Goal: Task Accomplishment & Management: Use online tool/utility

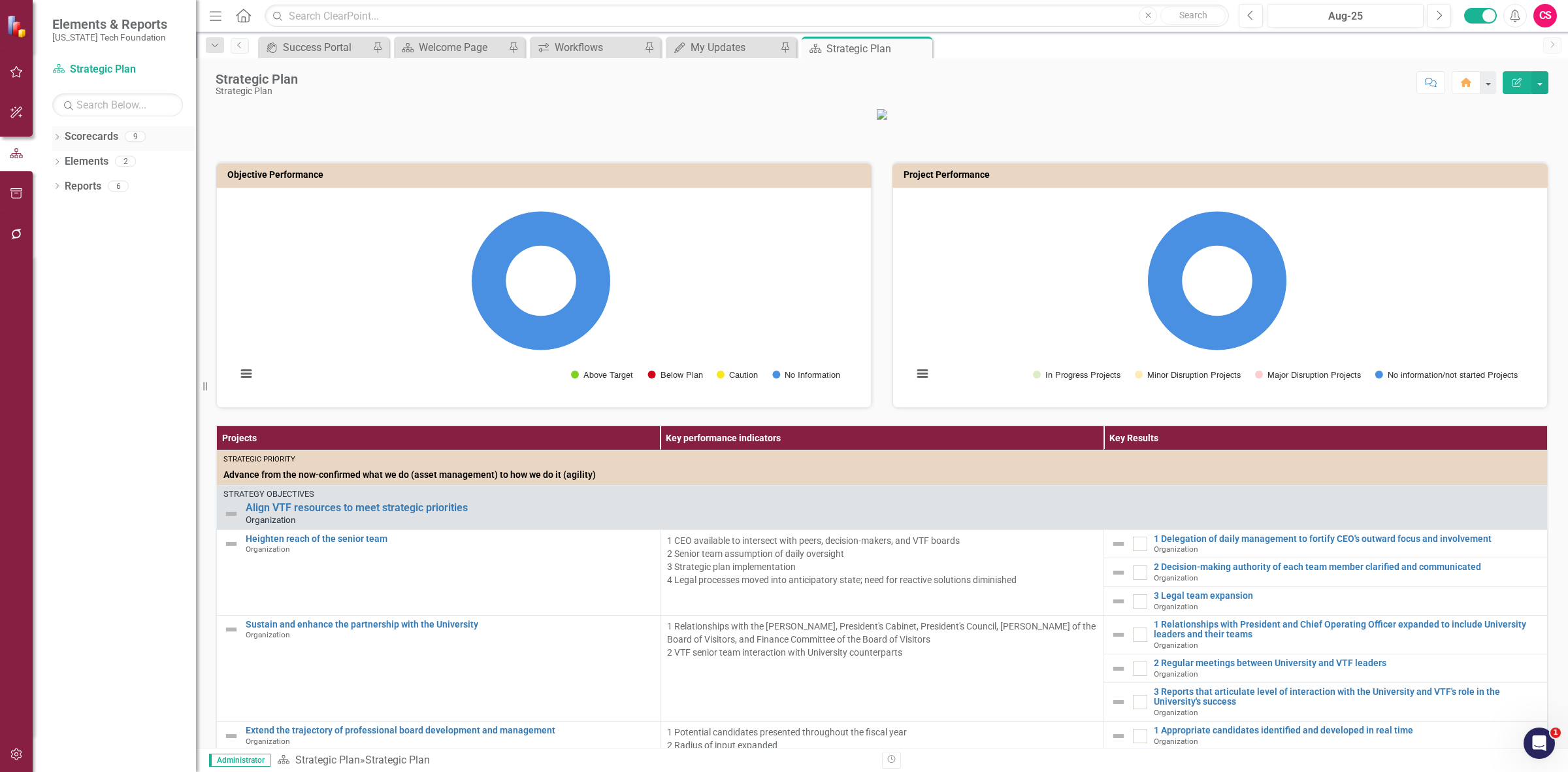
click at [89, 131] on link "Scorecards" at bounding box center [92, 136] width 54 height 15
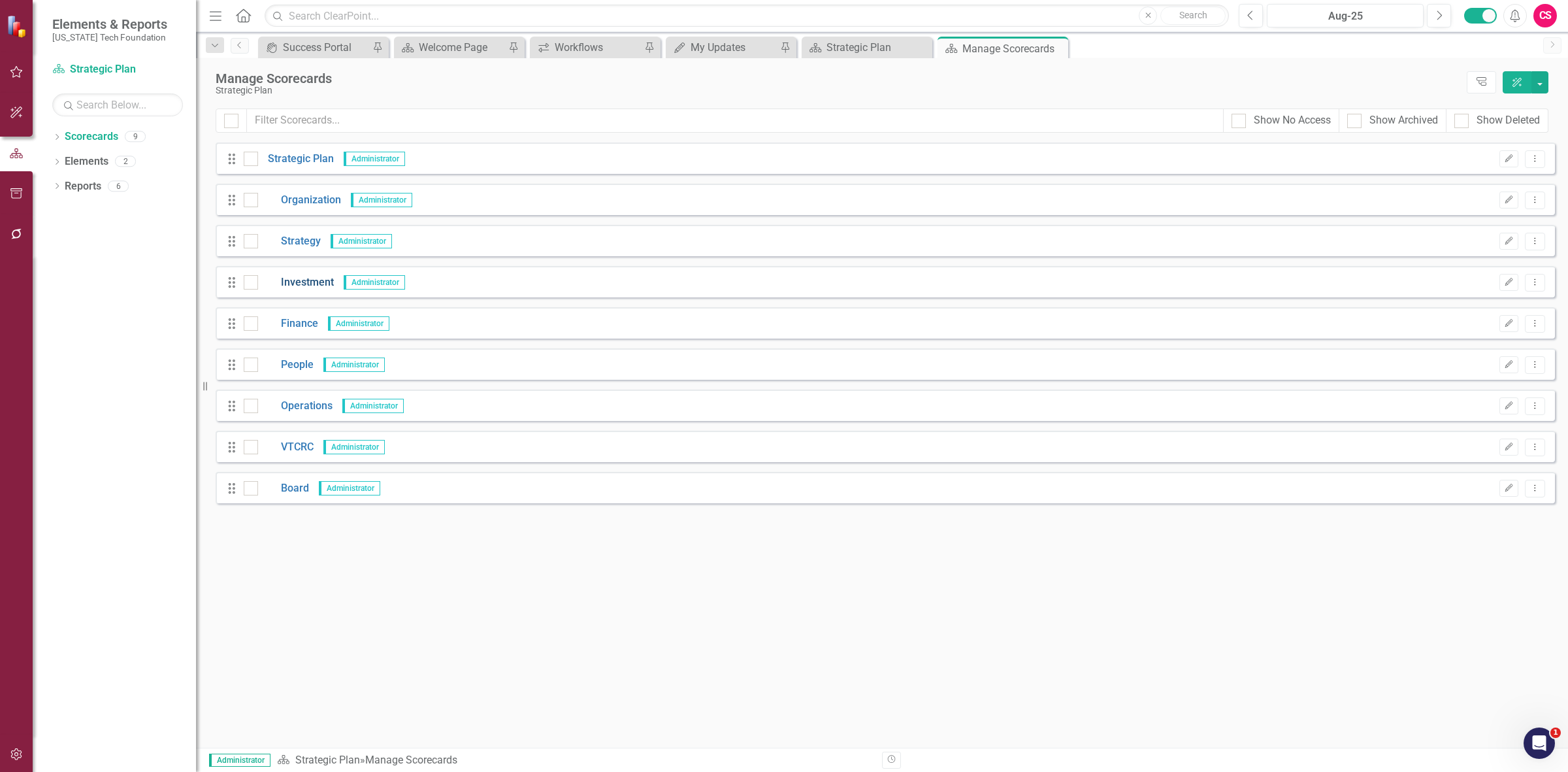
click at [295, 281] on link "Investment" at bounding box center [296, 282] width 75 height 15
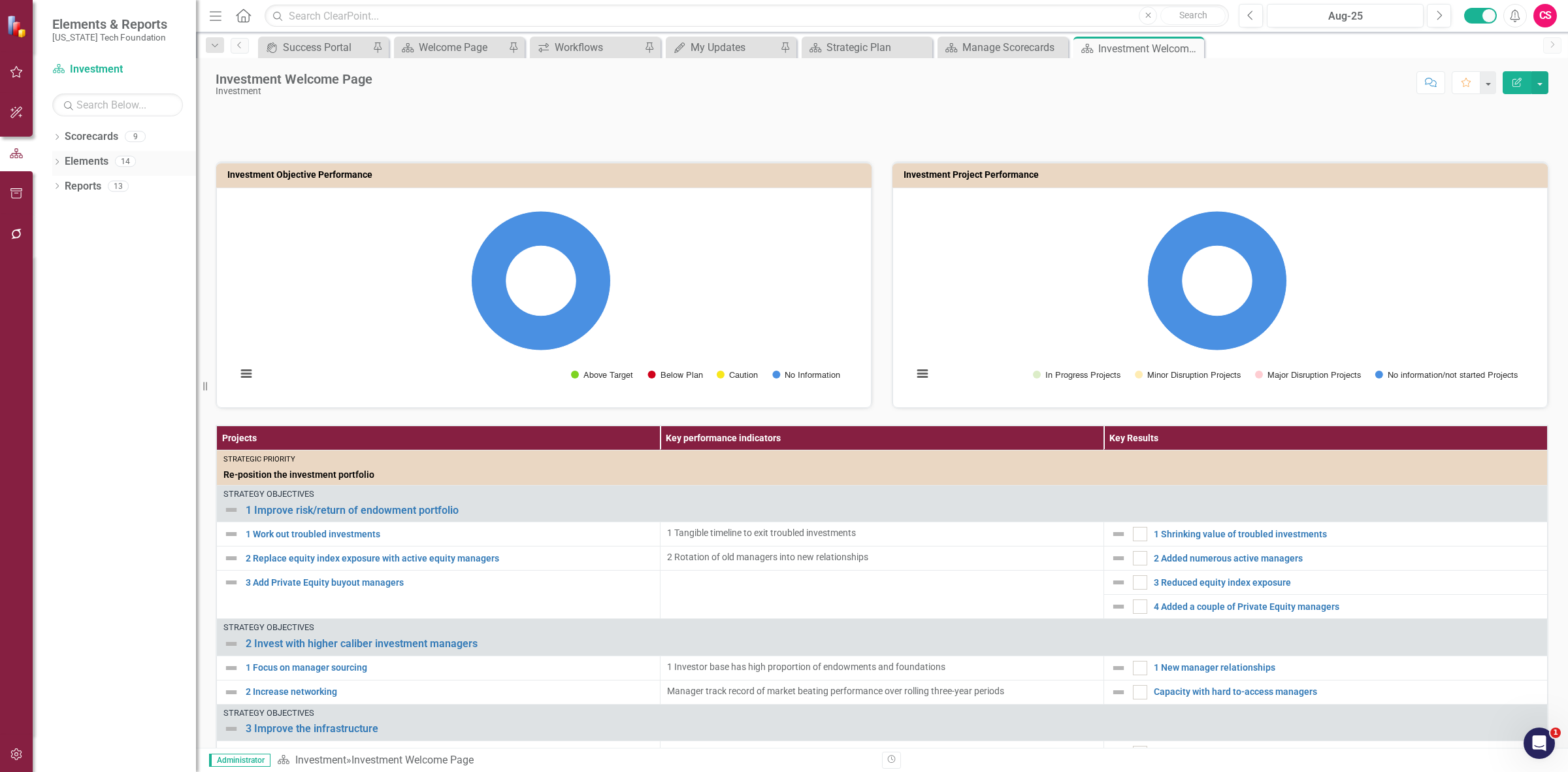
click at [98, 154] on div "Elements" at bounding box center [86, 162] width 44 height 22
click at [89, 162] on link "Elements" at bounding box center [86, 162] width 44 height 15
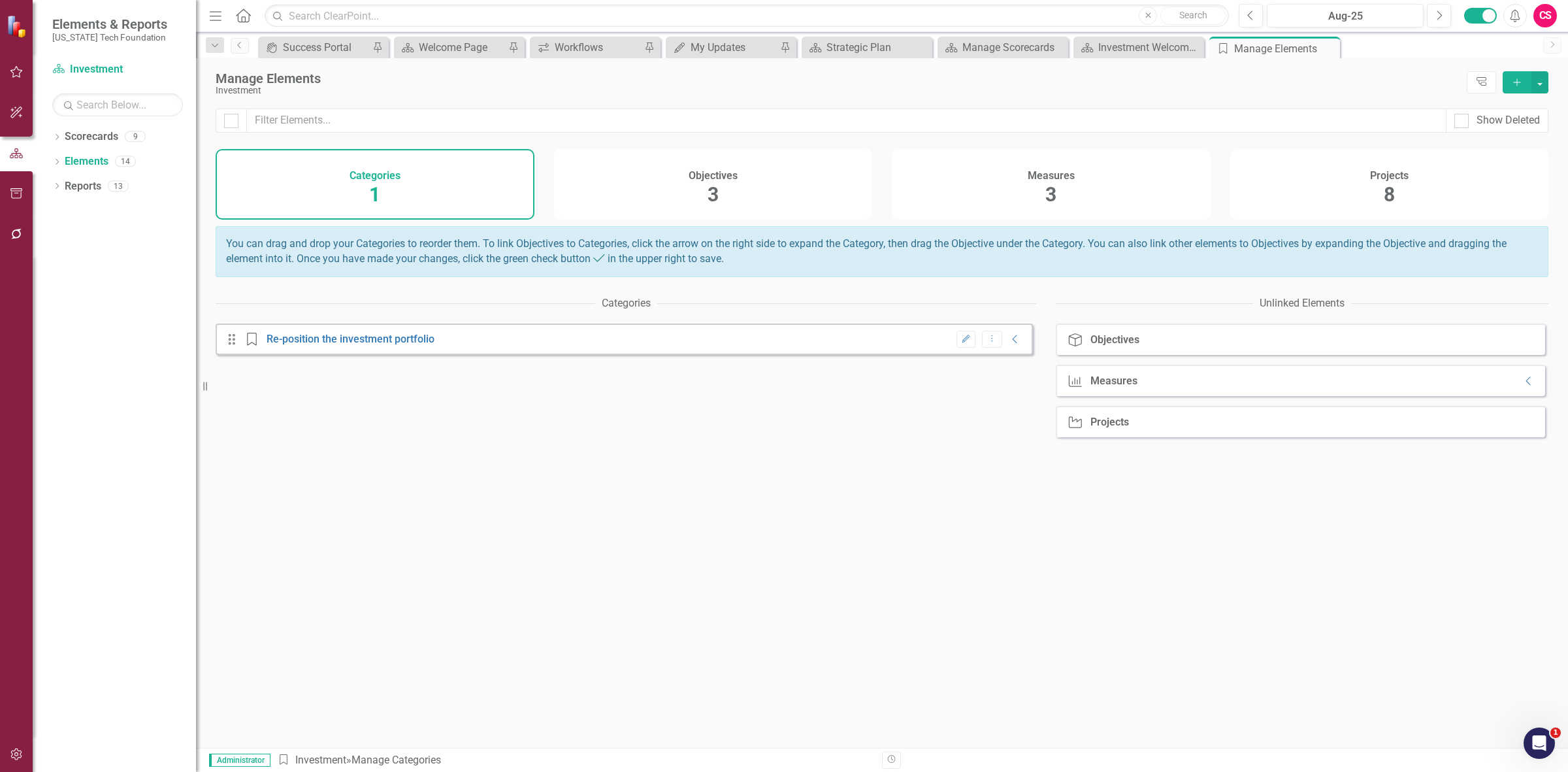
click at [1004, 197] on div "Measures 3" at bounding box center [1051, 184] width 319 height 71
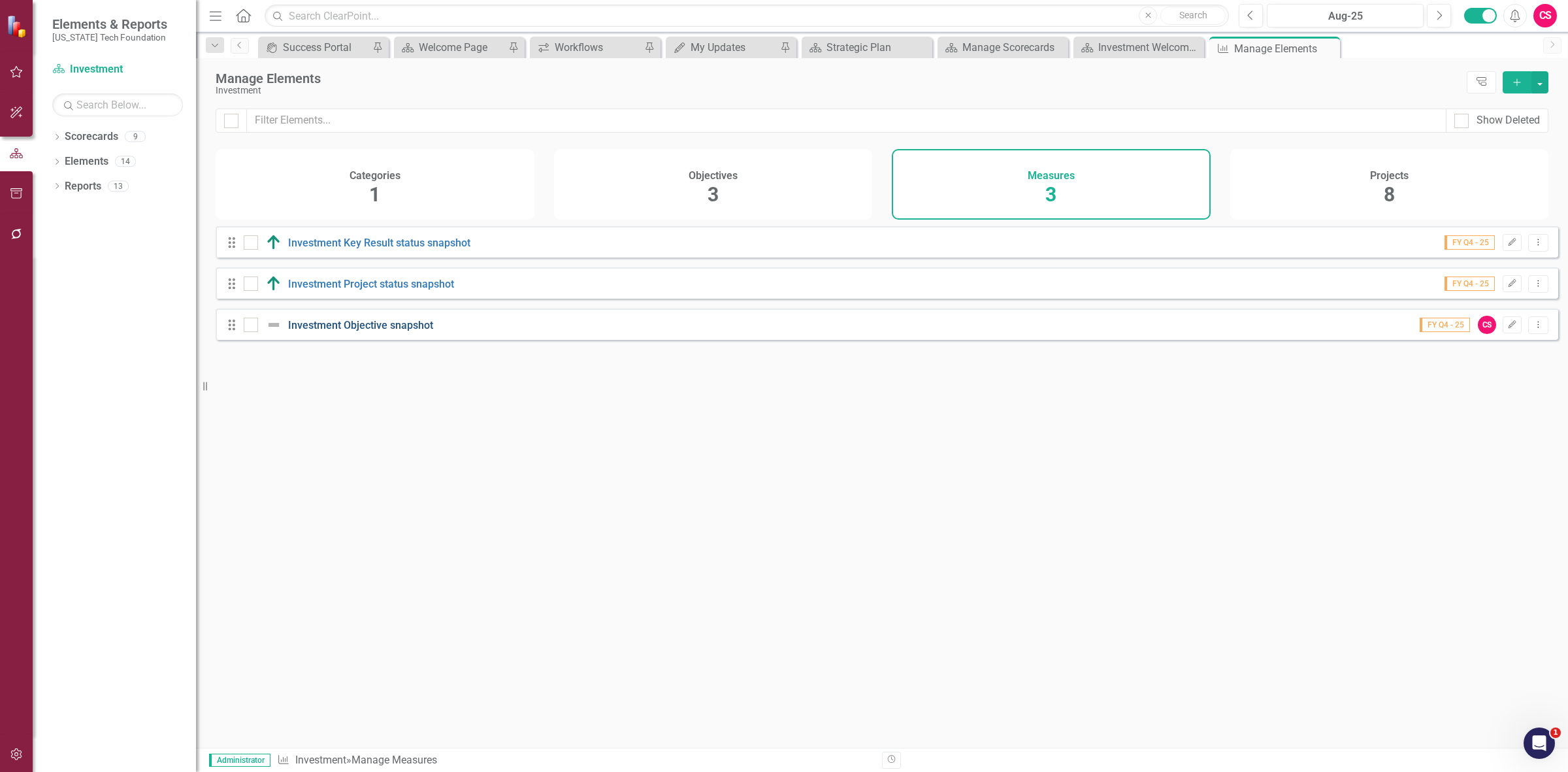
click at [390, 331] on link "Investment Objective snapshot" at bounding box center [361, 325] width 145 height 13
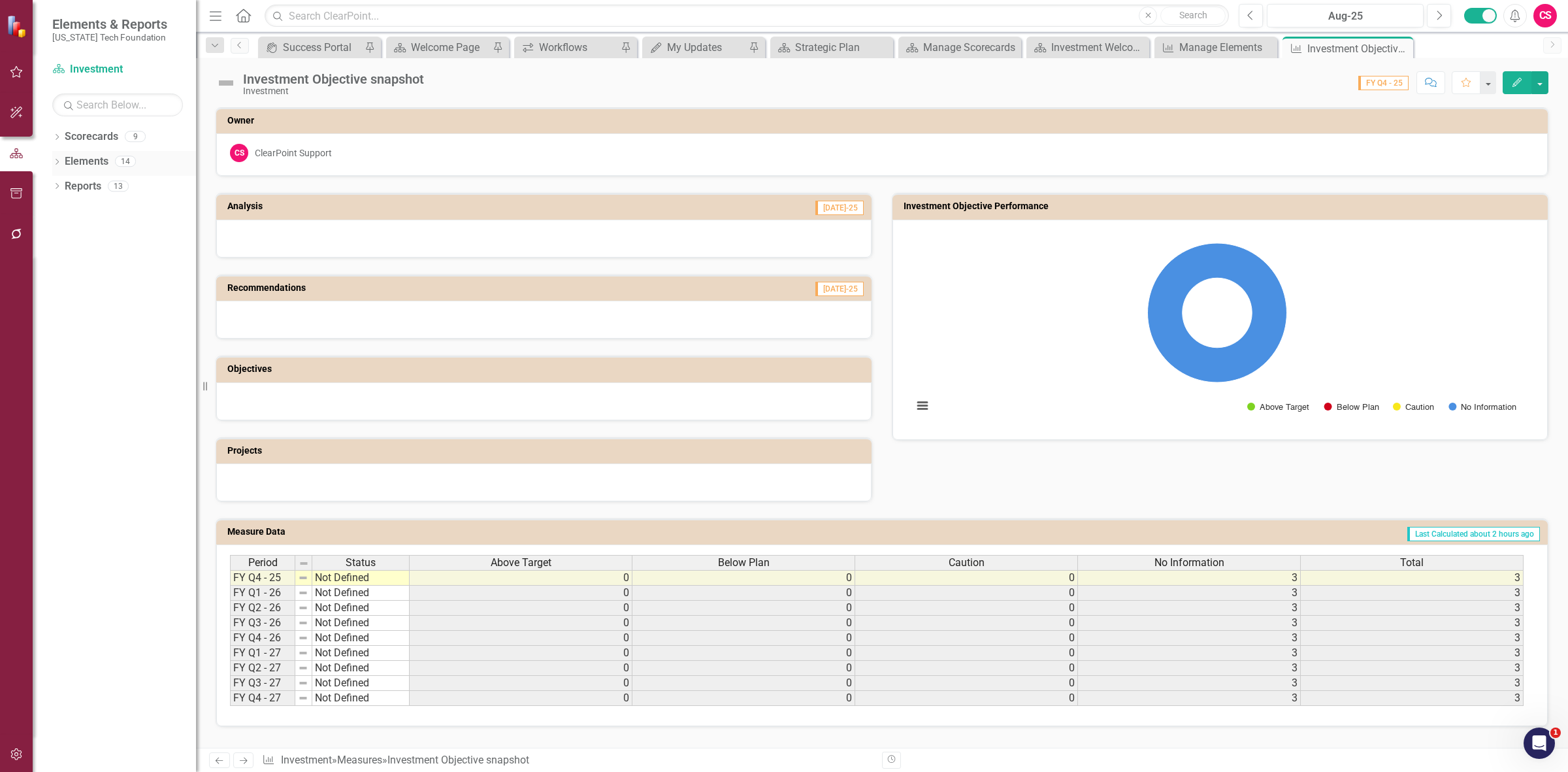
click at [92, 157] on link "Elements" at bounding box center [86, 162] width 44 height 15
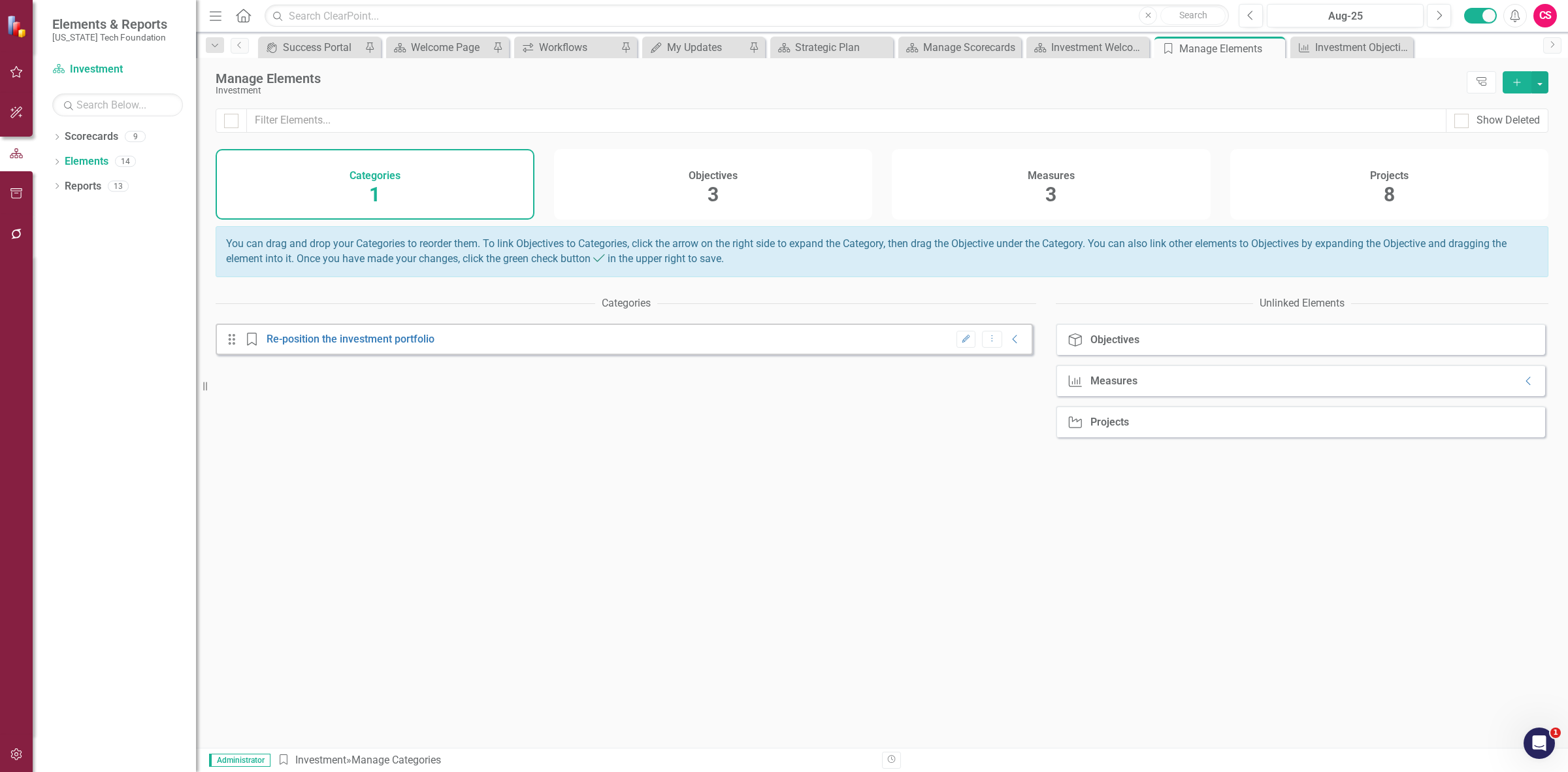
click at [1003, 183] on div "Measures 3" at bounding box center [1051, 184] width 319 height 71
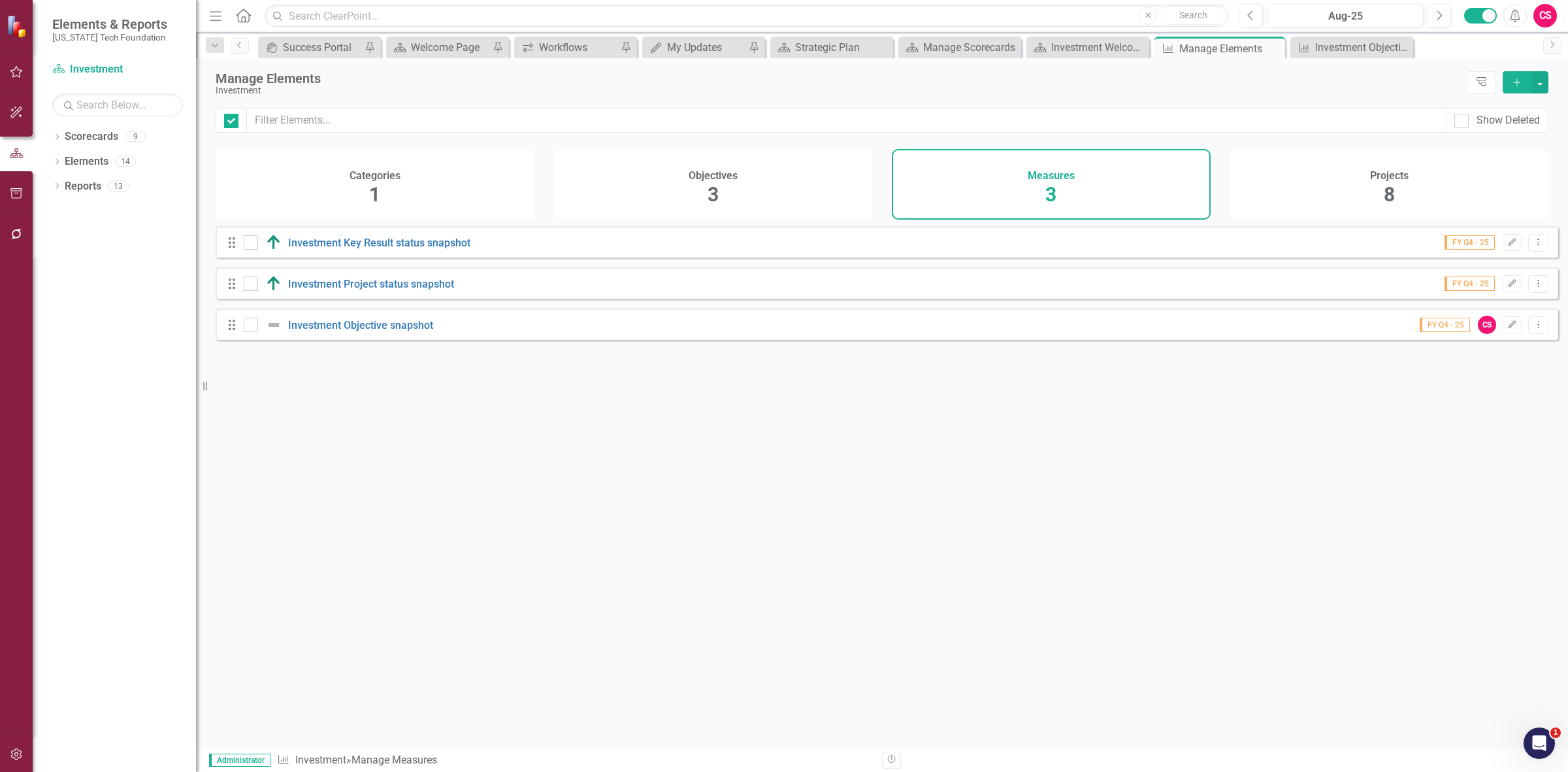
checkbox input "false"
click at [416, 249] on link "Investment Key Result status snapshot" at bounding box center [379, 242] width 182 height 13
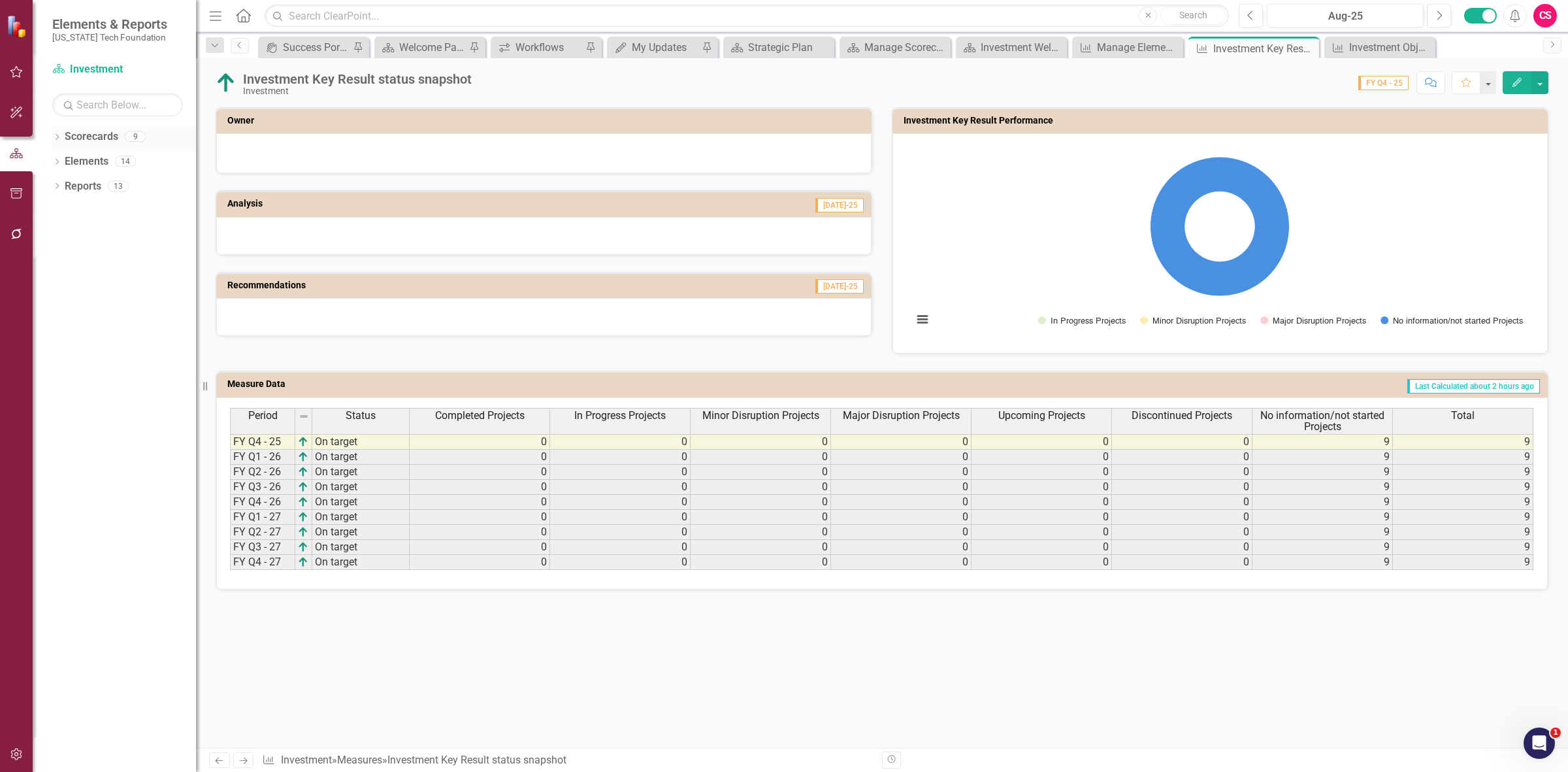
click at [92, 129] on link "Scorecards" at bounding box center [92, 136] width 54 height 15
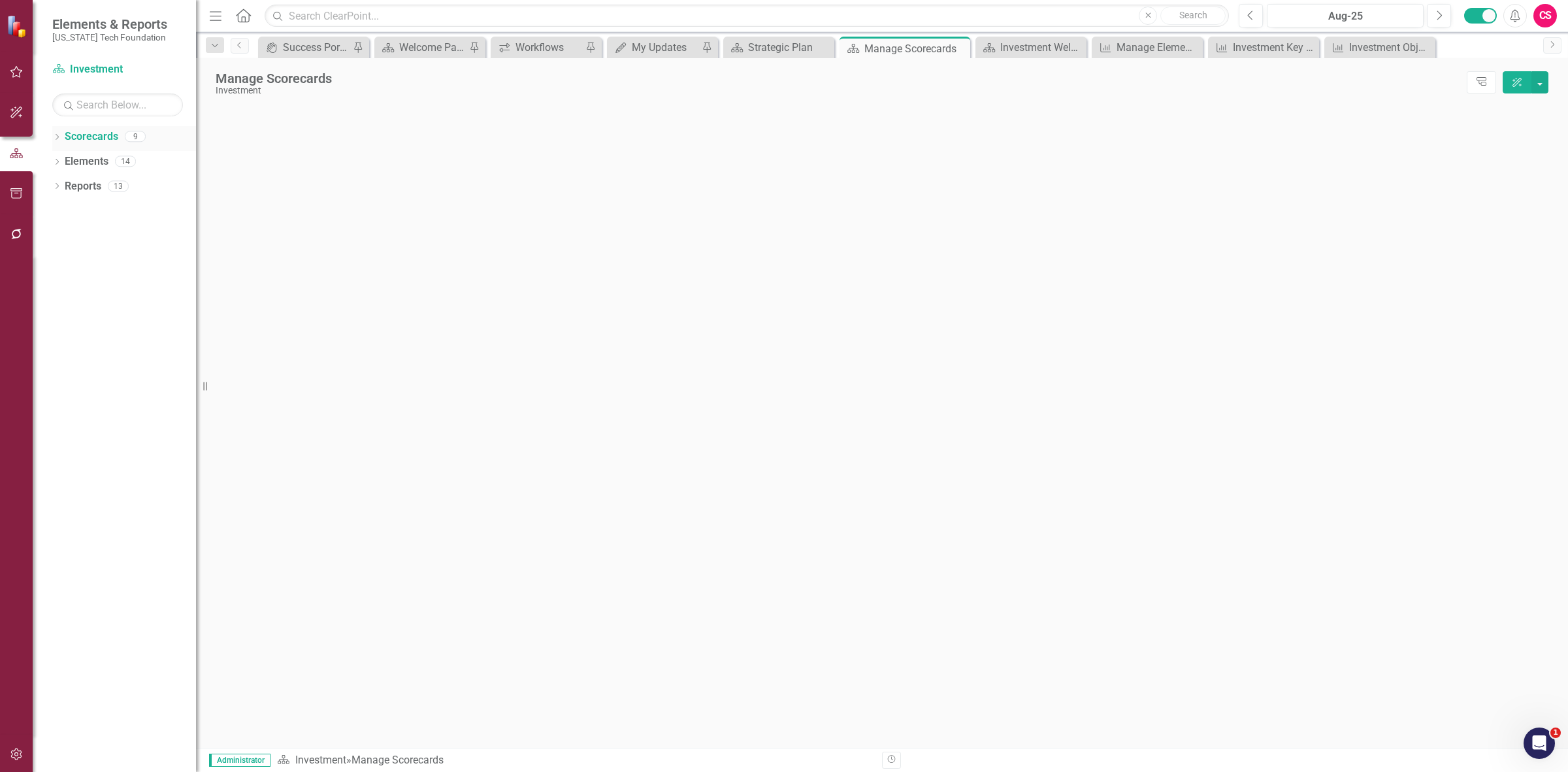
click at [96, 136] on link "Scorecards" at bounding box center [92, 136] width 54 height 15
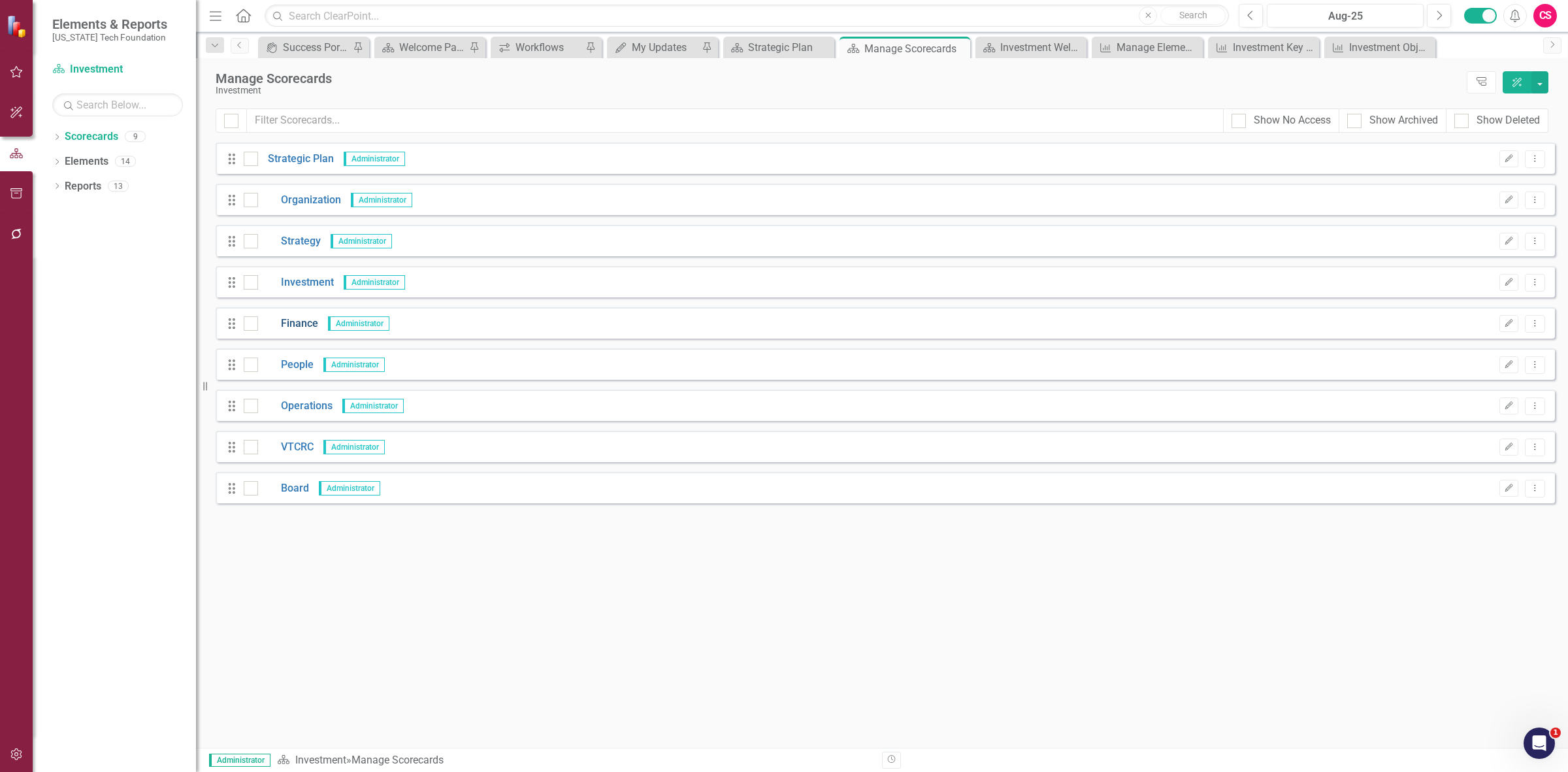
click at [292, 321] on link "Finance" at bounding box center [288, 323] width 60 height 15
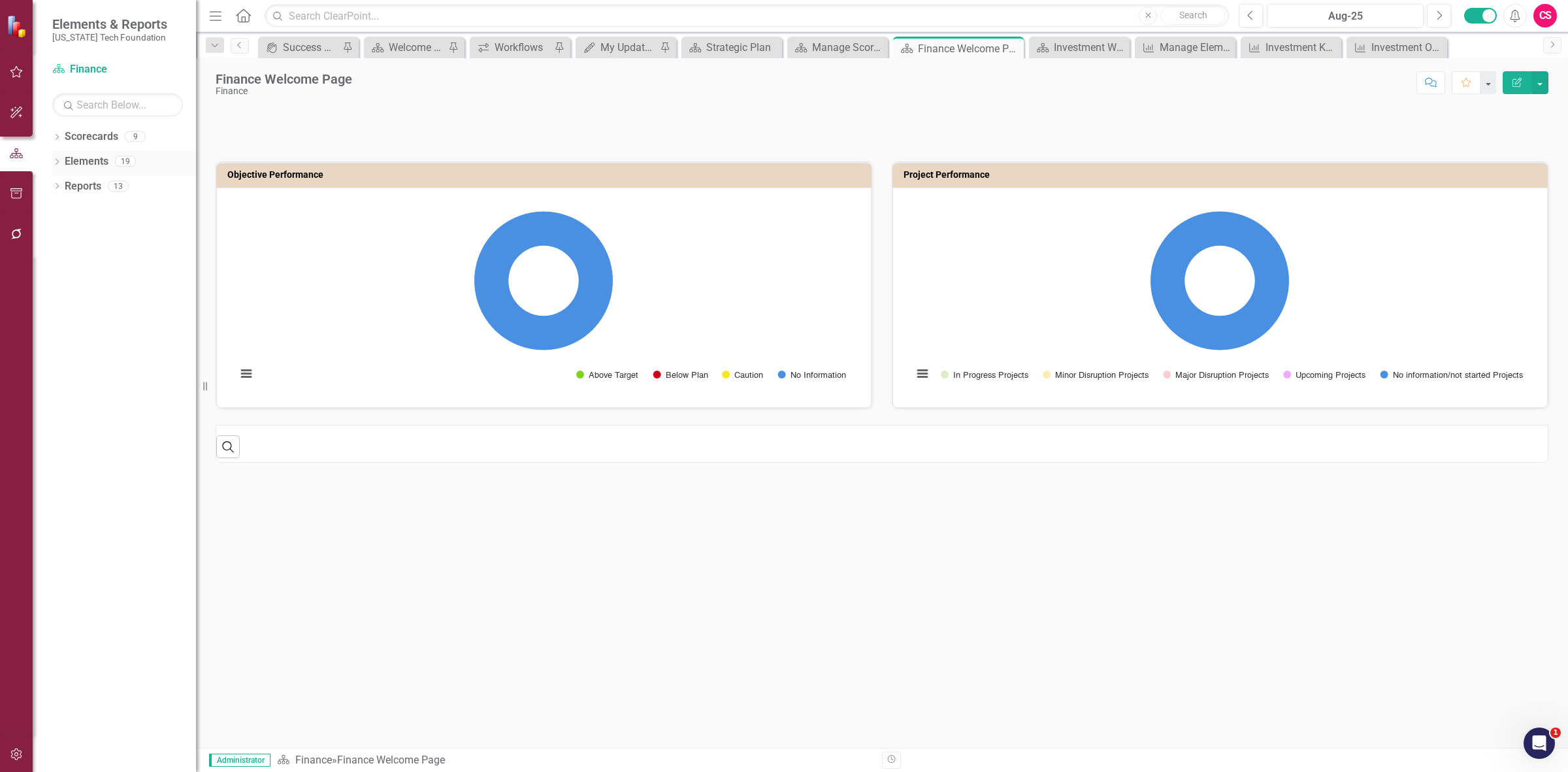
click at [73, 164] on link "Elements" at bounding box center [86, 162] width 44 height 15
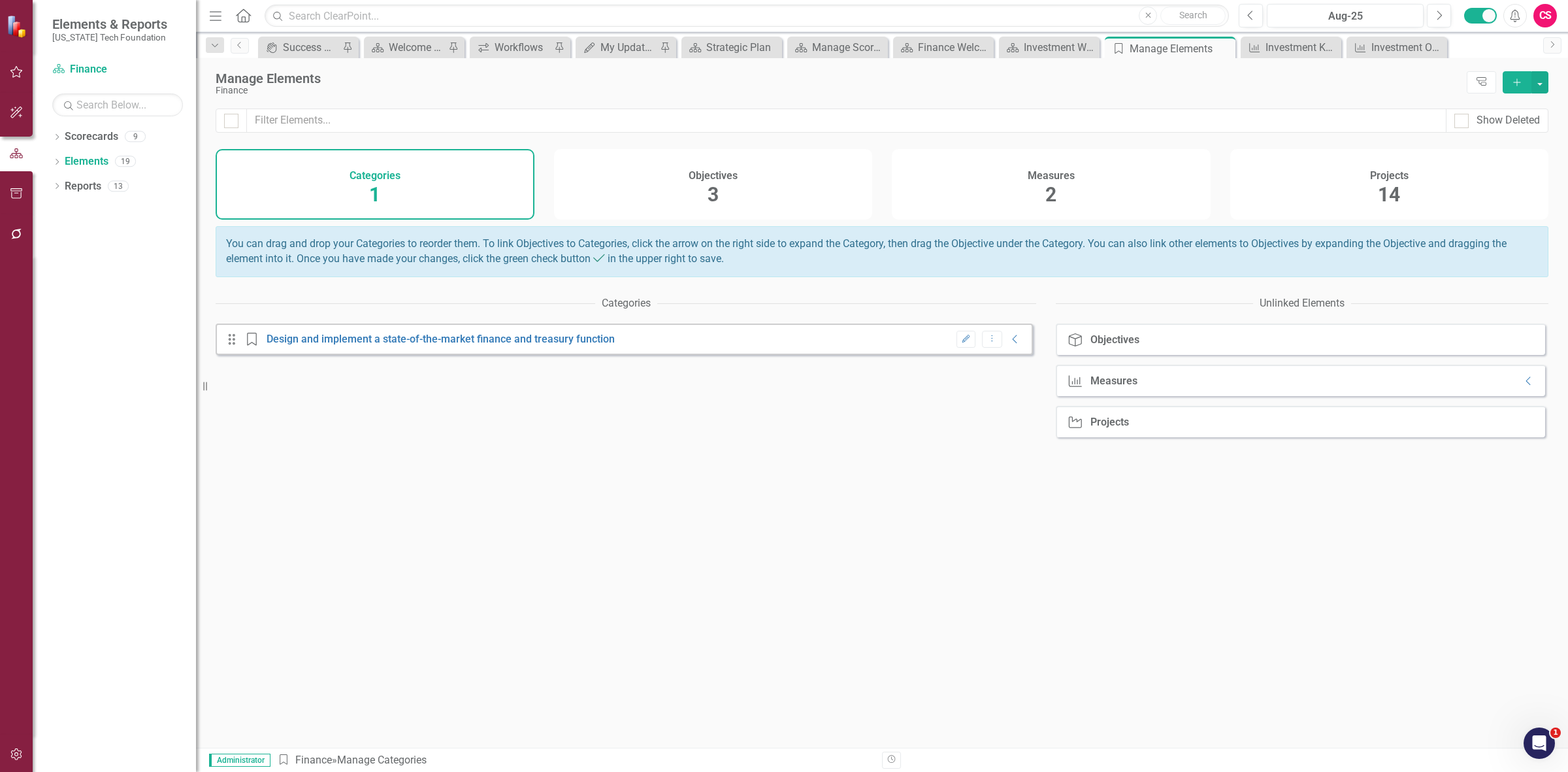
click at [976, 173] on div "Measures 2" at bounding box center [1051, 184] width 319 height 71
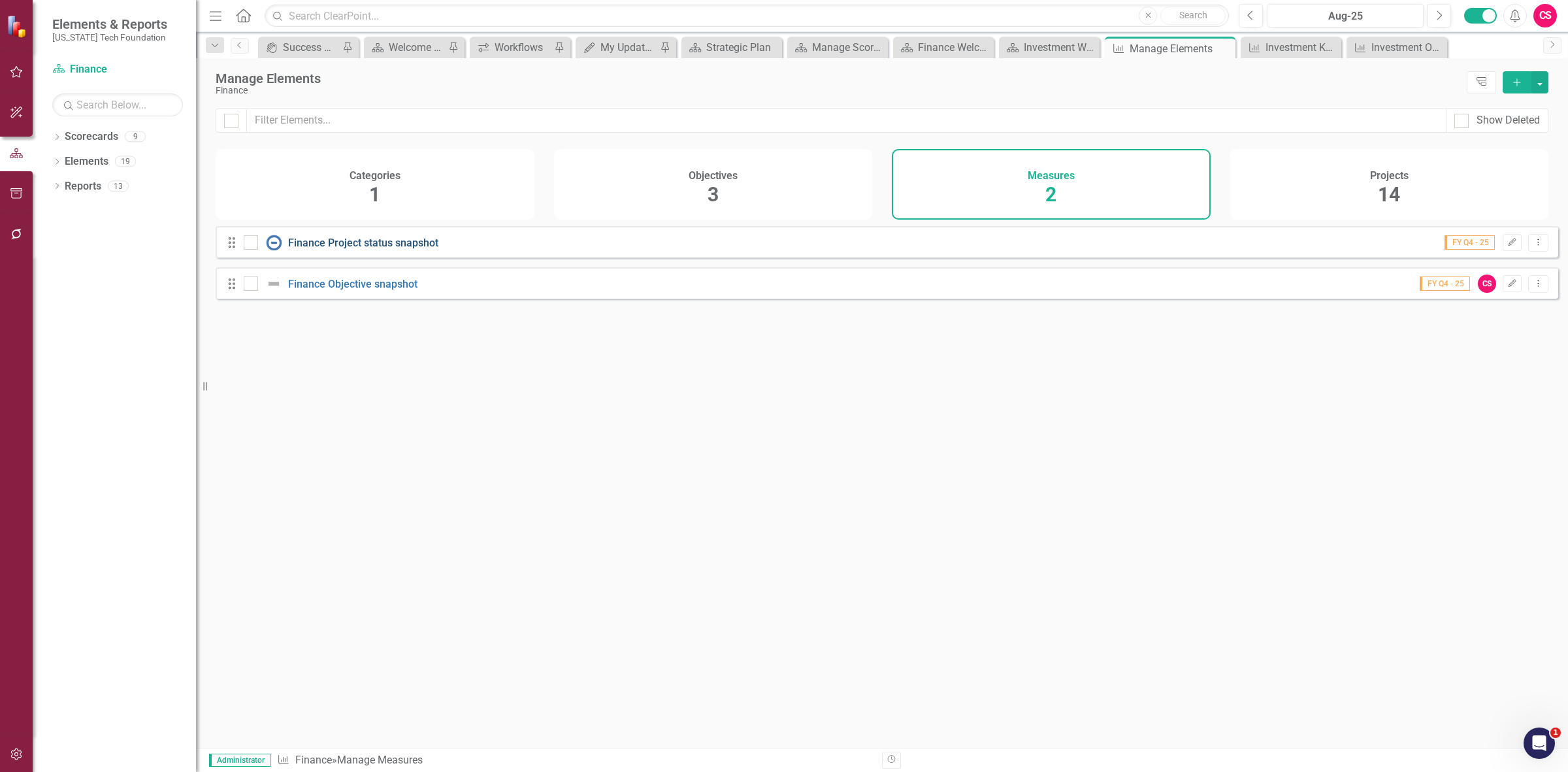
click at [413, 249] on link "Finance Project status snapshot" at bounding box center [363, 242] width 150 height 13
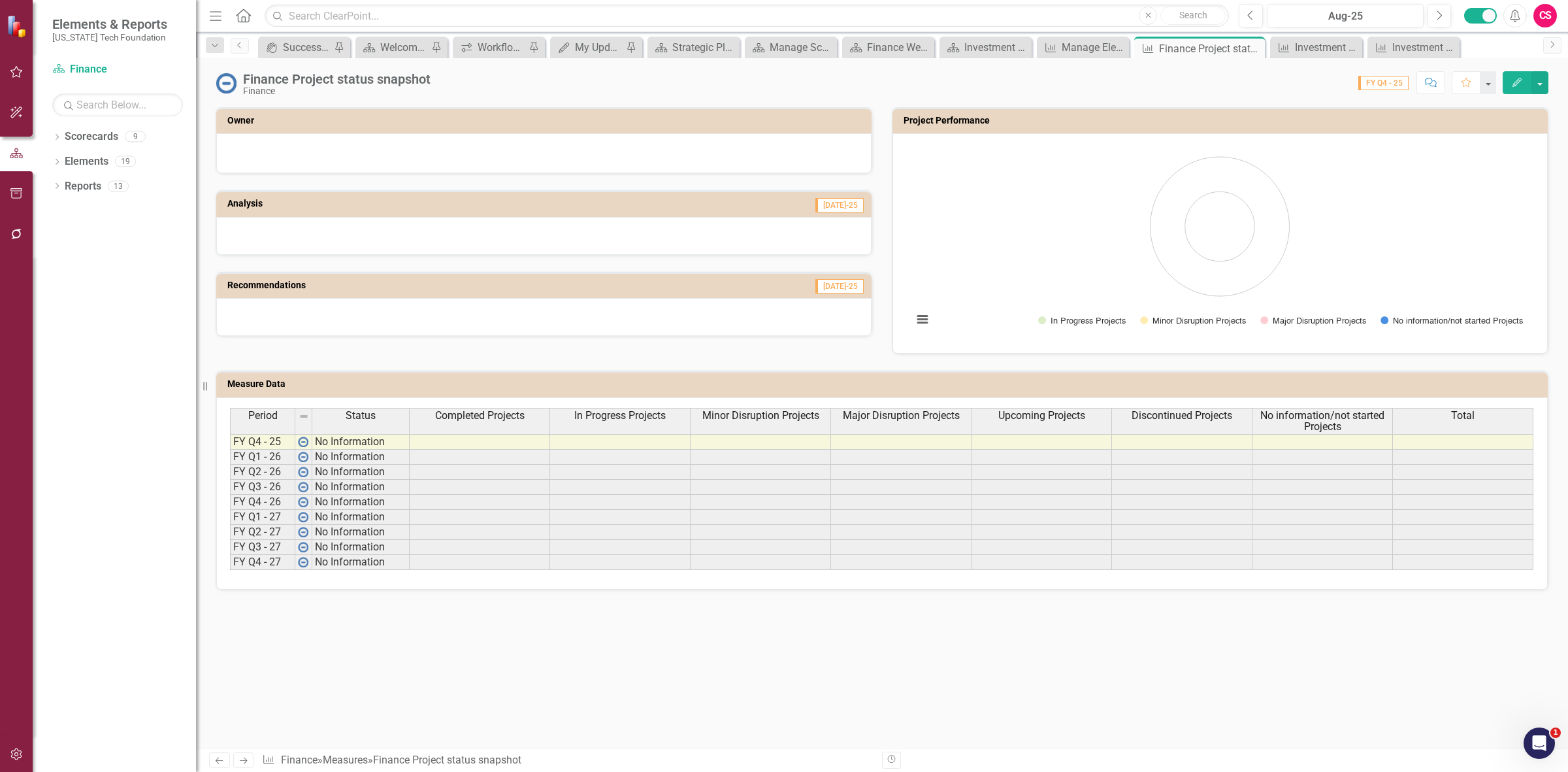
click at [472, 402] on div "Period Status Completed Projects In Progress Projects Minor Disruption Projects…" at bounding box center [881, 494] width 1331 height 192
click at [470, 398] on div "Period Status Completed Projects In Progress Projects Minor Disruption Projects…" at bounding box center [881, 494] width 1331 height 192
click at [460, 416] on span "Completed Projects" at bounding box center [480, 415] width 90 height 12
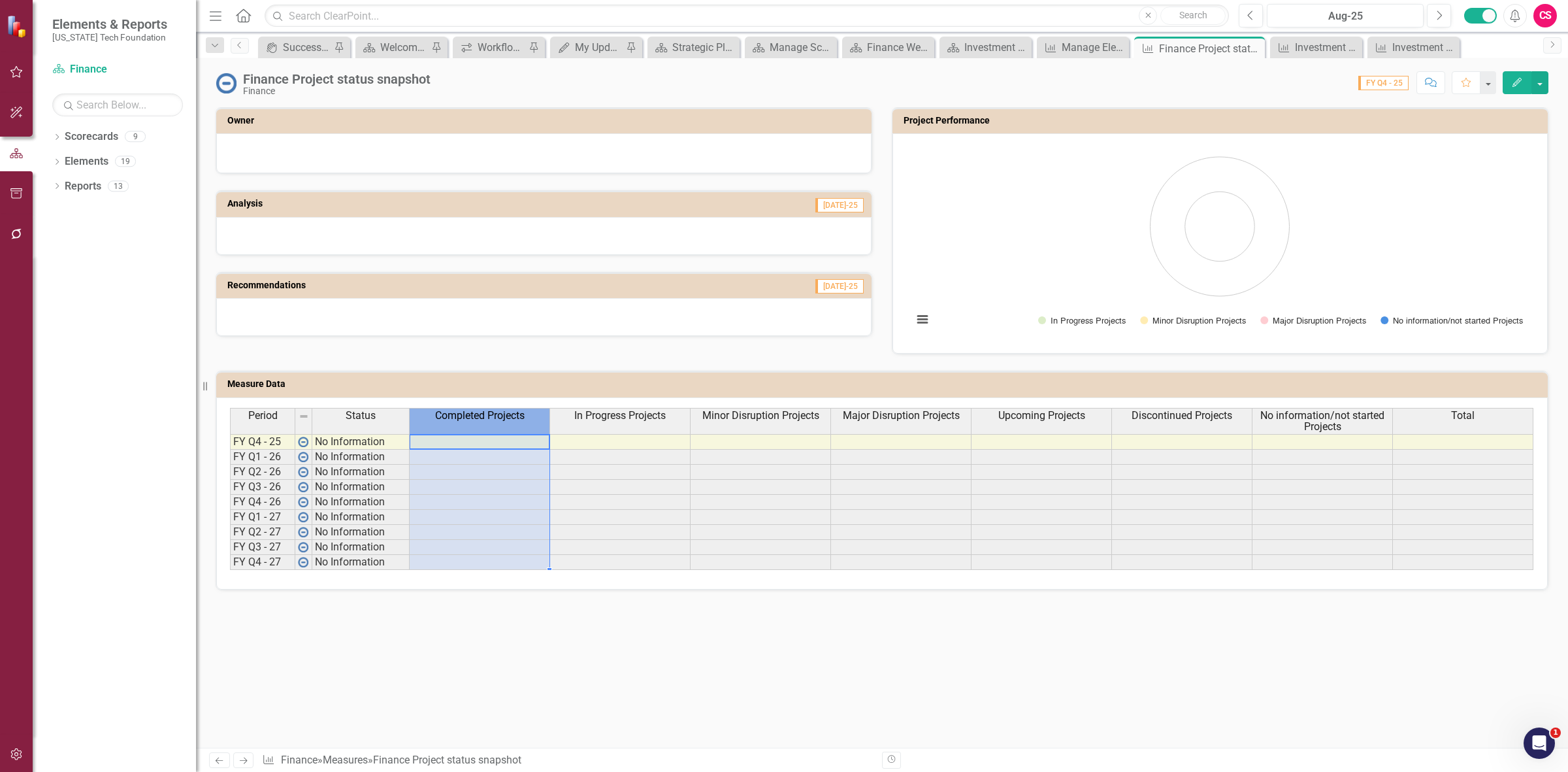
click at [459, 415] on span "Completed Projects" at bounding box center [480, 415] width 90 height 12
click at [432, 400] on div "Period Status Completed Projects In Progress Projects Minor Disruption Projects…" at bounding box center [881, 494] width 1331 height 192
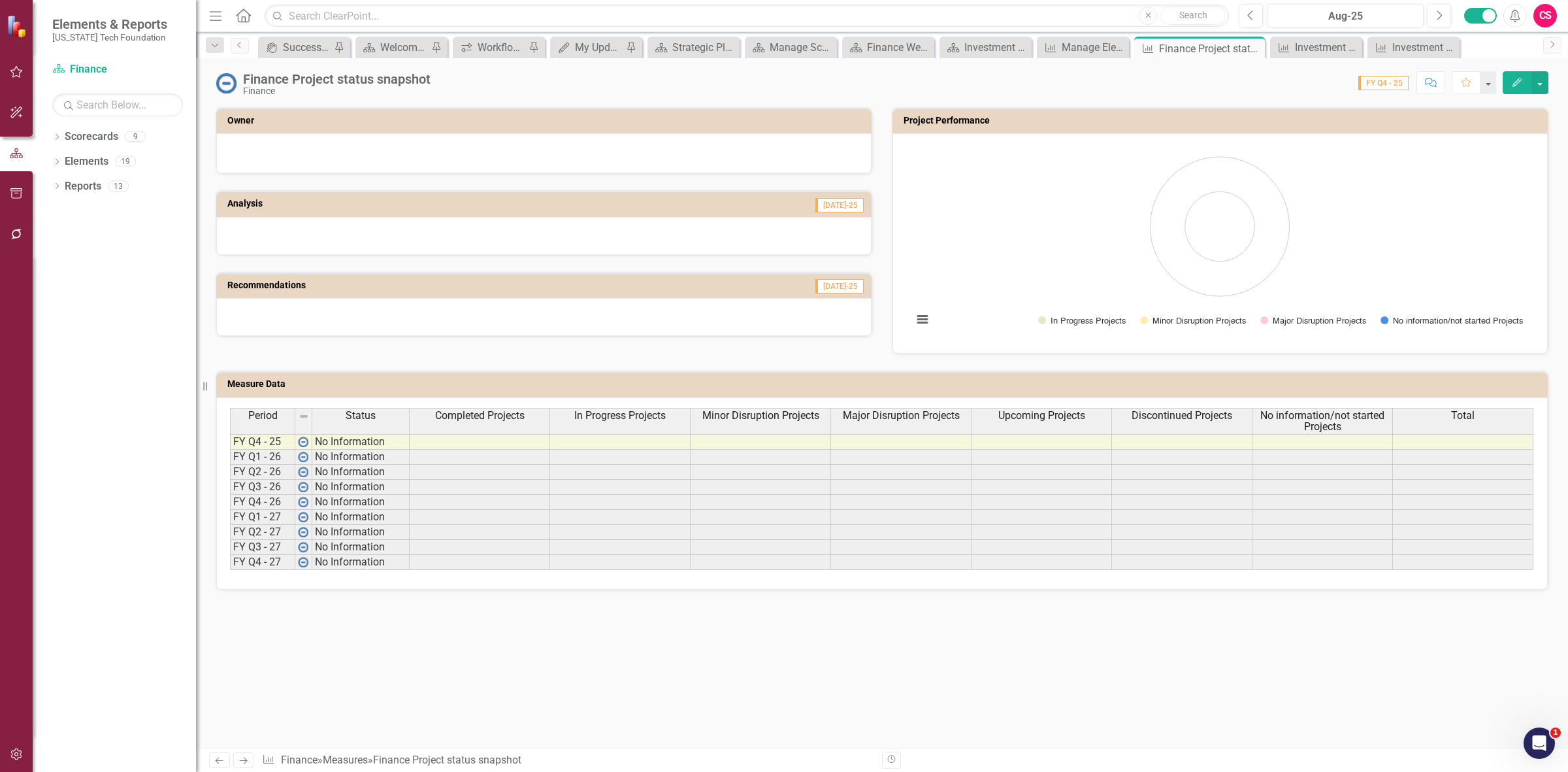
drag, startPoint x: 432, startPoint y: 400, endPoint x: 444, endPoint y: 426, distance: 28.6
click at [435, 405] on div "Period Status Completed Projects In Progress Projects Minor Disruption Projects…" at bounding box center [881, 494] width 1331 height 192
click at [445, 423] on div "Completed Projects" at bounding box center [479, 416] width 140 height 14
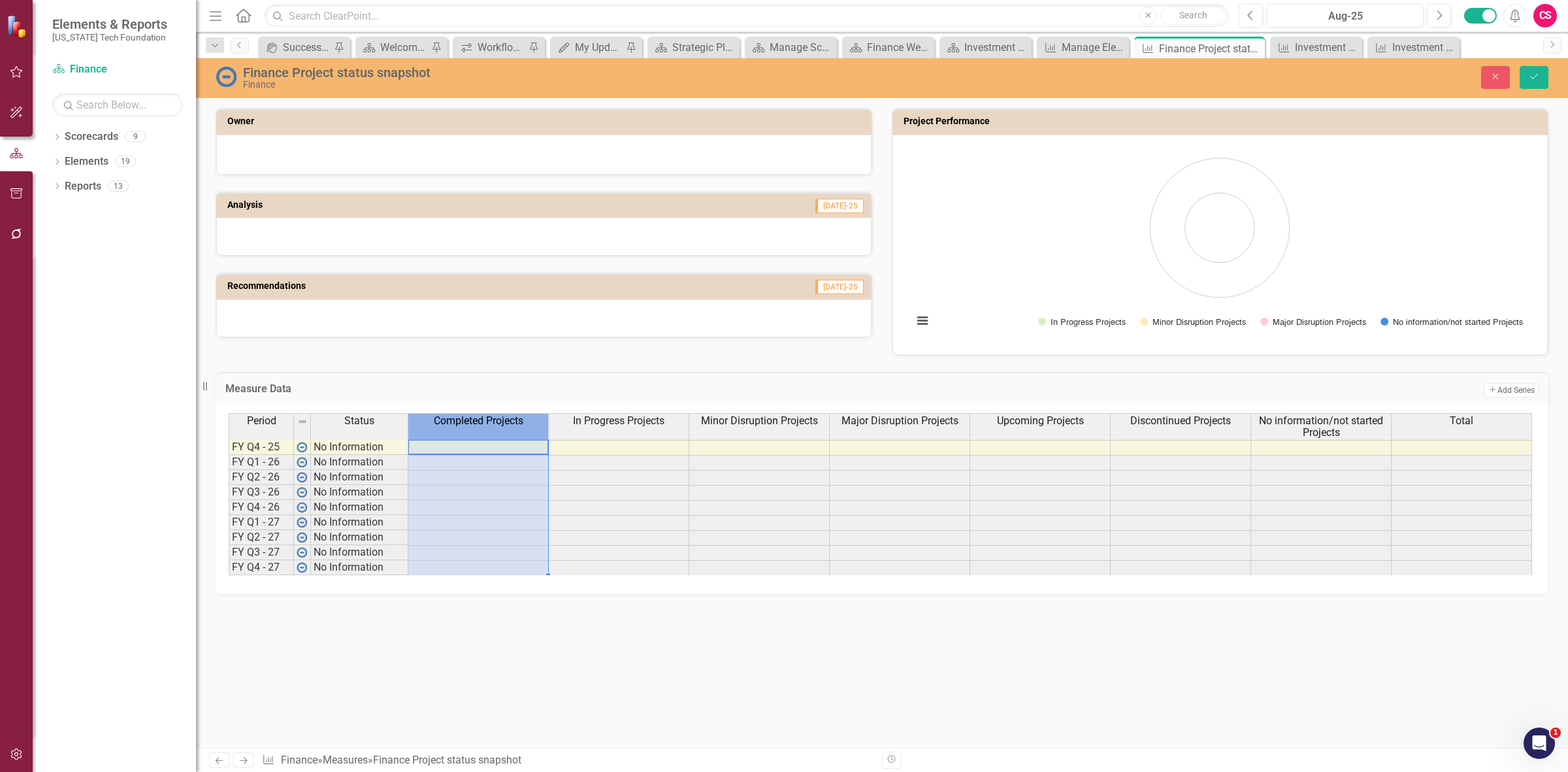
click at [444, 426] on div "Completed Projects" at bounding box center [478, 421] width 140 height 14
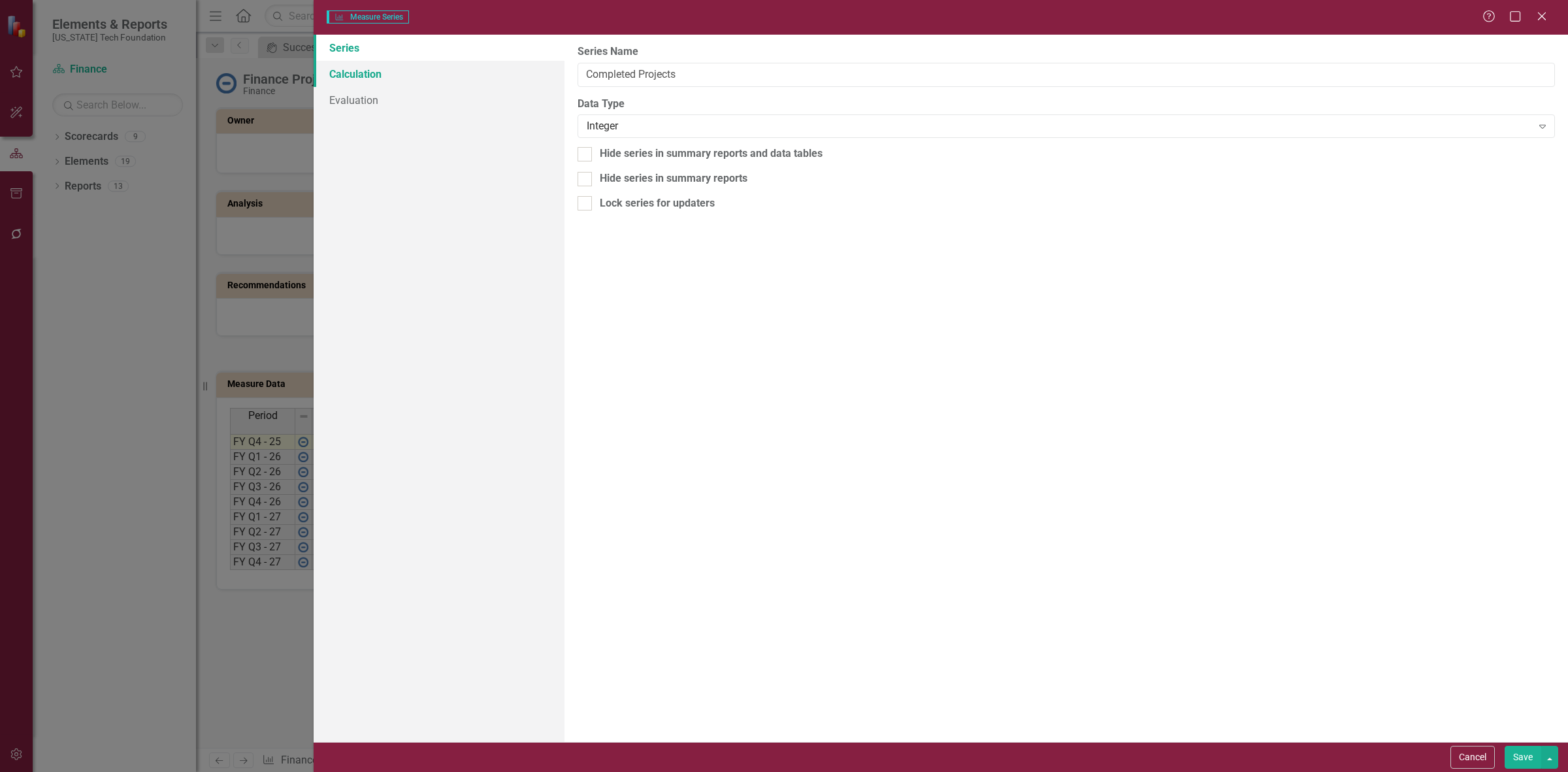
click at [407, 61] on link "Calculation" at bounding box center [439, 74] width 251 height 26
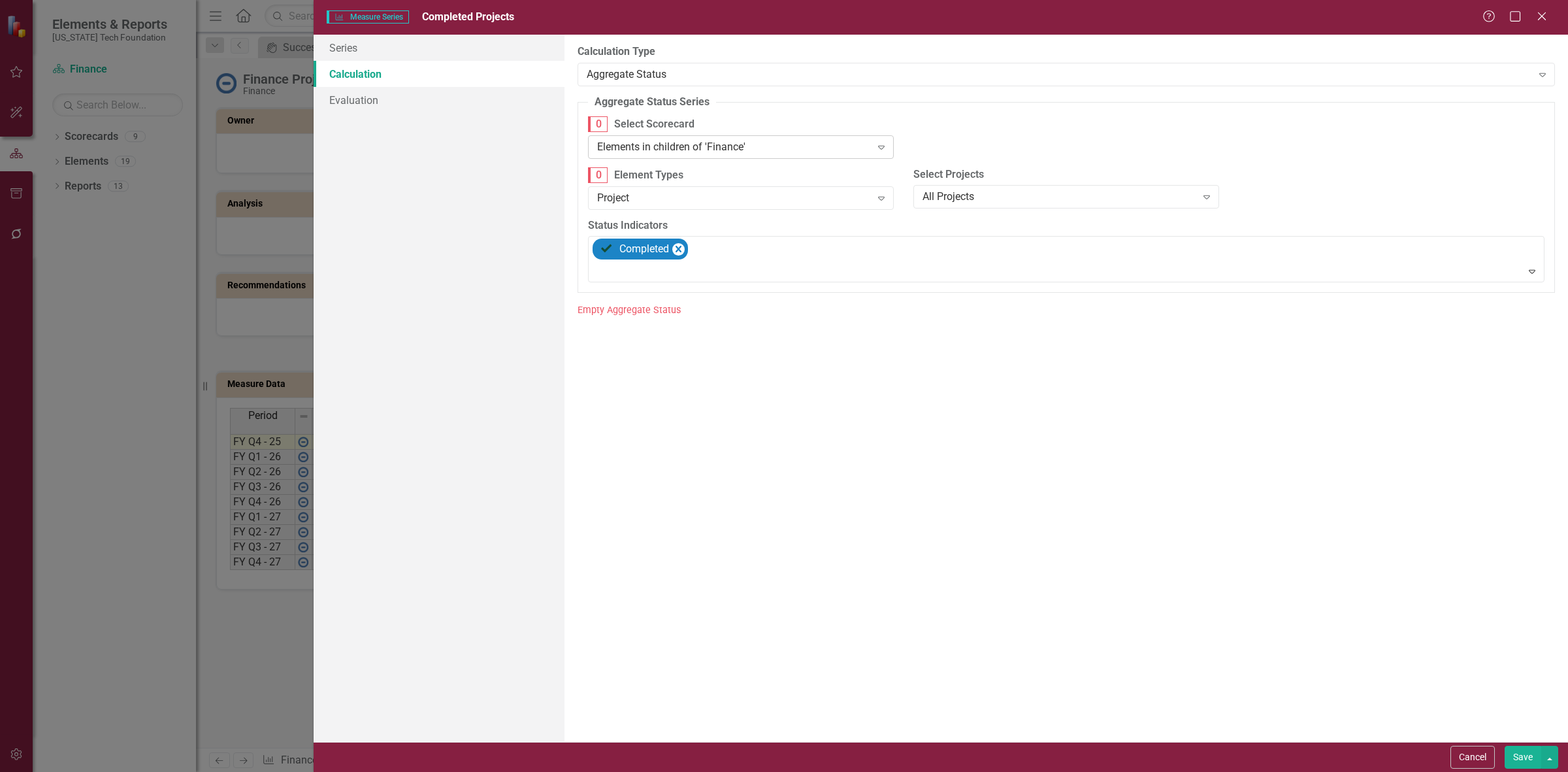
click at [690, 139] on div "Elements in children of 'Finance'" at bounding box center [733, 146] width 274 height 15
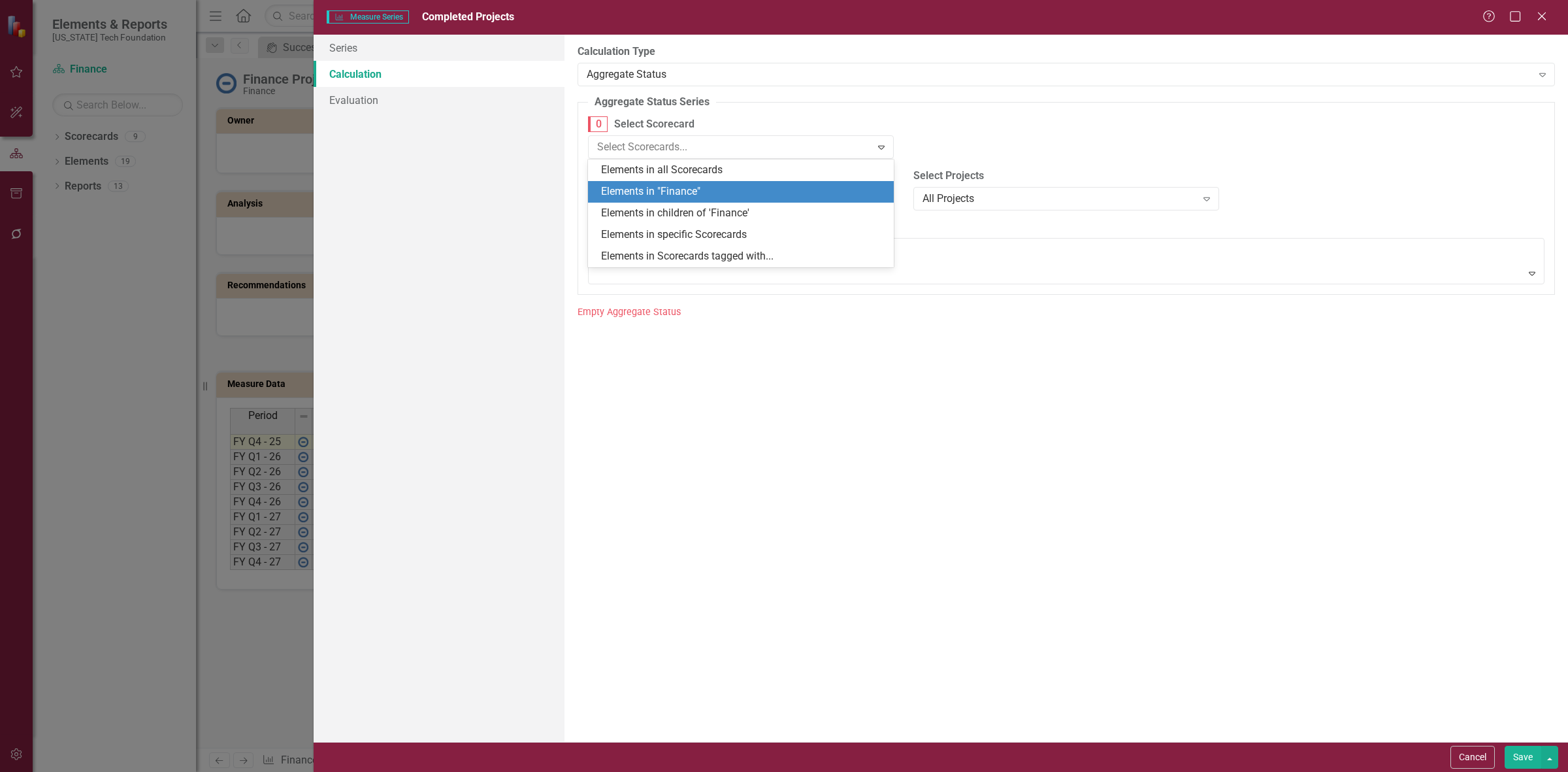
click at [707, 193] on div "Elements in "Finance"" at bounding box center [743, 191] width 285 height 15
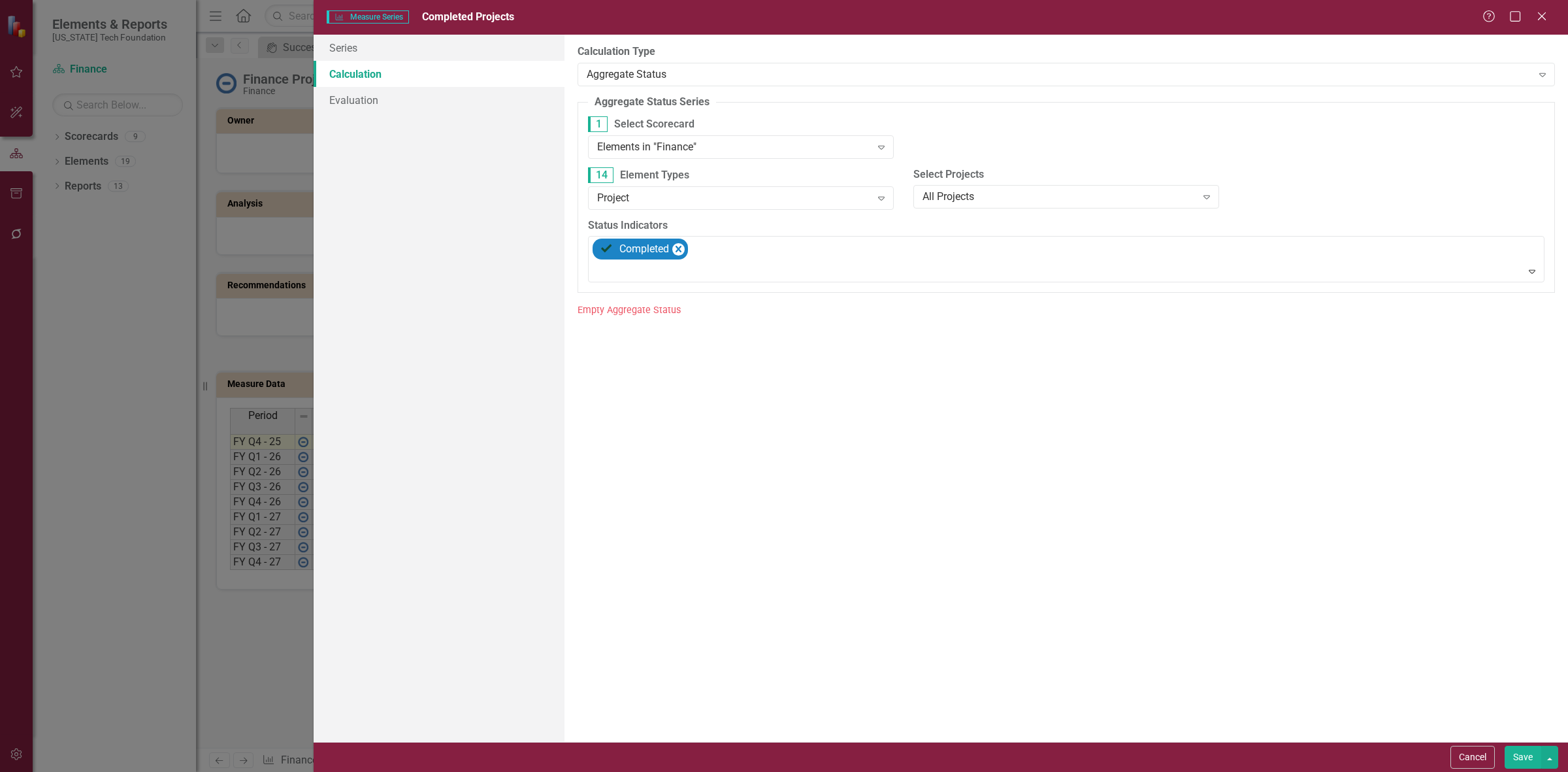
click at [1512, 755] on button "Save" at bounding box center [1522, 757] width 37 height 22
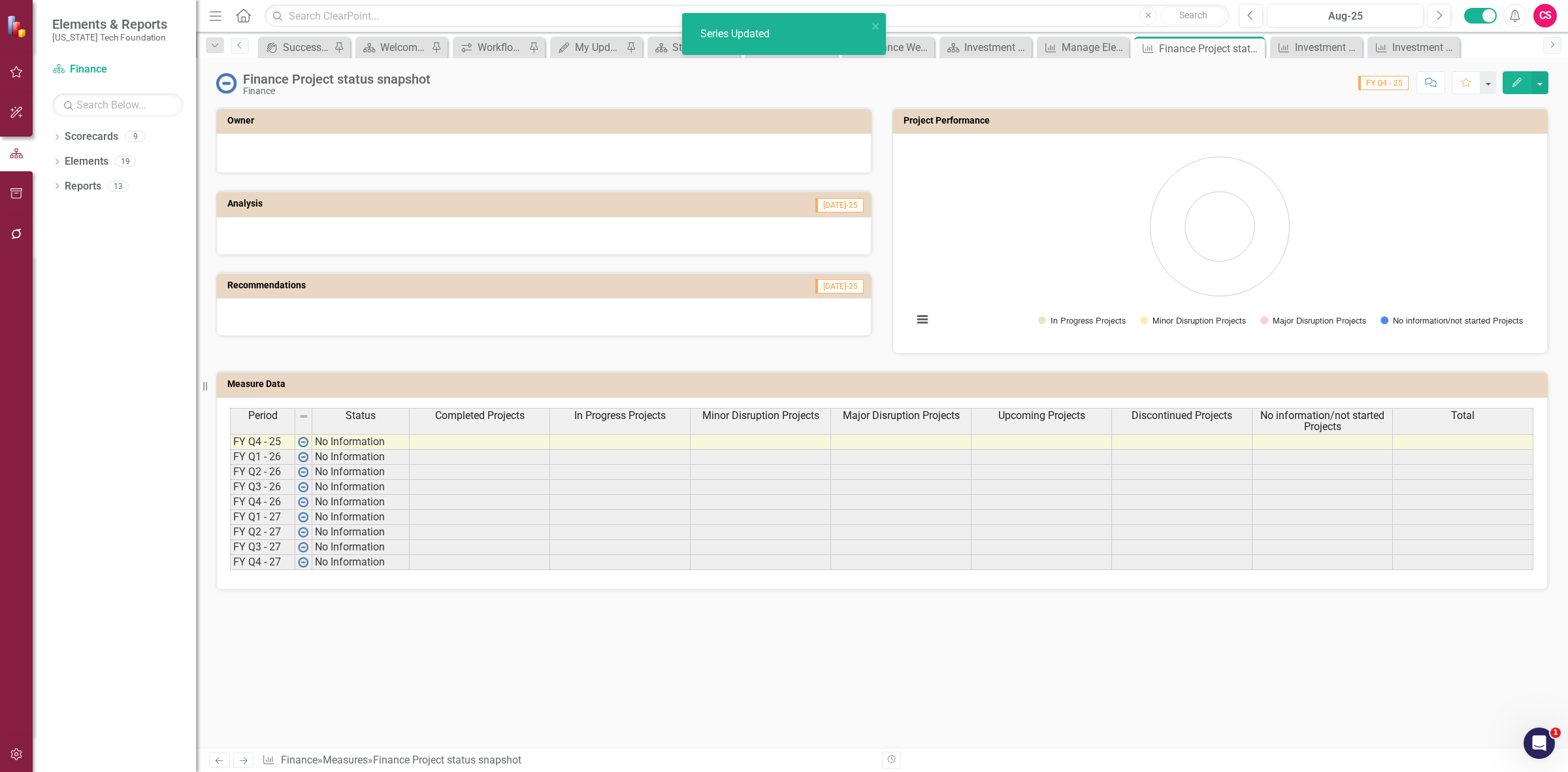
click at [633, 421] on span "In Progress Projects" at bounding box center [620, 415] width 92 height 12
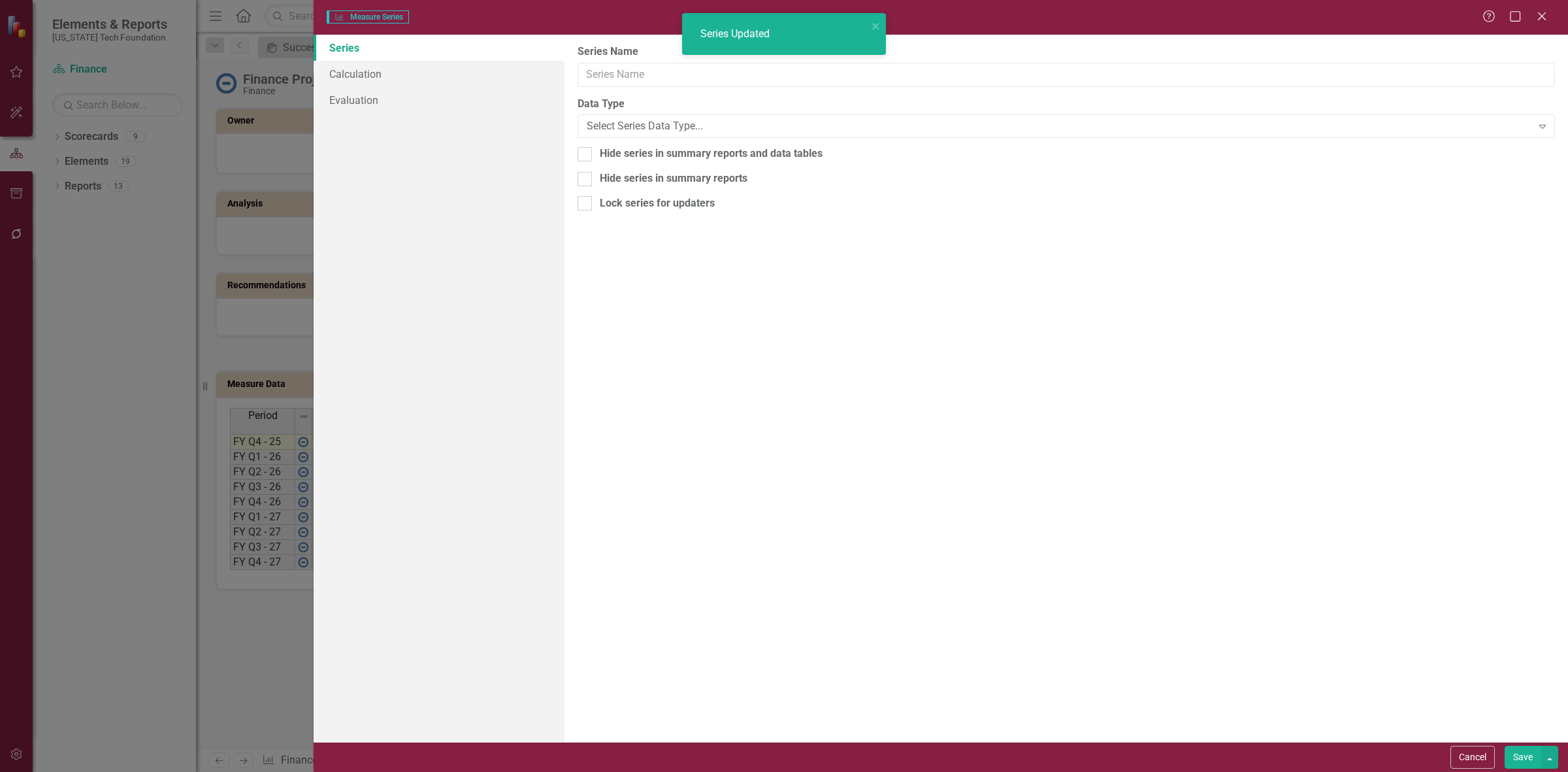
type input "In Progress Projects"
click at [390, 66] on link "Calculation" at bounding box center [439, 74] width 251 height 26
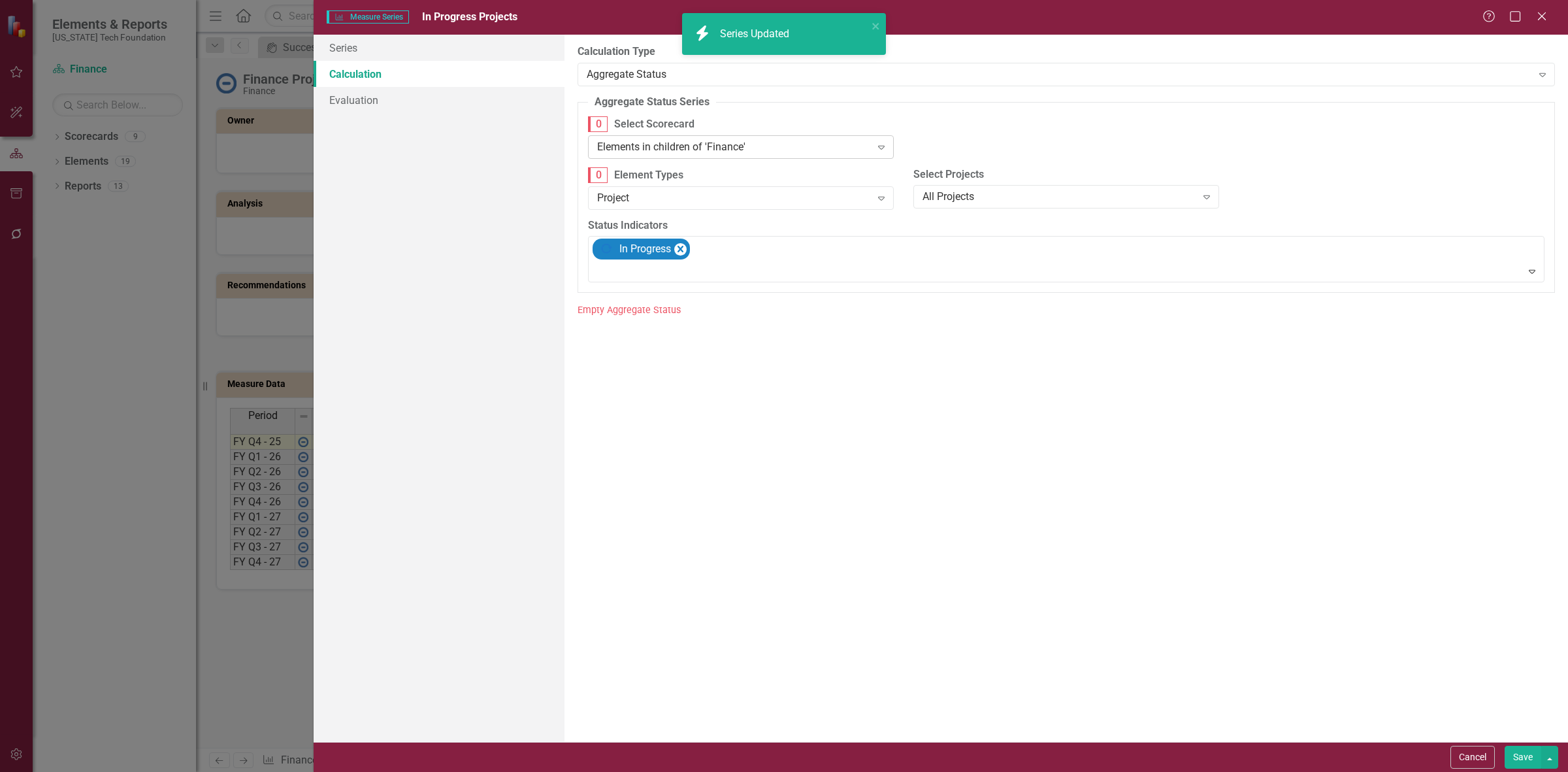
click at [659, 136] on div "0 Select Scorecard Elements in children of 'Finance' Expand" at bounding box center [740, 137] width 306 height 41
click at [657, 151] on div "Elements in children of 'Finance'" at bounding box center [733, 146] width 274 height 15
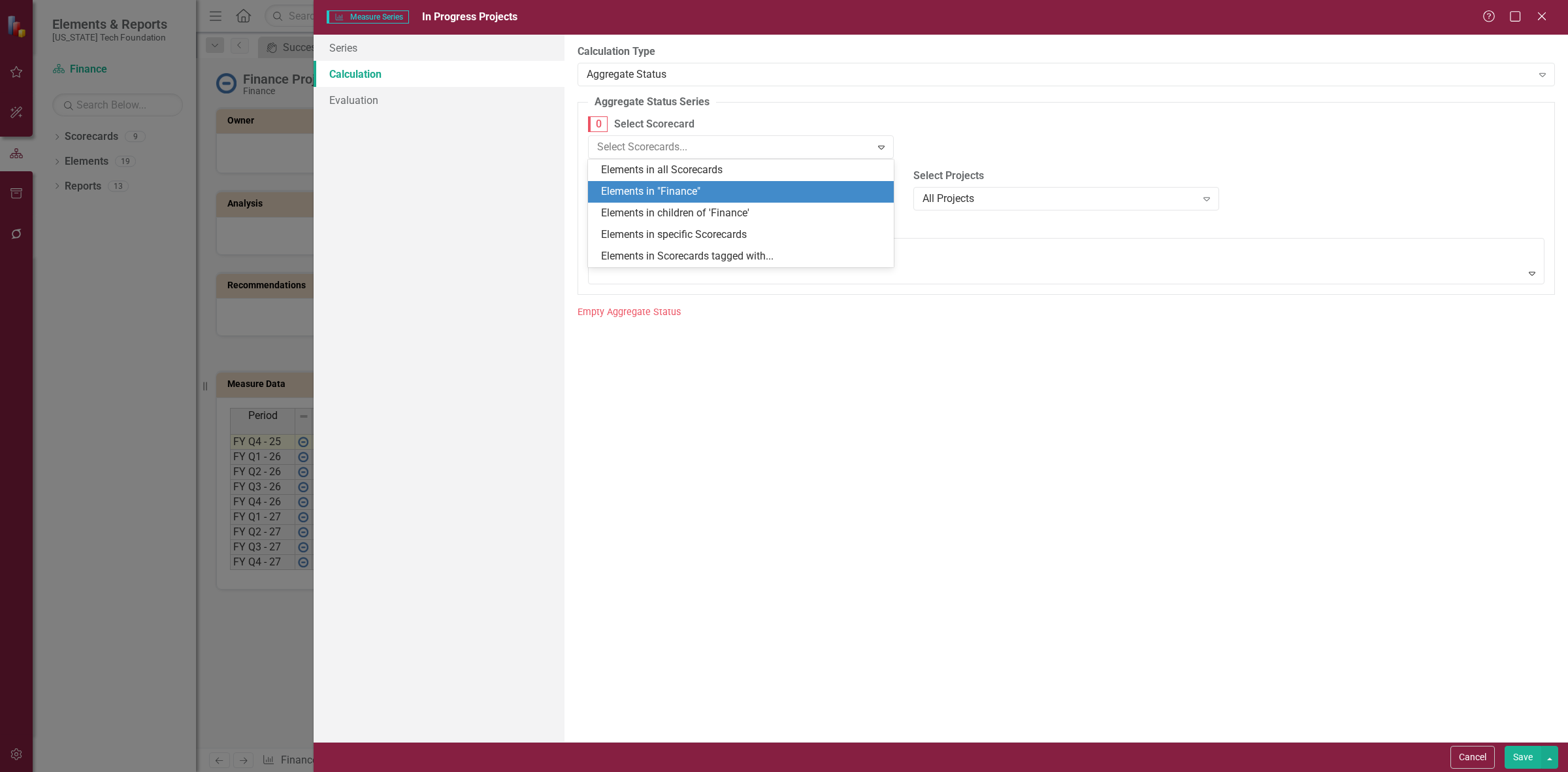
click at [665, 193] on div "Elements in "Finance"" at bounding box center [743, 191] width 285 height 15
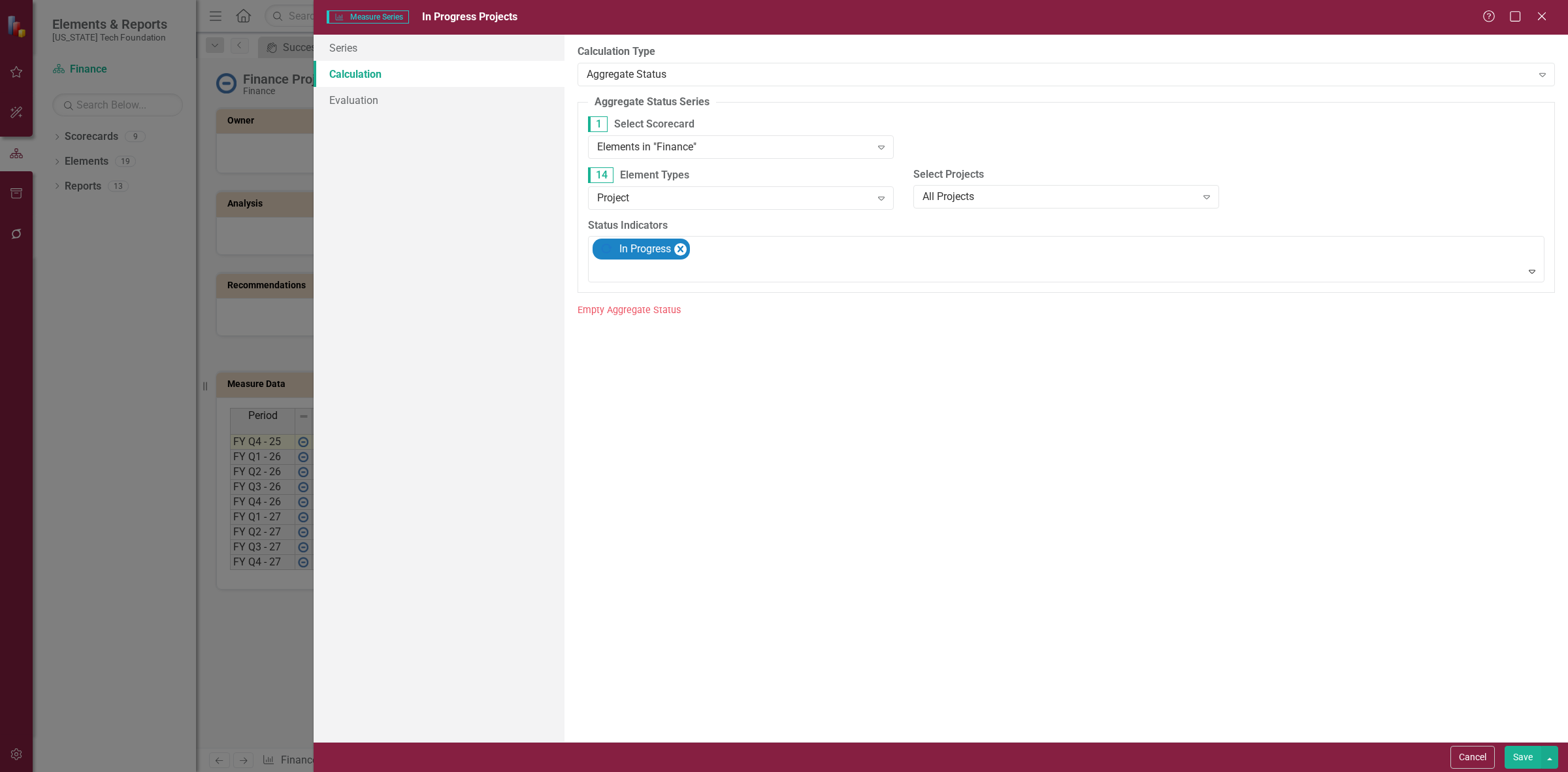
click at [1514, 769] on div "Cancel Save" at bounding box center [941, 756] width 1255 height 30
click at [1513, 767] on button "Save" at bounding box center [1522, 757] width 37 height 22
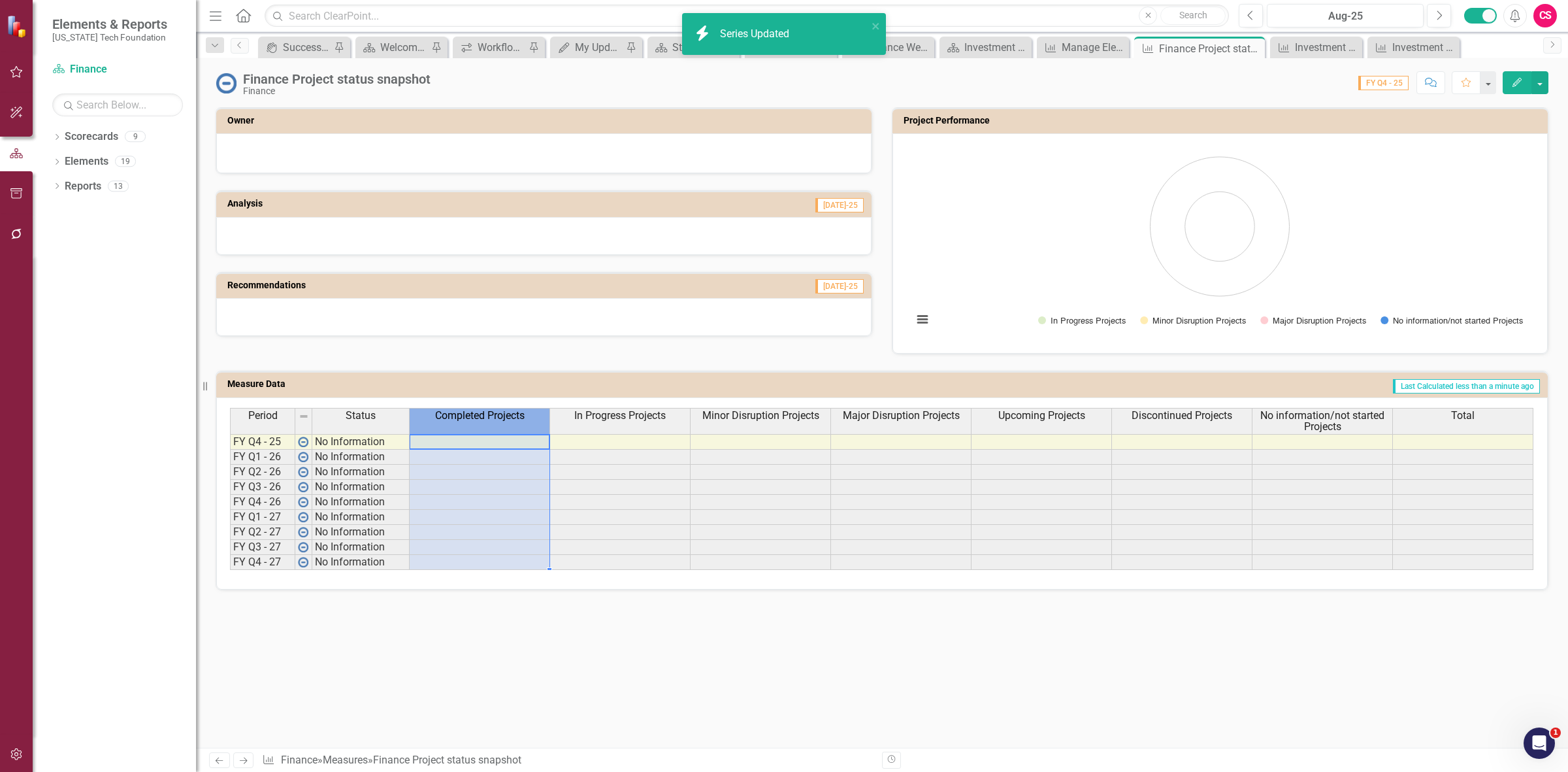
click at [495, 412] on span "Completed Projects" at bounding box center [480, 415] width 90 height 12
click at [495, 417] on span "Completed Projects" at bounding box center [480, 415] width 90 height 12
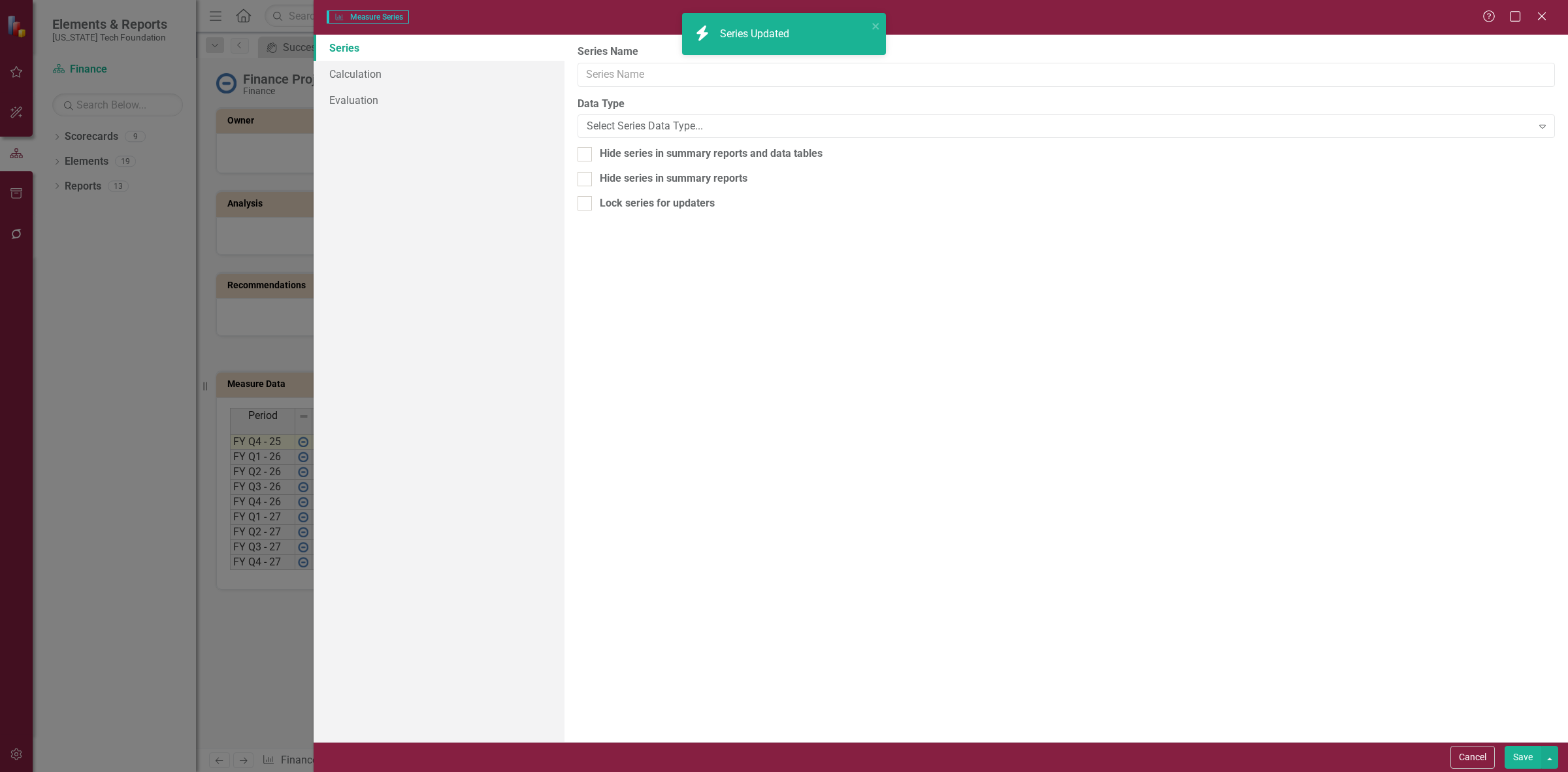
type input "Completed Projects"
click at [1470, 753] on button "Cancel" at bounding box center [1472, 757] width 44 height 22
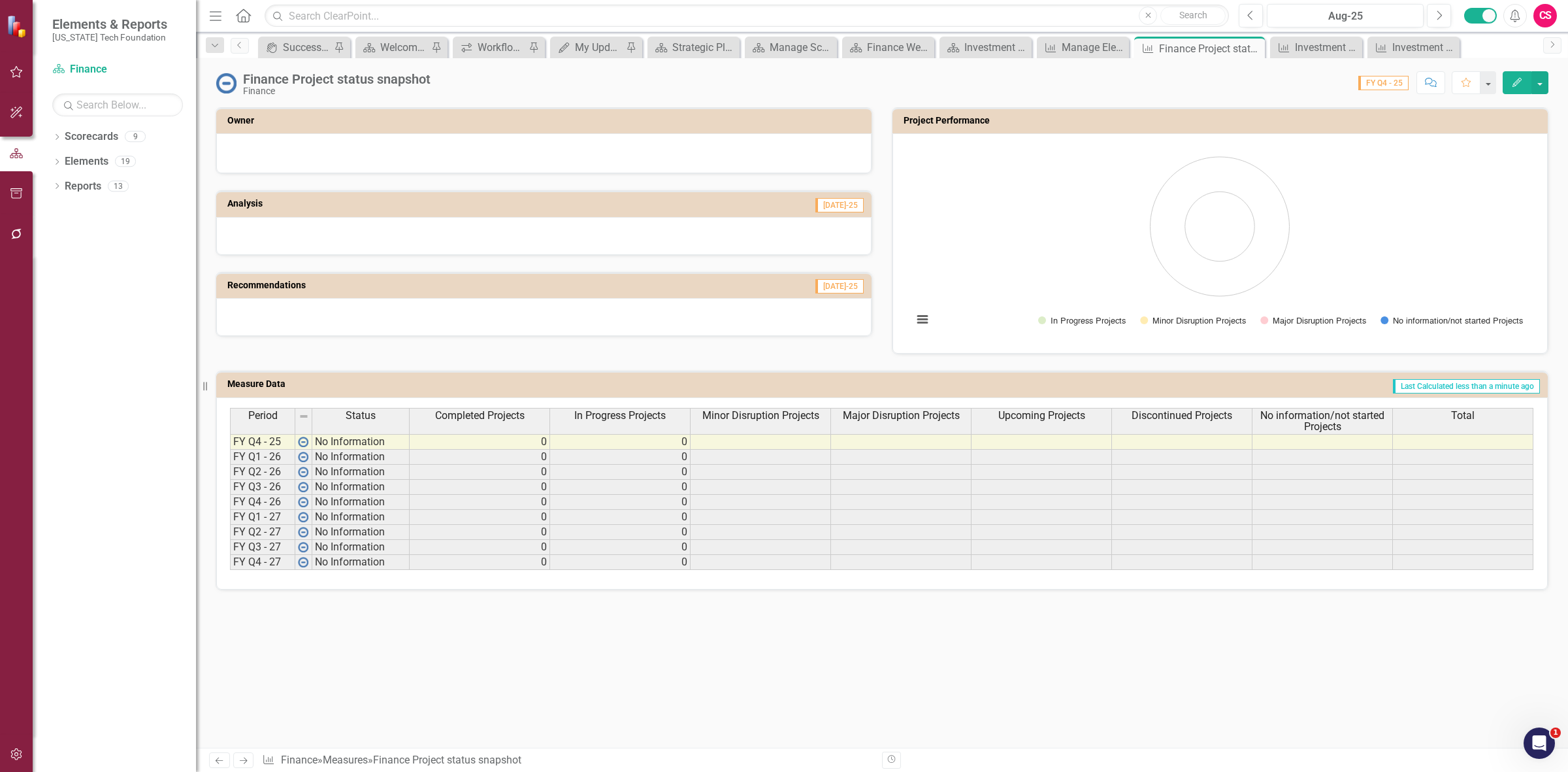
click at [813, 423] on th "Minor Disruption Projects" at bounding box center [760, 420] width 140 height 26
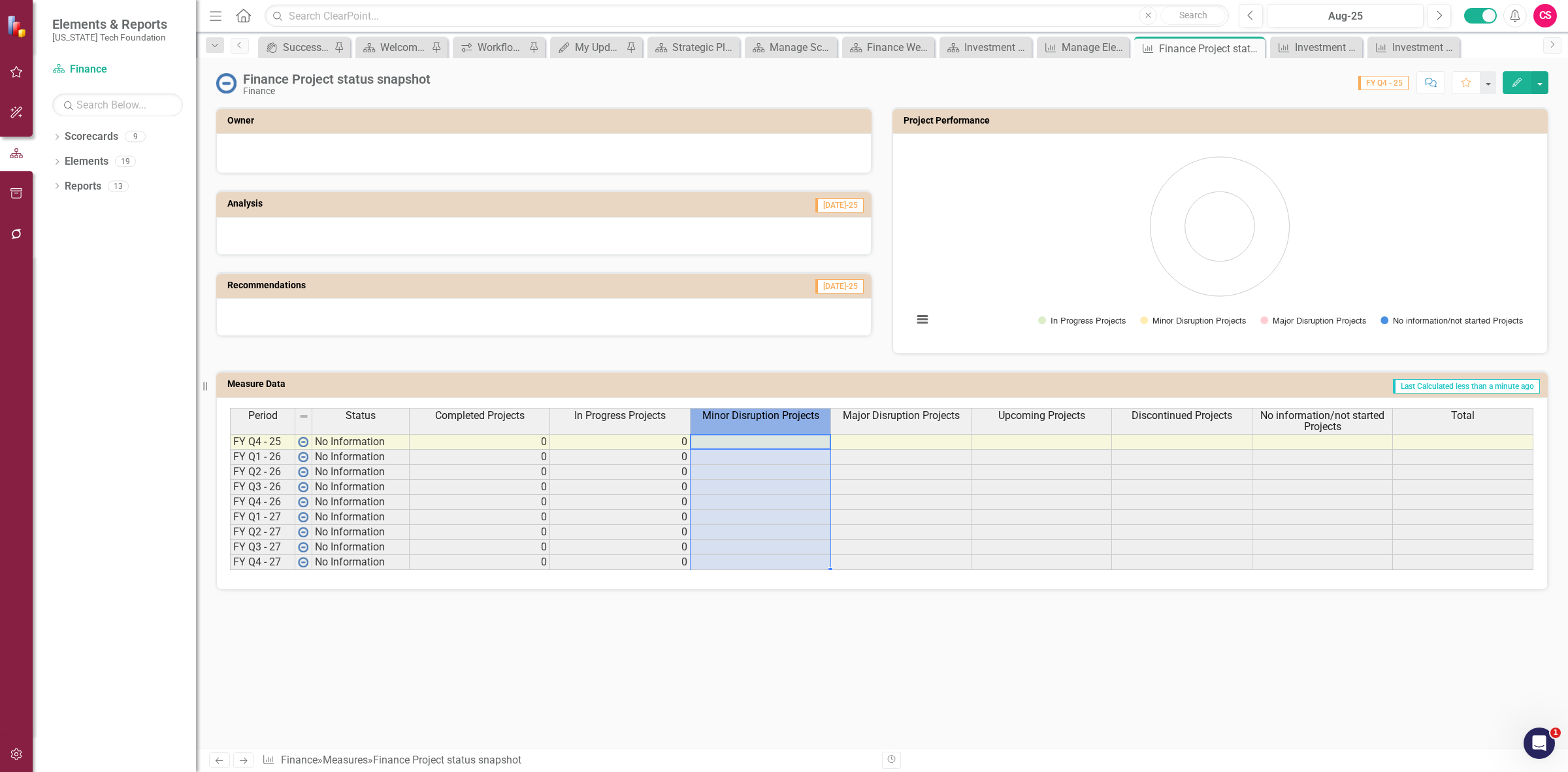
click at [813, 423] on th "Minor Disruption Projects" at bounding box center [760, 420] width 140 height 26
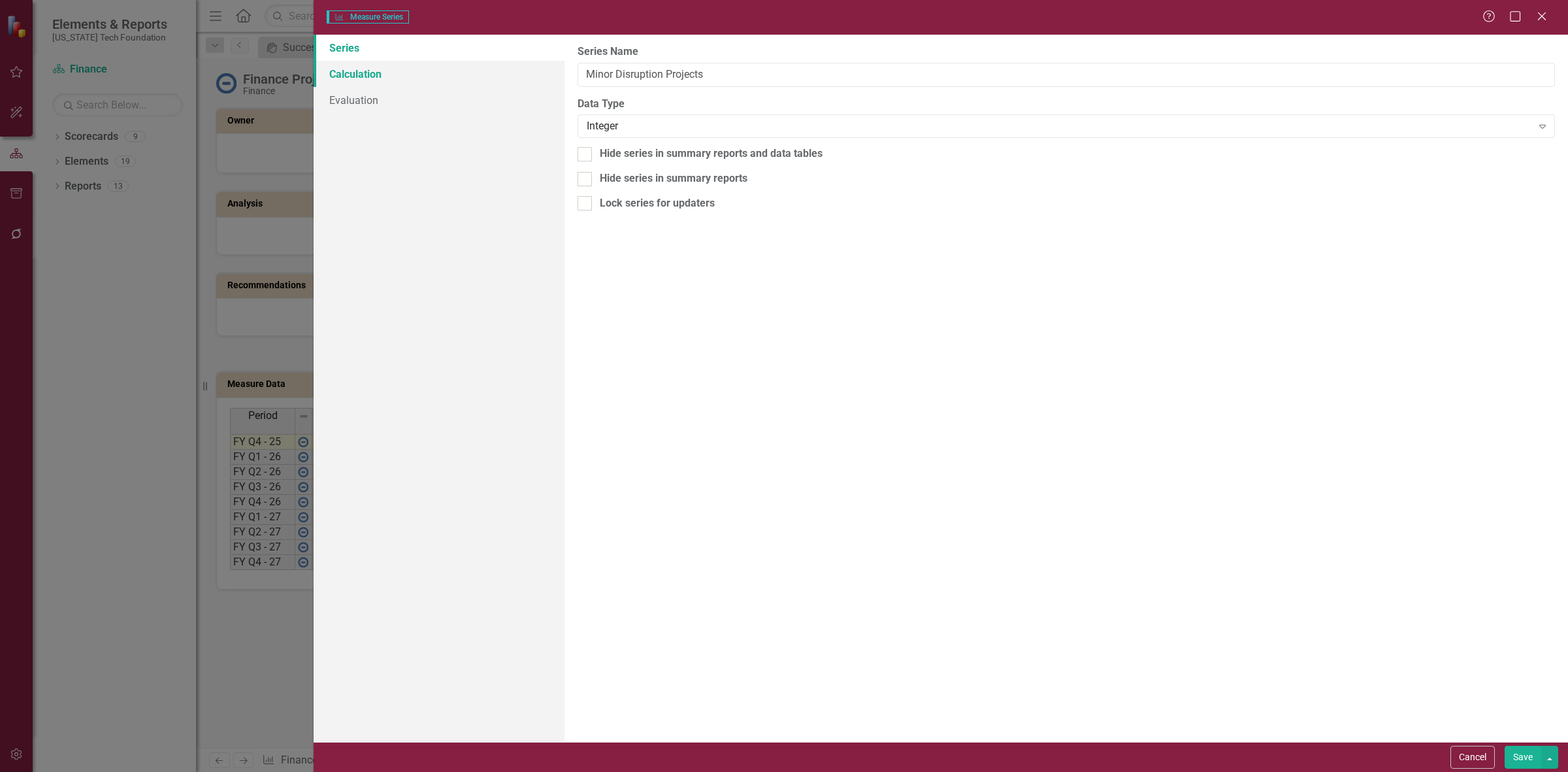
type input "Minor Disruption Projects"
click at [354, 74] on link "Calculation" at bounding box center [439, 74] width 251 height 26
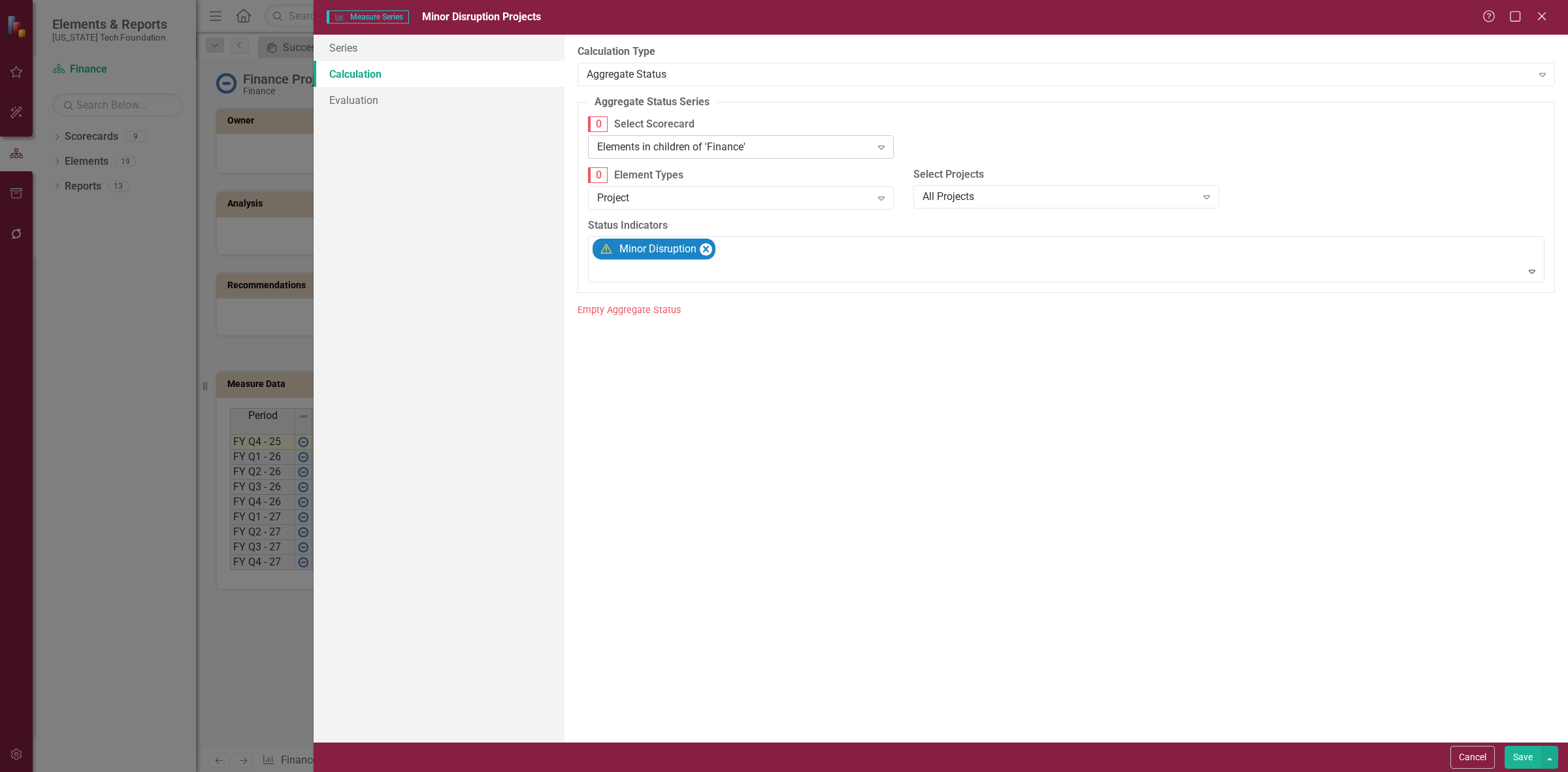
click at [666, 150] on div "Elements in children of 'Finance'" at bounding box center [733, 146] width 274 height 15
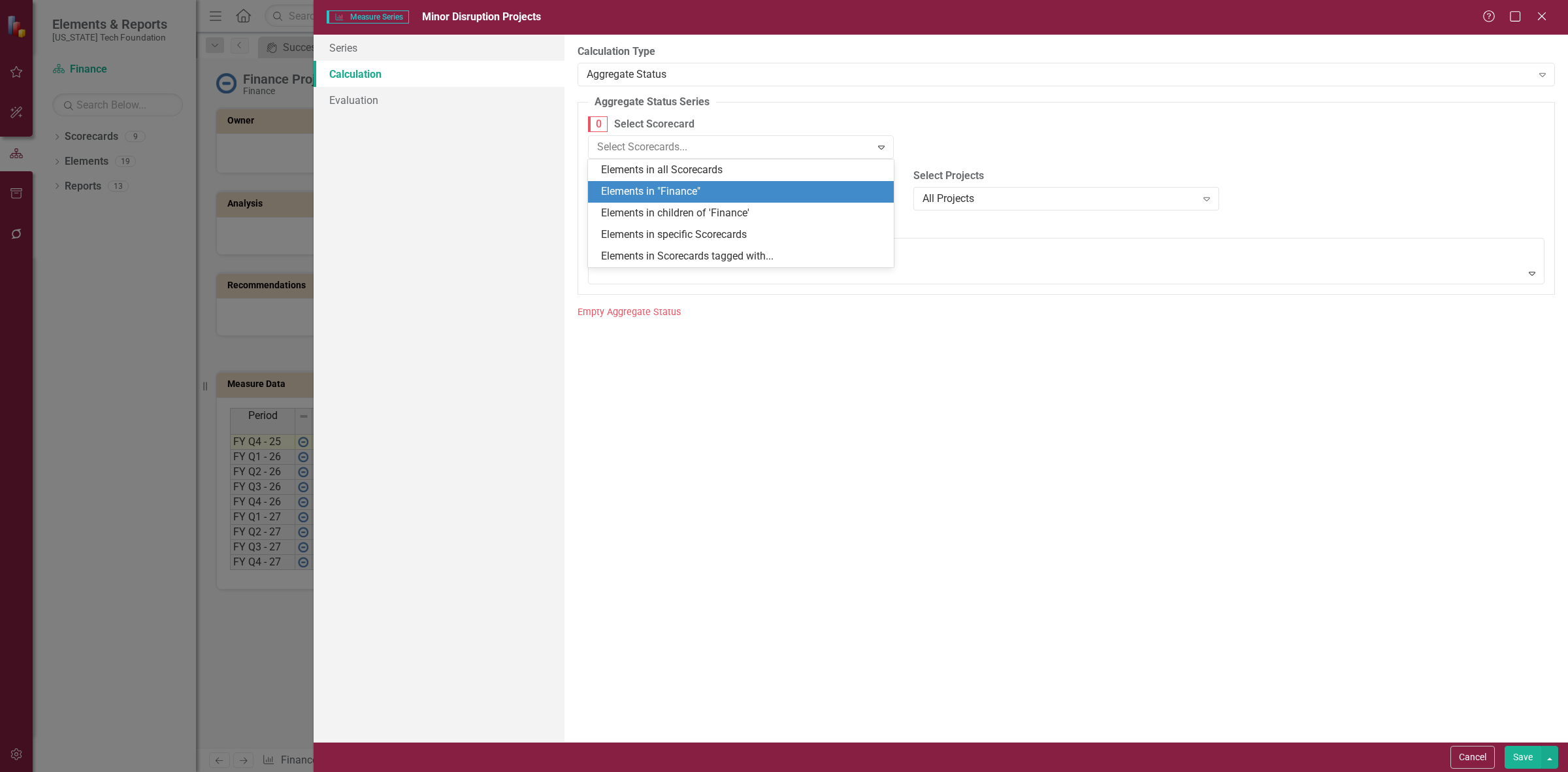
click at [673, 197] on div "Elements in "Finance"" at bounding box center [743, 191] width 285 height 15
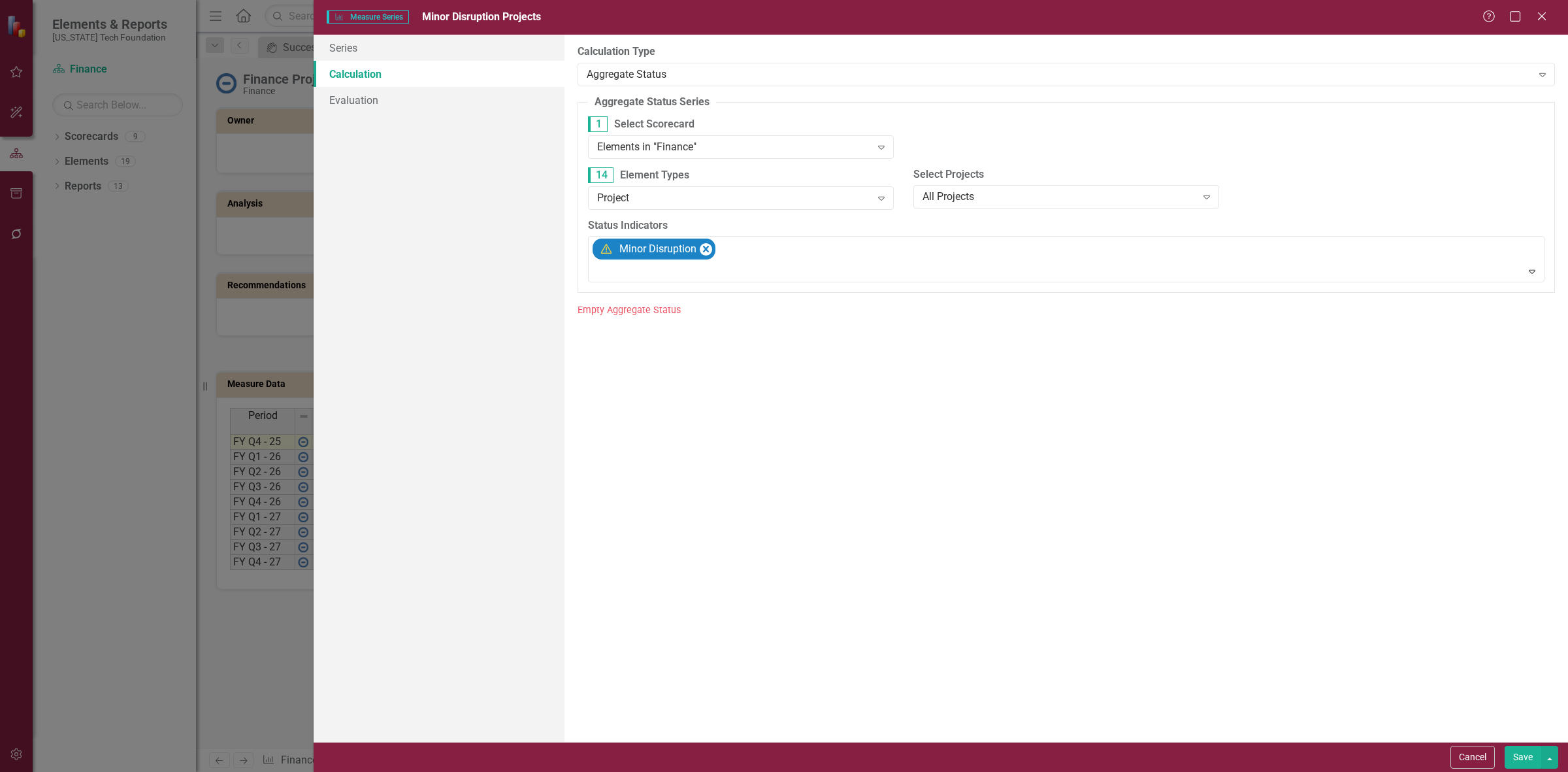
click at [1517, 766] on button "Save" at bounding box center [1522, 757] width 37 height 22
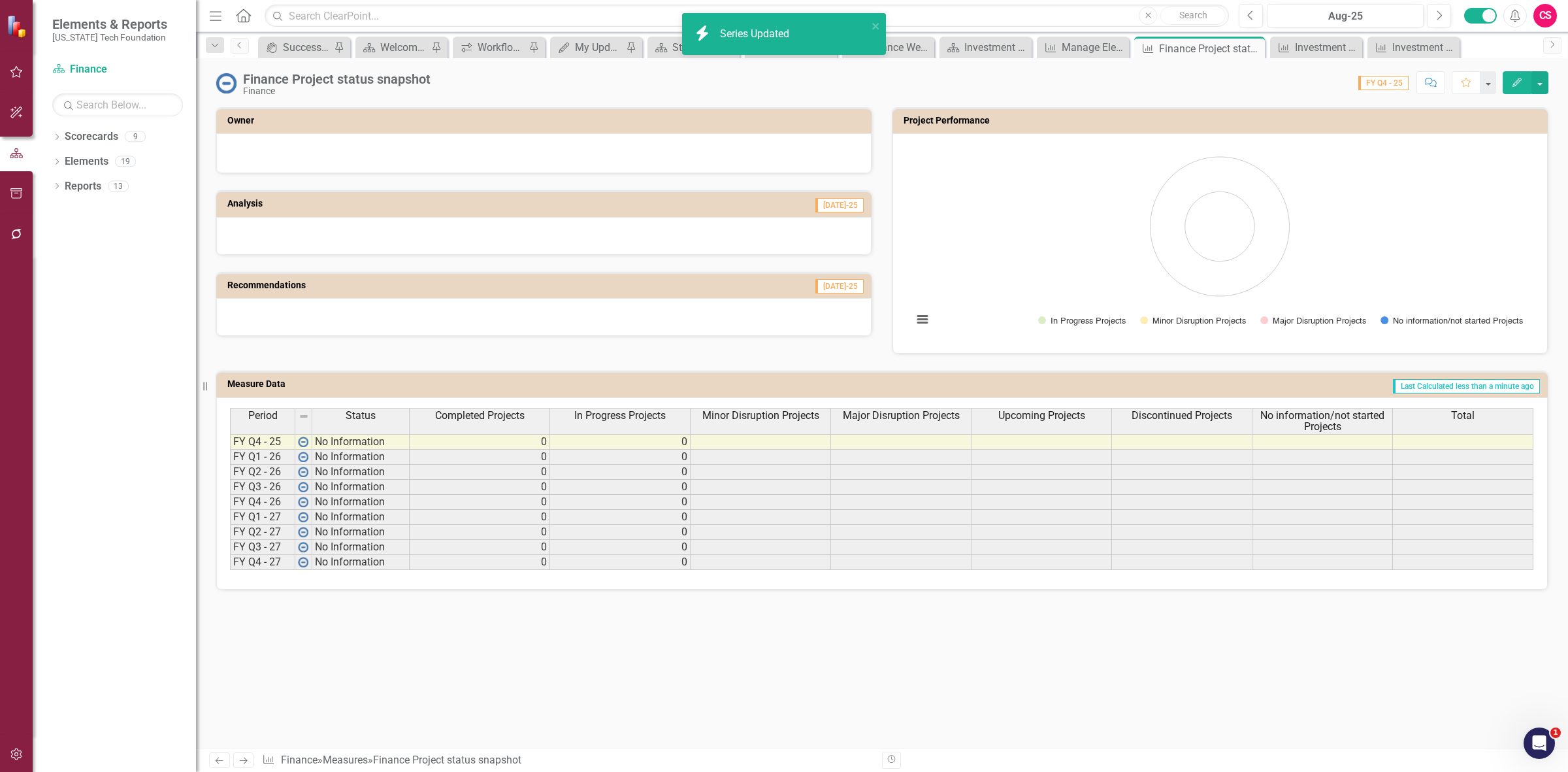
click at [863, 417] on span "Major Disruption Projects" at bounding box center [901, 415] width 117 height 12
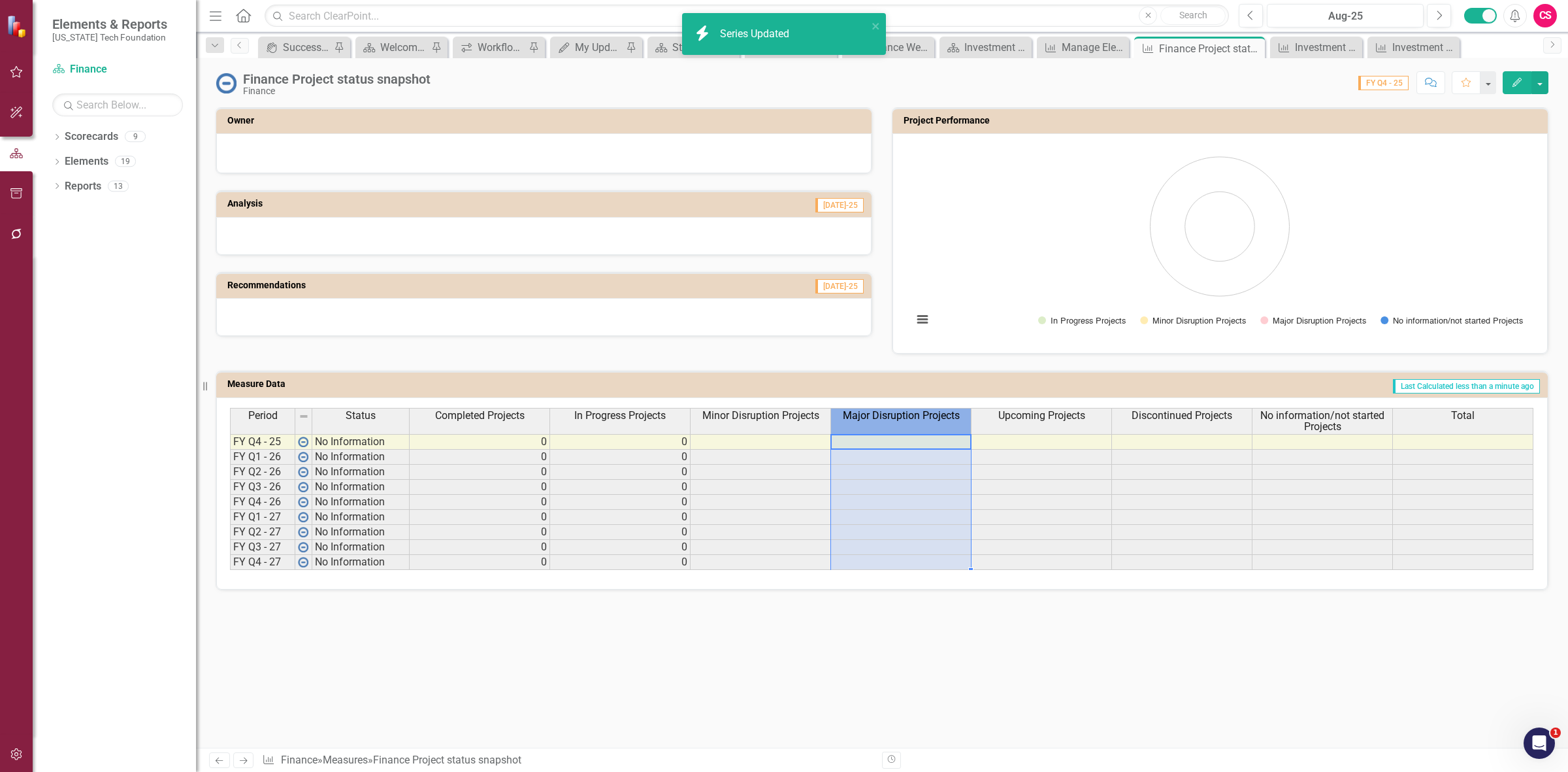
click at [863, 417] on span "Major Disruption Projects" at bounding box center [901, 415] width 117 height 12
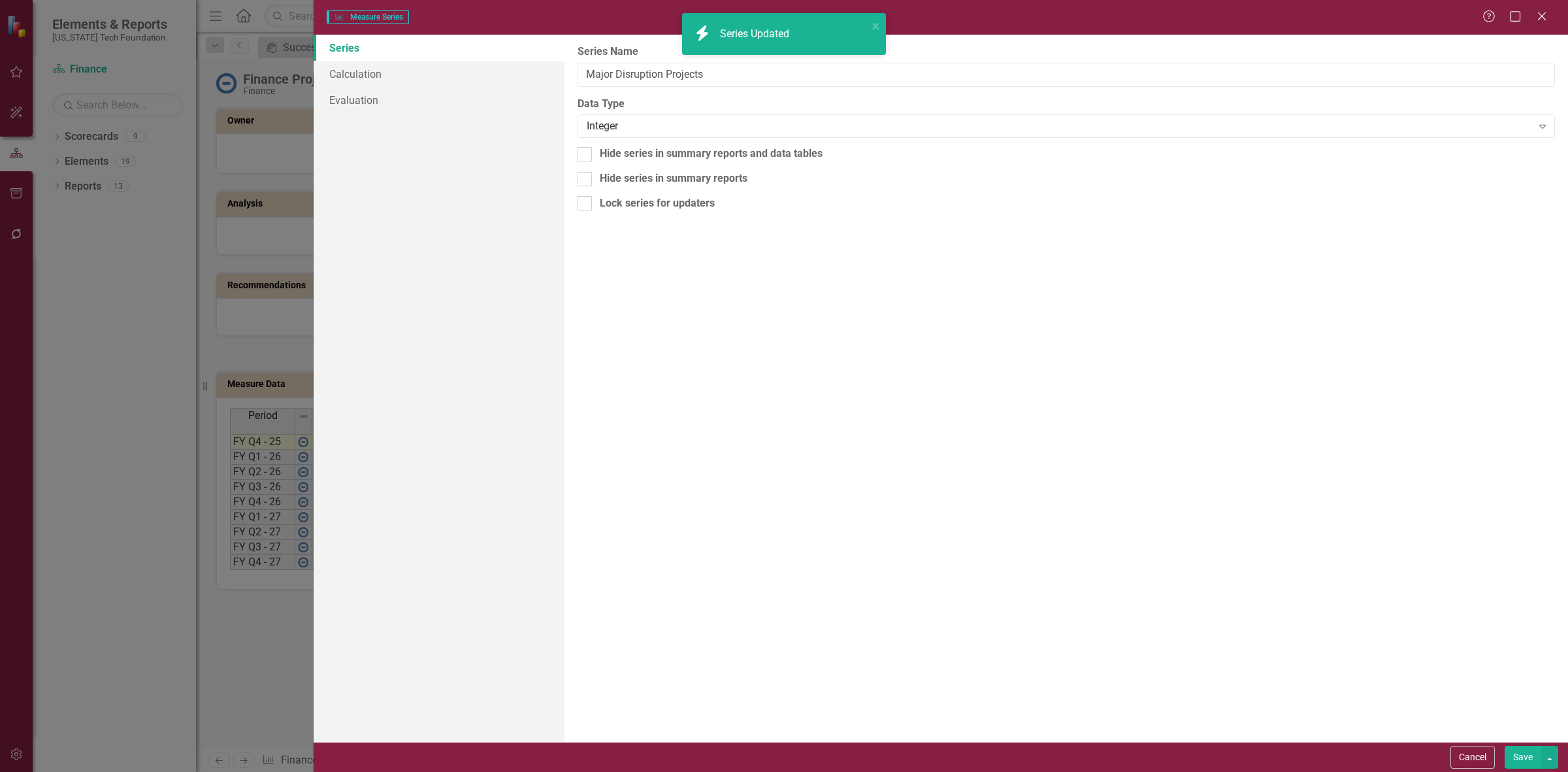
type input "Major Disruption Projects"
drag, startPoint x: 438, startPoint y: 69, endPoint x: 430, endPoint y: 61, distance: 11.3
click at [436, 69] on link "Calculation" at bounding box center [439, 74] width 251 height 26
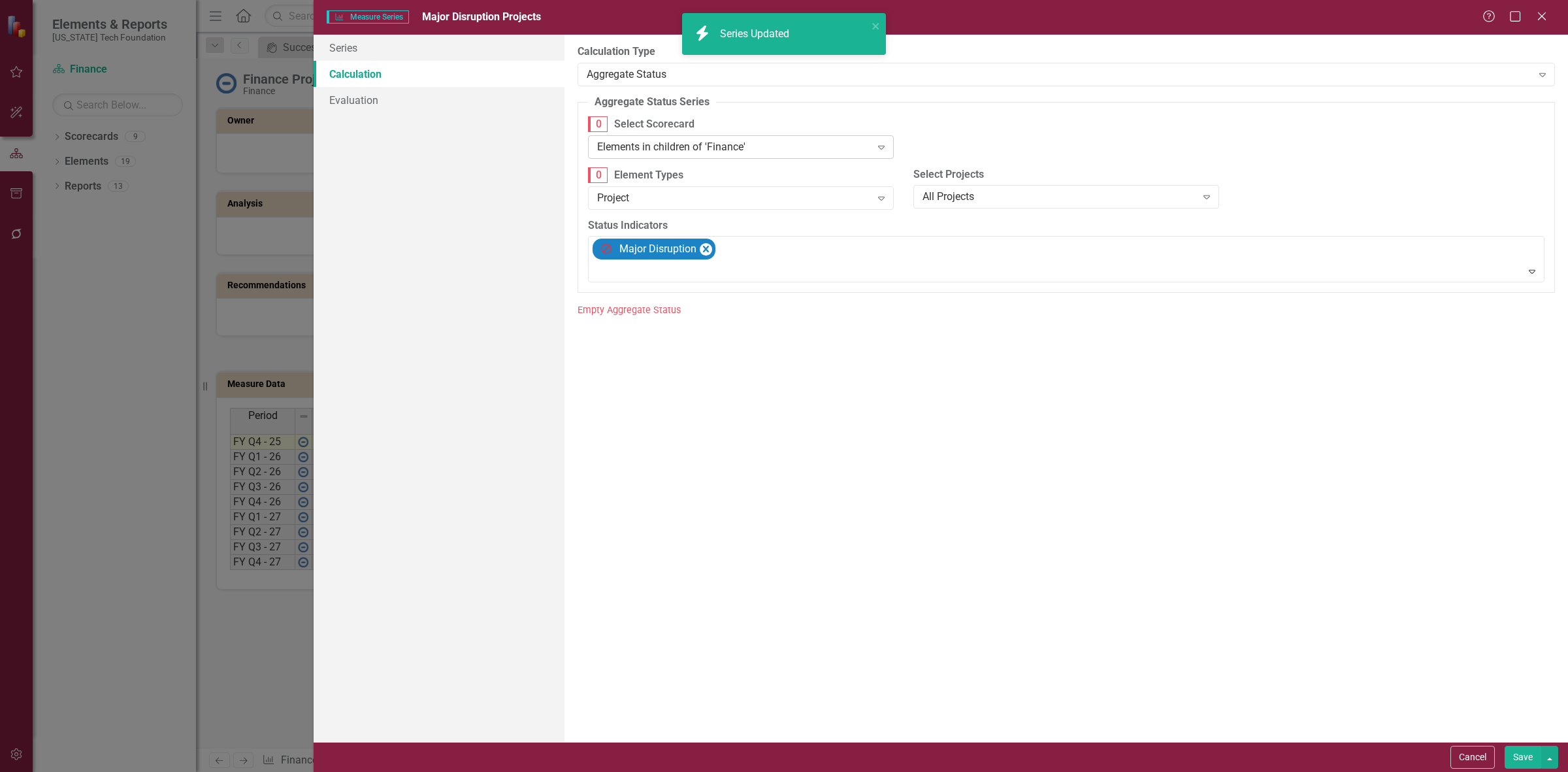
click at [670, 157] on div "Elements in children of 'Finance' Expand" at bounding box center [740, 147] width 306 height 23
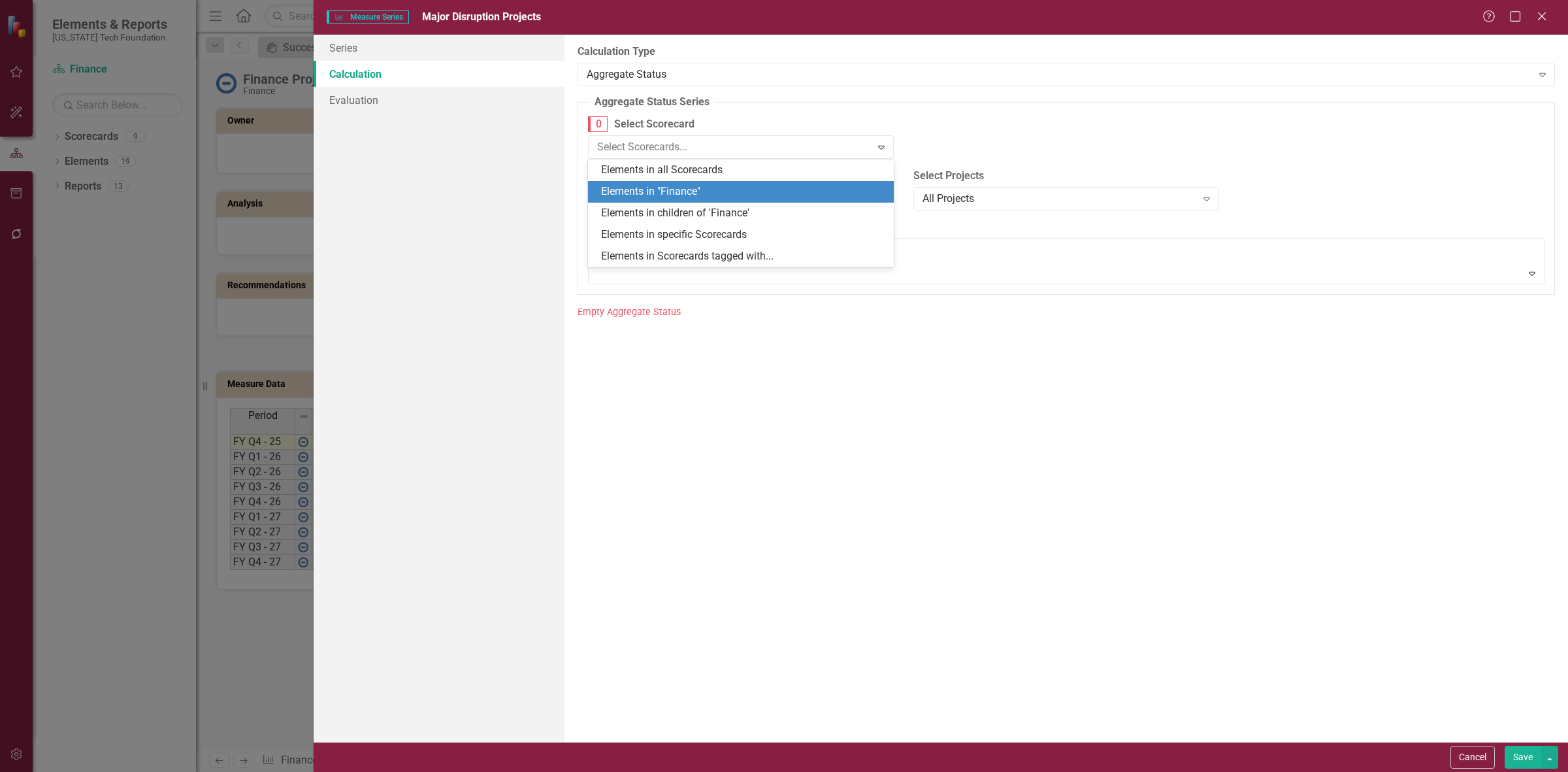
click at [681, 196] on div "Elements in "Finance"" at bounding box center [743, 191] width 285 height 15
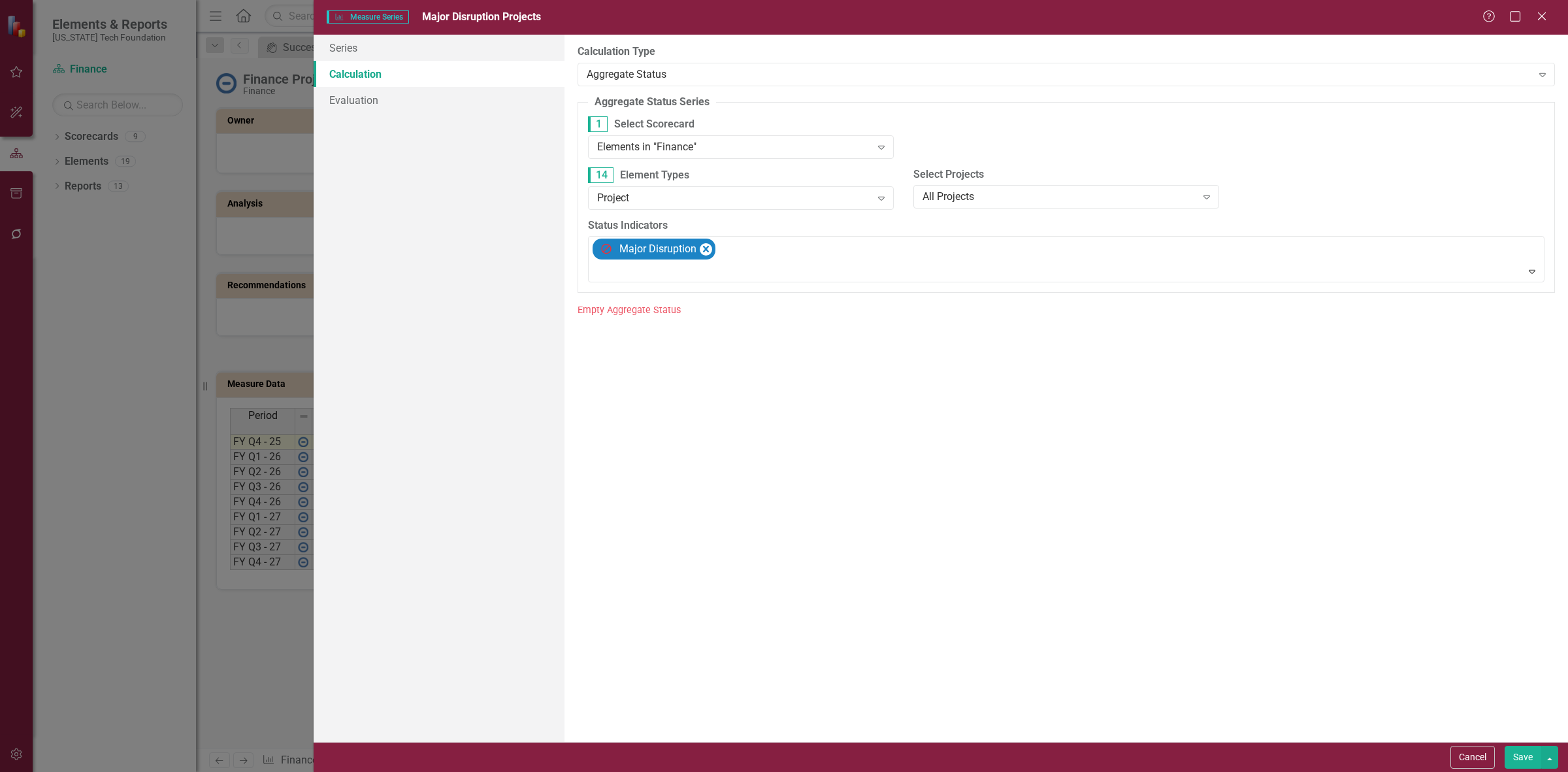
click at [1512, 750] on button "Save" at bounding box center [1522, 757] width 37 height 22
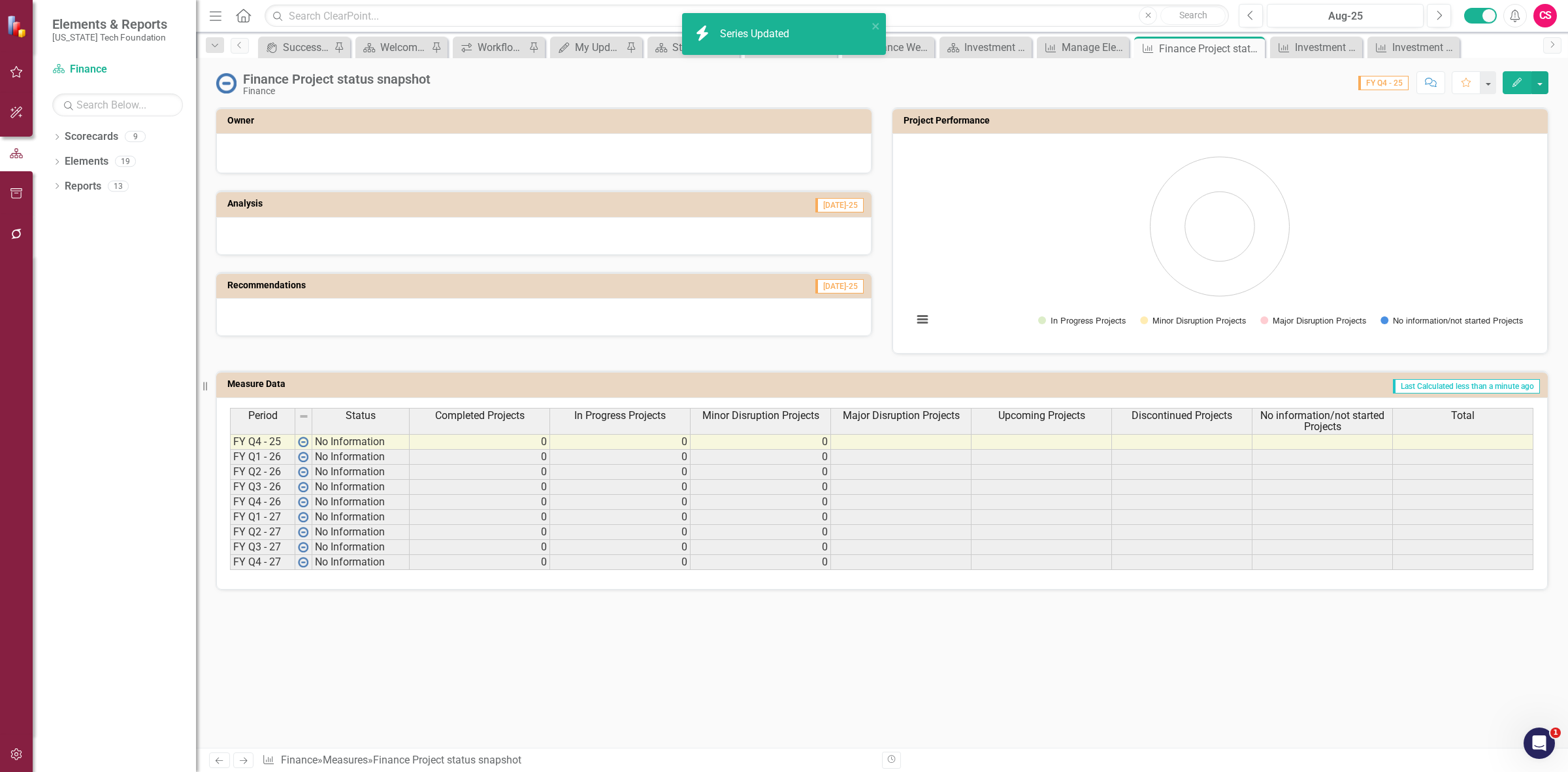
click at [1056, 420] on span "Upcoming Projects" at bounding box center [1041, 415] width 87 height 12
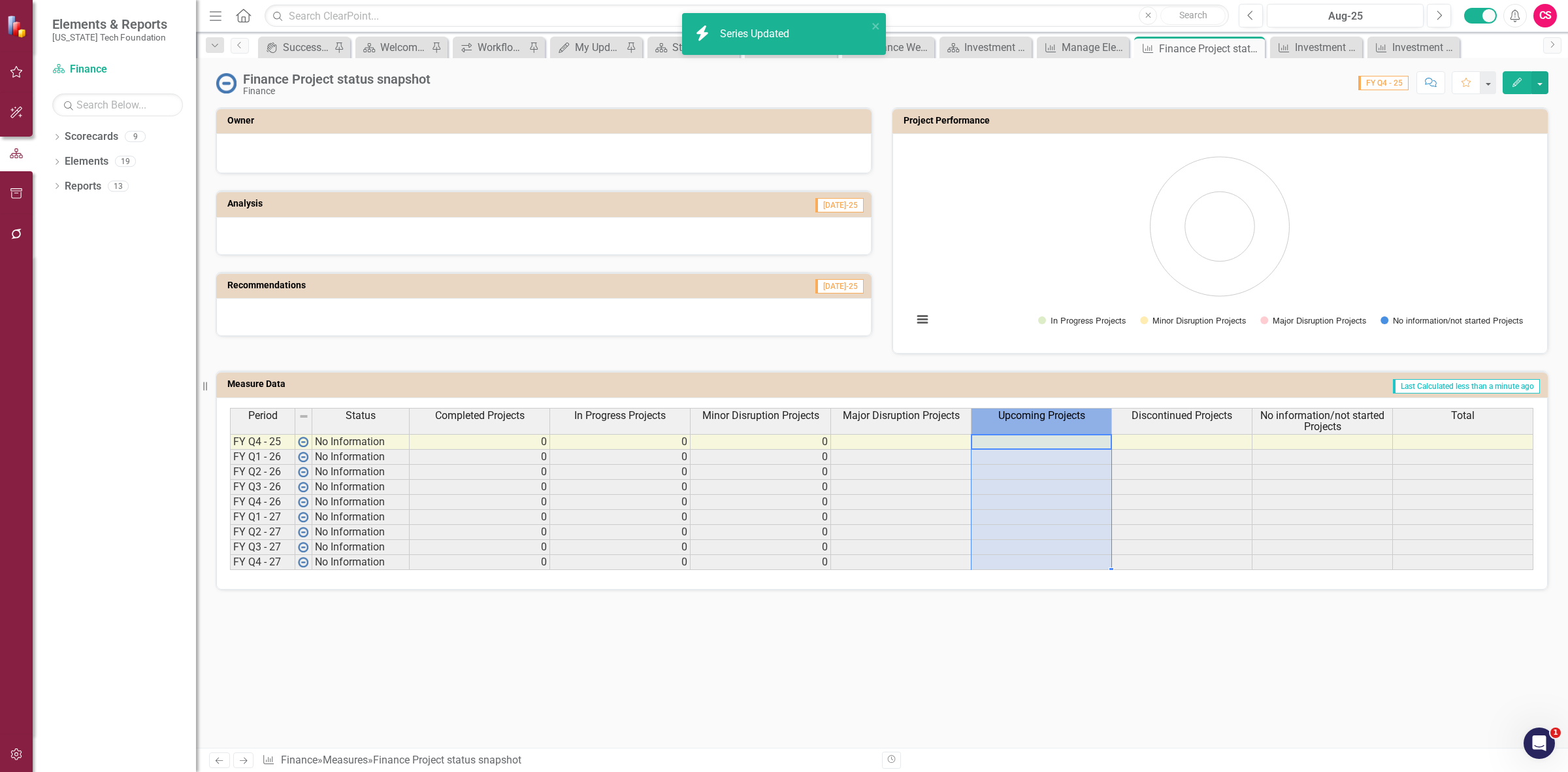
click at [1056, 420] on span "Upcoming Projects" at bounding box center [1041, 415] width 87 height 12
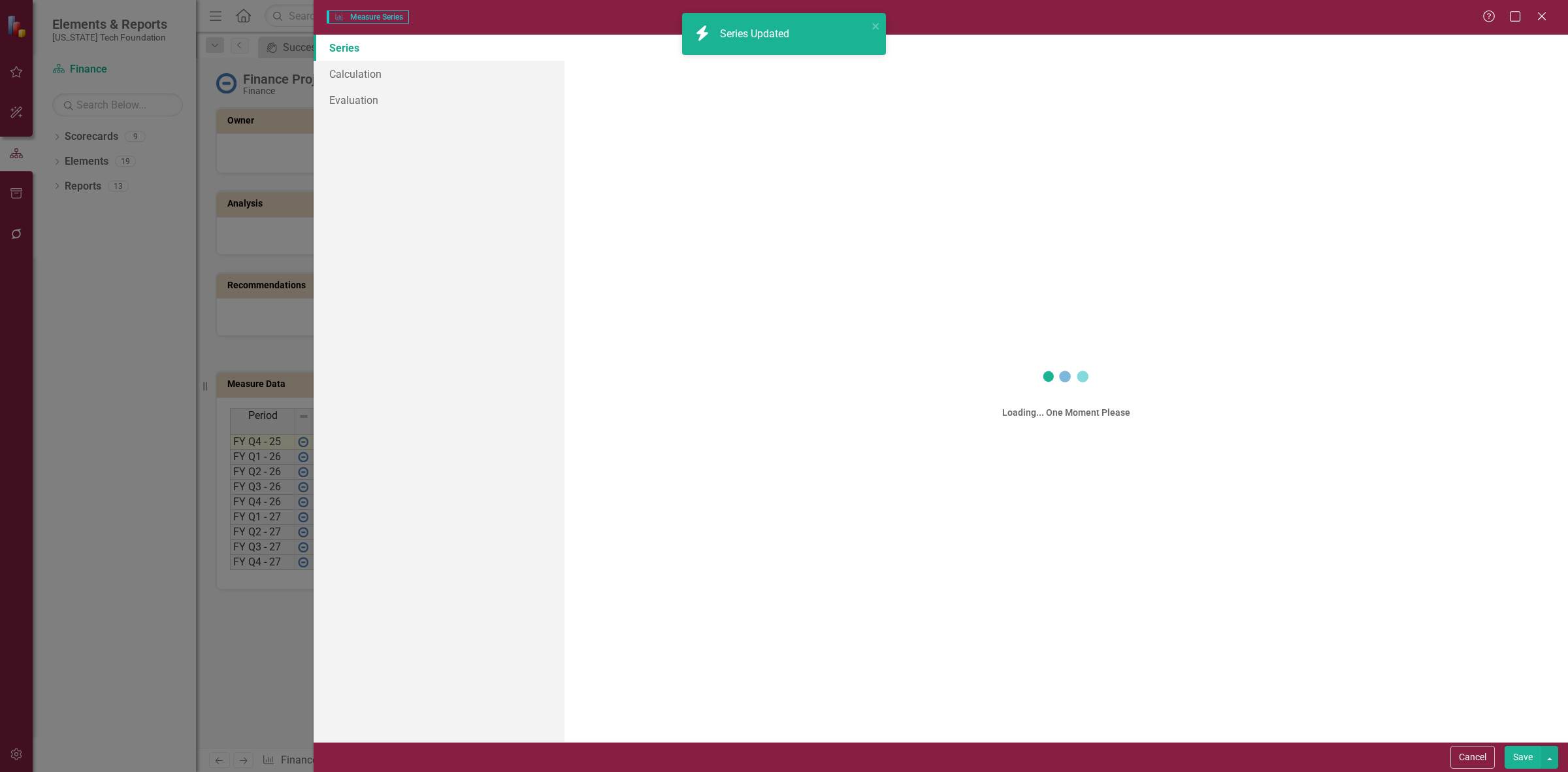
click at [1056, 420] on div "Measure Series Measure Series Help Maximize Close Series Calculation Evaluation…" at bounding box center [784, 386] width 1568 height 772
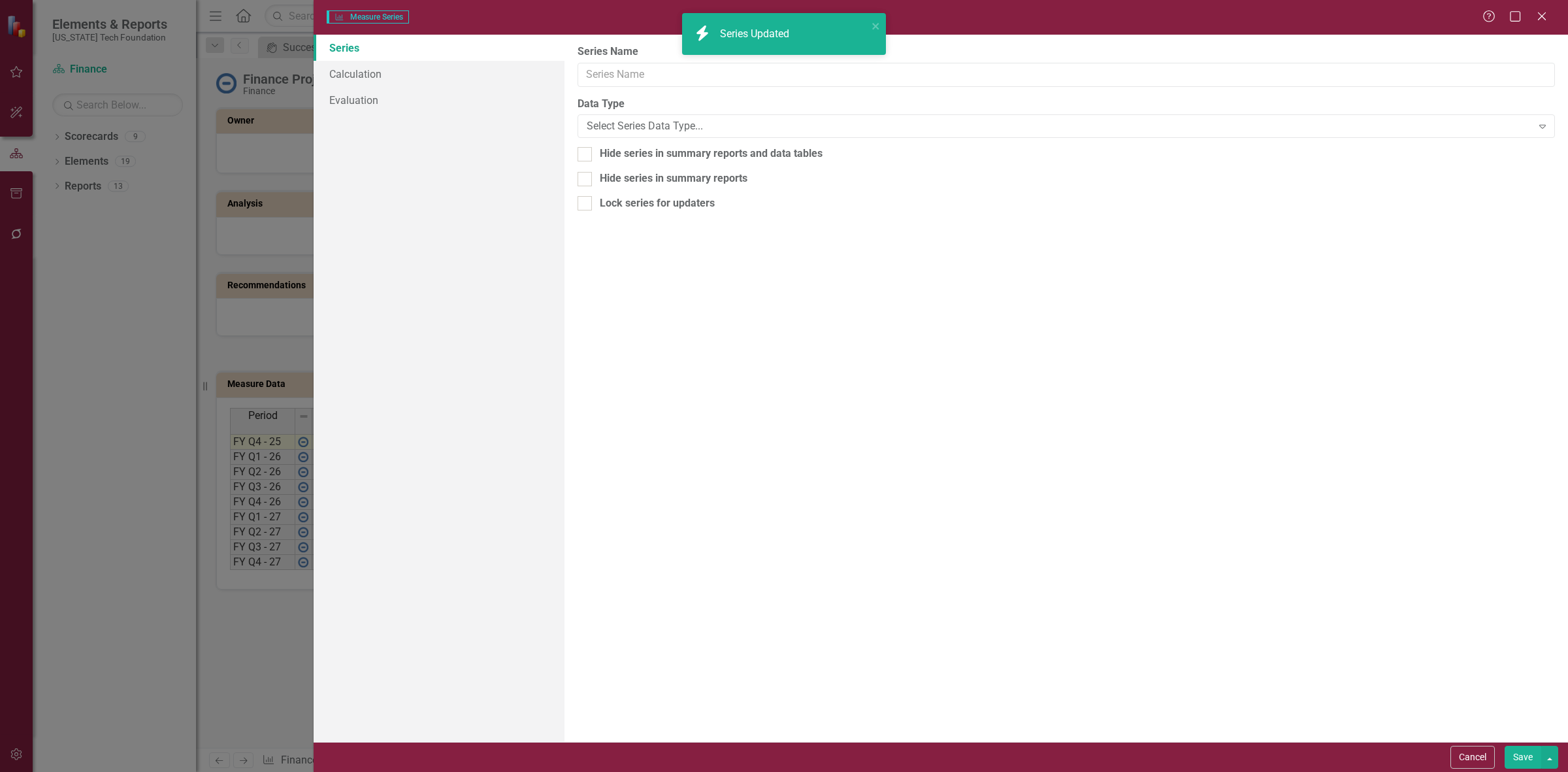
type input "Upcoming Projects"
click at [469, 61] on link "Calculation" at bounding box center [439, 74] width 251 height 26
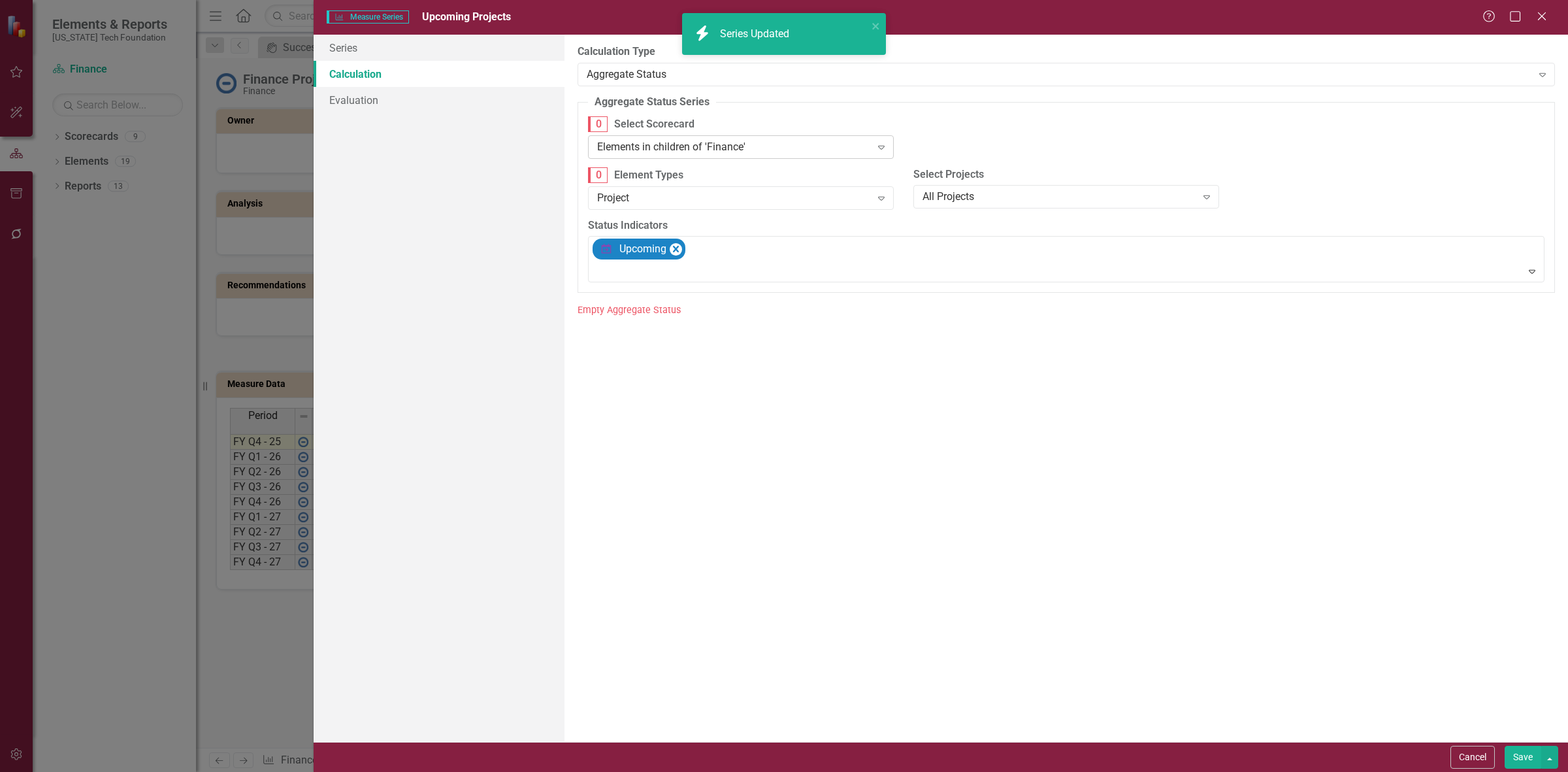
click at [723, 145] on div "Elements in children of 'Finance'" at bounding box center [733, 146] width 274 height 15
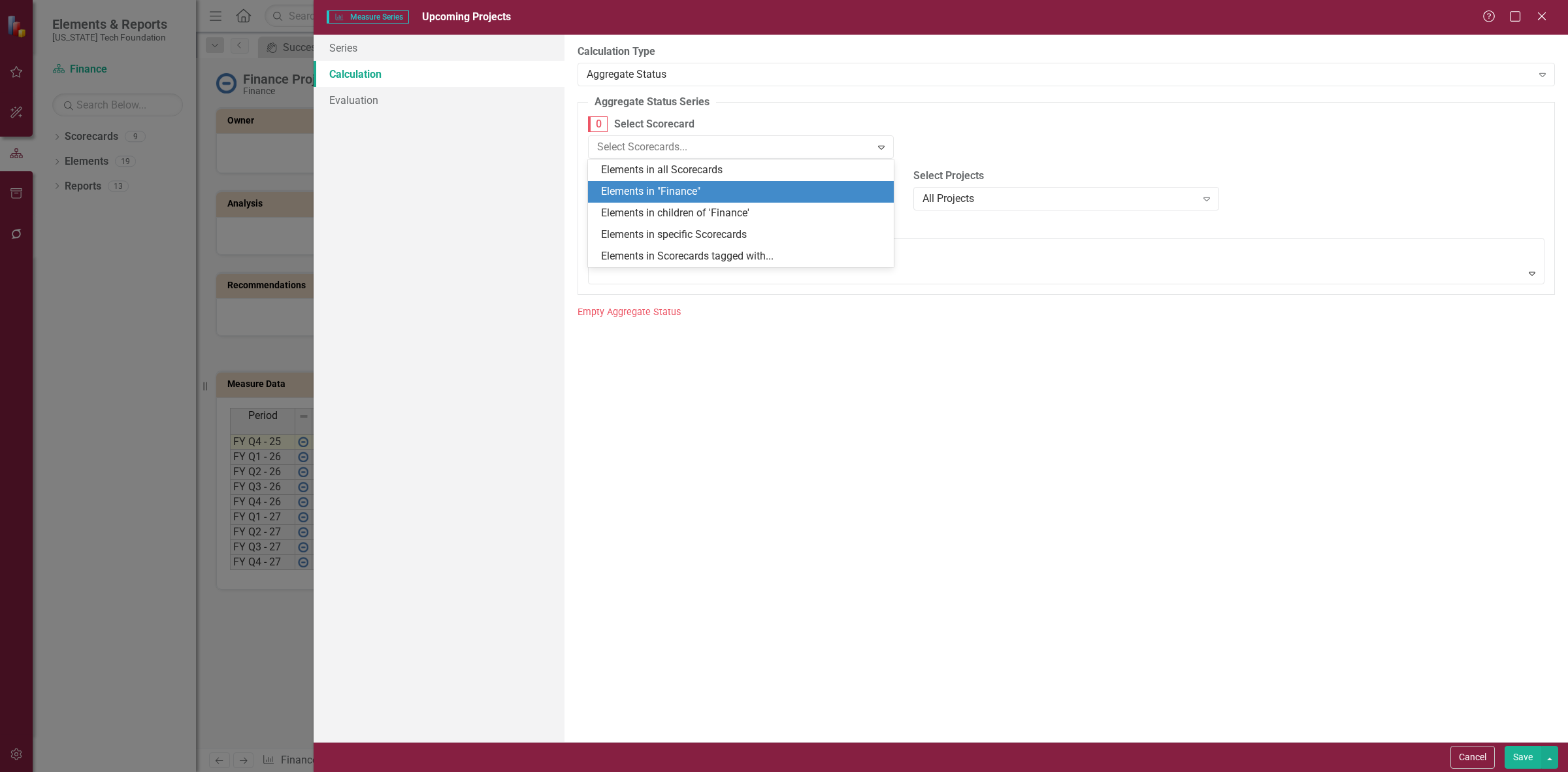
click at [716, 190] on div "Elements in "Finance"" at bounding box center [743, 191] width 285 height 15
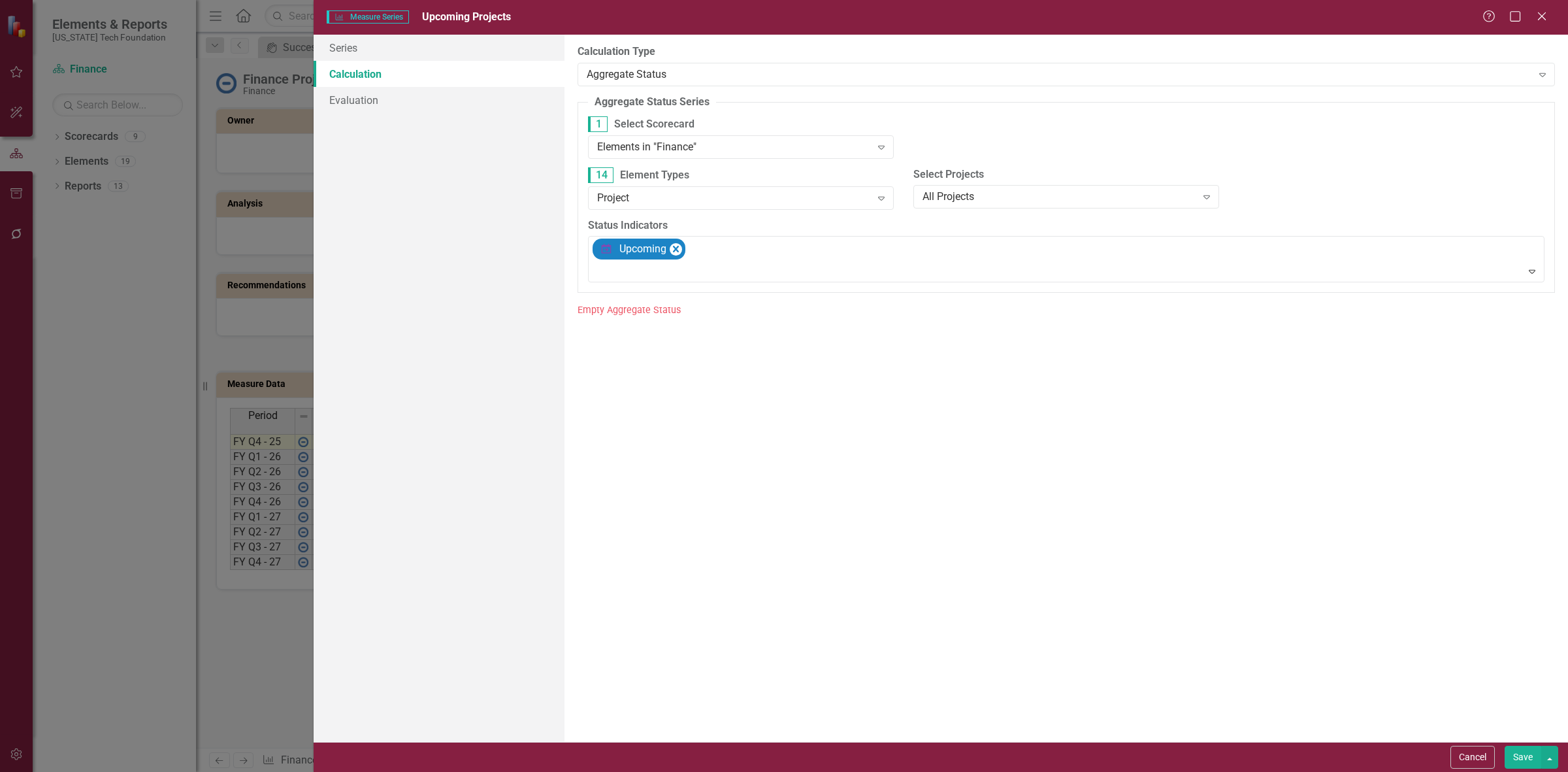
click at [1511, 755] on button "Save" at bounding box center [1522, 757] width 37 height 22
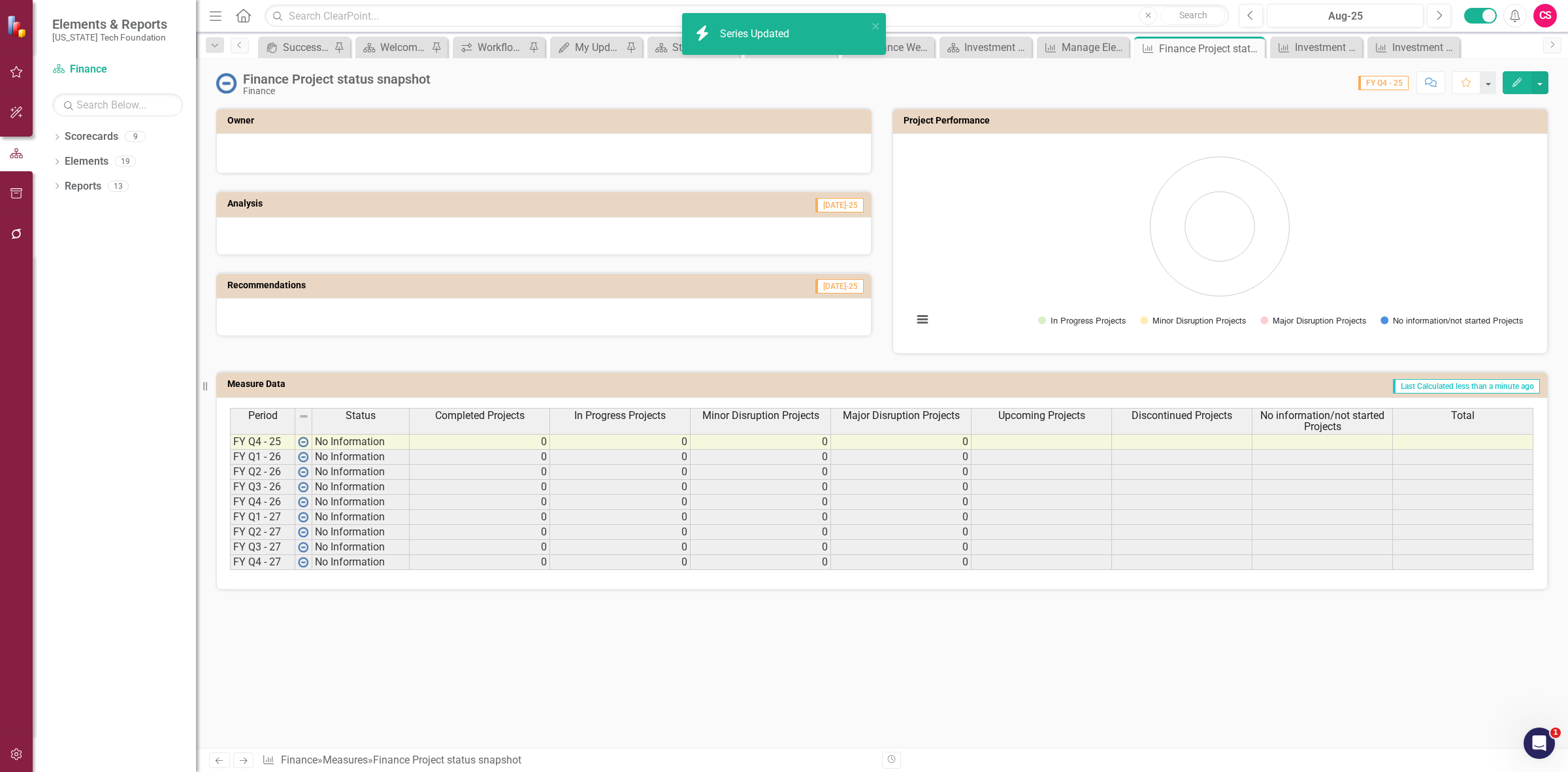
click at [1154, 426] on th "Discontinued Projects" at bounding box center [1182, 420] width 140 height 26
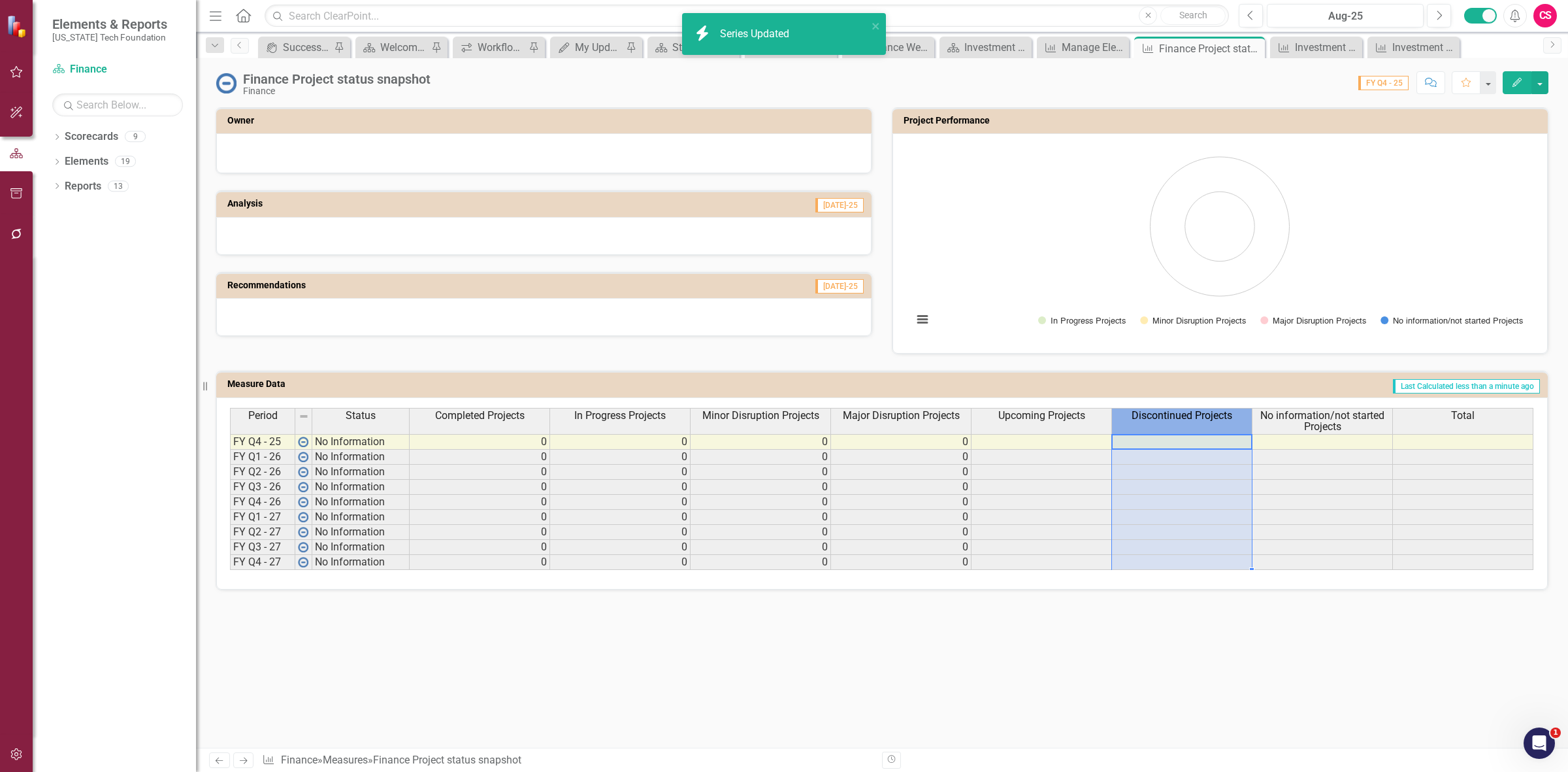
click at [1154, 426] on th "Discontinued Projects" at bounding box center [1182, 420] width 140 height 26
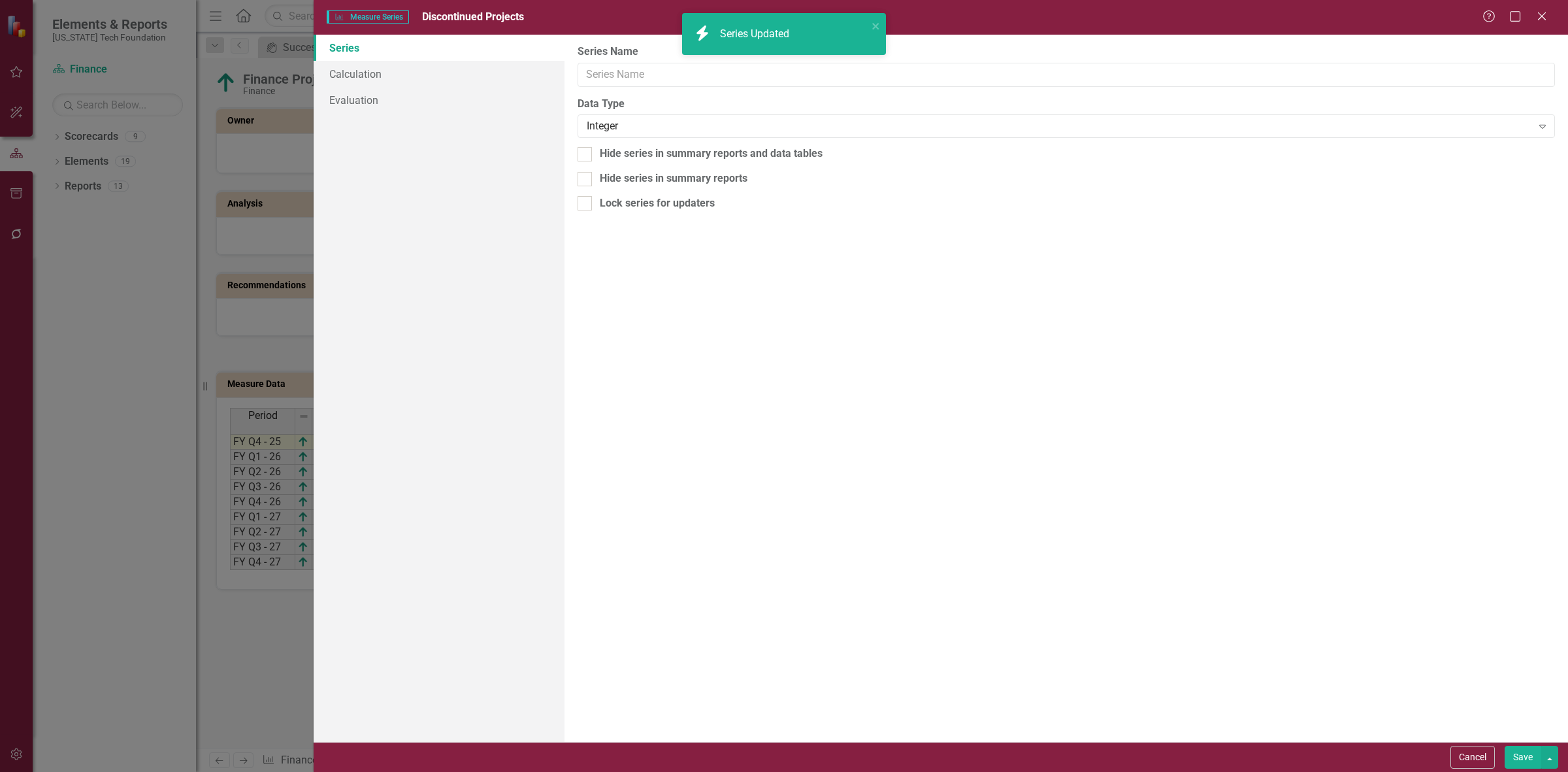
type input "Discontinued Projects"
click at [467, 75] on link "Calculation" at bounding box center [439, 74] width 251 height 26
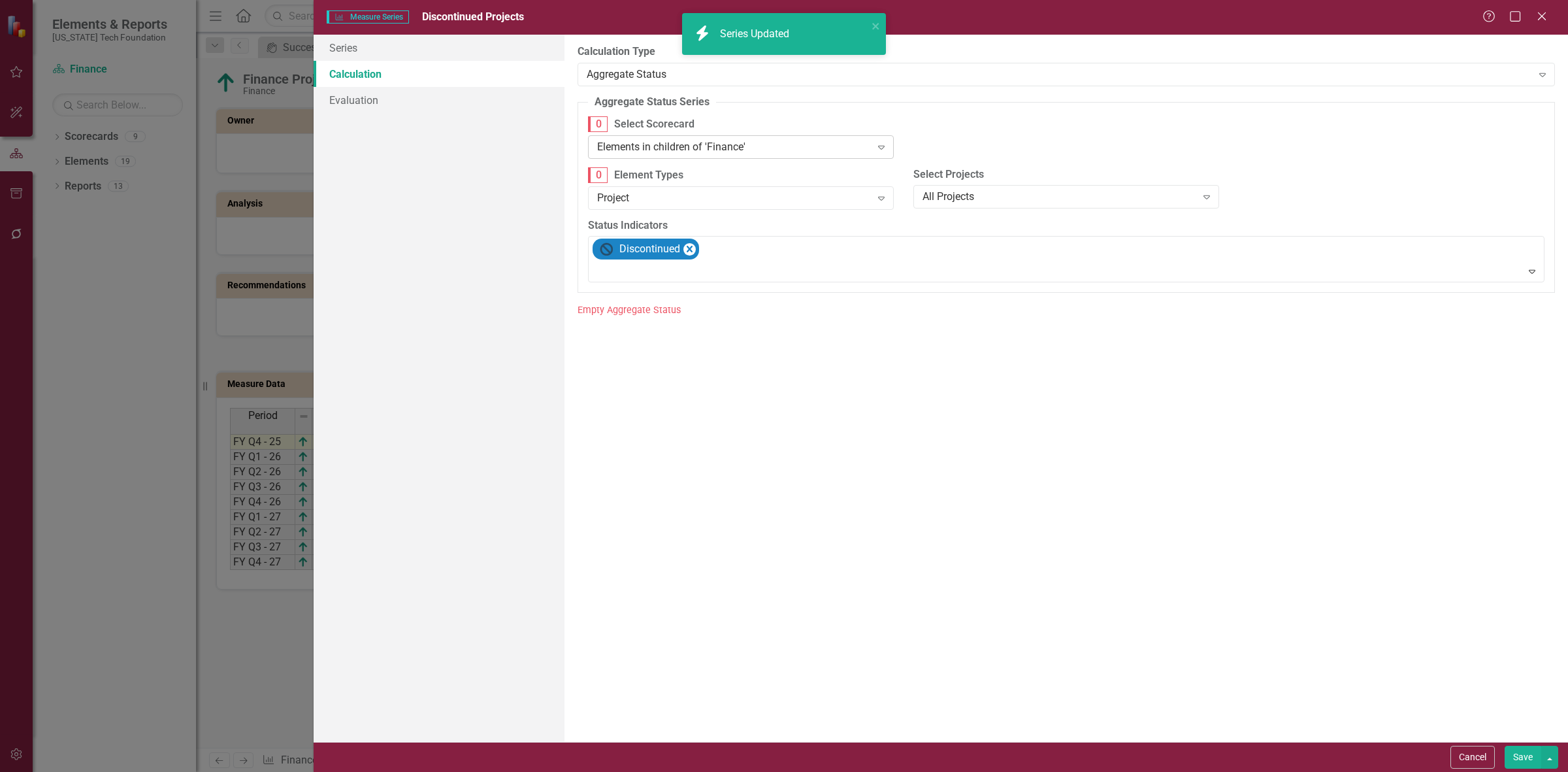
click at [637, 157] on div "Elements in children of 'Finance' Expand" at bounding box center [740, 147] width 306 height 23
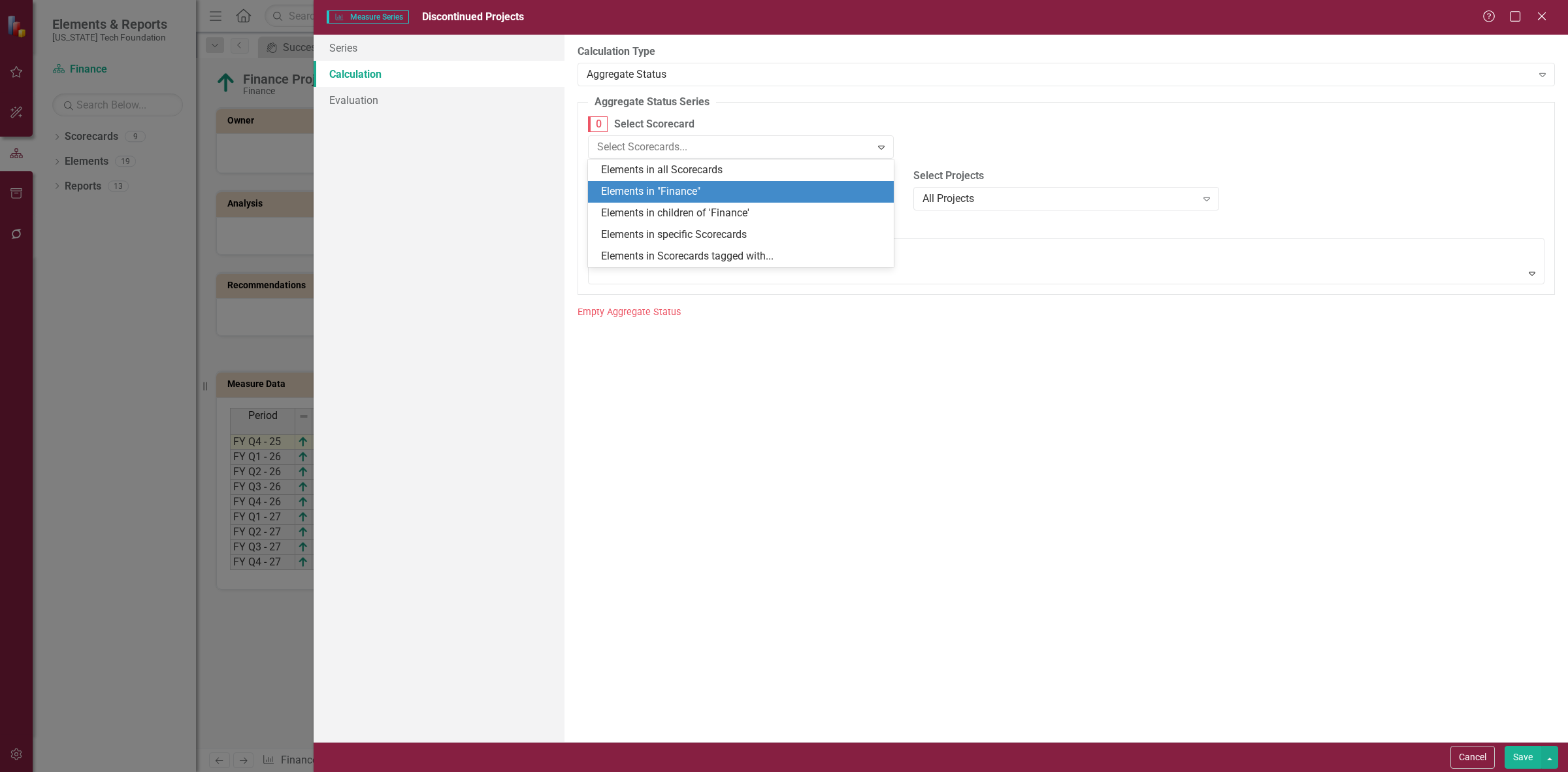
click at [657, 199] on div "Elements in "Finance"" at bounding box center [743, 191] width 285 height 15
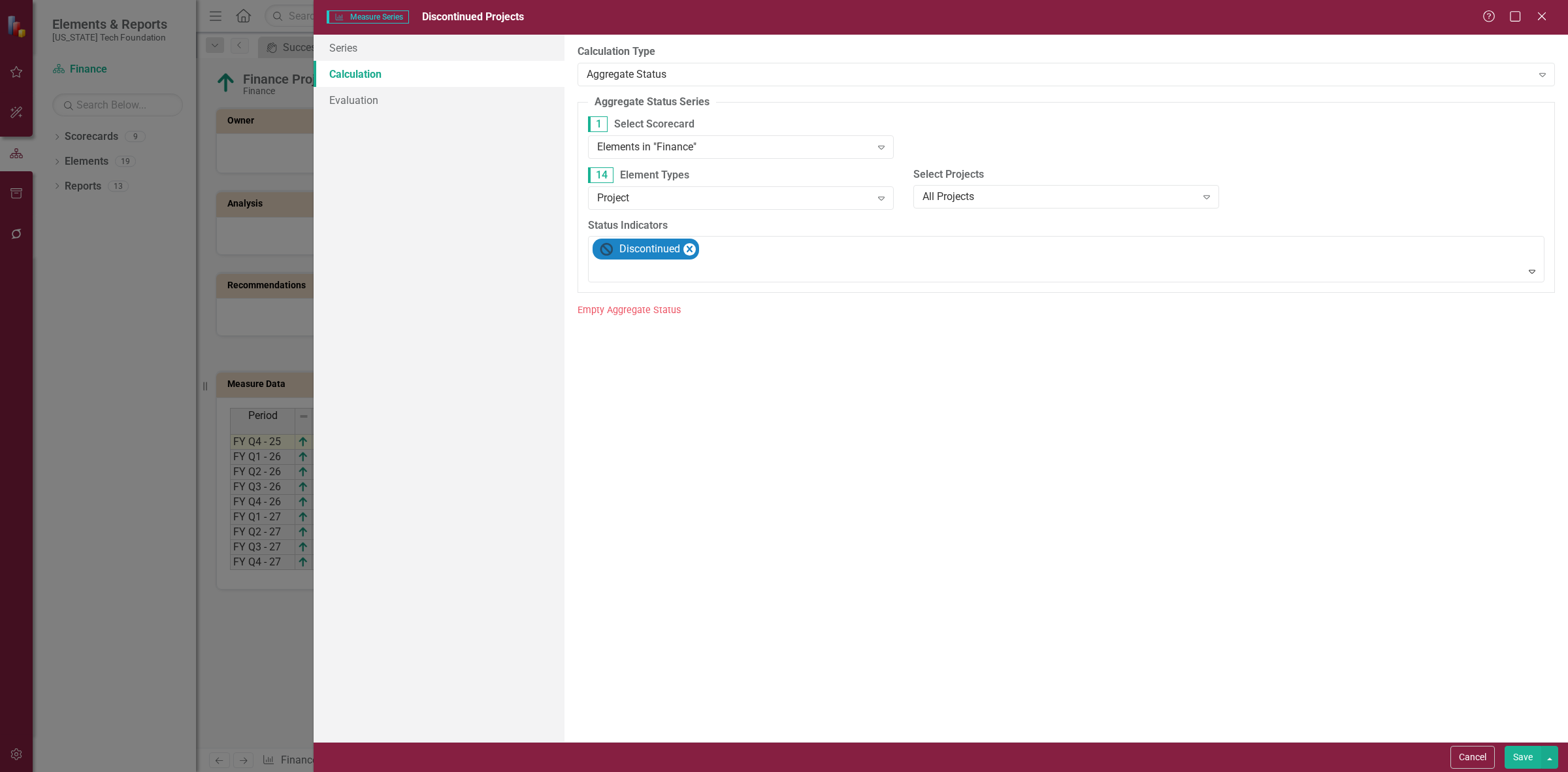
click at [1511, 756] on button "Save" at bounding box center [1522, 757] width 37 height 22
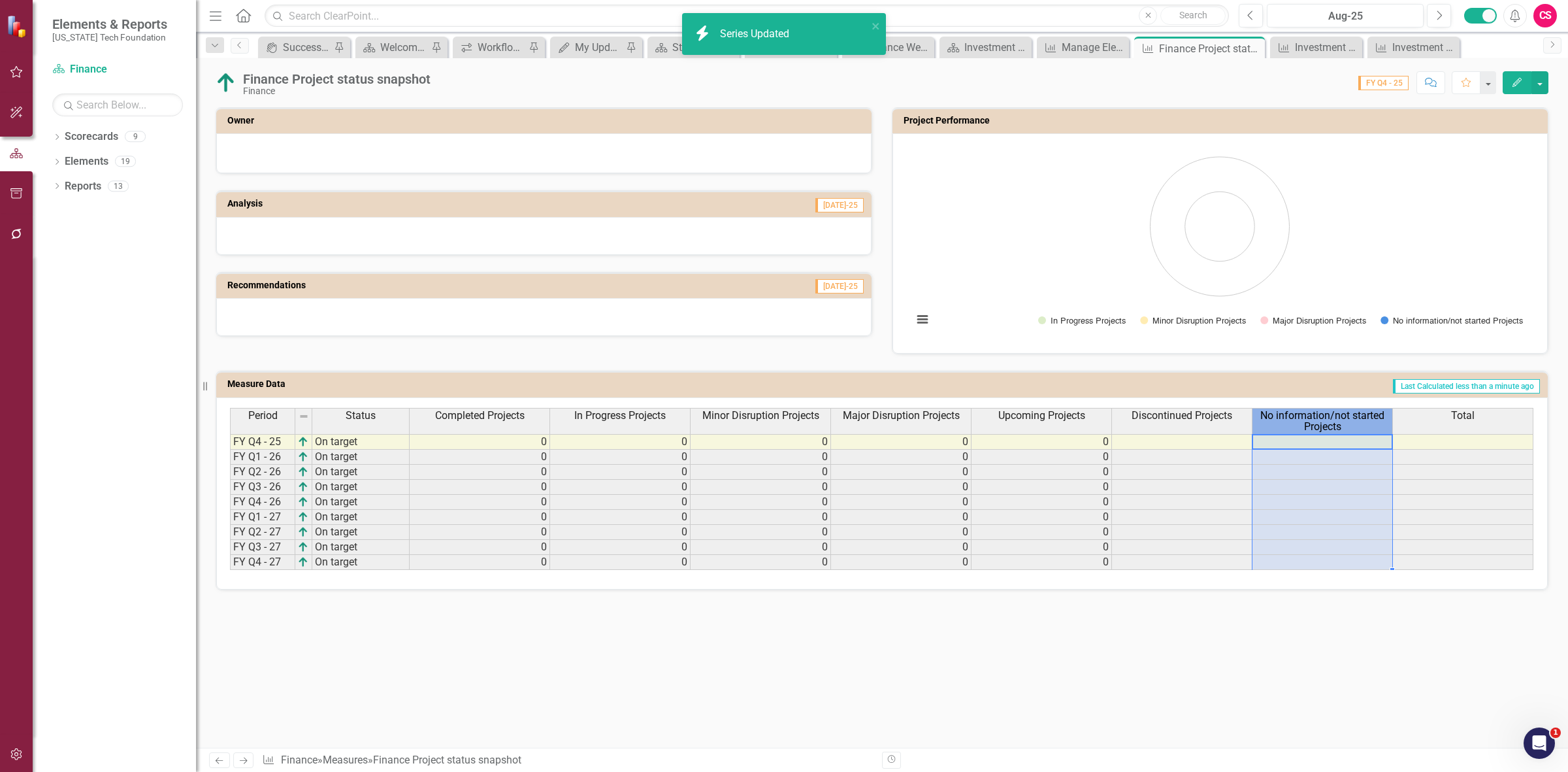
click at [1318, 415] on span "No information/not started Projects" at bounding box center [1322, 420] width 135 height 22
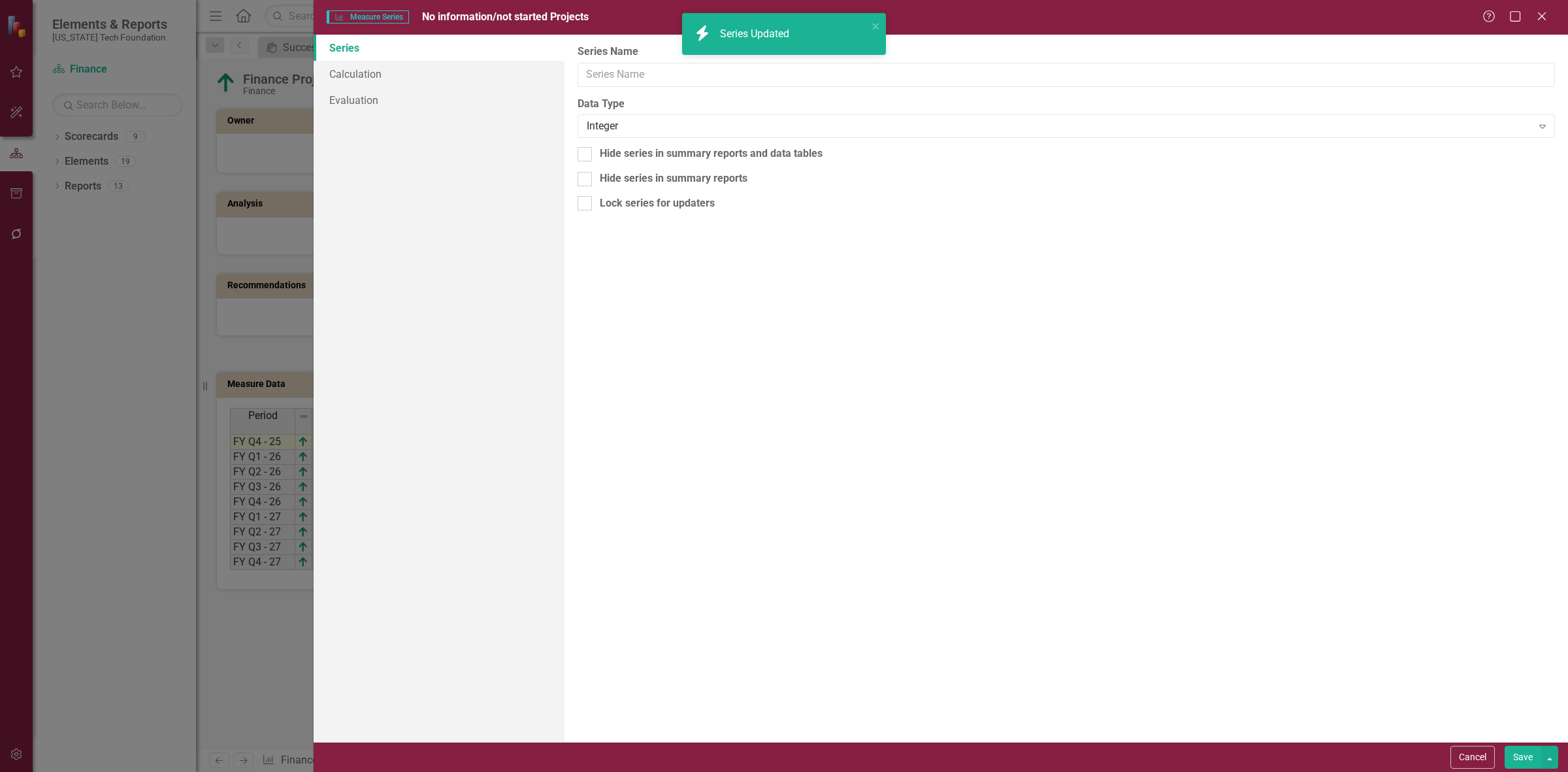
type input "No information/not started Projects"
click at [443, 63] on link "Calculation" at bounding box center [439, 74] width 251 height 26
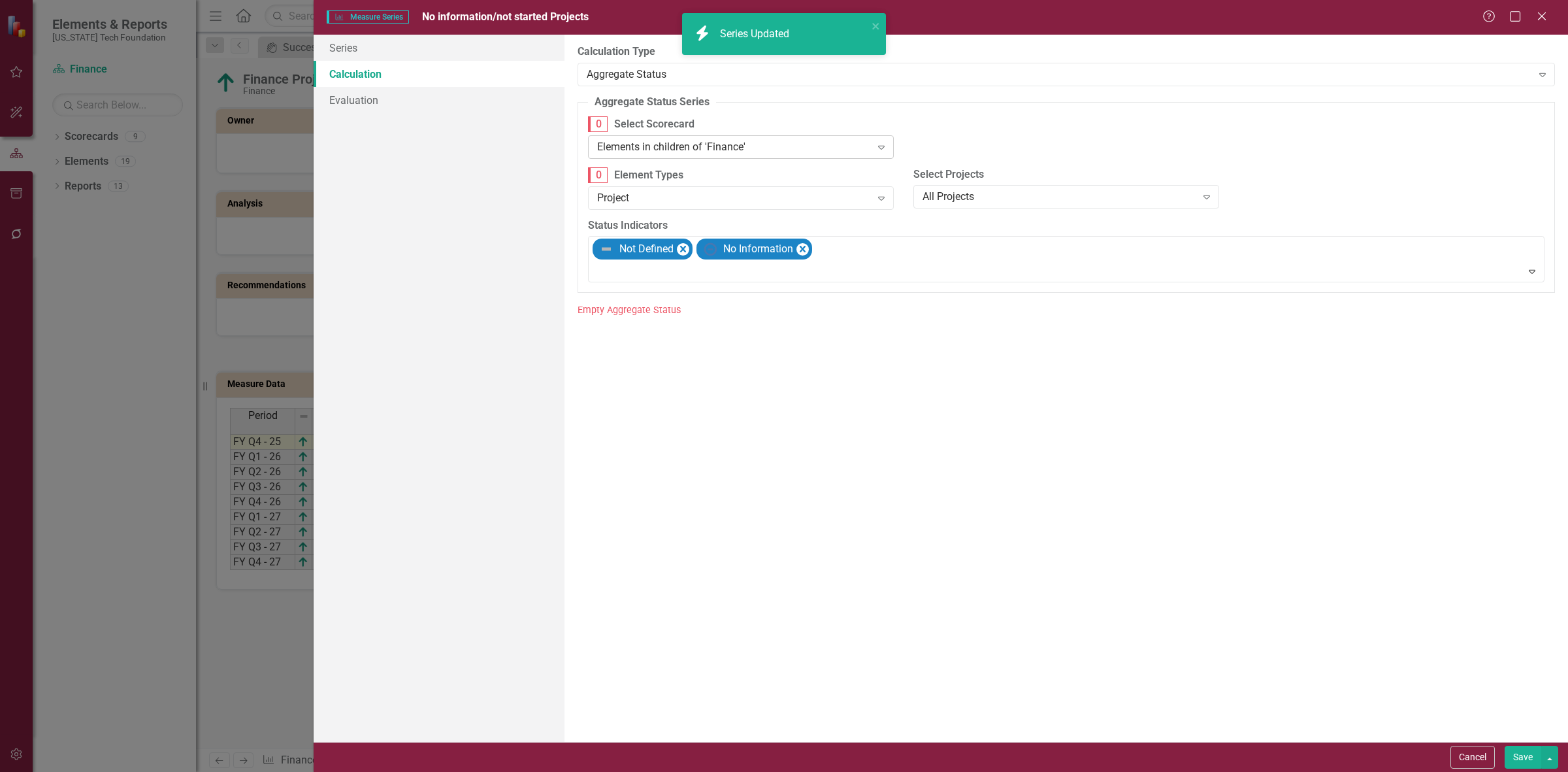
click at [758, 141] on div "Elements in children of 'Finance'" at bounding box center [733, 146] width 274 height 15
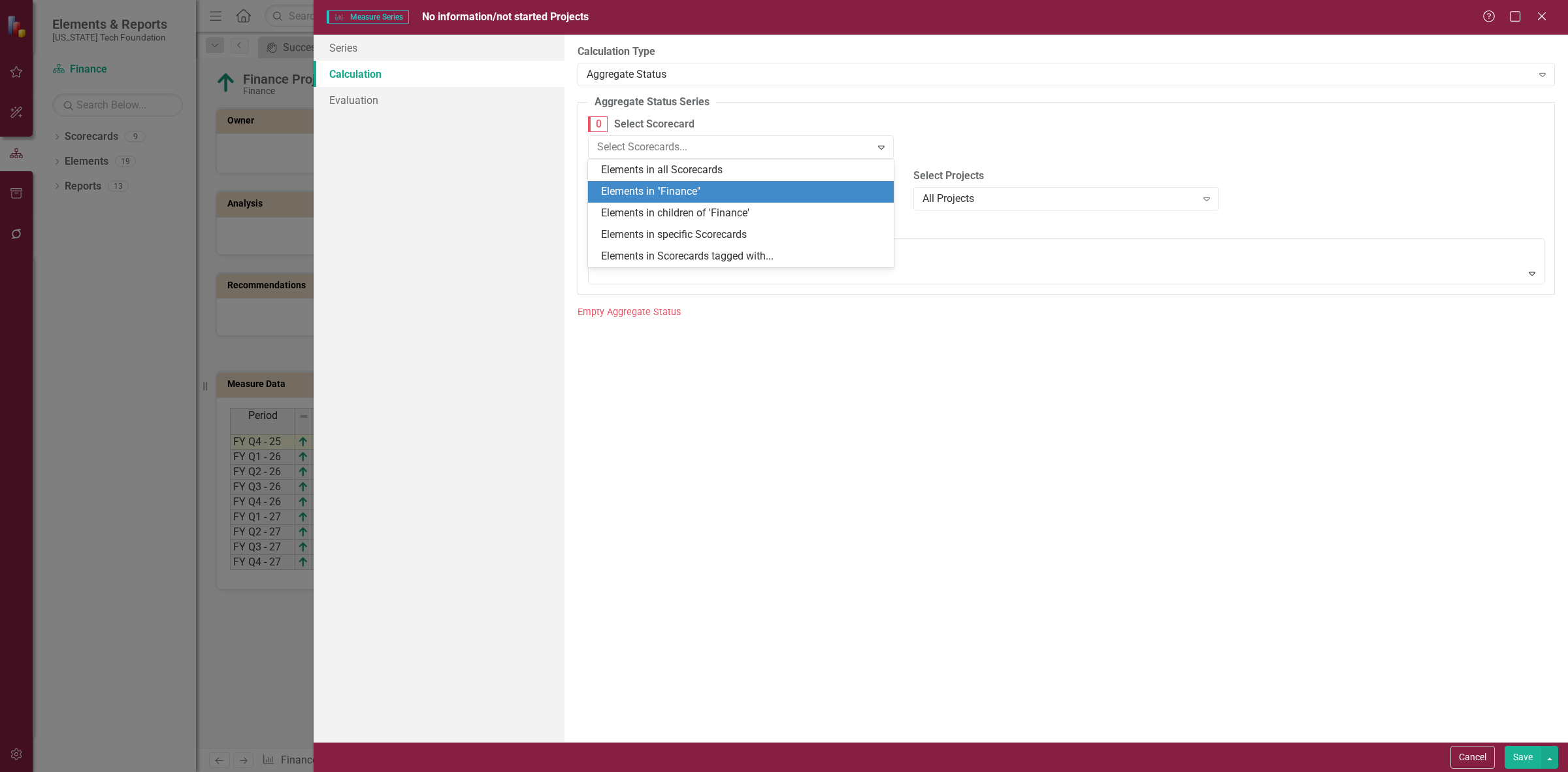
click at [739, 189] on div "Elements in "Finance"" at bounding box center [743, 191] width 285 height 15
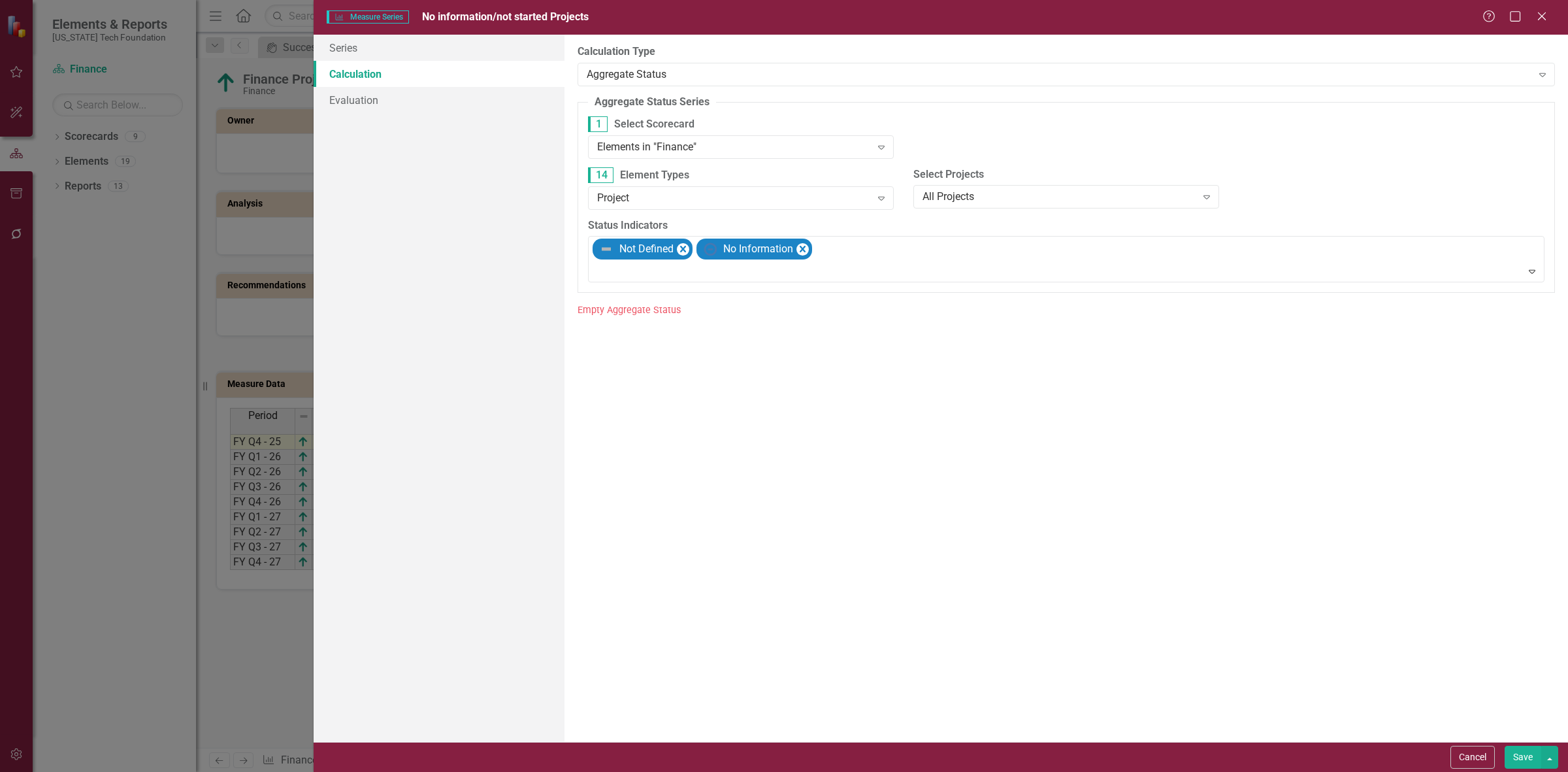
click at [1520, 762] on button "Save" at bounding box center [1522, 757] width 37 height 22
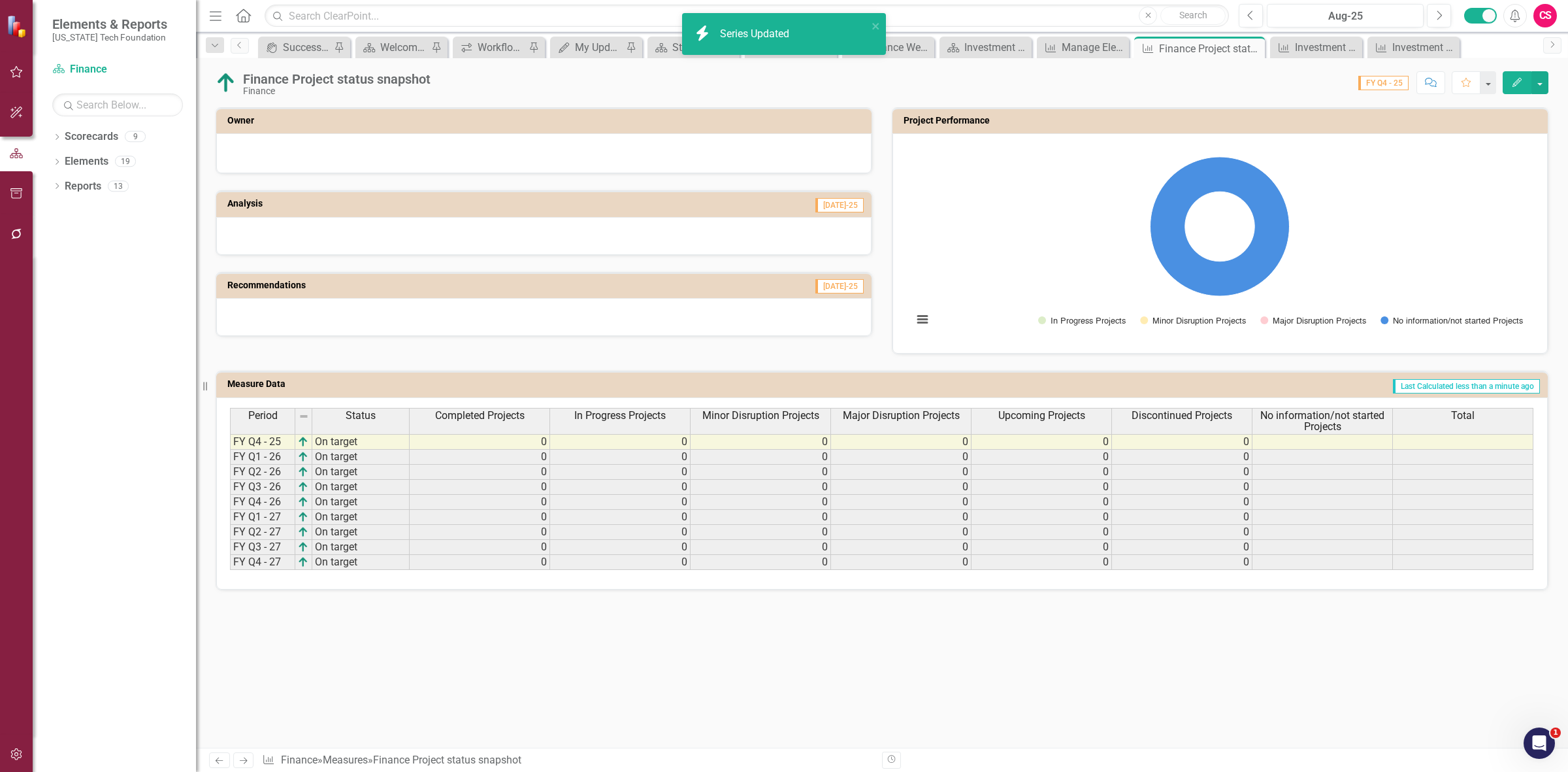
click at [1423, 417] on div "Total" at bounding box center [1463, 416] width 140 height 14
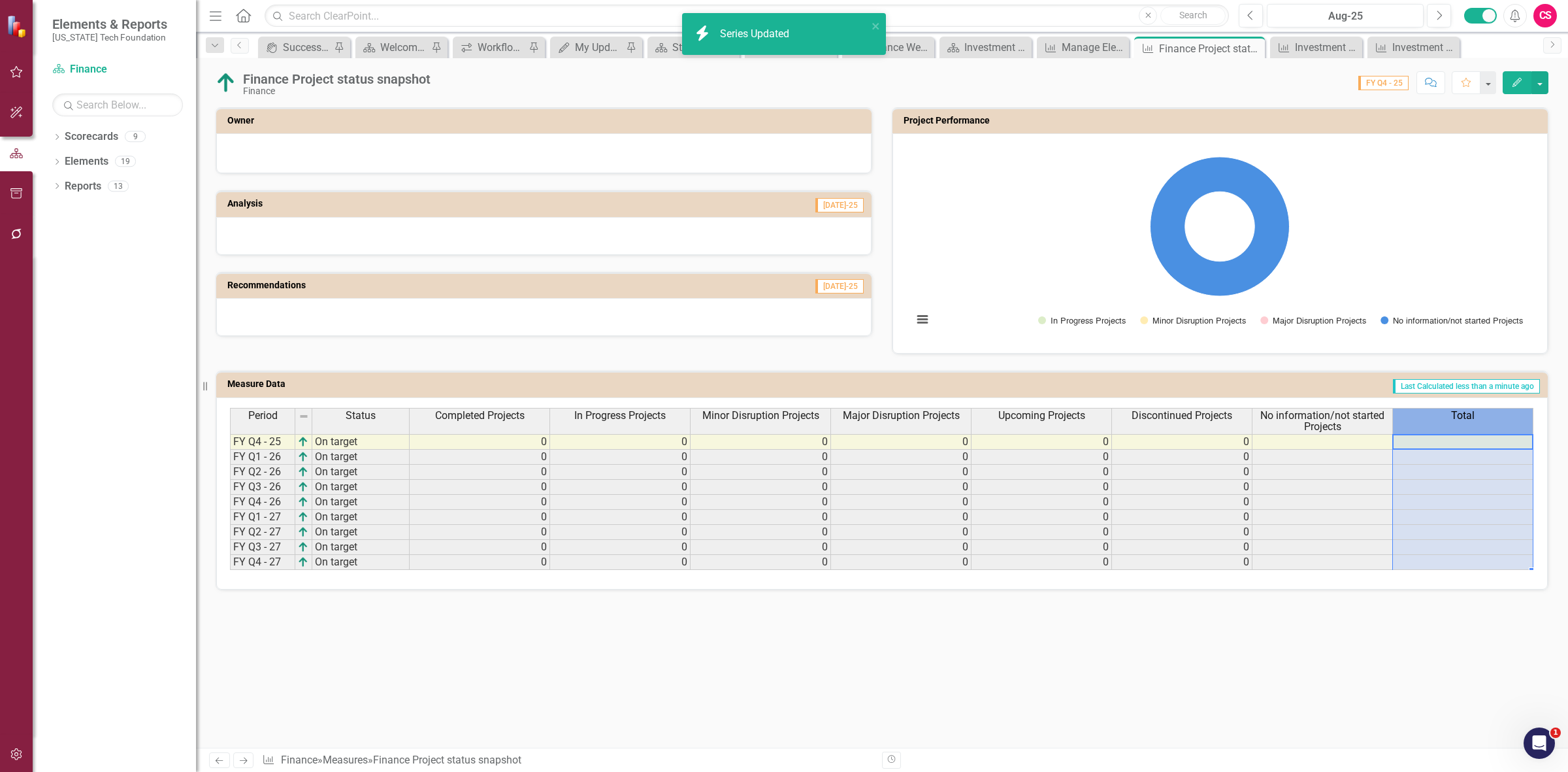
click at [1423, 417] on div "Total" at bounding box center [1463, 416] width 140 height 14
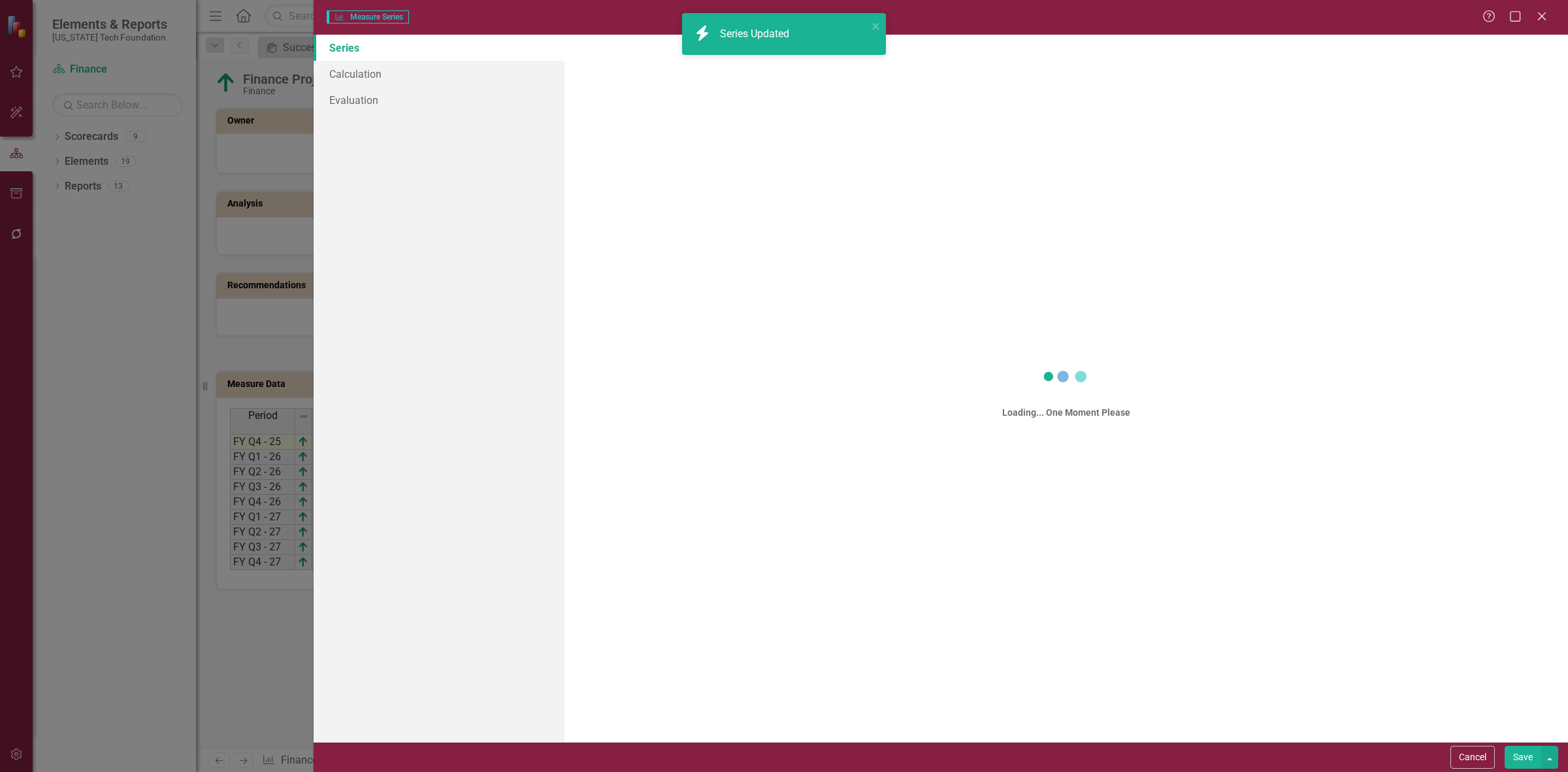
scroll to position [0, 10]
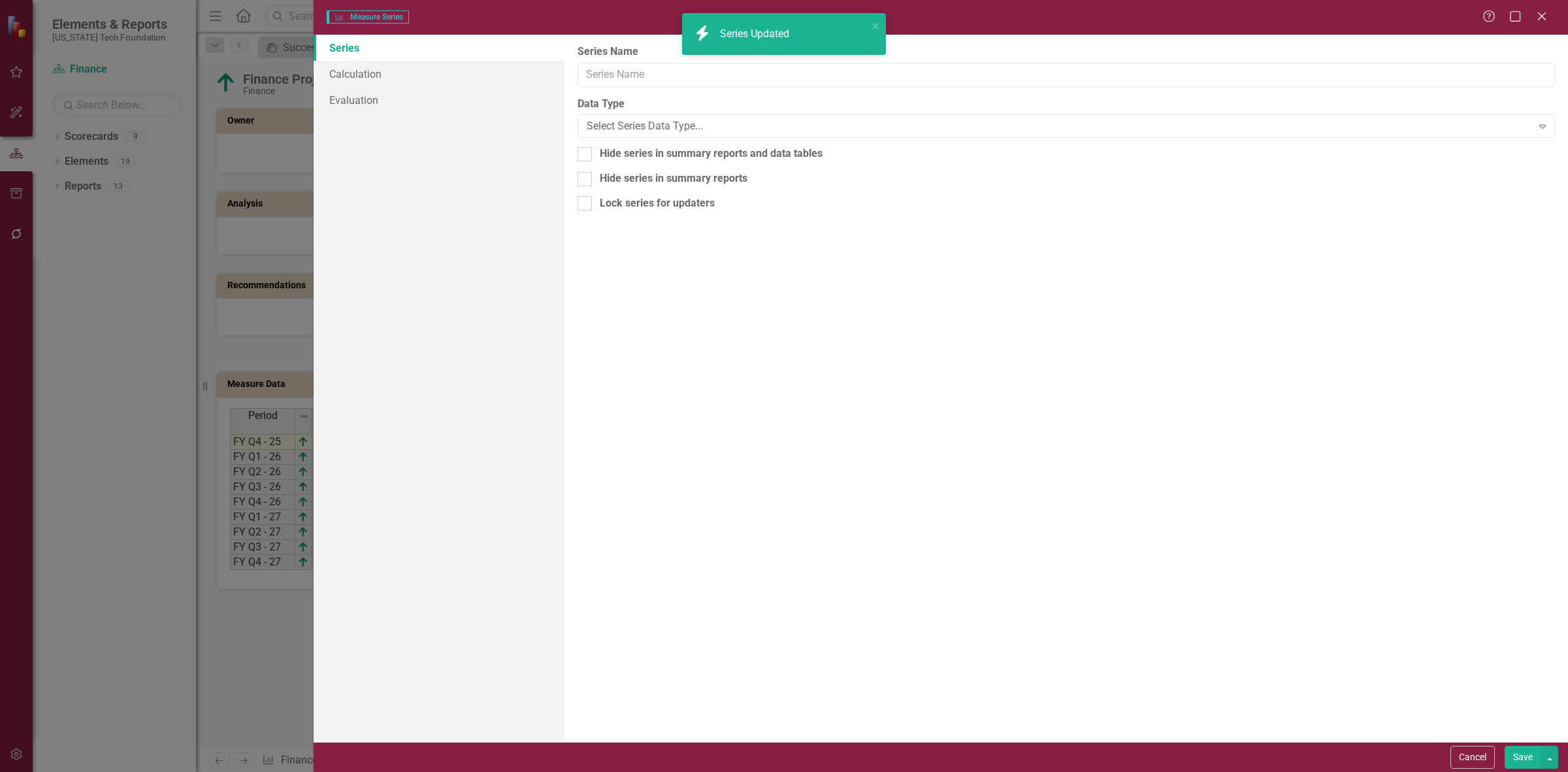
type input "Total"
click at [419, 80] on link "Calculation" at bounding box center [439, 74] width 251 height 26
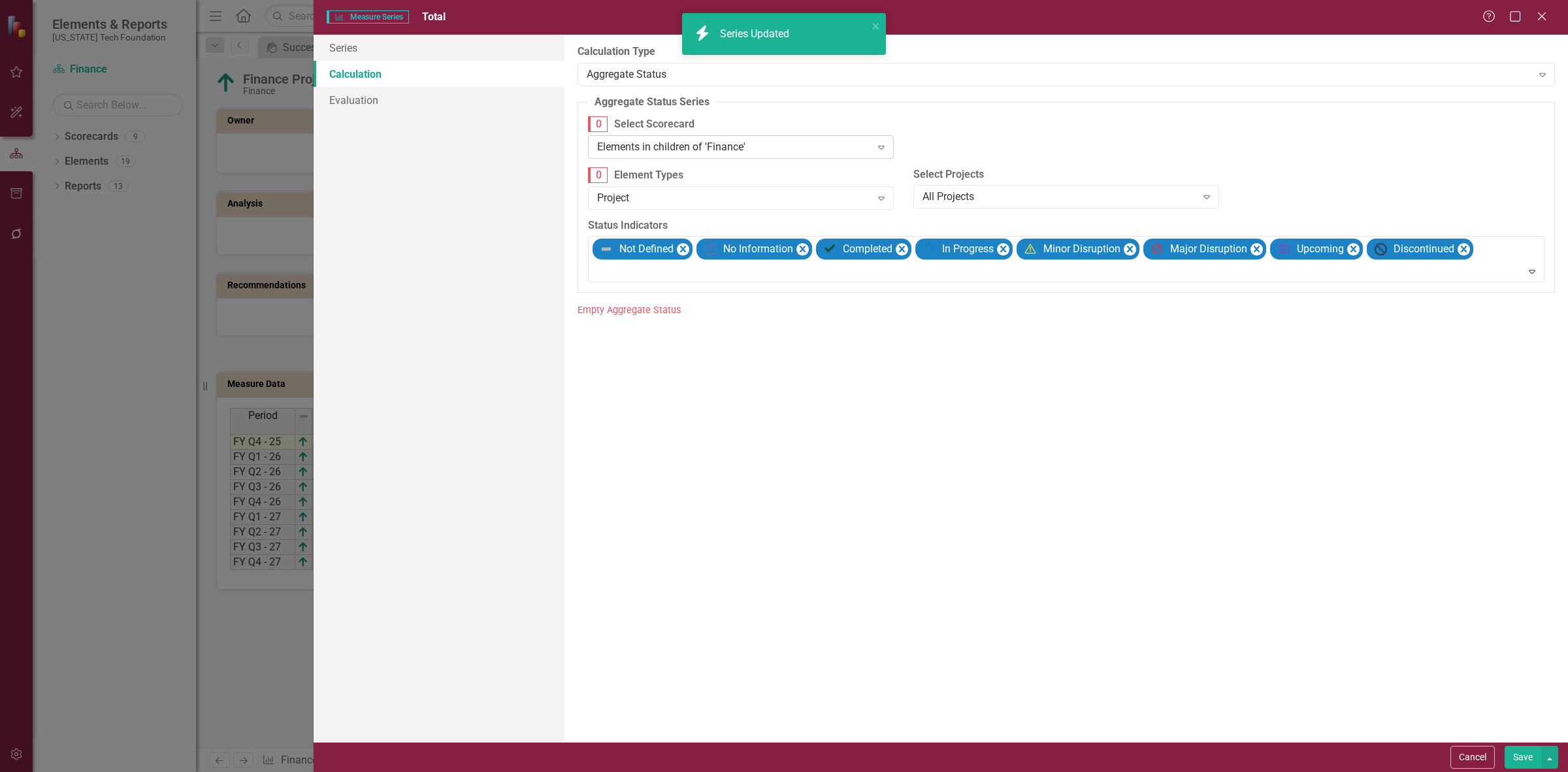
click at [629, 136] on div "Elements in children of 'Finance' Expand" at bounding box center [740, 147] width 306 height 23
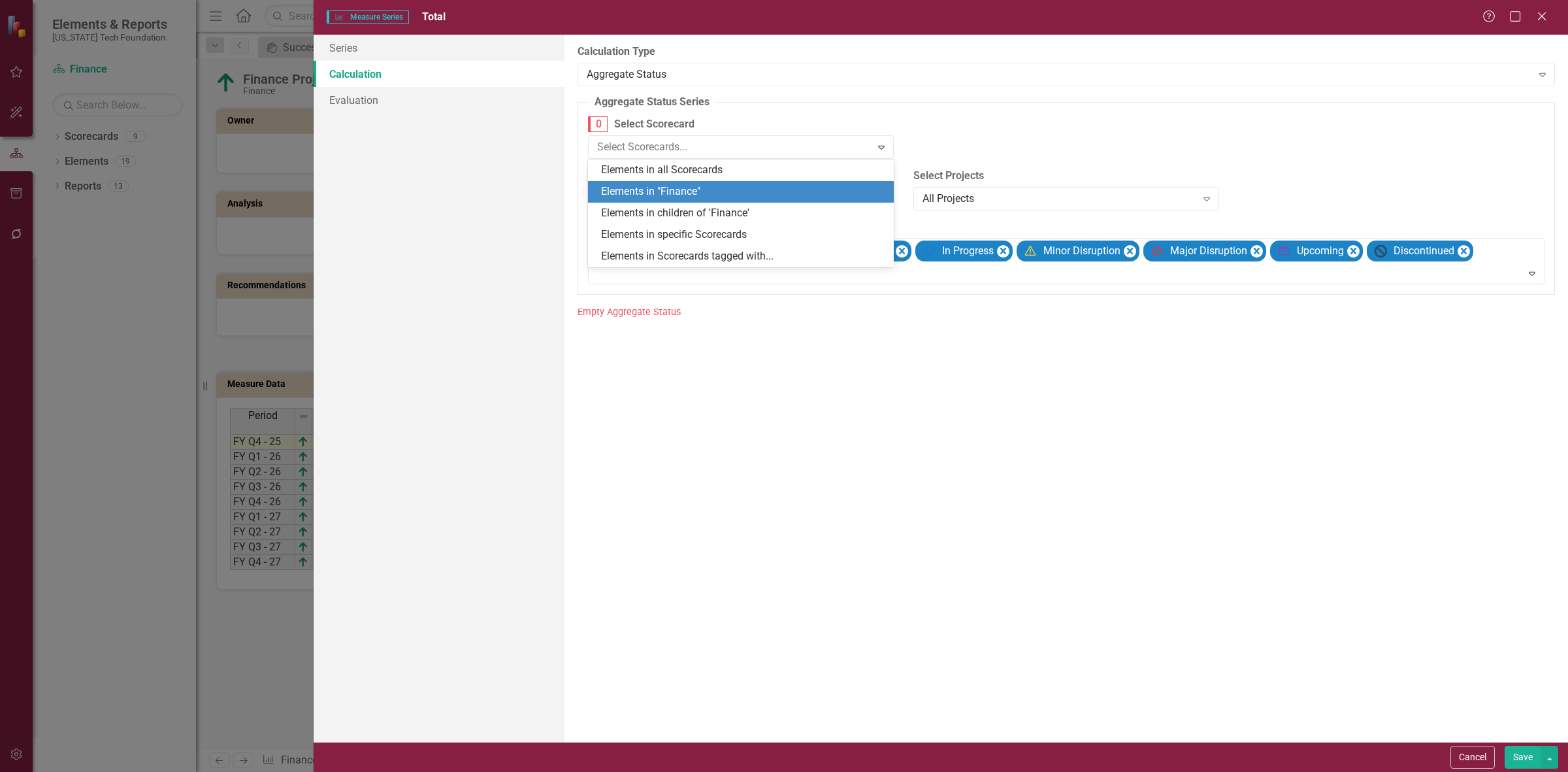
click at [641, 189] on div "Elements in "Finance"" at bounding box center [743, 191] width 285 height 15
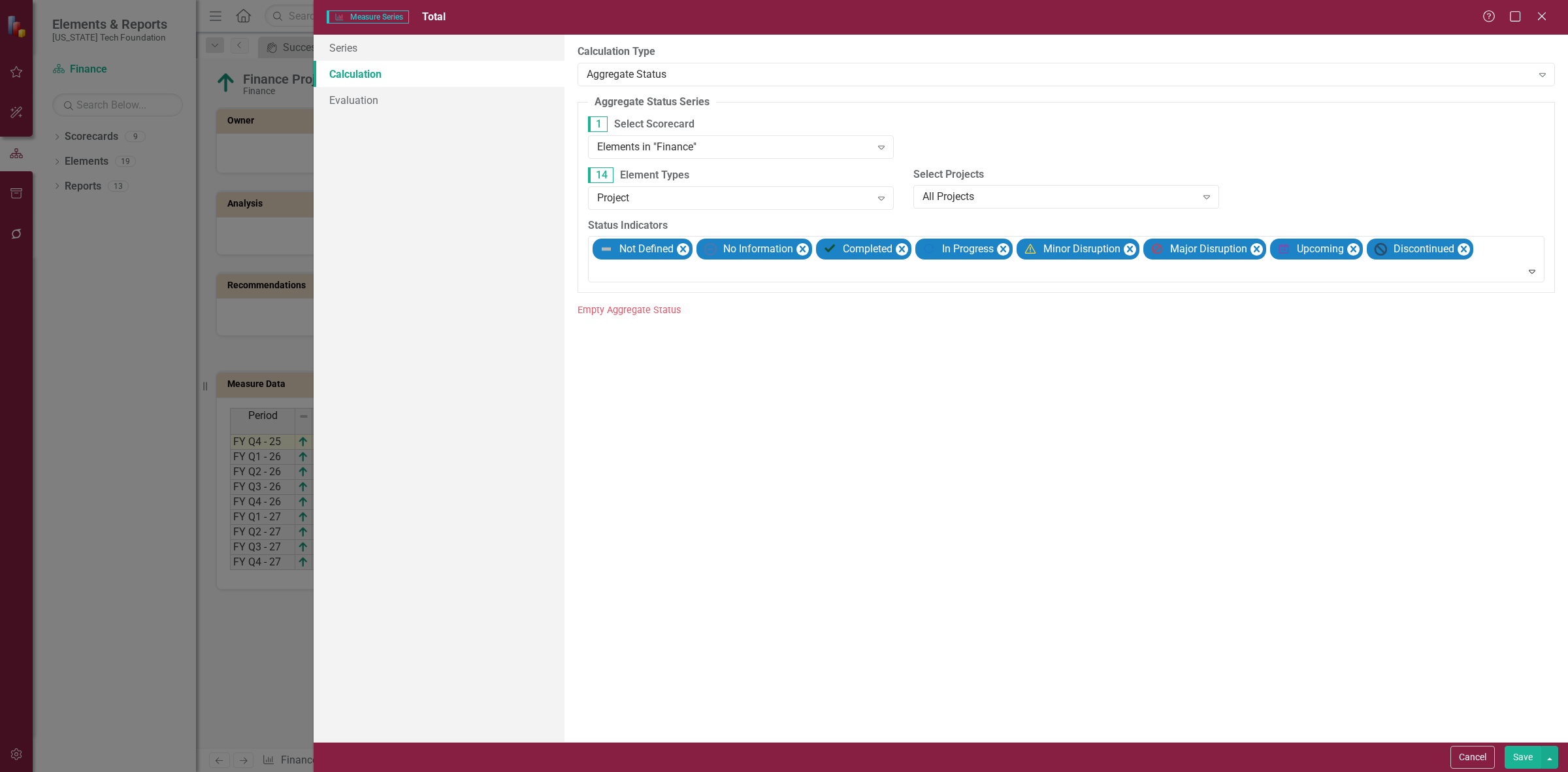
click at [1510, 755] on button "Save" at bounding box center [1522, 757] width 37 height 22
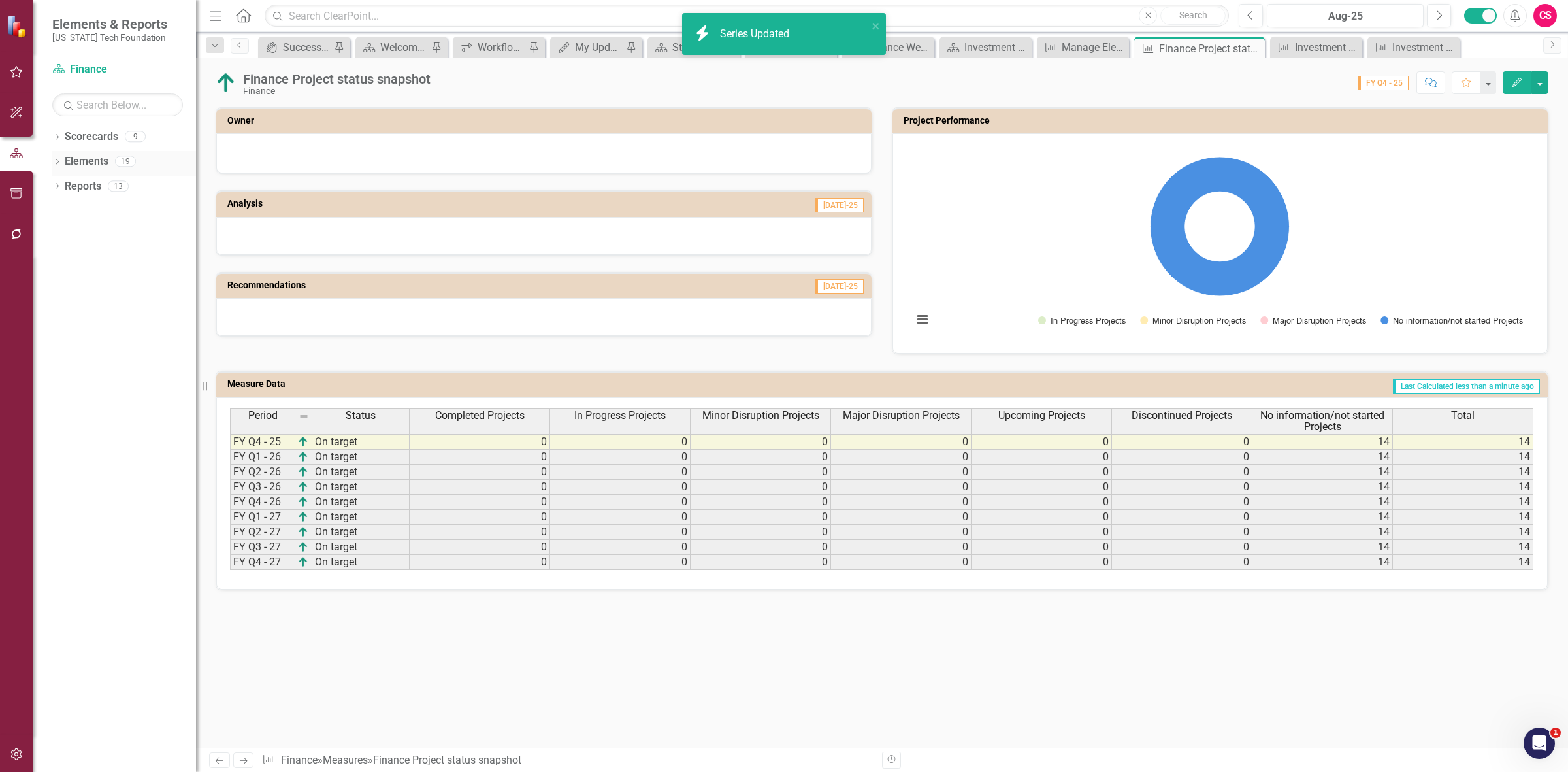
click at [92, 155] on link "Elements" at bounding box center [86, 162] width 44 height 15
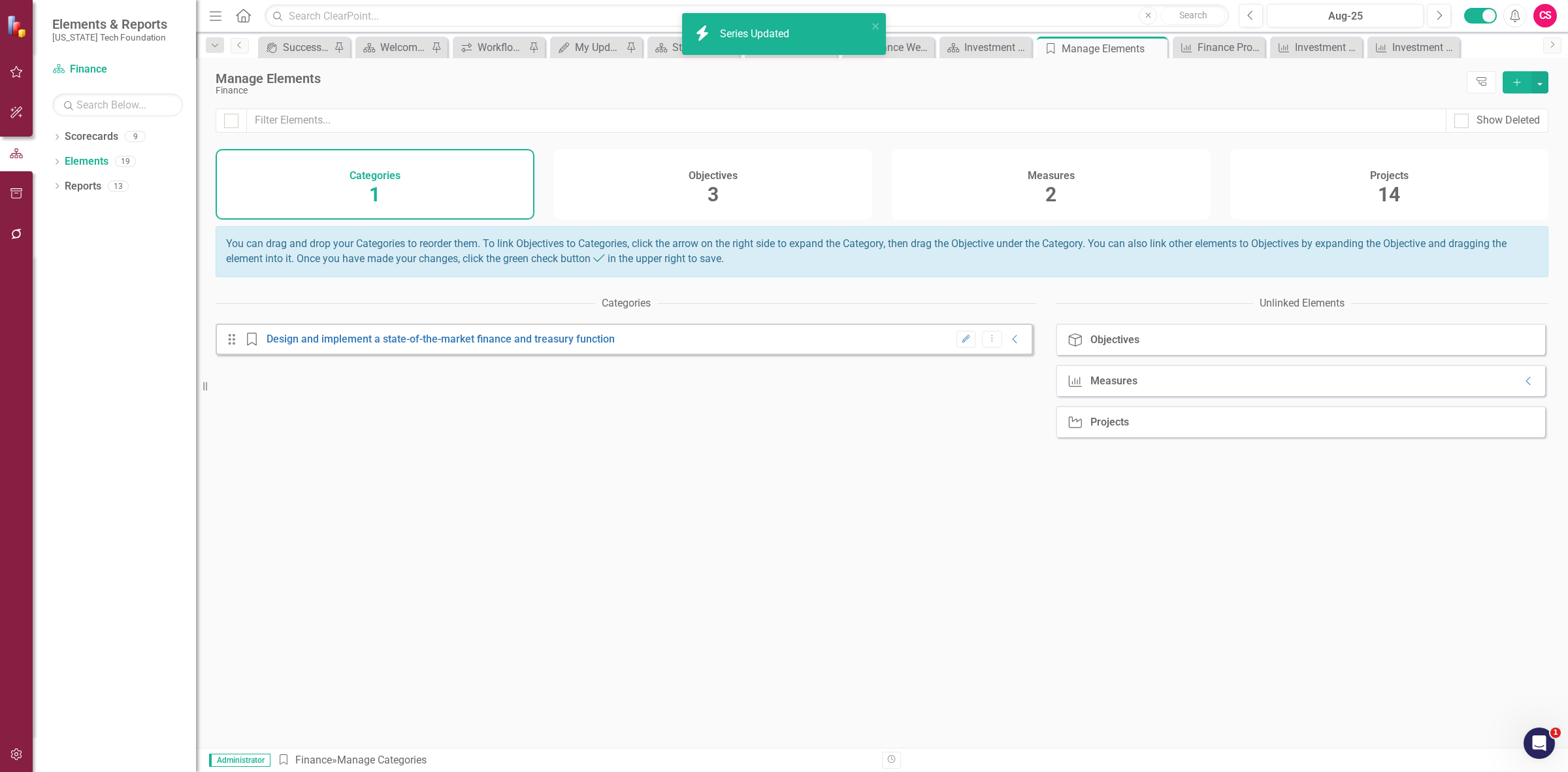
click at [1082, 171] on div "Measures 2" at bounding box center [1051, 184] width 319 height 71
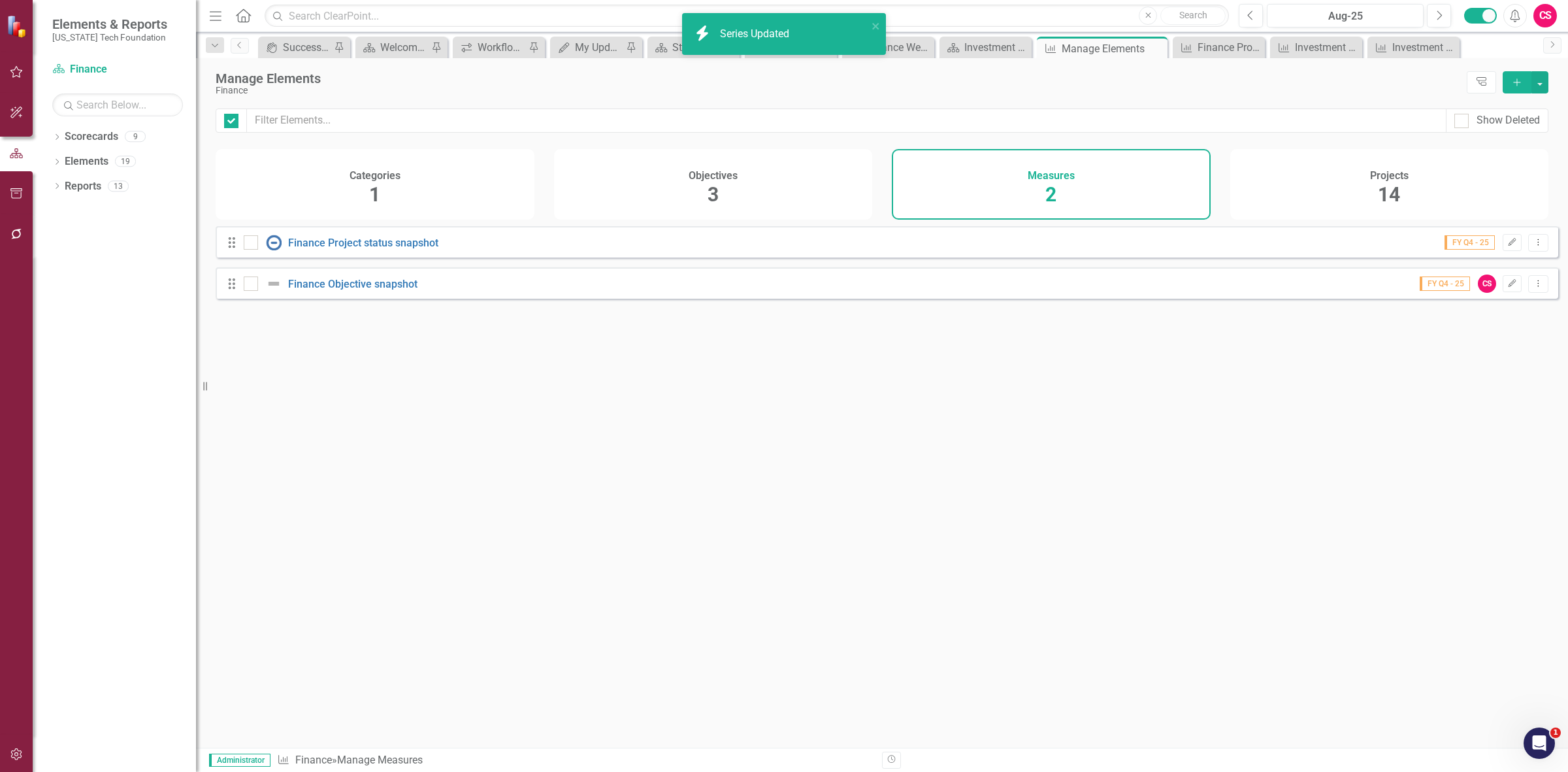
checkbox input "false"
click at [359, 290] on link "Finance Objective snapshot" at bounding box center [353, 284] width 129 height 13
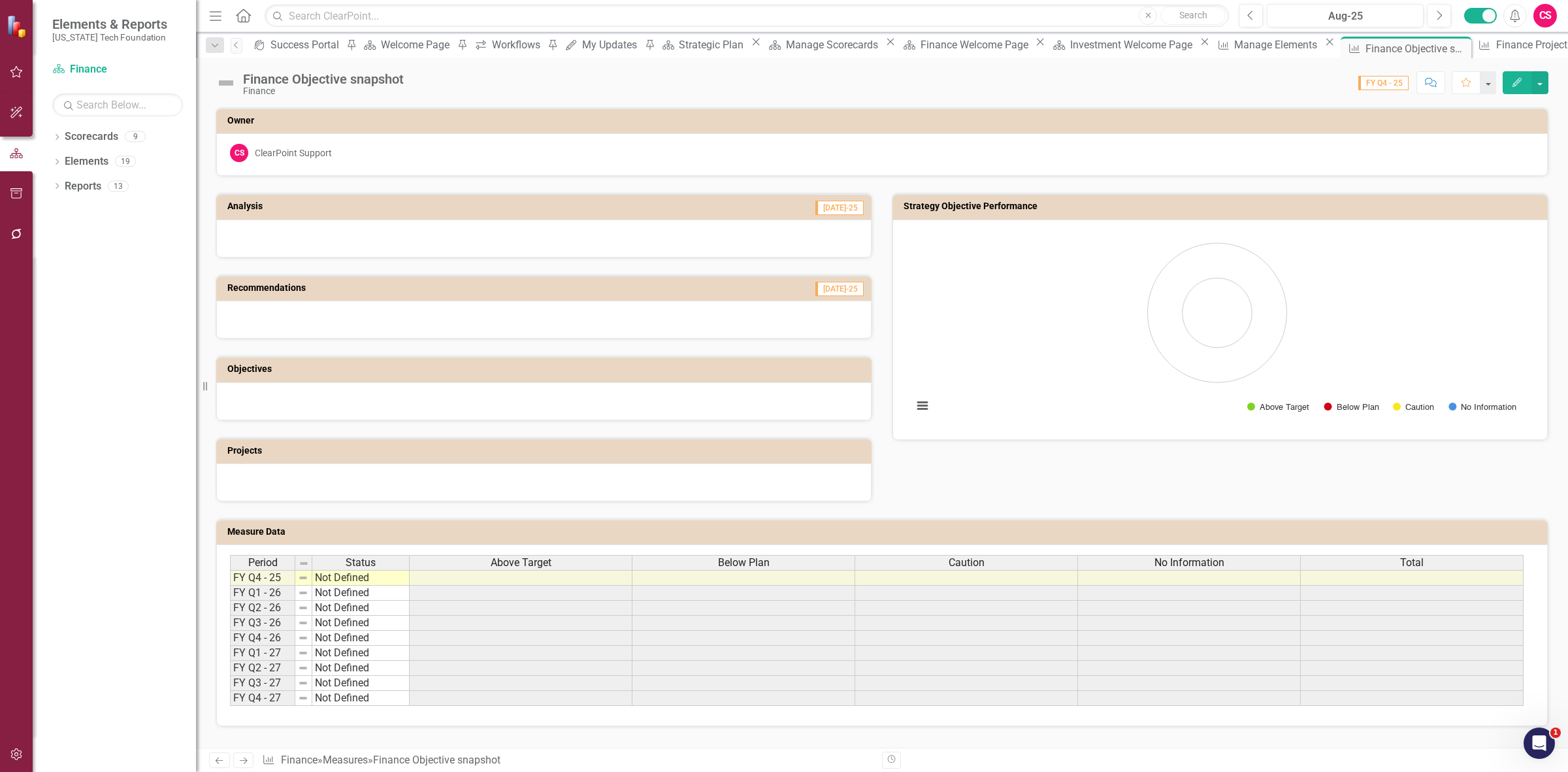
scroll to position [2, 0]
click at [458, 555] on th "Above Target" at bounding box center [521, 562] width 223 height 15
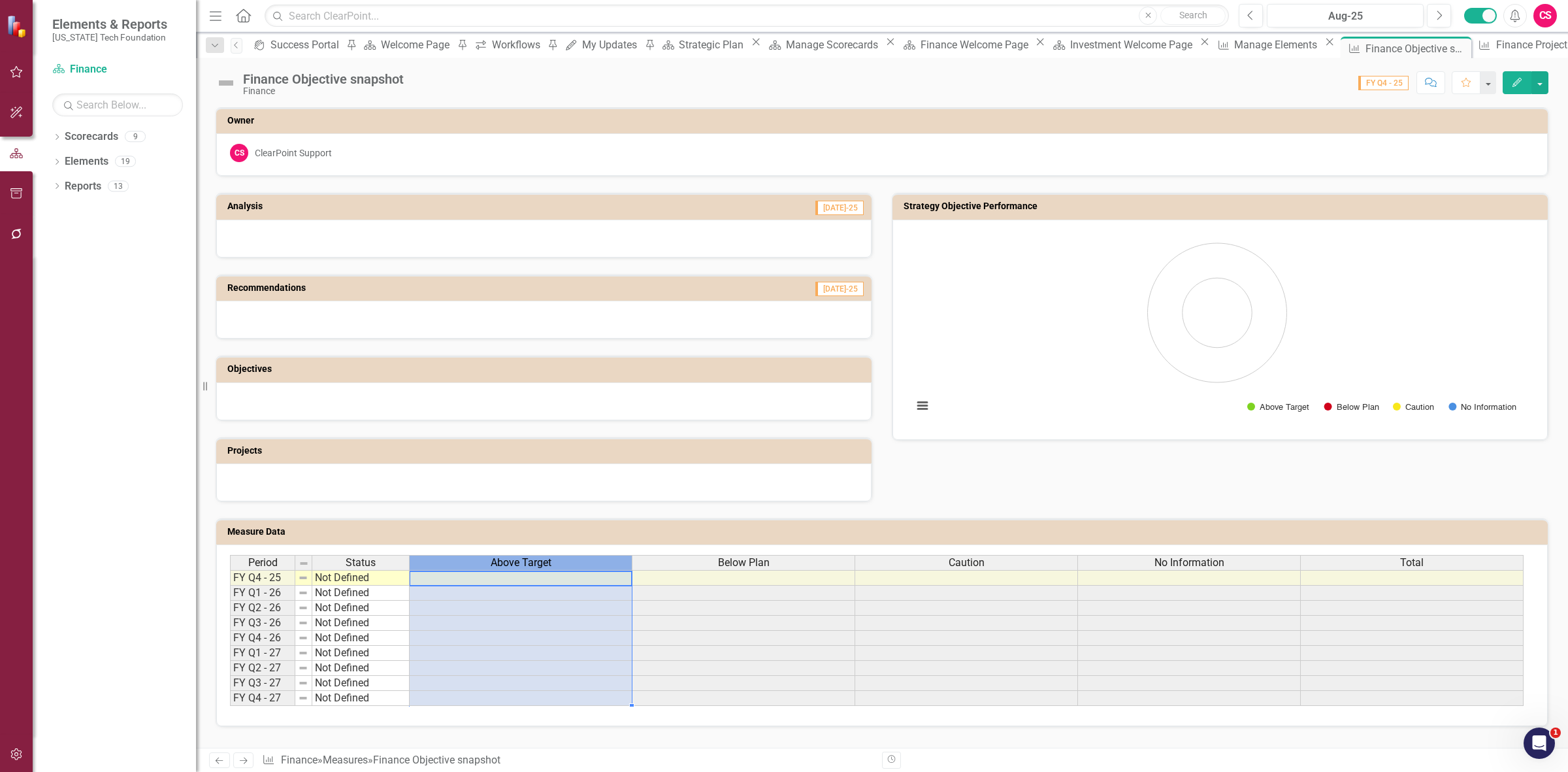
click at [458, 555] on th "Above Target" at bounding box center [521, 562] width 223 height 15
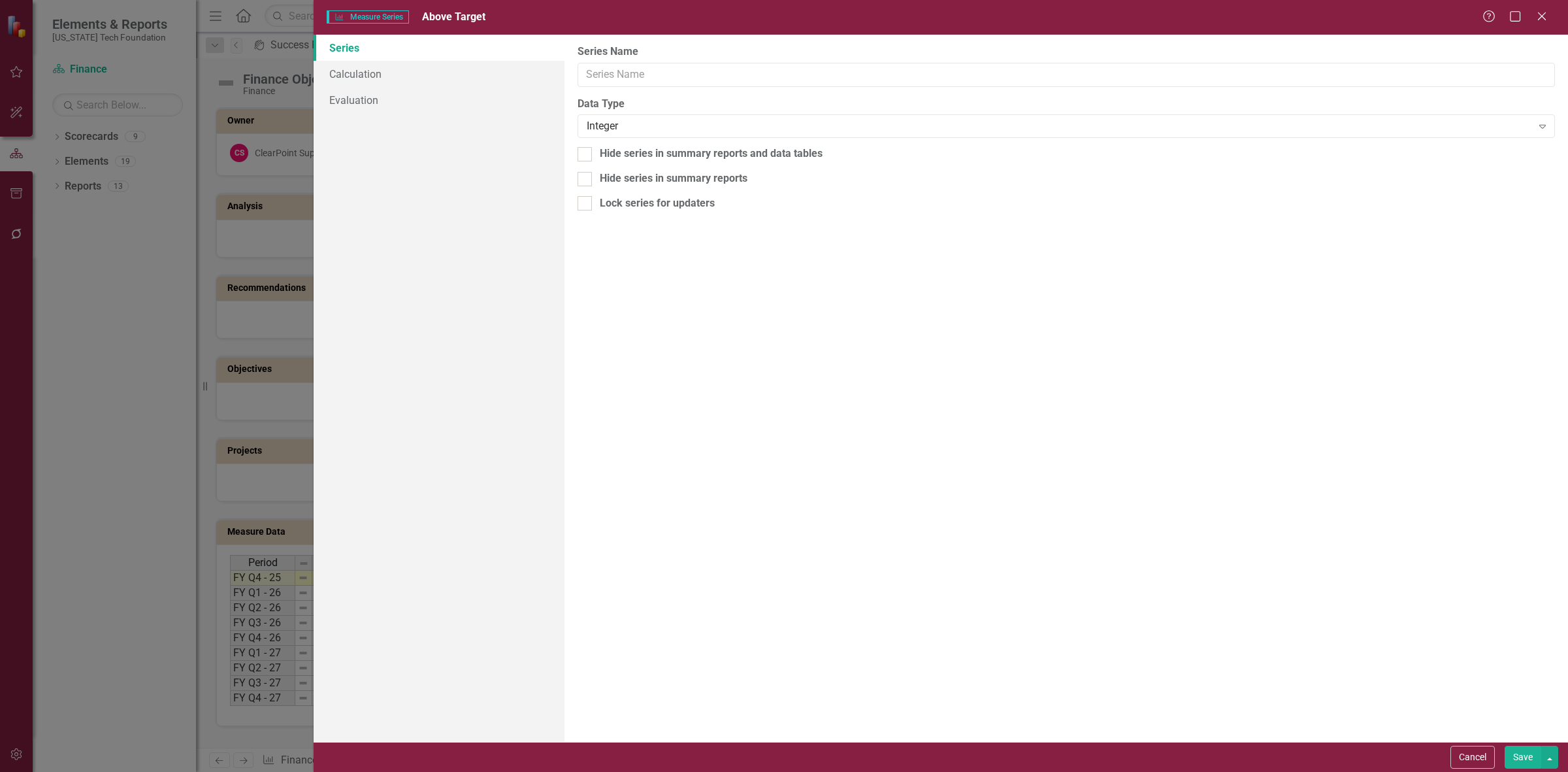
type input "Above Target"
click at [465, 77] on link "Calculation" at bounding box center [439, 74] width 251 height 26
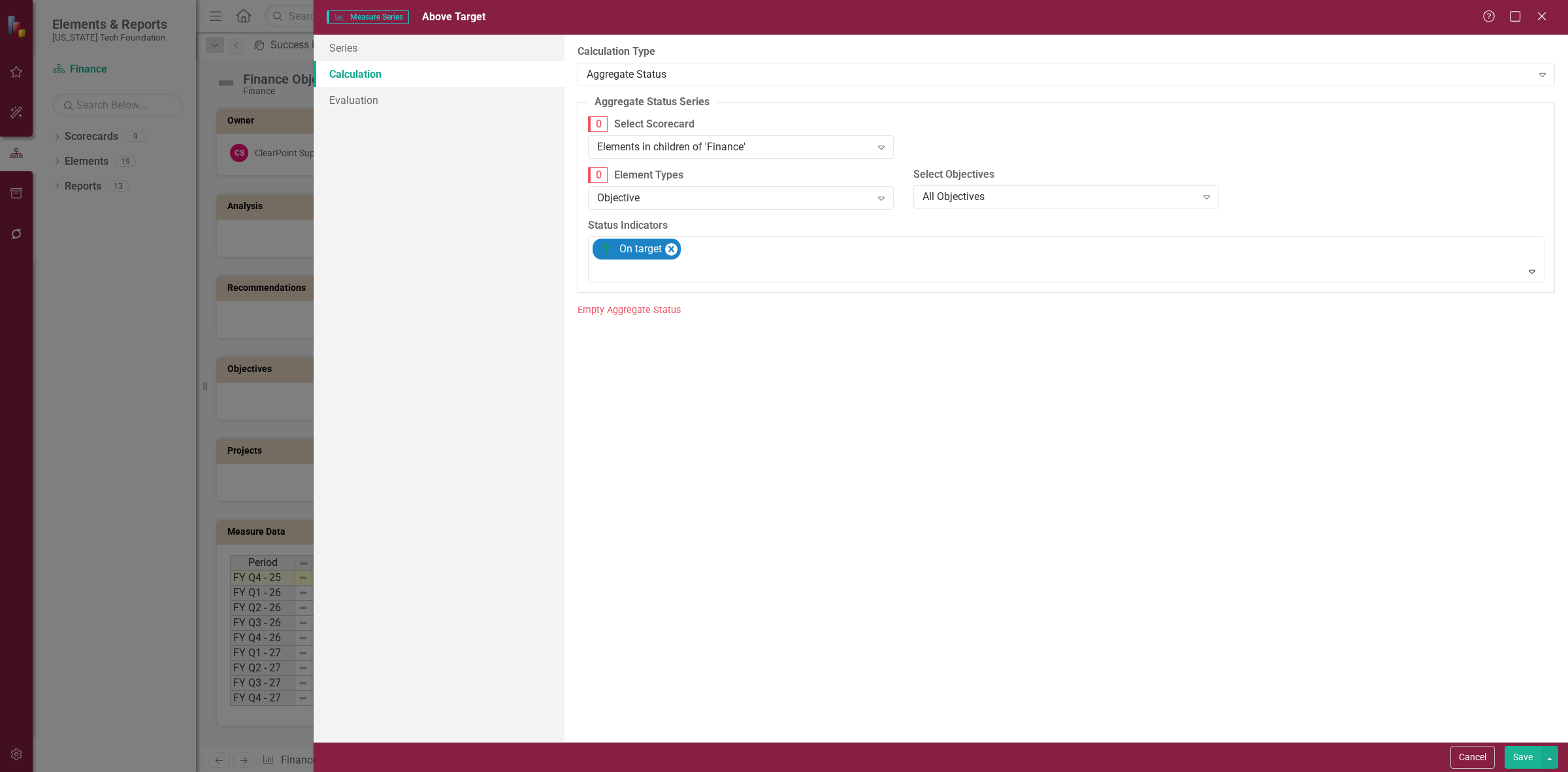
click at [671, 126] on label "0 Select Scorecard" at bounding box center [740, 124] width 306 height 15
click at [665, 142] on div "Elements in children of 'Finance'" at bounding box center [733, 146] width 274 height 15
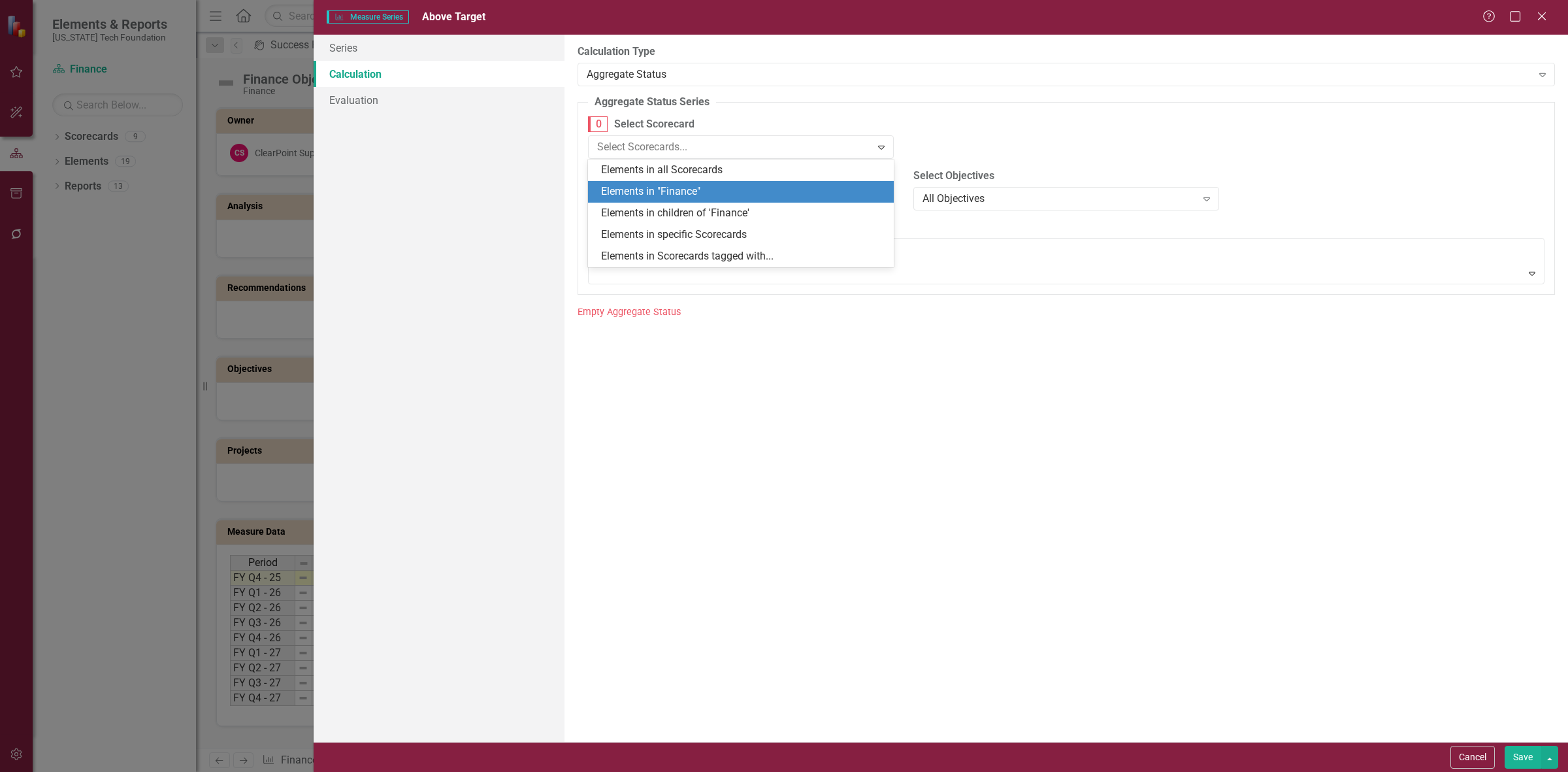
click at [666, 193] on div "Elements in "Finance"" at bounding box center [743, 191] width 285 height 15
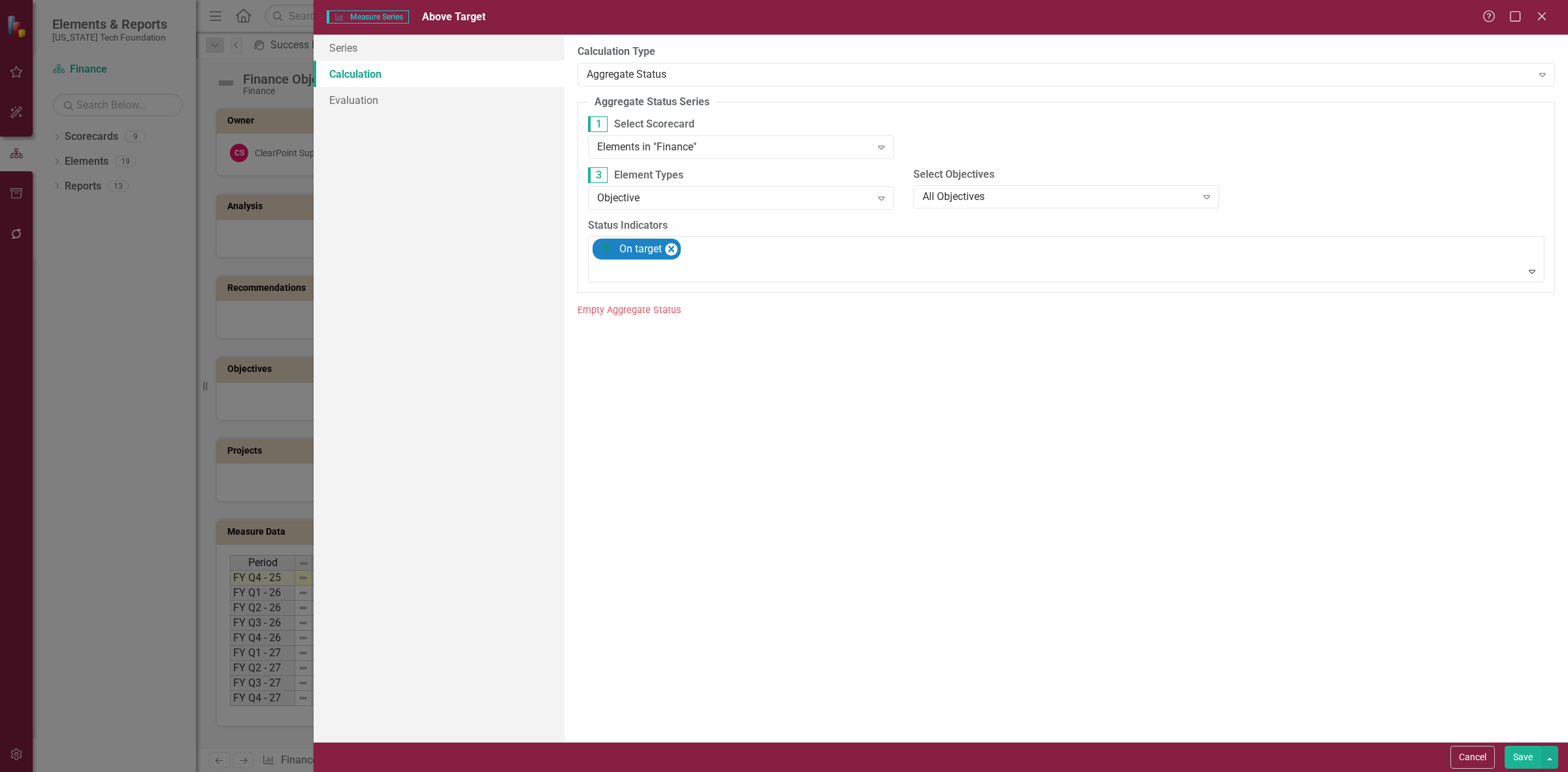
click at [1510, 756] on button "Save" at bounding box center [1522, 757] width 37 height 22
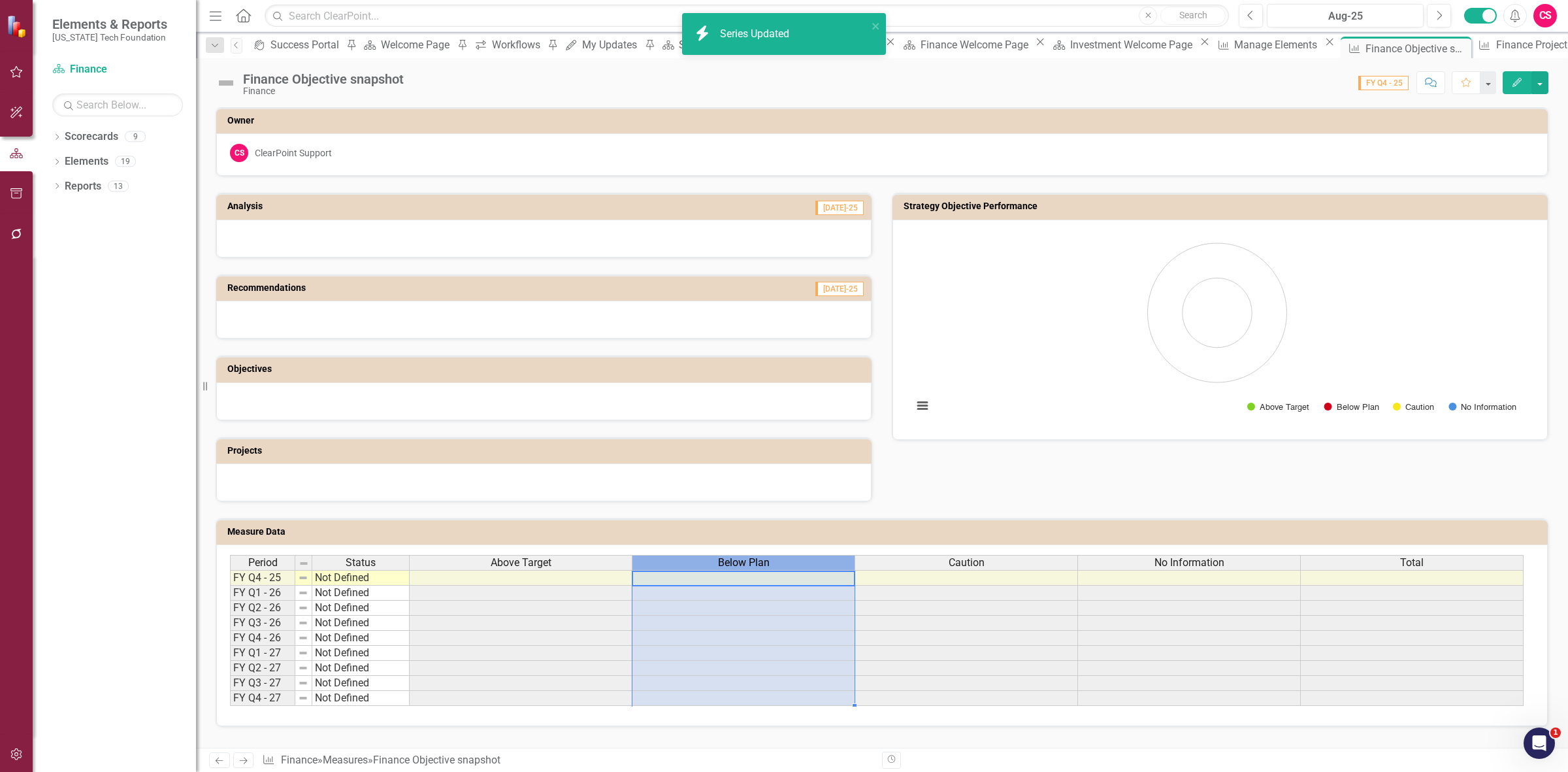
click at [712, 556] on div "Below Plan" at bounding box center [743, 563] width 222 height 14
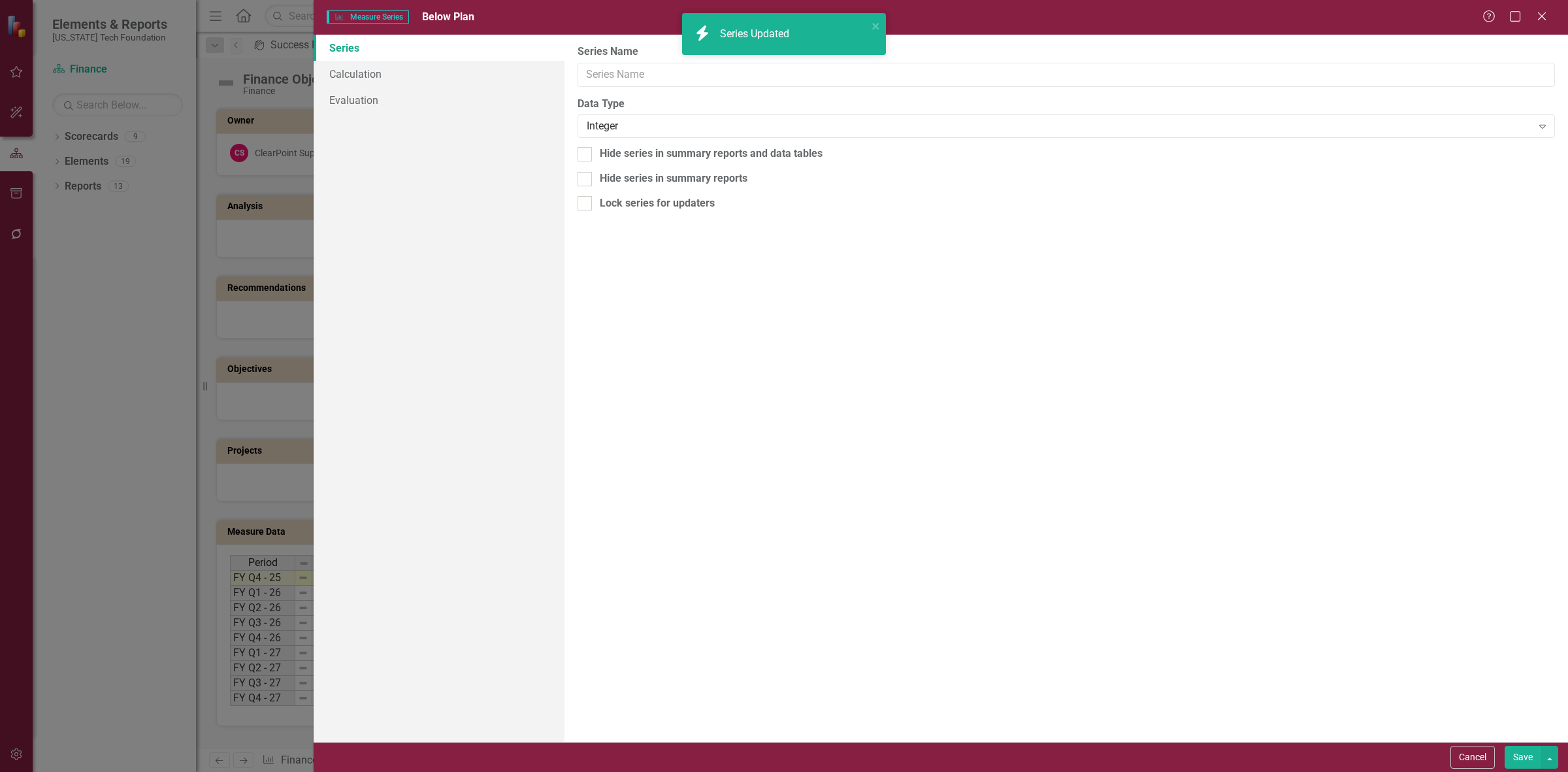
type input "Below Plan"
click at [431, 81] on link "Calculation" at bounding box center [439, 74] width 251 height 26
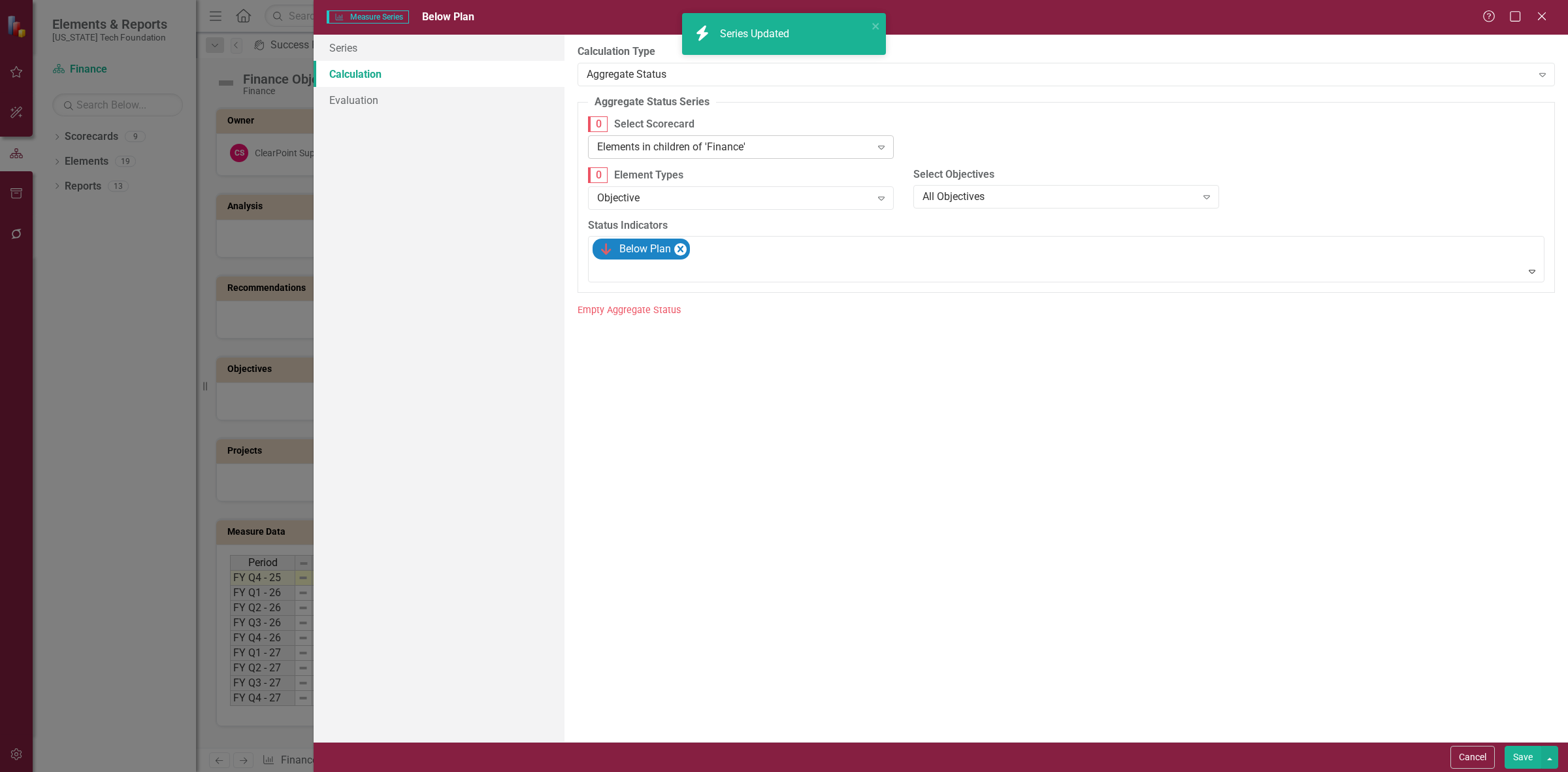
click at [729, 145] on div "Elements in children of 'Finance'" at bounding box center [733, 146] width 274 height 15
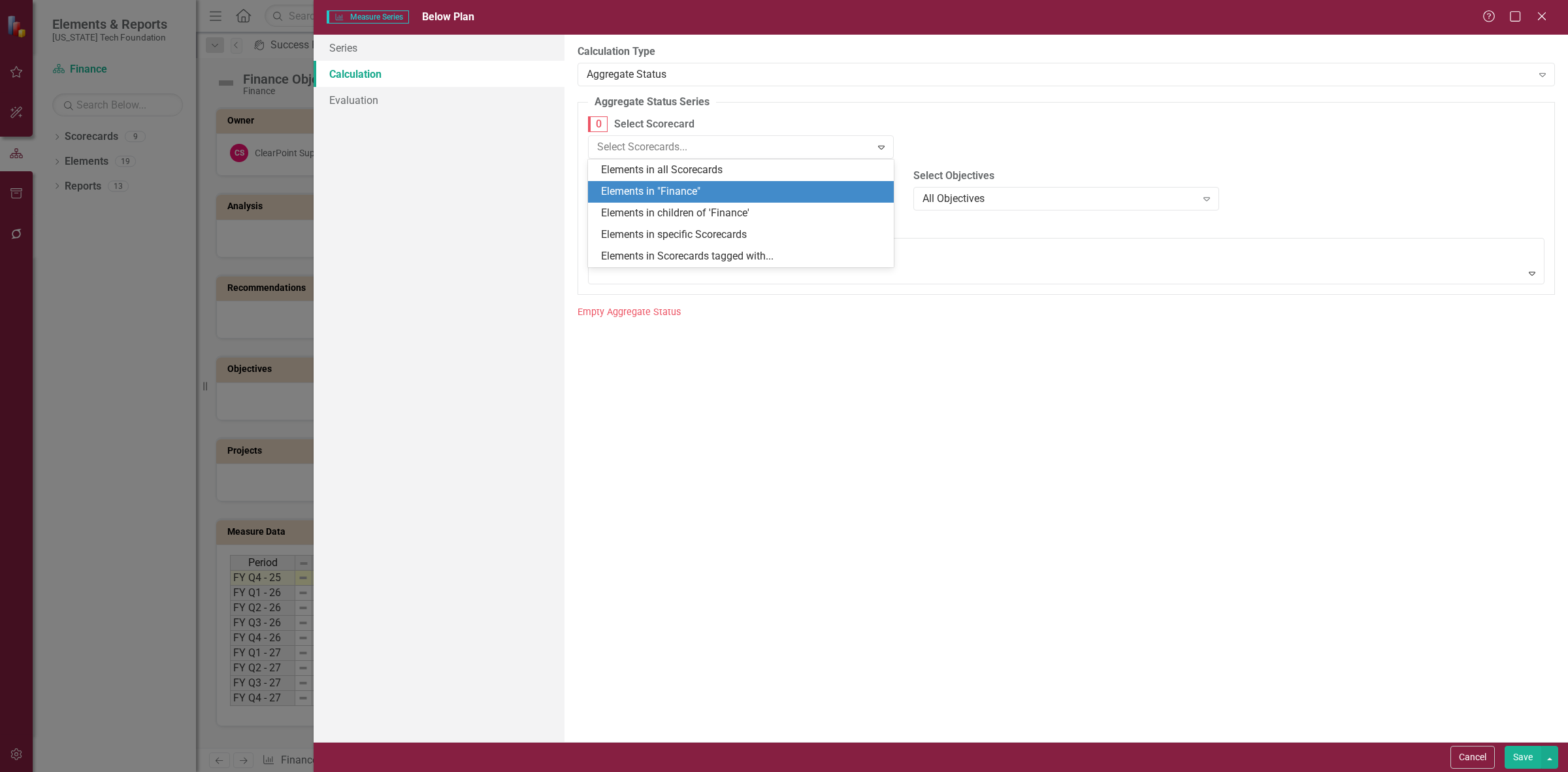
click at [712, 195] on div "Elements in "Finance"" at bounding box center [743, 191] width 285 height 15
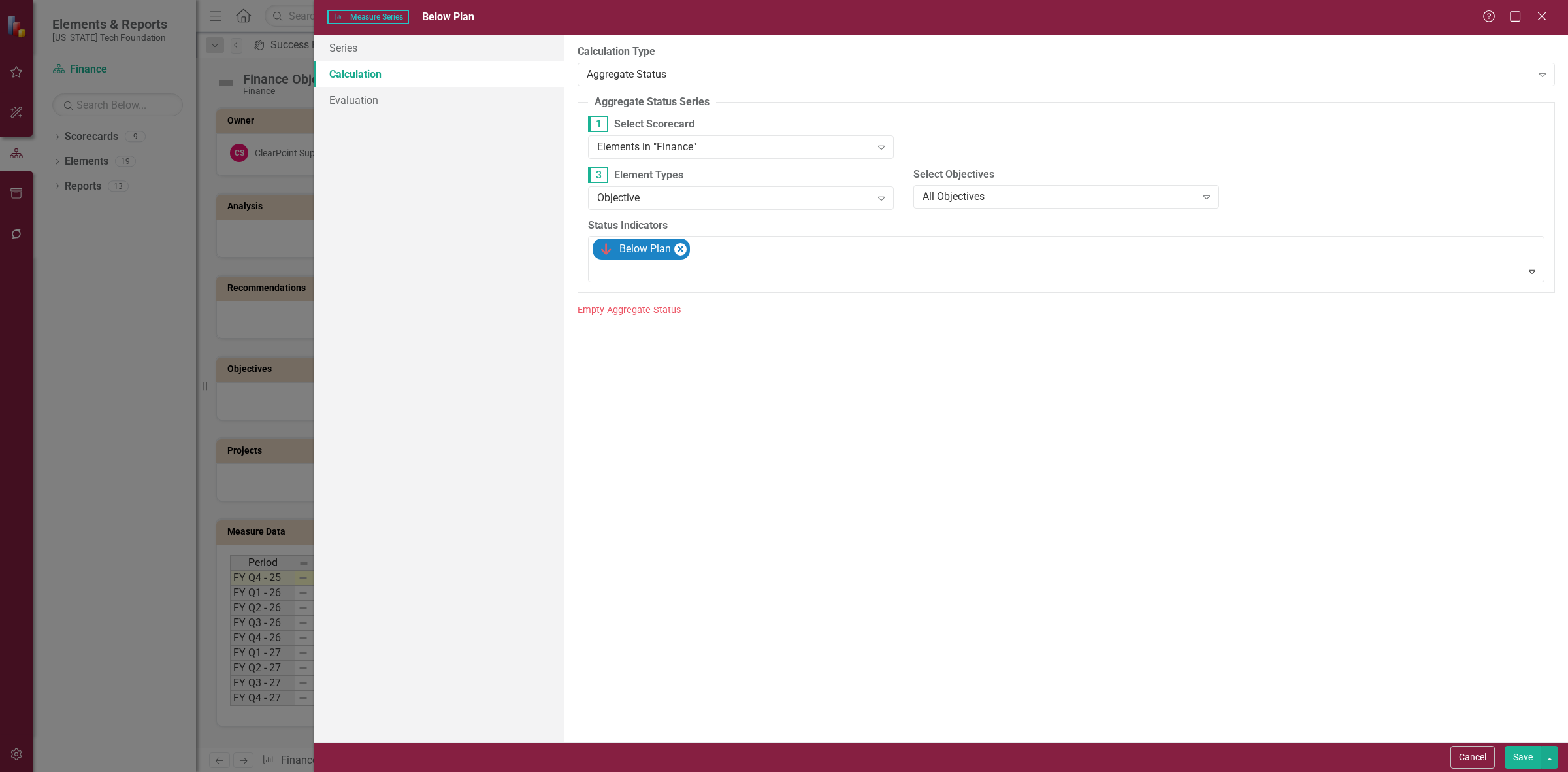
click at [1511, 759] on button "Save" at bounding box center [1522, 757] width 37 height 22
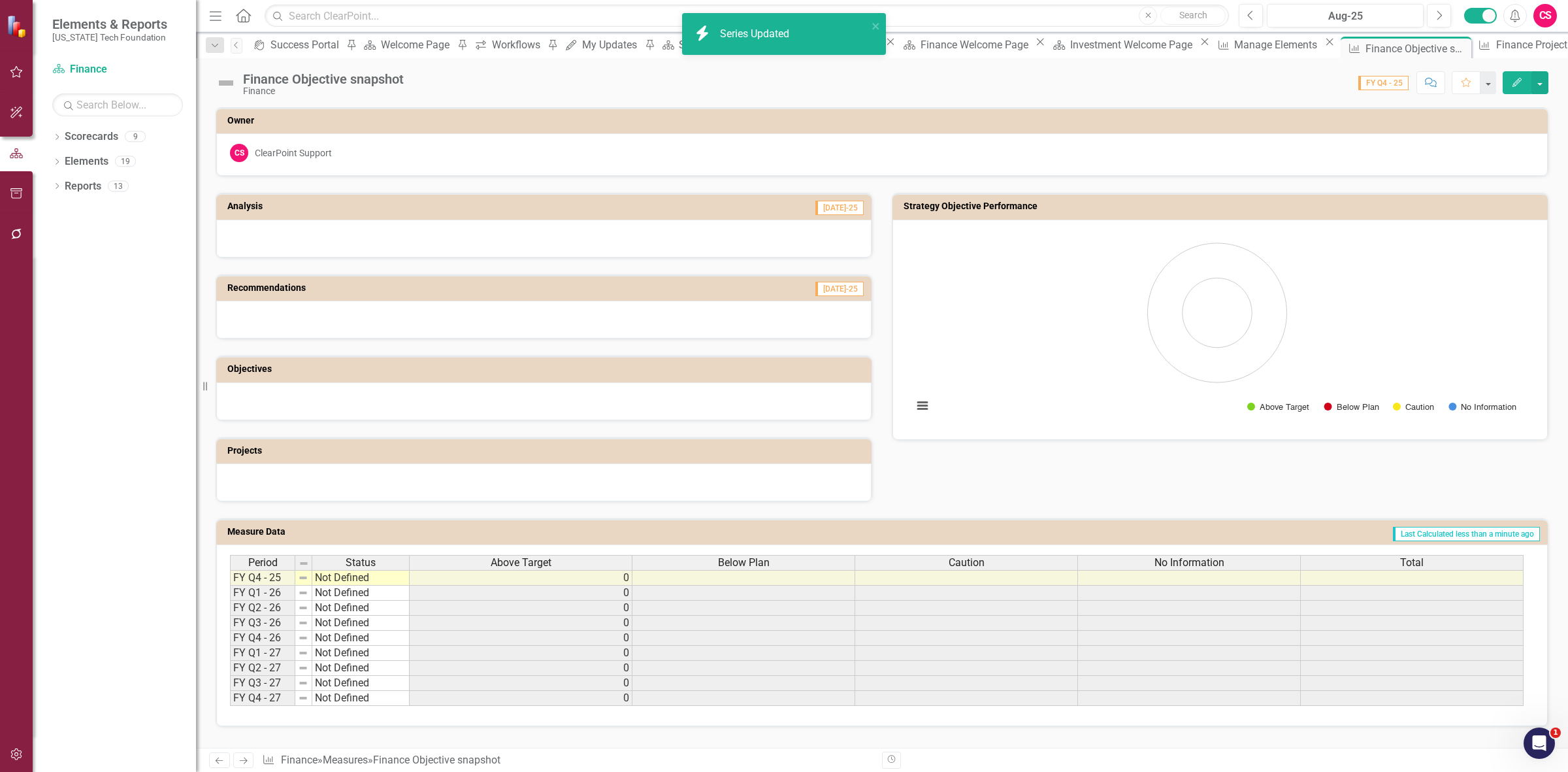
click at [968, 557] on span "Caution" at bounding box center [967, 562] width 36 height 12
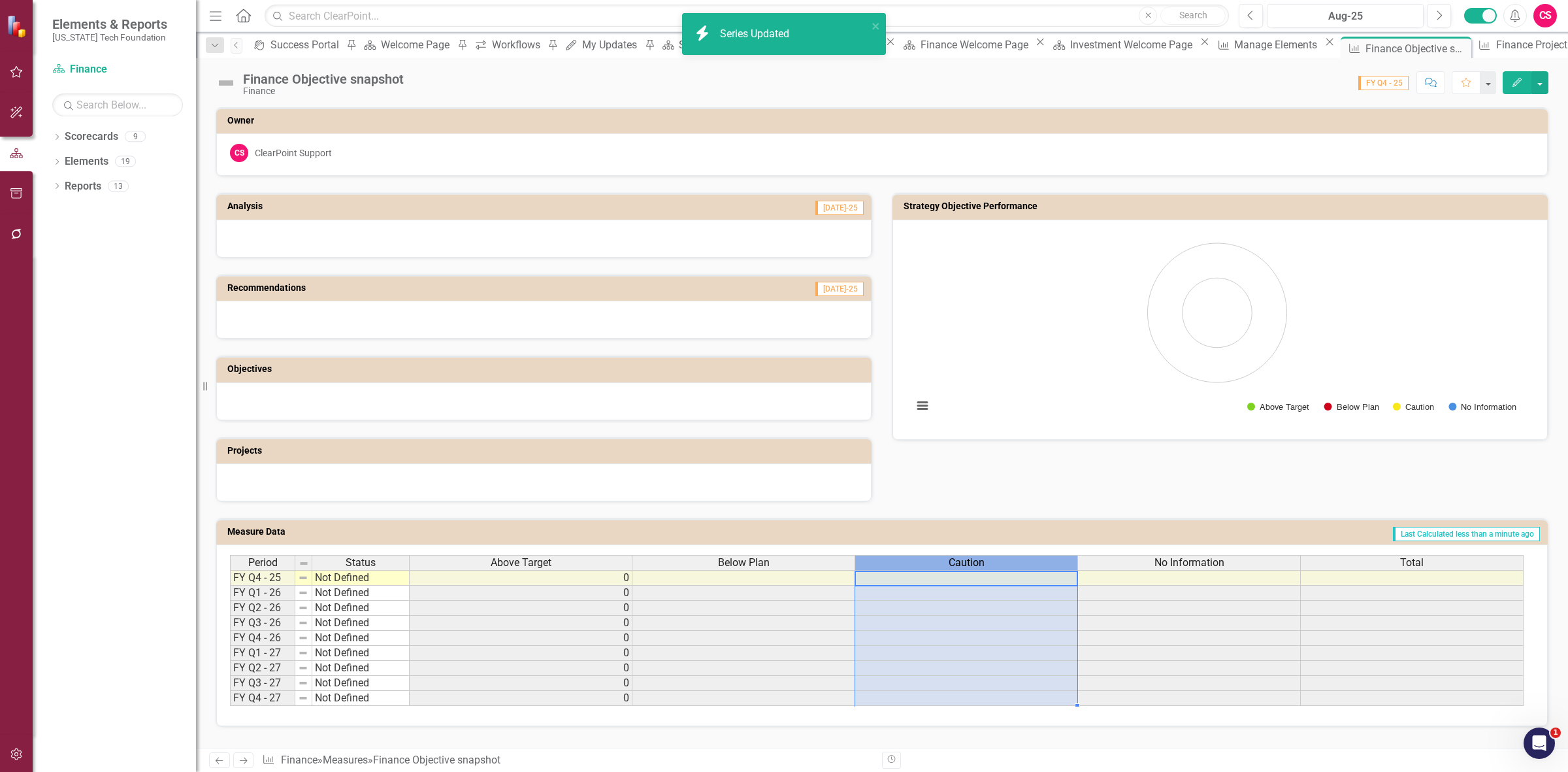
click at [968, 557] on span "Caution" at bounding box center [967, 562] width 36 height 12
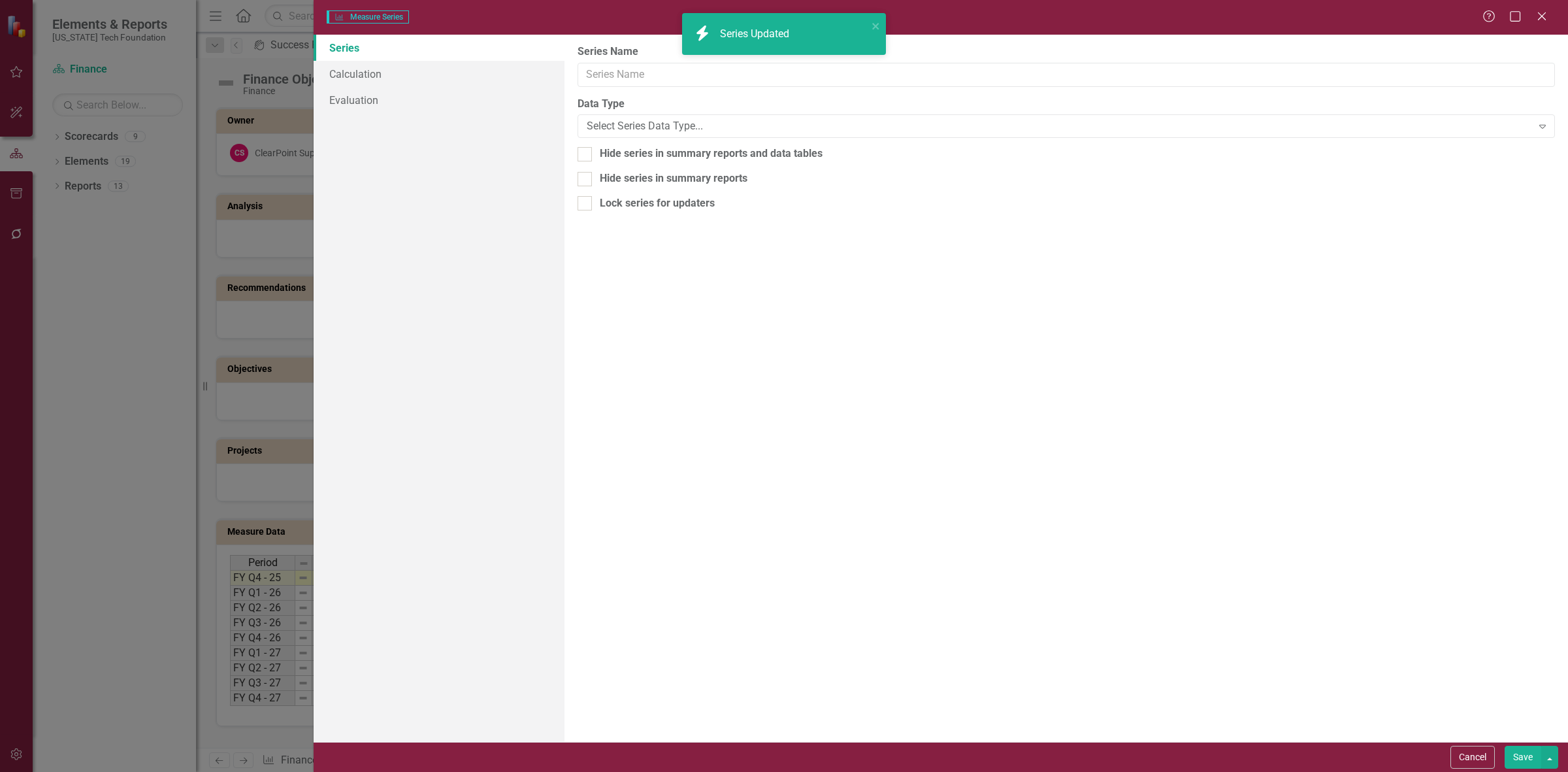
type input "Caution"
click at [343, 75] on link "Calculation" at bounding box center [439, 74] width 251 height 26
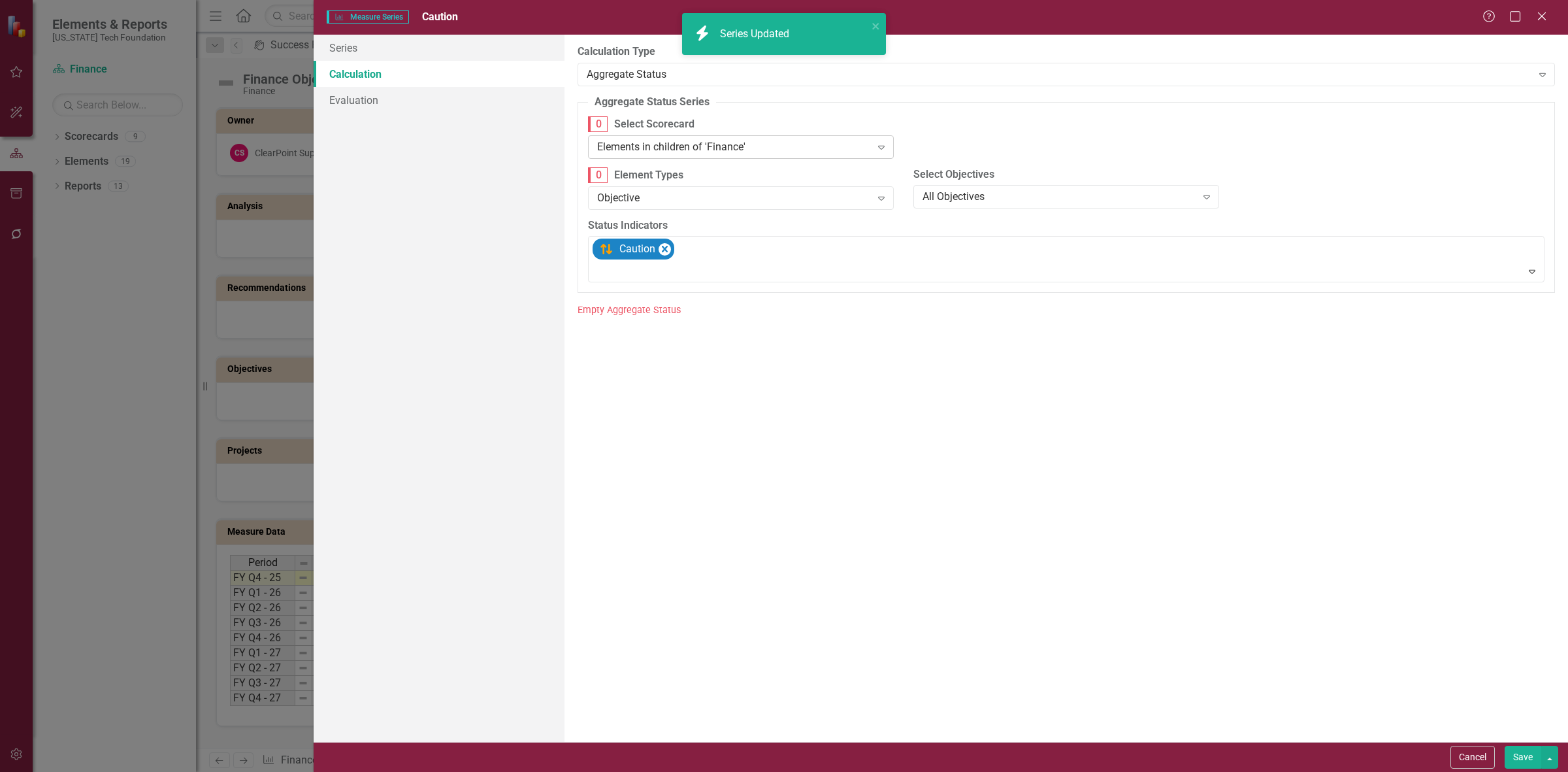
click at [654, 158] on div "Elements in children of 'Finance' Expand" at bounding box center [740, 147] width 306 height 23
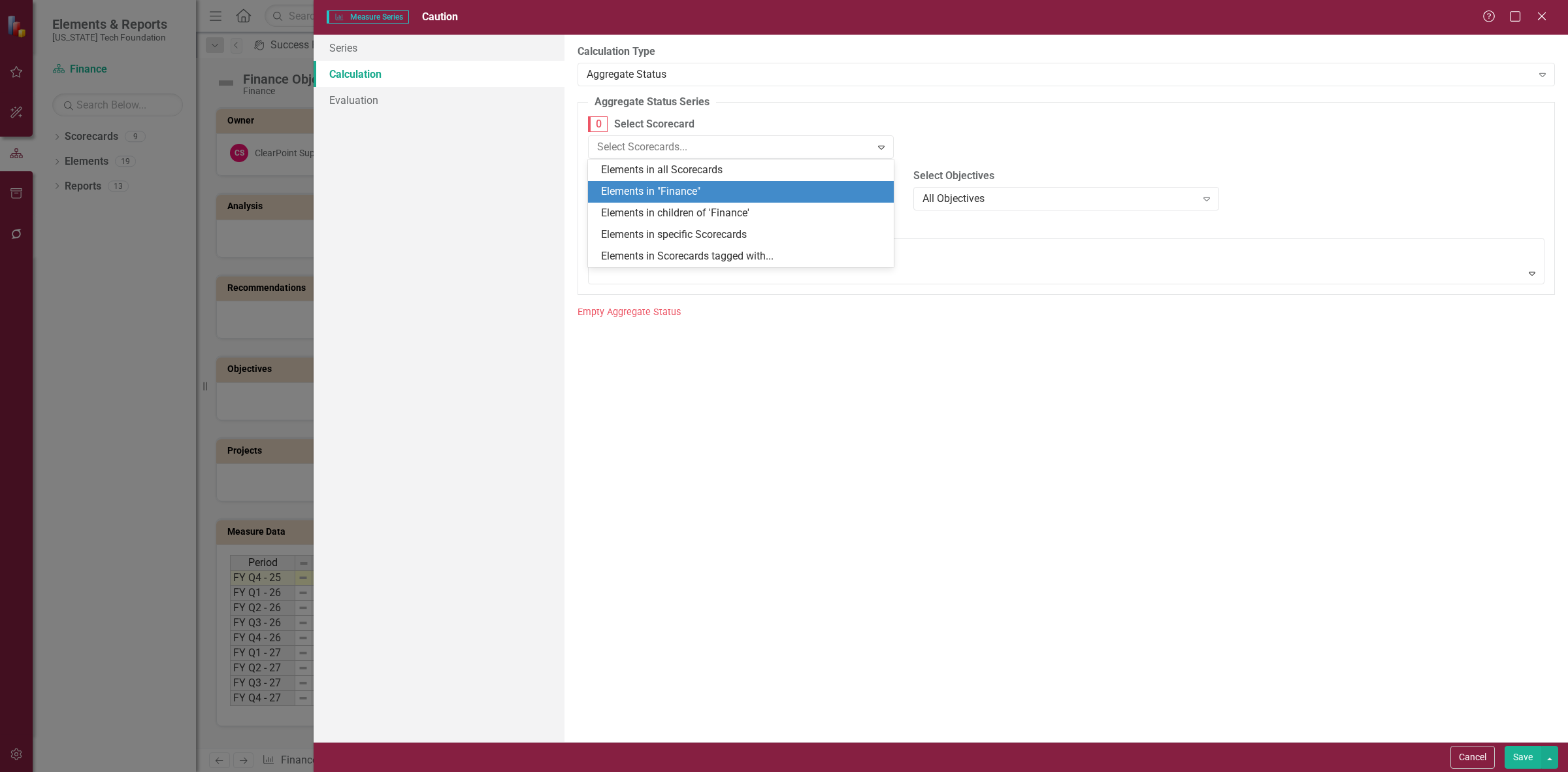
click at [673, 197] on div "Elements in "Finance"" at bounding box center [743, 191] width 285 height 15
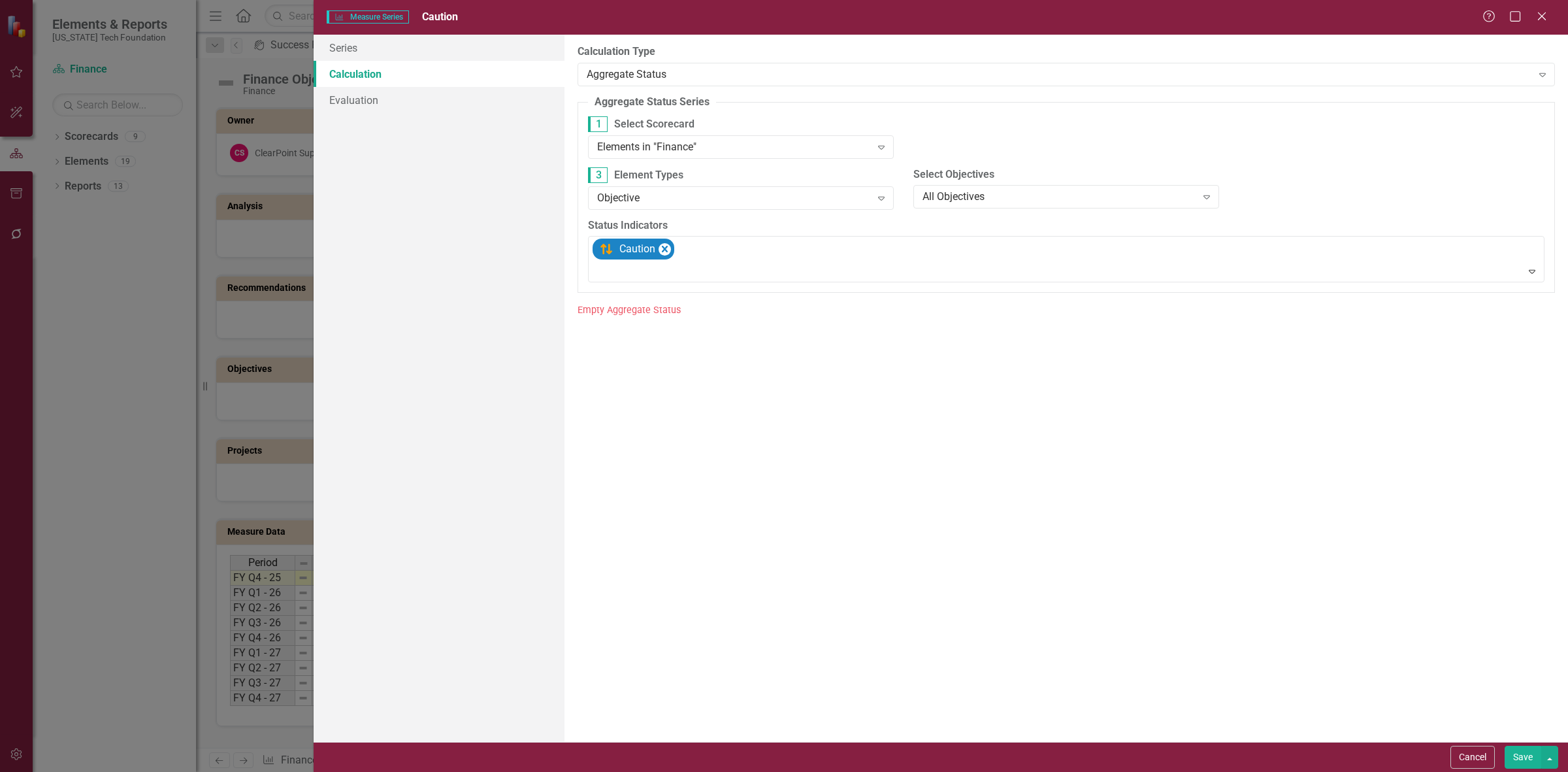
click at [1519, 755] on button "Save" at bounding box center [1522, 757] width 37 height 22
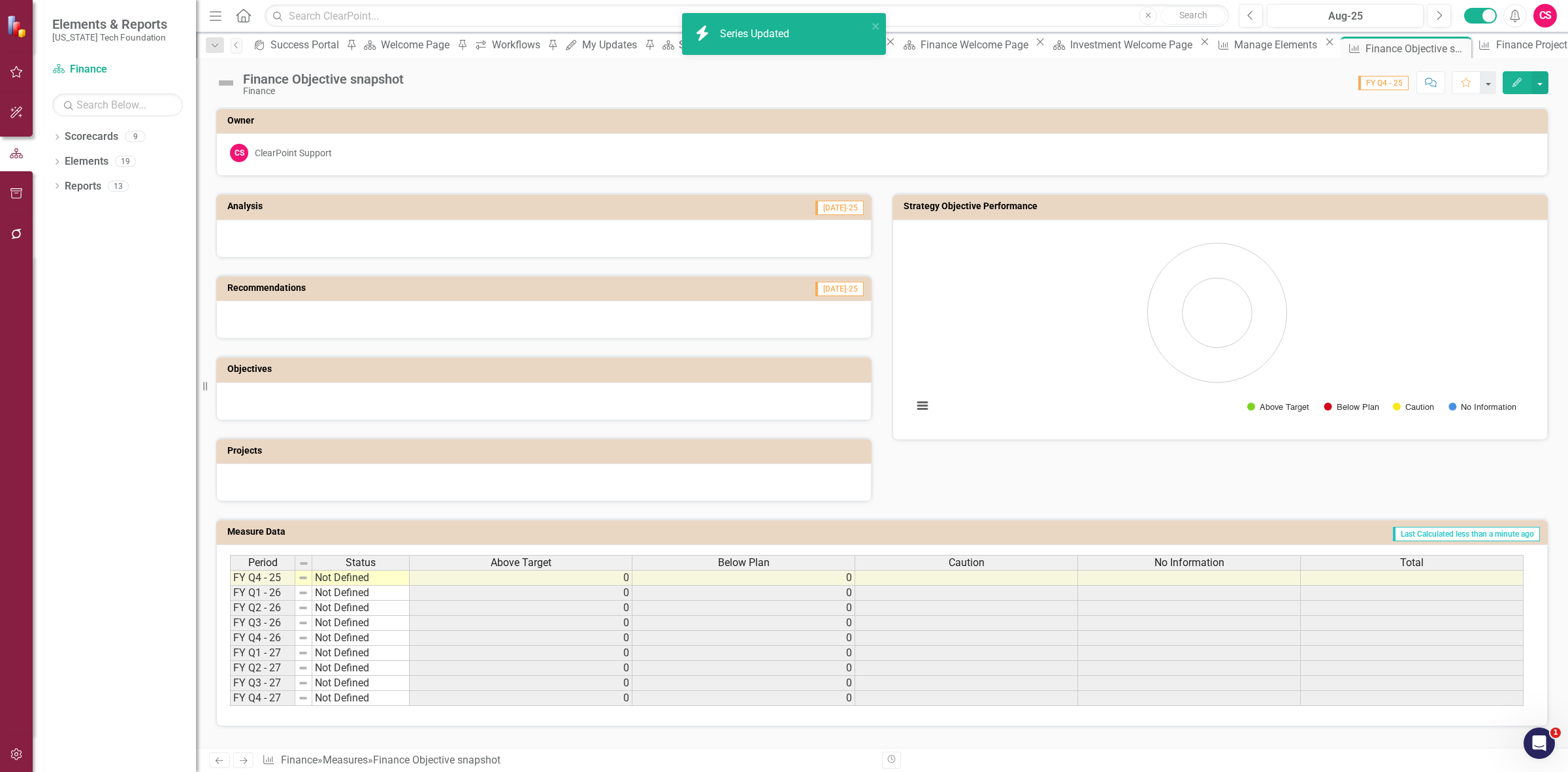
click at [1255, 559] on div "No Information" at bounding box center [1188, 563] width 222 height 14
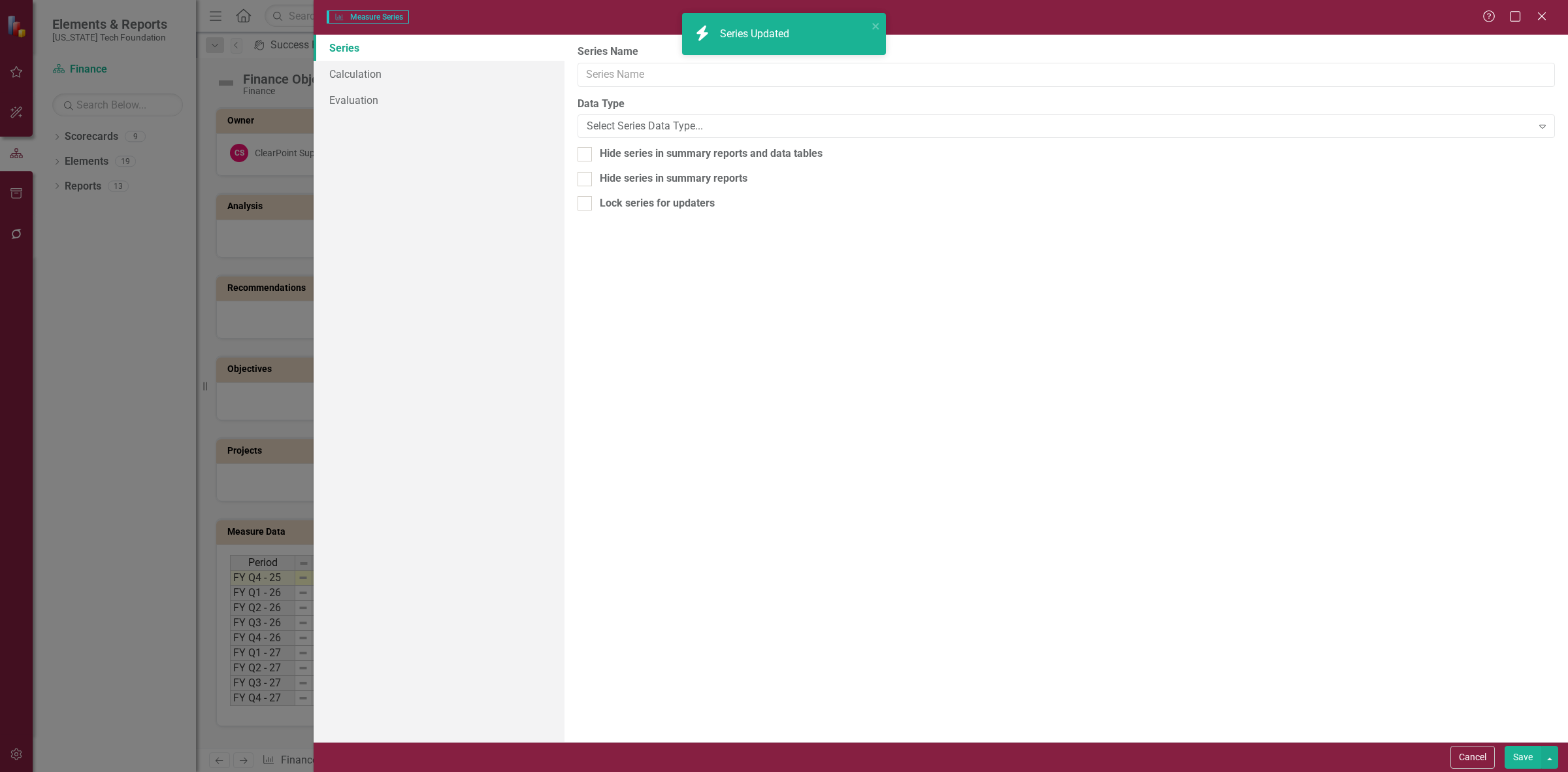
type input "No Information"
click at [358, 70] on link "Calculation" at bounding box center [439, 74] width 251 height 26
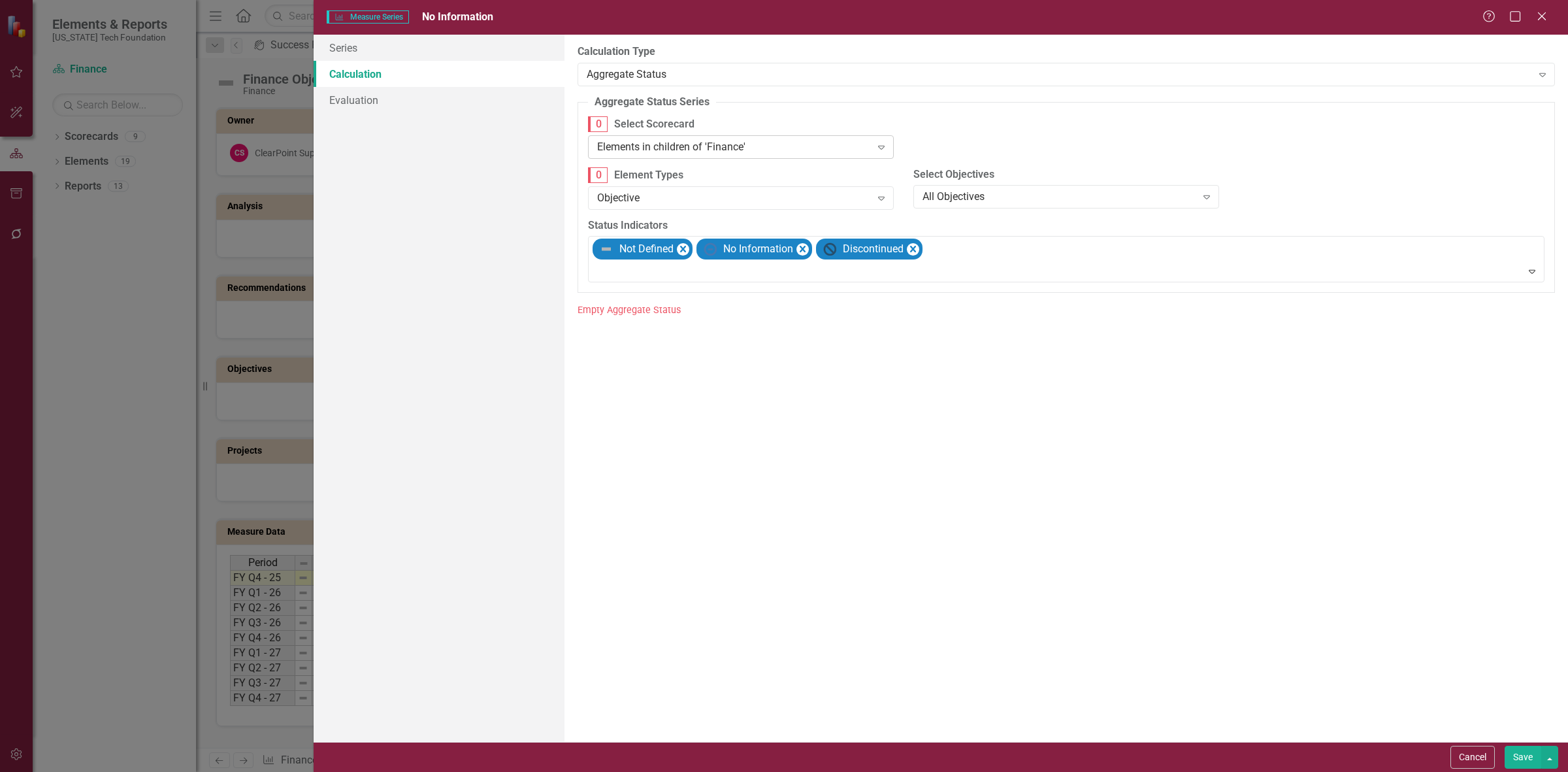
click at [715, 139] on div "Elements in children of 'Finance'" at bounding box center [733, 146] width 274 height 15
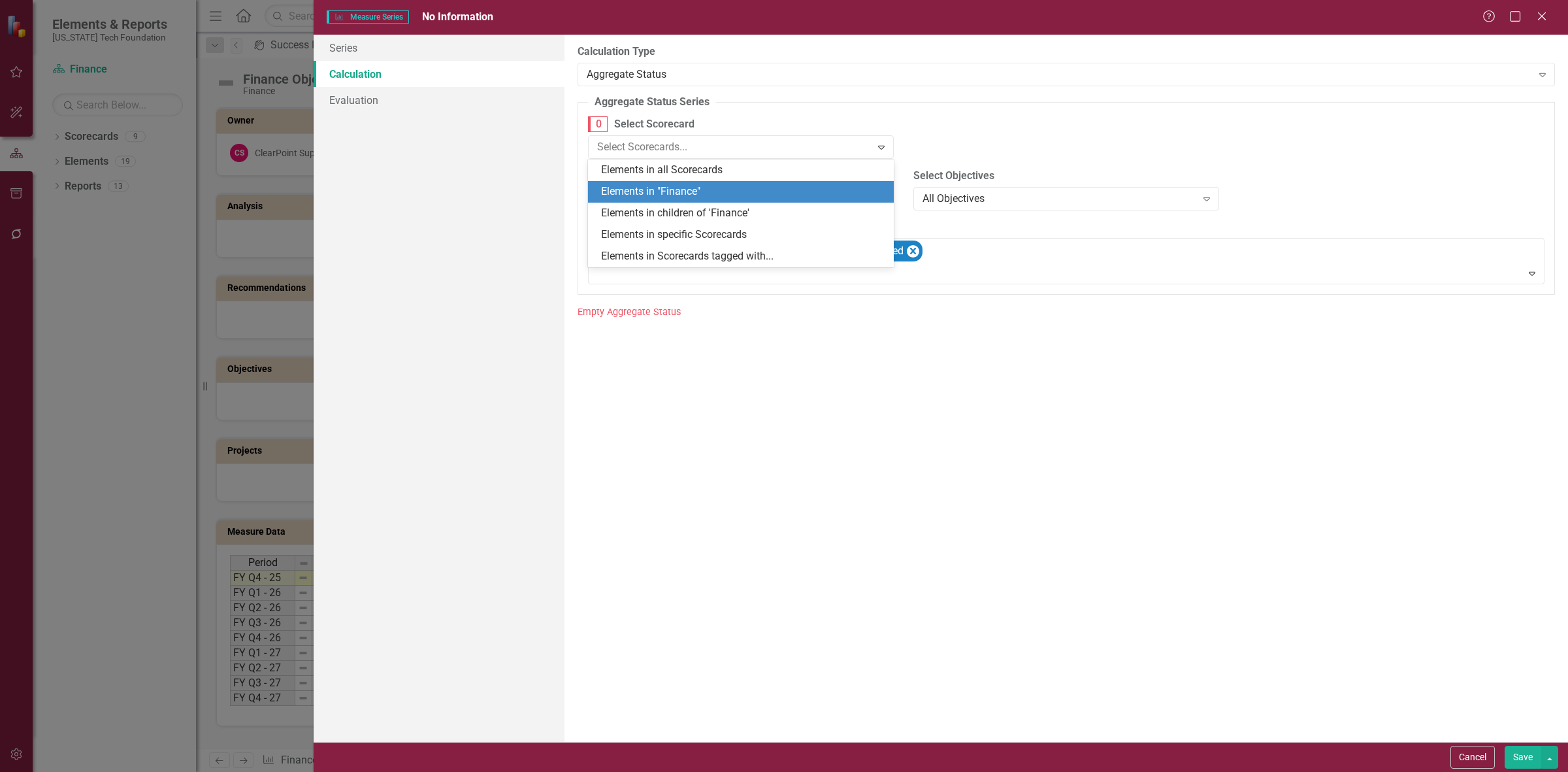
click at [716, 191] on div "Elements in "Finance"" at bounding box center [743, 191] width 285 height 15
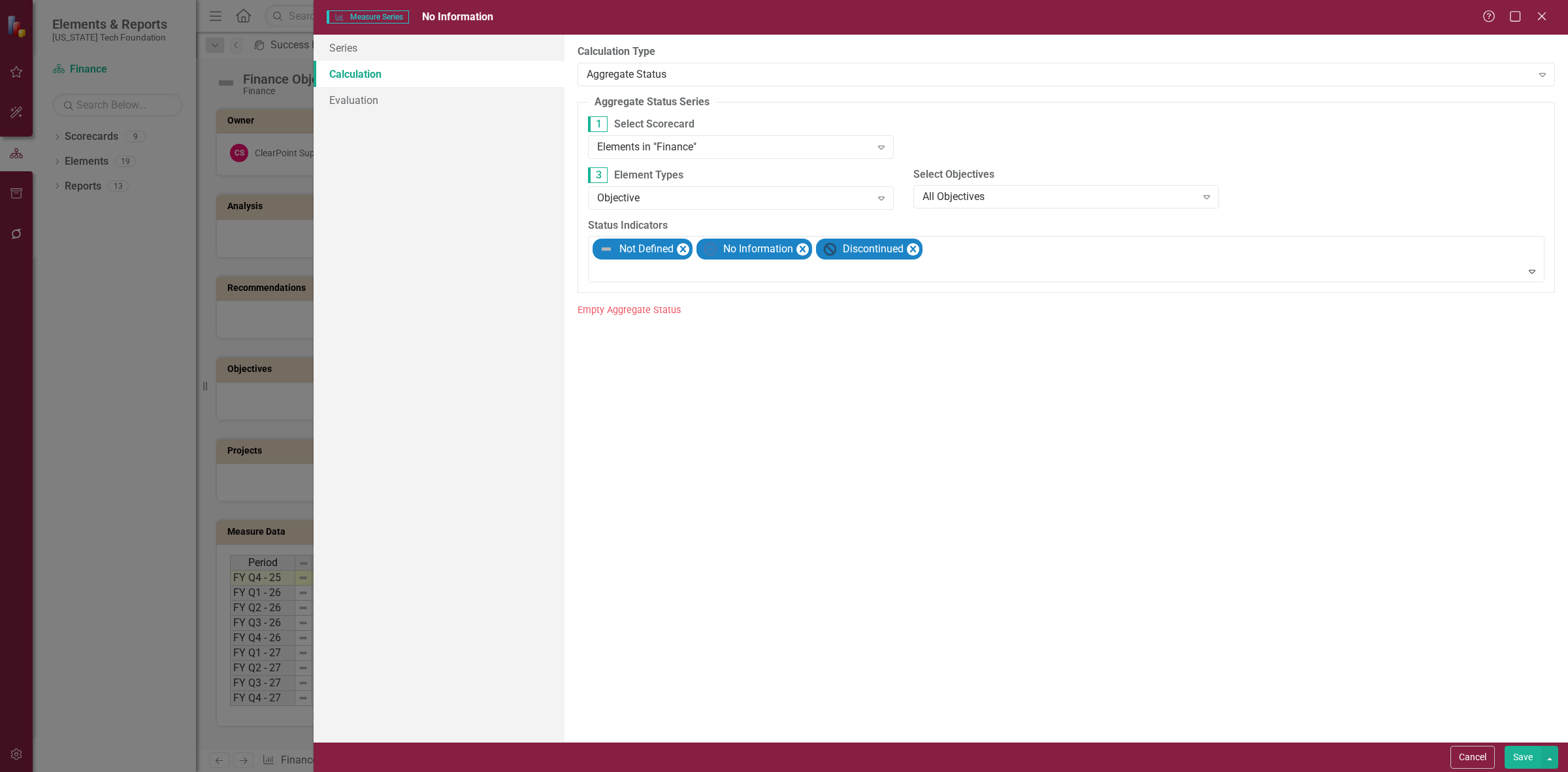
click at [1510, 763] on button "Save" at bounding box center [1522, 757] width 37 height 22
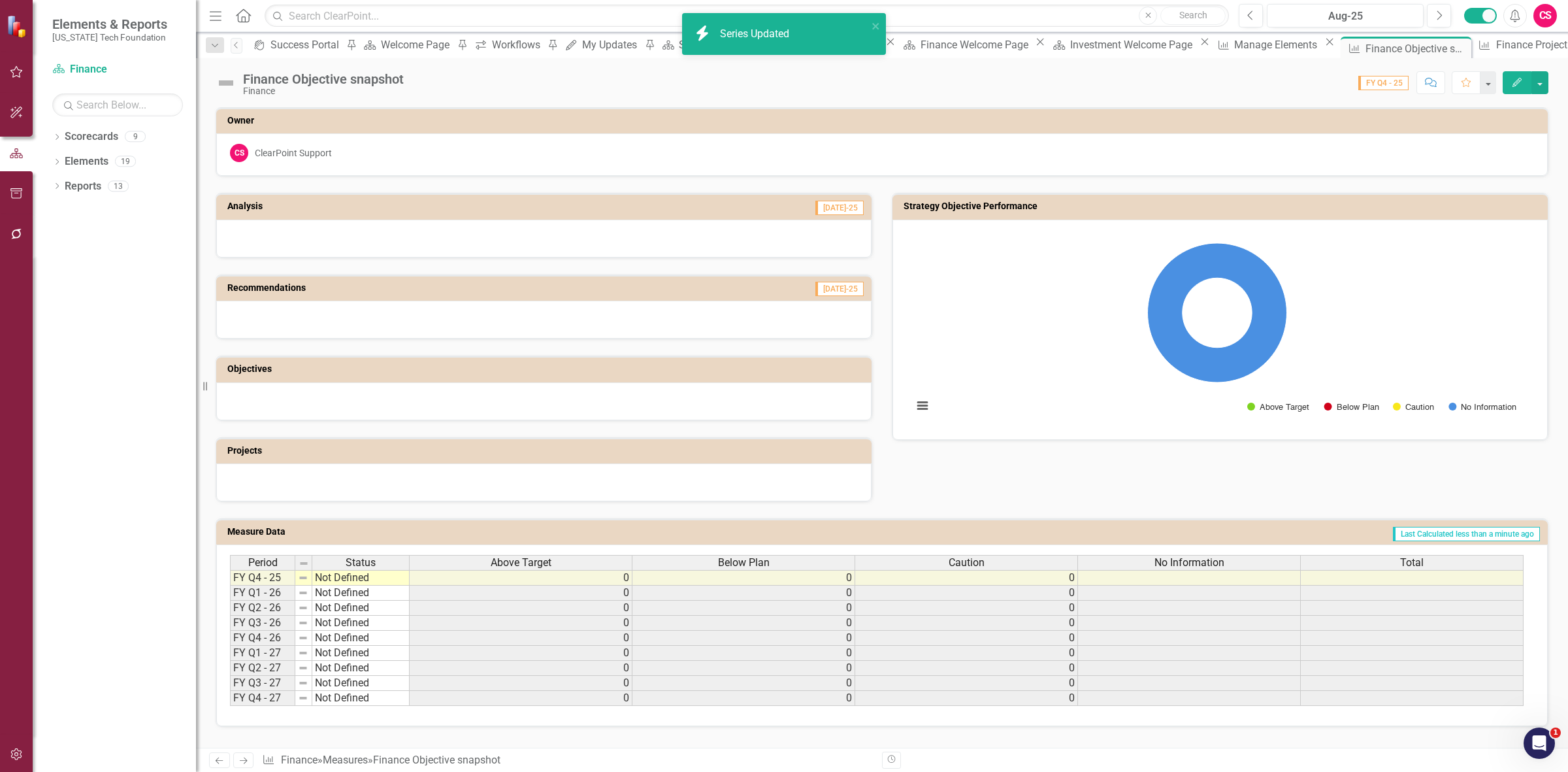
click at [1348, 559] on div "Total" at bounding box center [1411, 563] width 222 height 14
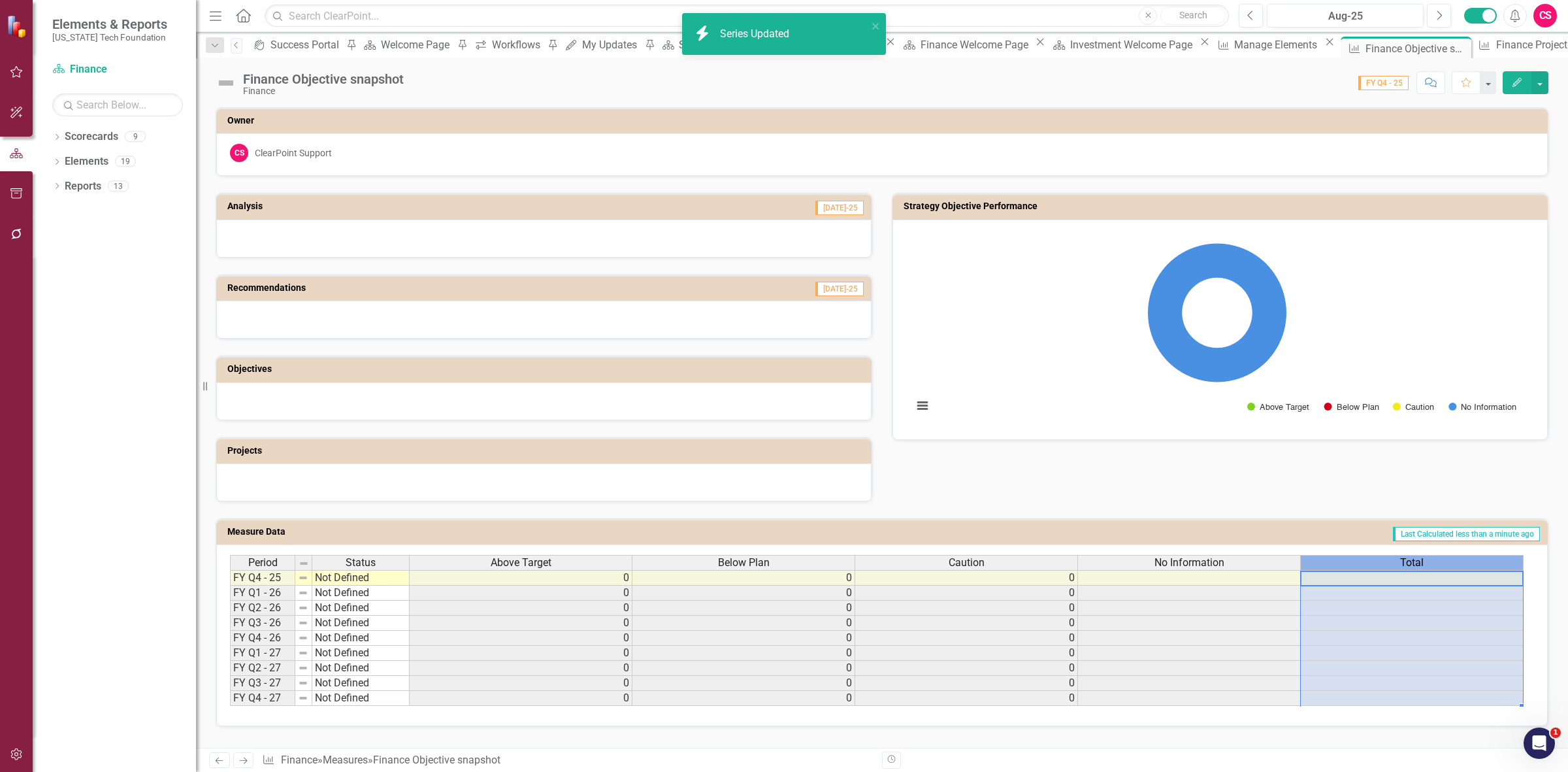
click at [1348, 559] on div "Total" at bounding box center [1411, 563] width 222 height 14
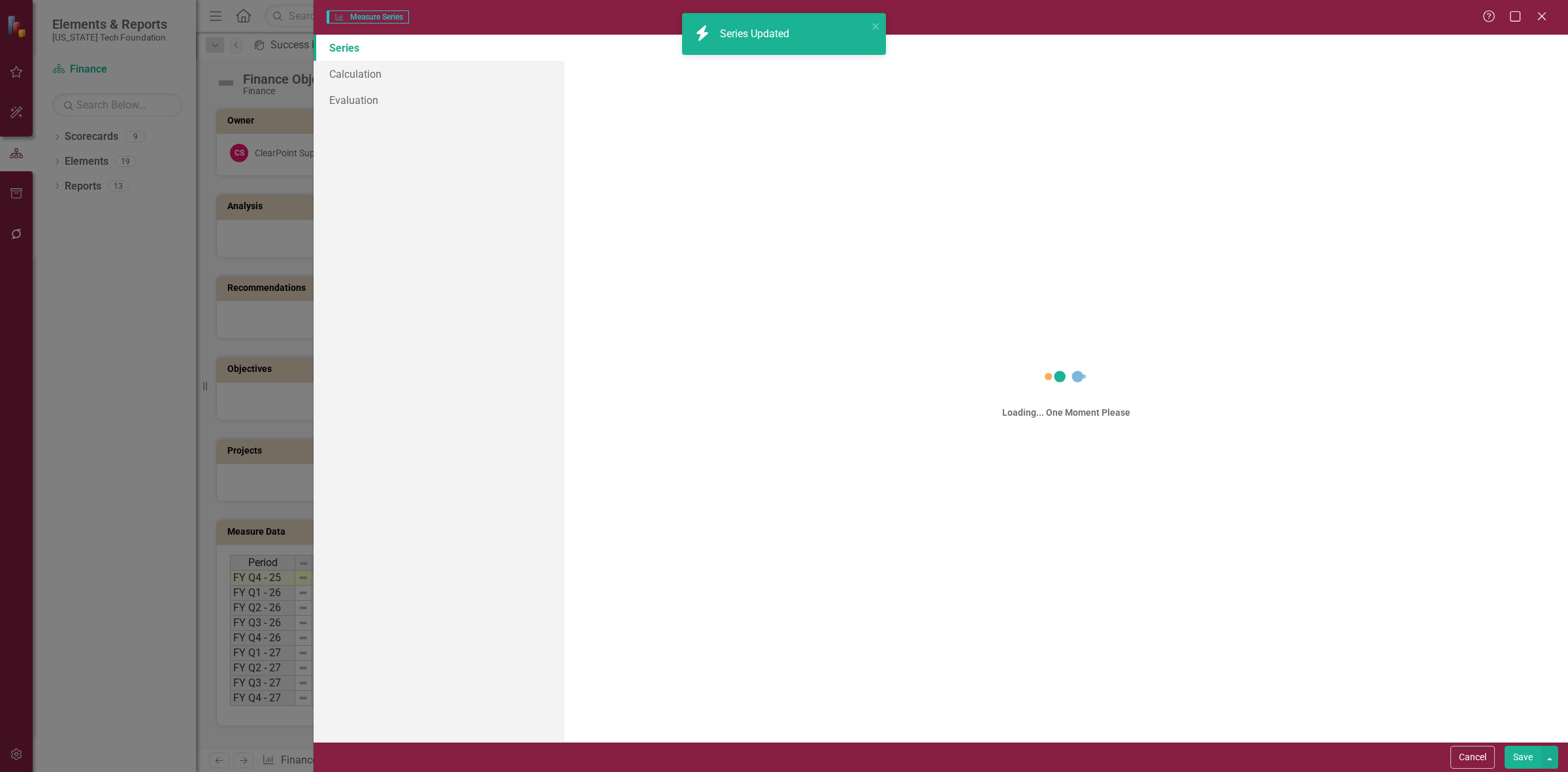
scroll to position [0, 10]
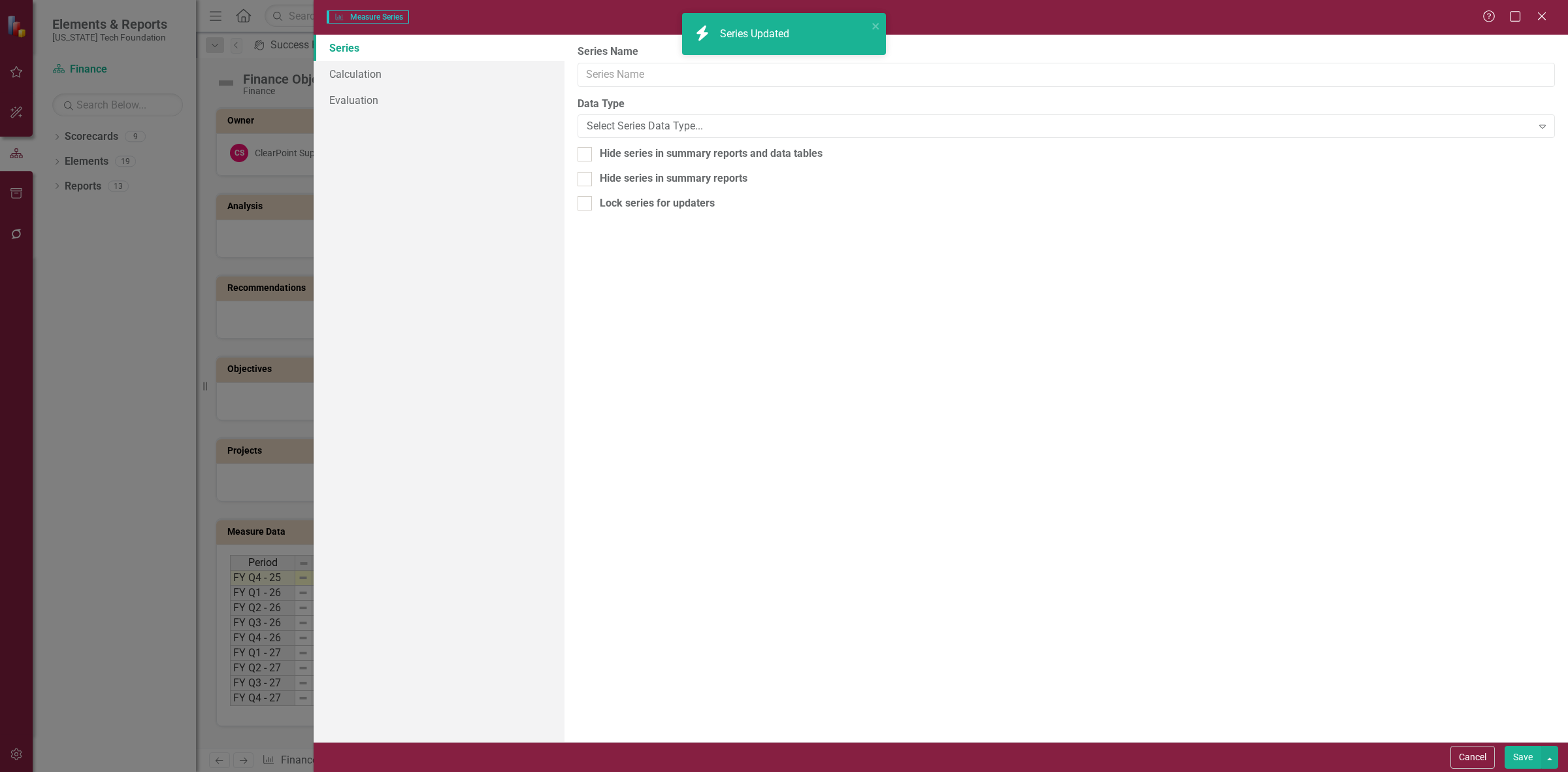
type input "Total"
click at [412, 73] on link "Calculation" at bounding box center [439, 74] width 251 height 26
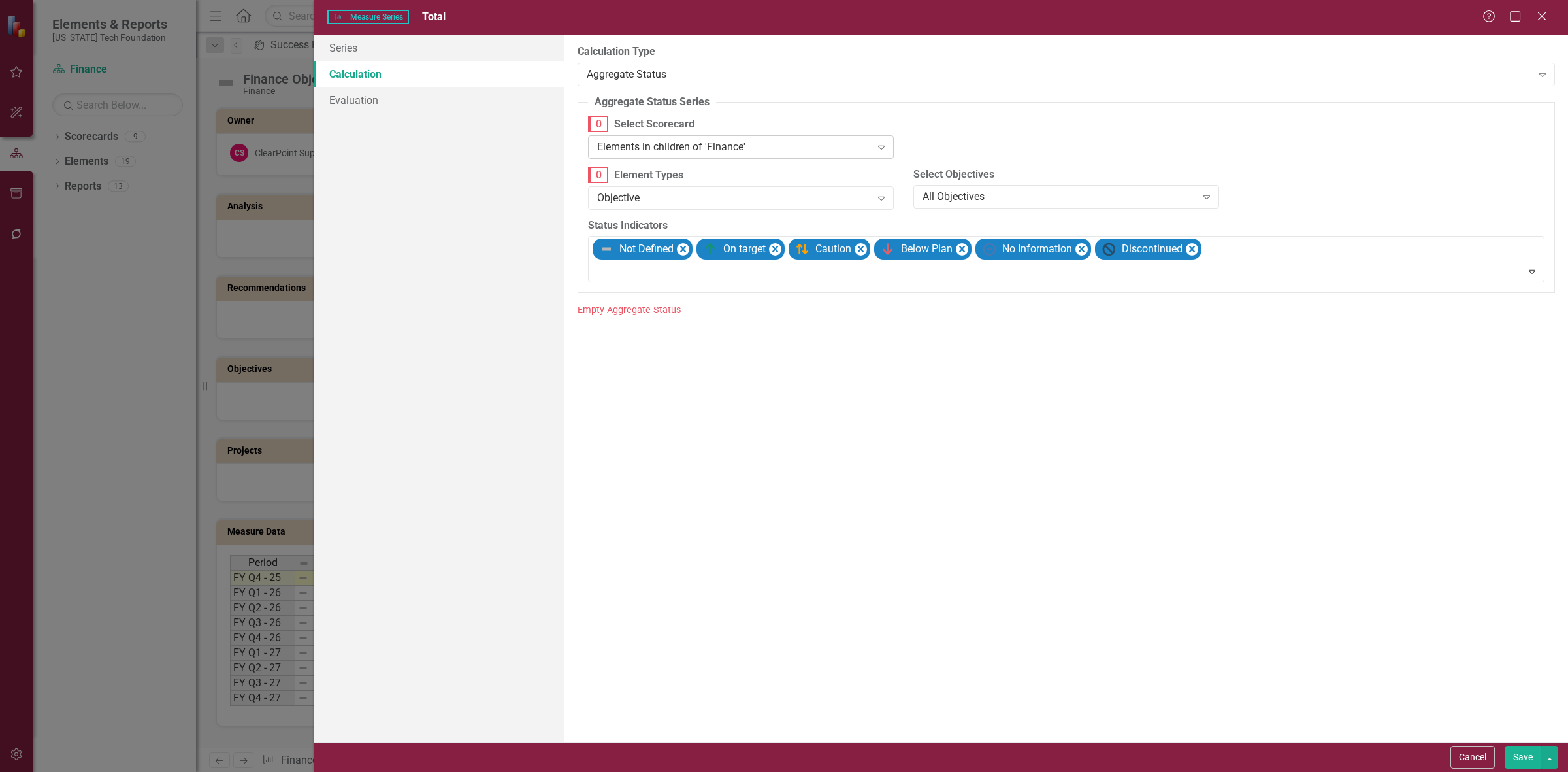
click at [647, 153] on div "Elements in children of 'Finance'" at bounding box center [733, 146] width 274 height 15
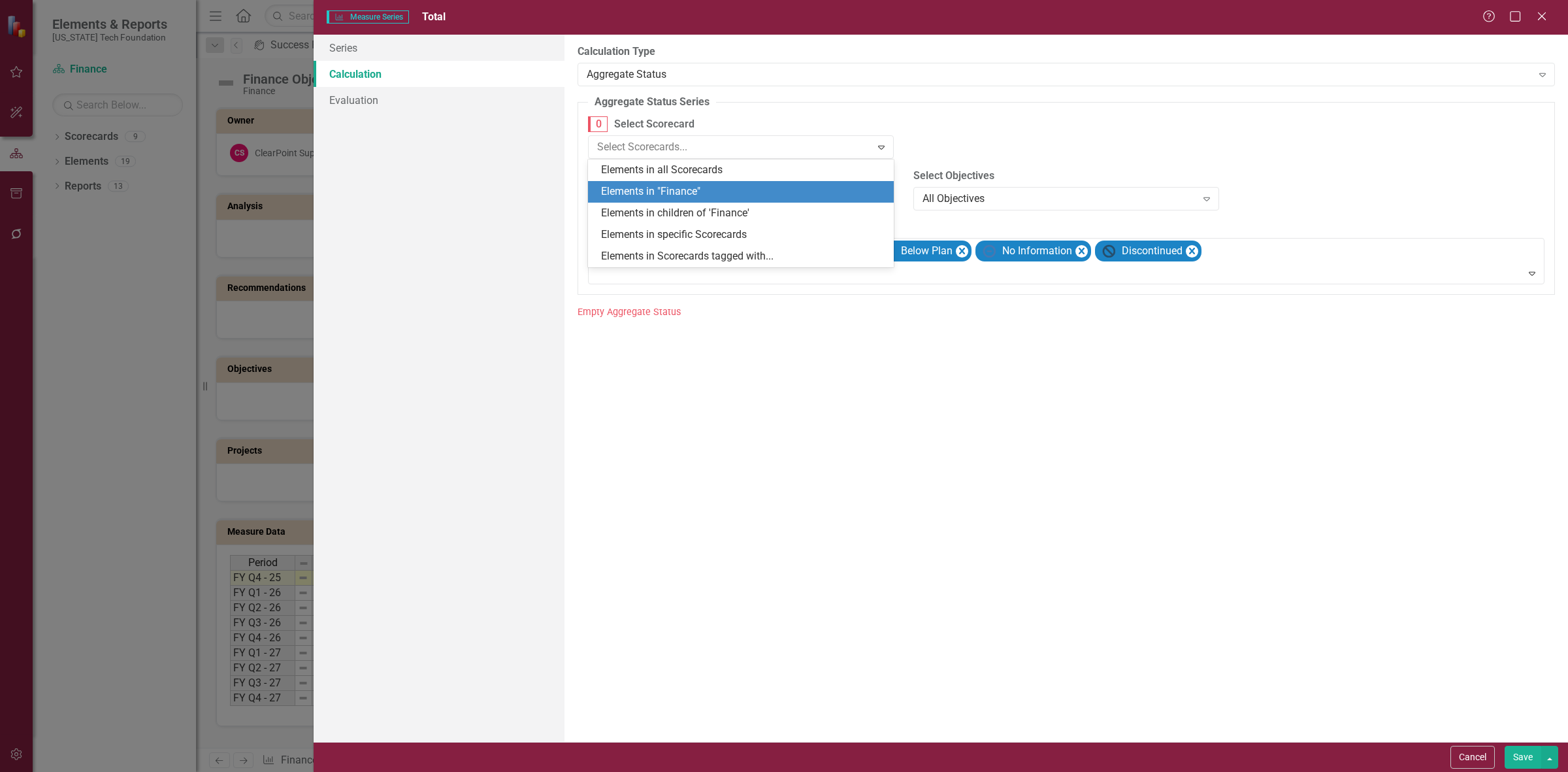
click at [661, 183] on div "Elements in "Finance"" at bounding box center [740, 192] width 306 height 22
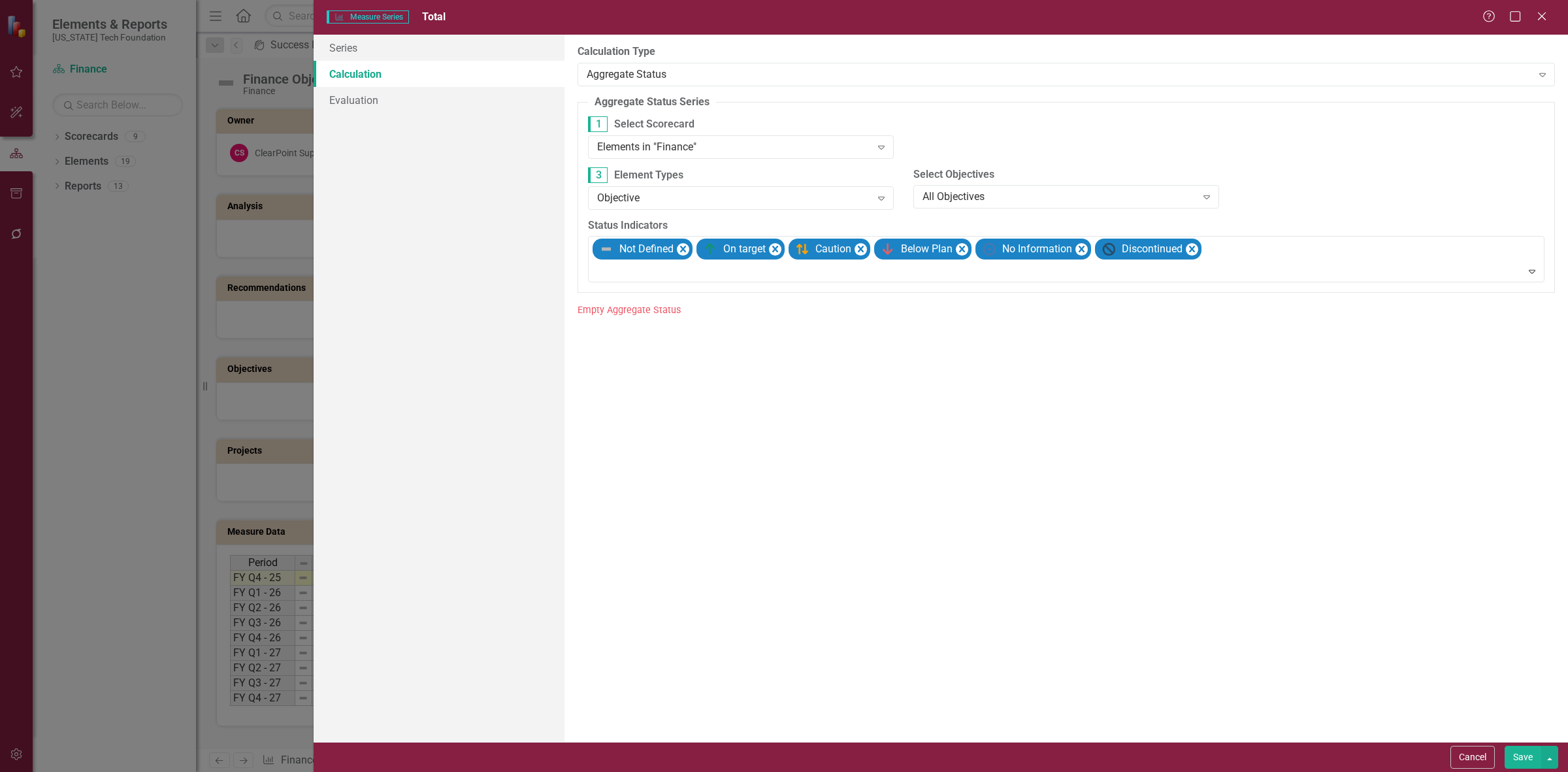
click at [1511, 762] on button "Save" at bounding box center [1522, 757] width 37 height 22
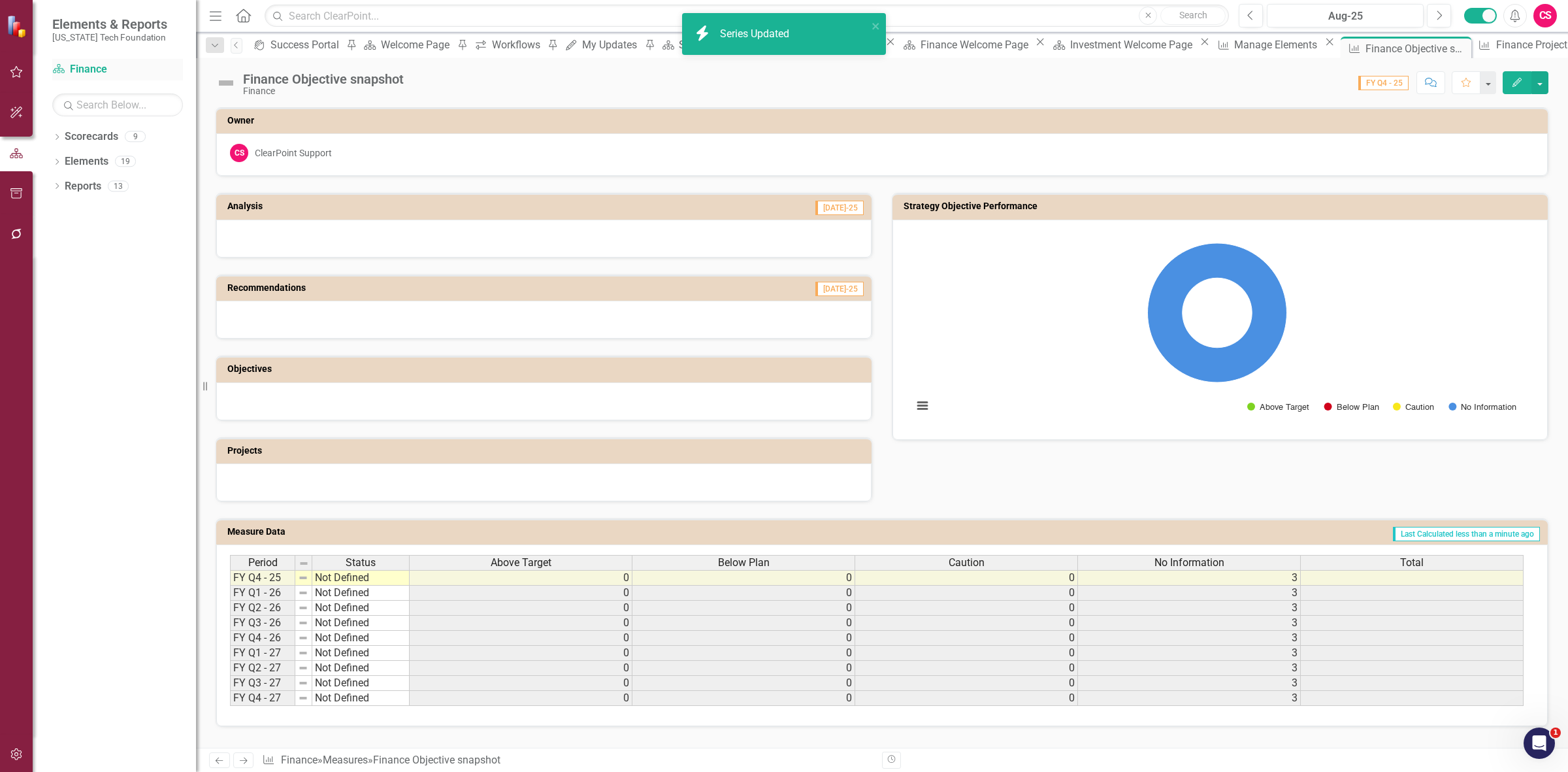
click at [85, 71] on link "Scorecard Finance" at bounding box center [118, 69] width 131 height 15
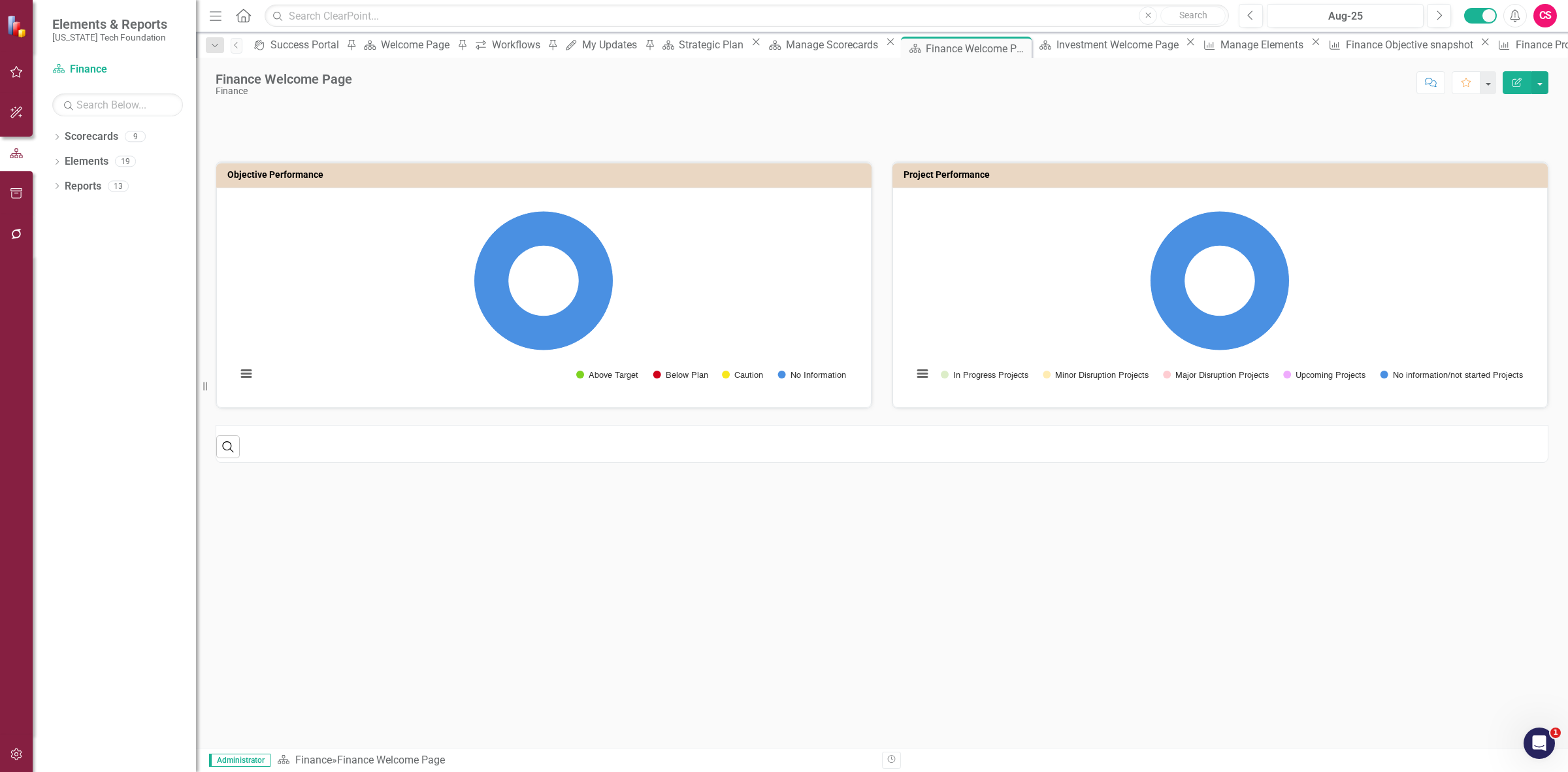
click at [1512, 83] on icon "button" at bounding box center [1517, 83] width 9 height 9
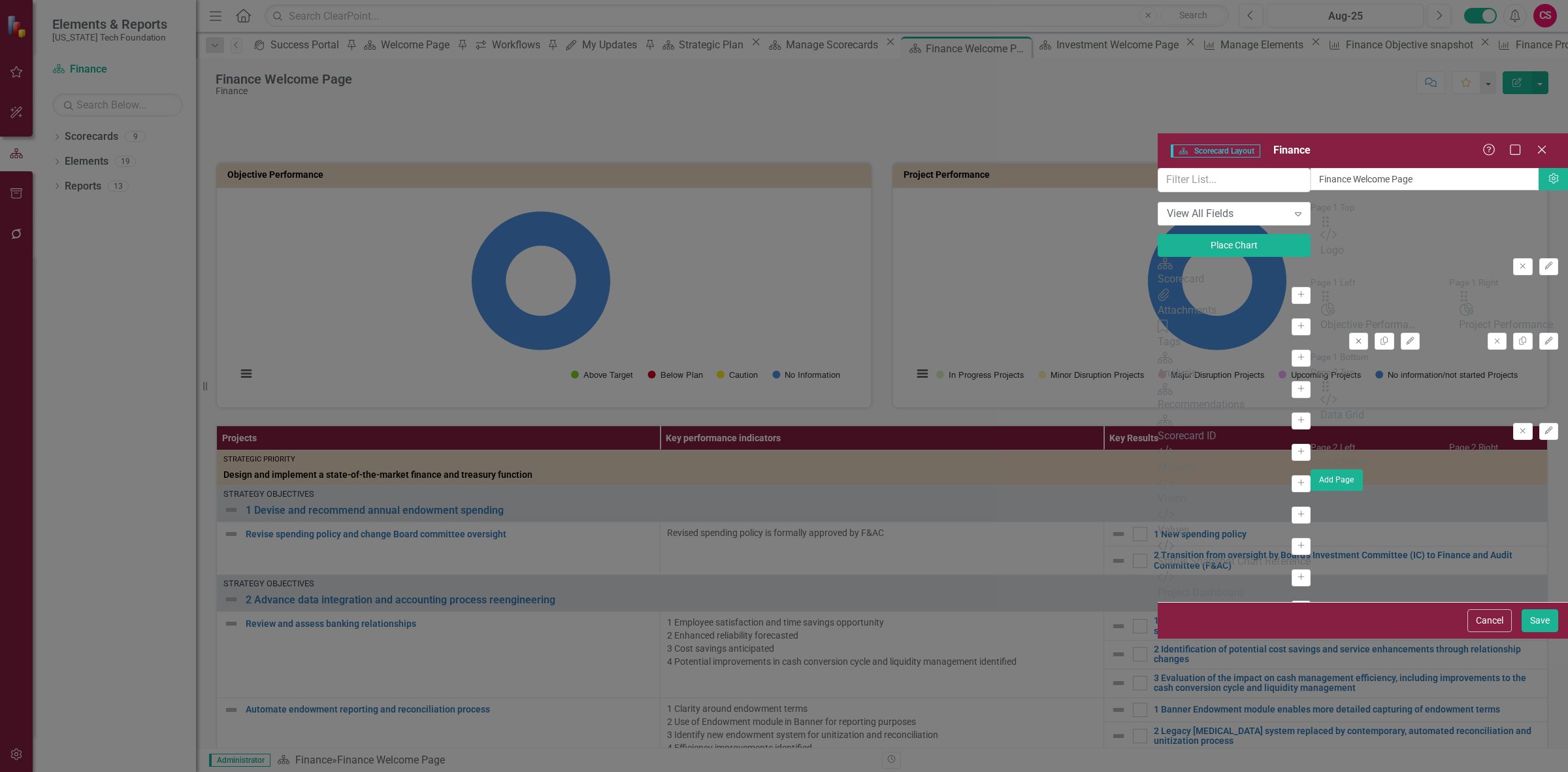
click at [1353, 338] on icon "Remove" at bounding box center [1358, 341] width 10 height 8
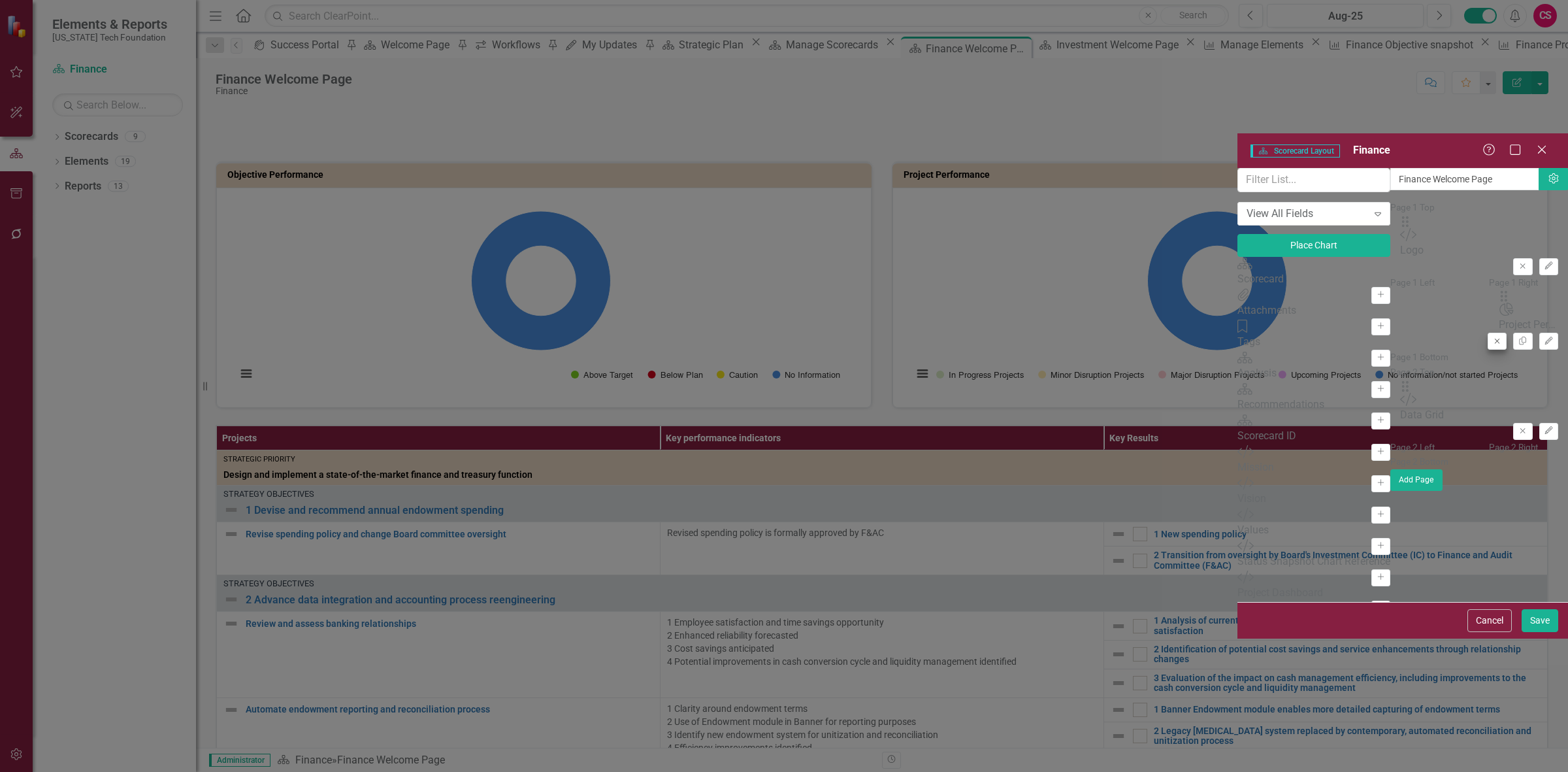
click at [1499, 289] on div "Drag Chart Project Performance Remove Copy Edit" at bounding box center [1529, 319] width 59 height 60
click at [1493, 338] on icon "Remove" at bounding box center [1497, 341] width 10 height 8
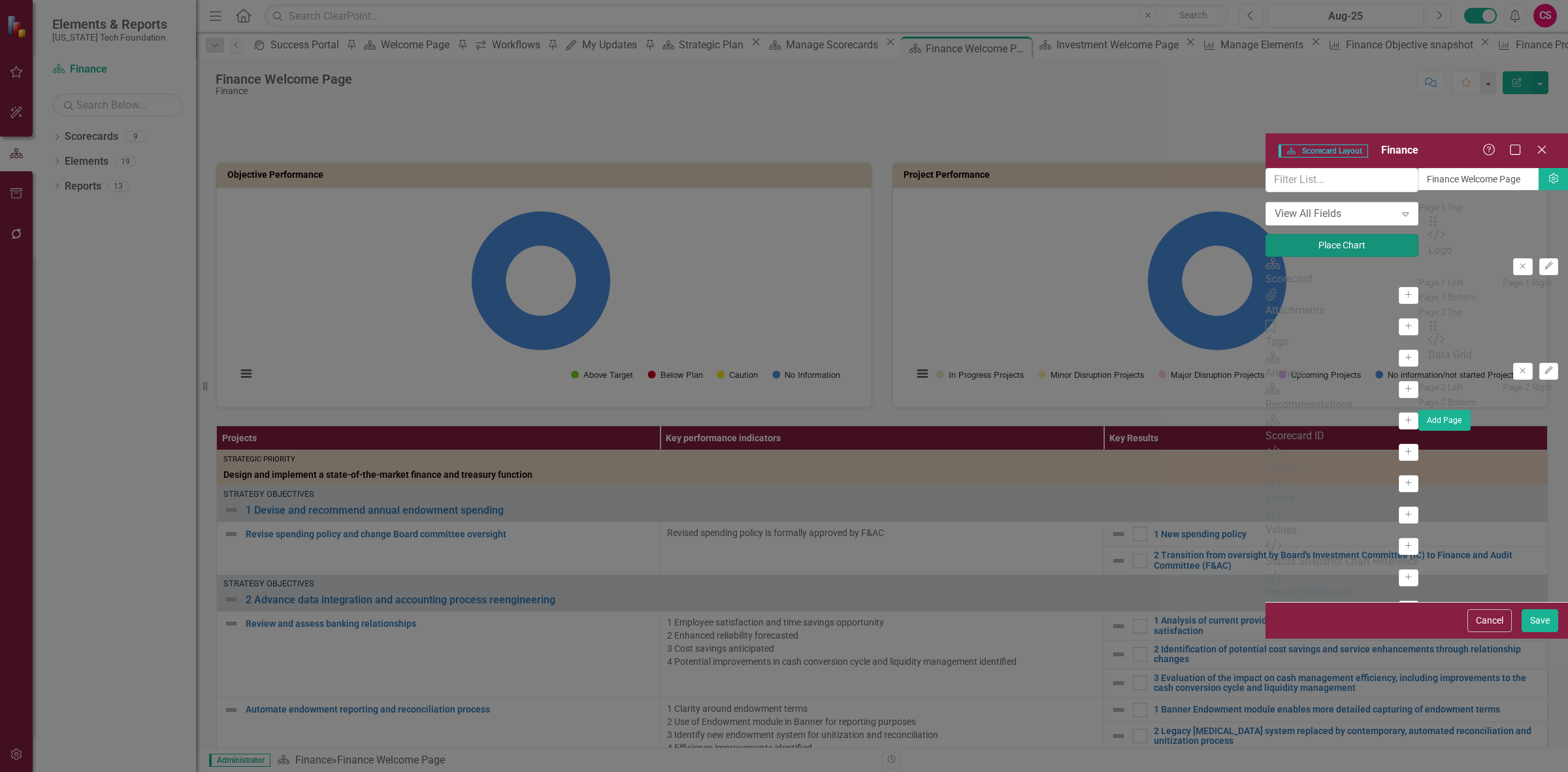
click at [1266, 234] on button "Place Chart" at bounding box center [1342, 245] width 153 height 22
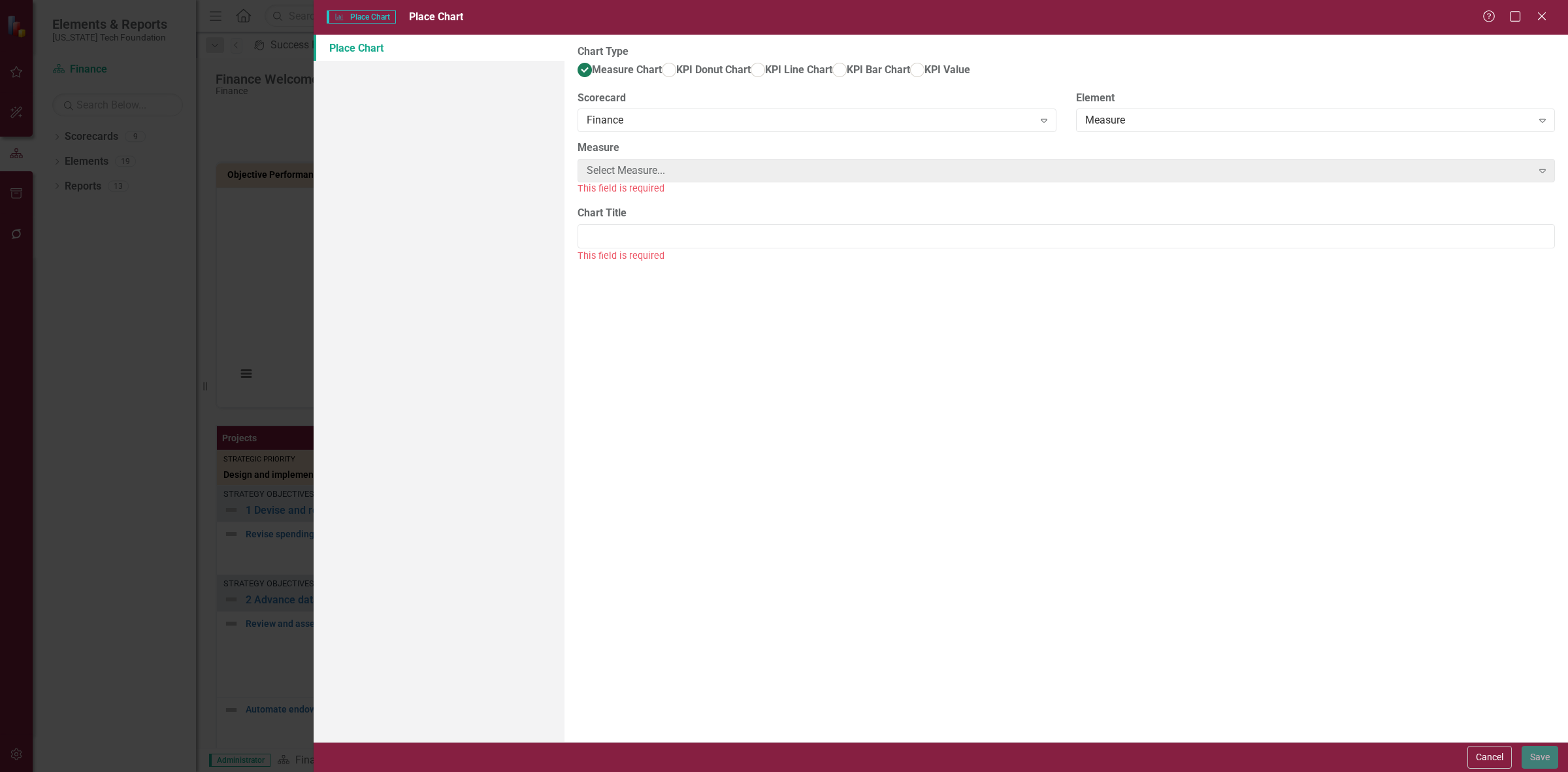
click at [615, 128] on div "Finance" at bounding box center [810, 120] width 447 height 15
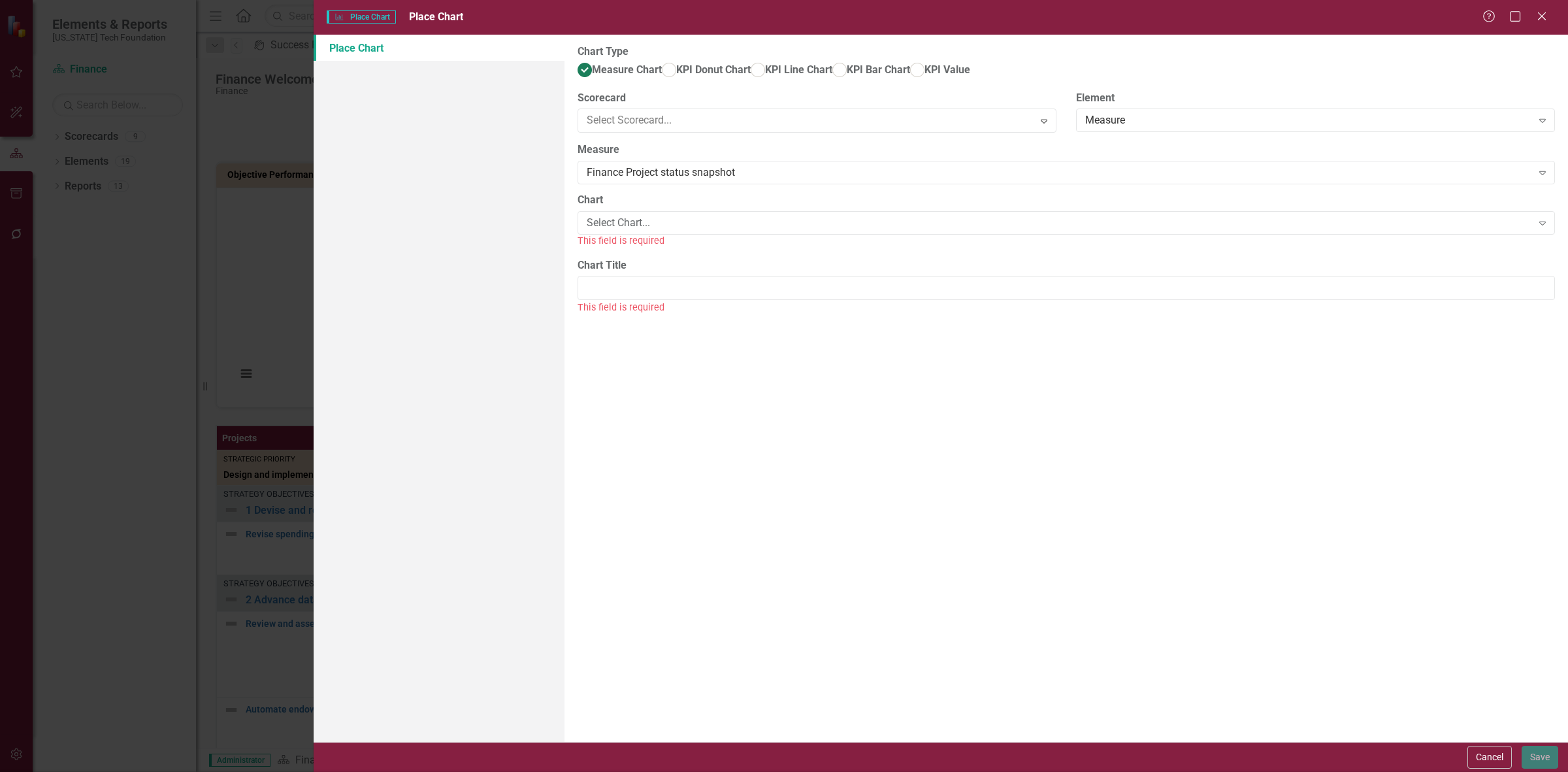
click at [846, 75] on span "KPI Bar Chart" at bounding box center [878, 70] width 64 height 13
click at [829, 81] on input "KPI Bar Chart" at bounding box center [839, 70] width 21 height 21
radio input "true"
click at [604, 64] on span "Measure Chart" at bounding box center [626, 70] width 70 height 13
click at [595, 63] on input "Measure Chart" at bounding box center [585, 70] width 21 height 21
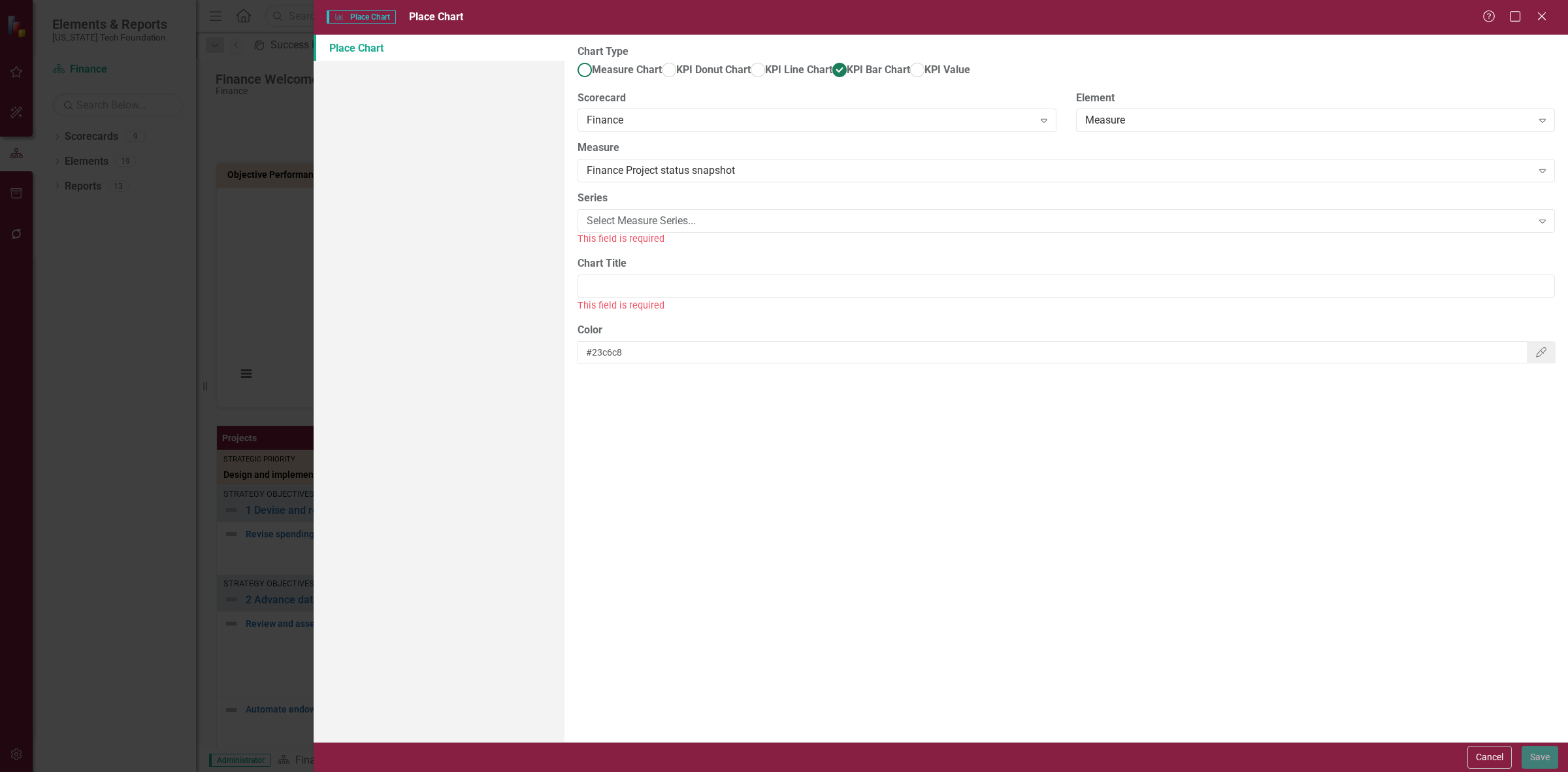
radio input "true"
click at [697, 229] on div "Select Chart..." at bounding box center [1059, 221] width 945 height 15
click at [681, 771] on div "Project Performance" at bounding box center [784, 783] width 1568 height 22
click at [670, 284] on input "Chart Title" at bounding box center [1065, 271] width 977 height 24
type input "Finance Project Performance"
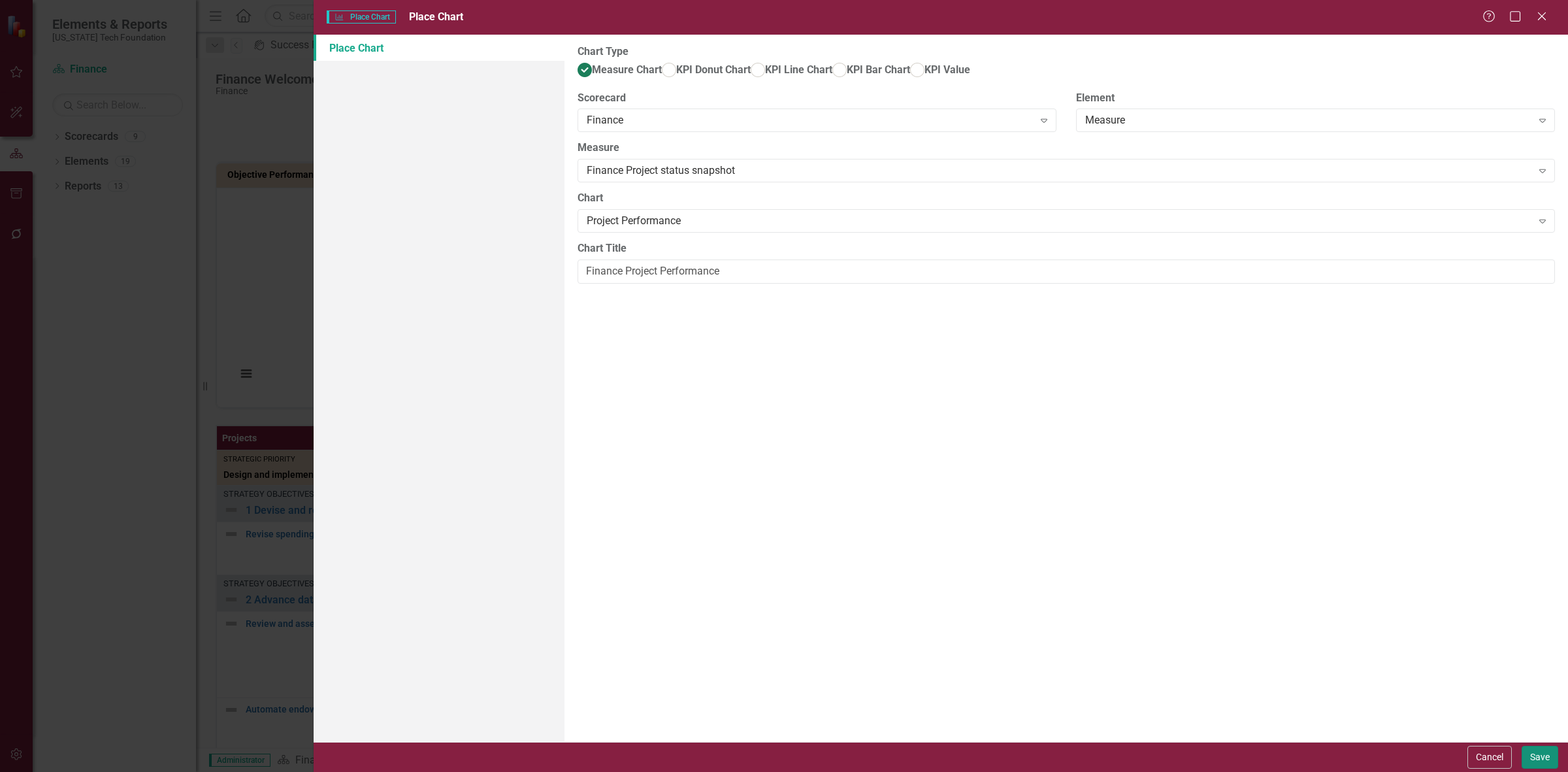
click at [1546, 755] on button "Save" at bounding box center [1539, 757] width 37 height 22
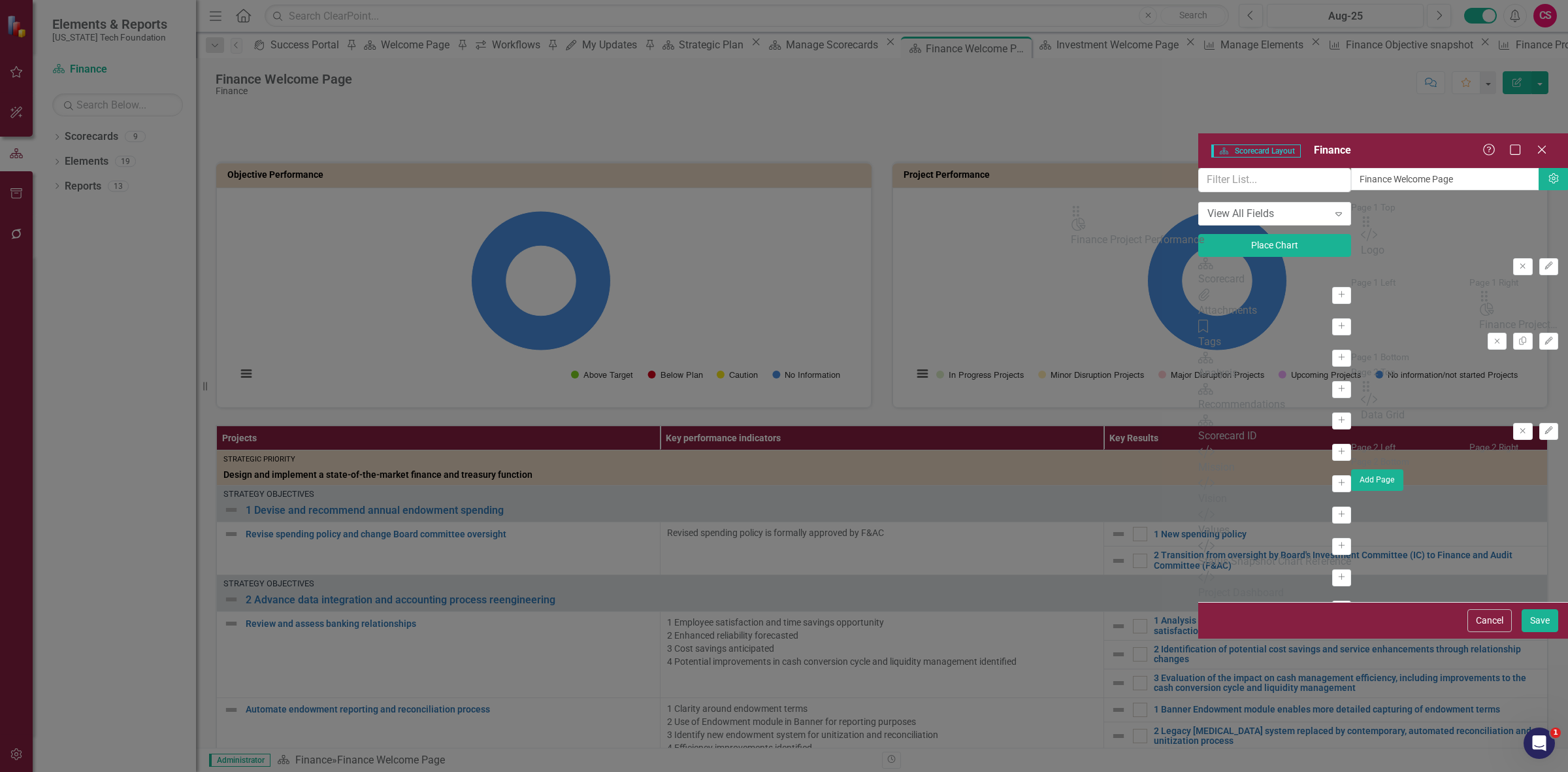
drag, startPoint x: 551, startPoint y: 126, endPoint x: 1096, endPoint y: 219, distance: 552.9
click at [1198, 234] on button "Place Chart" at bounding box center [1275, 245] width 153 height 22
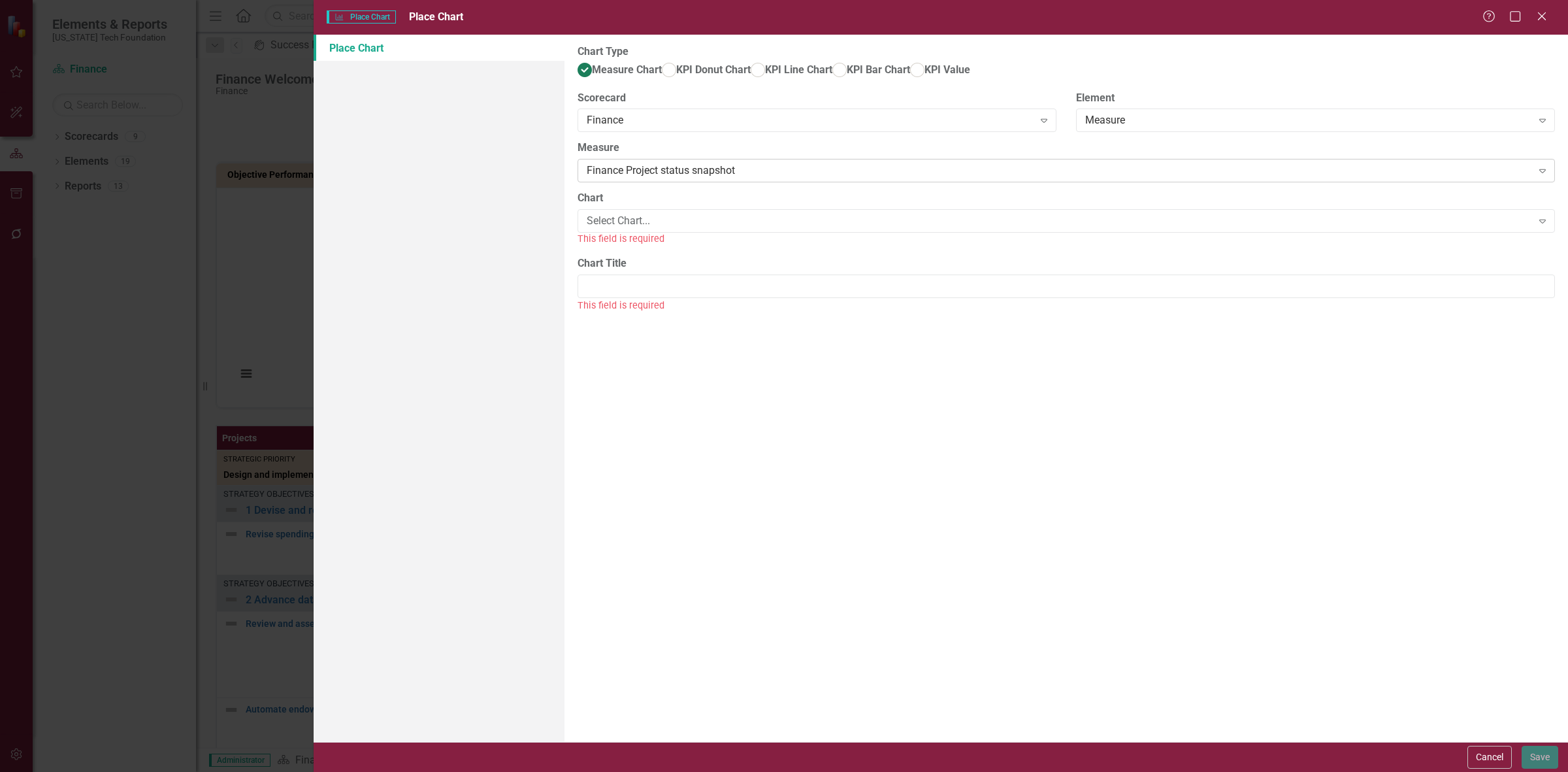
click at [683, 182] on div "Finance Project status snapshot Expand" at bounding box center [1065, 171] width 977 height 23
click at [657, 229] on div "Select Chart..." at bounding box center [1059, 221] width 945 height 15
click at [654, 771] on div "Strategy Objective Performance" at bounding box center [787, 782] width 1547 height 15
click at [648, 299] on div "This field is required" at bounding box center [1065, 291] width 977 height 15
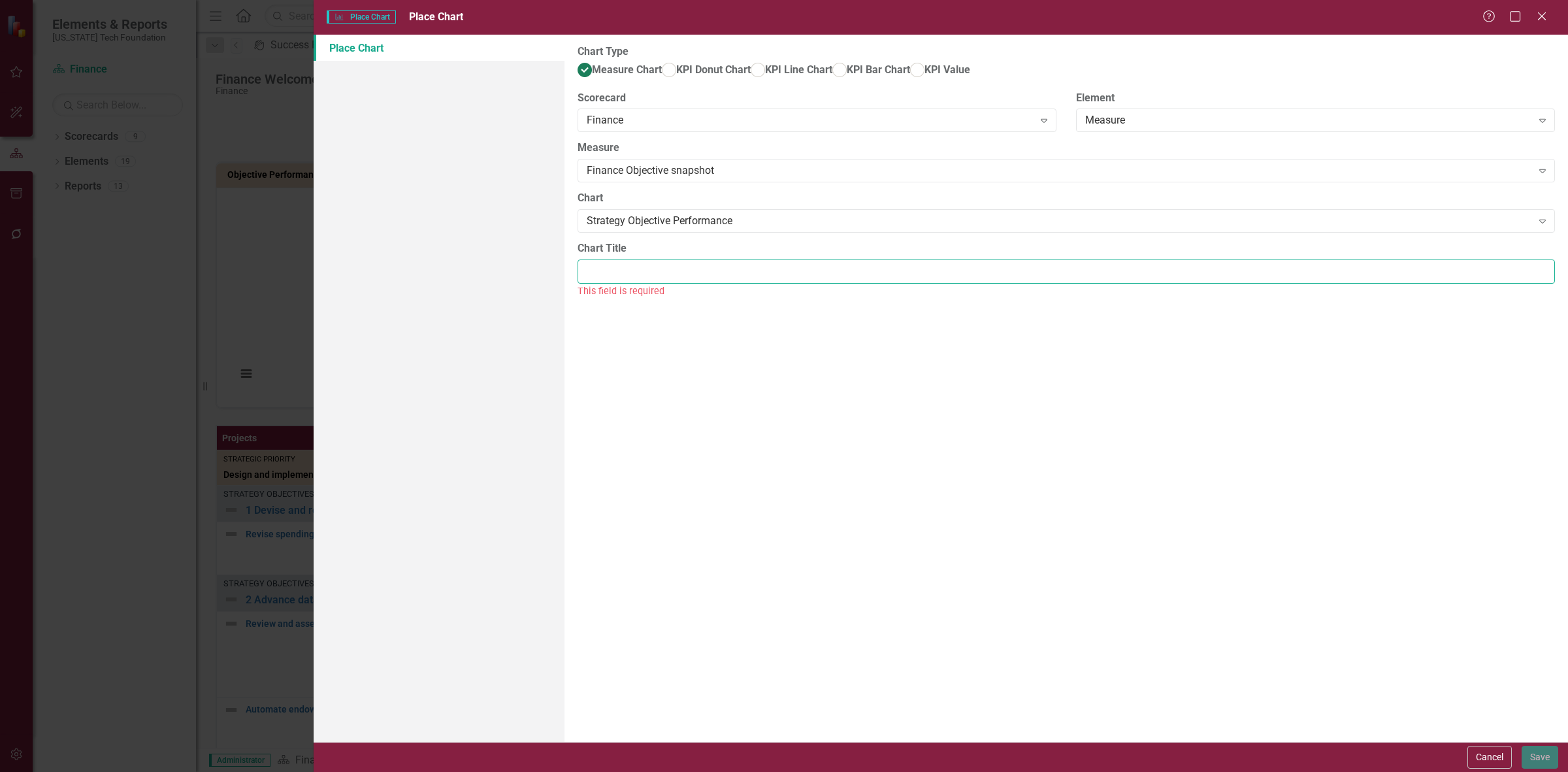
click at [648, 284] on input "Chart Title" at bounding box center [1065, 271] width 977 height 24
type input "Finance Objective Performance"
click at [1528, 759] on button "Save" at bounding box center [1539, 757] width 37 height 22
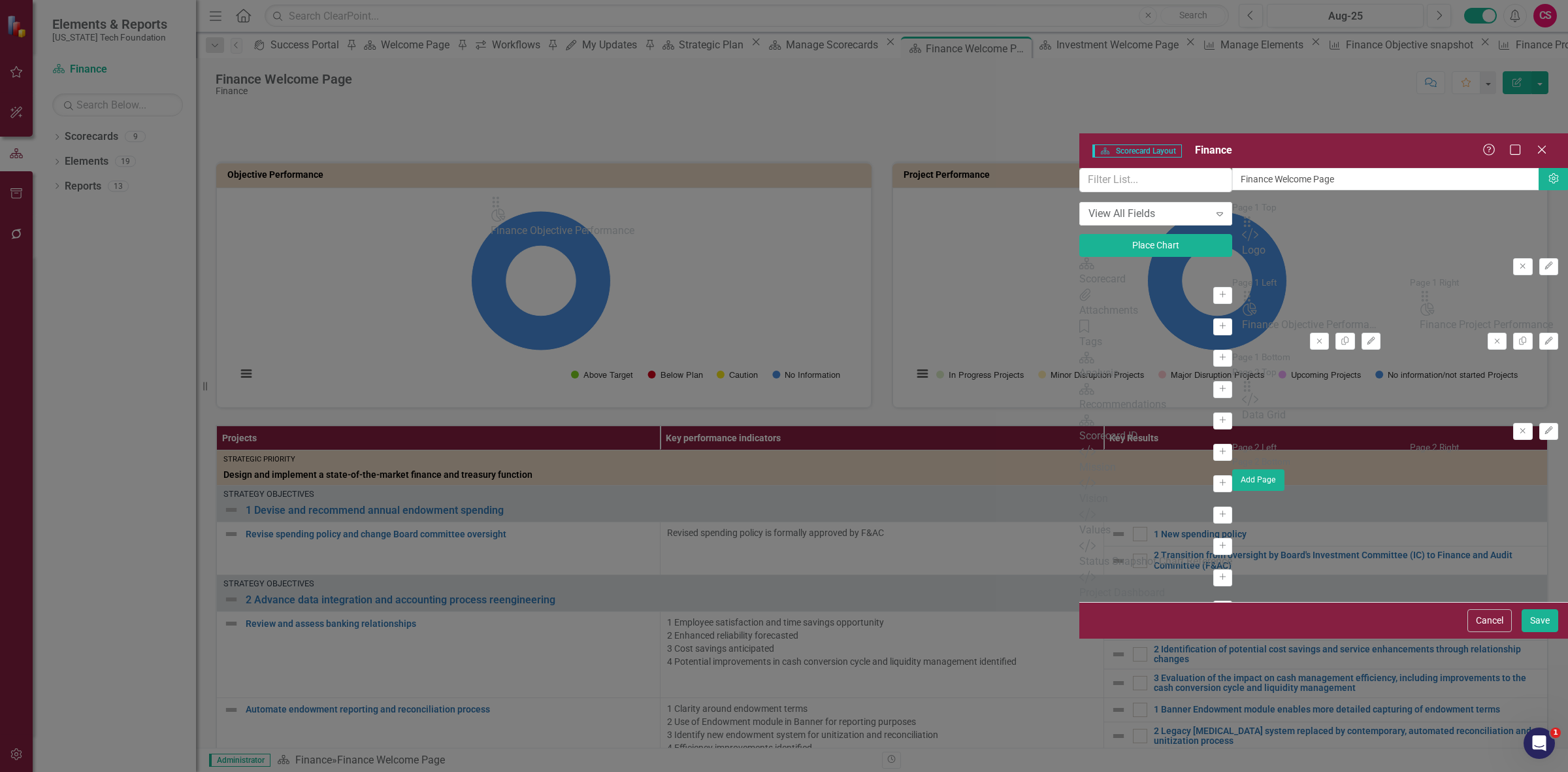
drag, startPoint x: 548, startPoint y: 122, endPoint x: 518, endPoint y: 206, distance: 89.2
click at [1528, 632] on button "Save" at bounding box center [1539, 619] width 37 height 22
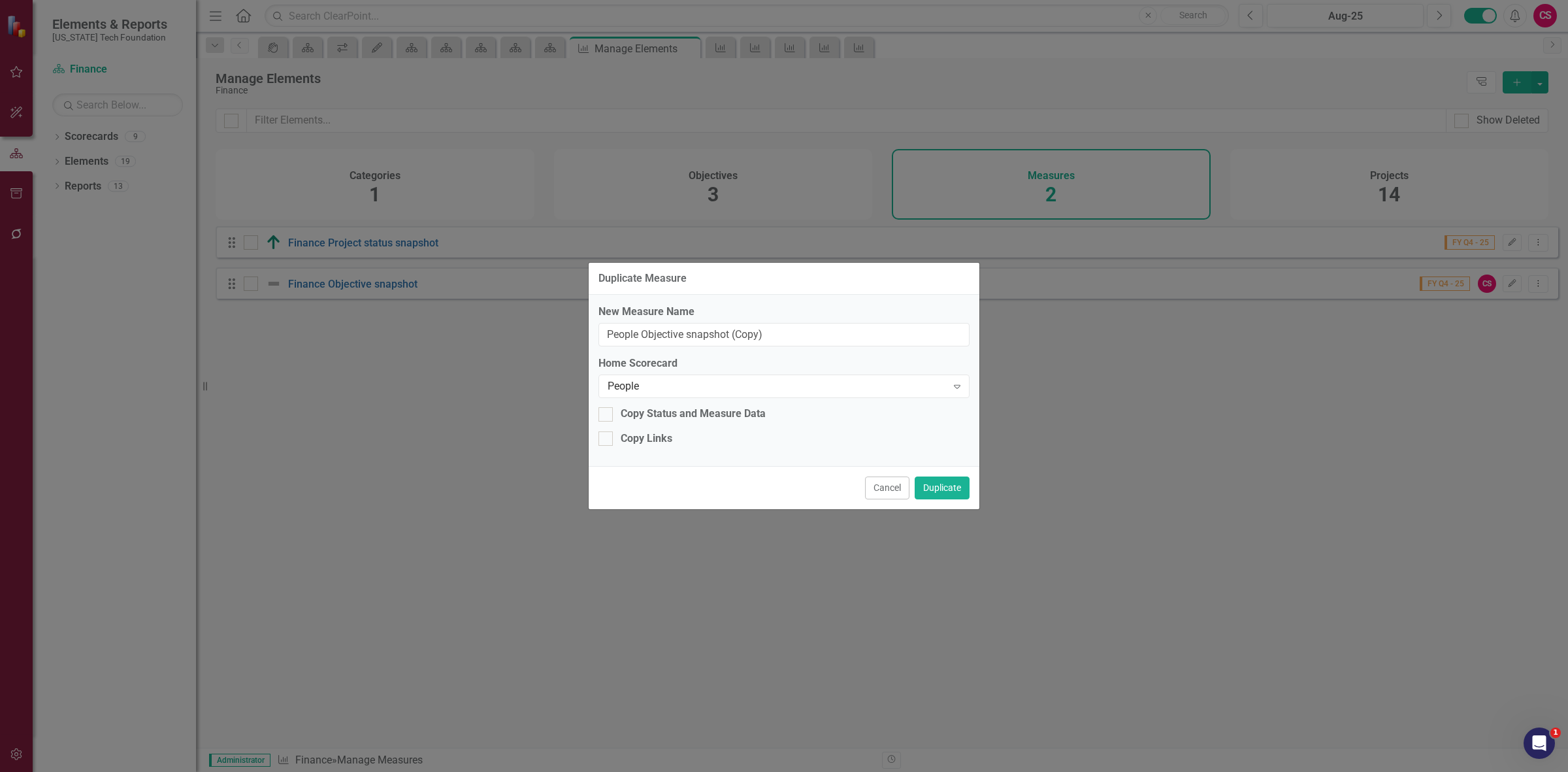
click at [778, 330] on input "People Objective snapshot (Copy)" at bounding box center [784, 335] width 371 height 24
type input "People Objective snapshot"
click at [950, 487] on button "Duplicate" at bounding box center [942, 487] width 55 height 22
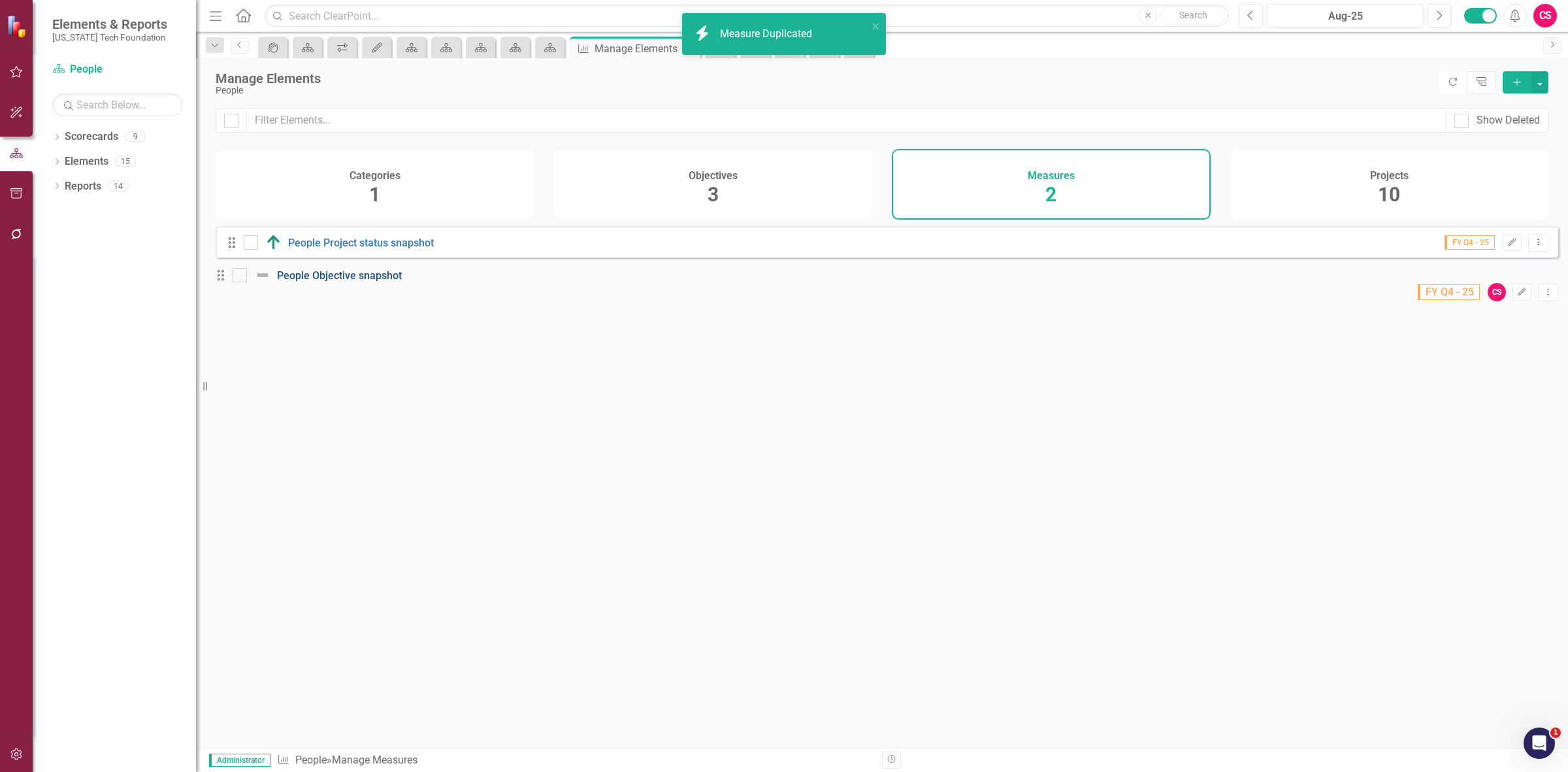
click at [347, 282] on link "People Objective snapshot" at bounding box center [339, 276] width 125 height 13
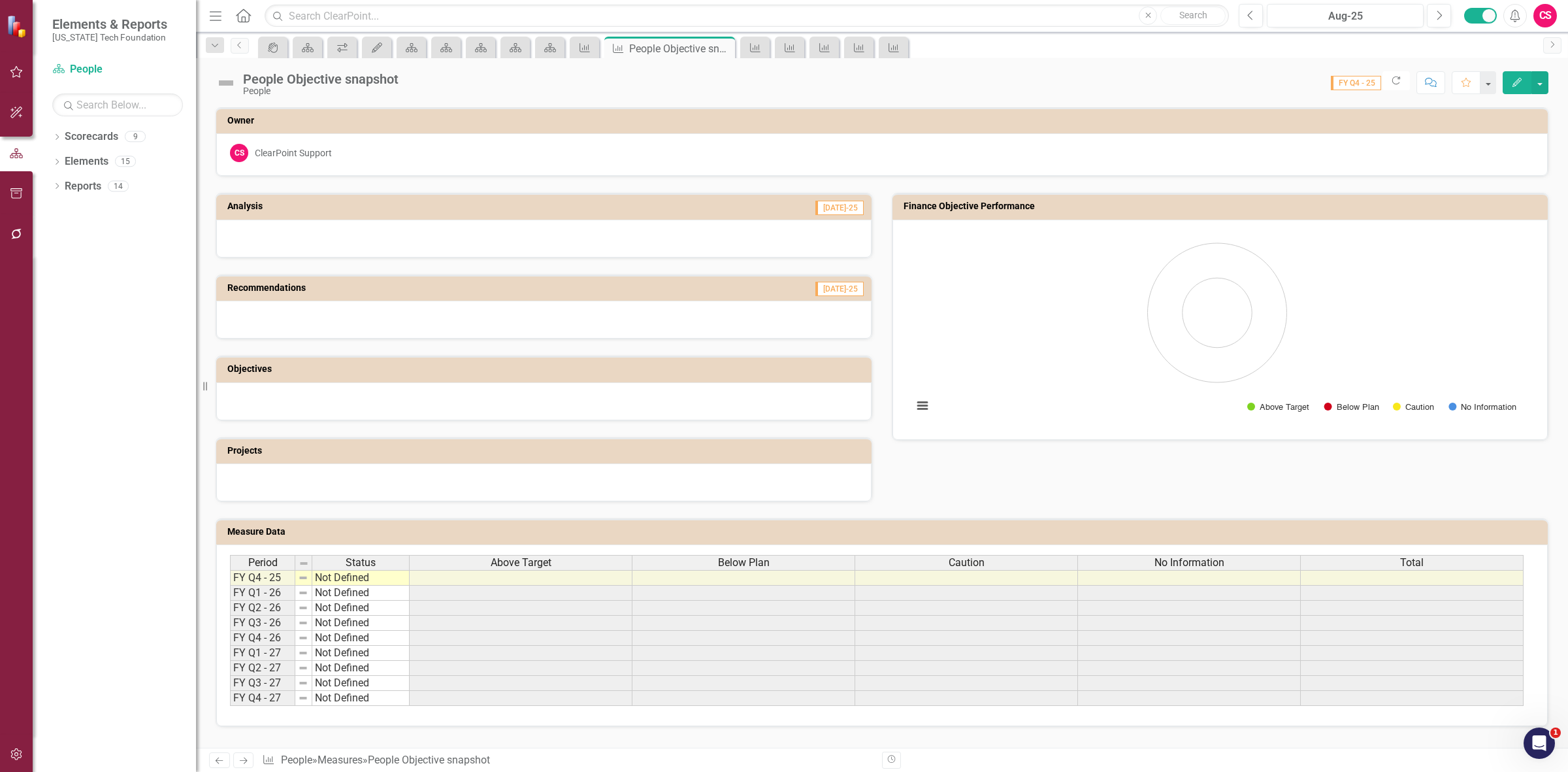
click at [552, 560] on div "Above Target" at bounding box center [520, 563] width 222 height 14
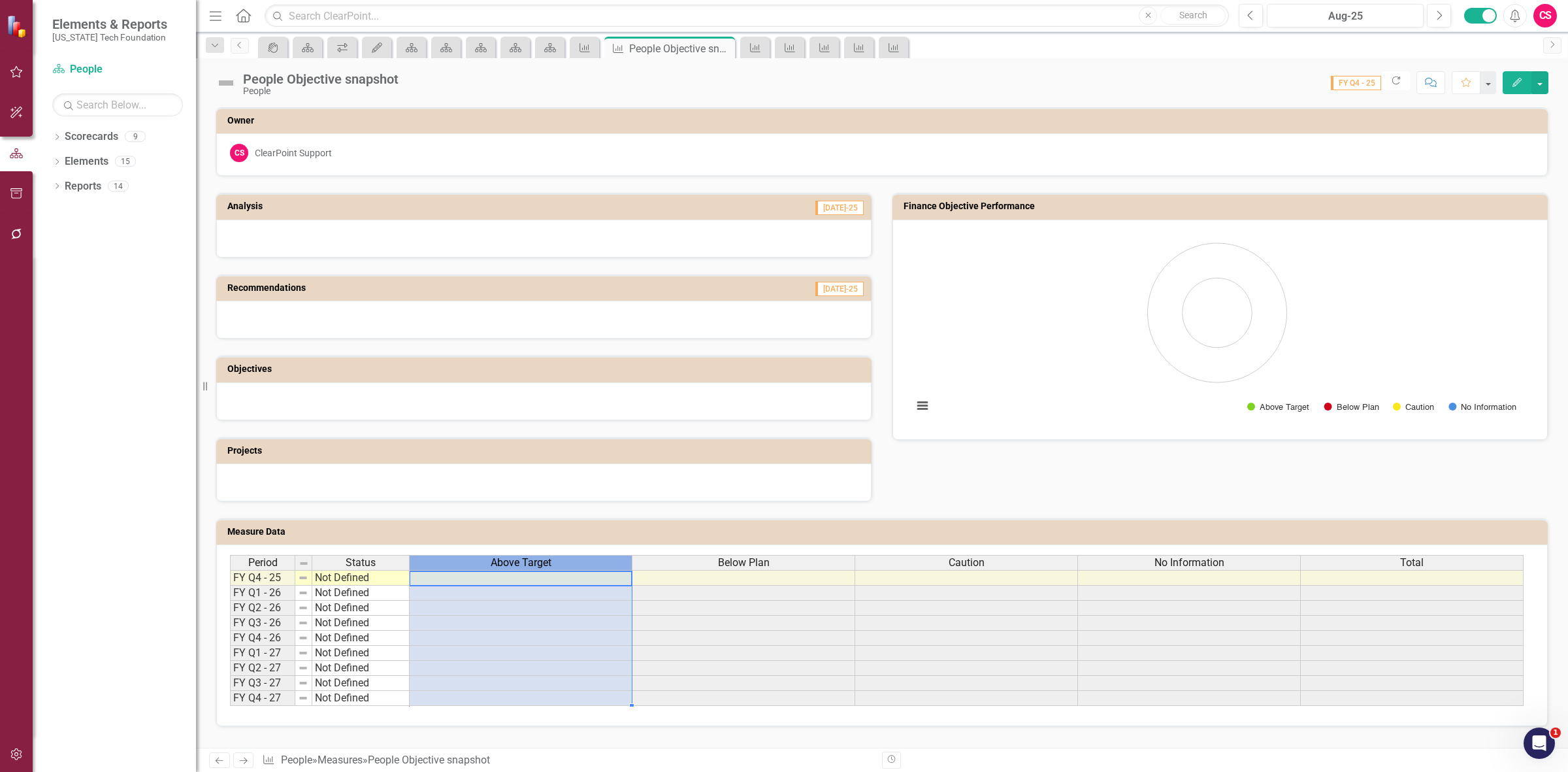
click at [552, 559] on div "Above Target" at bounding box center [520, 563] width 222 height 14
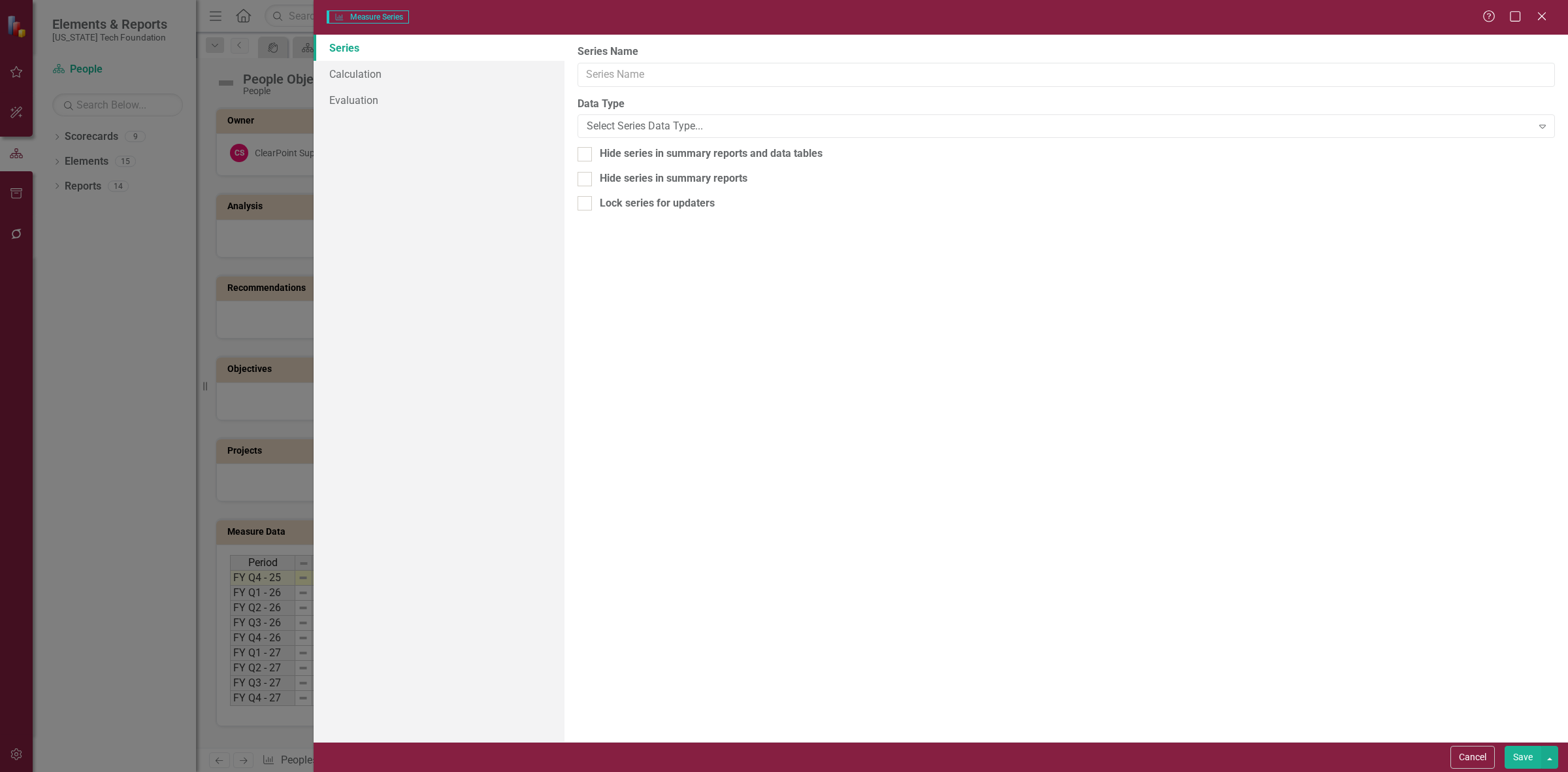
type input "Above Target"
click at [376, 69] on link "Calculation" at bounding box center [439, 74] width 251 height 26
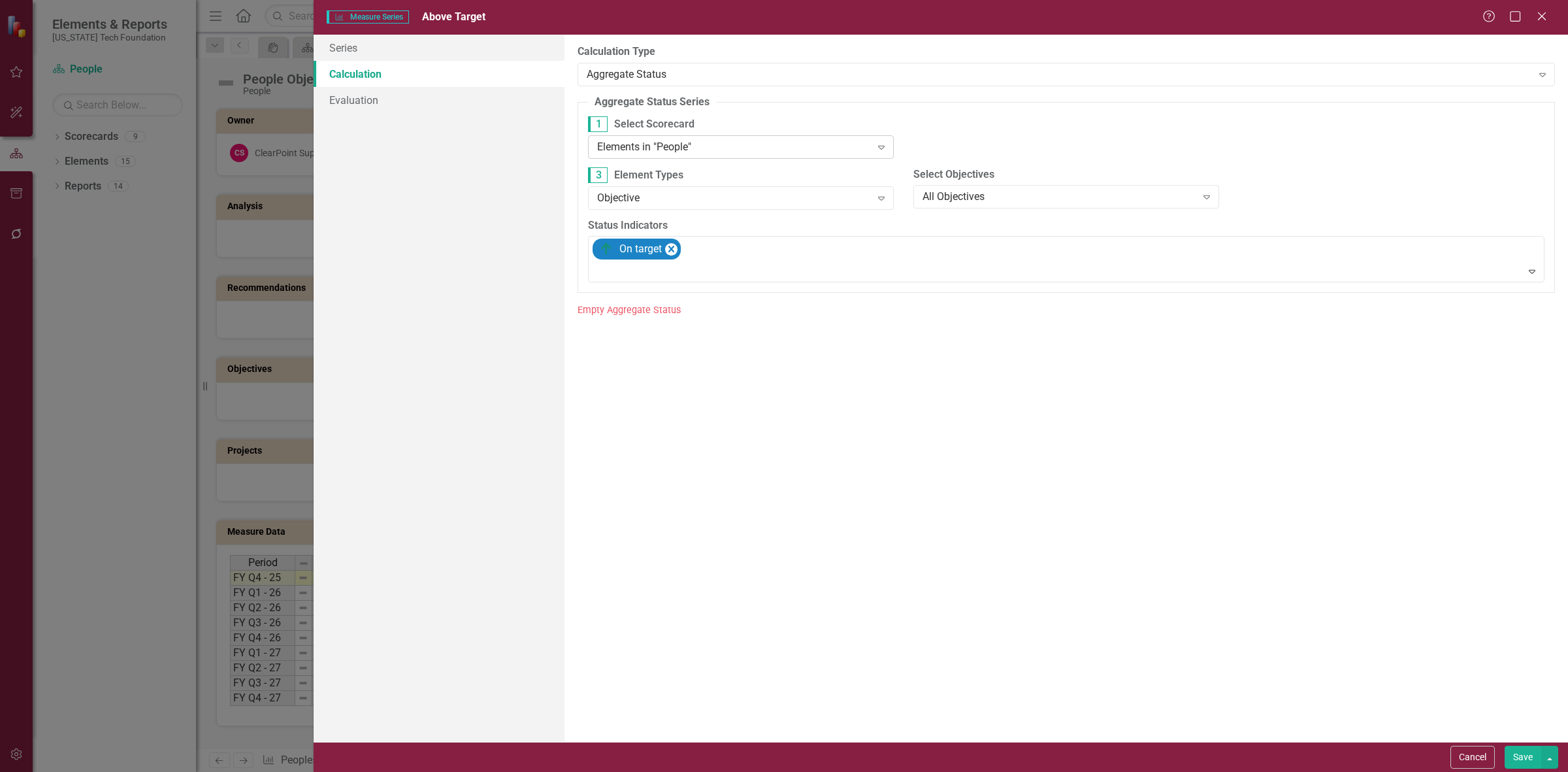
click at [629, 153] on div "Elements in "People"" at bounding box center [733, 146] width 274 height 15
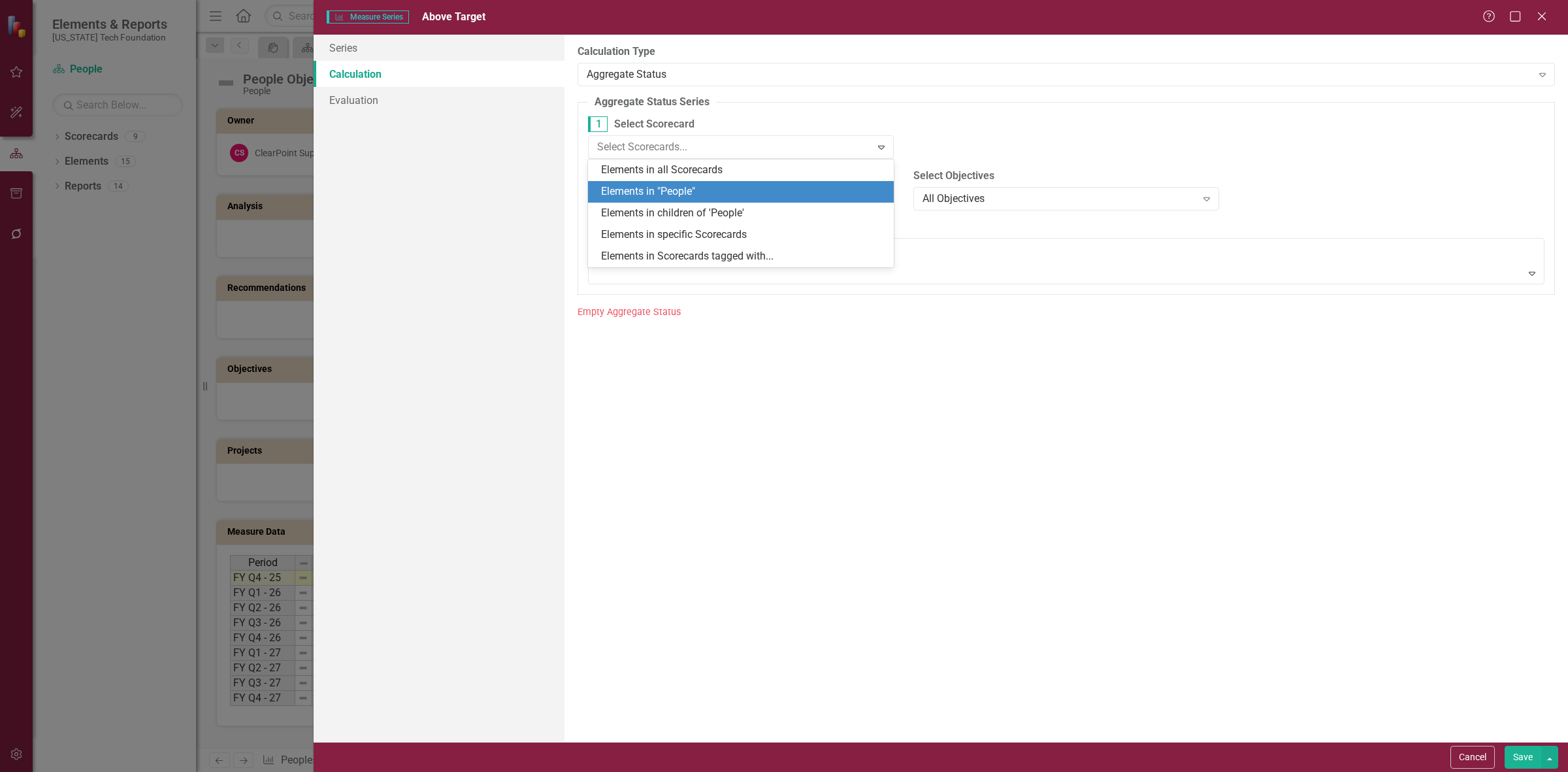
click at [812, 87] on div "By default, series in ClearPoint are not calculated. So, if you leave the form …" at bounding box center [1066, 389] width 1003 height 707
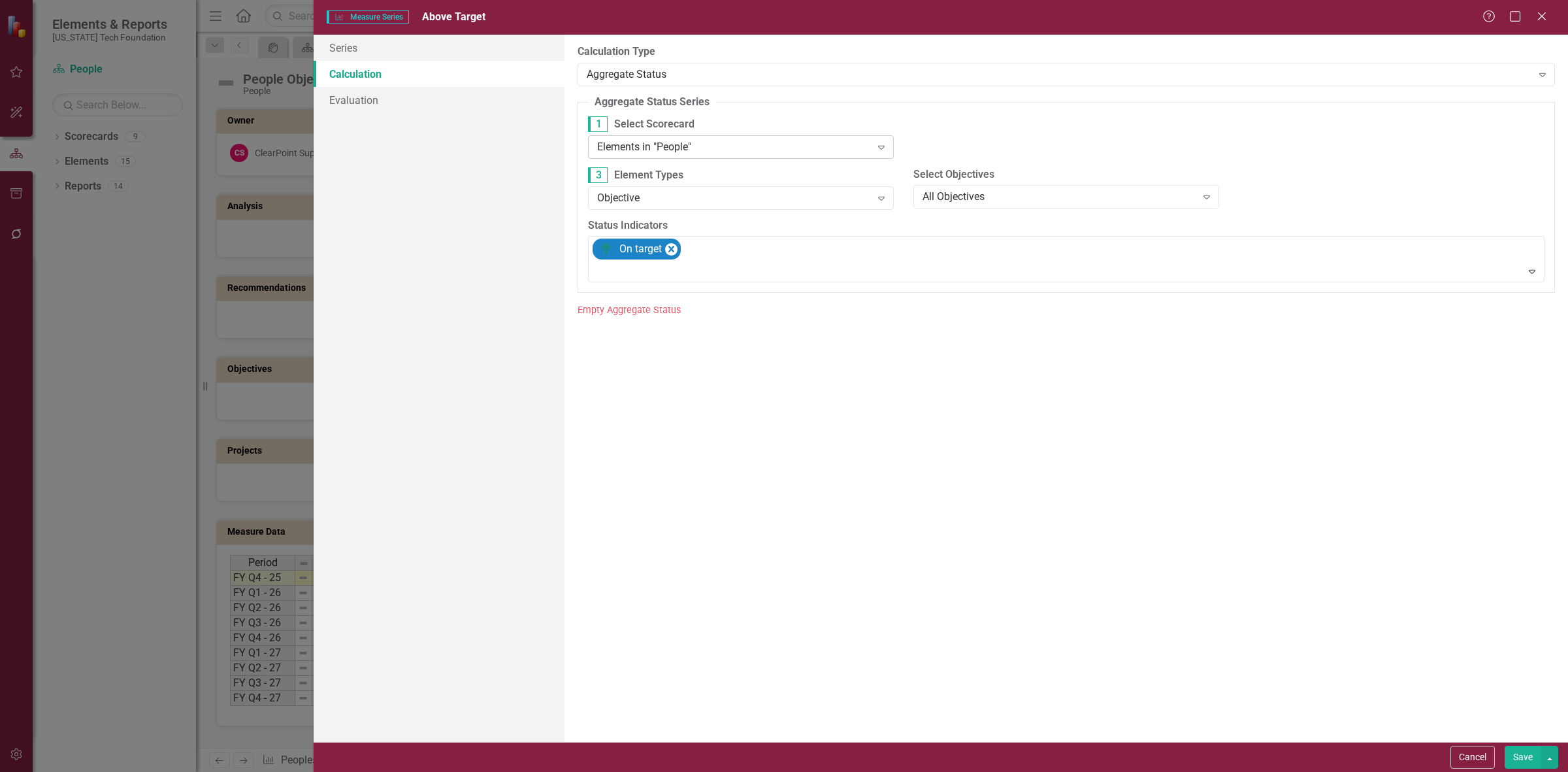
click at [695, 143] on div "Elements in "People"" at bounding box center [733, 146] width 274 height 15
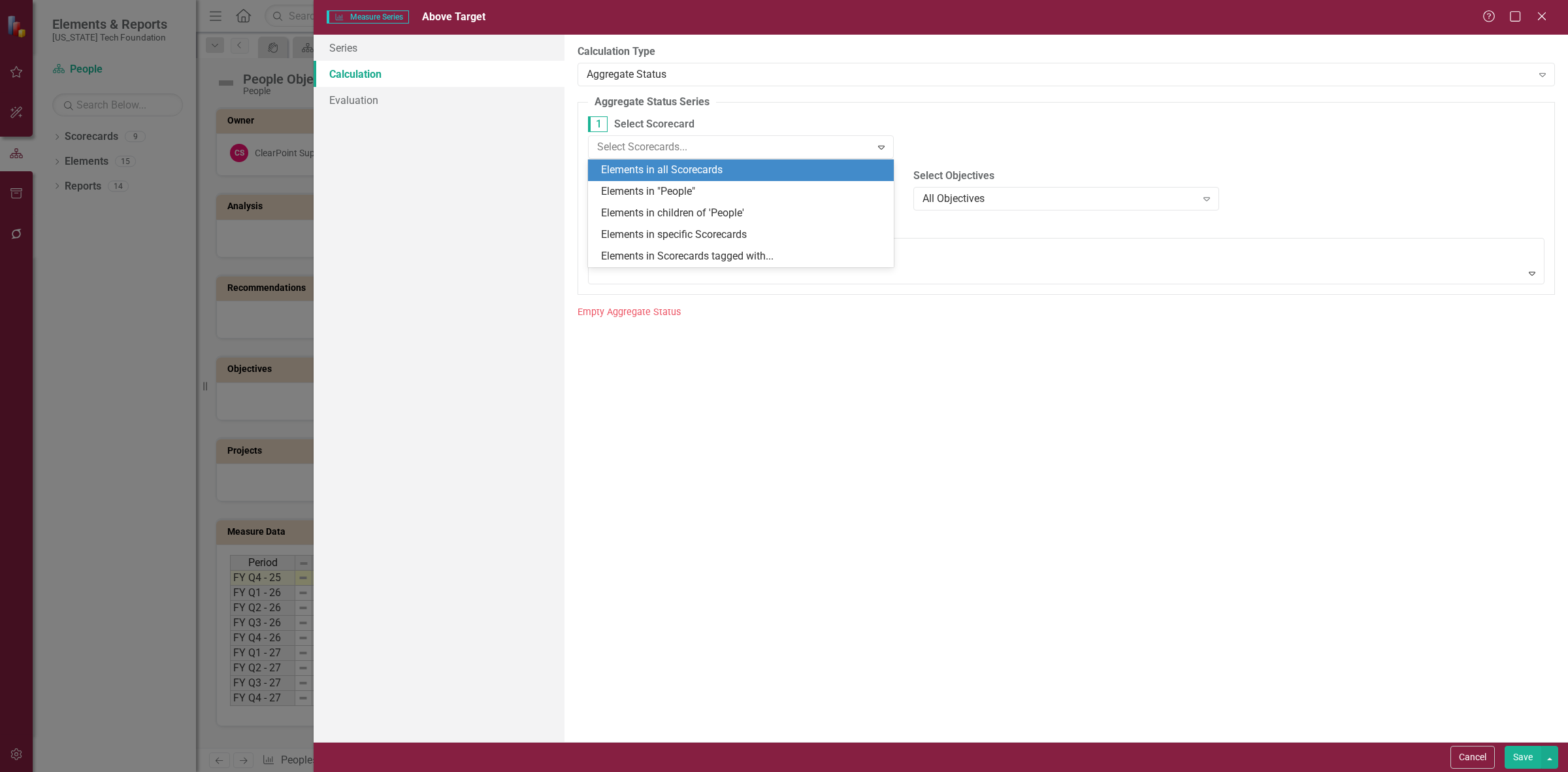
click at [687, 164] on div "Elements in all Scorecards" at bounding box center [743, 170] width 285 height 15
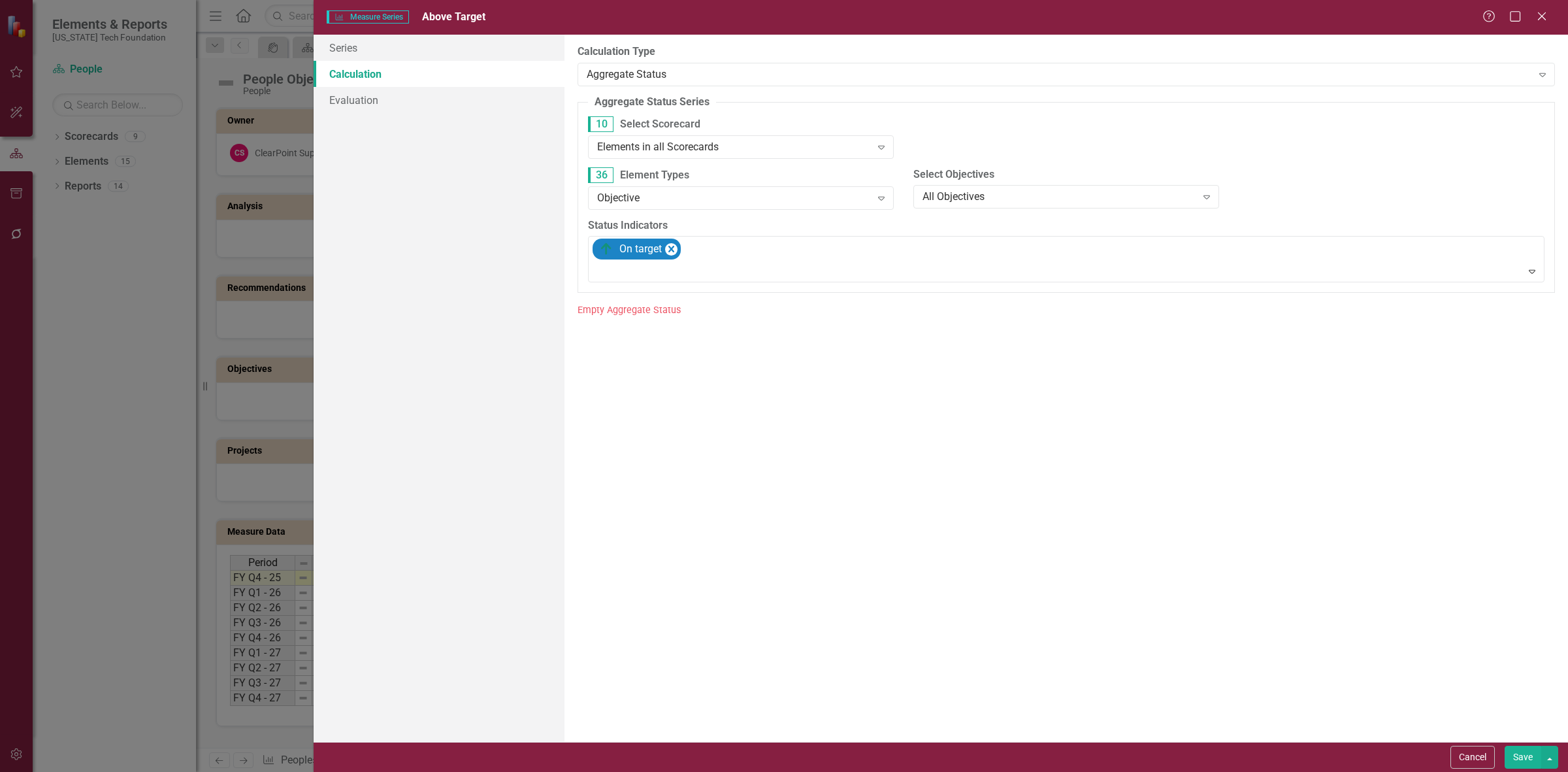
click at [1504, 753] on button "Save" at bounding box center [1522, 757] width 37 height 22
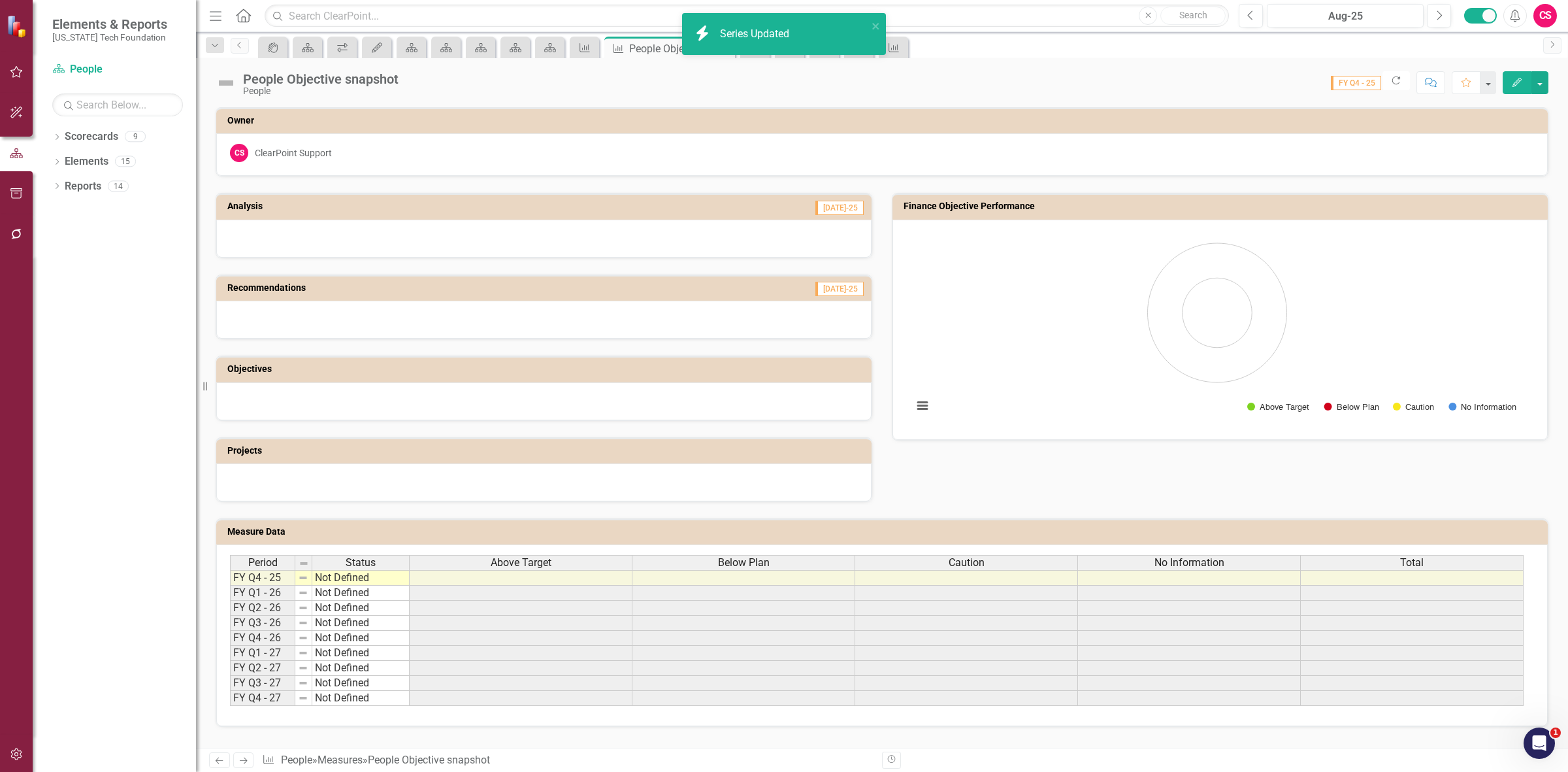
click at [517, 562] on span "Above Target" at bounding box center [521, 562] width 61 height 12
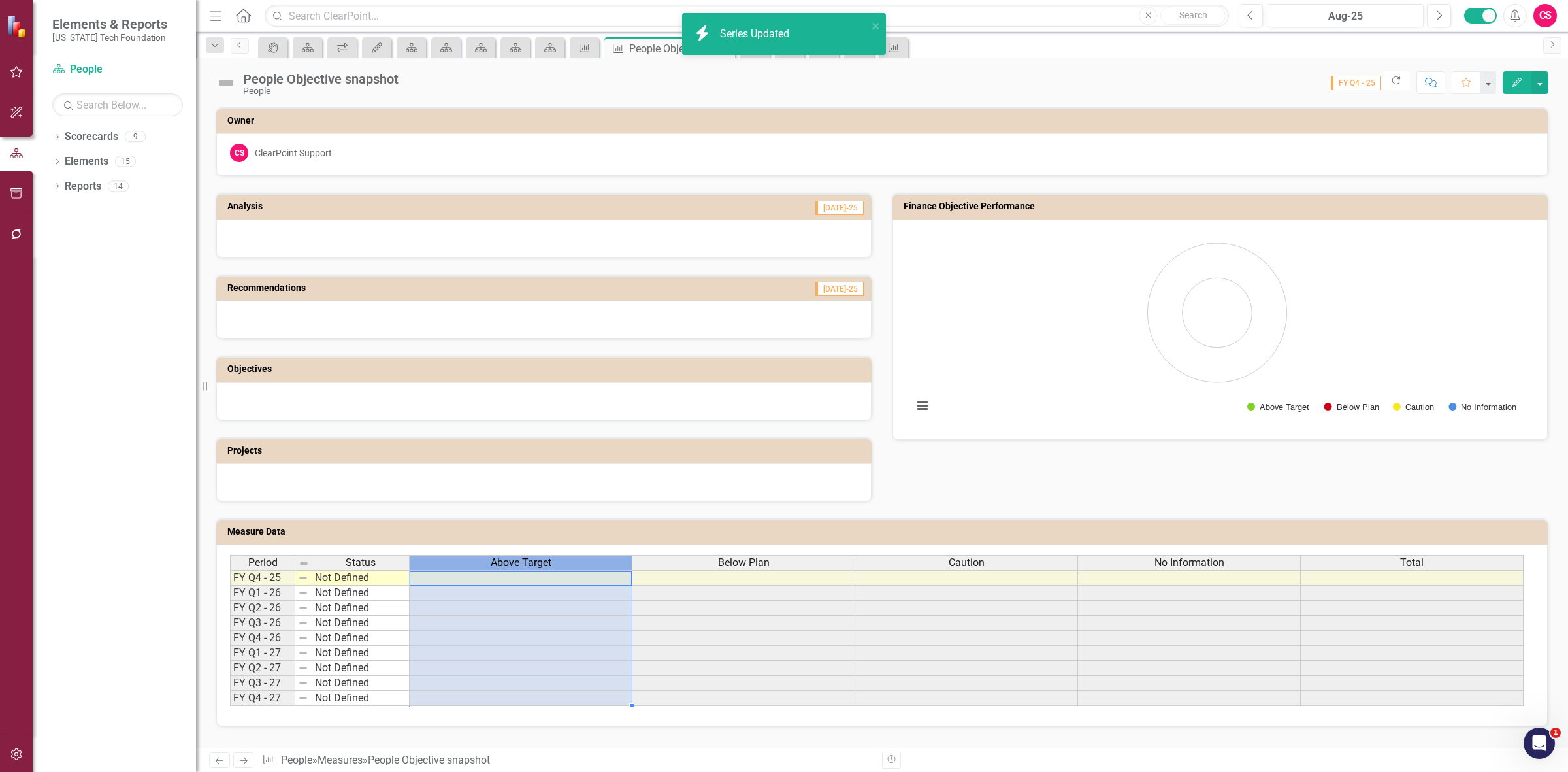
click at [517, 562] on span "Above Target" at bounding box center [521, 562] width 61 height 12
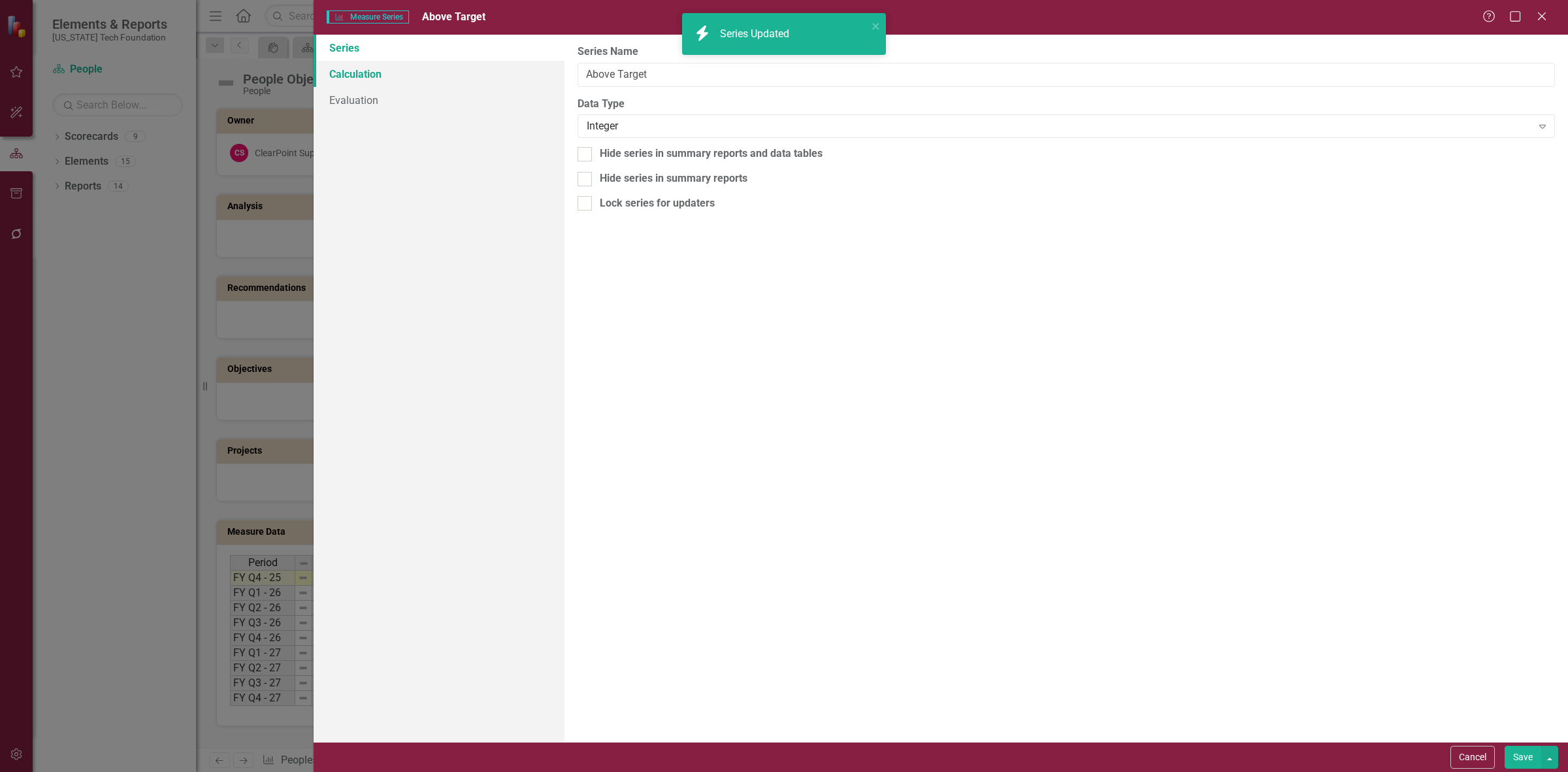
click at [488, 75] on link "Calculation" at bounding box center [439, 74] width 251 height 26
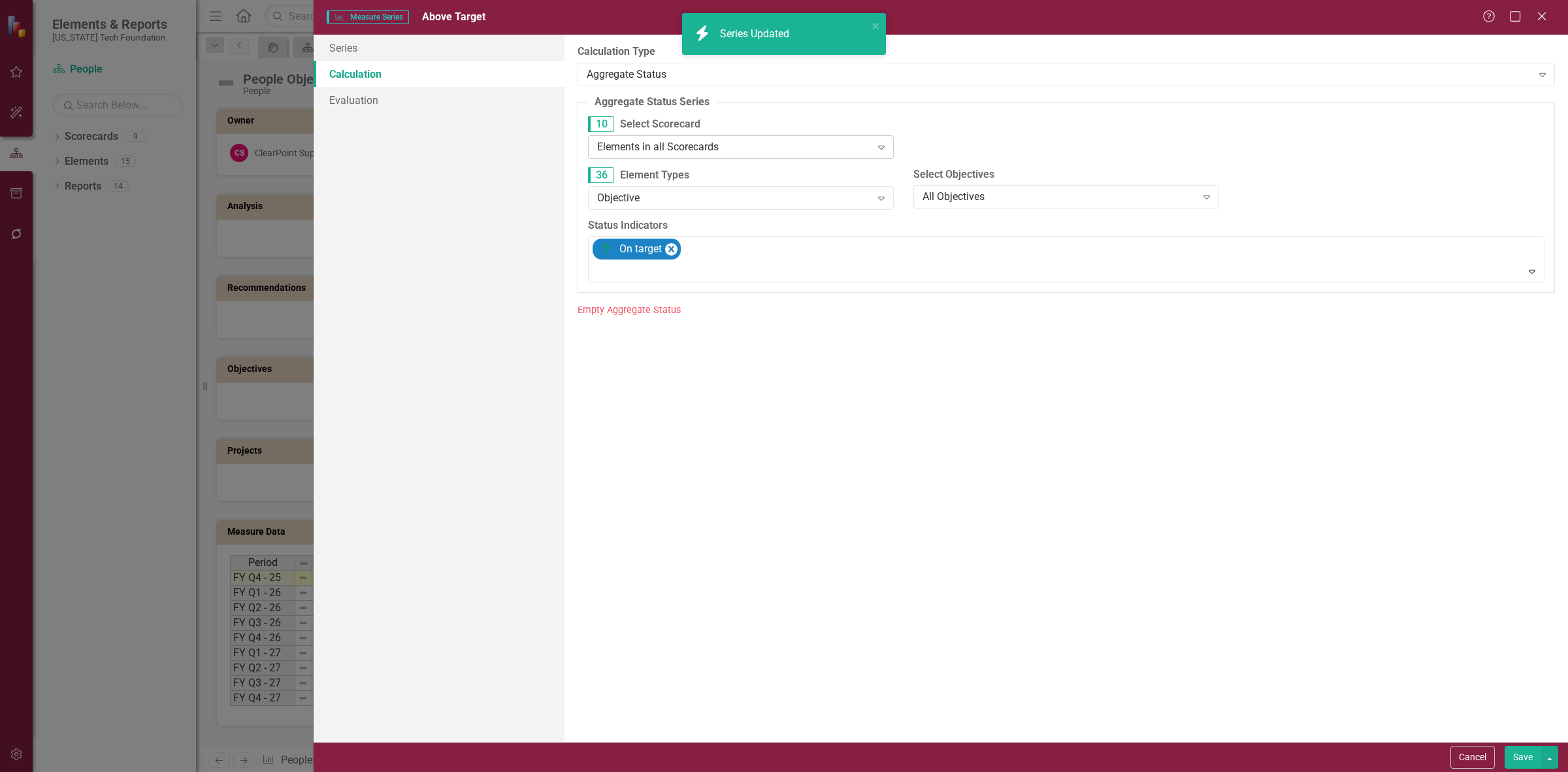
click at [681, 145] on div "Elements in all Scorecards" at bounding box center [733, 146] width 274 height 15
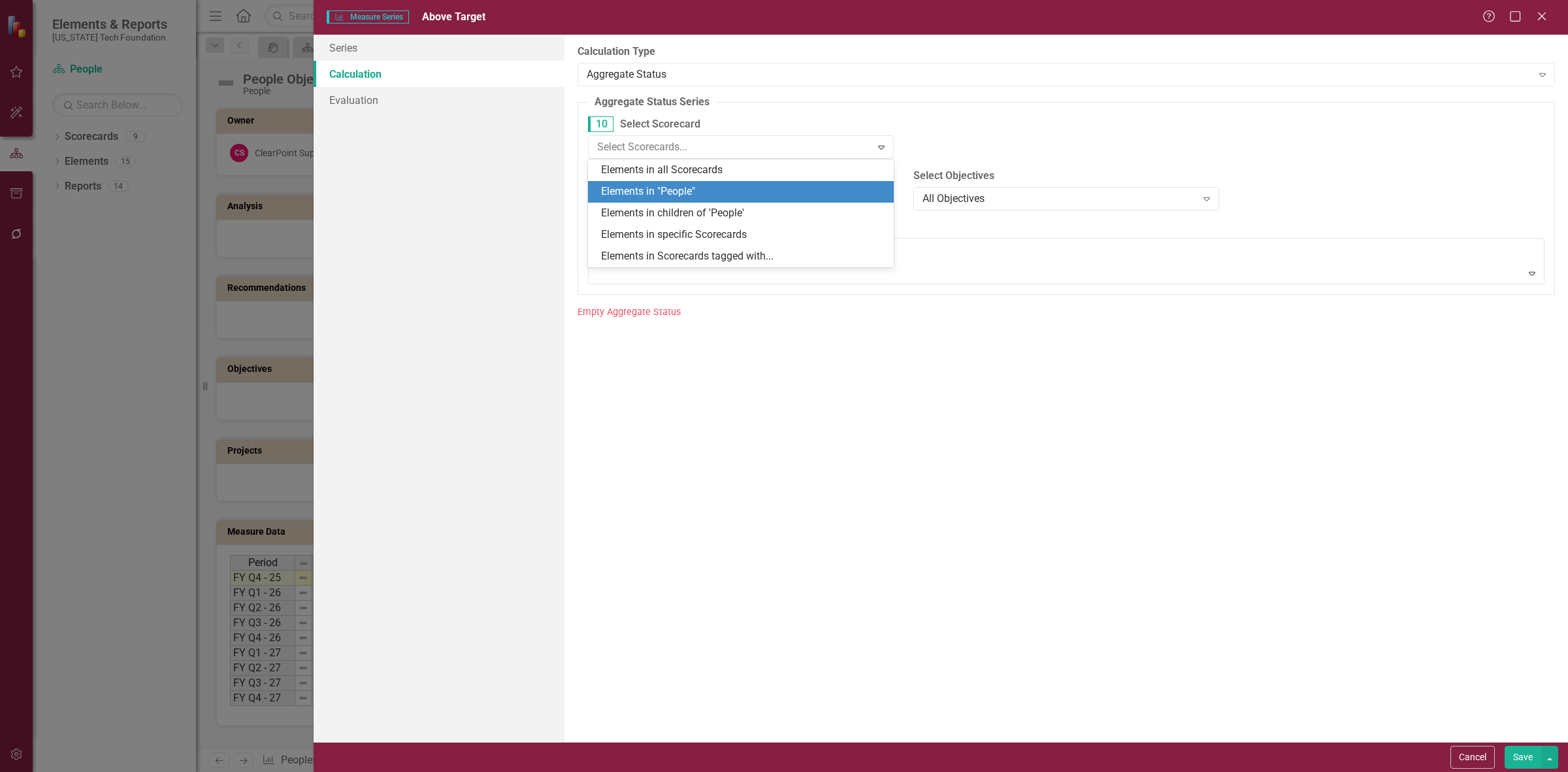
click at [696, 183] on div "Elements in "People"" at bounding box center [740, 192] width 306 height 22
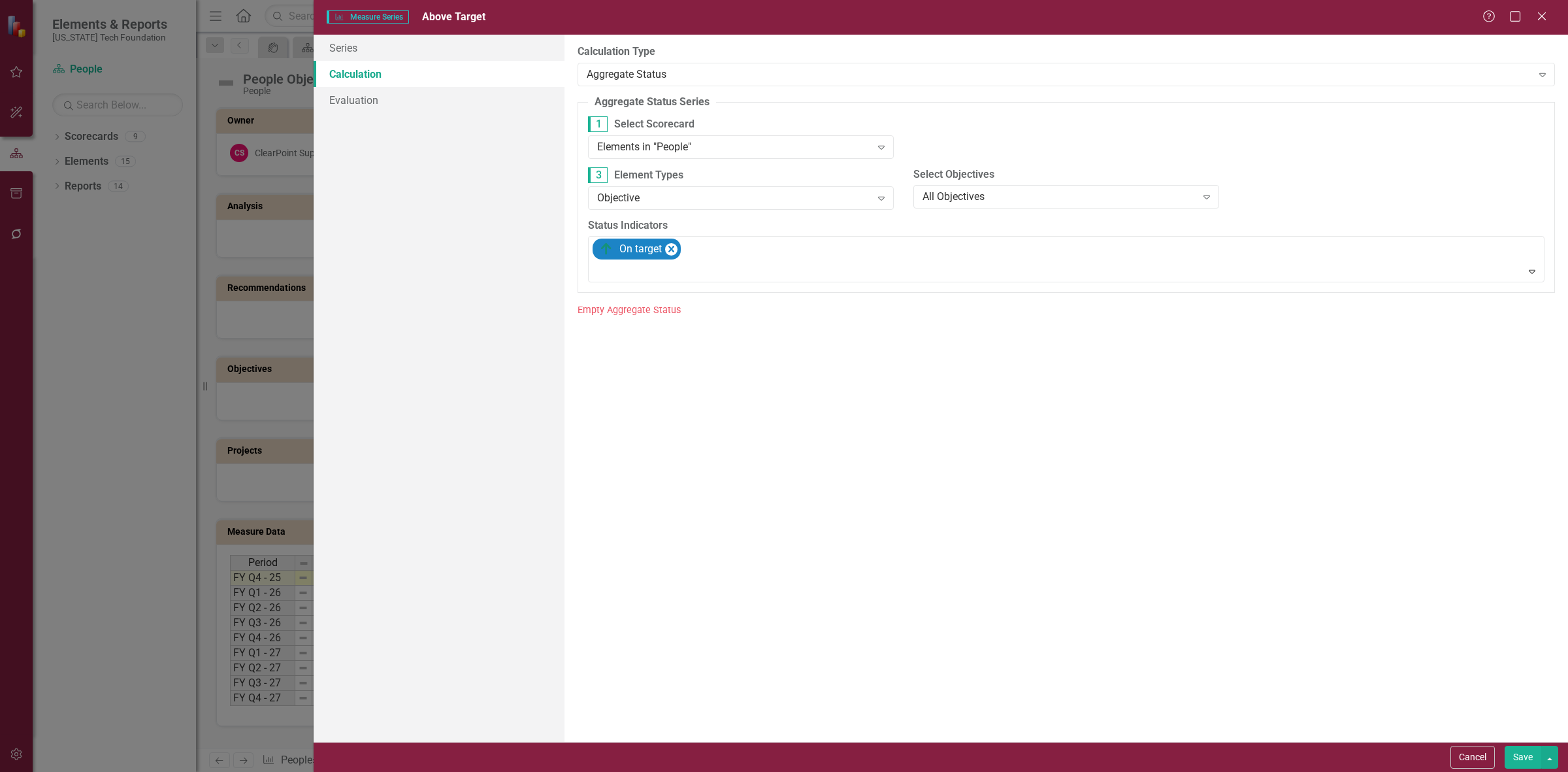
click at [1507, 755] on button "Save" at bounding box center [1522, 757] width 37 height 22
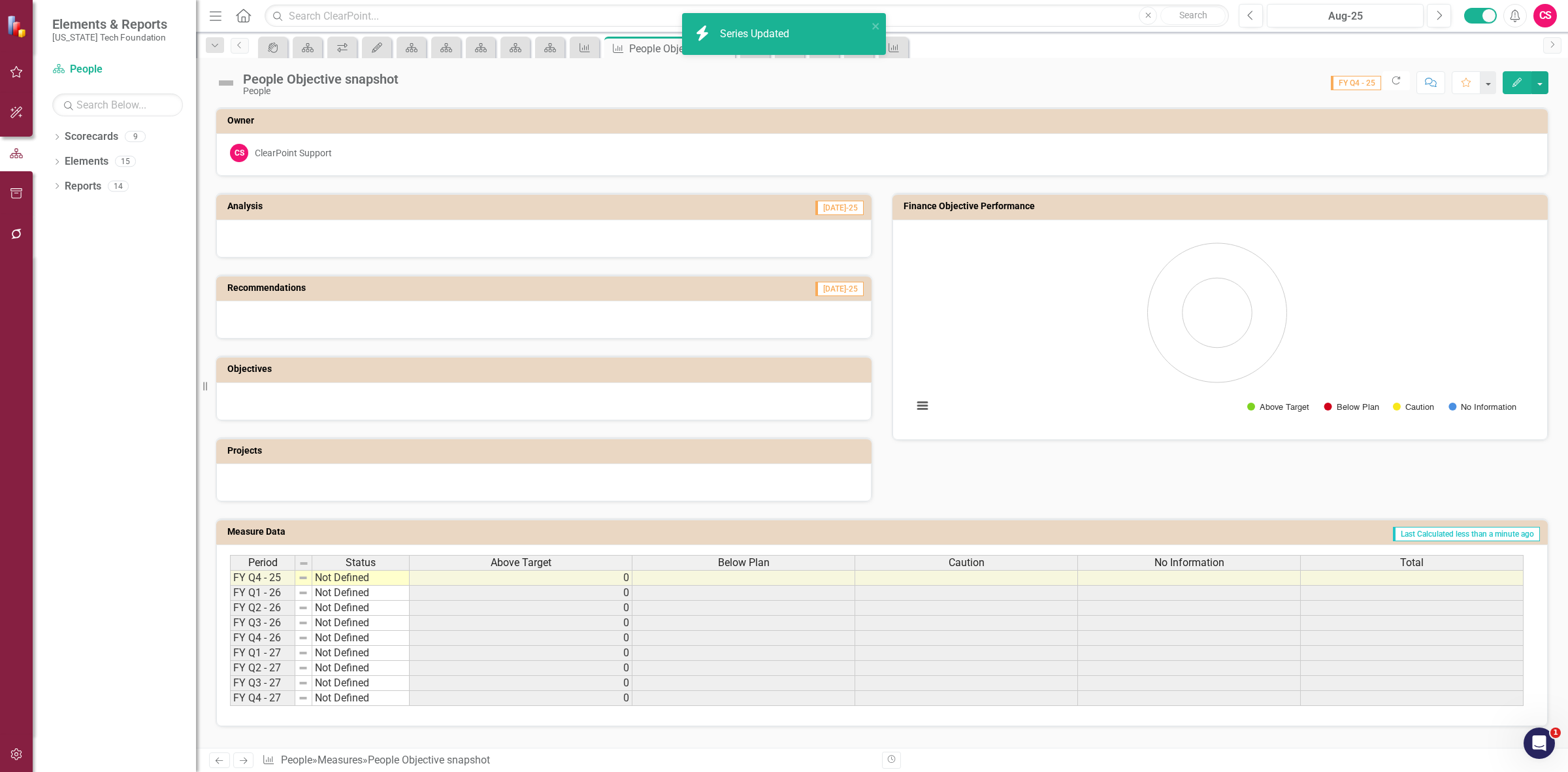
click at [761, 563] on span "Below Plan" at bounding box center [744, 562] width 52 height 12
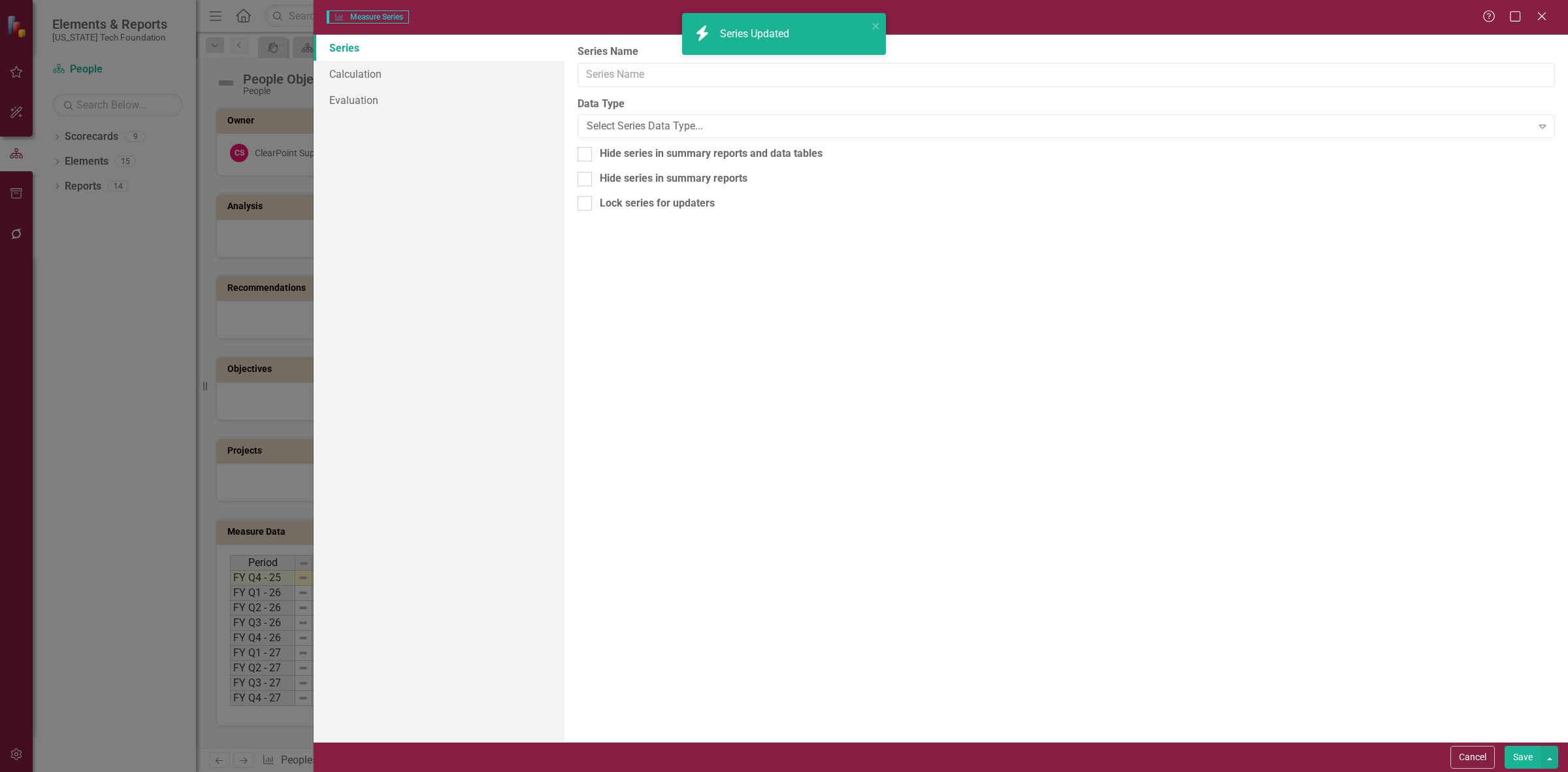
type input "Below Plan"
click at [381, 57] on link "Series" at bounding box center [439, 48] width 251 height 26
click at [388, 73] on link "Calculation" at bounding box center [439, 74] width 251 height 26
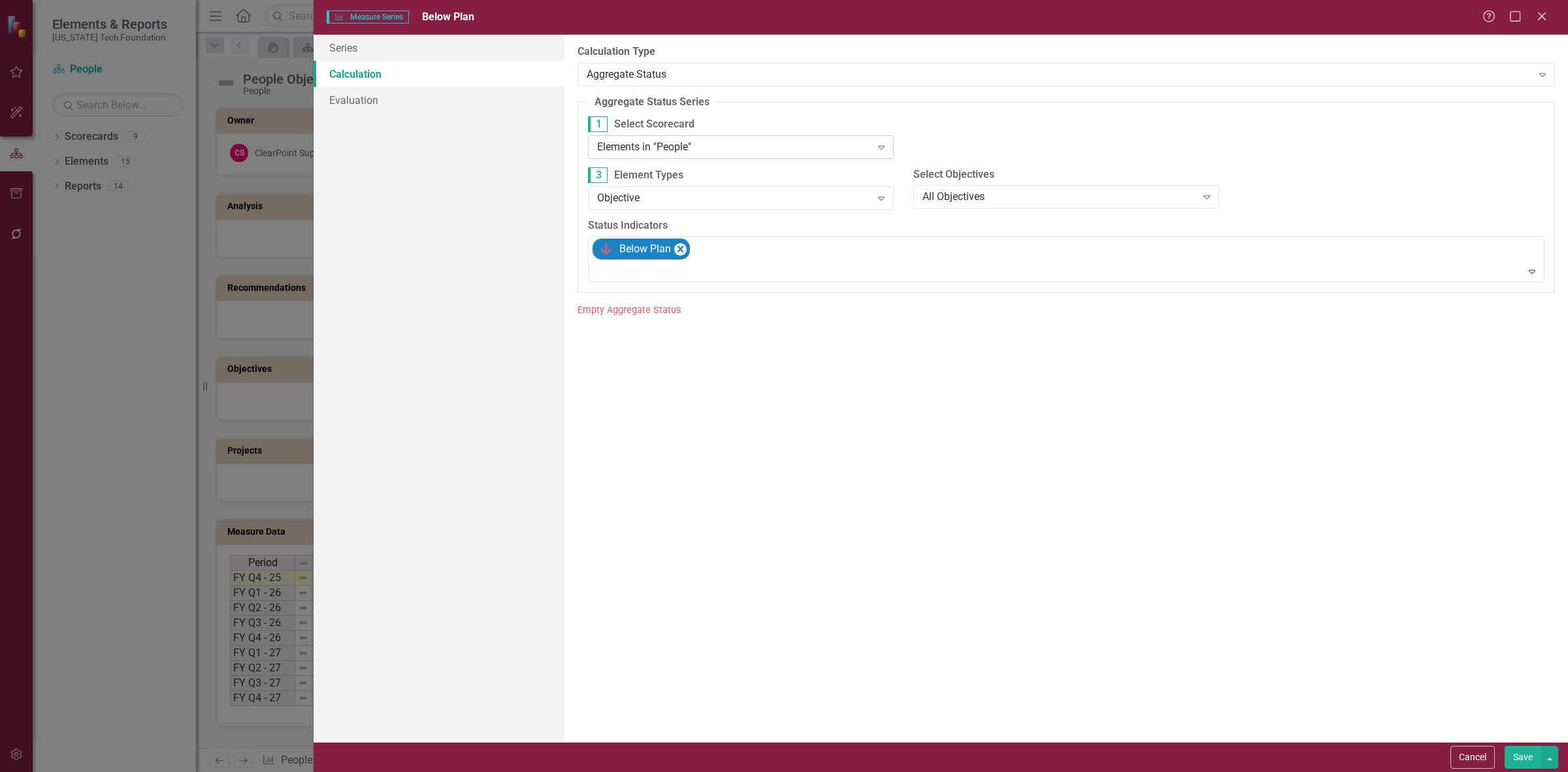
click at [666, 145] on div "Elements in "People"" at bounding box center [733, 146] width 274 height 15
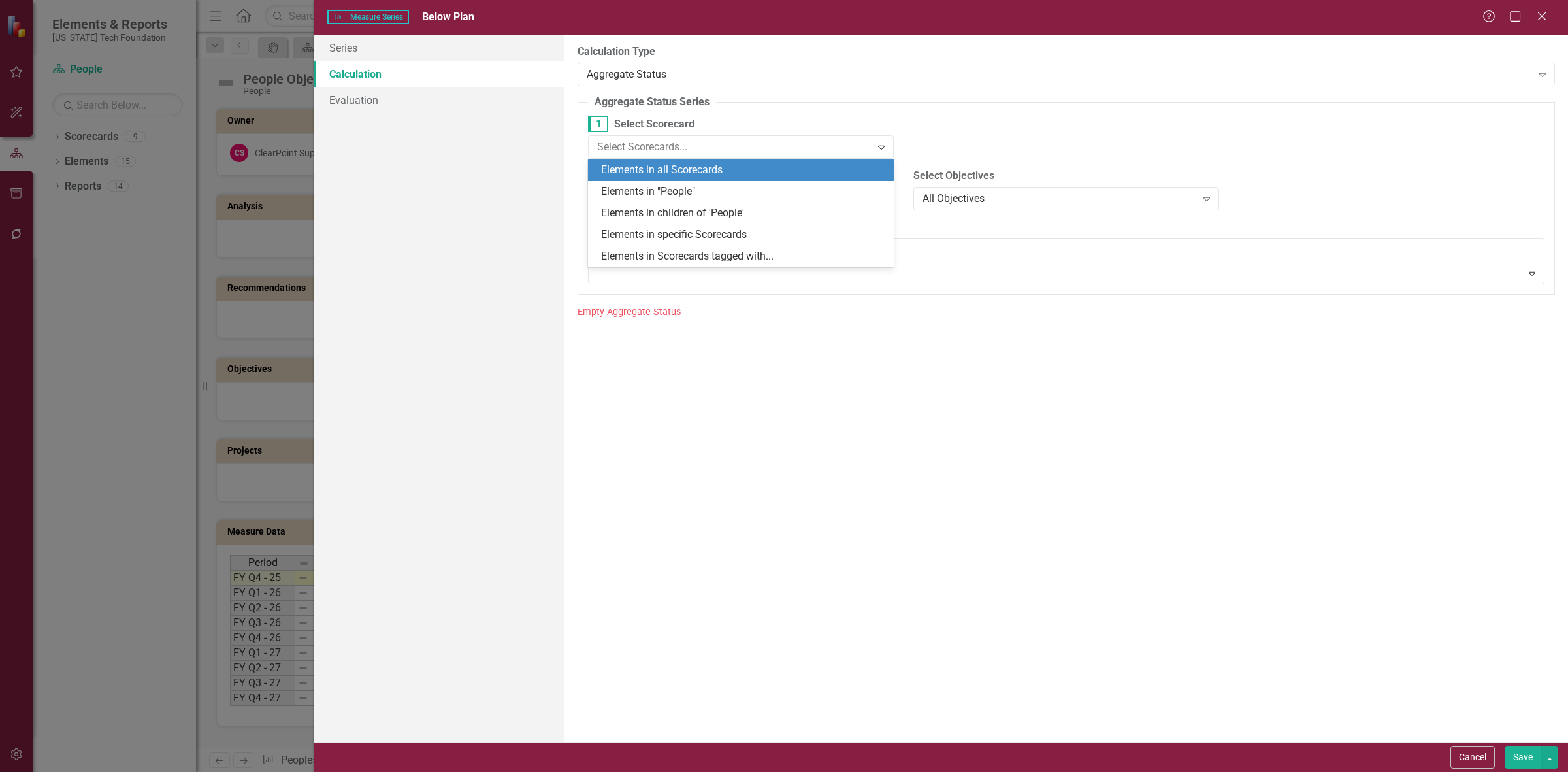
click at [683, 174] on div "Elements in all Scorecards" at bounding box center [743, 170] width 285 height 15
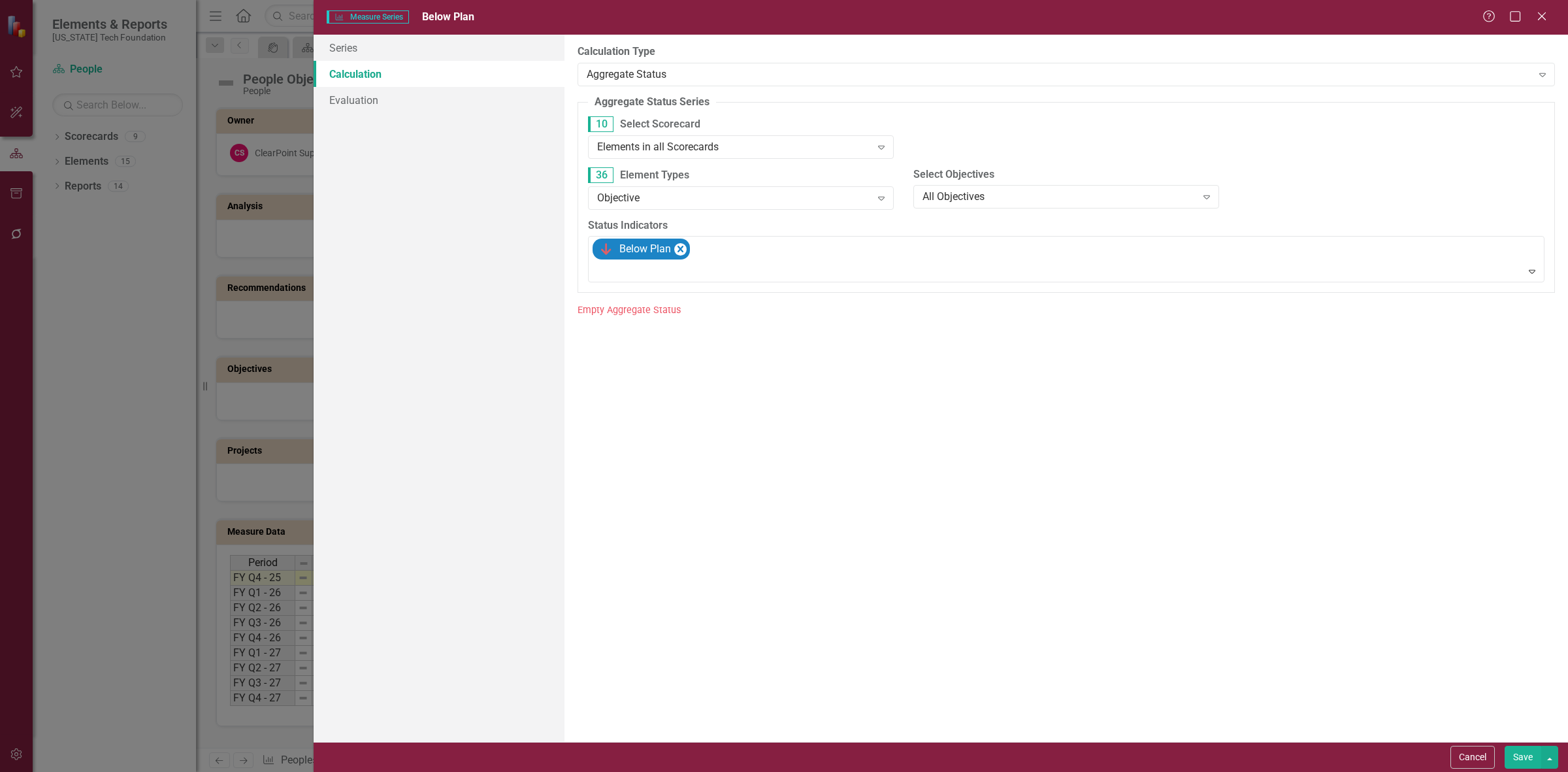
drag, startPoint x: 1528, startPoint y: 771, endPoint x: 1521, endPoint y: 769, distance: 7.3
click at [1526, 771] on div "Cancel Save" at bounding box center [941, 756] width 1255 height 30
click at [1519, 766] on button "Save" at bounding box center [1522, 757] width 37 height 22
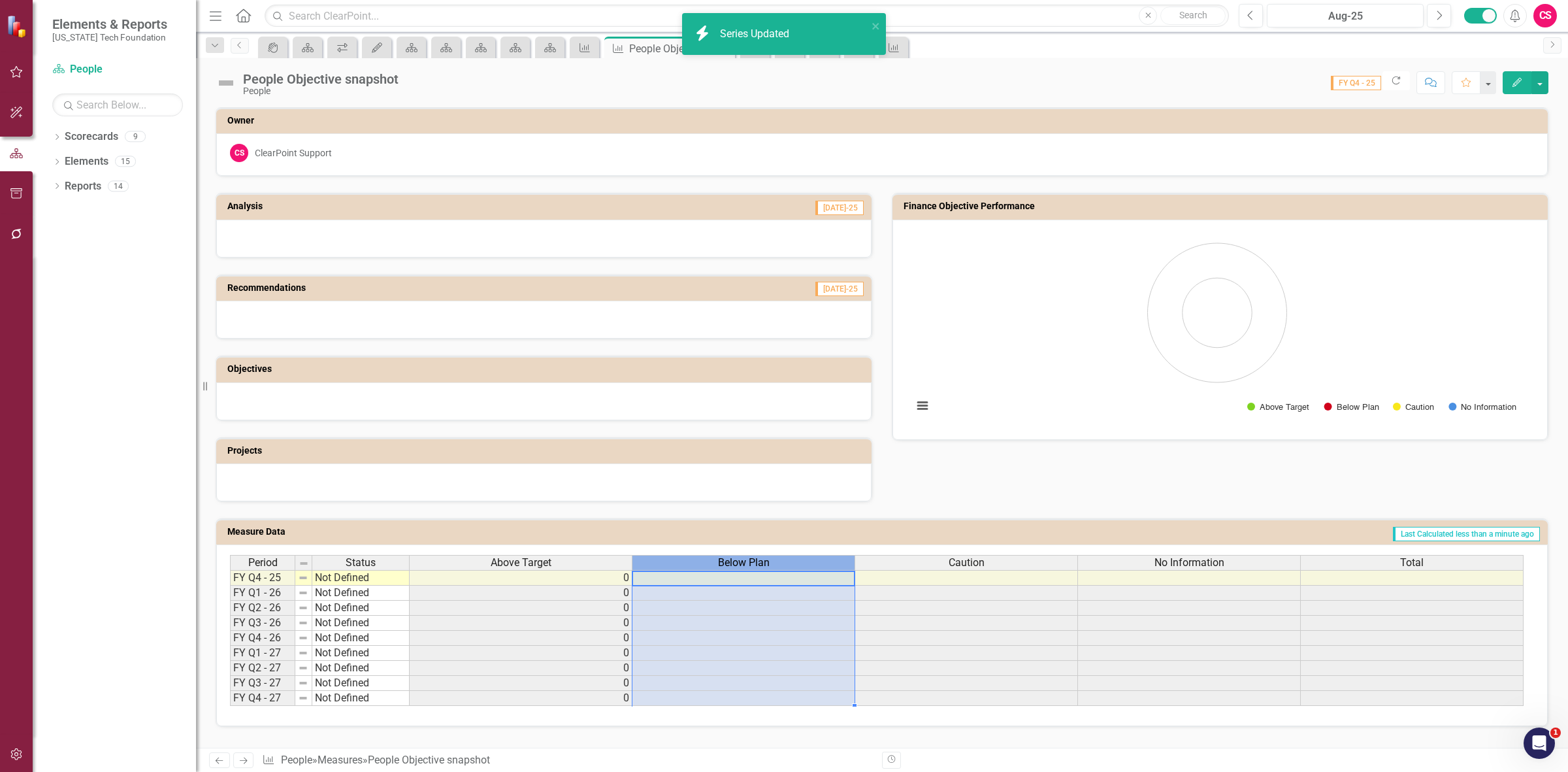
click at [779, 563] on div "Below Plan" at bounding box center [743, 563] width 222 height 14
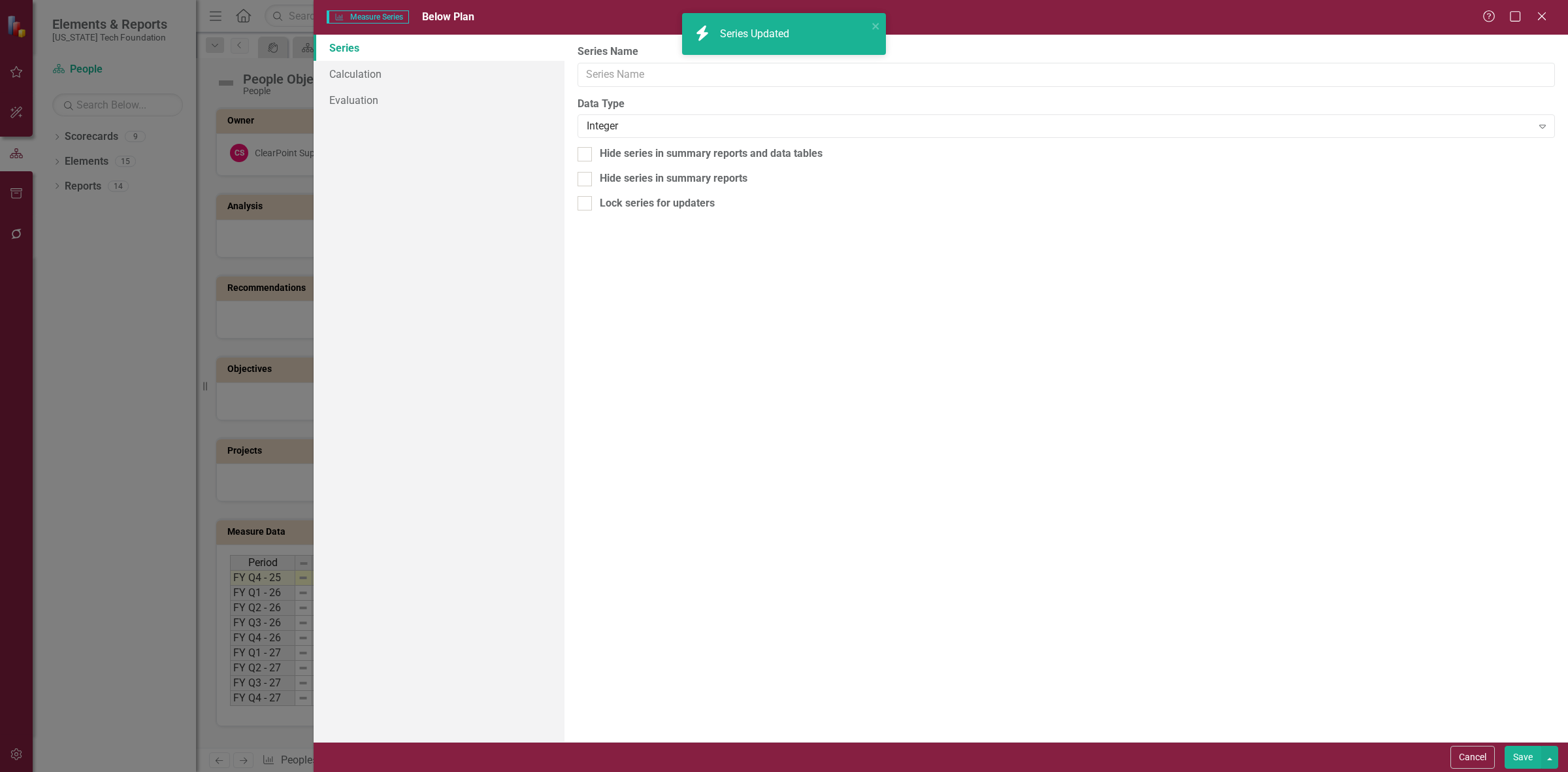
type input "Below Plan"
click at [387, 77] on link "Calculation" at bounding box center [439, 74] width 251 height 26
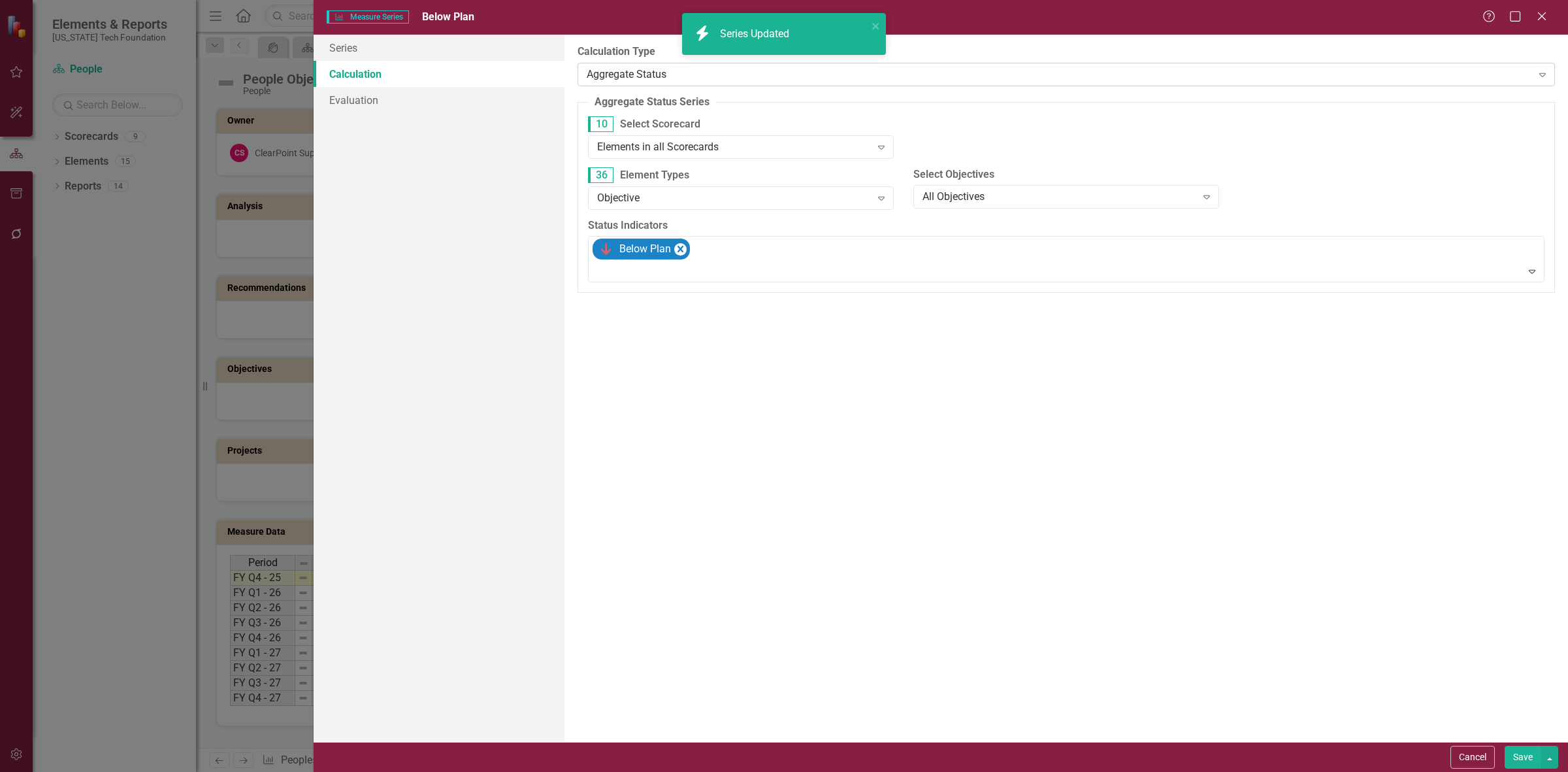
click at [635, 75] on div "Aggregate Status" at bounding box center [1059, 74] width 945 height 15
click at [612, 43] on div "By default, series in ClearPoint are not calculated. So, if you leave the form …" at bounding box center [1066, 389] width 1003 height 707
click at [668, 145] on div "Elements in all Scorecards" at bounding box center [733, 146] width 274 height 15
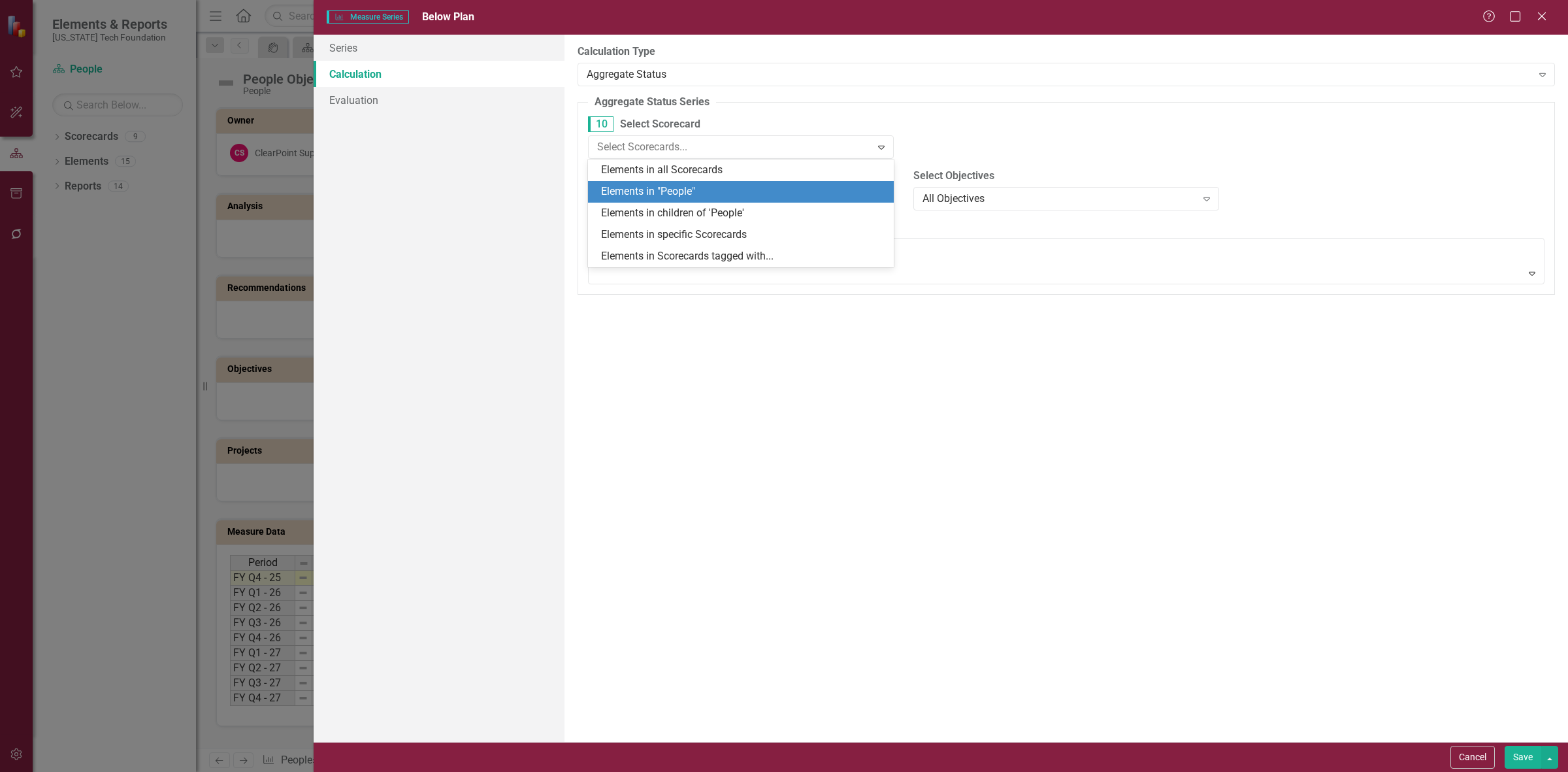
click at [694, 194] on div "Elements in "People"" at bounding box center [743, 191] width 285 height 15
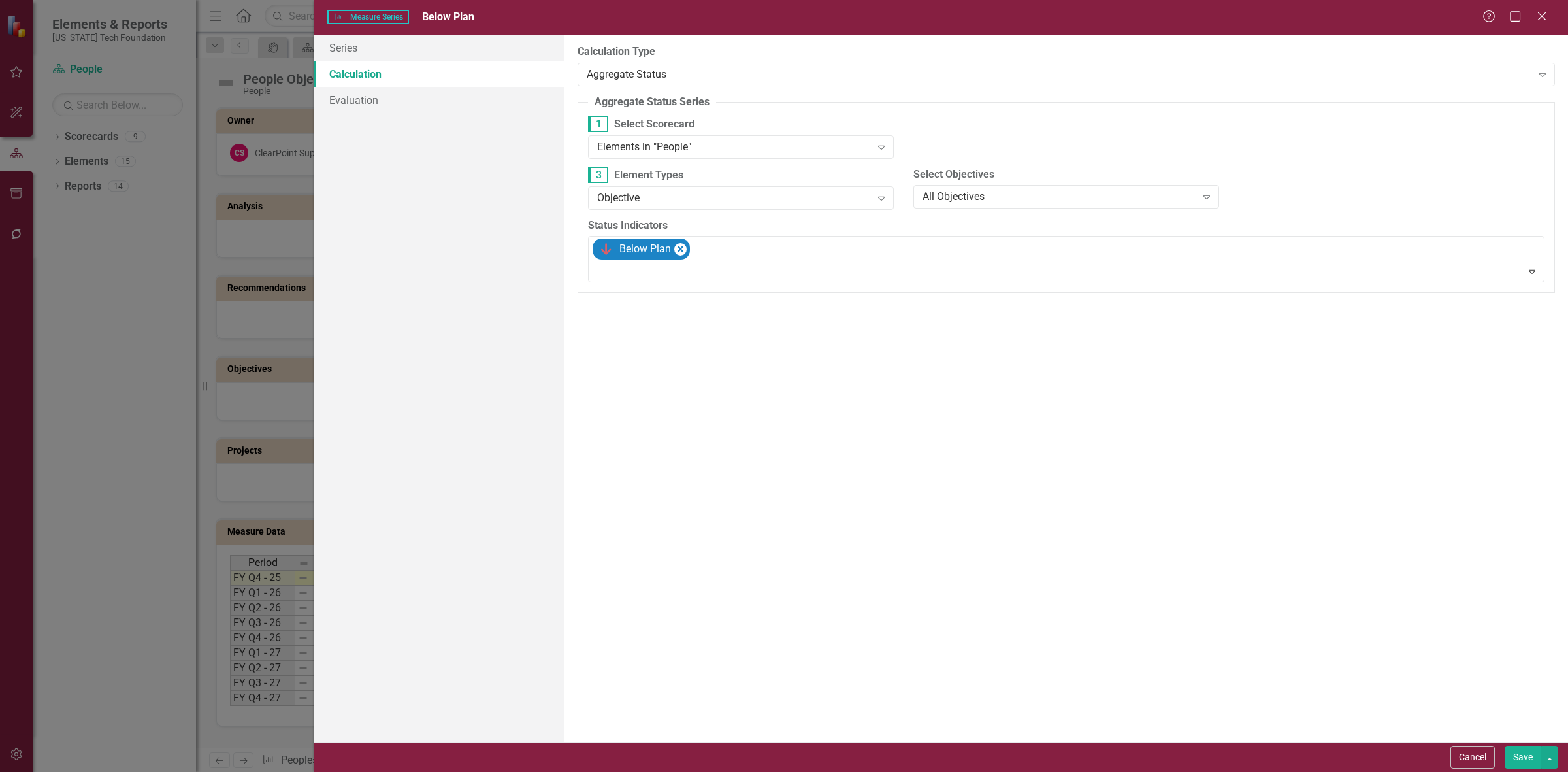
click at [1508, 760] on button "Save" at bounding box center [1522, 757] width 37 height 22
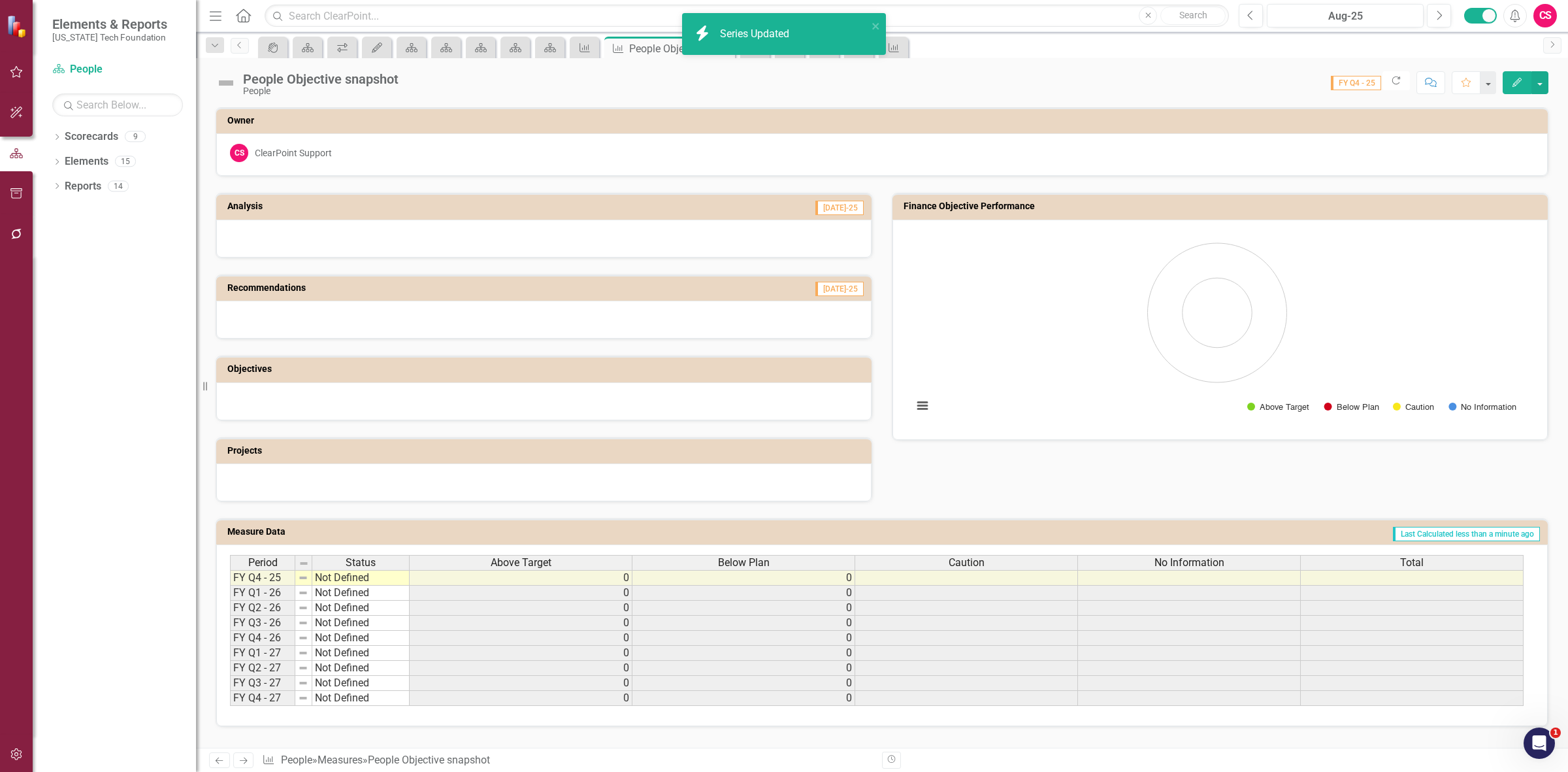
click at [996, 563] on div "Caution" at bounding box center [966, 563] width 222 height 14
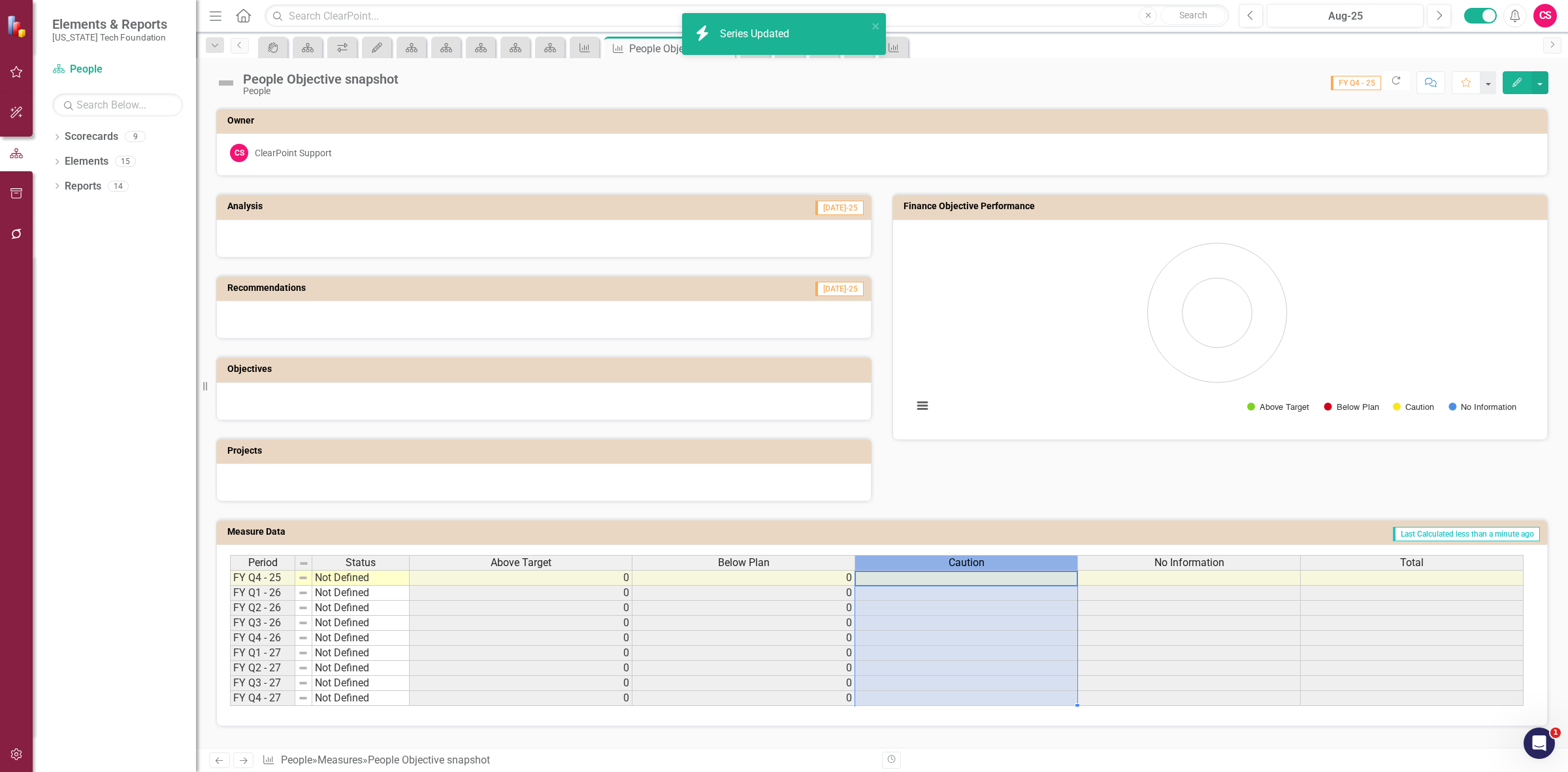
click at [996, 563] on div "Caution" at bounding box center [966, 563] width 222 height 14
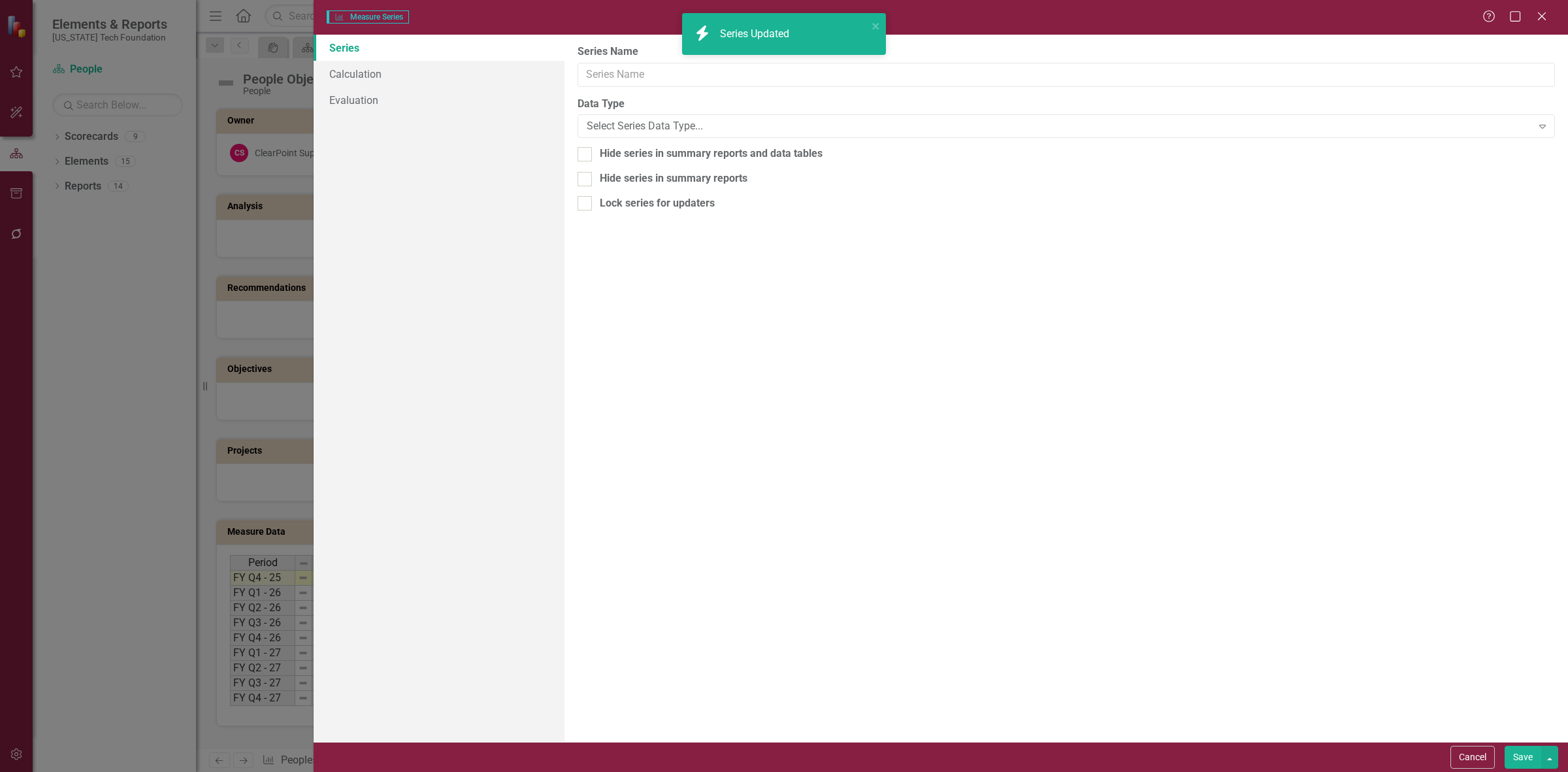
type input "Caution"
click at [399, 68] on link "Calculation" at bounding box center [439, 74] width 251 height 26
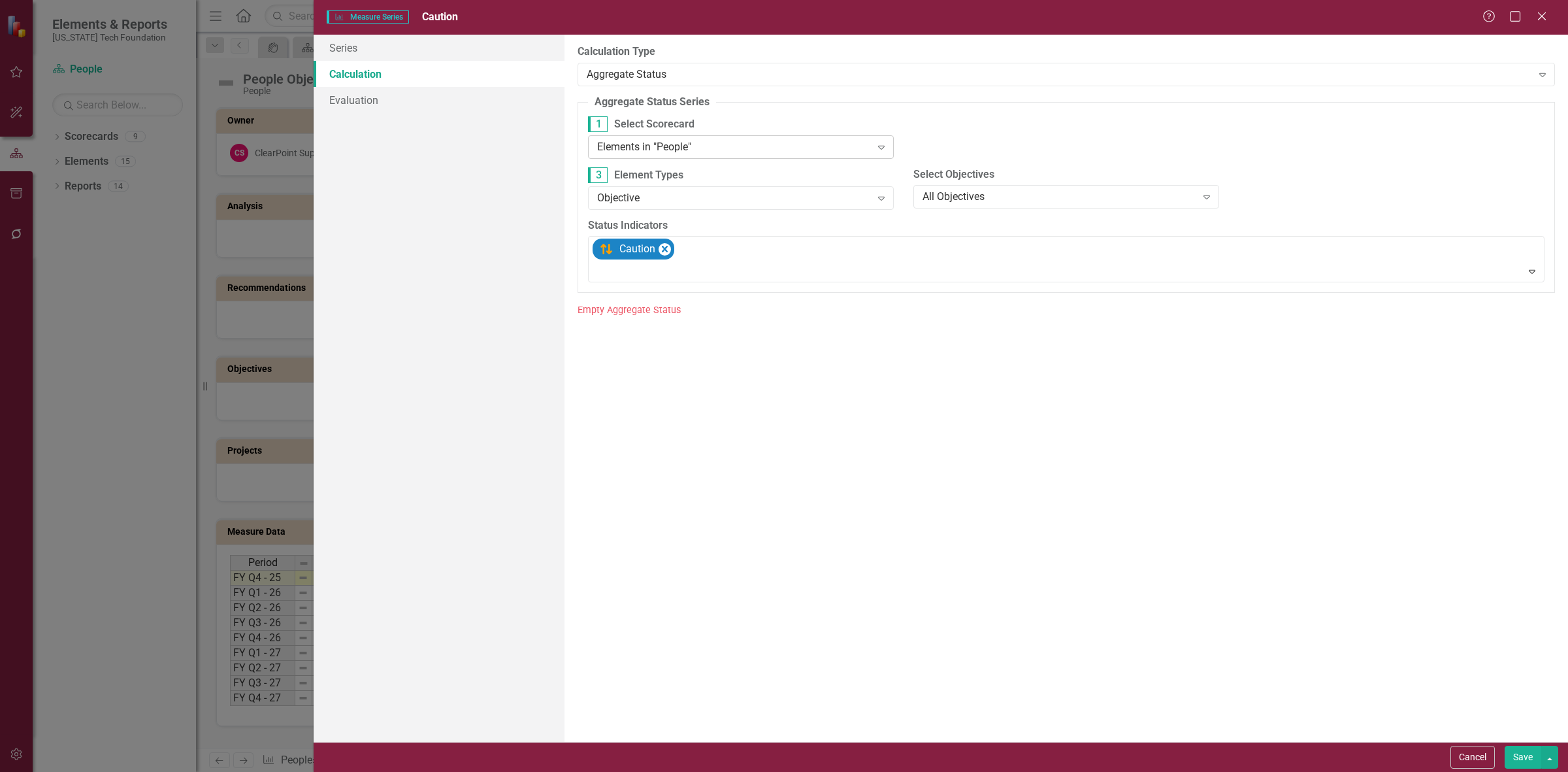
click at [673, 139] on div "Elements in "People"" at bounding box center [733, 146] width 274 height 15
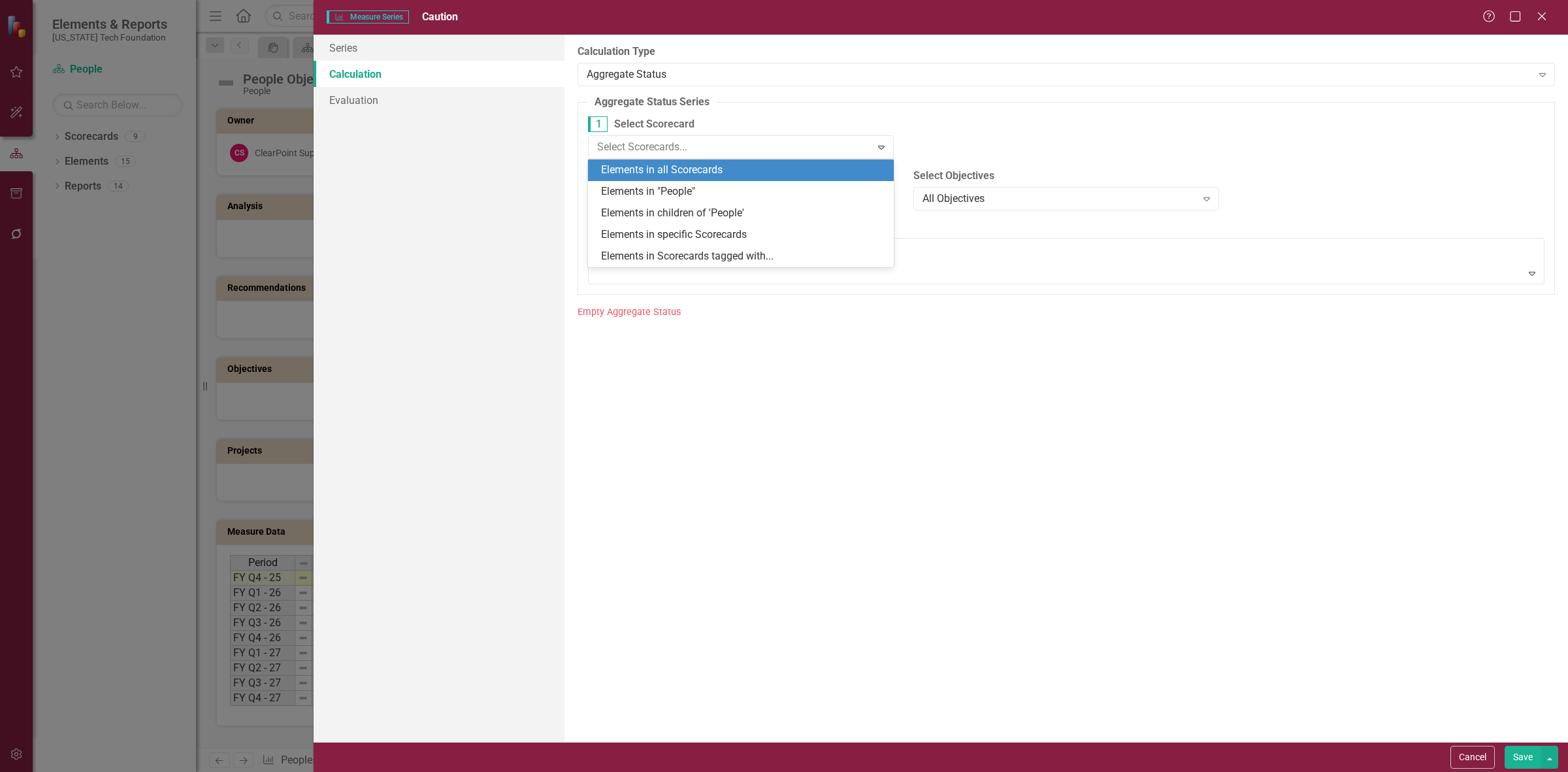
click at [685, 171] on div "Elements in all Scorecards" at bounding box center [743, 170] width 285 height 15
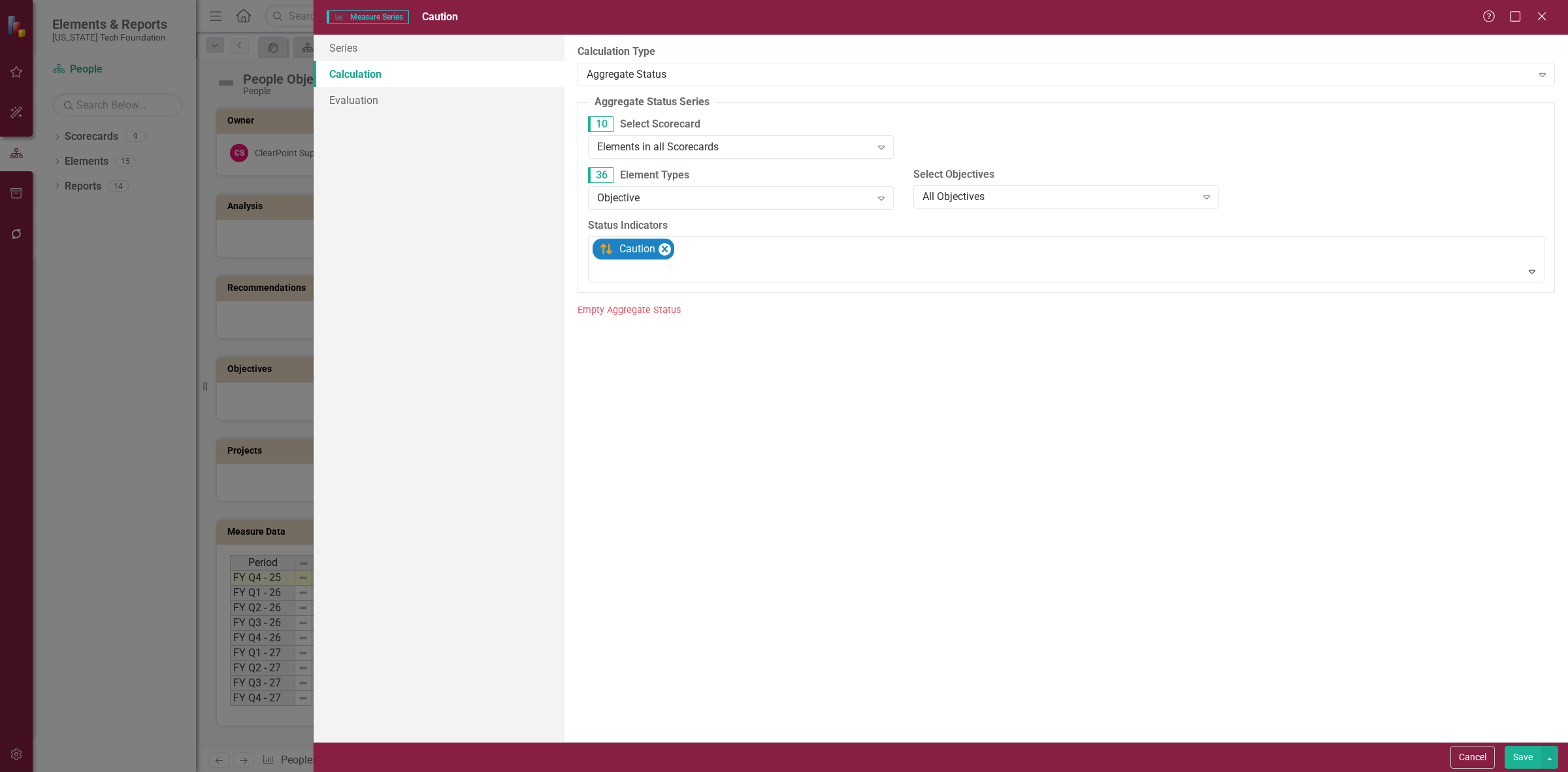
click at [1510, 743] on div "Cancel Save" at bounding box center [941, 756] width 1255 height 30
click at [1516, 752] on button "Save" at bounding box center [1522, 757] width 37 height 22
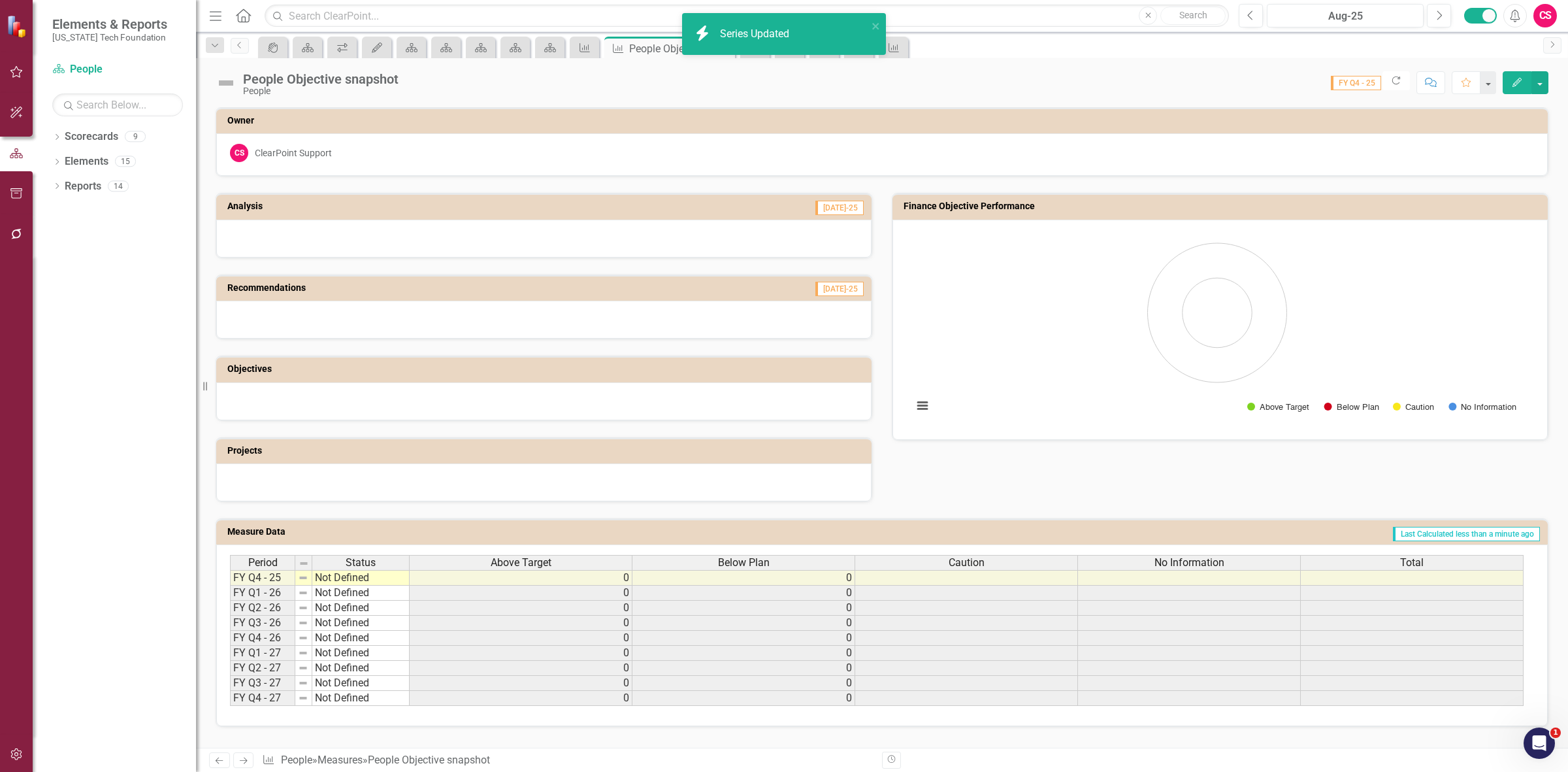
click at [959, 557] on span "Caution" at bounding box center [967, 562] width 36 height 12
click at [958, 557] on span "Caution" at bounding box center [967, 562] width 36 height 12
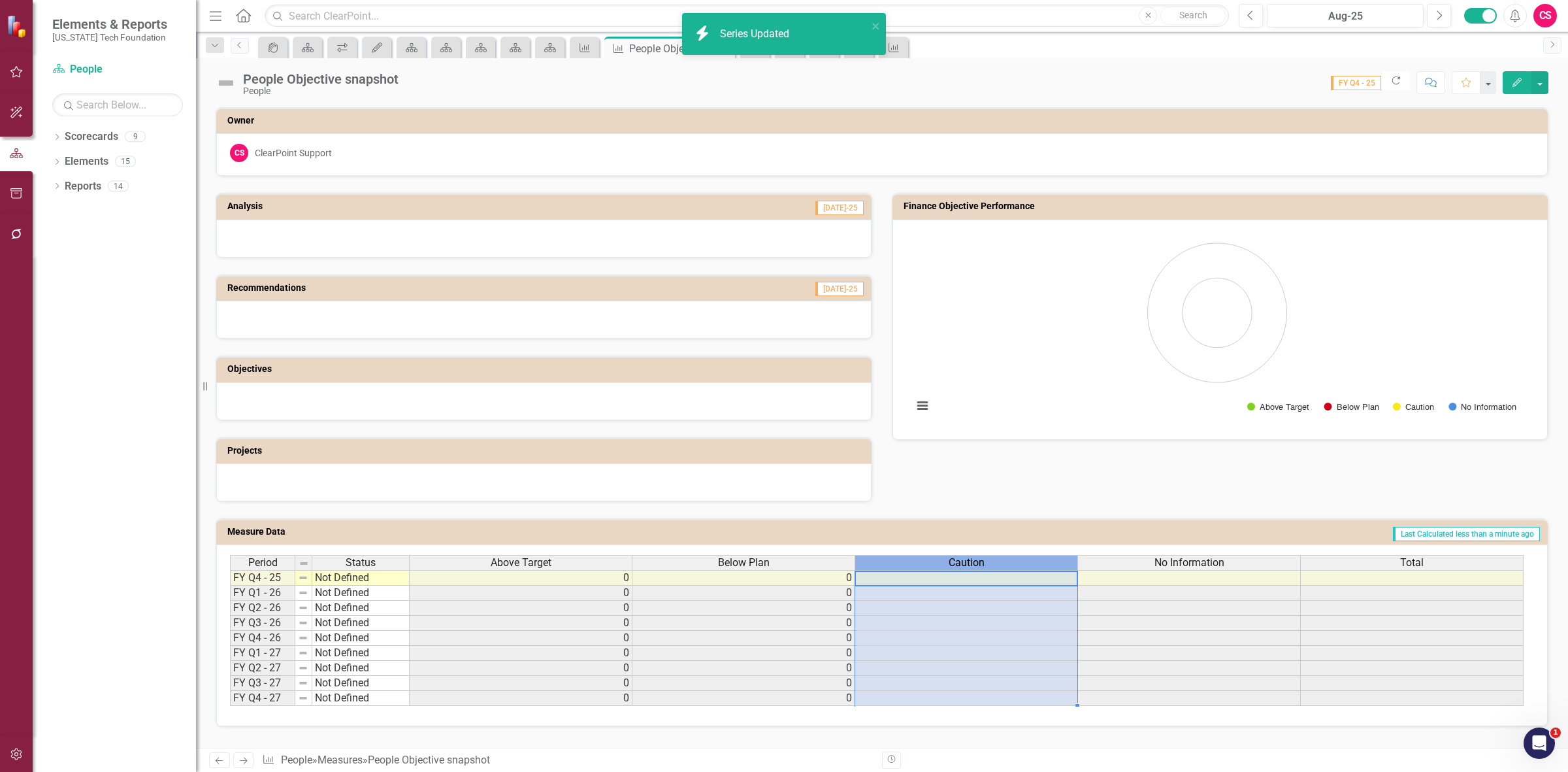
click at [961, 563] on span "Caution" at bounding box center [967, 562] width 36 height 12
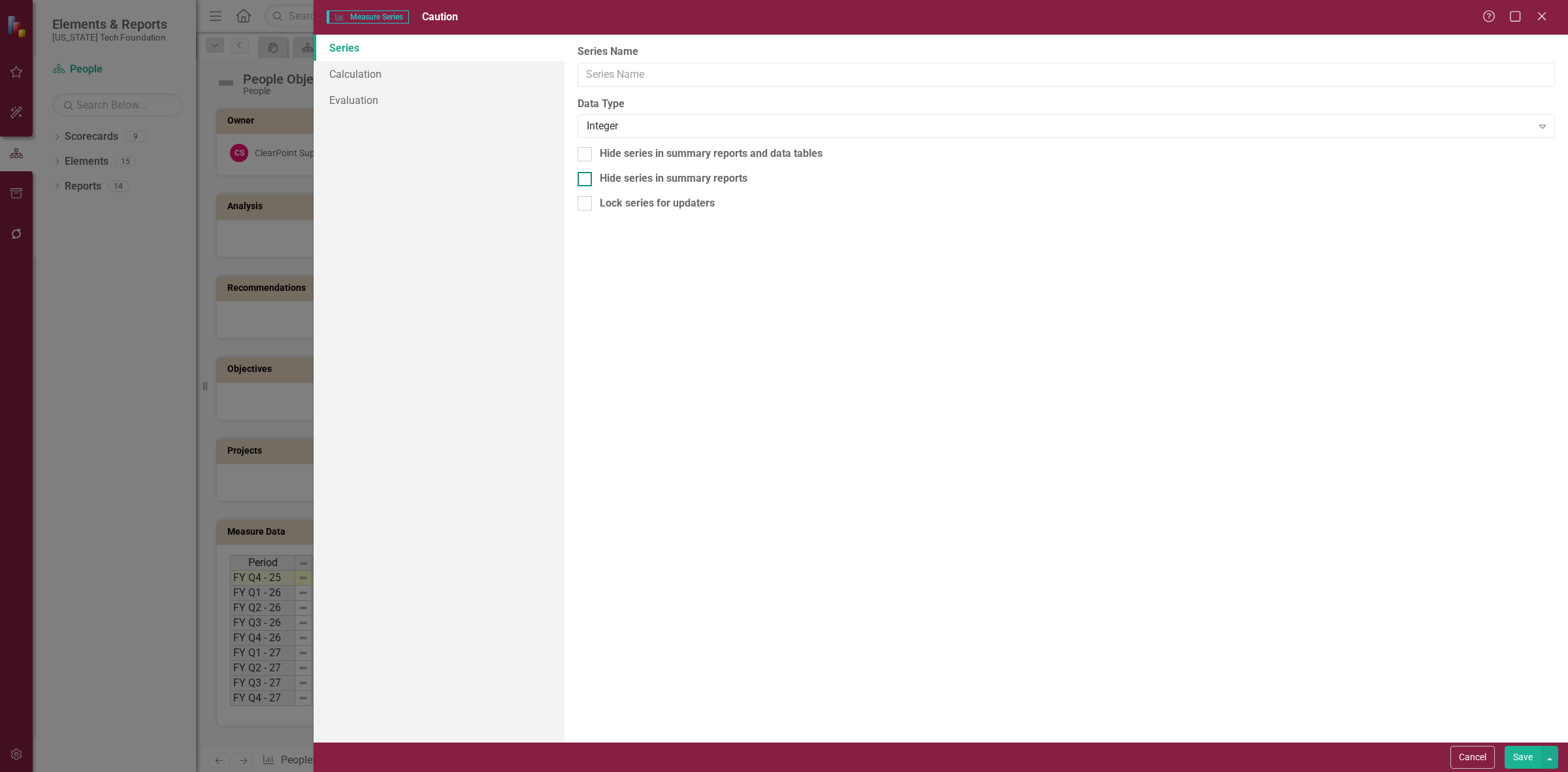
type input "Caution"
click at [406, 74] on link "Calculation" at bounding box center [439, 74] width 251 height 26
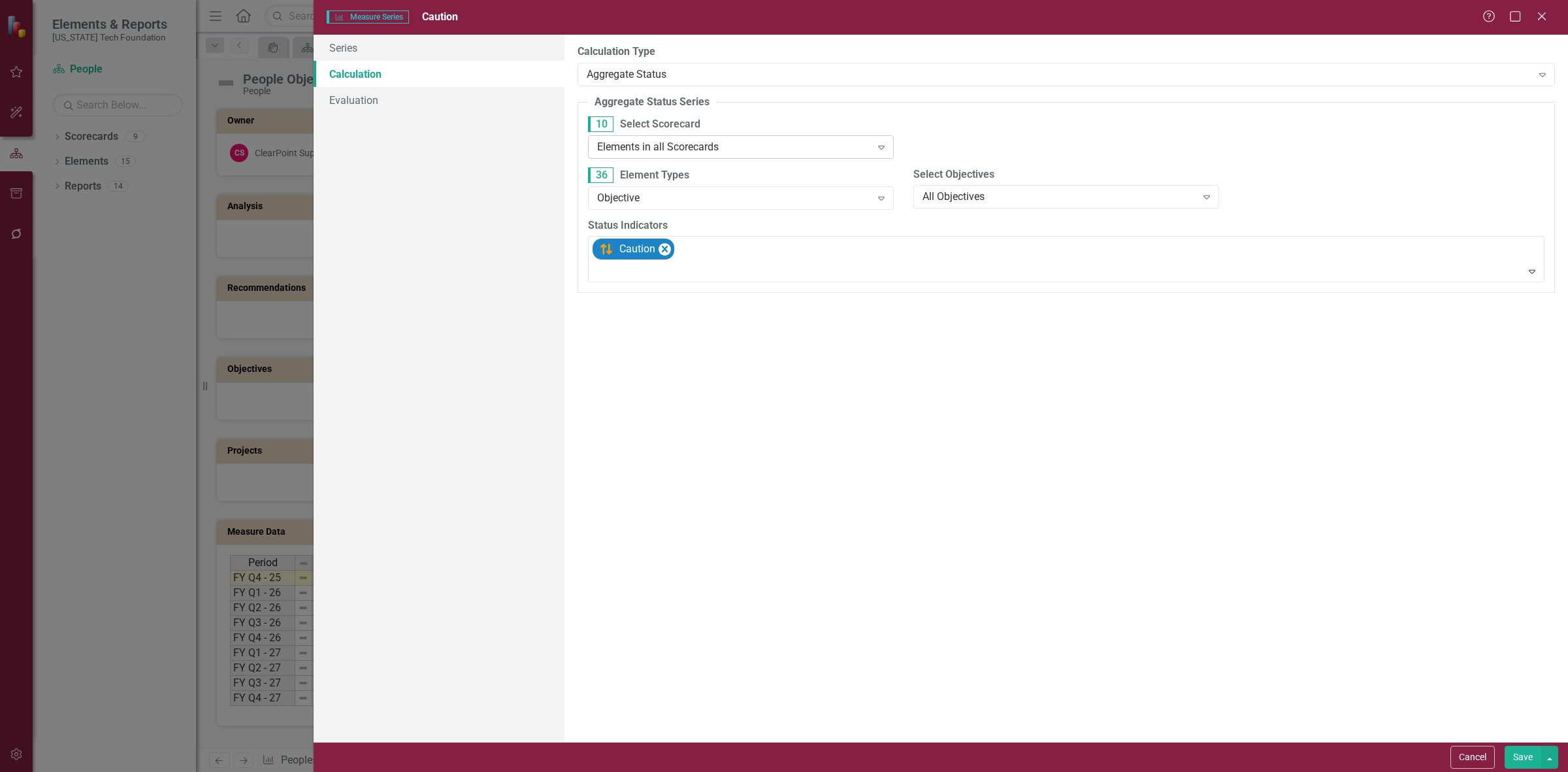
click at [642, 136] on div "Elements in all Scorecards Expand" at bounding box center [740, 147] width 306 height 23
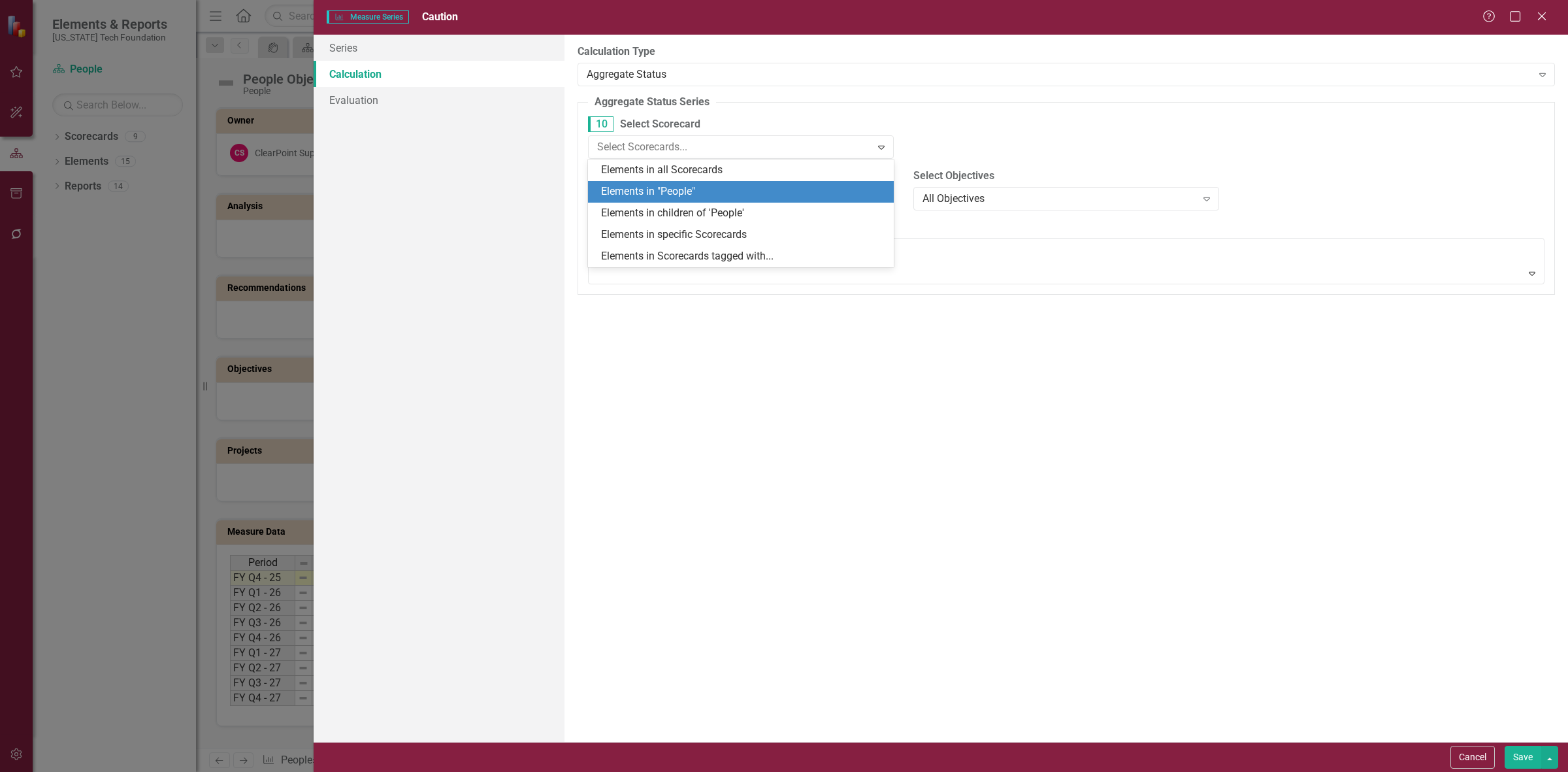
click at [673, 191] on div "Elements in "People"" at bounding box center [743, 191] width 285 height 15
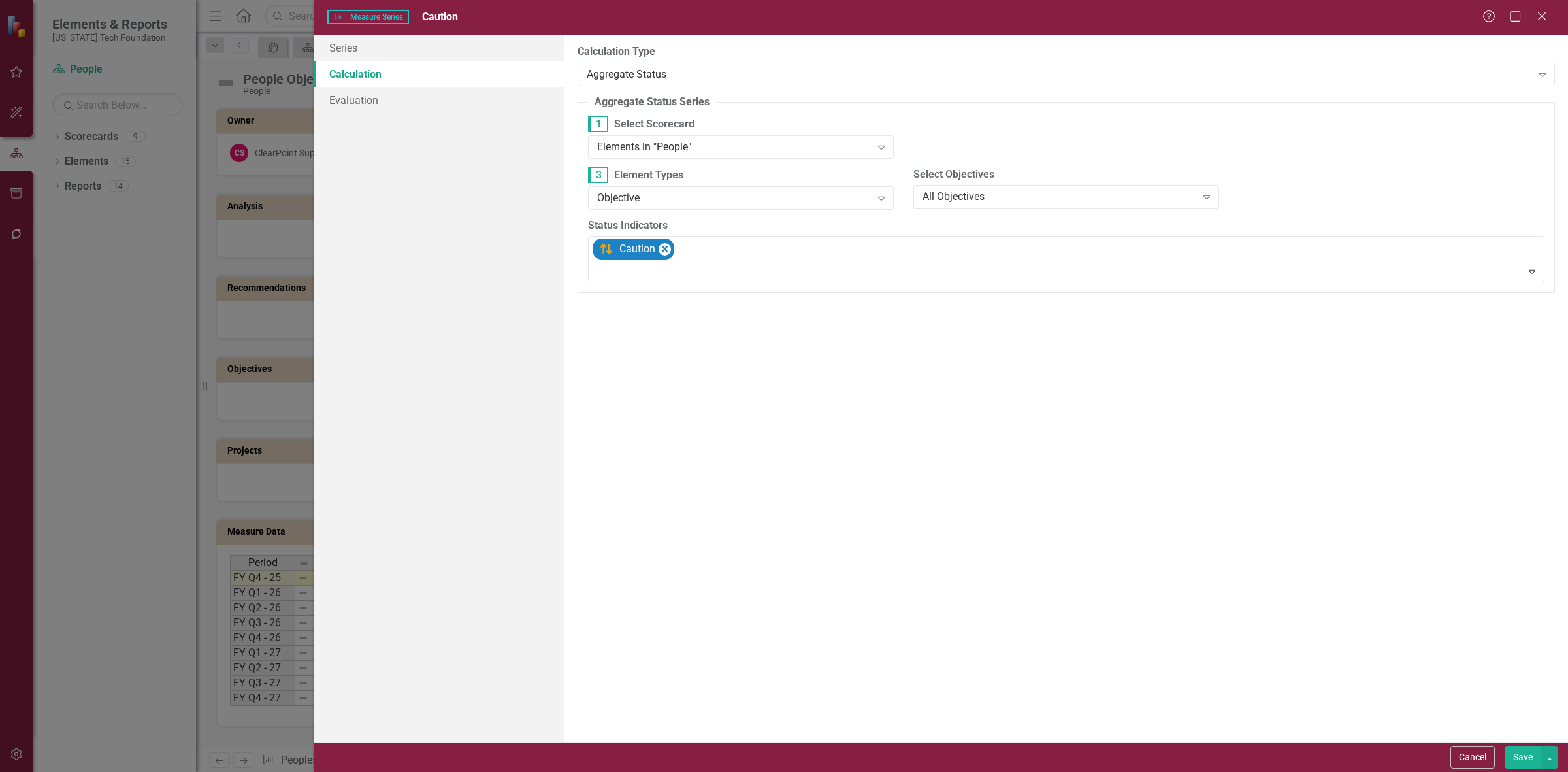
click at [1519, 768] on button "Save" at bounding box center [1522, 757] width 37 height 22
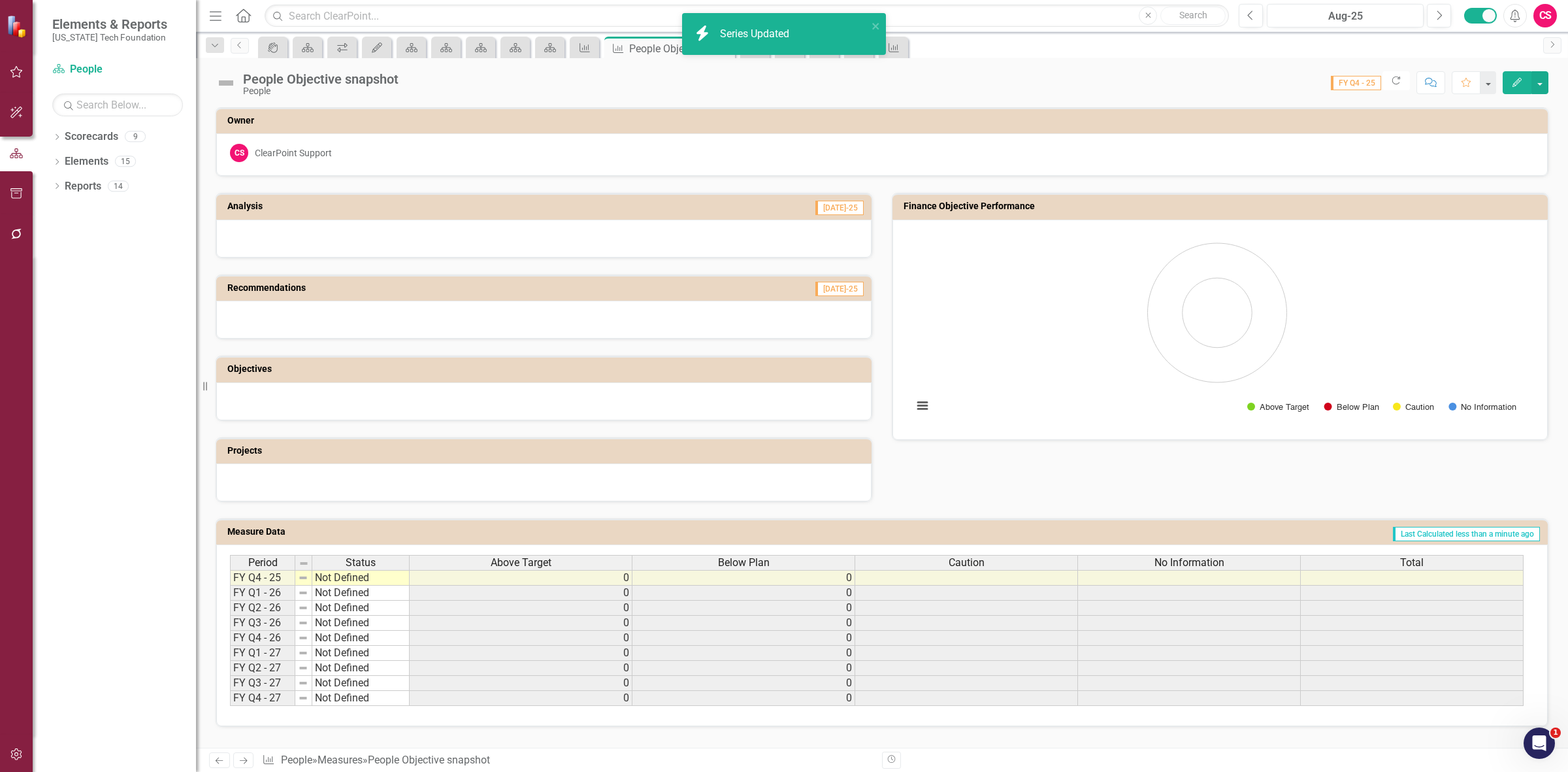
click at [1131, 562] on div "No Information" at bounding box center [1188, 563] width 222 height 14
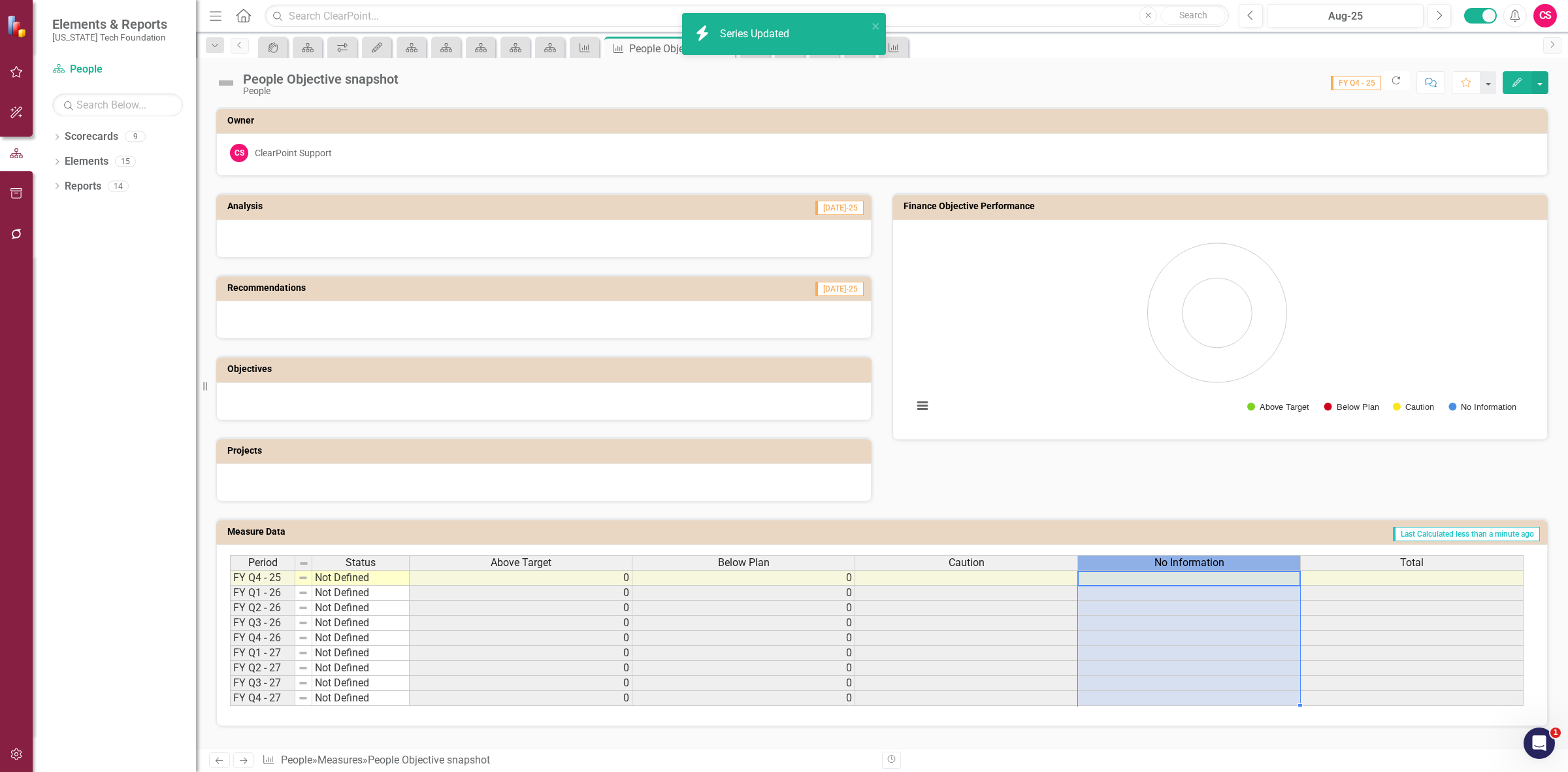
click at [1131, 562] on div "No Information" at bounding box center [1188, 563] width 222 height 14
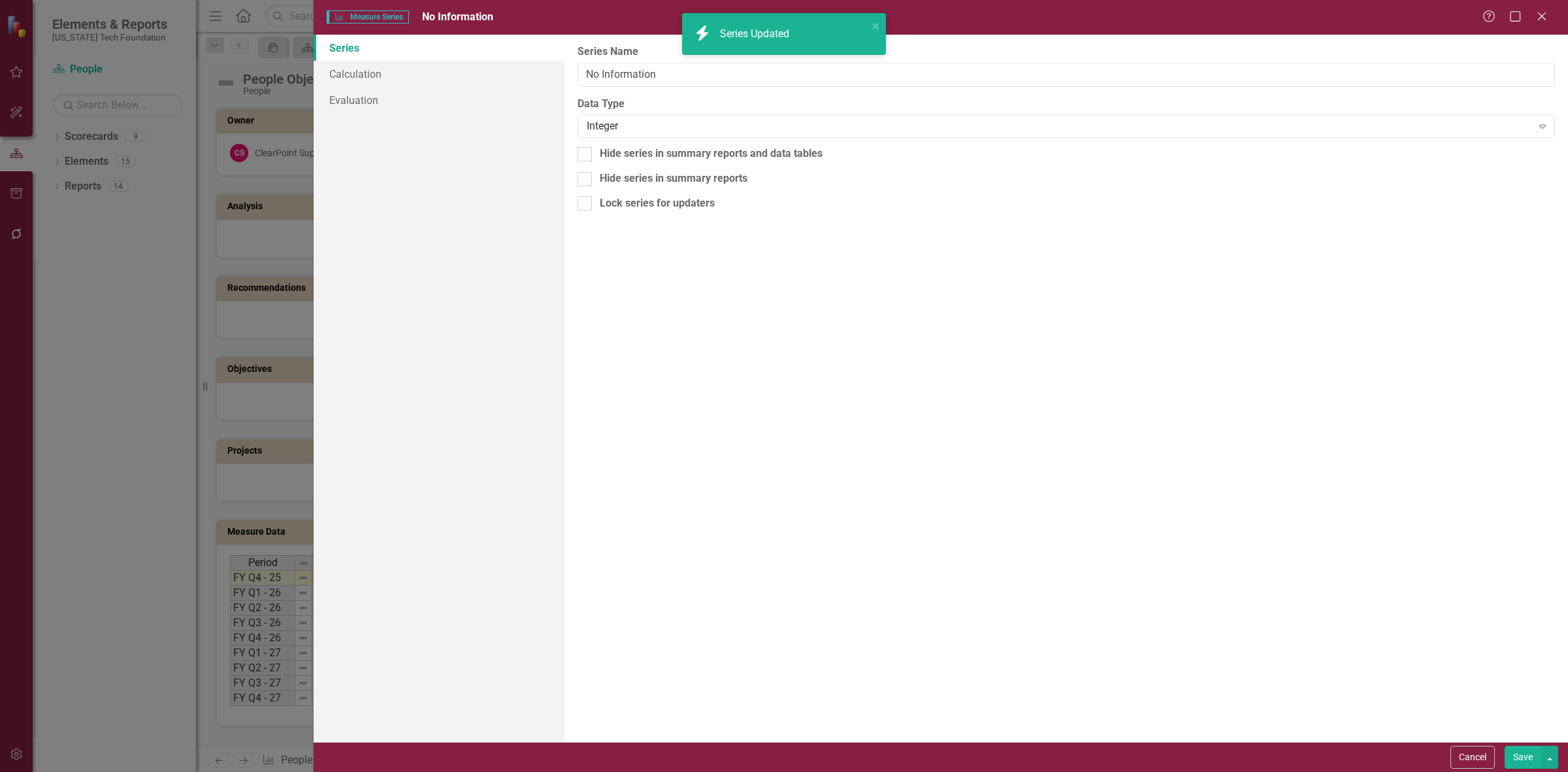
type input "No Information"
click at [355, 77] on link "Calculation" at bounding box center [439, 74] width 251 height 26
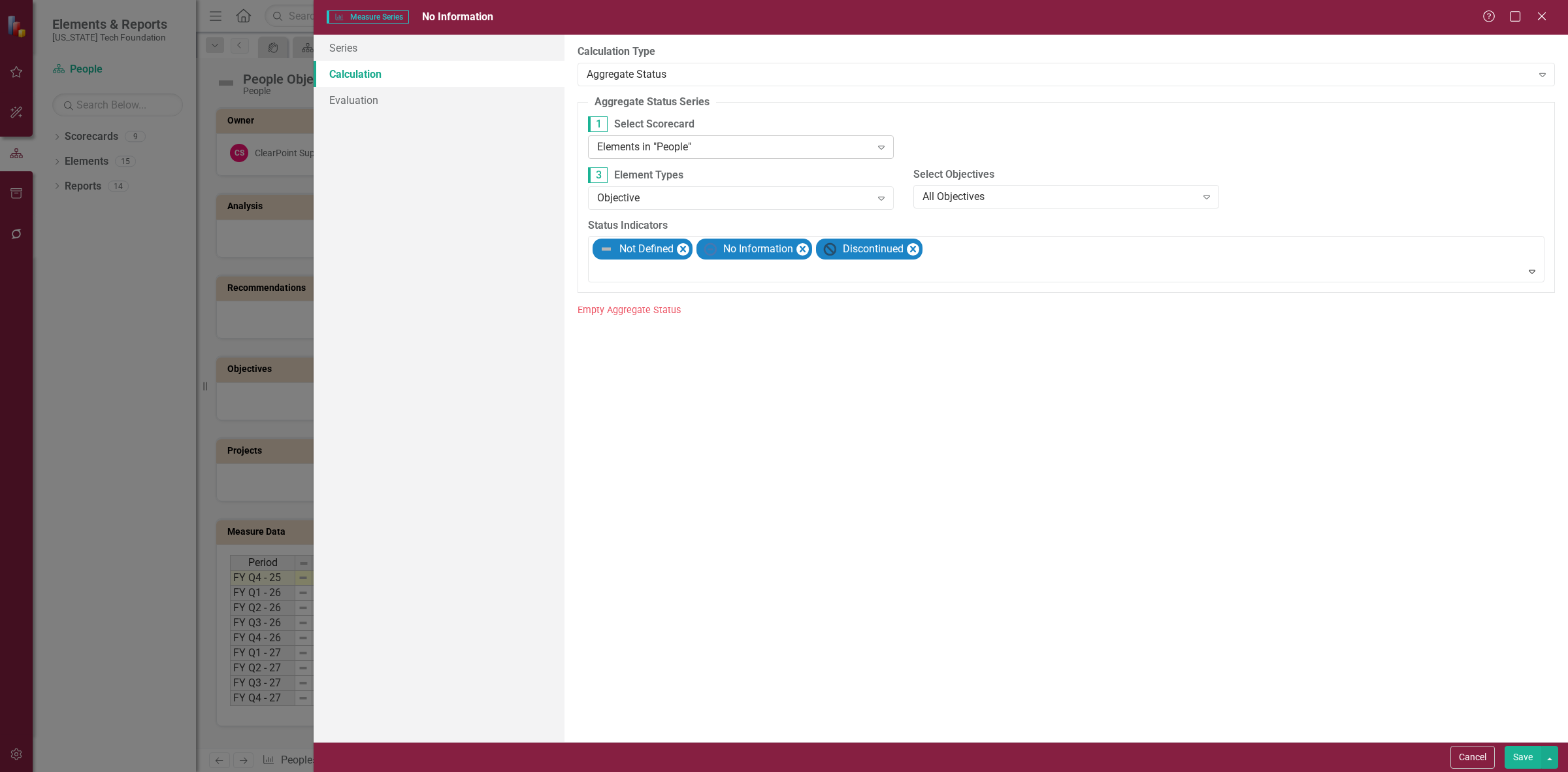
click at [796, 148] on div "Elements in "People"" at bounding box center [733, 146] width 274 height 15
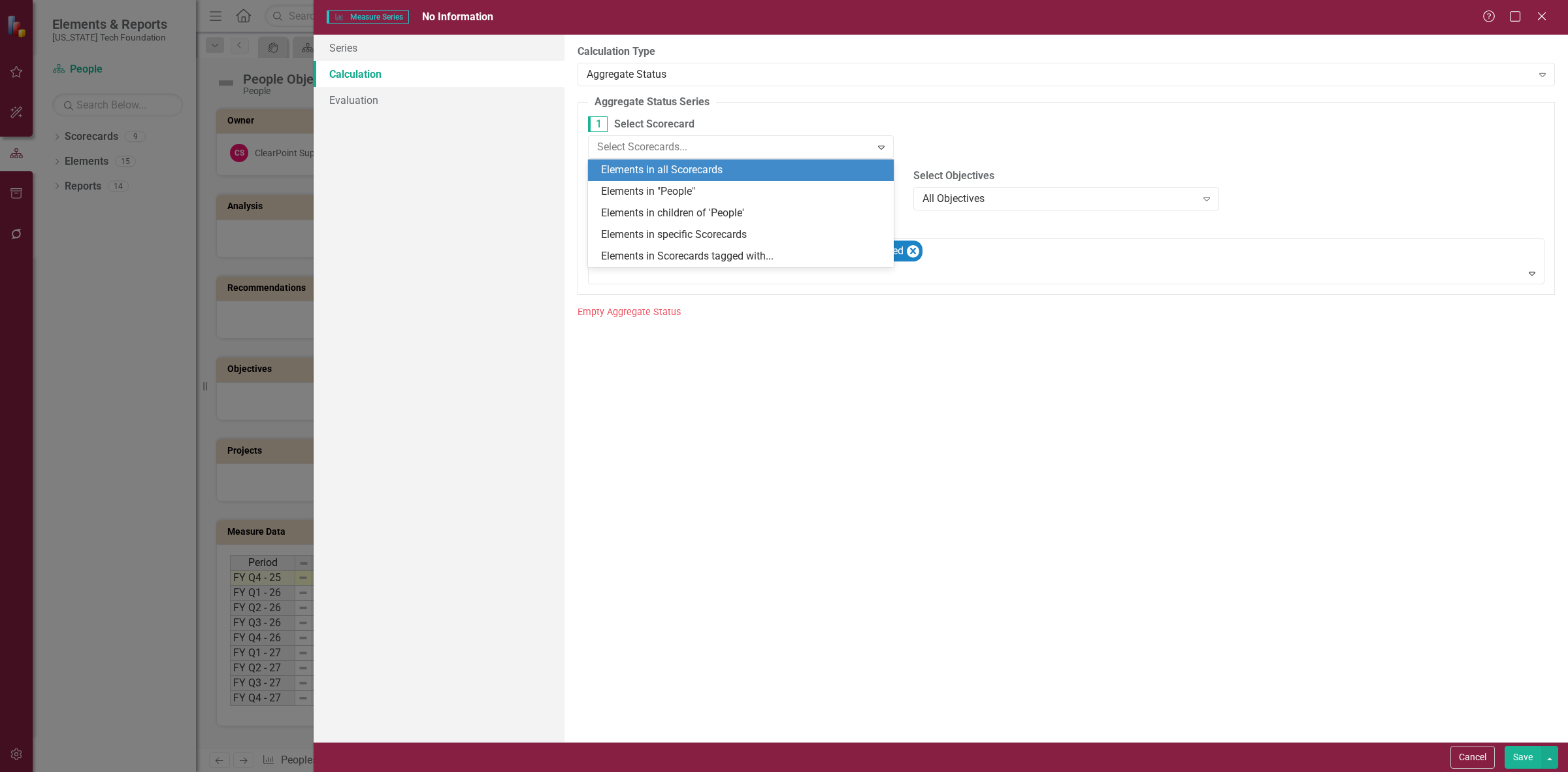
click at [769, 168] on div "Elements in all Scorecards" at bounding box center [743, 170] width 285 height 15
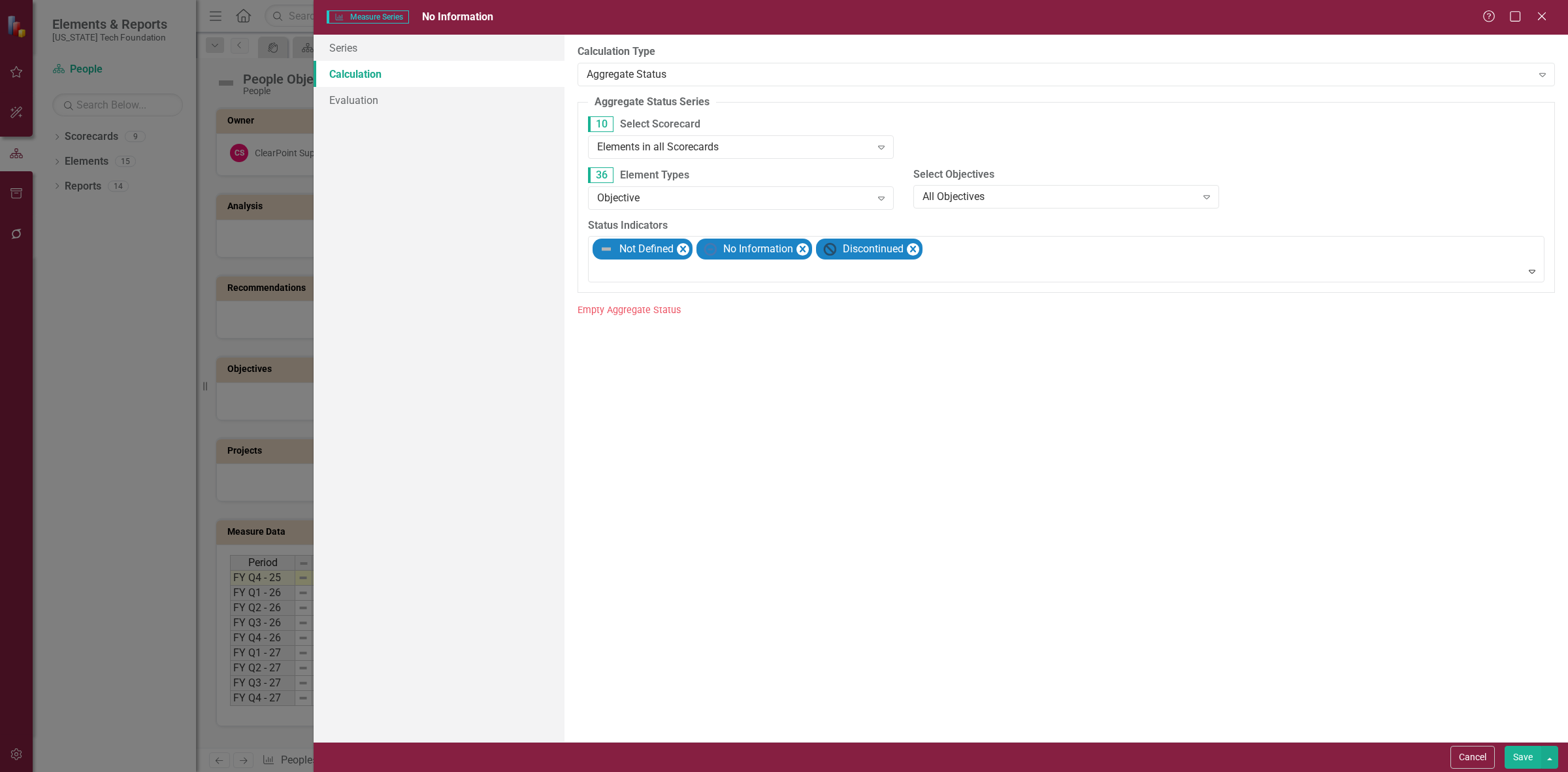
click at [1510, 756] on button "Save" at bounding box center [1522, 757] width 37 height 22
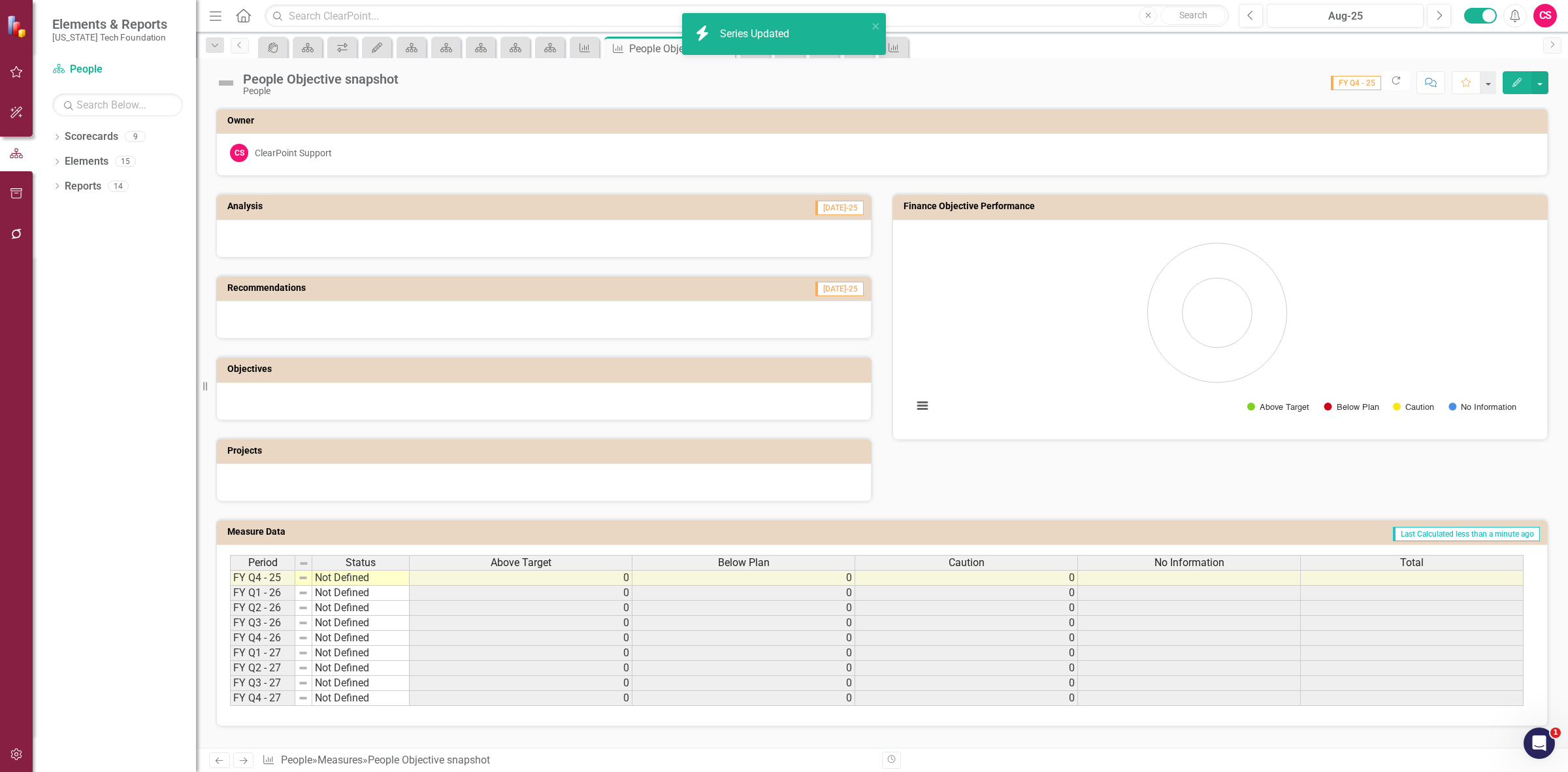
click at [1220, 566] on span "No Information" at bounding box center [1189, 562] width 70 height 12
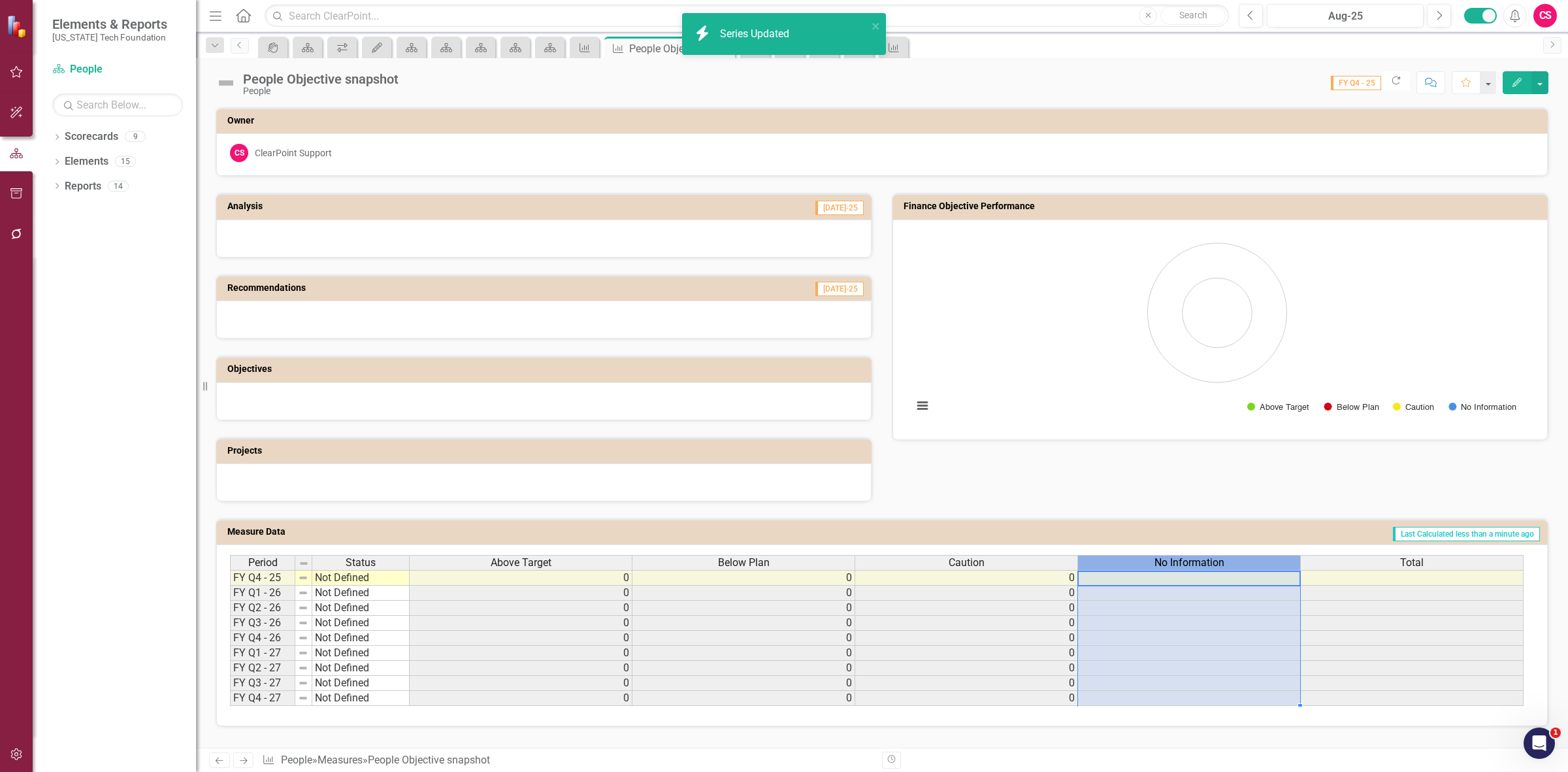
click at [1219, 566] on span "No Information" at bounding box center [1189, 562] width 70 height 12
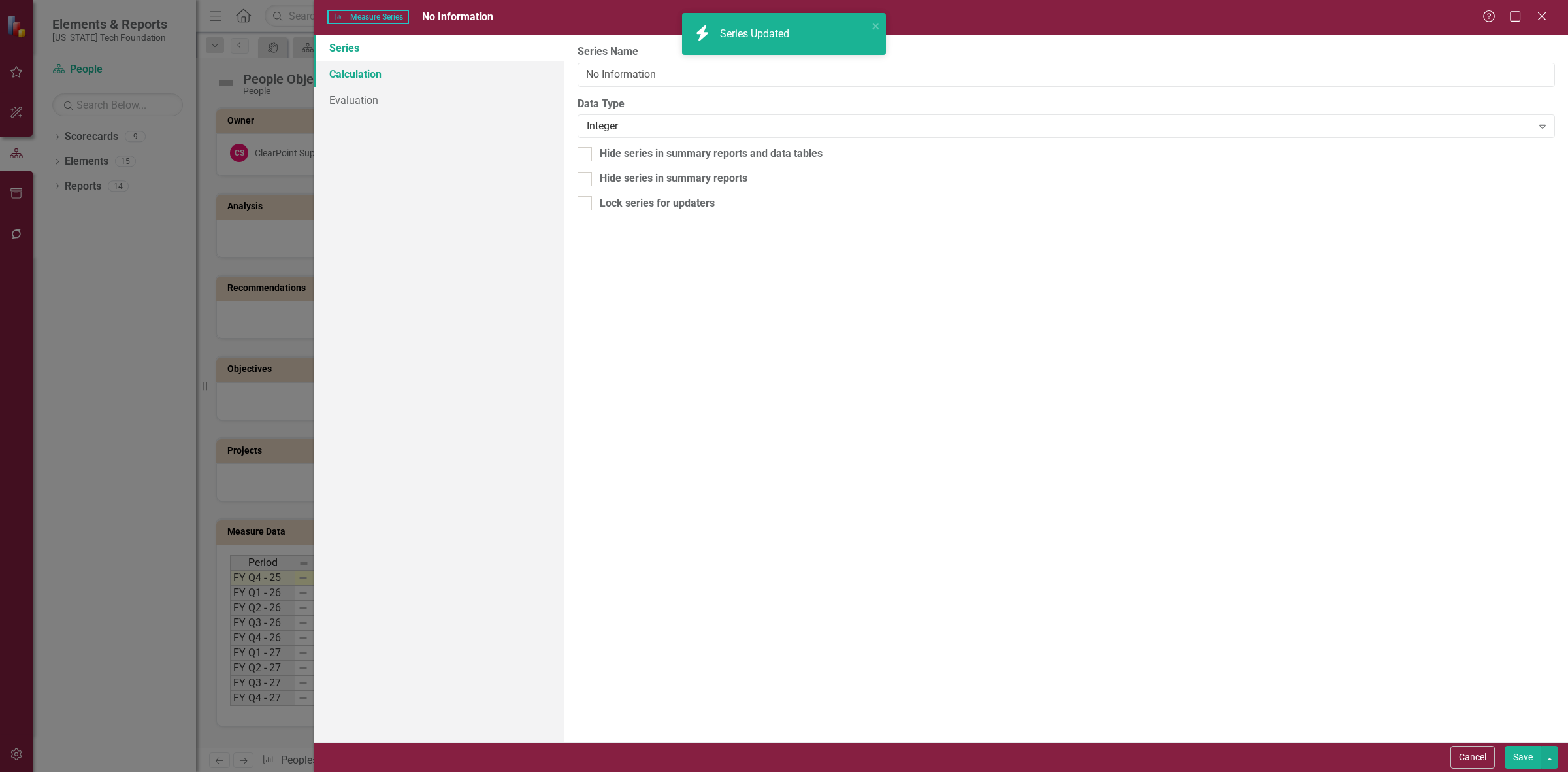
click at [458, 79] on link "Calculation" at bounding box center [439, 74] width 251 height 26
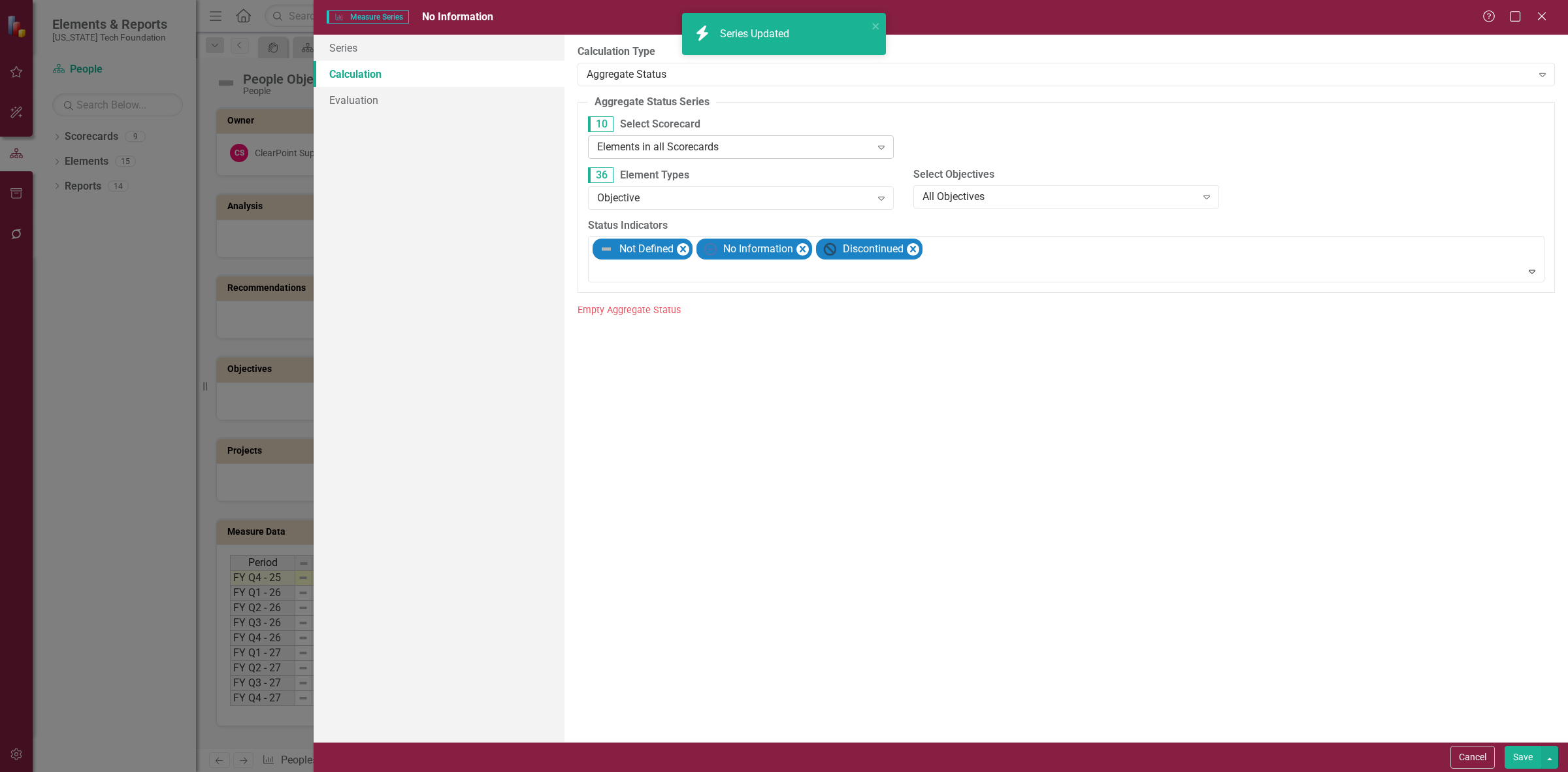
click at [687, 147] on div "Elements in all Scorecards" at bounding box center [733, 146] width 274 height 15
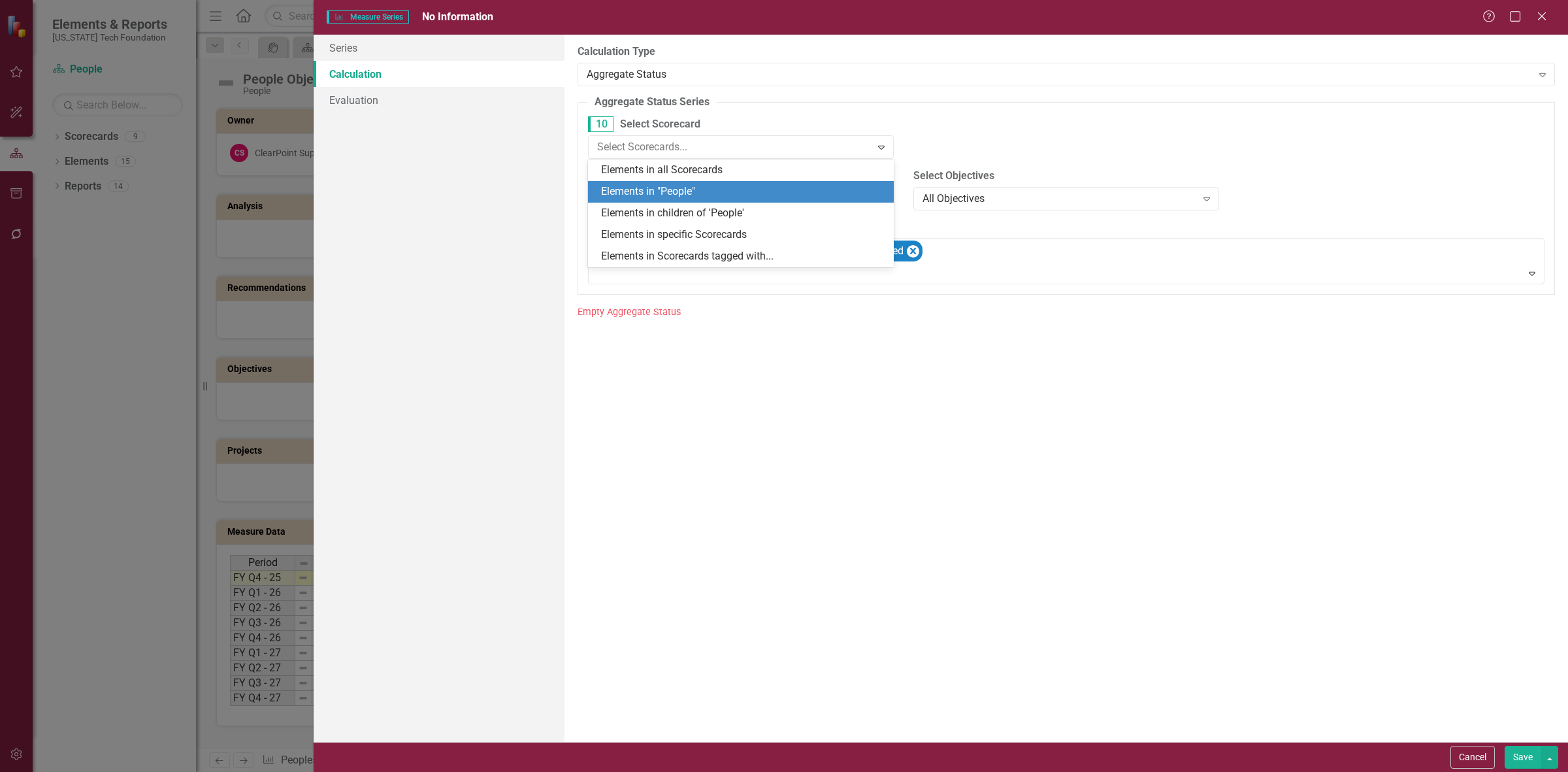
click at [694, 184] on div "Elements in "People"" at bounding box center [743, 191] width 285 height 15
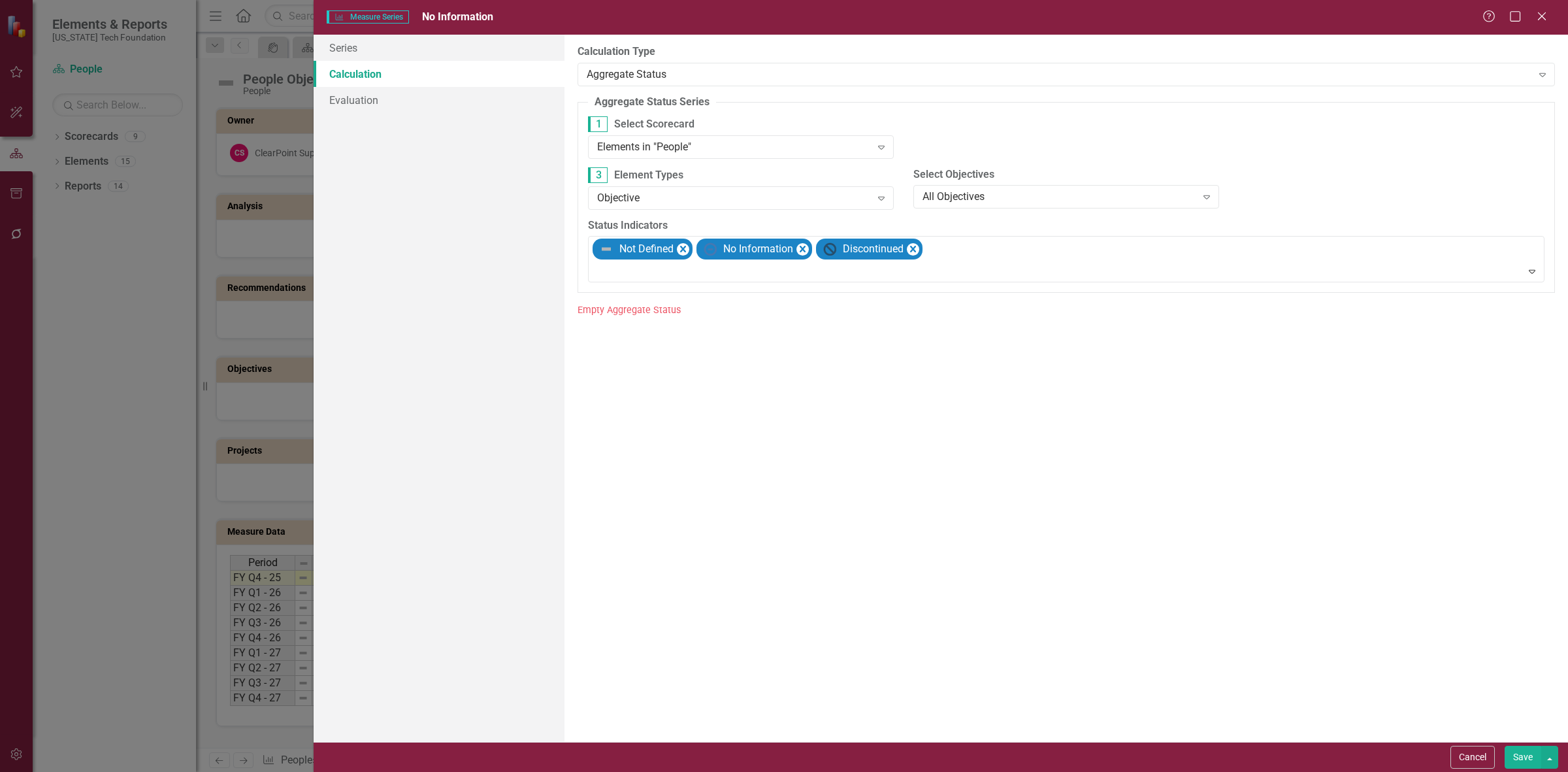
click at [1516, 753] on button "Save" at bounding box center [1522, 757] width 37 height 22
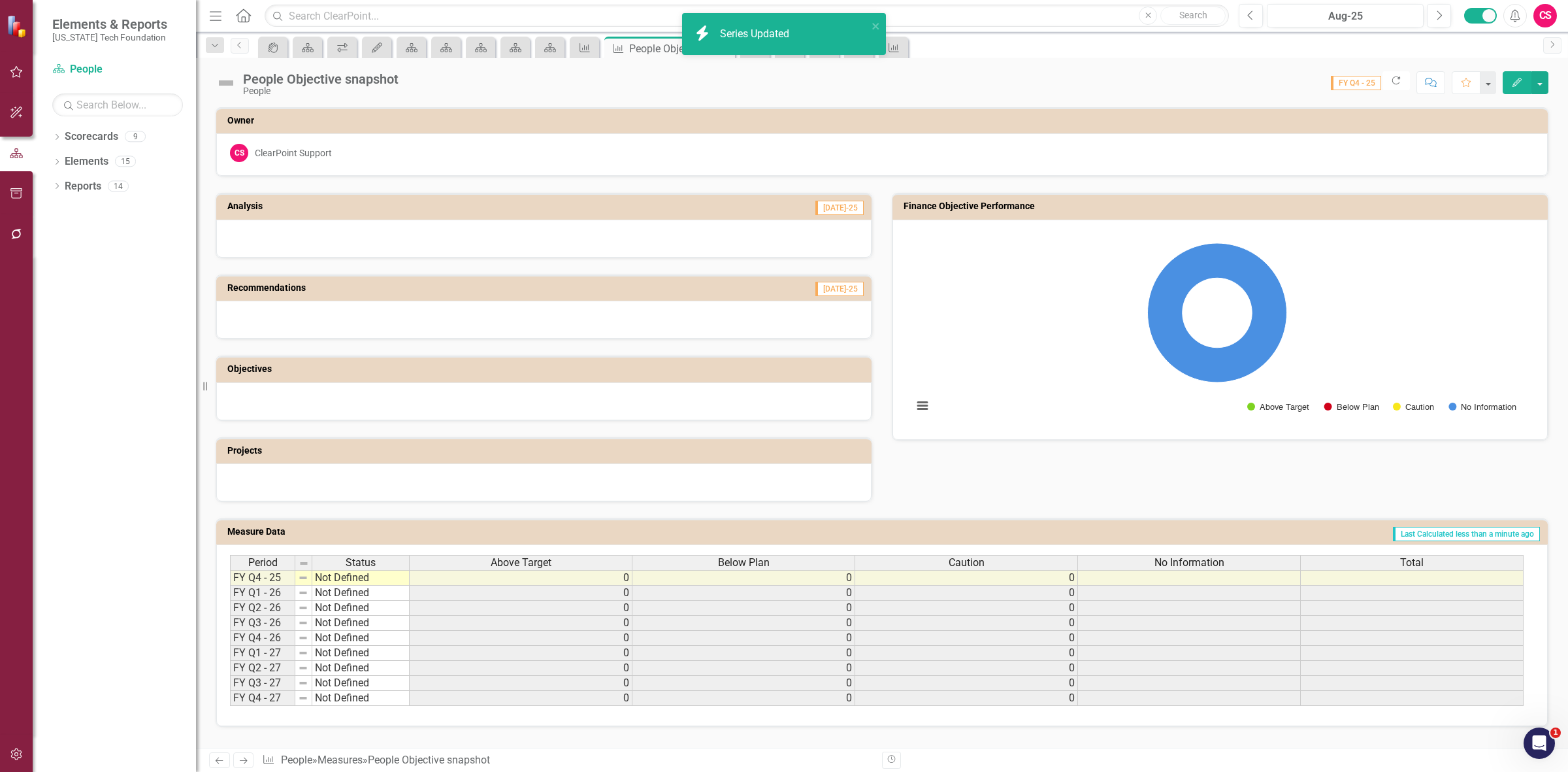
click at [1416, 557] on span "Total" at bounding box center [1412, 562] width 23 height 12
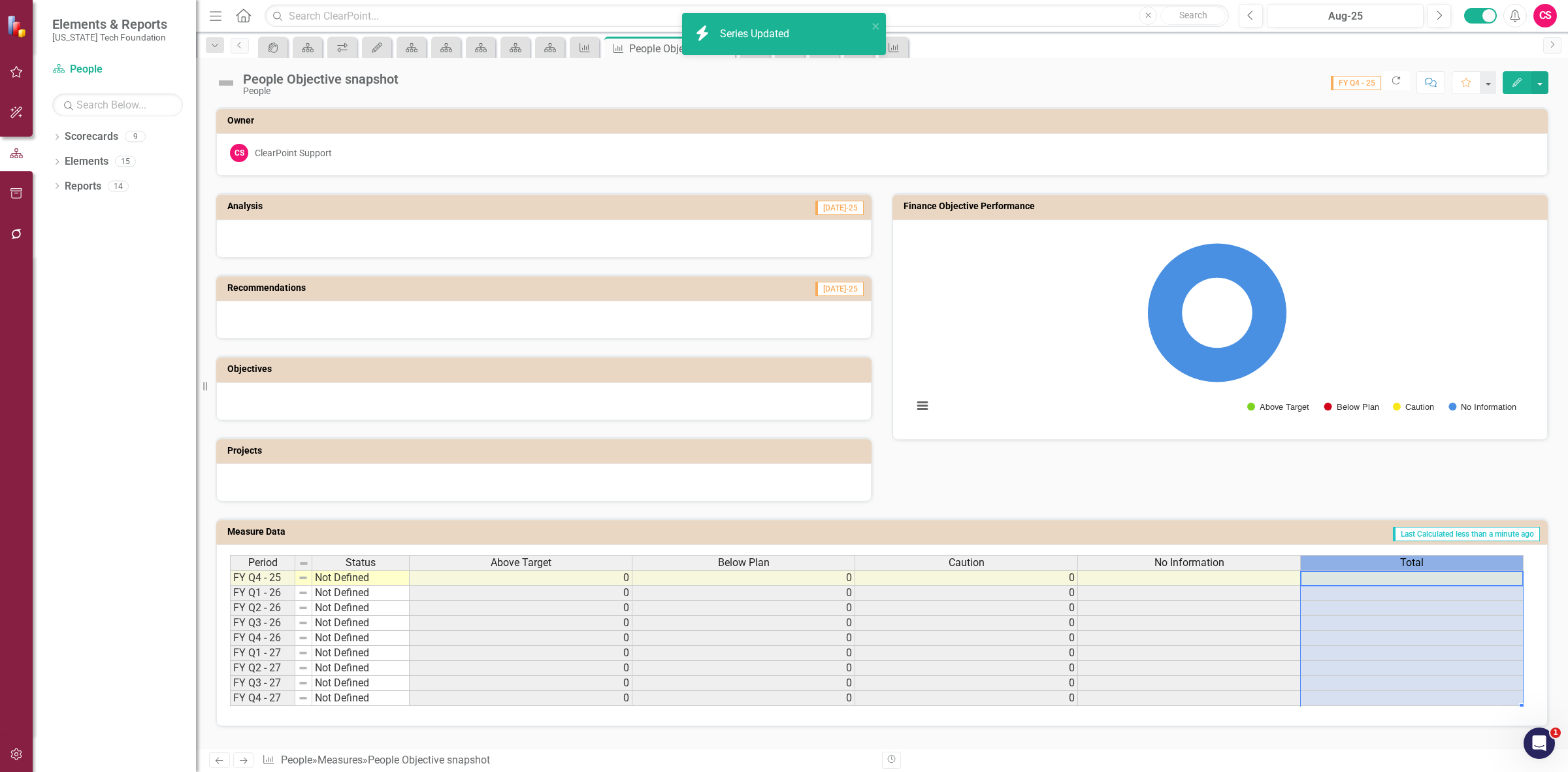
scroll to position [0, 10]
click at [1416, 557] on span "Total" at bounding box center [1412, 562] width 23 height 12
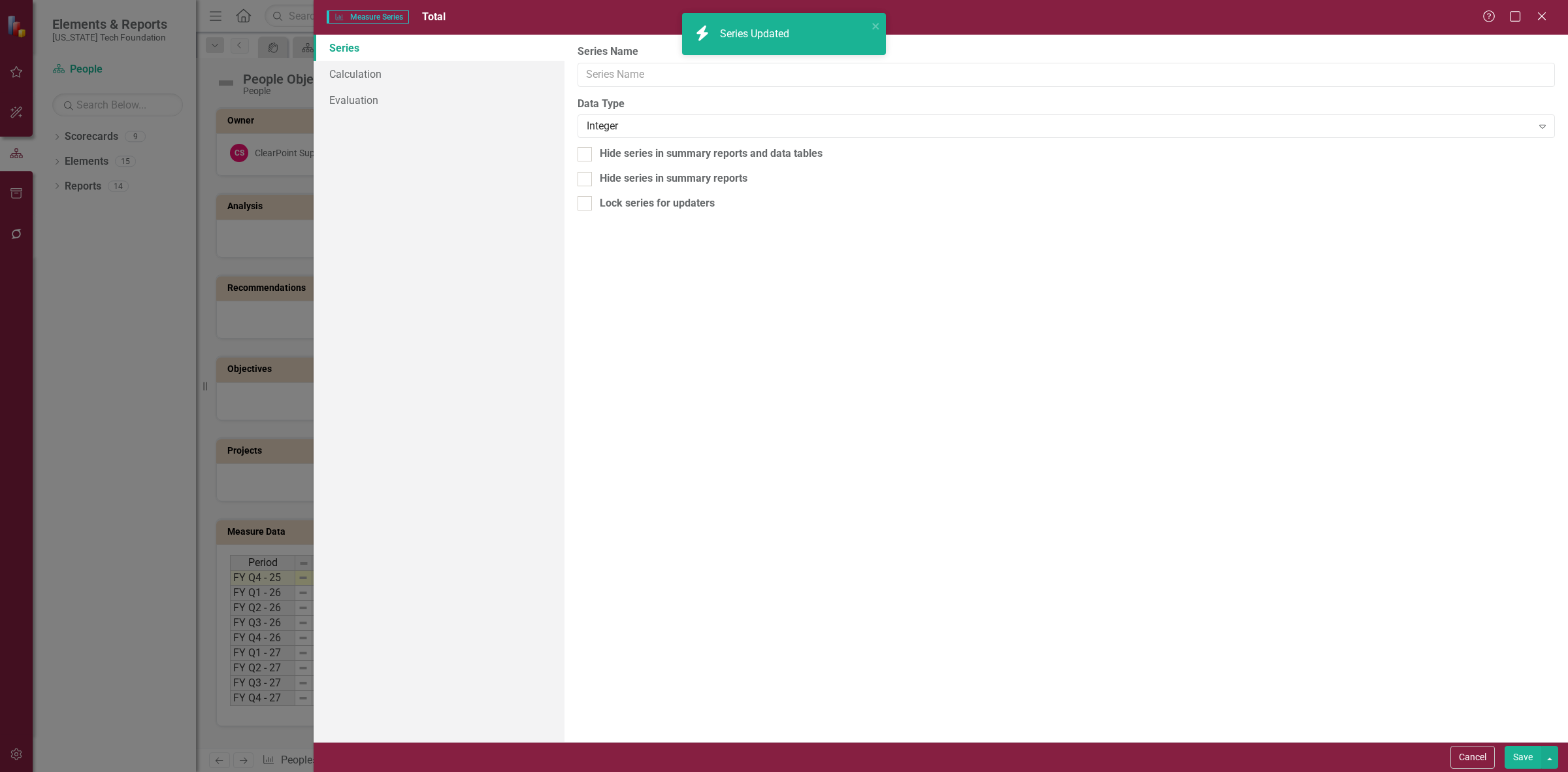
type input "Total"
click at [426, 75] on link "Calculation" at bounding box center [439, 74] width 251 height 26
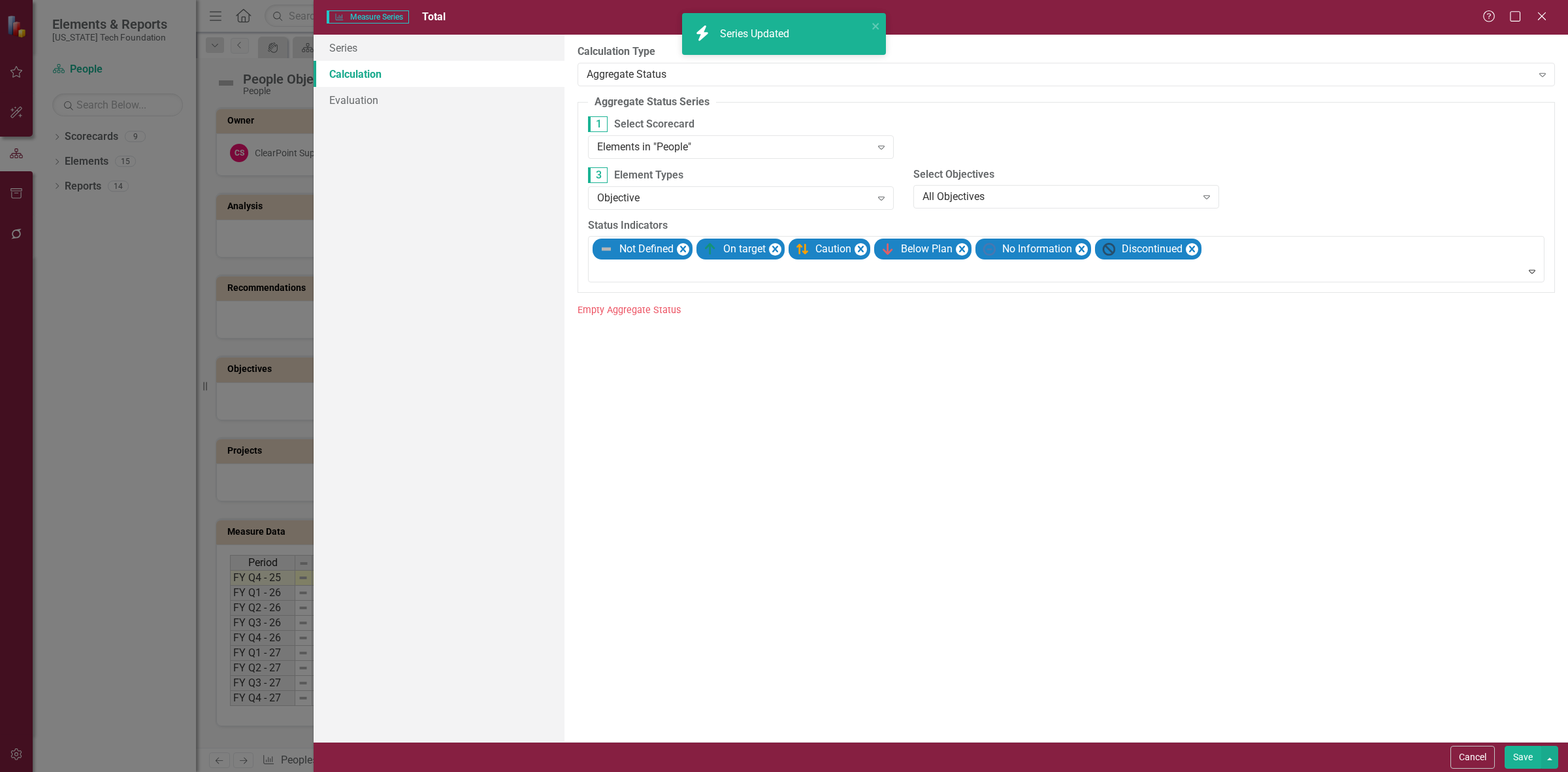
click at [570, 75] on div "By default, series in ClearPoint are not calculated. So, if you leave the form …" at bounding box center [1066, 389] width 1003 height 707
click at [677, 148] on div "Elements in "People"" at bounding box center [733, 146] width 274 height 15
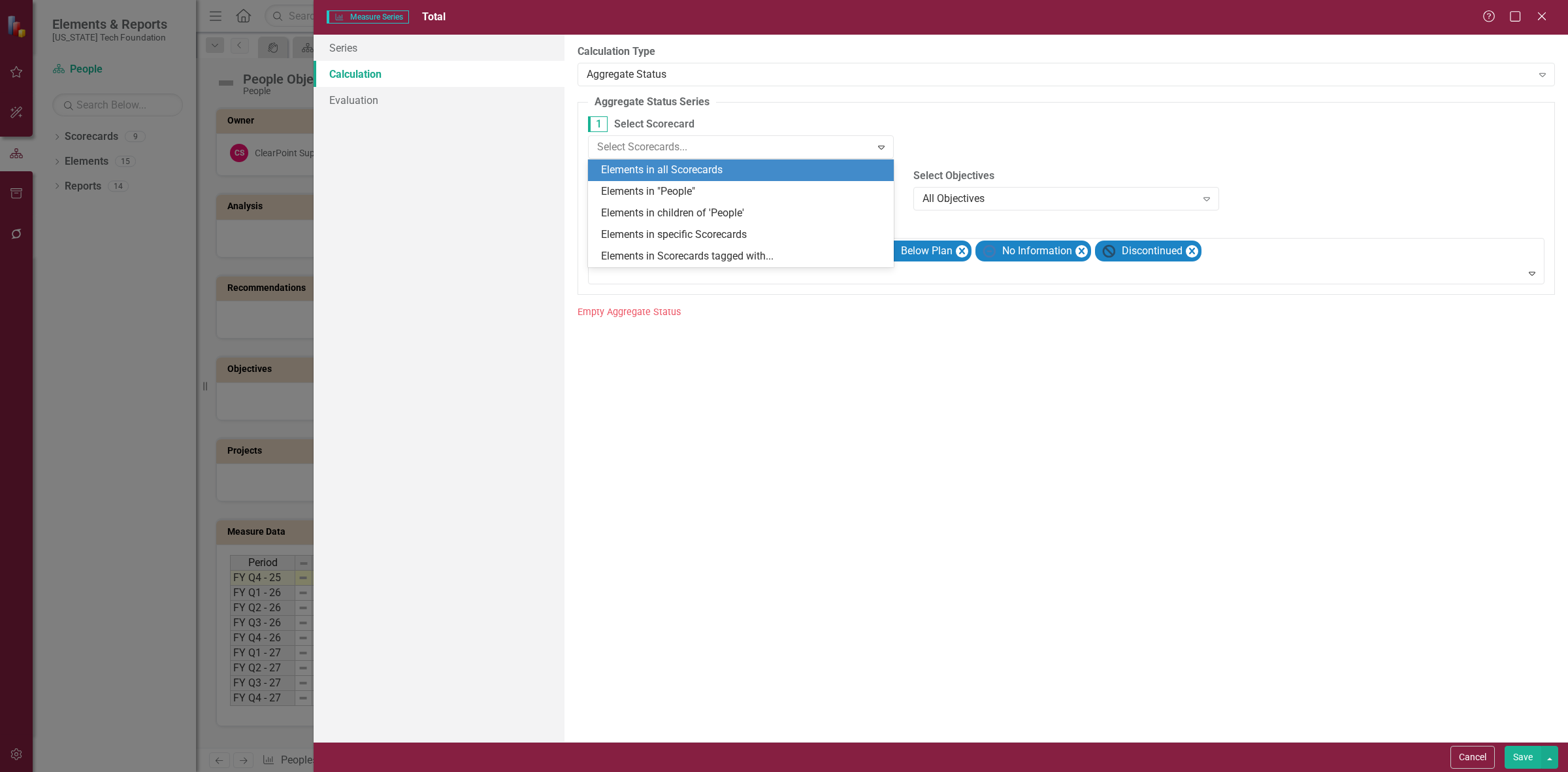
click at [678, 164] on div "Elements in all Scorecards" at bounding box center [743, 170] width 285 height 15
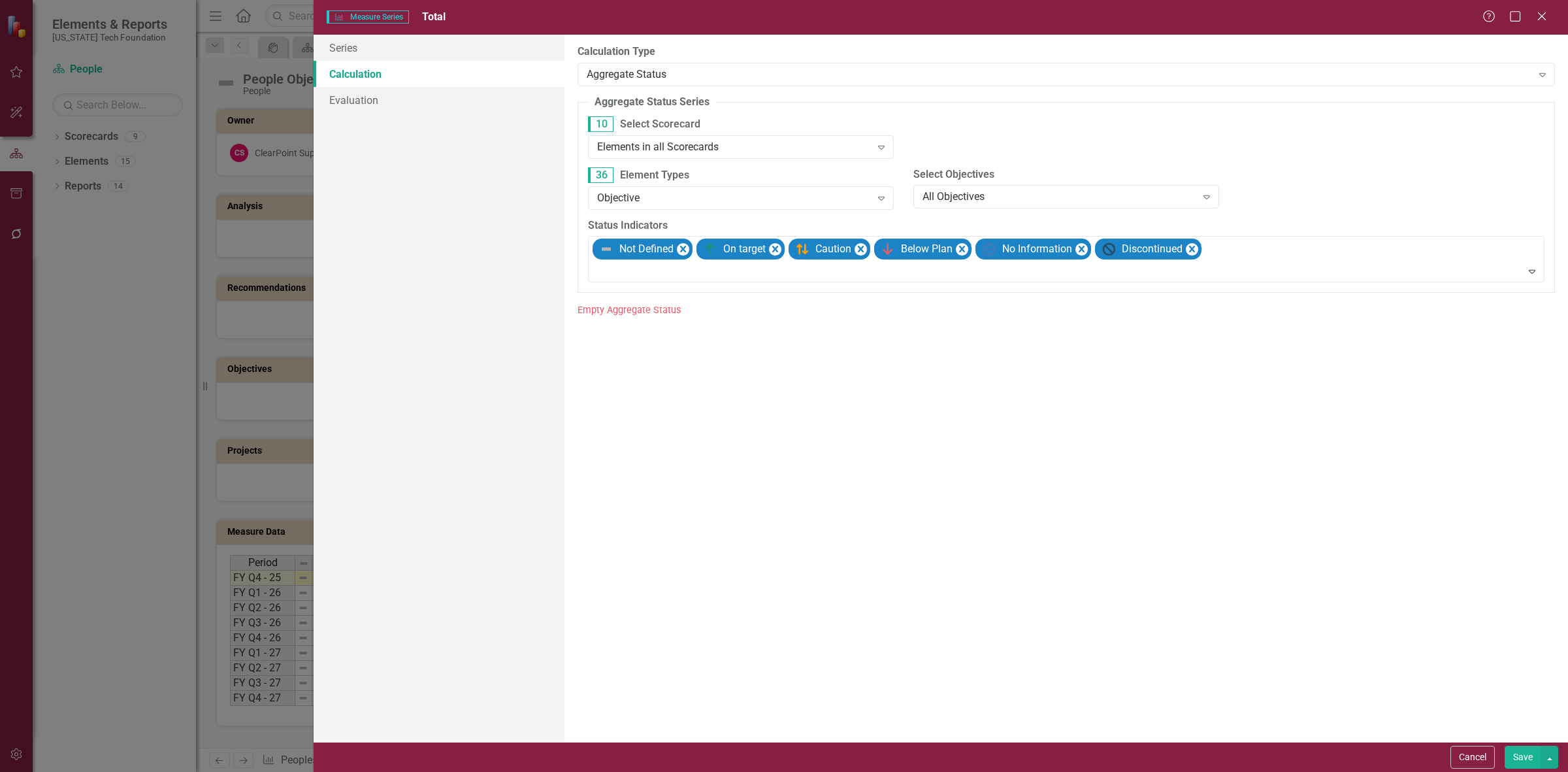
click at [1512, 752] on button "Save" at bounding box center [1522, 757] width 37 height 22
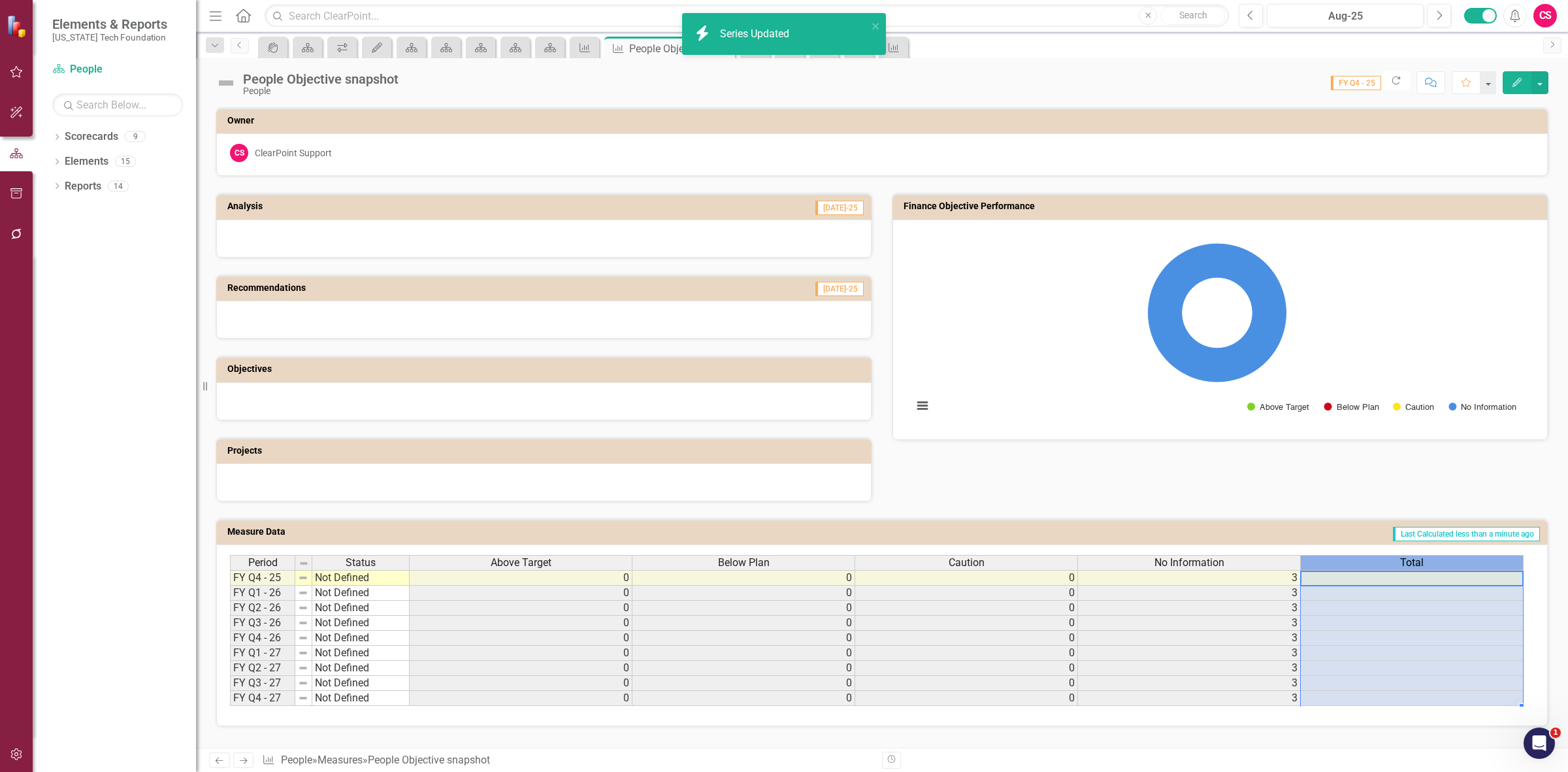
click at [1387, 566] on div "Total" at bounding box center [1411, 563] width 222 height 14
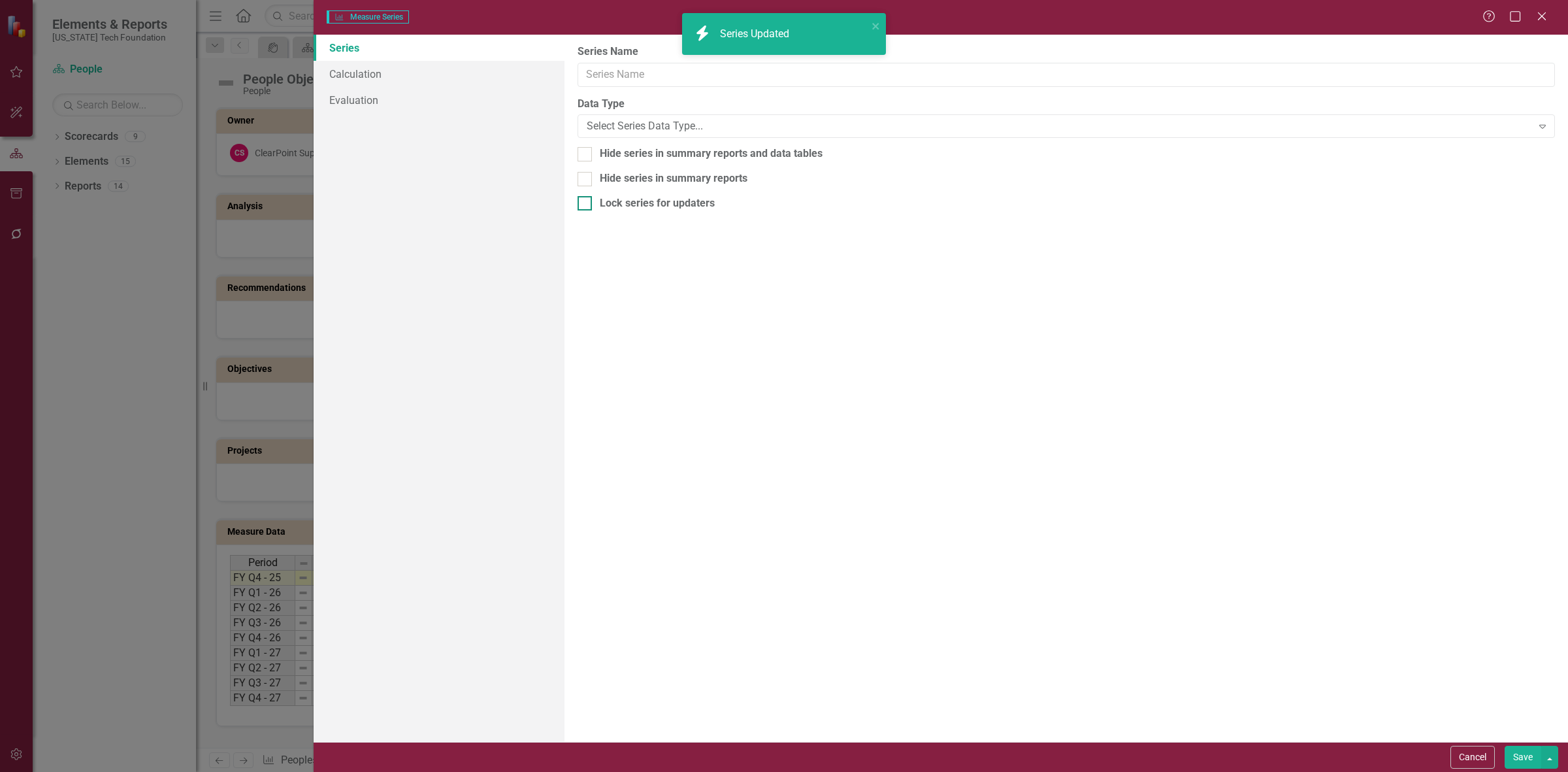
type input "Total"
click at [395, 70] on link "Calculation" at bounding box center [439, 74] width 251 height 26
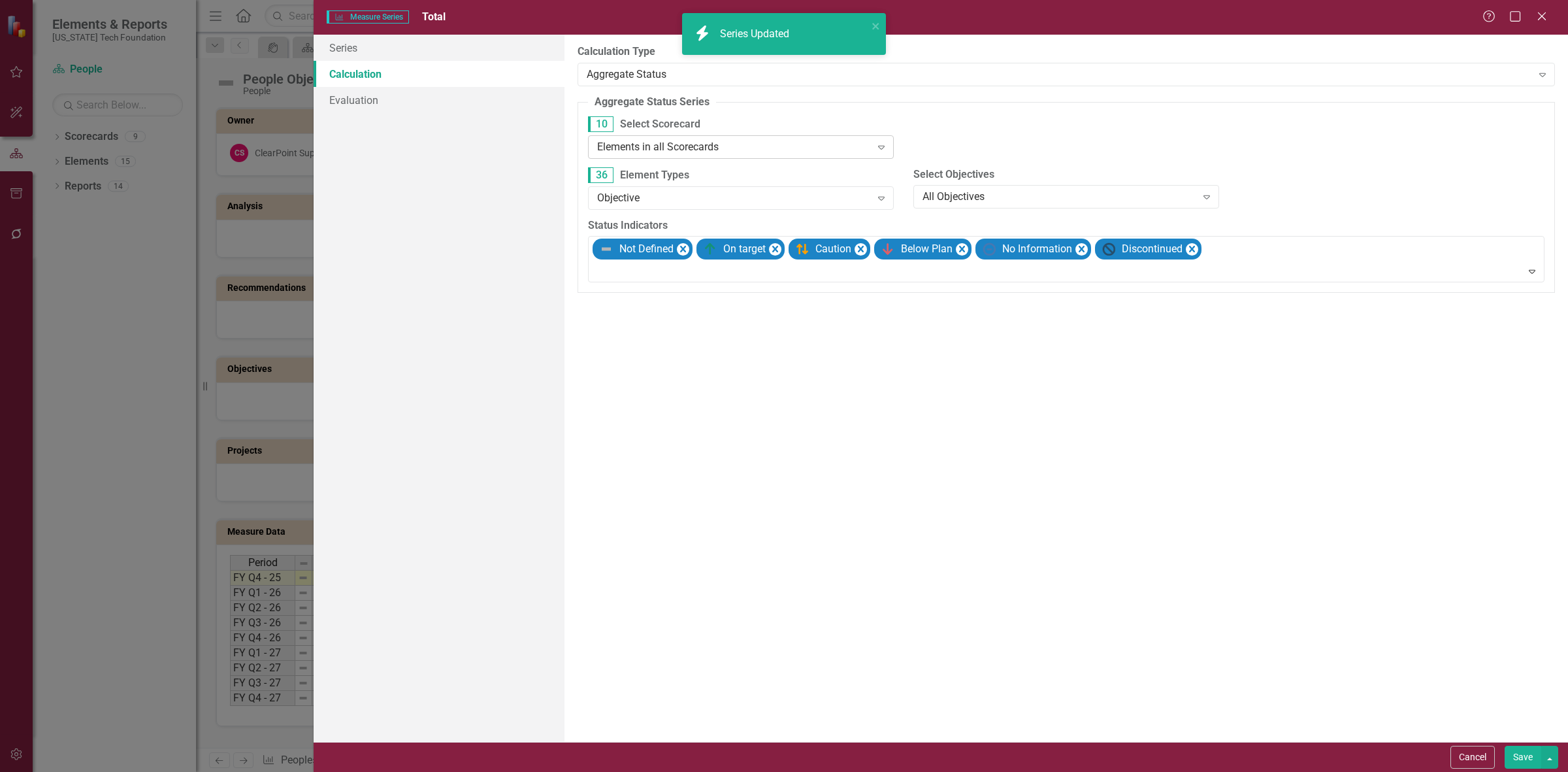
click at [696, 151] on div "Elements in all Scorecards" at bounding box center [733, 146] width 274 height 15
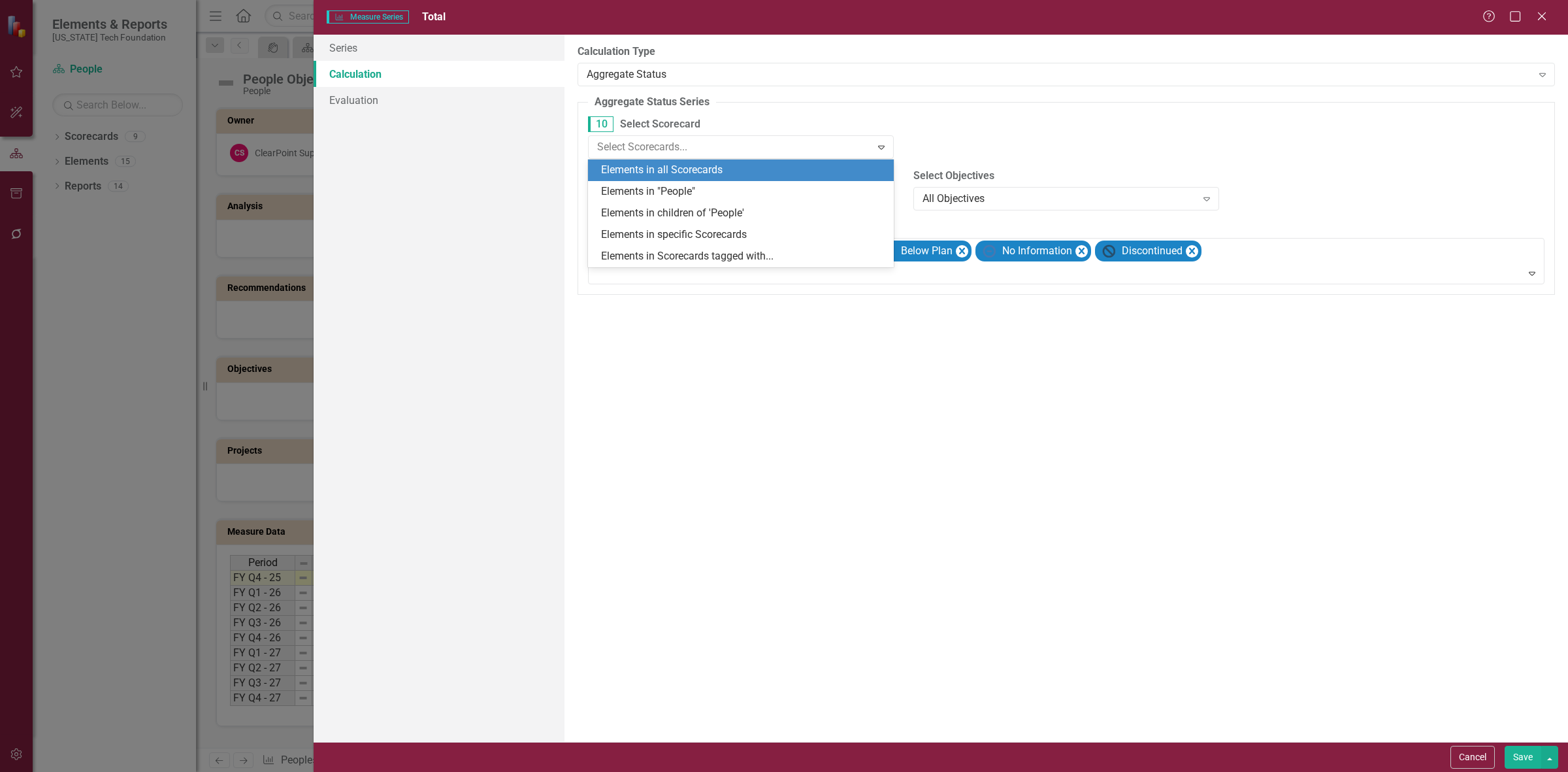
click at [697, 181] on div "Elements in all Scorecards Elements in "People" Elements in children of 'People…" at bounding box center [740, 213] width 306 height 107
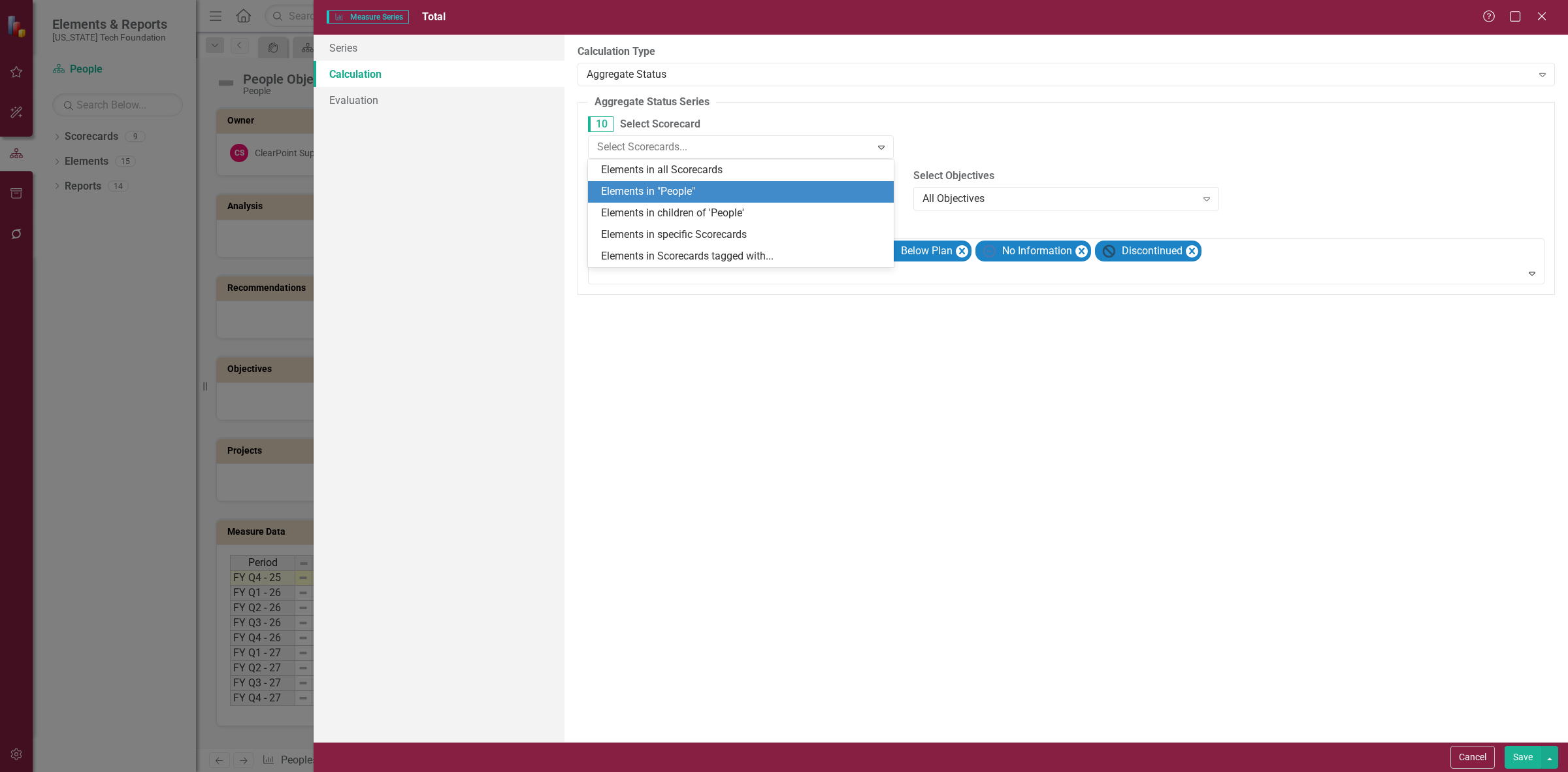
click at [699, 188] on div "Elements in "People"" at bounding box center [743, 191] width 285 height 15
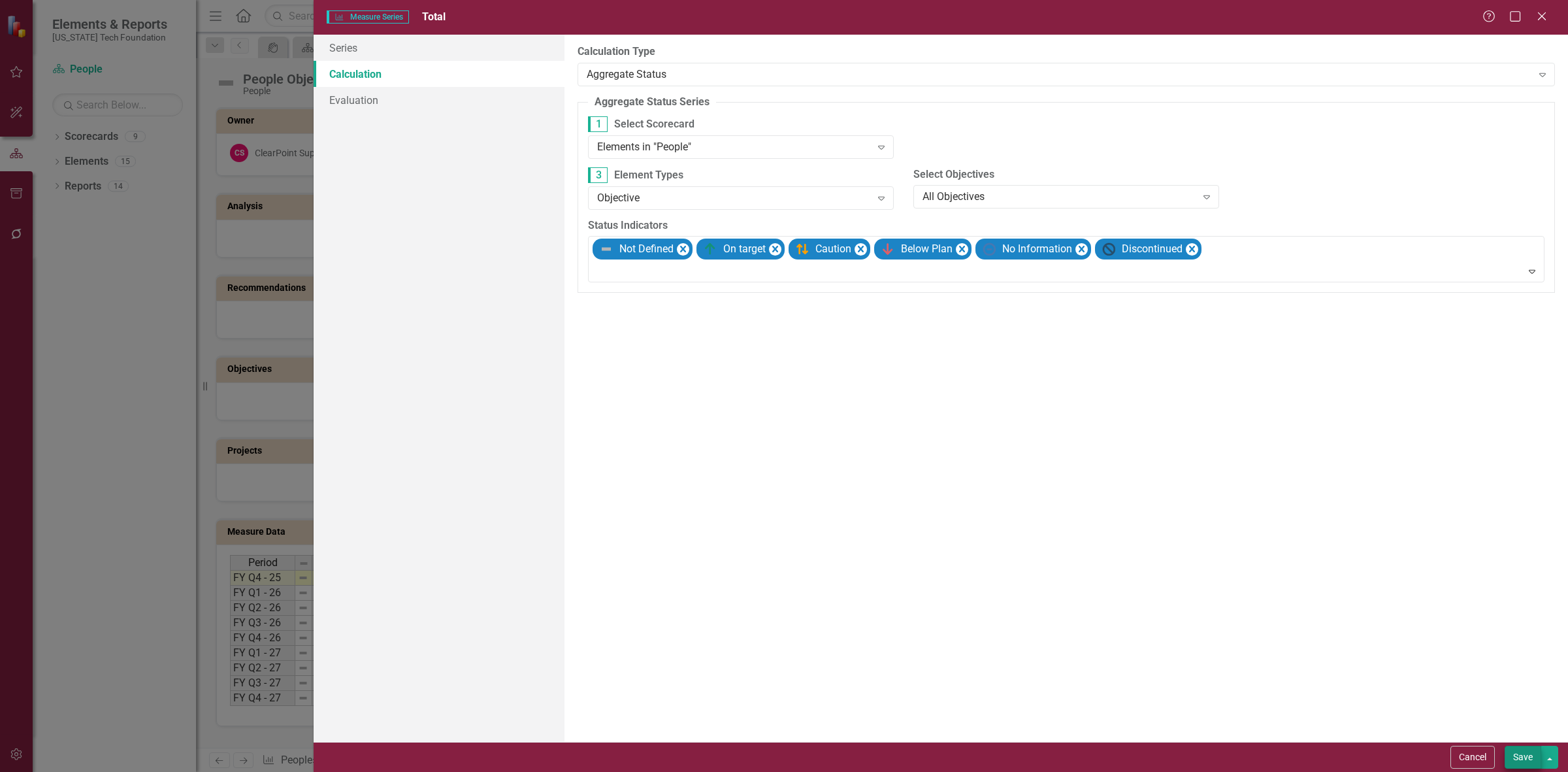
click at [1503, 759] on div "Save" at bounding box center [1529, 757] width 57 height 22
click at [1509, 759] on button "Save" at bounding box center [1522, 757] width 37 height 22
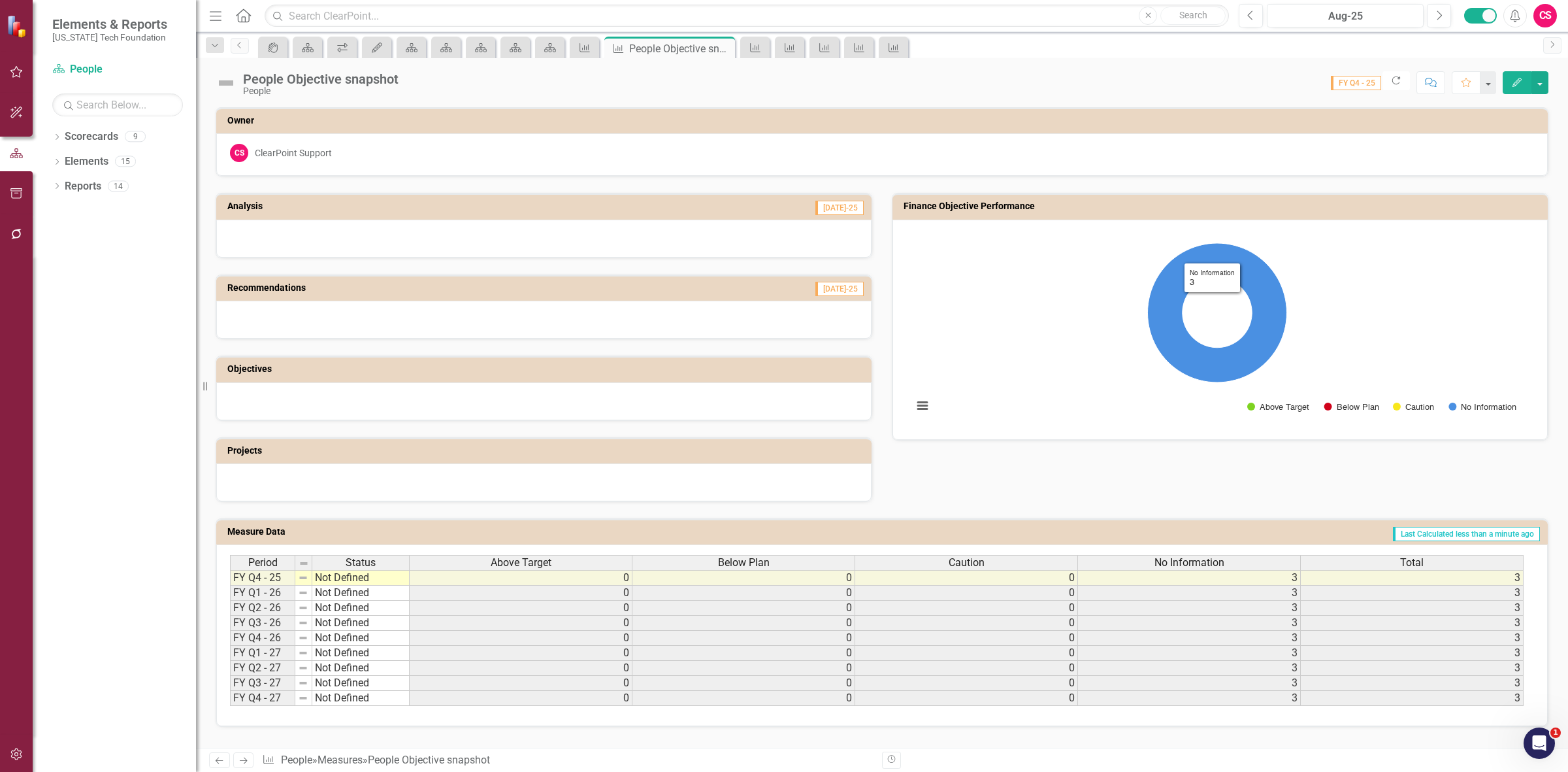
click at [1057, 210] on h3 "Finance Objective Performance" at bounding box center [1222, 206] width 637 height 10
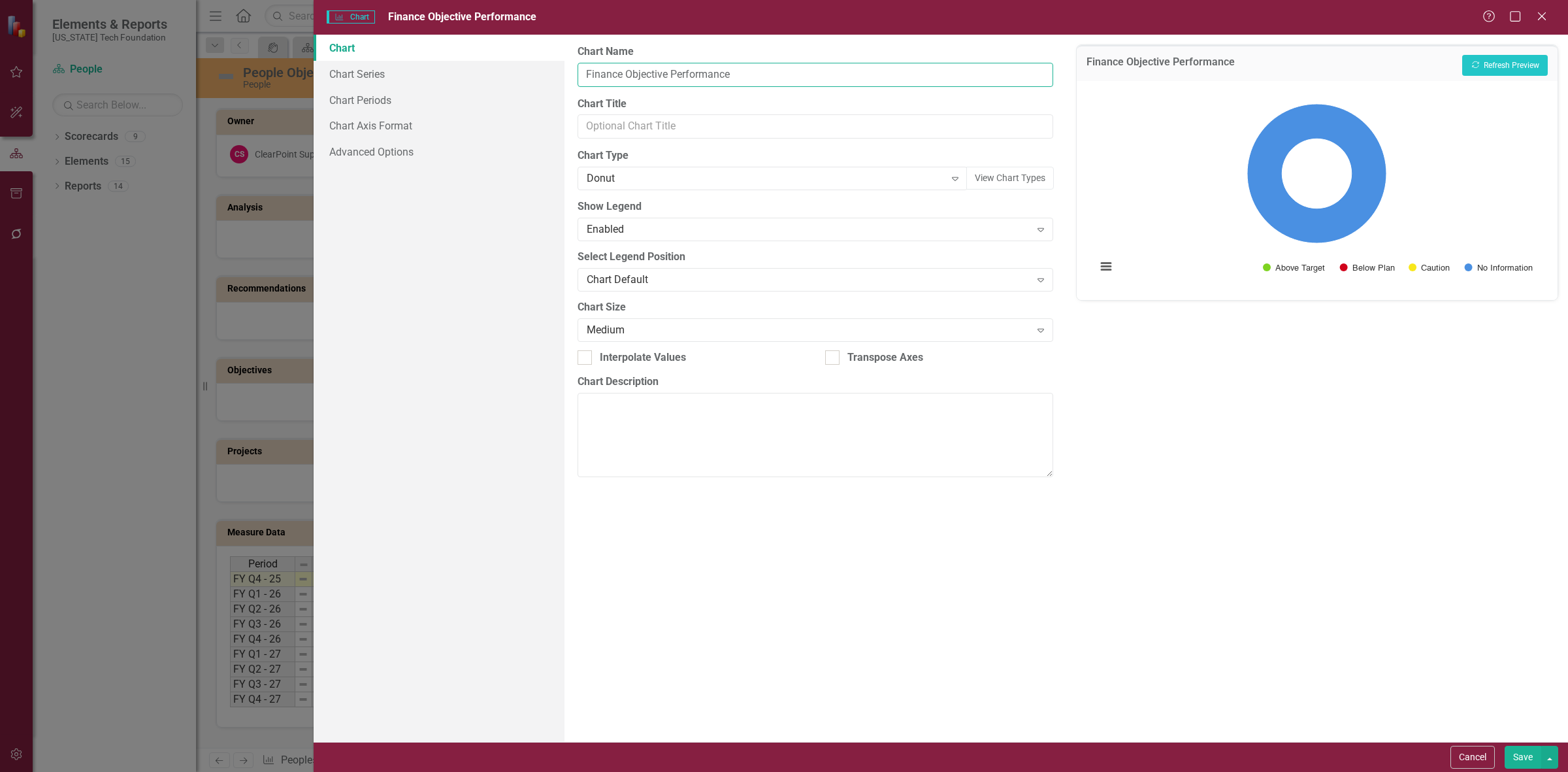
click at [599, 70] on input "Finance Objective Performance" at bounding box center [815, 75] width 476 height 24
click at [592, 69] on input "Finance Objective Performance" at bounding box center [815, 75] width 476 height 24
click at [608, 76] on input "Finance Objective Performance" at bounding box center [815, 75] width 476 height 24
click at [605, 76] on input "Finance Objective Performance" at bounding box center [815, 75] width 476 height 24
type input "People Objective Performance"
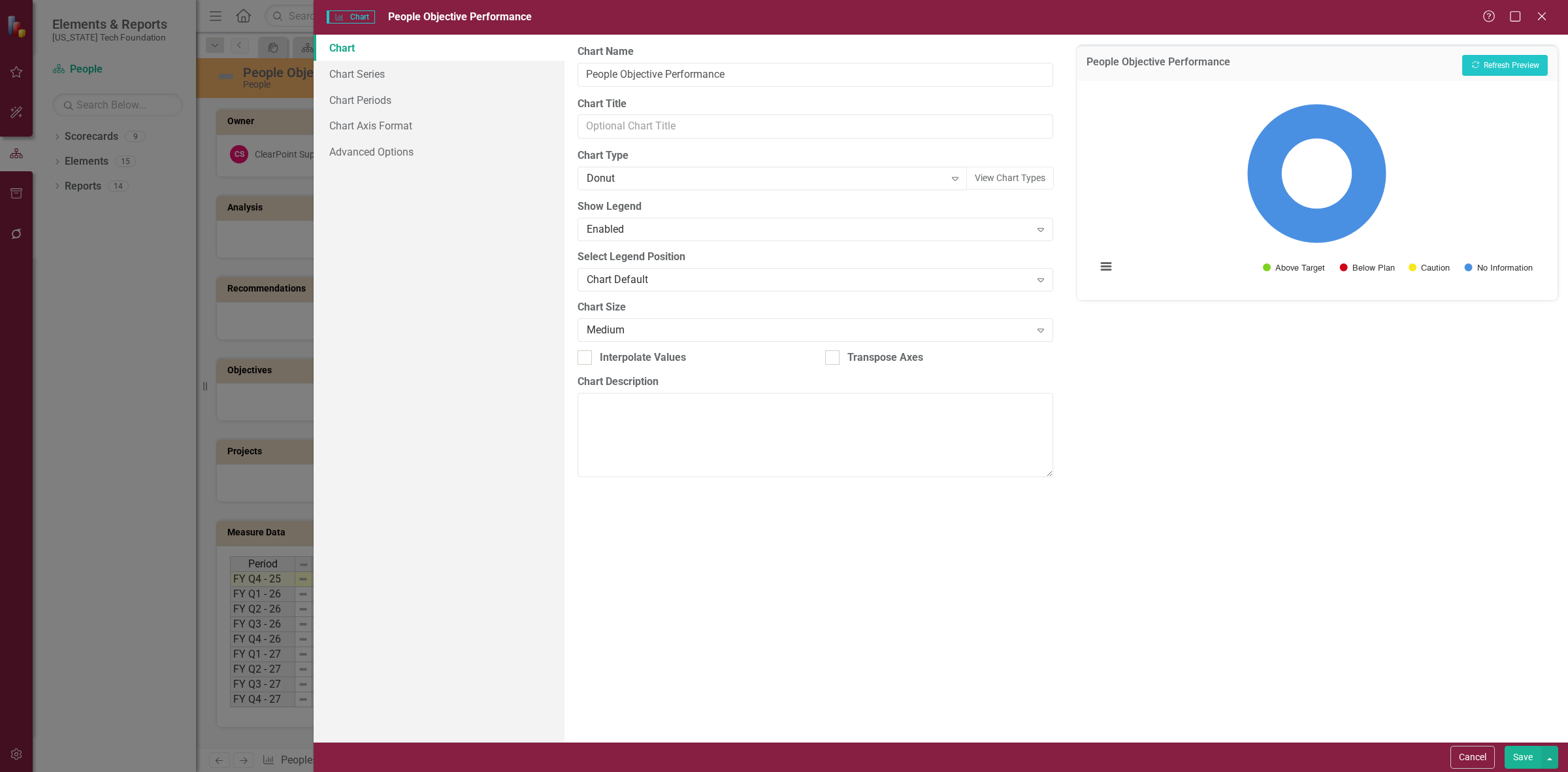
click at [1507, 759] on button "Save" at bounding box center [1522, 757] width 37 height 22
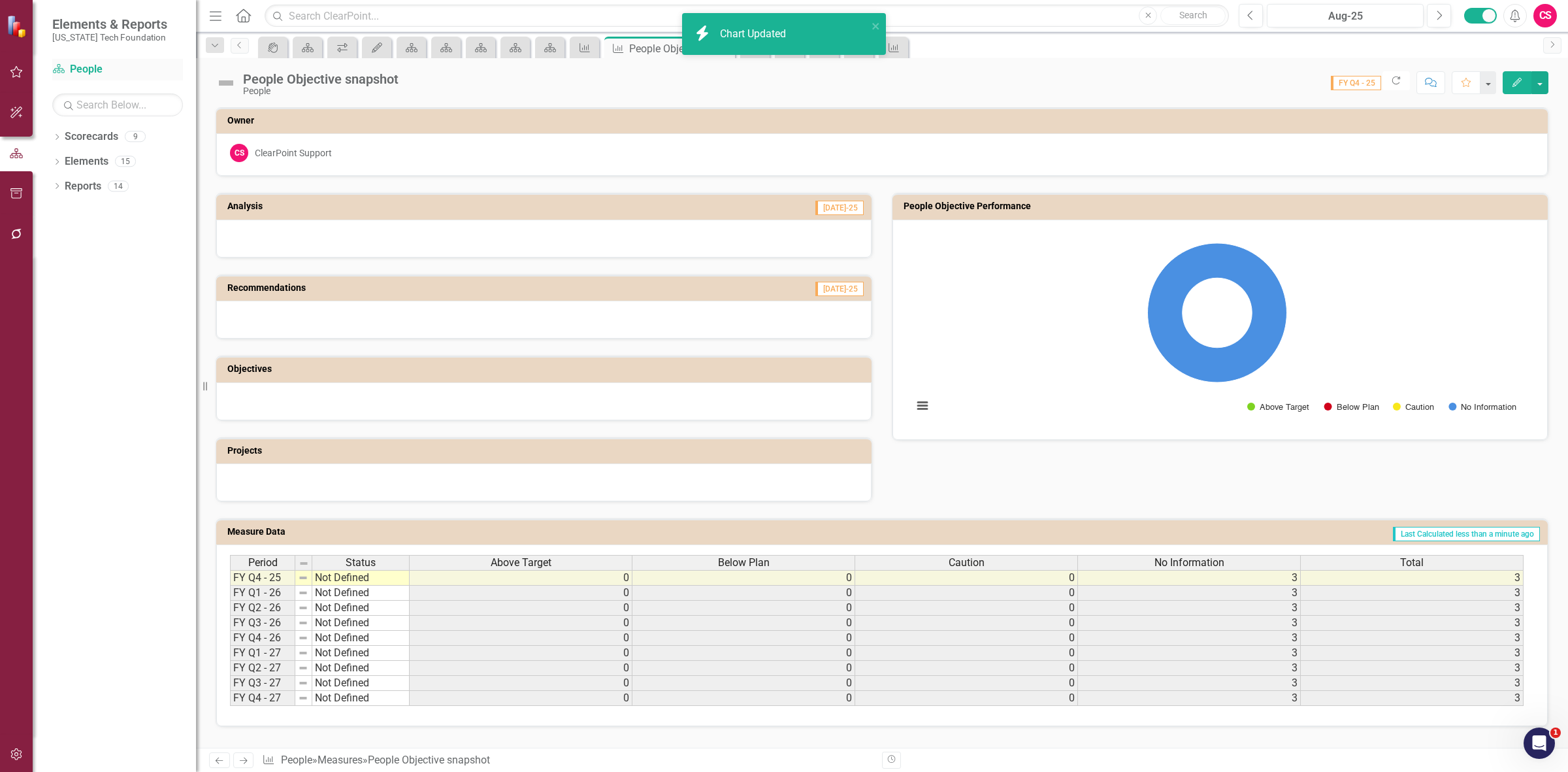
click at [86, 67] on link "Scorecard People" at bounding box center [118, 69] width 131 height 15
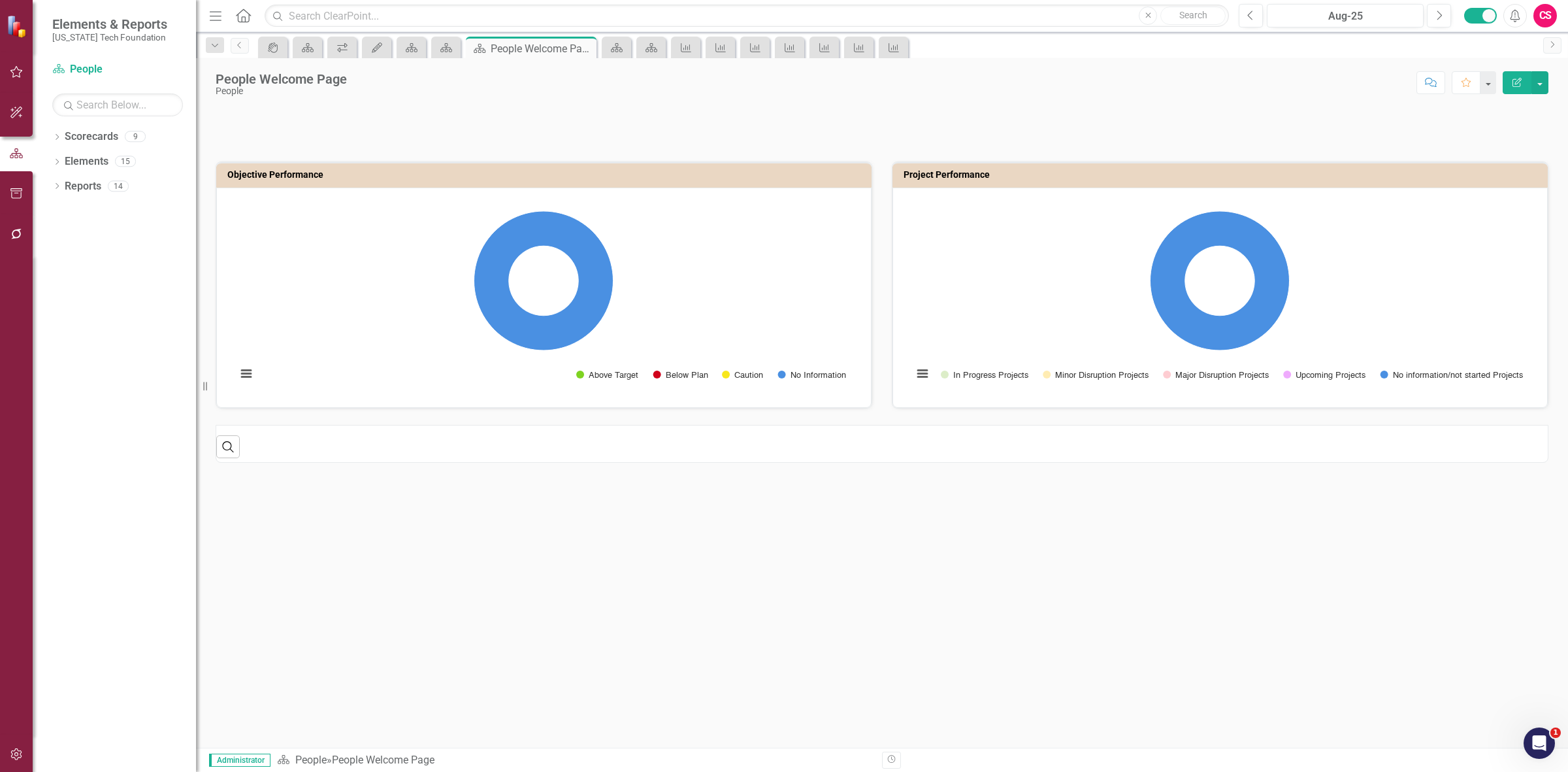
click at [1509, 80] on button "Edit Report" at bounding box center [1517, 82] width 29 height 22
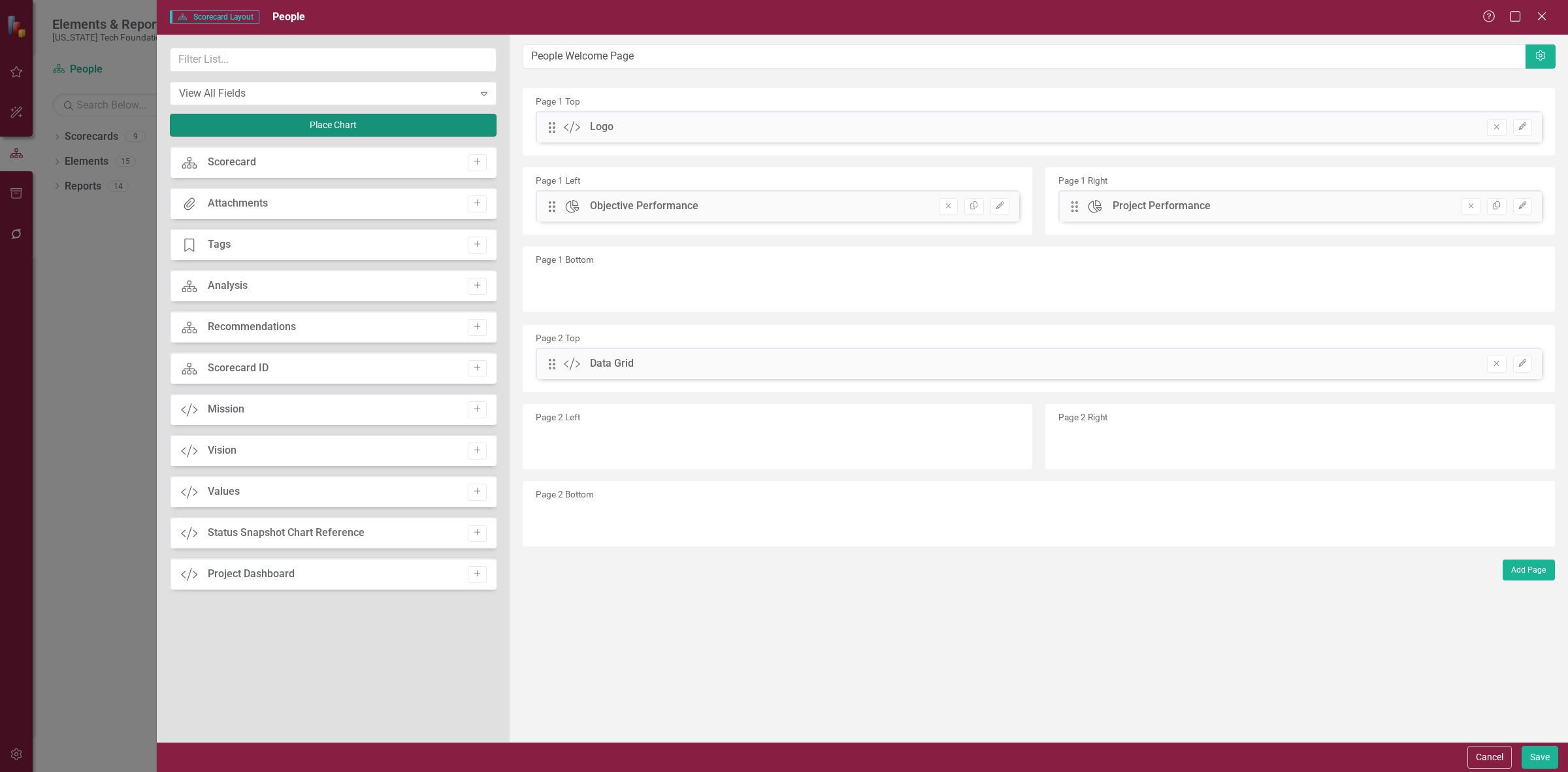
click at [288, 132] on button "Place Chart" at bounding box center [333, 125] width 327 height 22
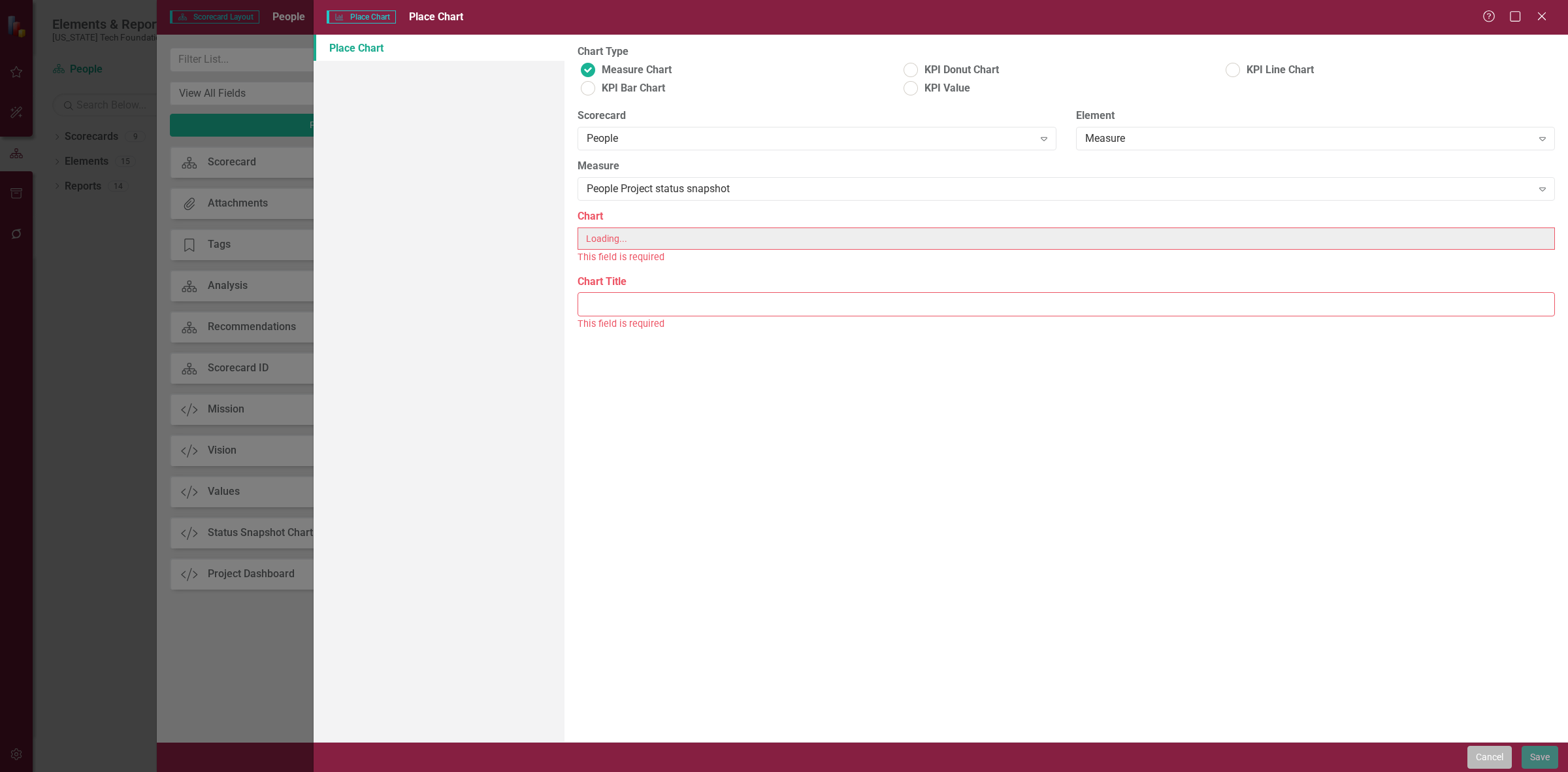
click at [1480, 755] on button "Cancel" at bounding box center [1489, 757] width 44 height 22
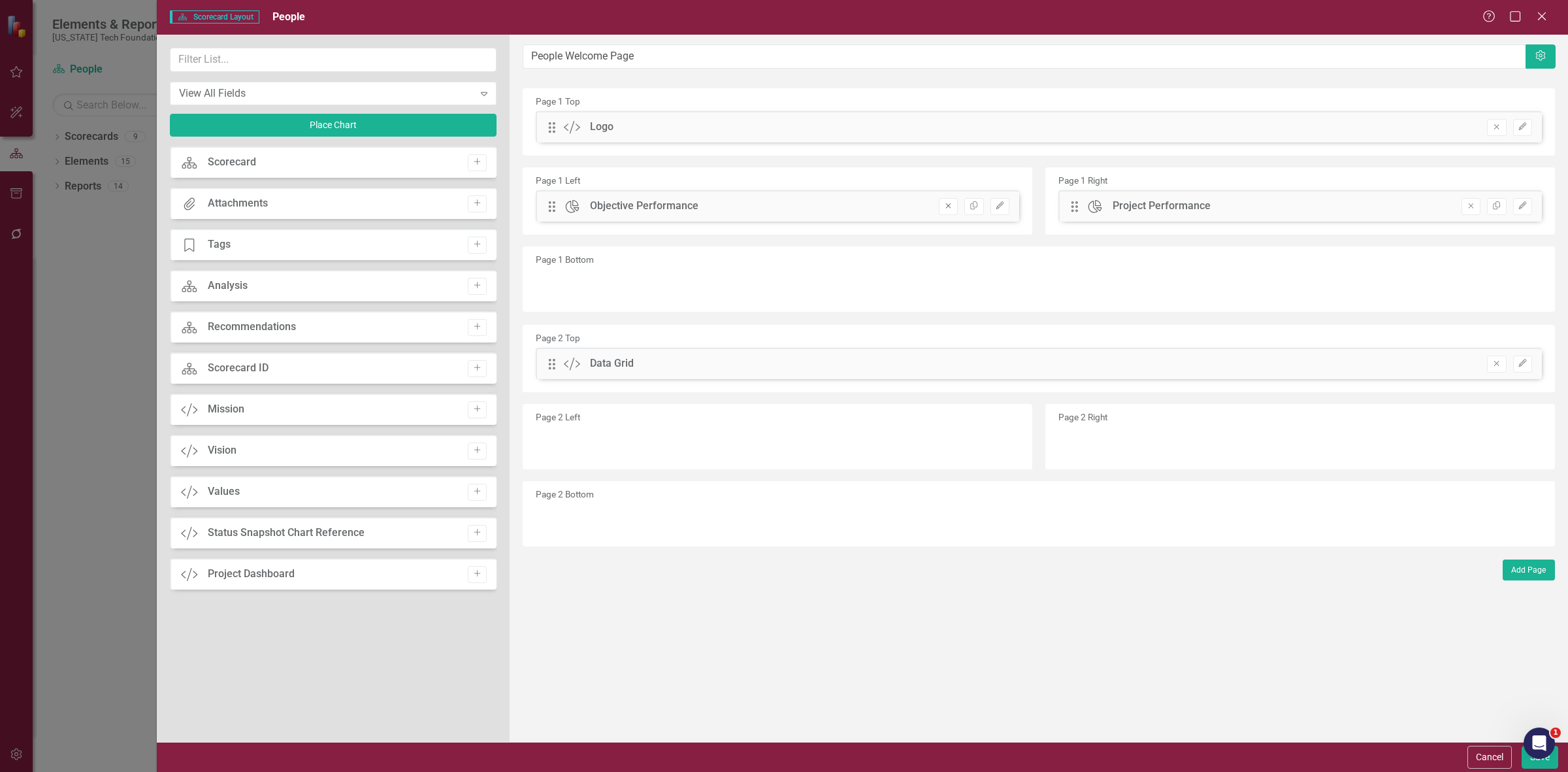
click at [942, 210] on button "Remove" at bounding box center [948, 206] width 19 height 17
click at [1467, 203] on icon "Remove" at bounding box center [1470, 206] width 10 height 8
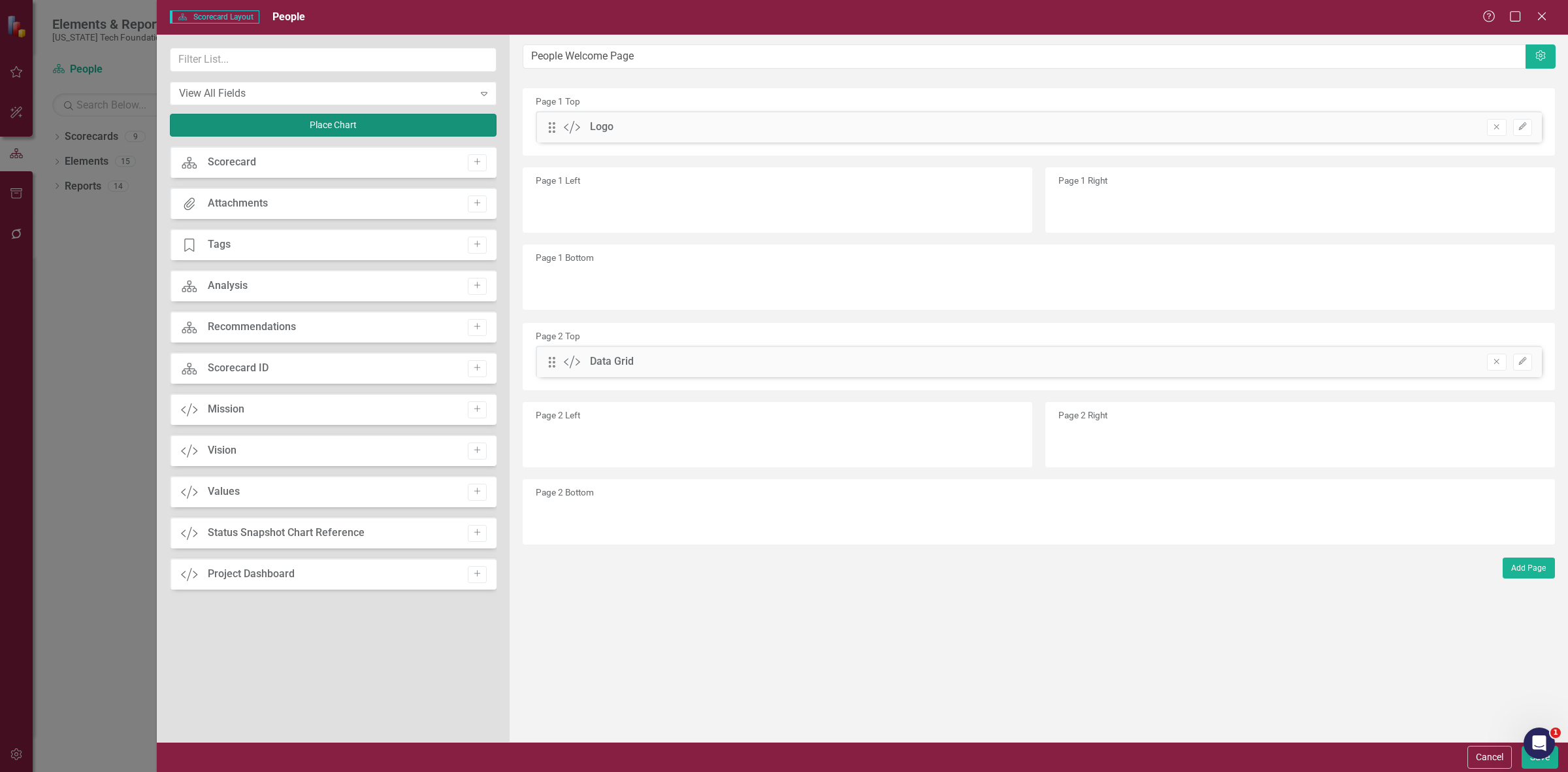
click at [425, 126] on button "Place Chart" at bounding box center [333, 125] width 327 height 22
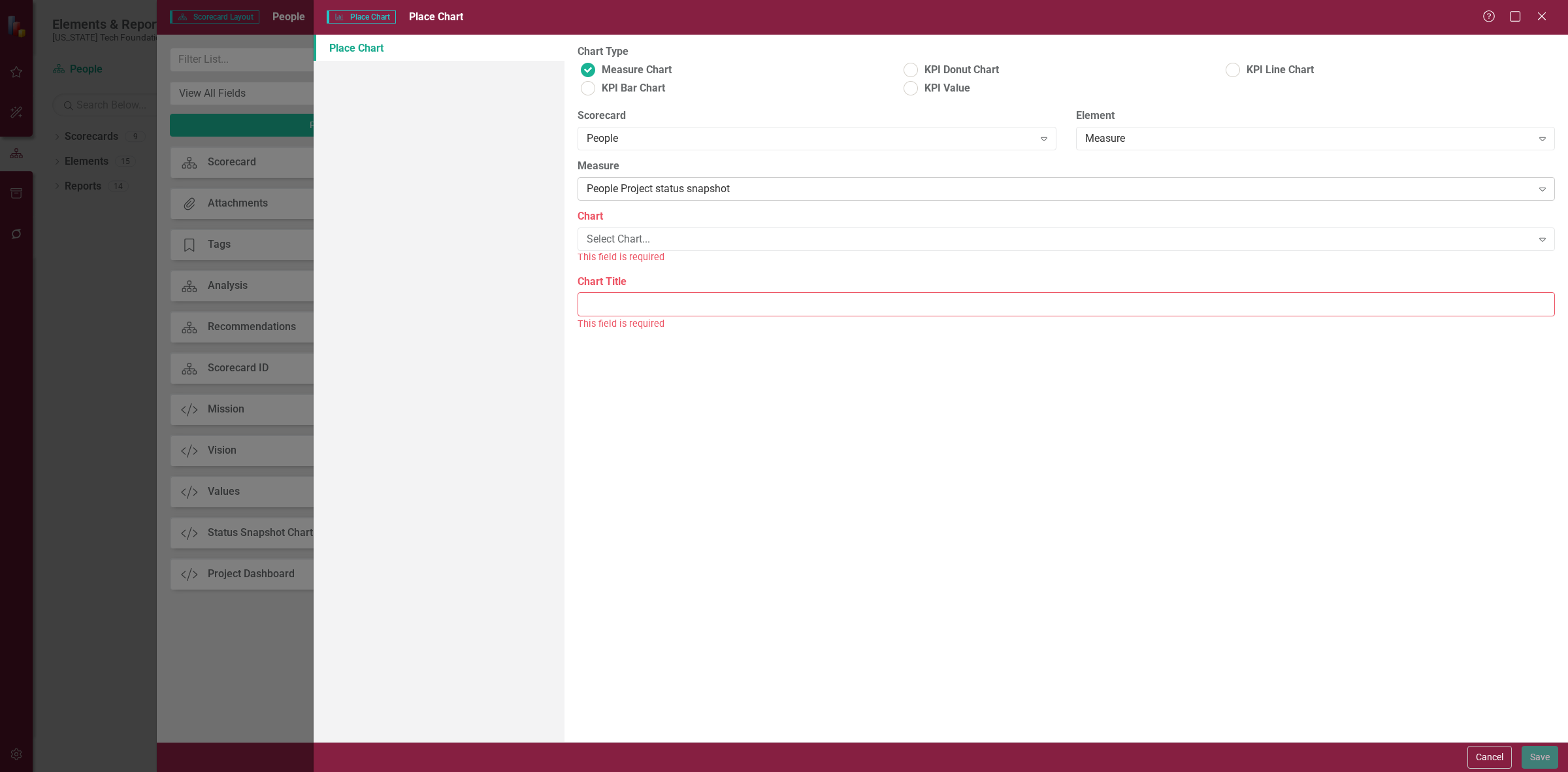
click at [640, 190] on div "People Project status snapshot" at bounding box center [1059, 189] width 945 height 15
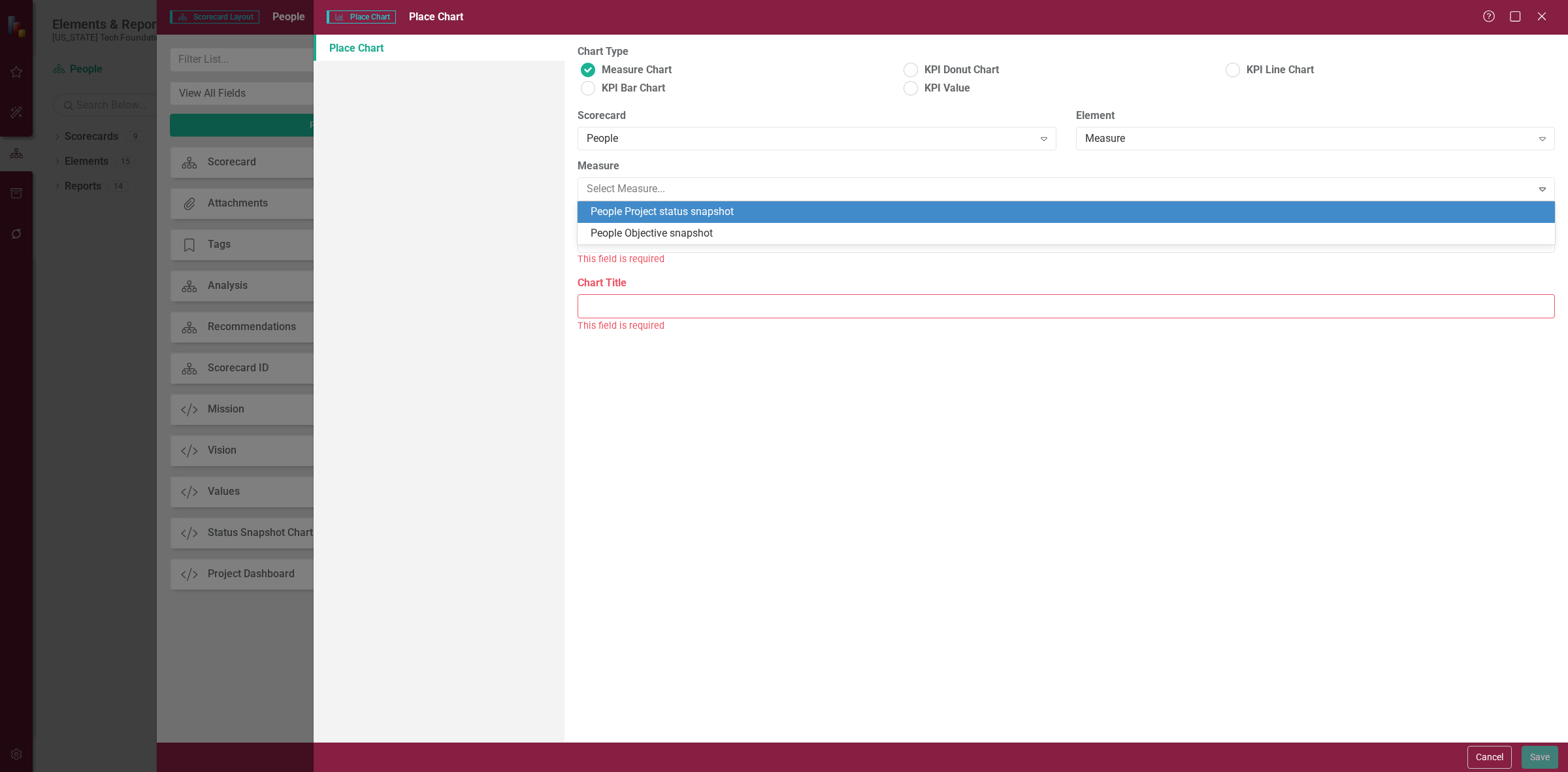
click at [640, 171] on label "Measure" at bounding box center [1065, 166] width 977 height 15
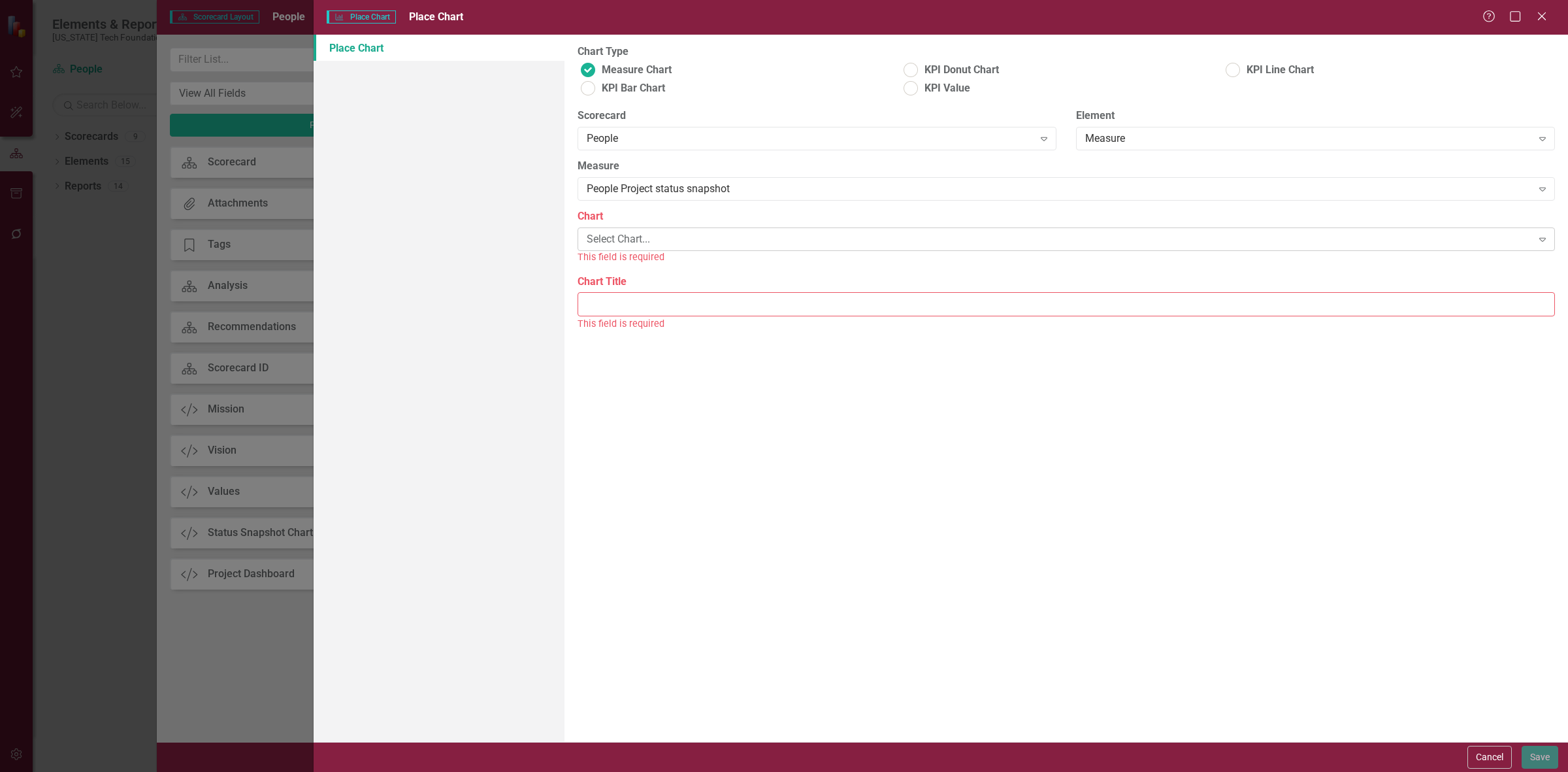
click at [623, 227] on div "Select Chart... Expand" at bounding box center [1065, 239] width 977 height 23
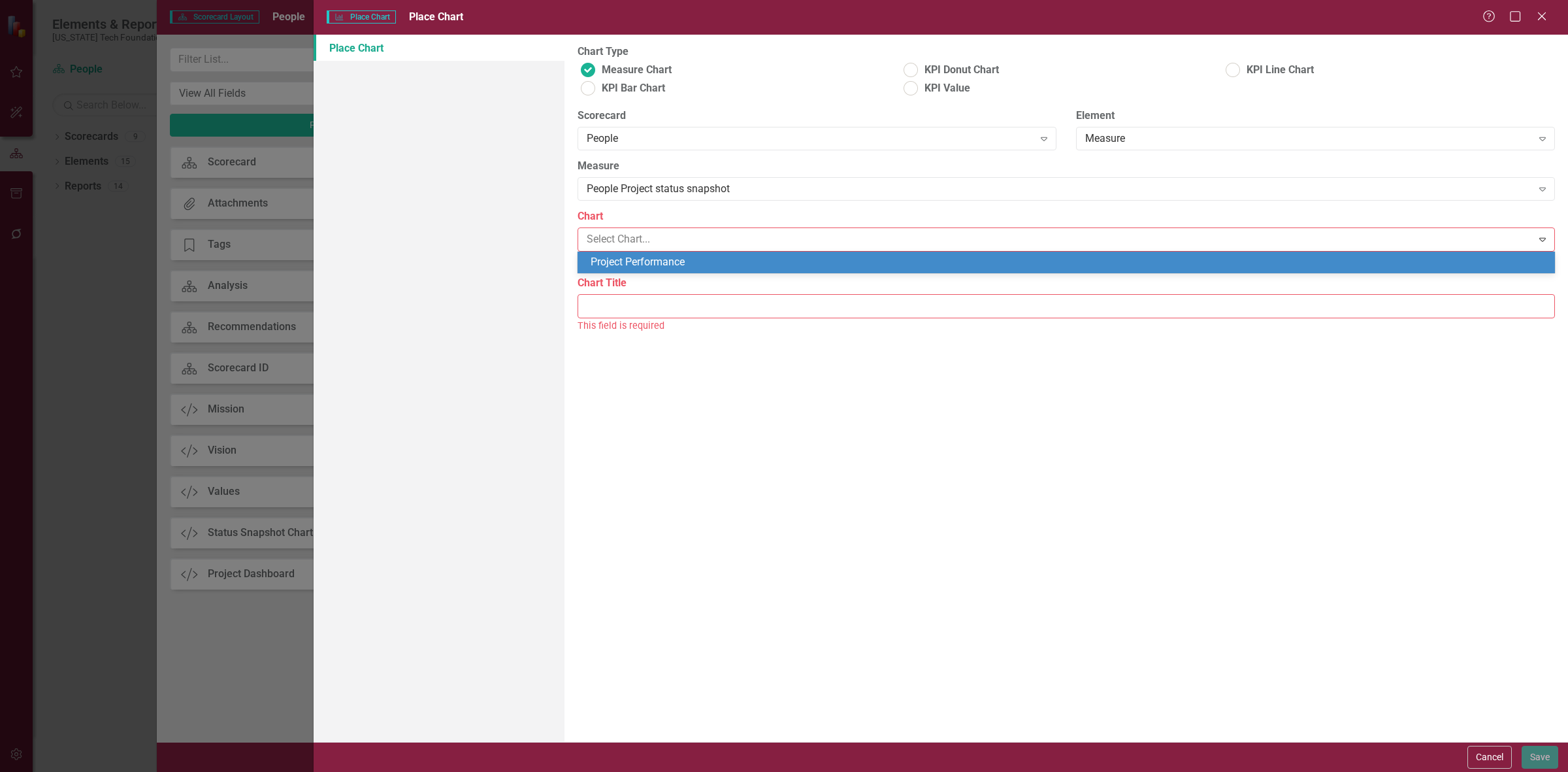
drag, startPoint x: 628, startPoint y: 253, endPoint x: 628, endPoint y: 259, distance: 6.0
click at [628, 253] on div "Project Performance" at bounding box center [1065, 262] width 977 height 22
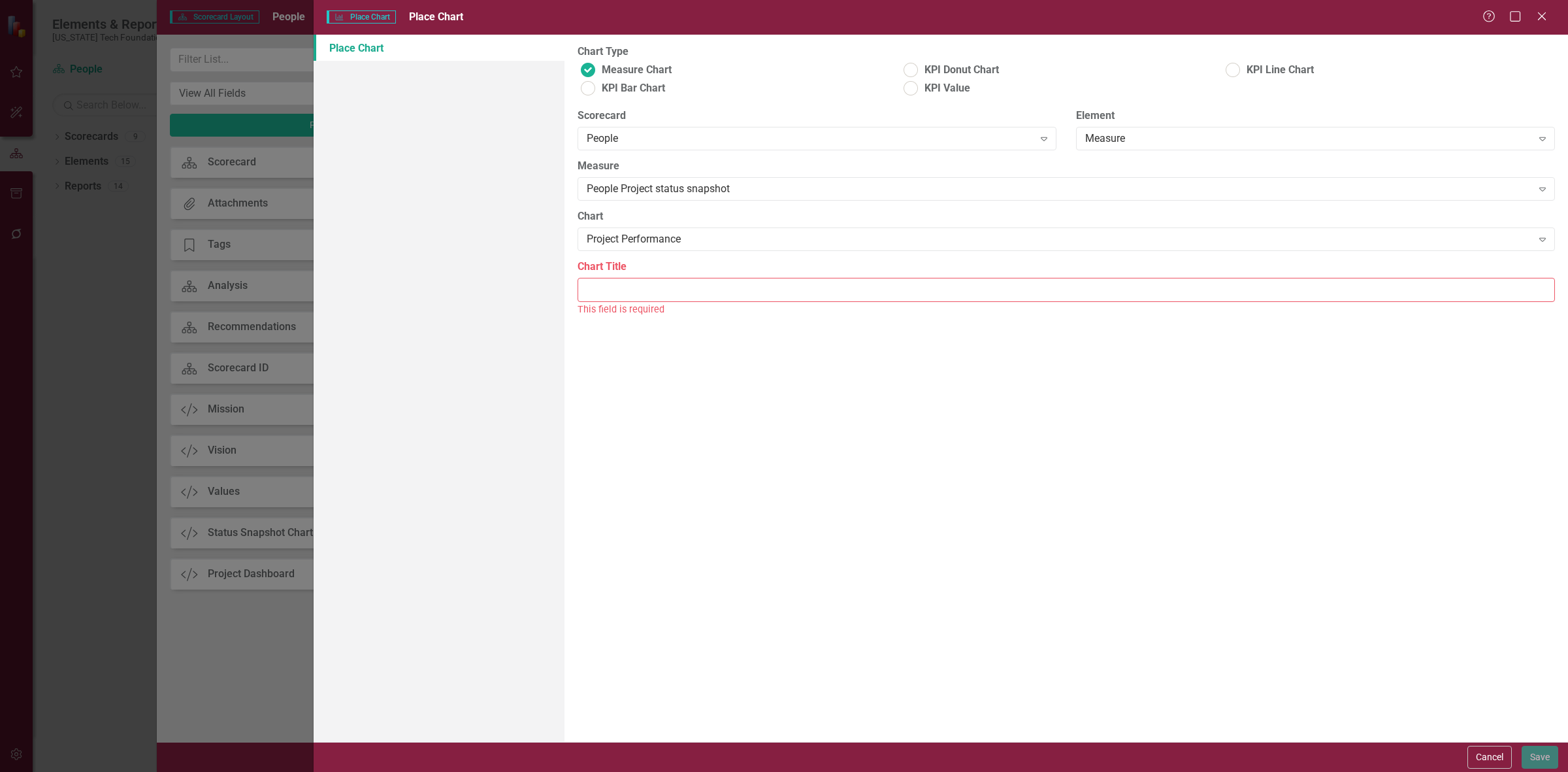
click at [629, 283] on input "Chart Title" at bounding box center [1065, 289] width 977 height 24
type input "People Project Performance"
drag, startPoint x: 1530, startPoint y: 769, endPoint x: 1536, endPoint y: 765, distance: 7.2
click at [1533, 769] on div "Cancel Save" at bounding box center [941, 756] width 1255 height 30
click at [1536, 765] on button "Save" at bounding box center [1539, 757] width 37 height 22
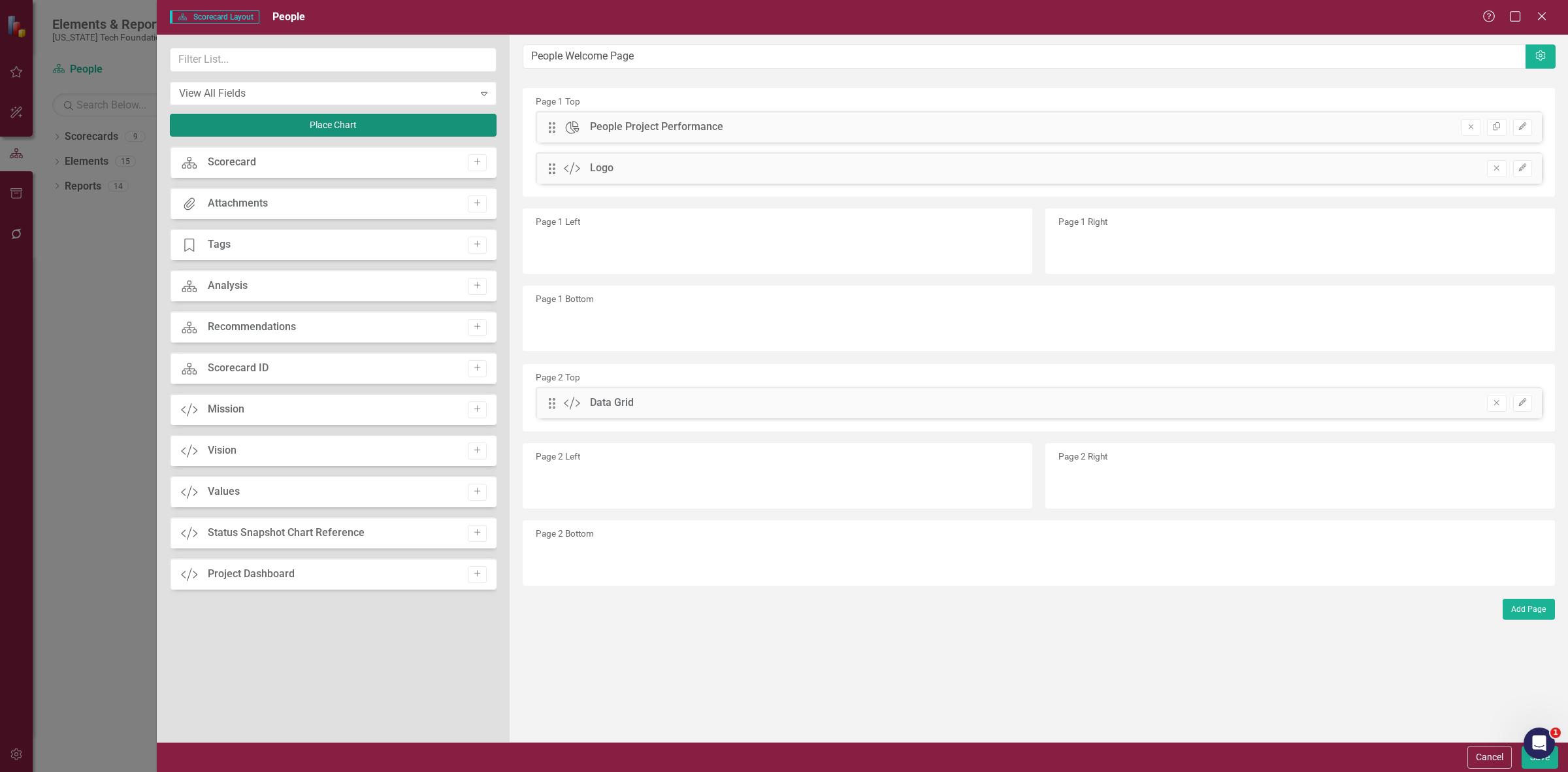
click at [256, 133] on button "Place Chart" at bounding box center [333, 125] width 327 height 22
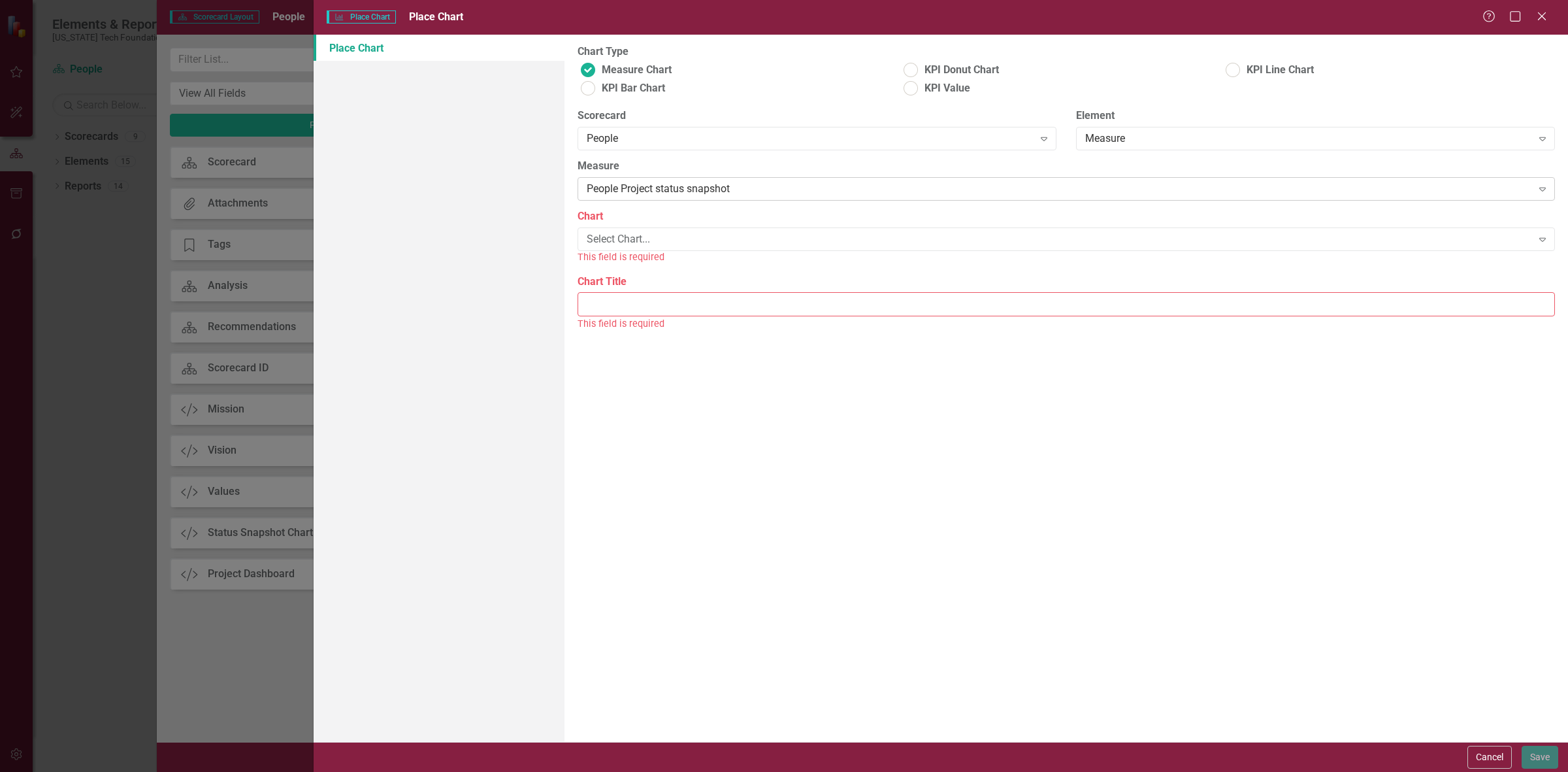
click at [661, 189] on div "People Project status snapshot" at bounding box center [1059, 189] width 945 height 15
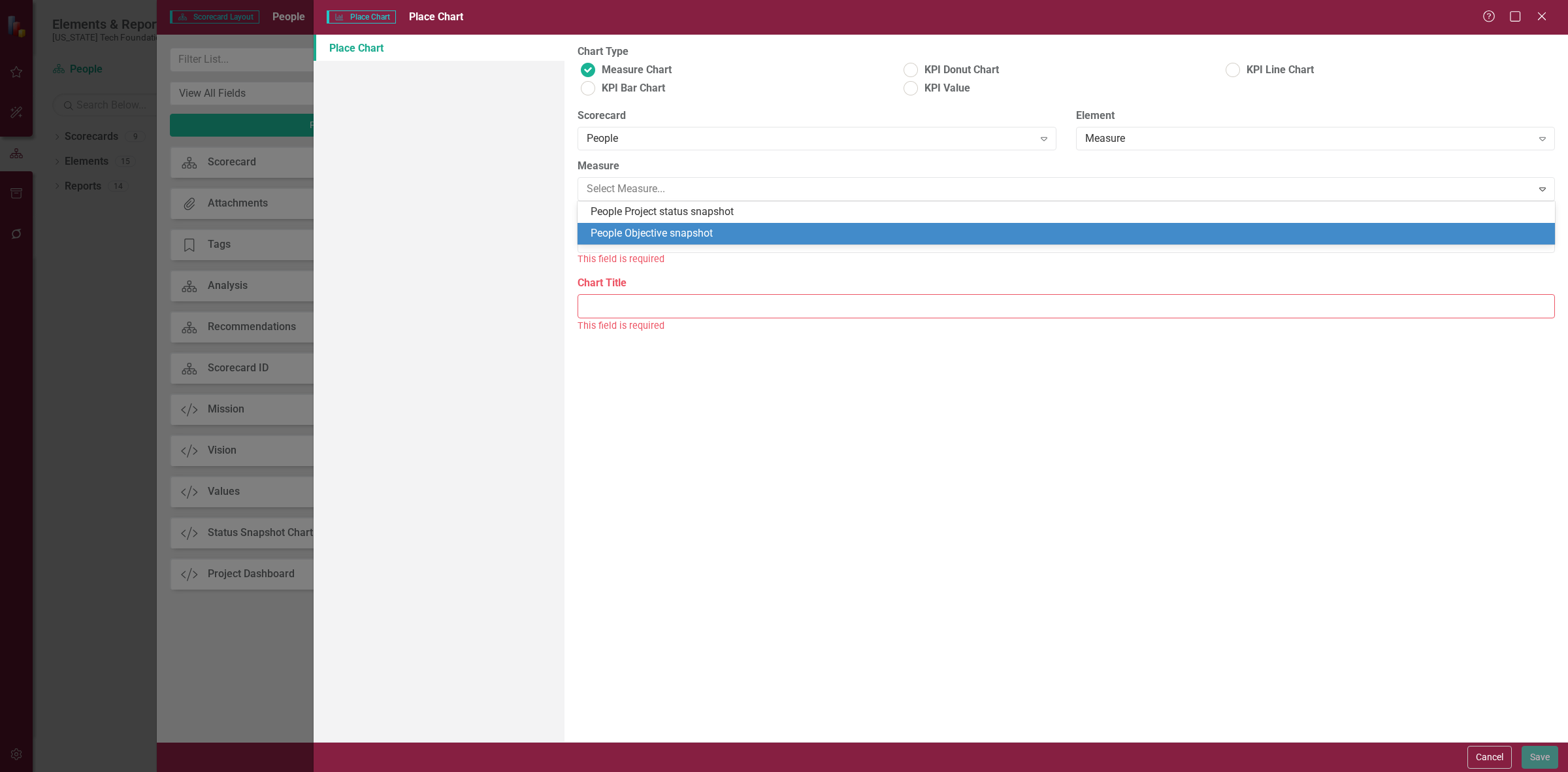
click at [653, 239] on div "People Objective snapshot" at bounding box center [1069, 233] width 957 height 15
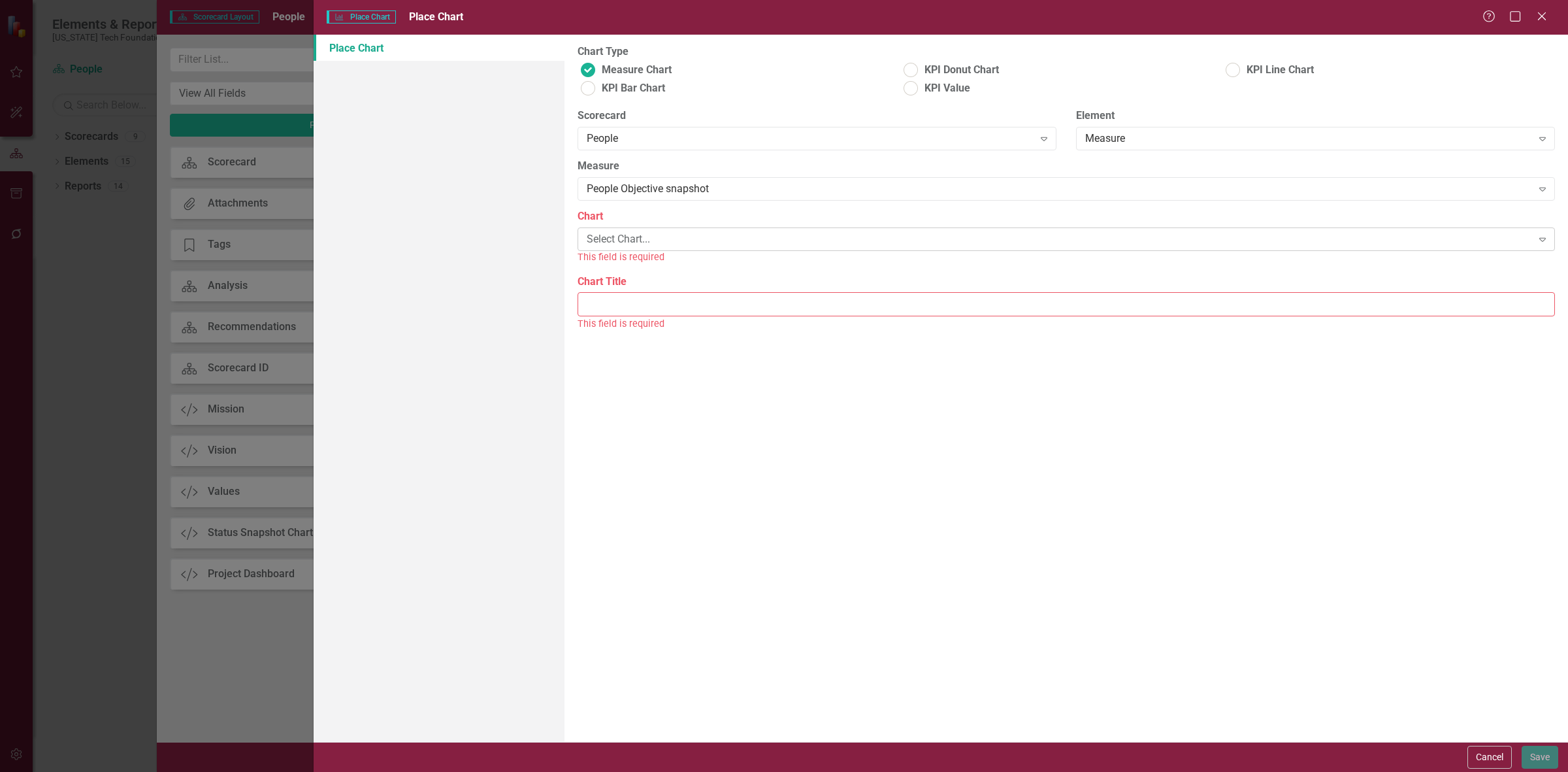
click at [643, 239] on div "Select Chart..." at bounding box center [1059, 239] width 945 height 15
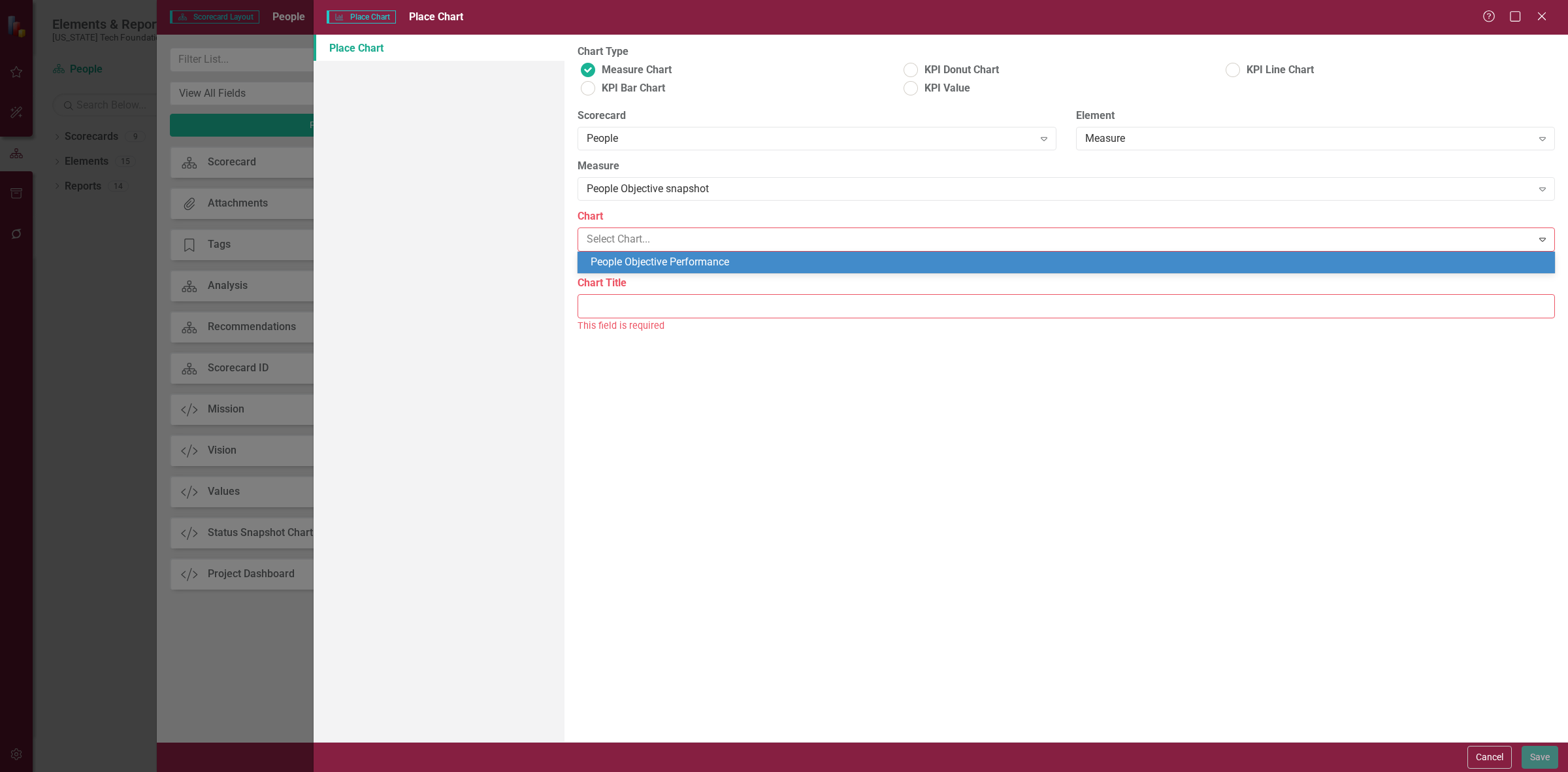
click at [651, 259] on div "People Objective Performance" at bounding box center [1069, 262] width 957 height 15
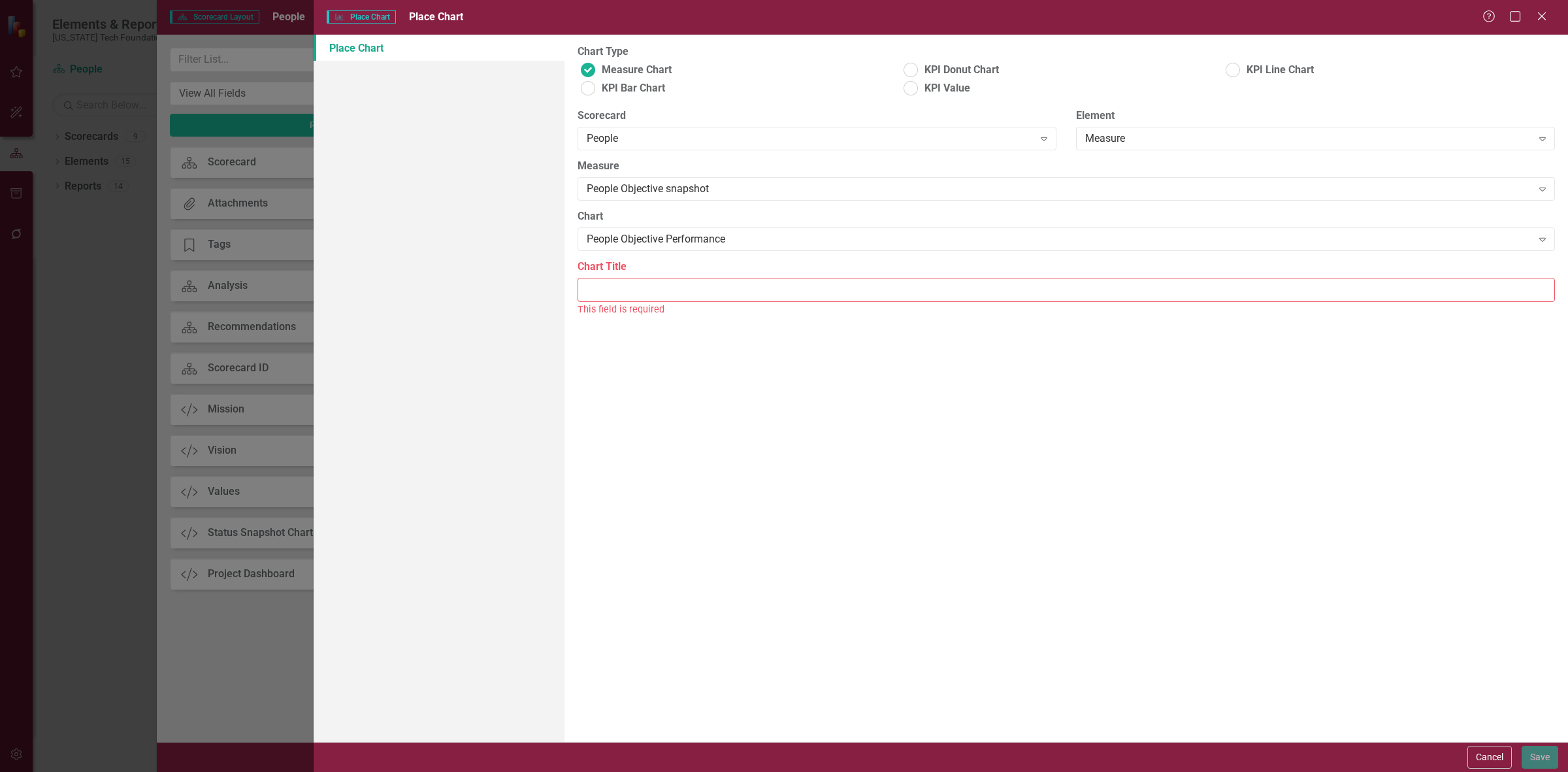
drag, startPoint x: 650, startPoint y: 306, endPoint x: 643, endPoint y: 299, distance: 9.9
click at [649, 306] on div "This field is required" at bounding box center [1065, 309] width 977 height 15
click at [641, 298] on input "Chart Title" at bounding box center [1065, 289] width 977 height 24
type input "People Objective Performance"
click at [1540, 743] on div "Cancel Save" at bounding box center [941, 756] width 1255 height 30
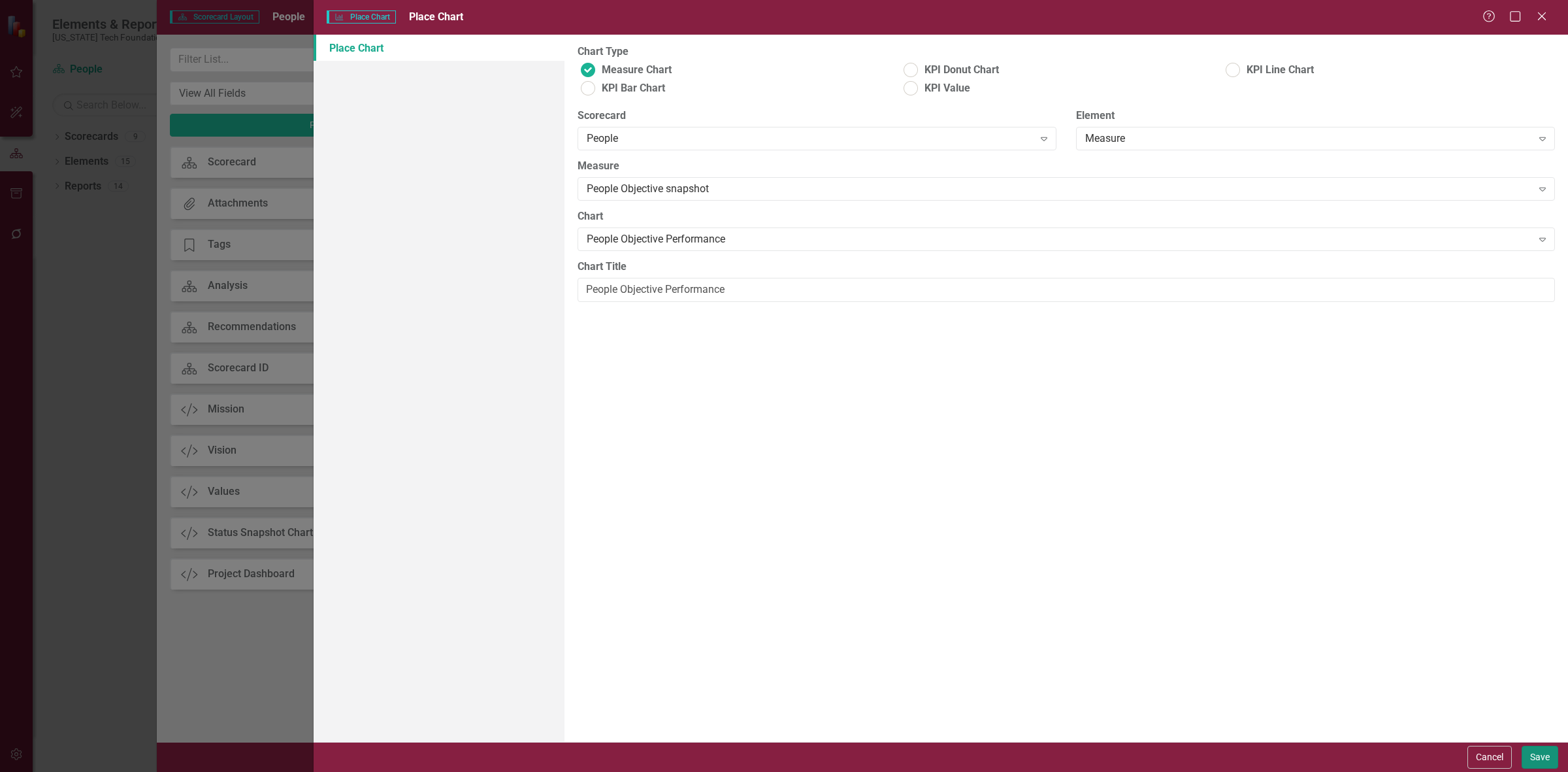
click at [1545, 746] on button "Save" at bounding box center [1539, 757] width 37 height 22
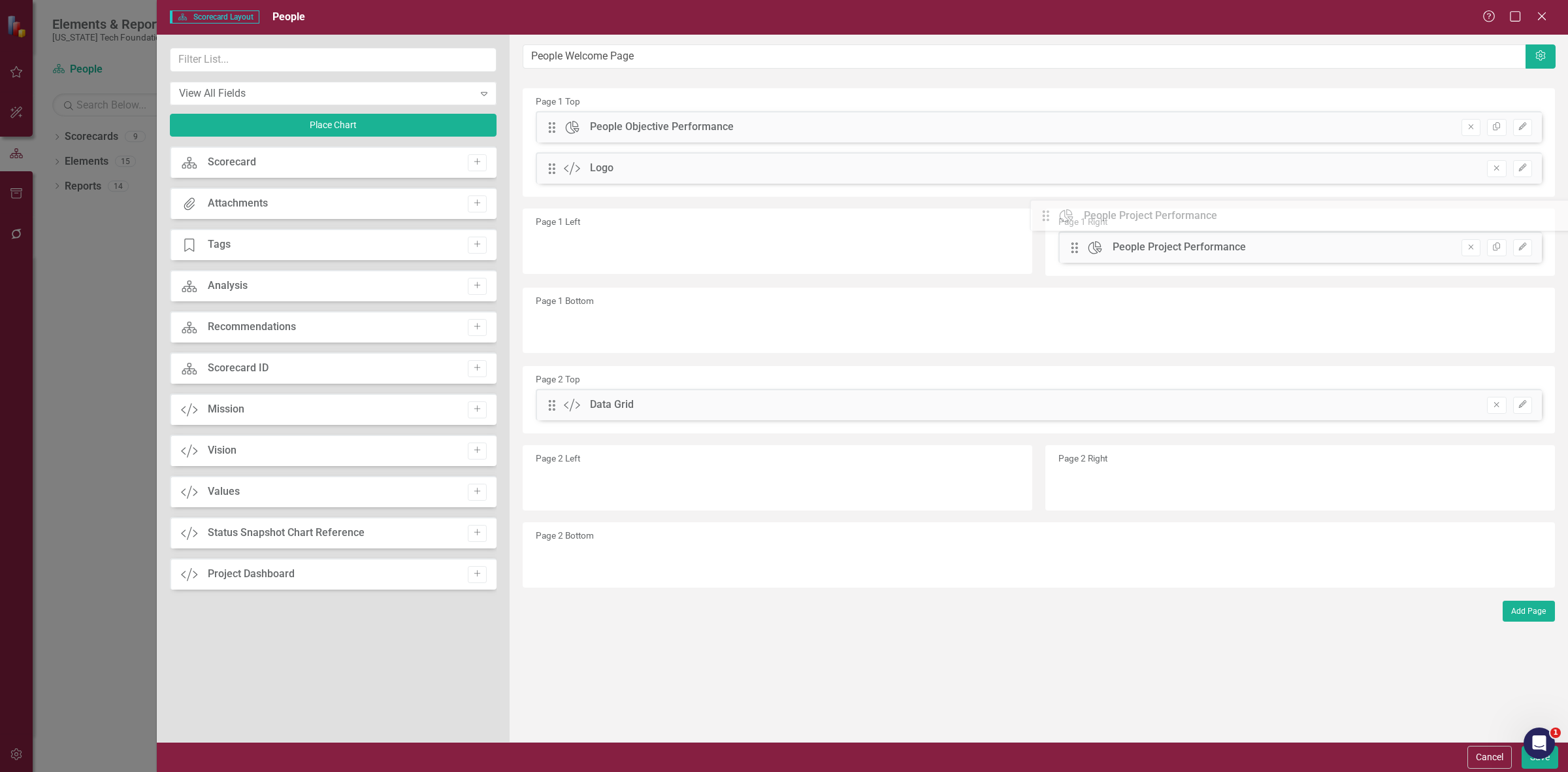
drag, startPoint x: 553, startPoint y: 162, endPoint x: 1039, endPoint y: 219, distance: 489.3
drag, startPoint x: 550, startPoint y: 131, endPoint x: 556, endPoint y: 233, distance: 102.2
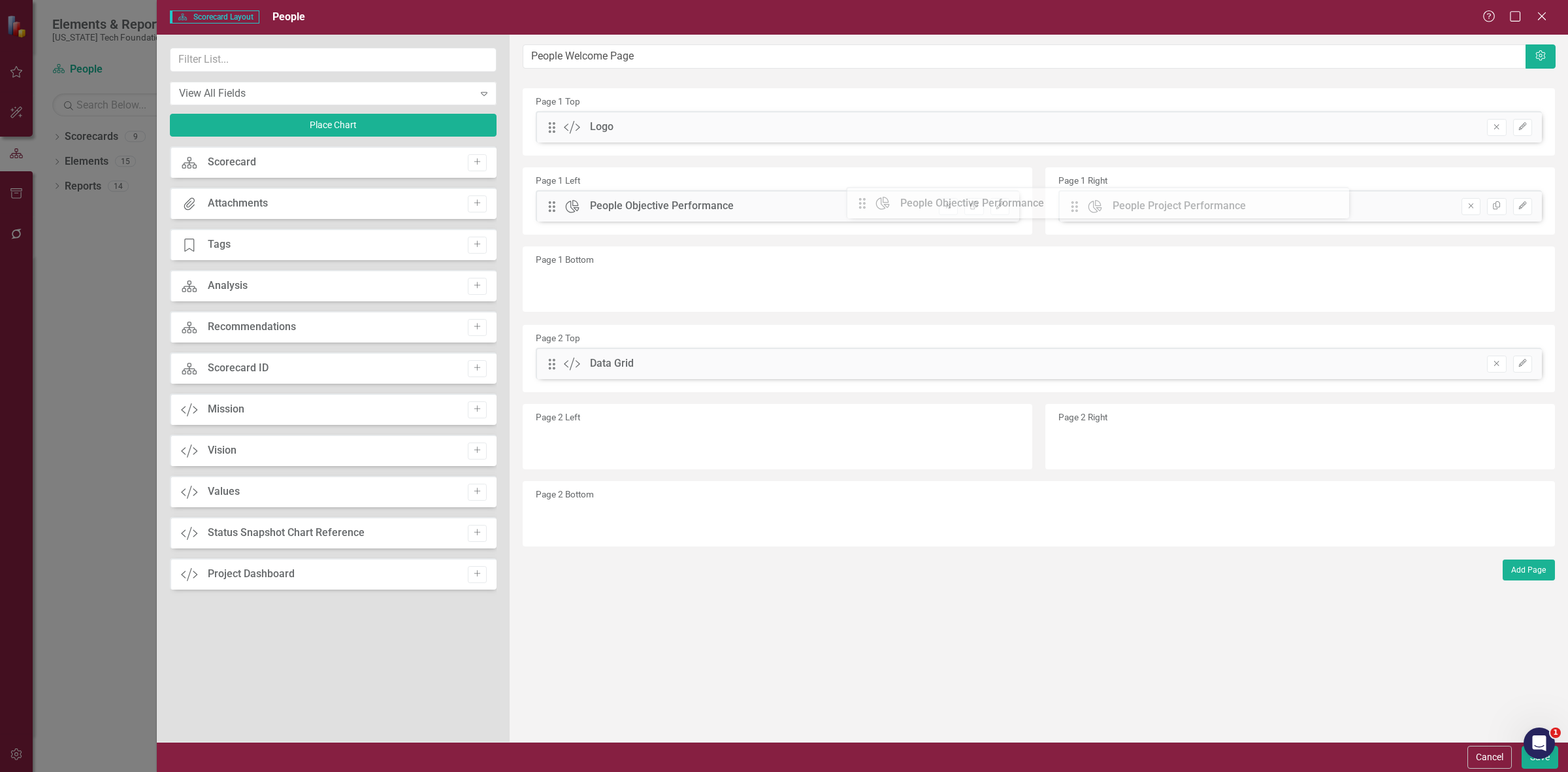
drag, startPoint x: 1077, startPoint y: 249, endPoint x: 873, endPoint y: 205, distance: 208.7
click at [1523, 767] on button "Save" at bounding box center [1539, 757] width 37 height 22
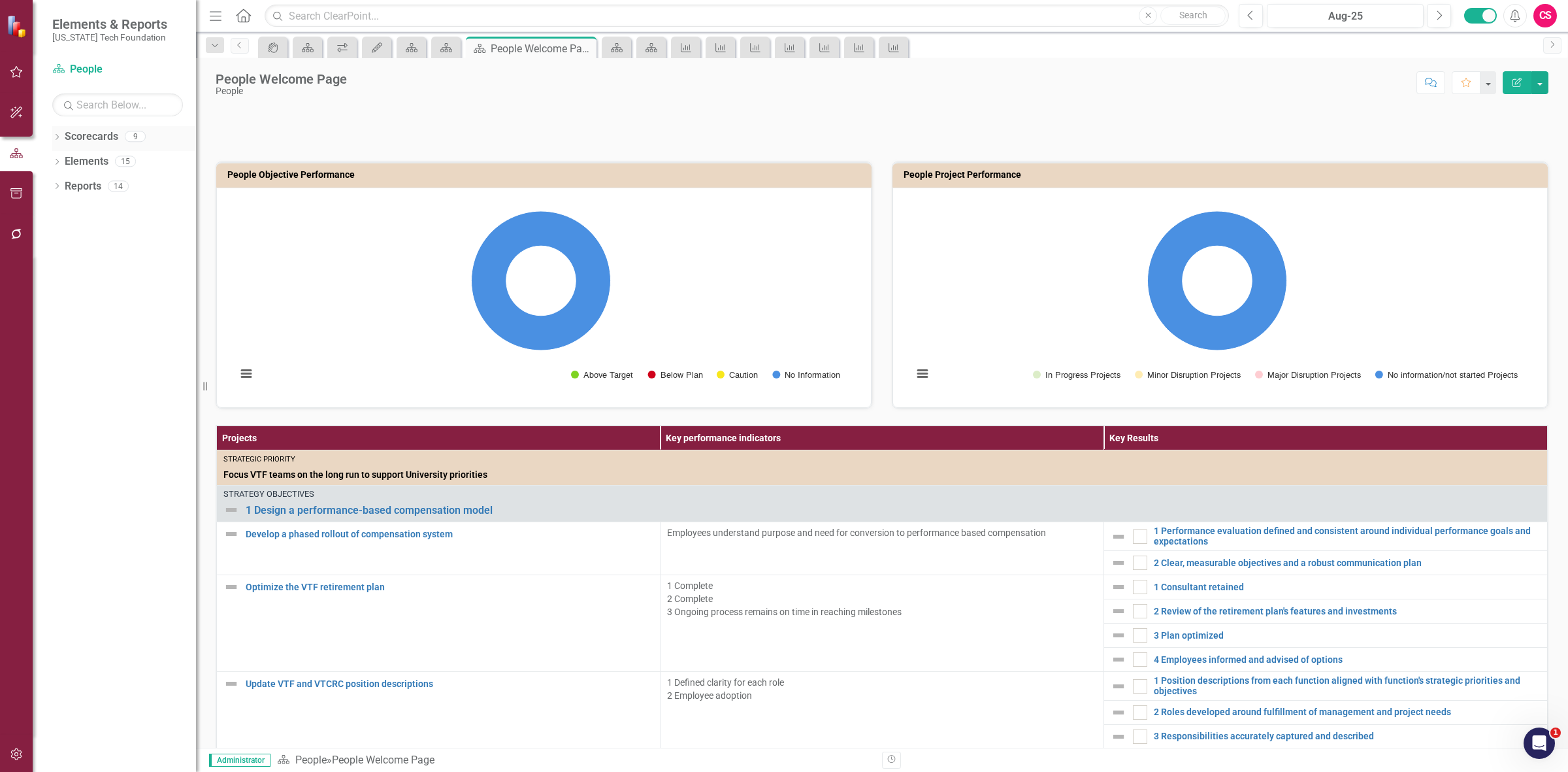
click at [81, 136] on link "Scorecards" at bounding box center [92, 136] width 54 height 15
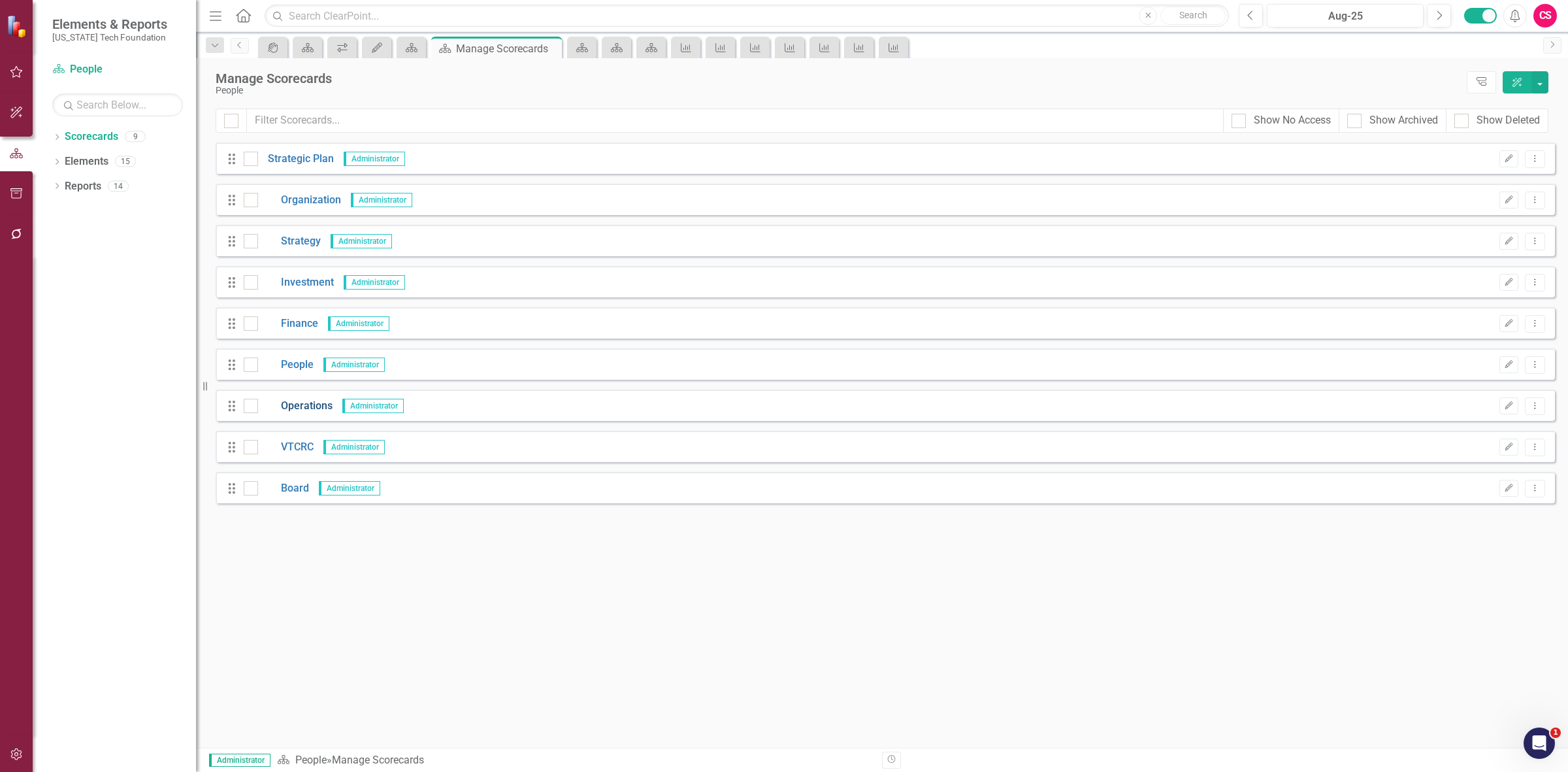
click at [298, 403] on link "Operations" at bounding box center [295, 406] width 74 height 15
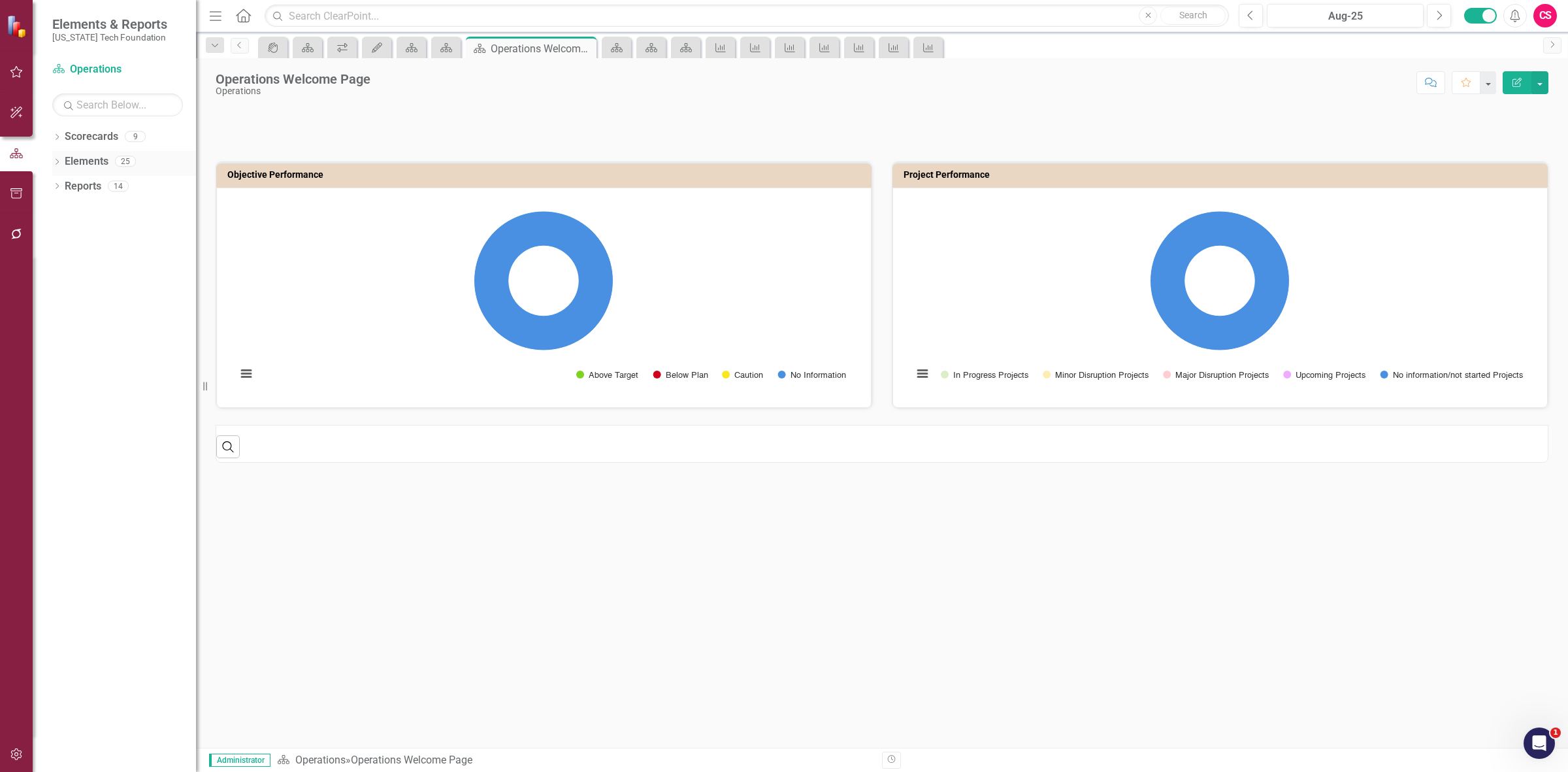
click at [95, 159] on link "Elements" at bounding box center [86, 162] width 44 height 15
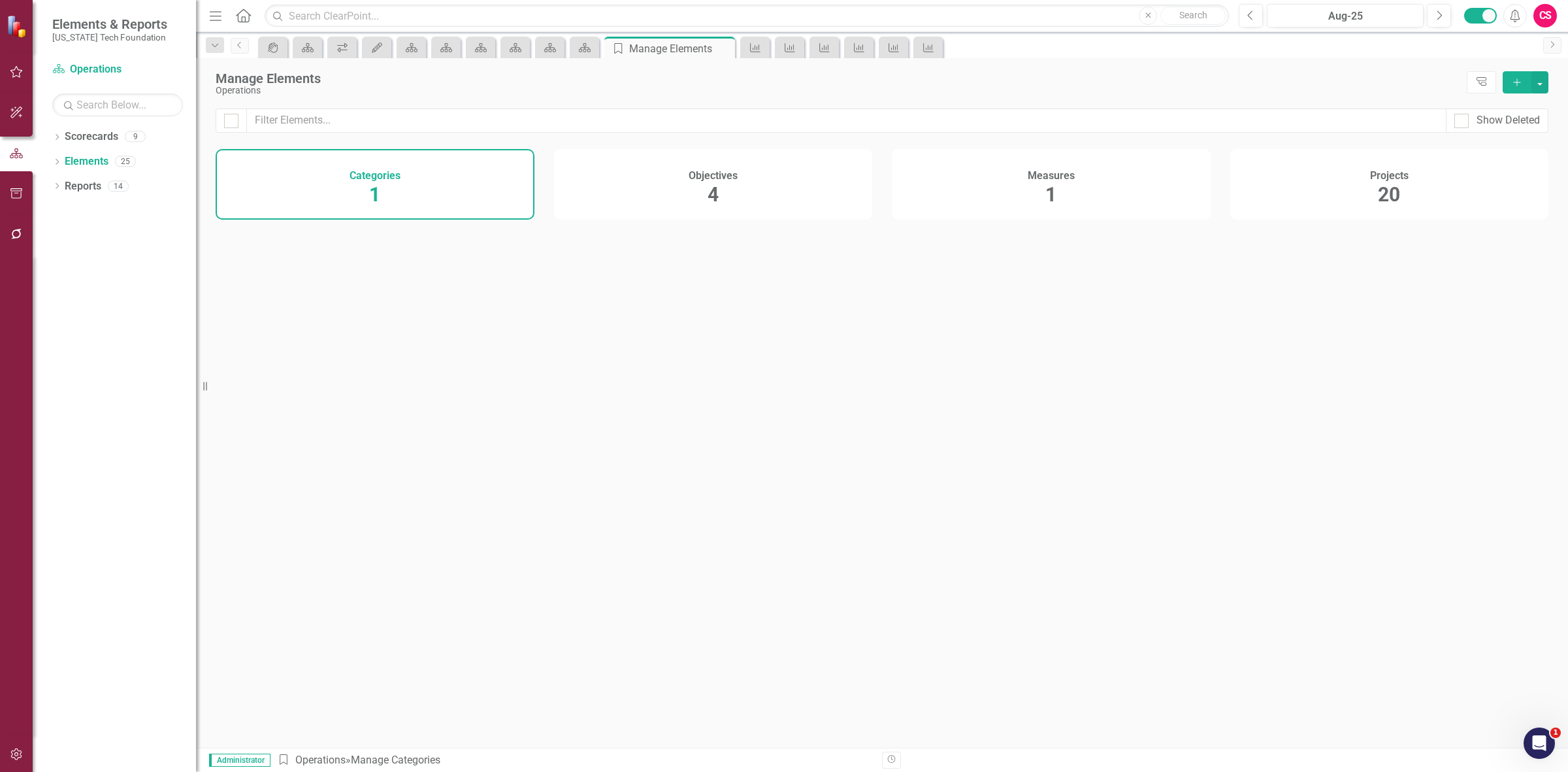
click at [1024, 187] on div "Measures 1" at bounding box center [1051, 184] width 319 height 71
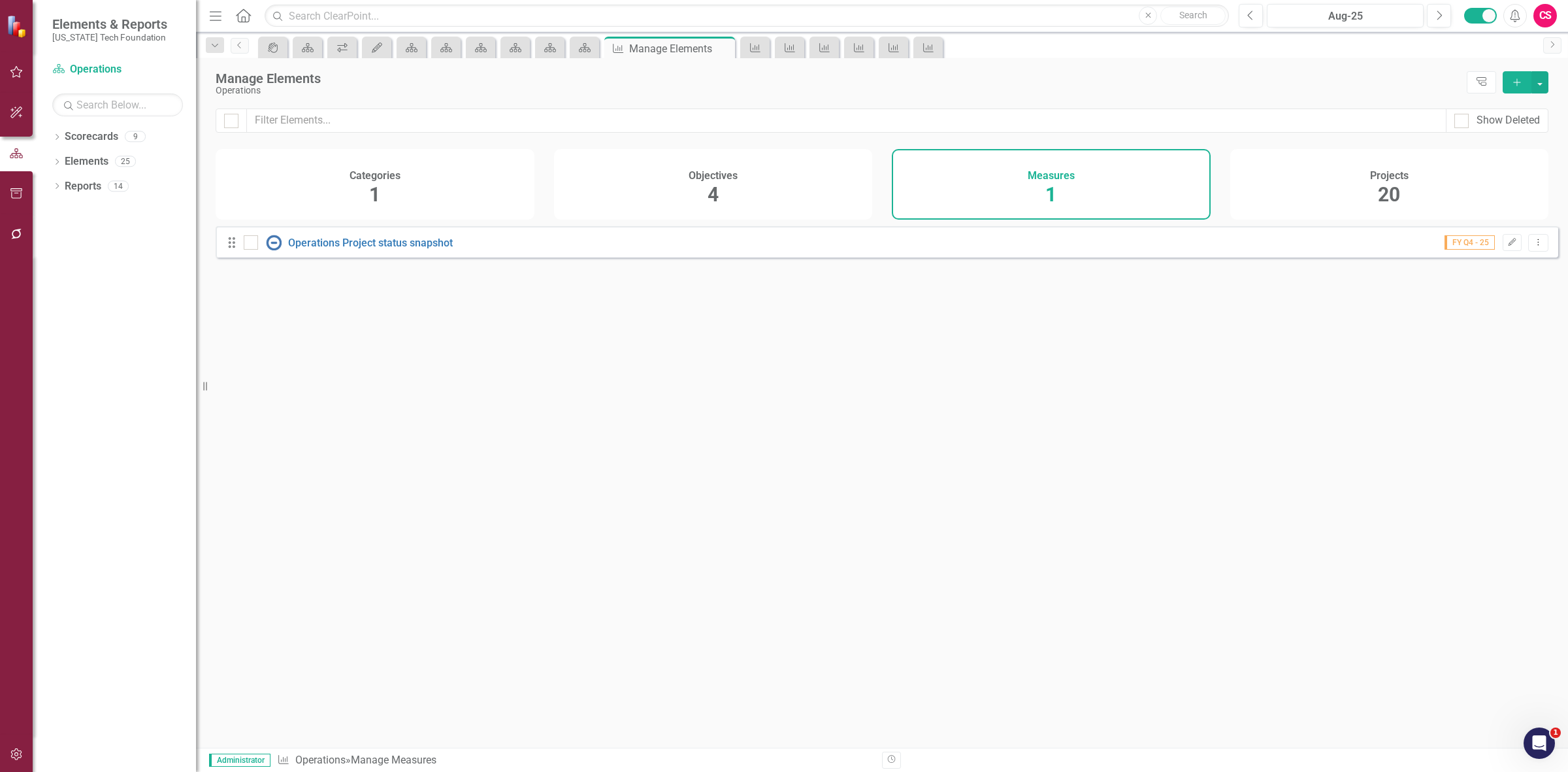
click at [330, 250] on div "Operations Project status snapshot" at bounding box center [350, 241] width 213 height 15
click at [325, 249] on link "Operations Project status snapshot" at bounding box center [370, 242] width 164 height 13
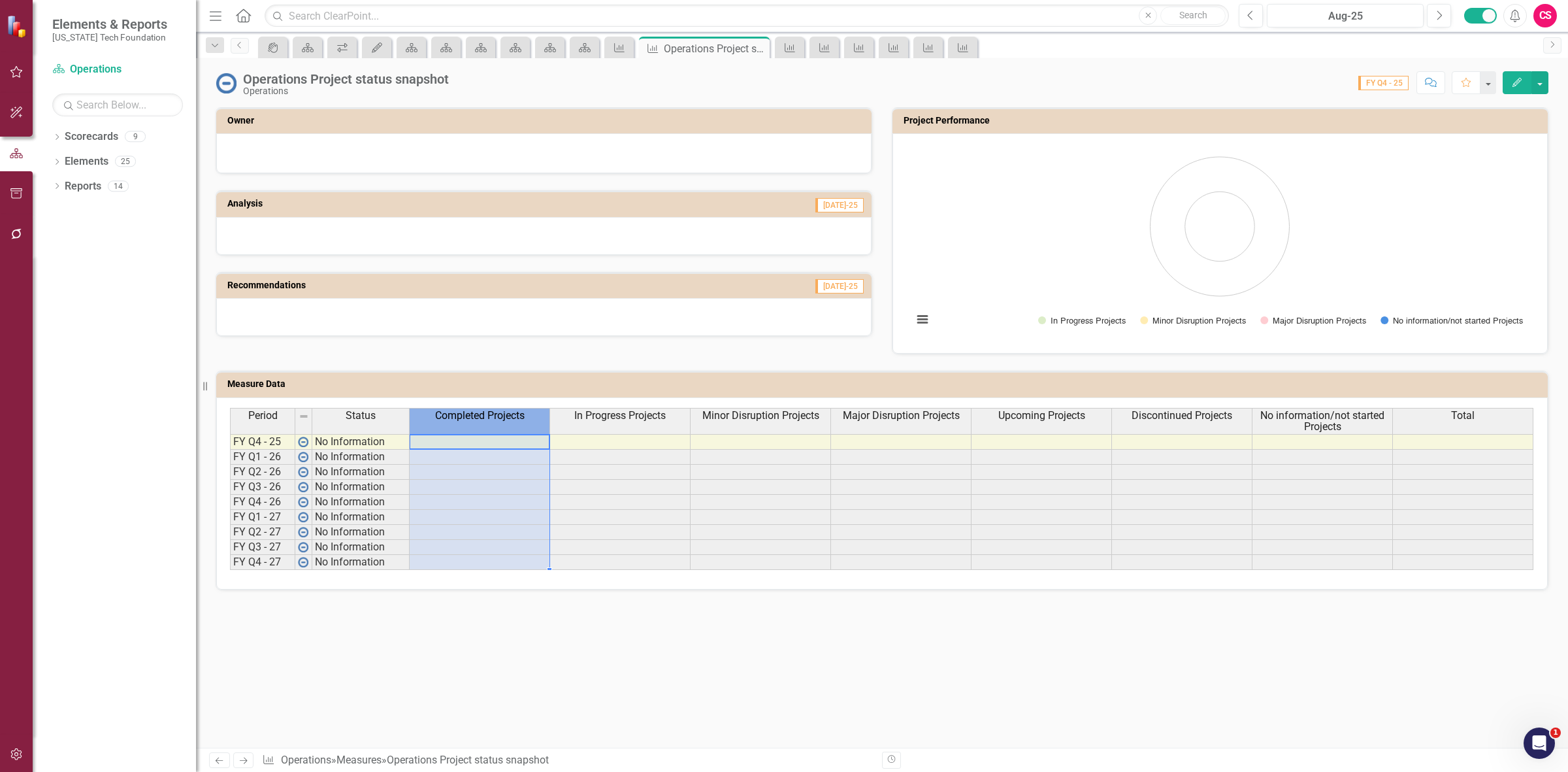
click at [488, 420] on span "Completed Projects" at bounding box center [480, 415] width 90 height 12
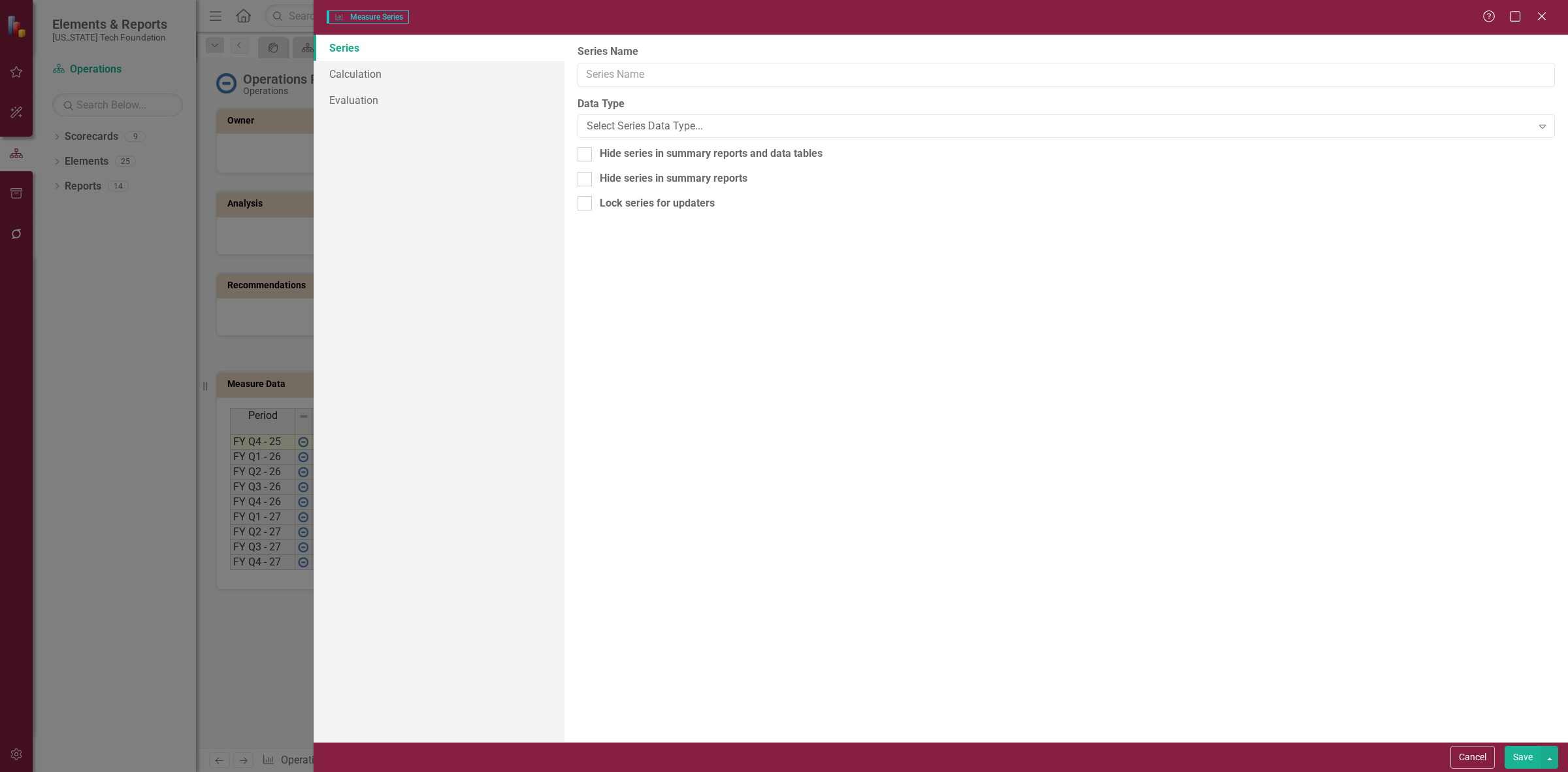
type input "Completed Projects"
click at [412, 73] on link "Calculation" at bounding box center [439, 74] width 251 height 26
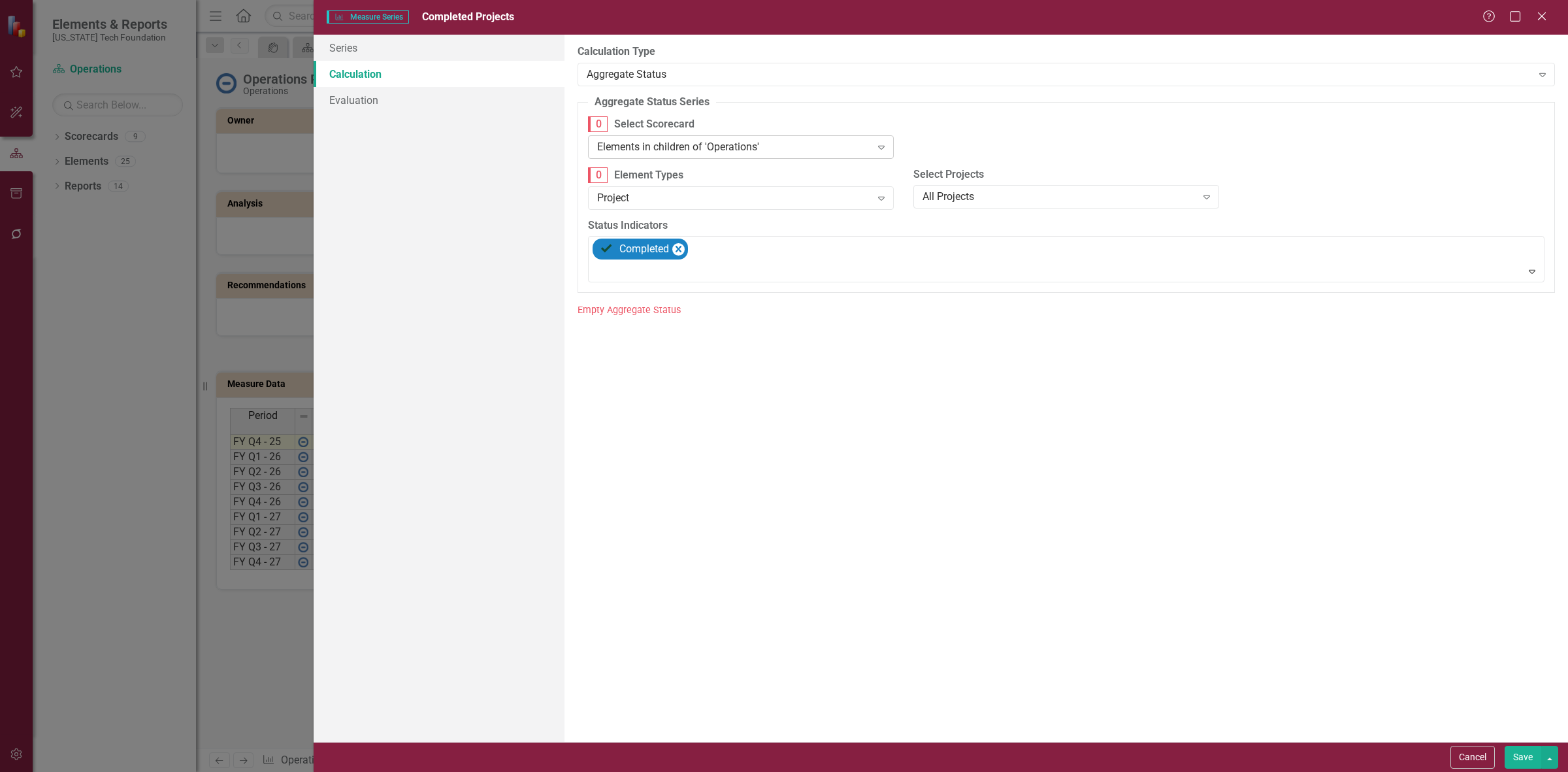
click at [757, 154] on div "Elements in children of 'Operations'" at bounding box center [733, 146] width 274 height 15
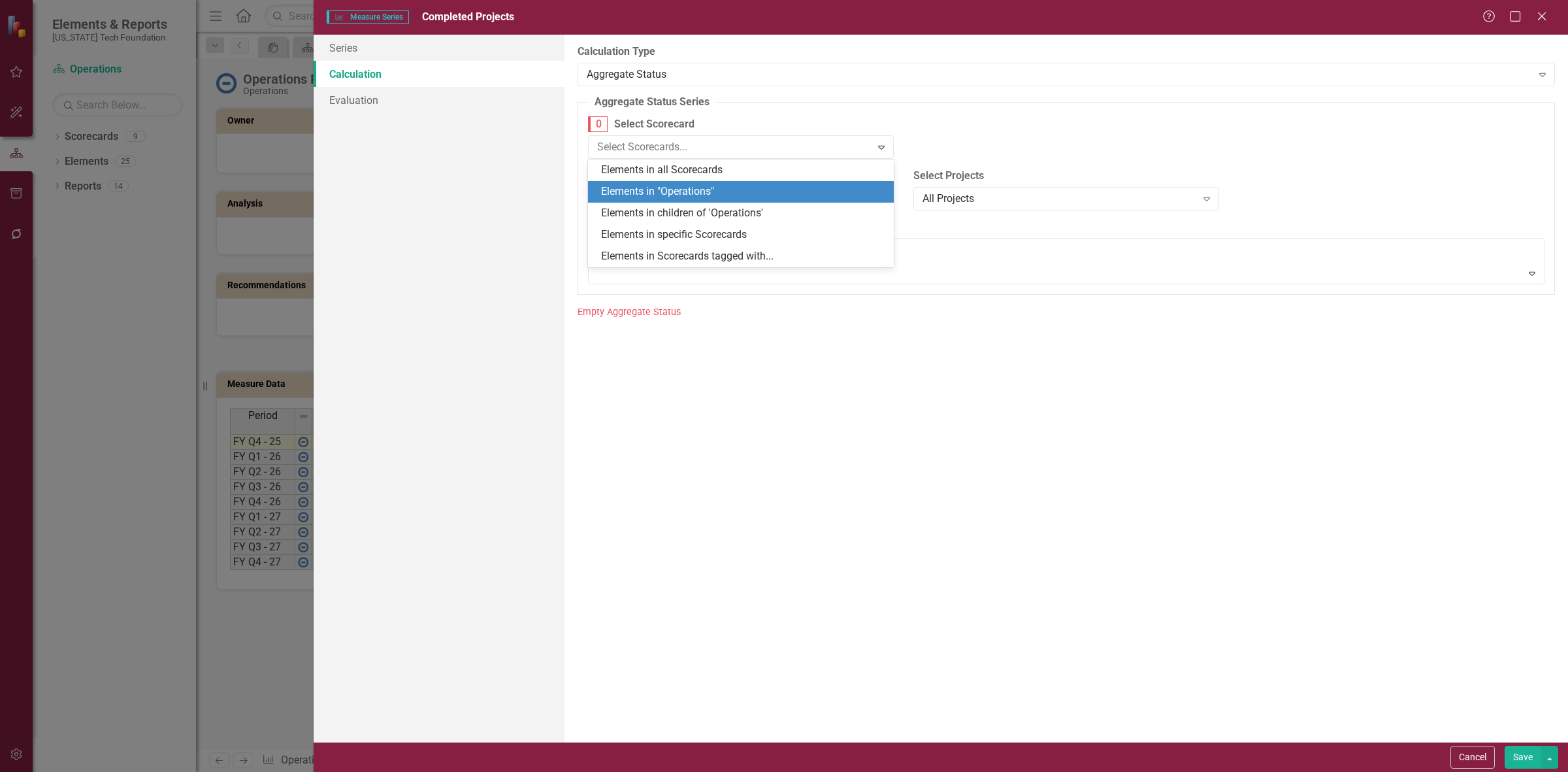
click at [746, 193] on div "Elements in "Operations"" at bounding box center [743, 191] width 285 height 15
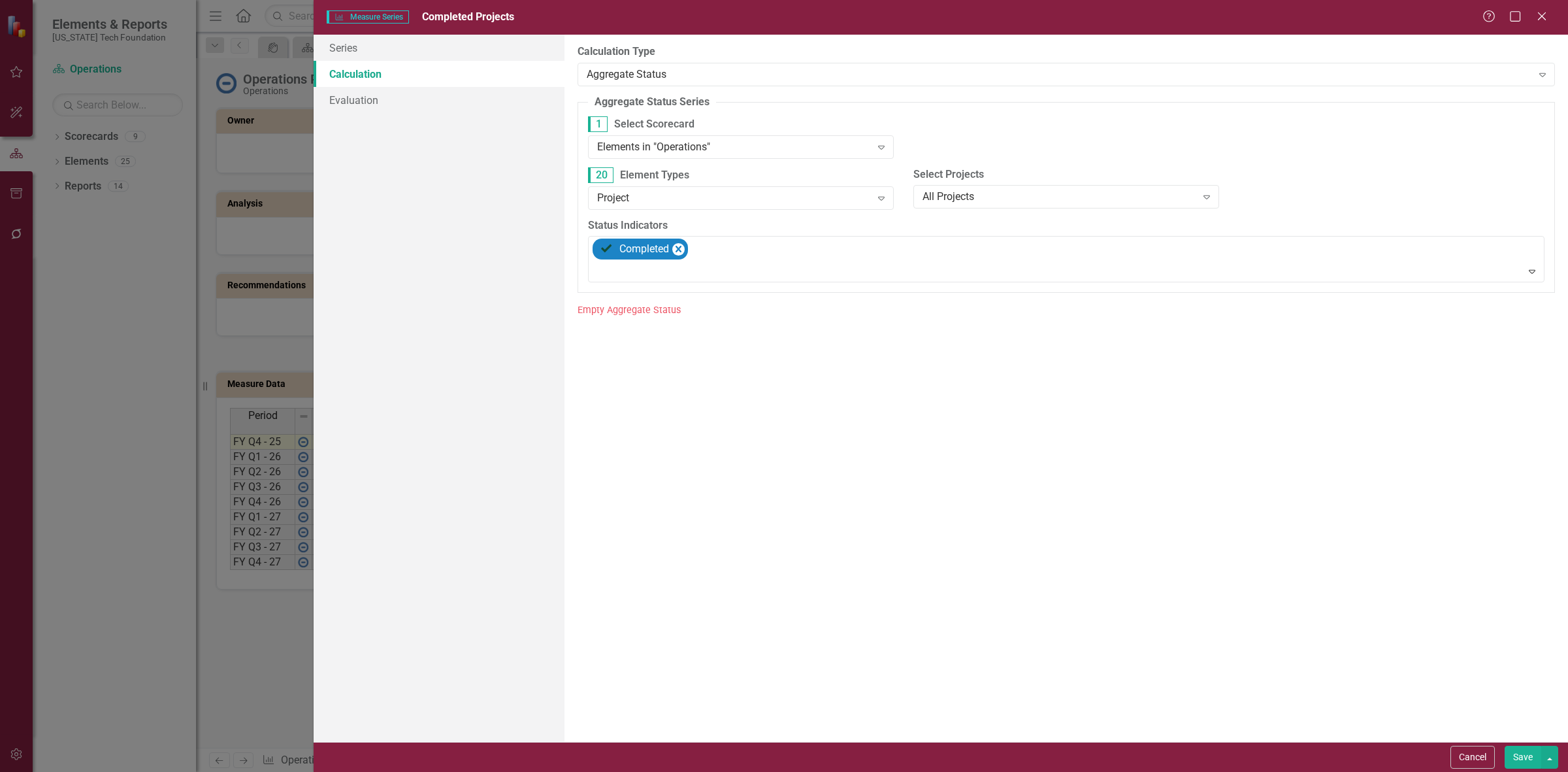
click at [1511, 753] on button "Save" at bounding box center [1522, 757] width 37 height 22
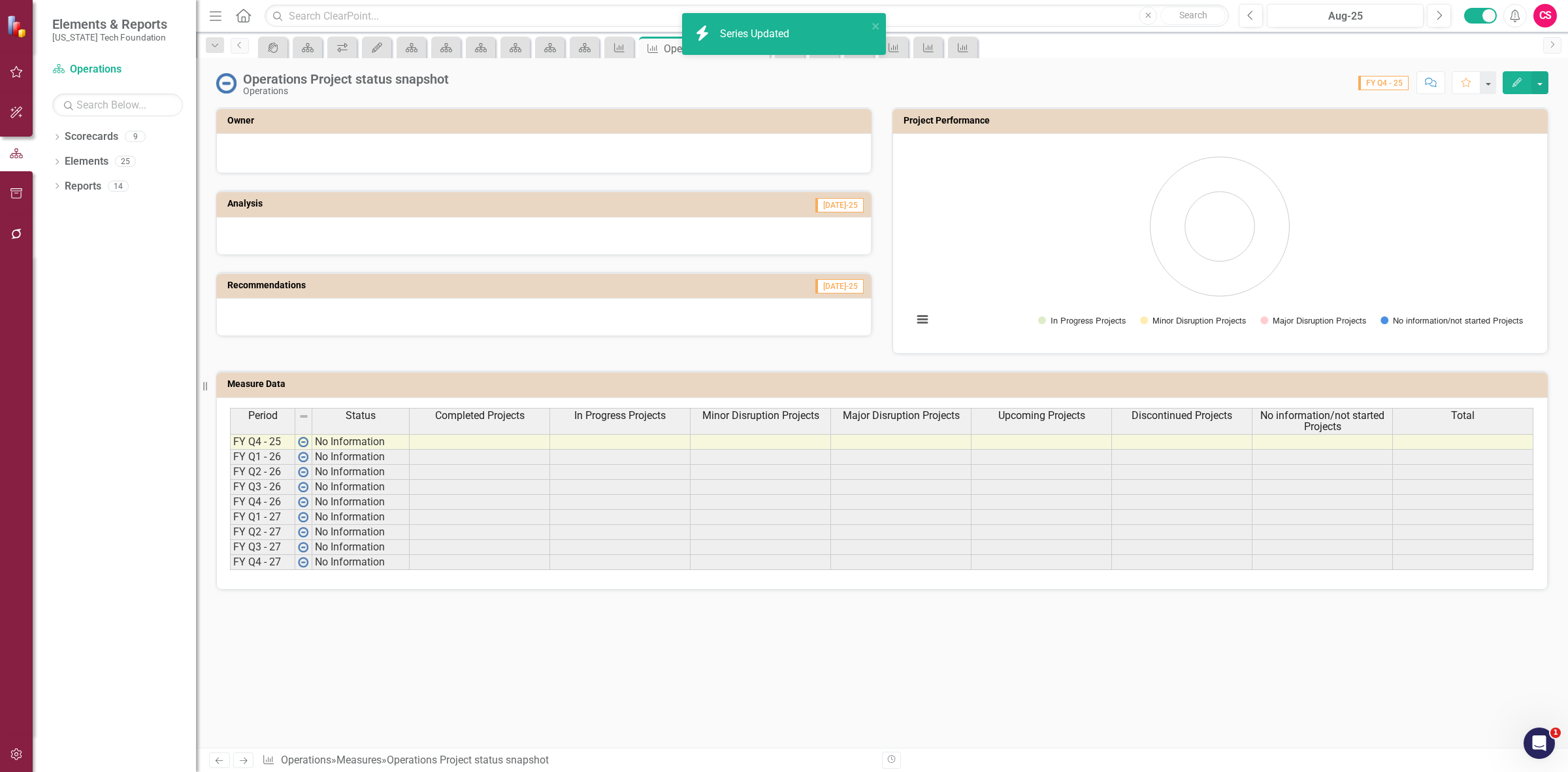
click at [603, 419] on span "In Progress Projects" at bounding box center [620, 415] width 92 height 12
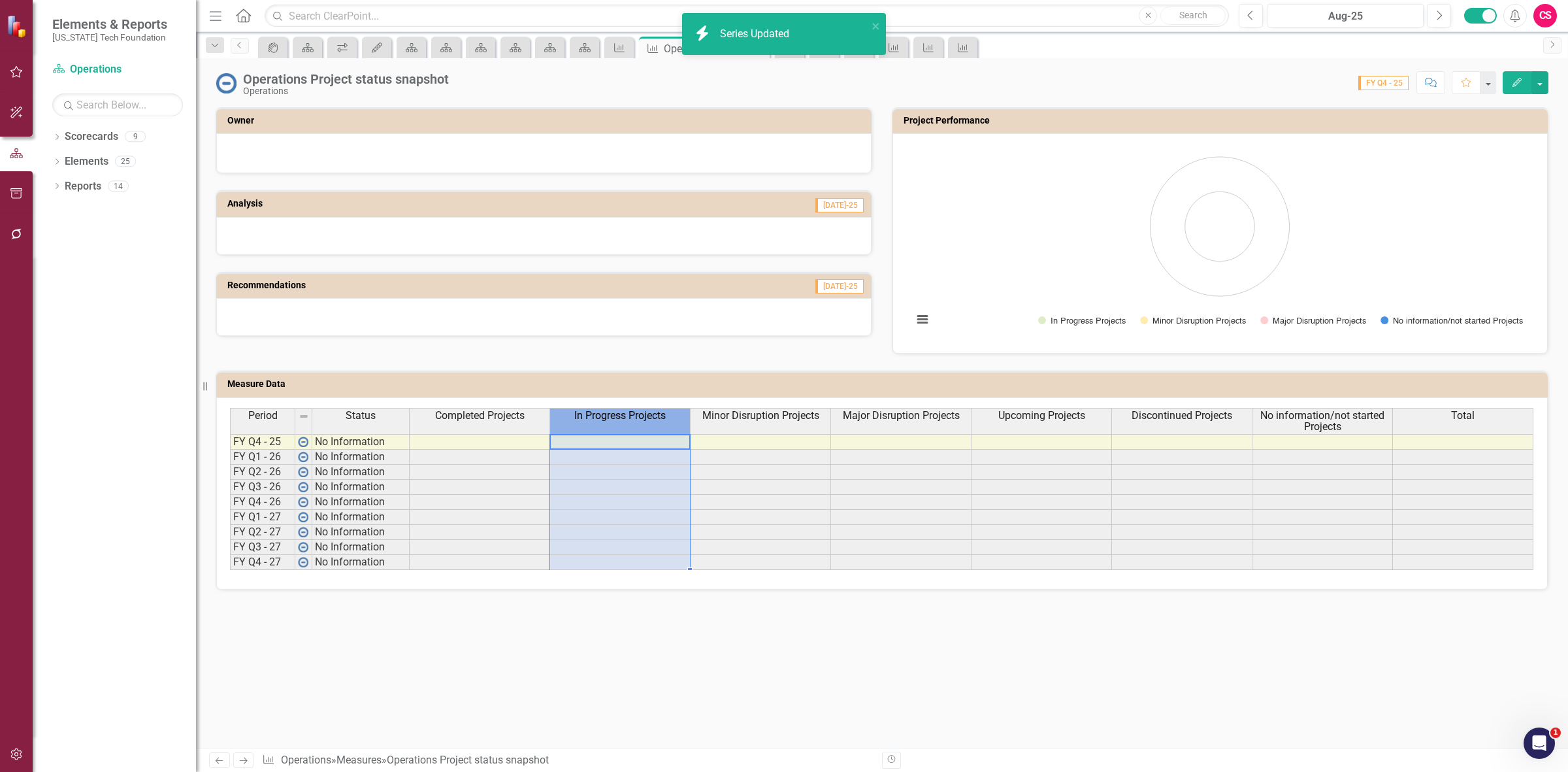
click at [601, 417] on span "In Progress Projects" at bounding box center [620, 415] width 92 height 12
click at [606, 418] on span "In Progress Projects" at bounding box center [620, 415] width 92 height 12
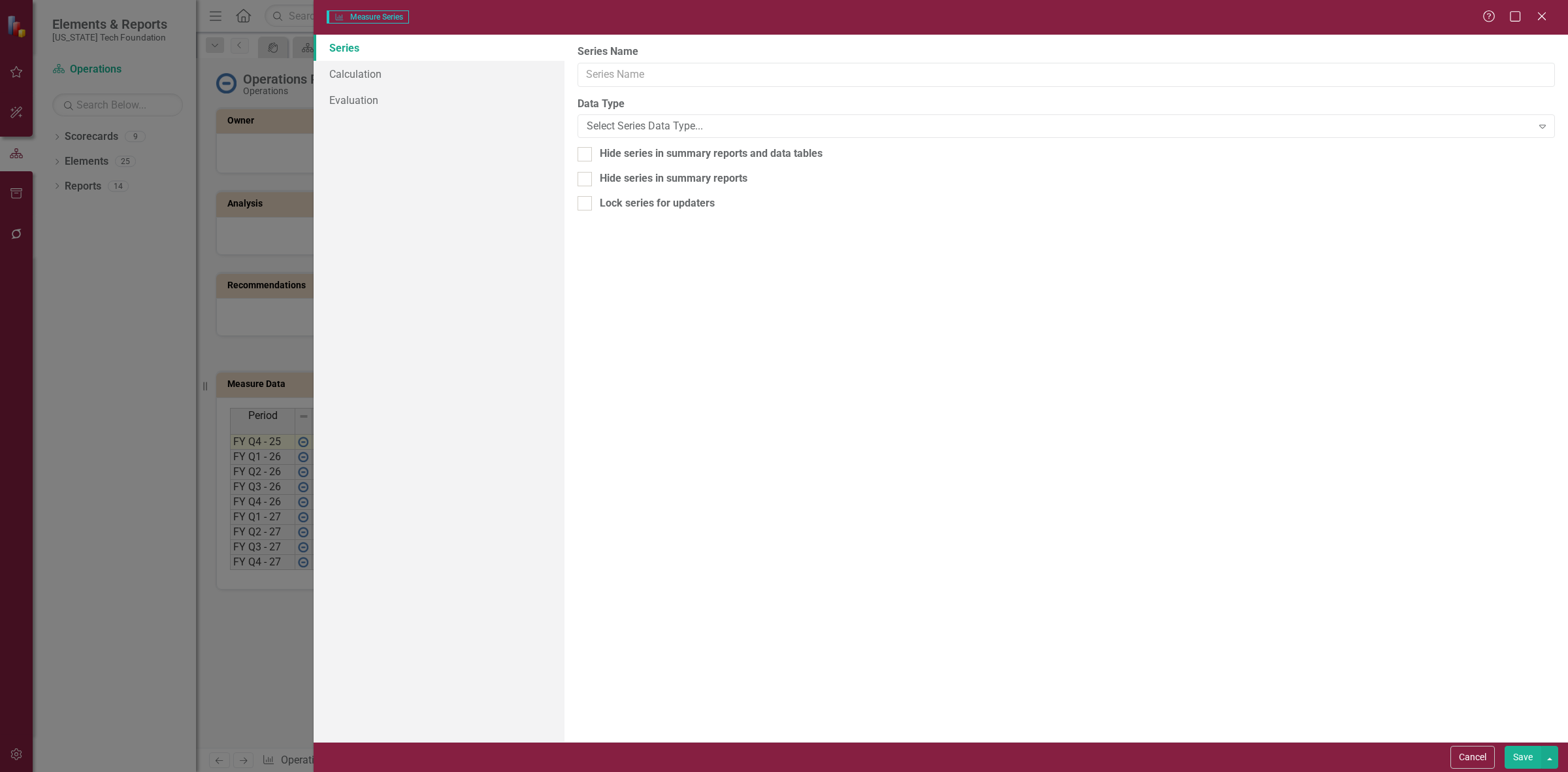
type input "In Progress Projects"
click at [429, 64] on link "Calculation" at bounding box center [439, 74] width 251 height 26
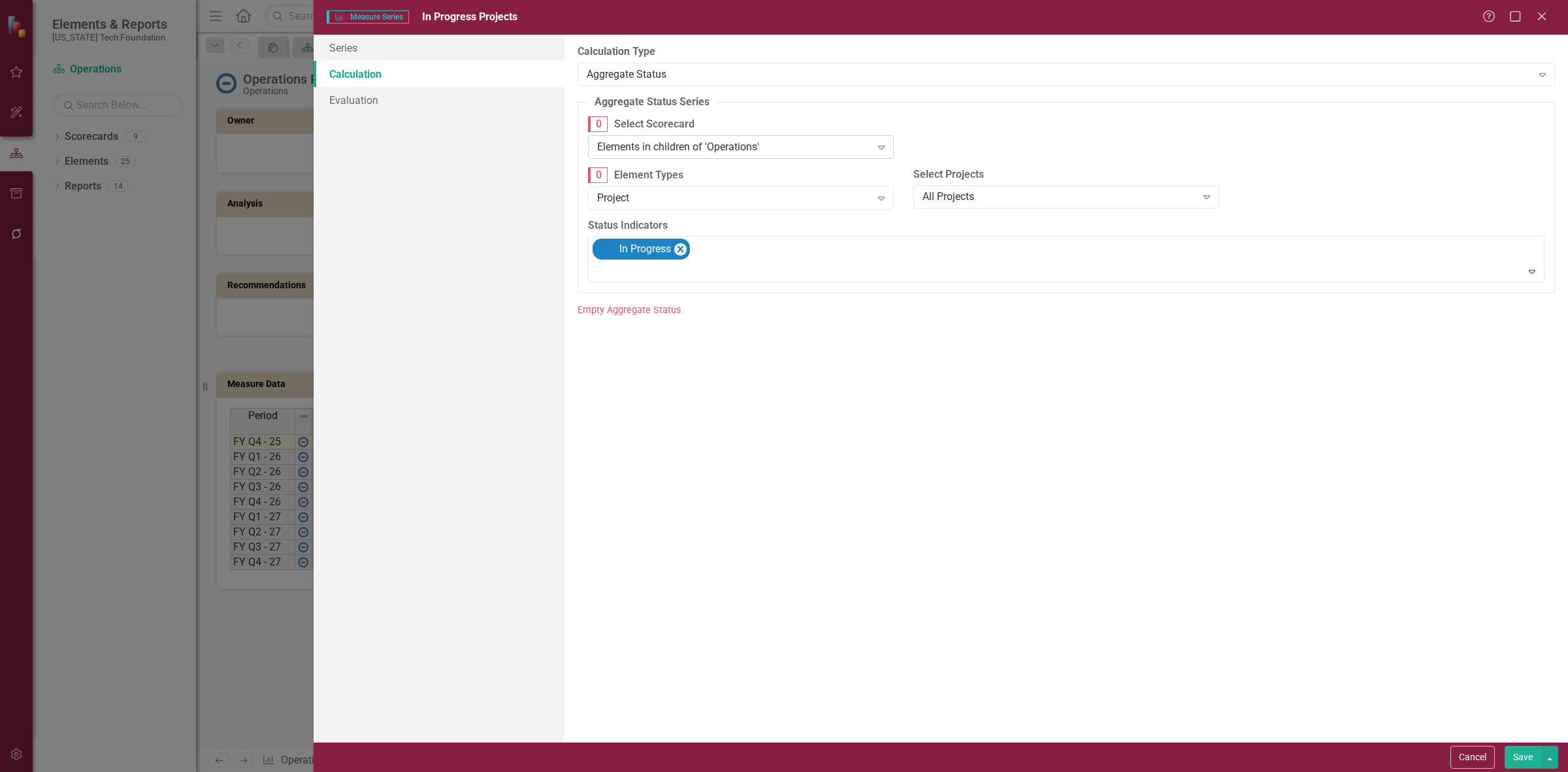
click at [686, 154] on div "Elements in children of 'Operations'" at bounding box center [733, 146] width 274 height 15
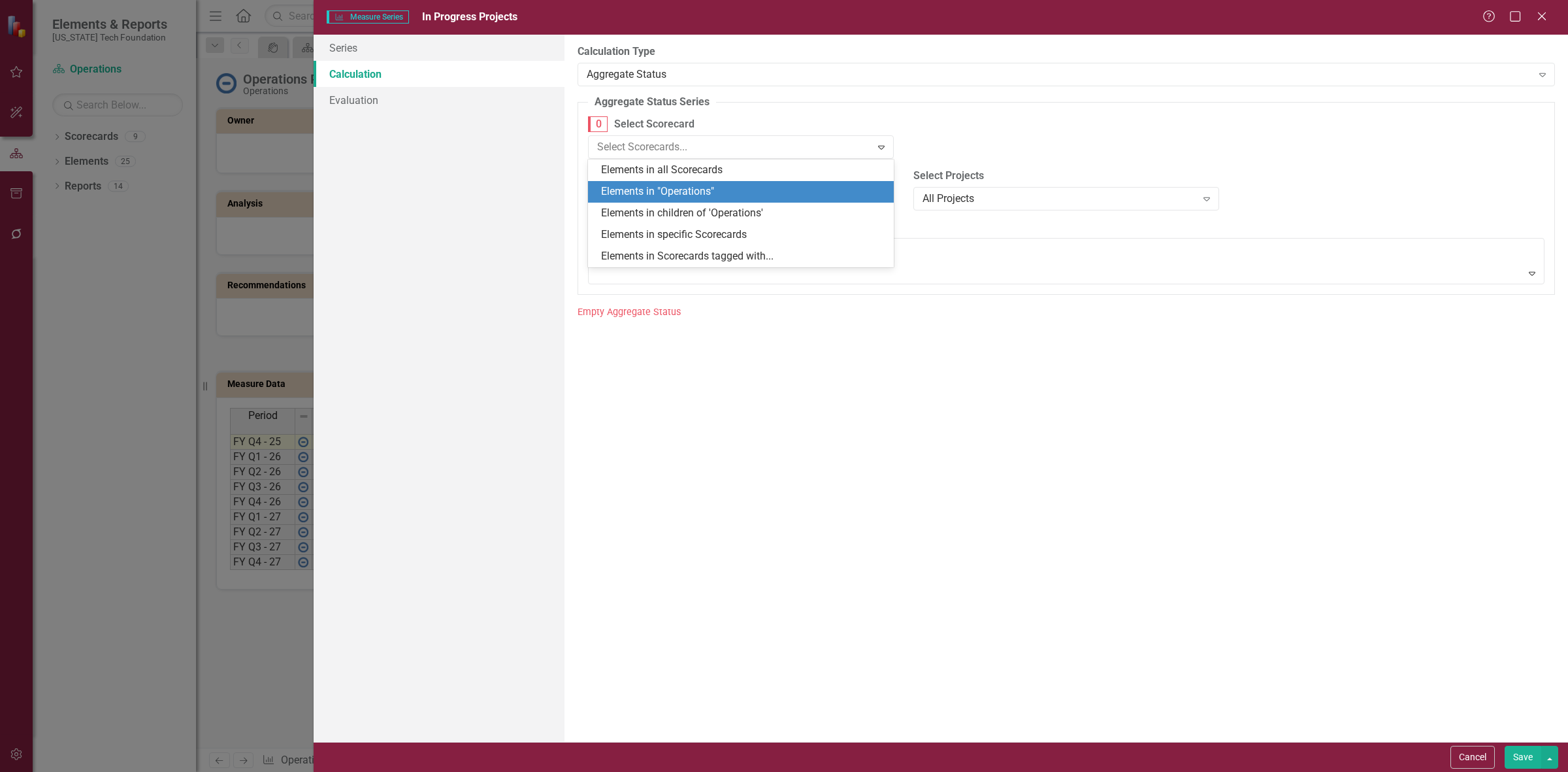
click at [685, 191] on div "Elements in "Operations"" at bounding box center [743, 191] width 285 height 15
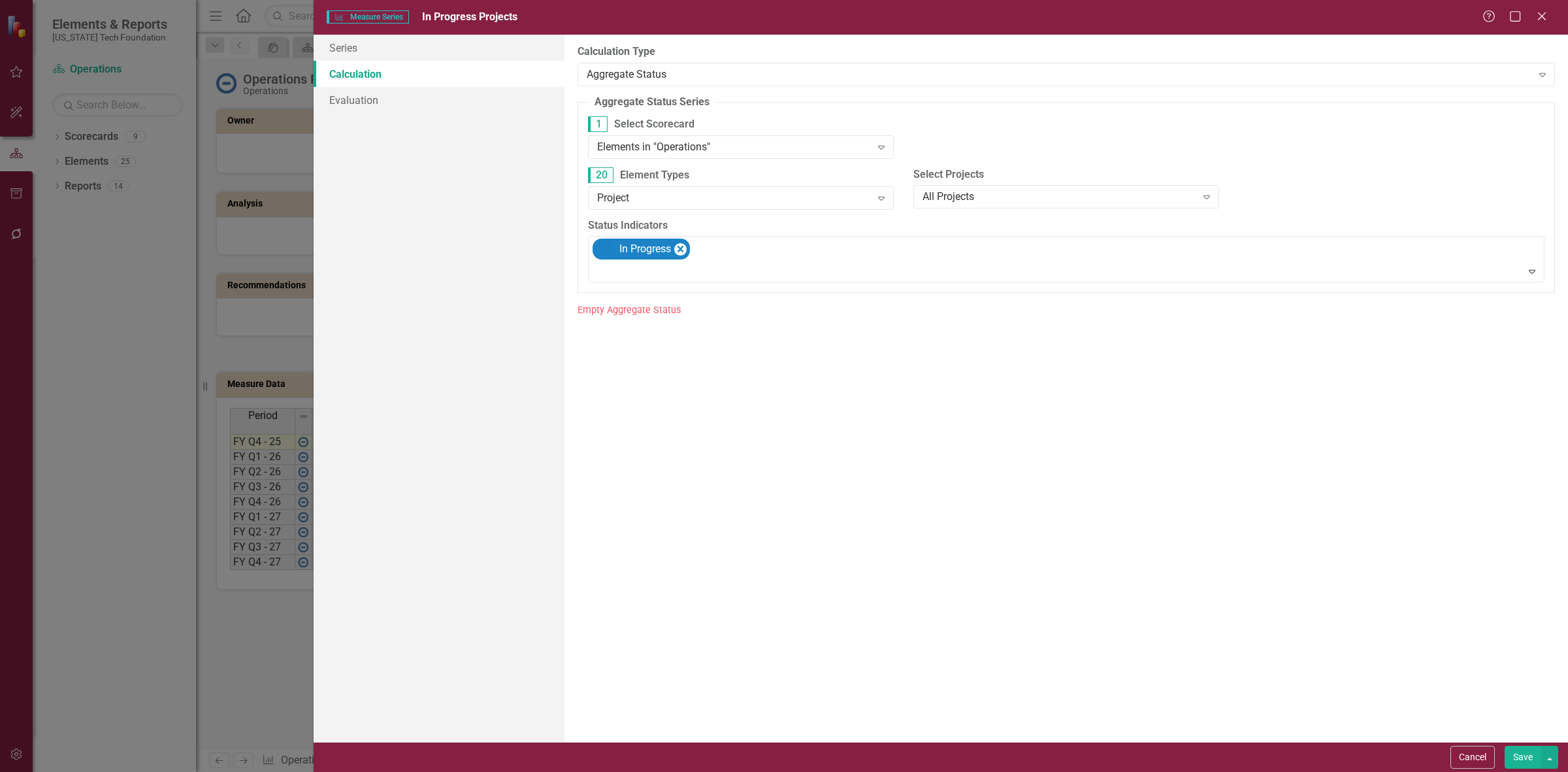
click at [1520, 753] on button "Save" at bounding box center [1522, 757] width 37 height 22
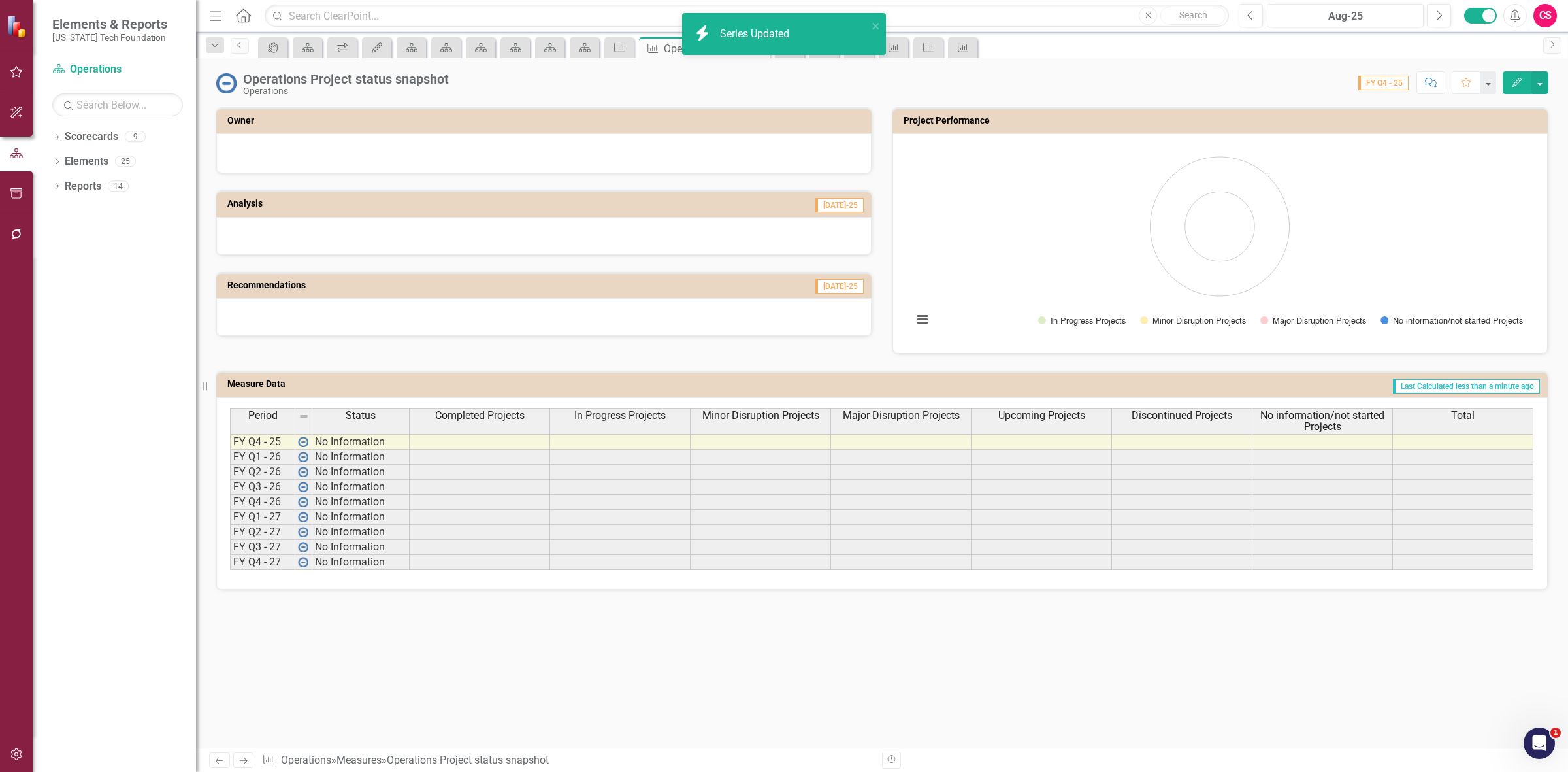
click at [762, 418] on span "Minor Disruption Projects" at bounding box center [760, 415] width 117 height 12
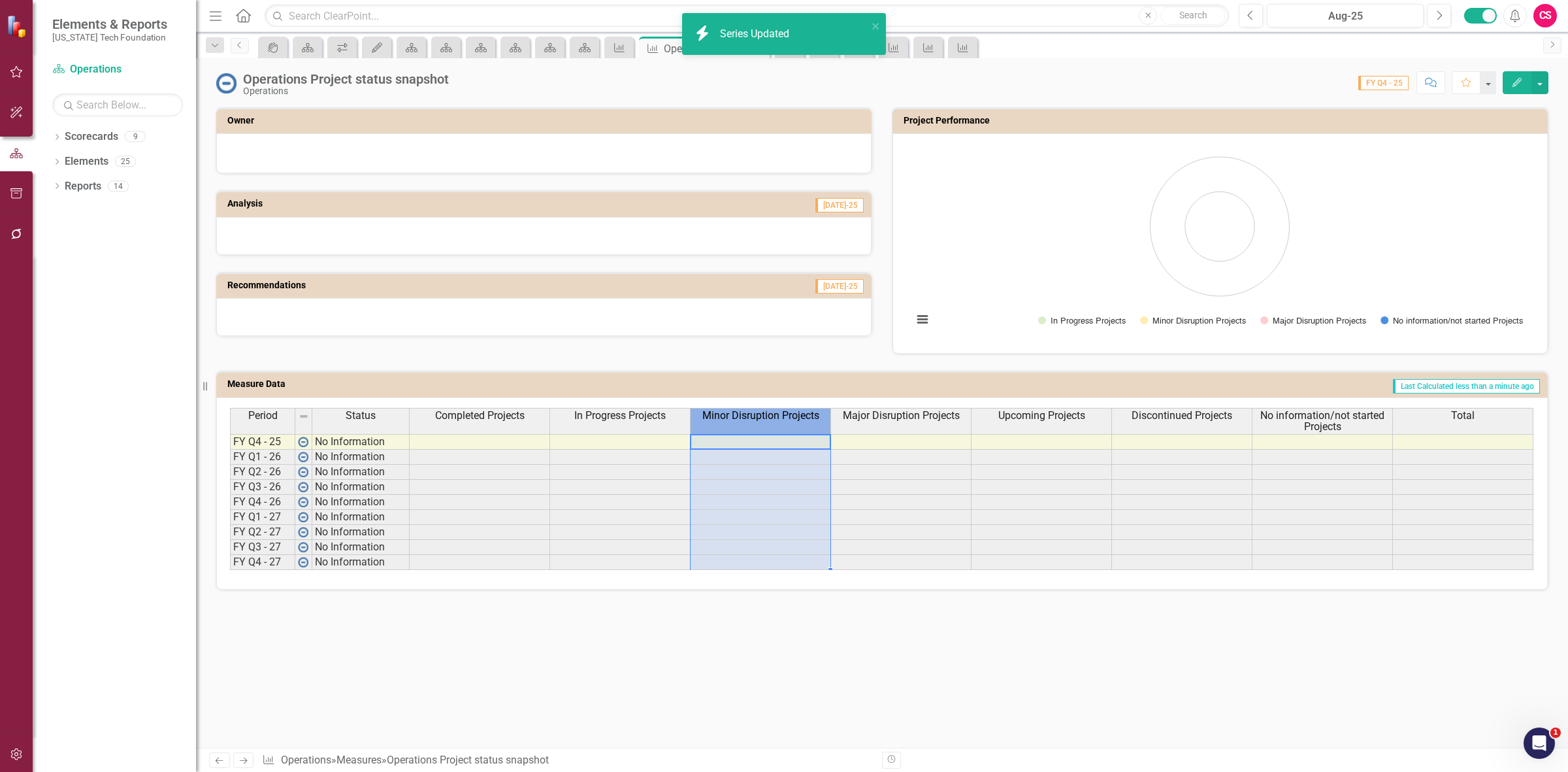
click at [762, 418] on span "Minor Disruption Projects" at bounding box center [760, 415] width 117 height 12
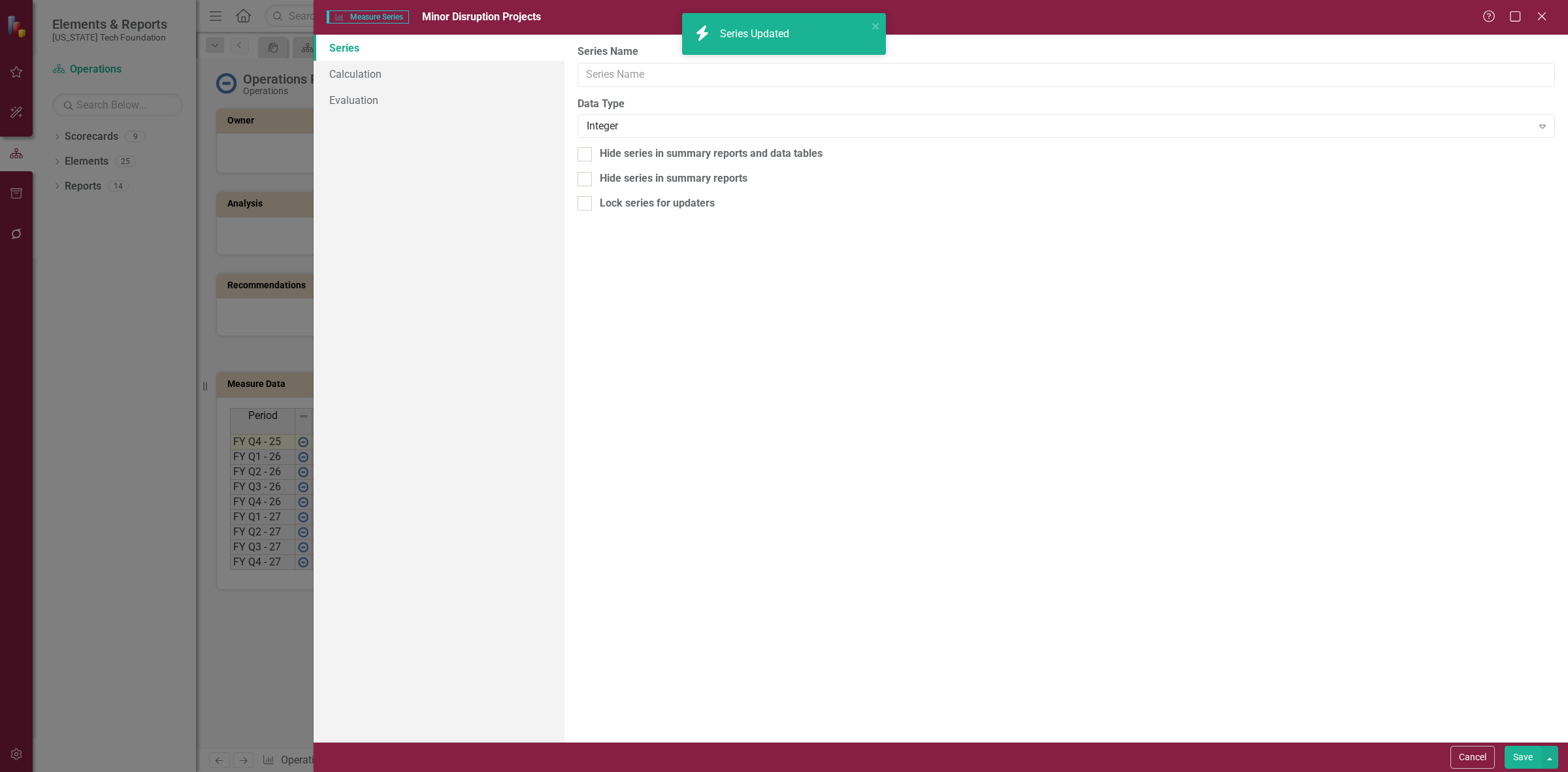
type input "Minor Disruption Projects"
click at [367, 70] on link "Calculation" at bounding box center [439, 74] width 251 height 26
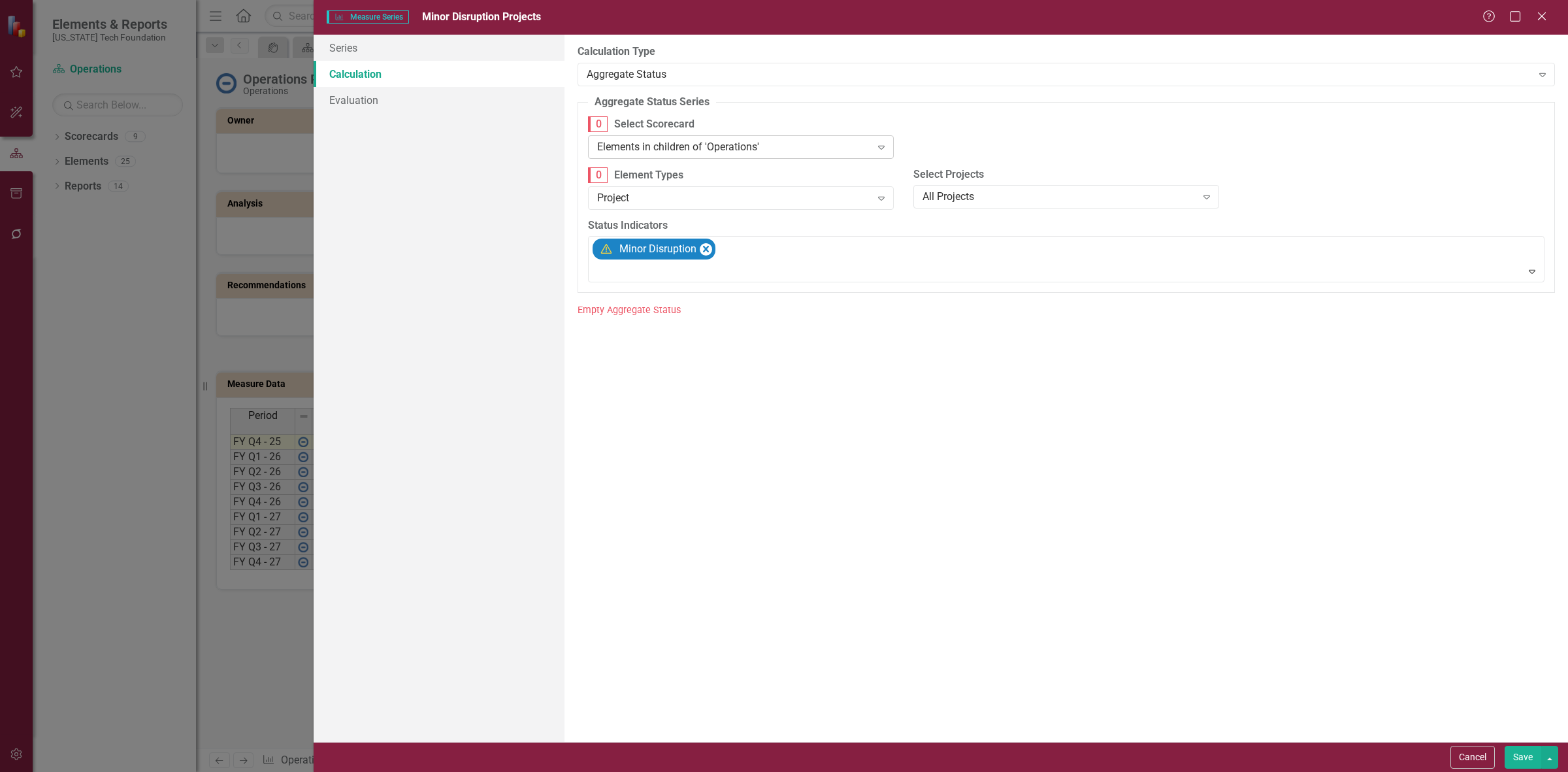
click at [689, 152] on div "Elements in children of 'Operations'" at bounding box center [733, 146] width 274 height 15
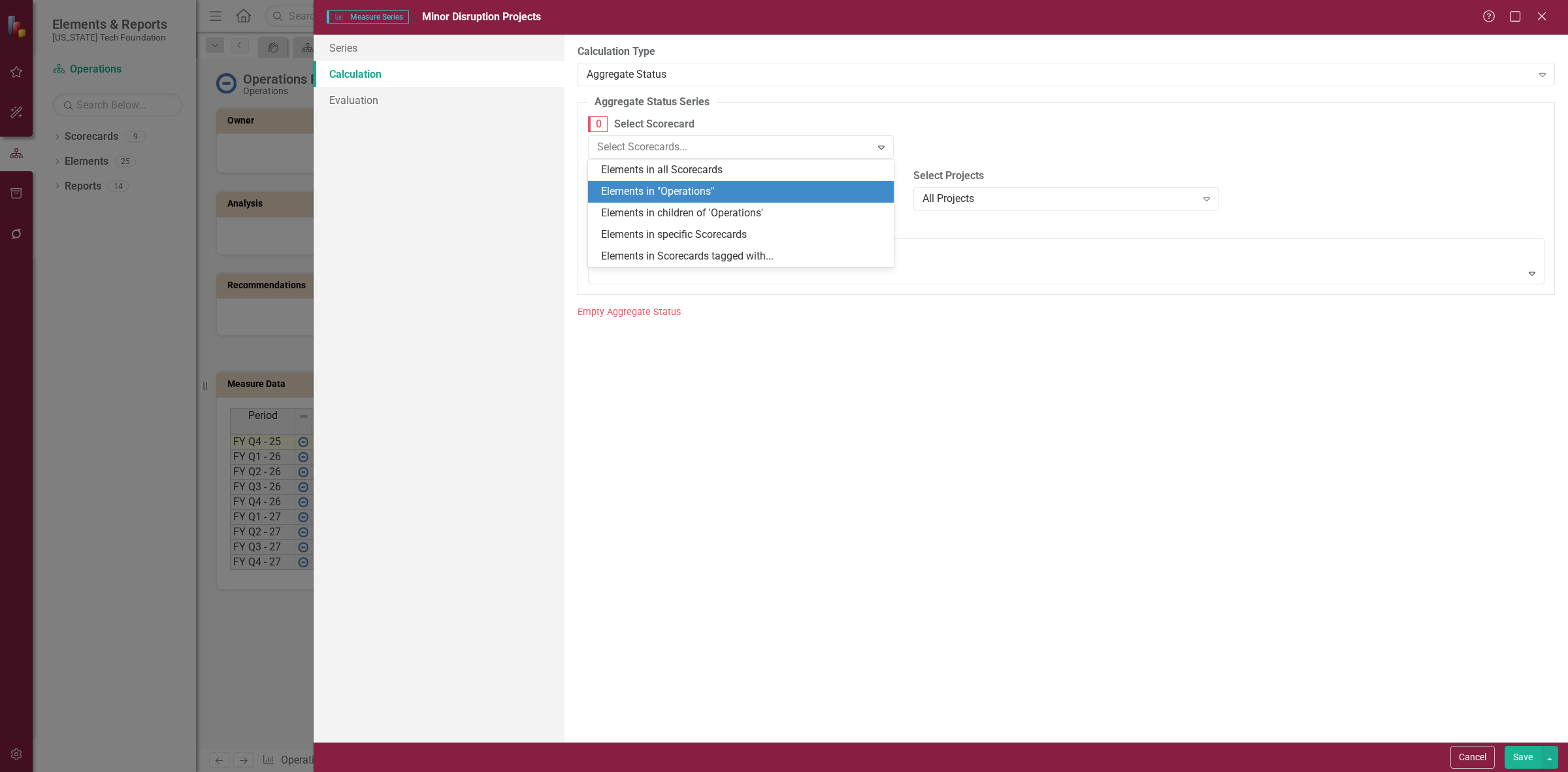
click at [697, 191] on div "Elements in "Operations"" at bounding box center [743, 191] width 285 height 15
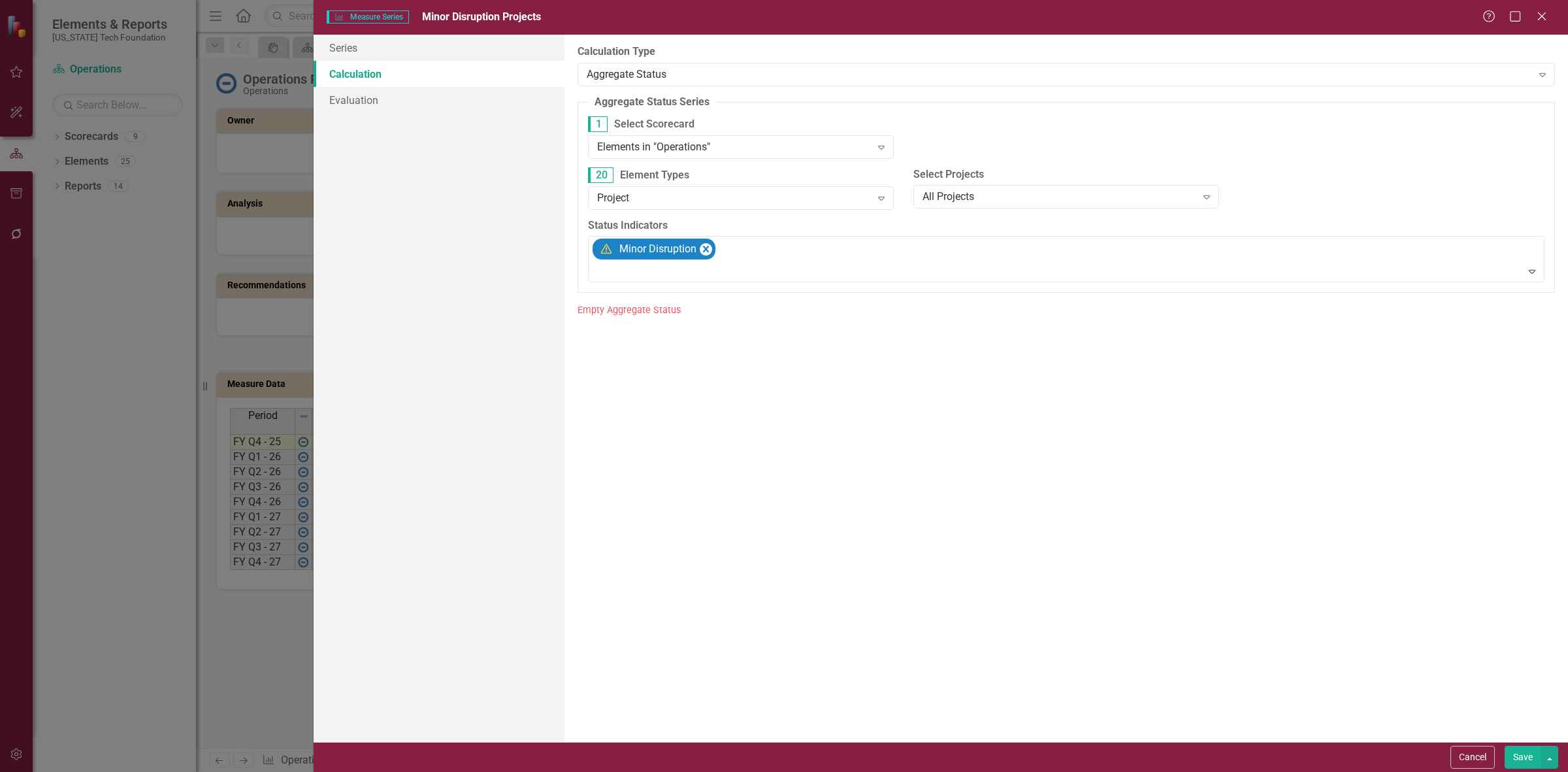
click at [1507, 758] on button "Save" at bounding box center [1522, 757] width 37 height 22
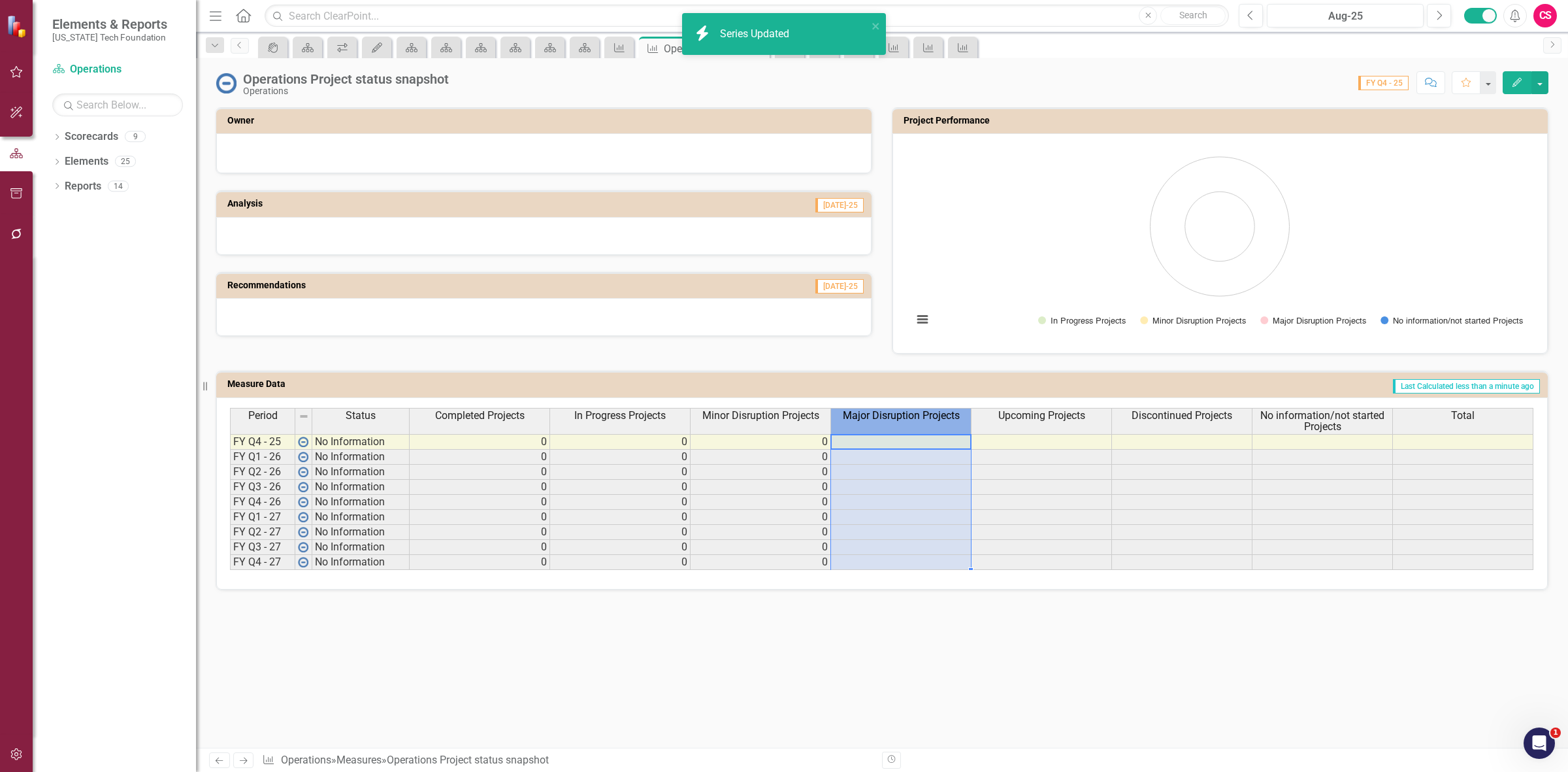
click at [876, 426] on th "Major Disruption Projects" at bounding box center [901, 420] width 140 height 26
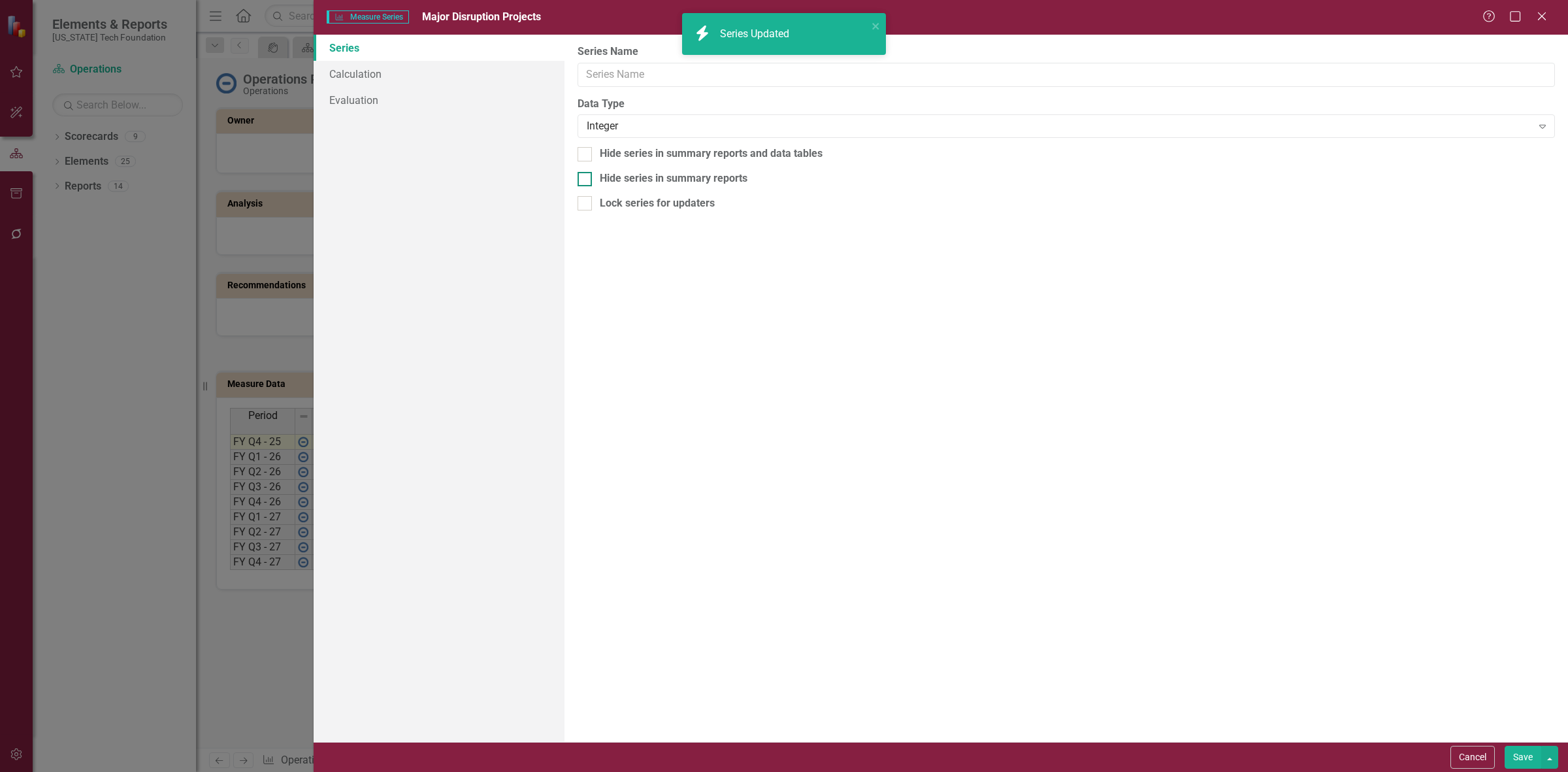
type input "Major Disruption Projects"
click at [472, 71] on link "Calculation" at bounding box center [439, 74] width 251 height 26
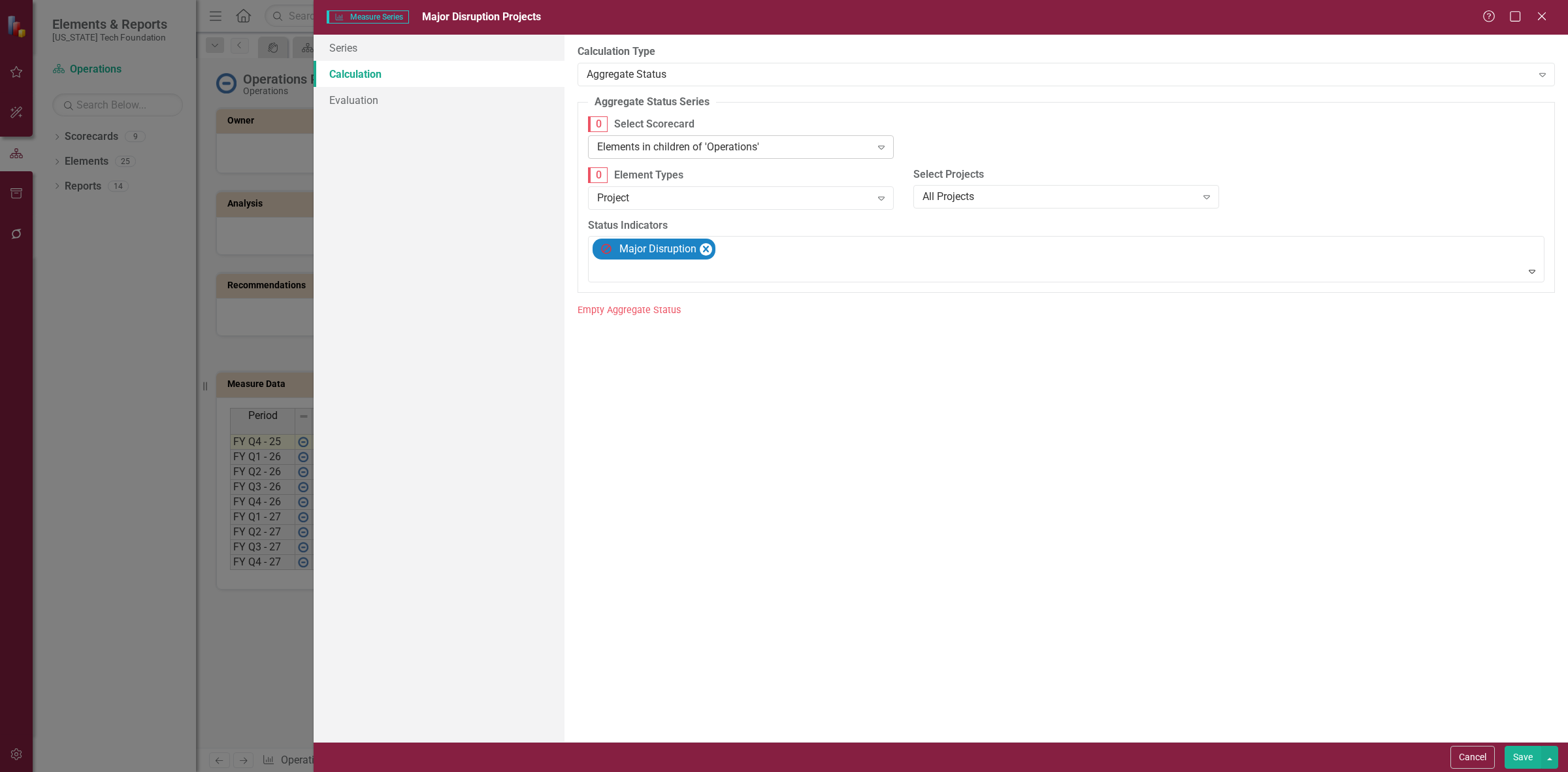
click at [628, 142] on div "Elements in children of 'Operations'" at bounding box center [733, 146] width 274 height 15
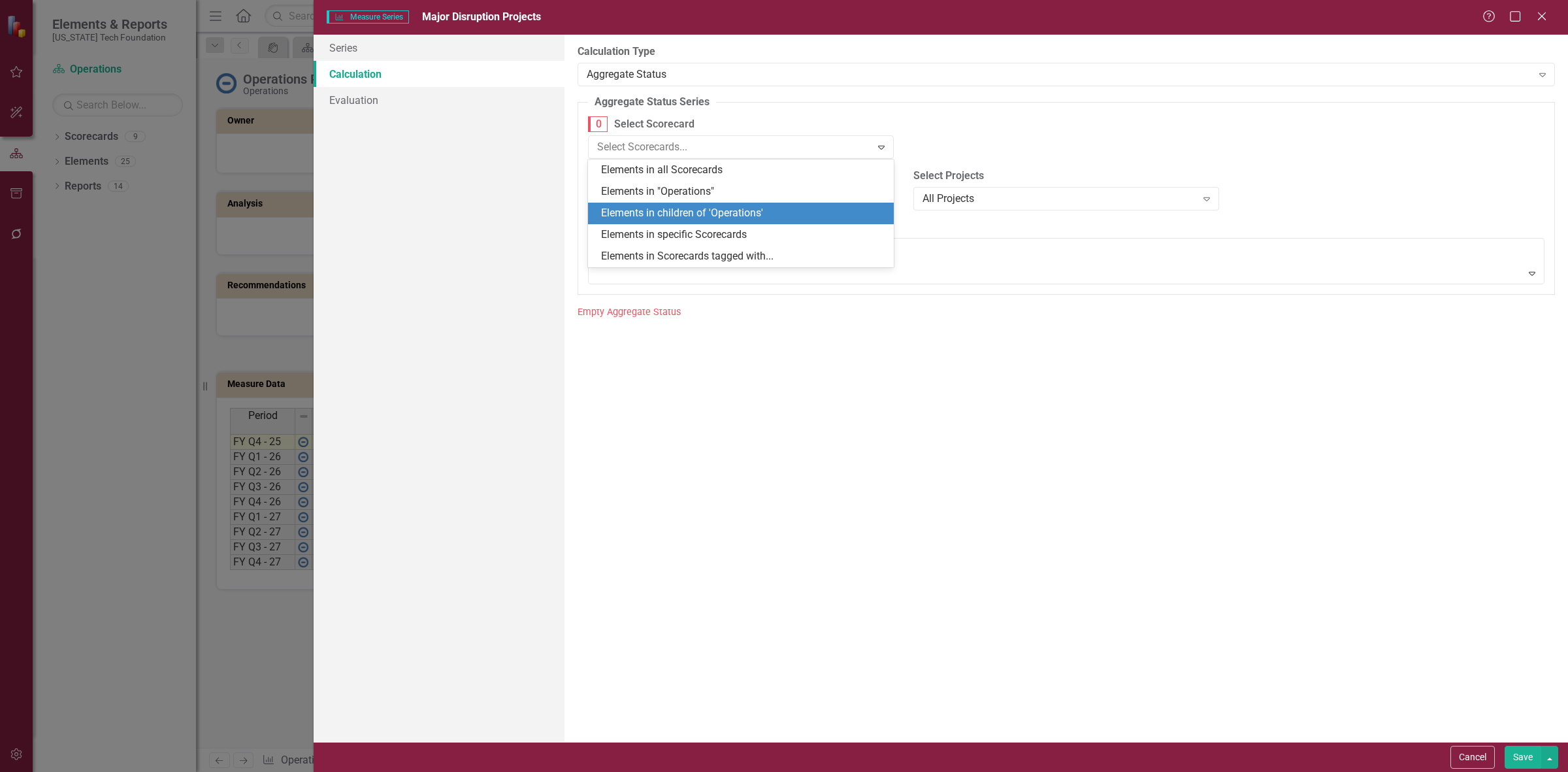
click at [654, 190] on div "Elements in "Operations"" at bounding box center [743, 191] width 285 height 15
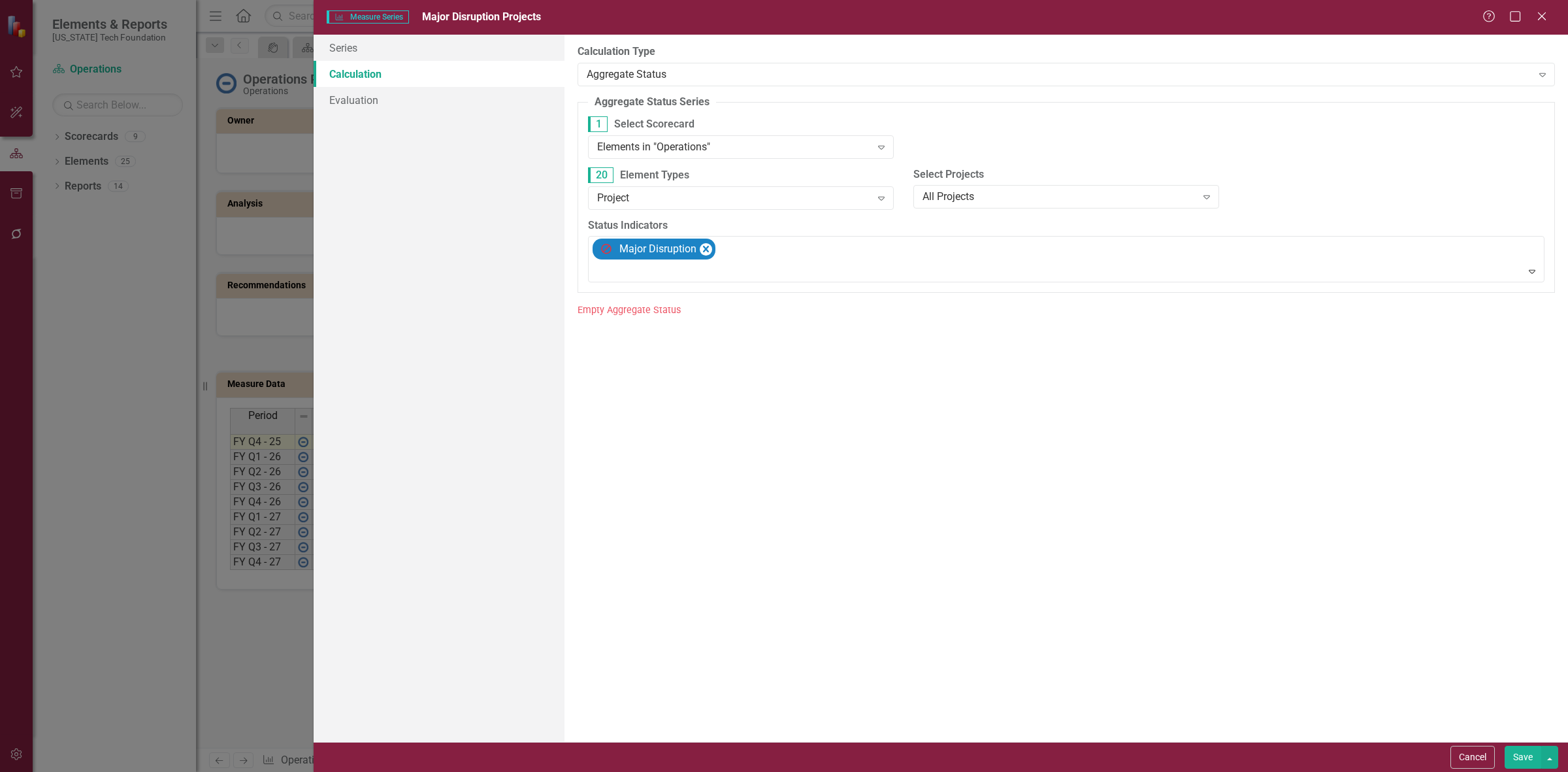
click at [1517, 750] on button "Save" at bounding box center [1522, 757] width 37 height 22
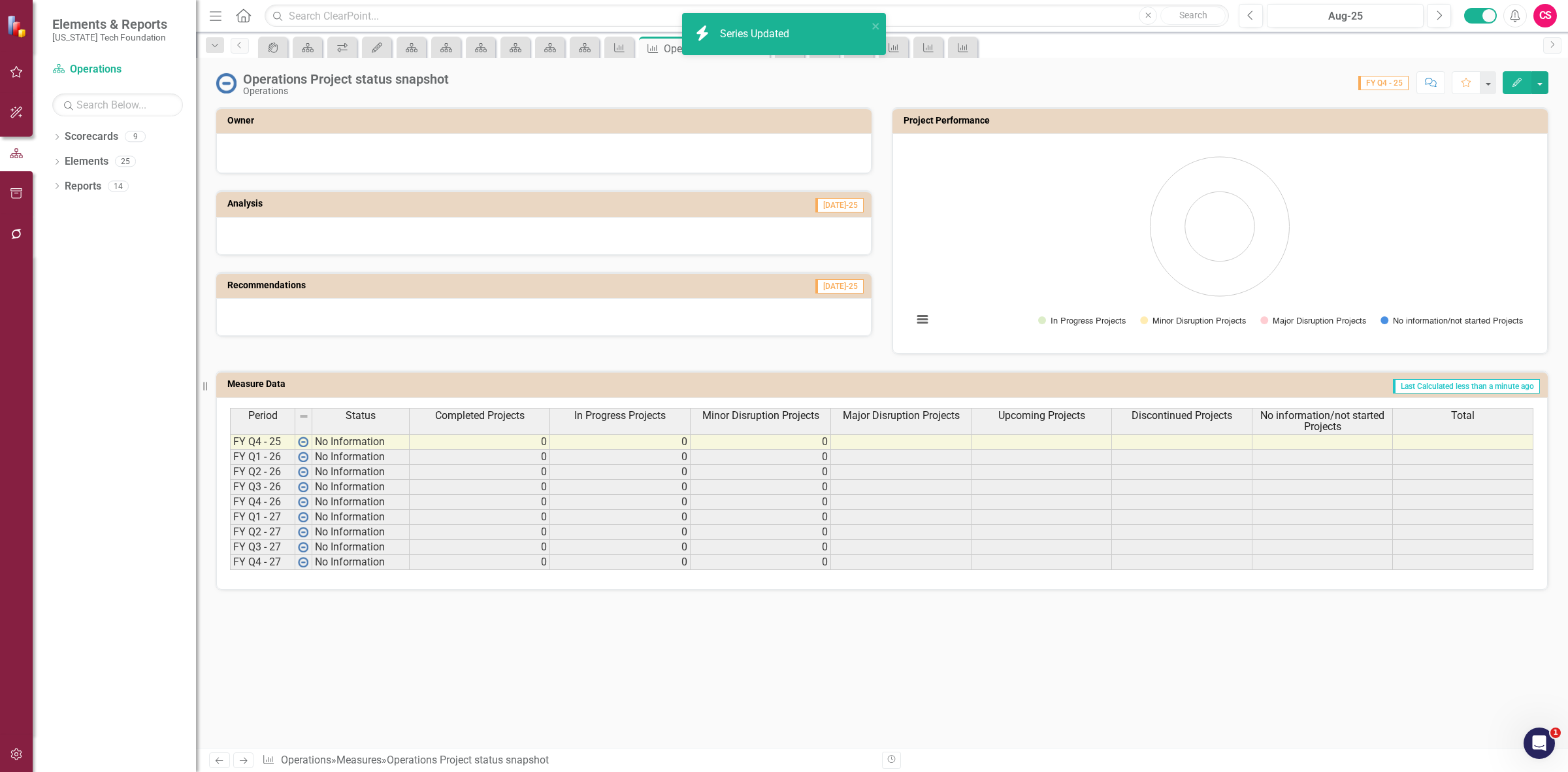
click at [1058, 409] on span "Upcoming Projects" at bounding box center [1041, 415] width 87 height 12
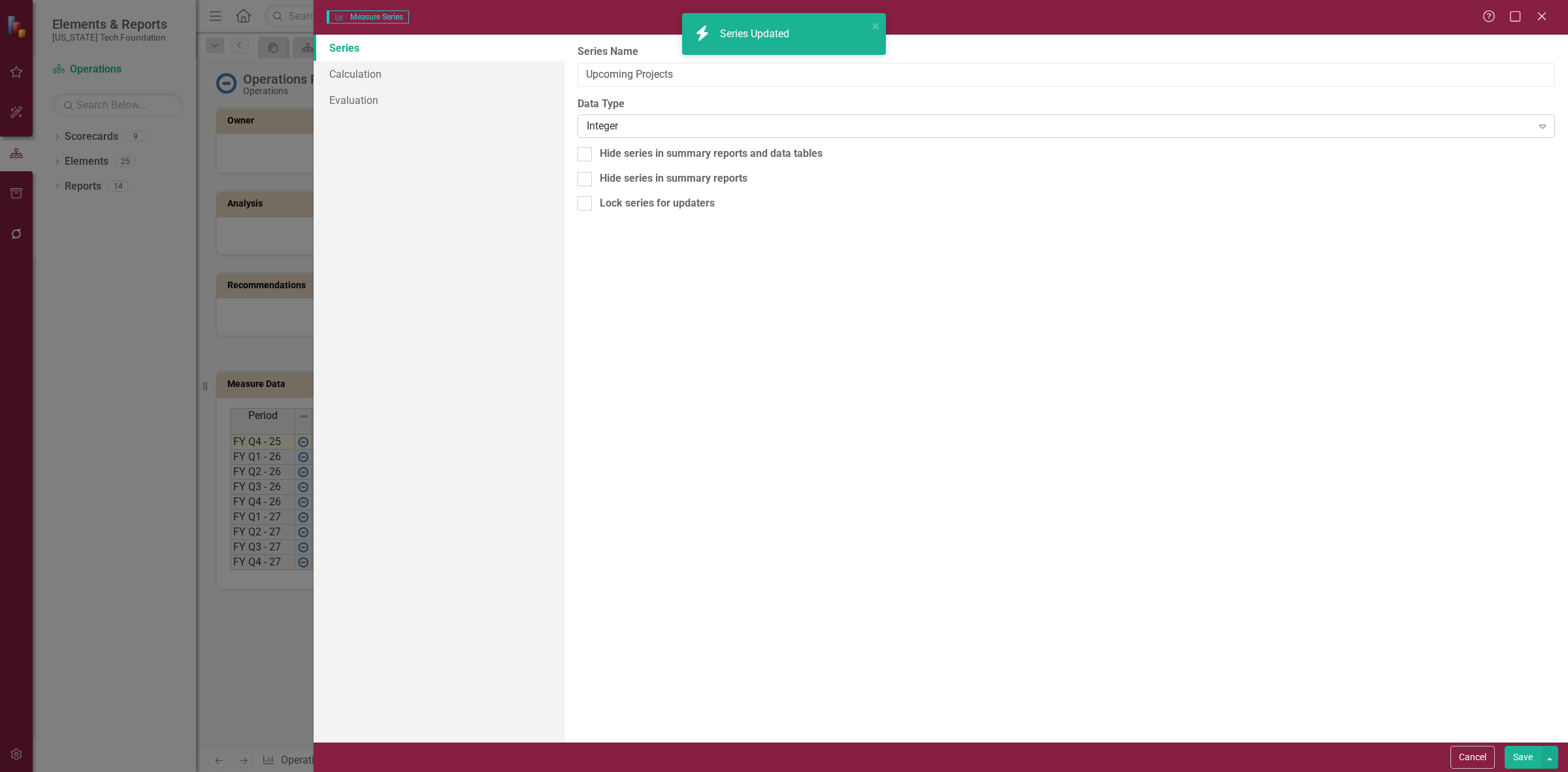
type input "Upcoming Projects"
click at [466, 75] on link "Calculation" at bounding box center [439, 74] width 251 height 26
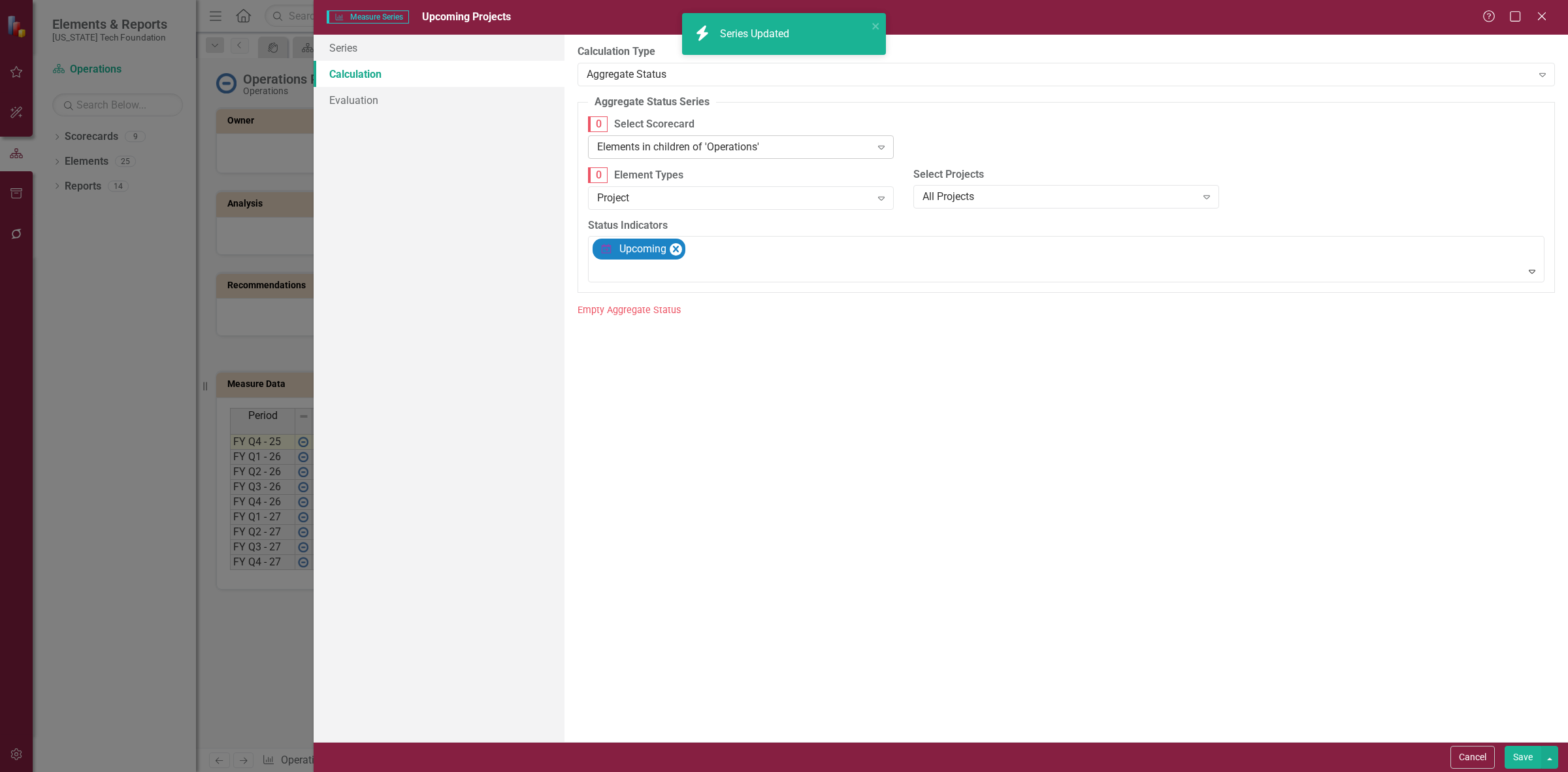
click at [700, 139] on div "Elements in children of 'Operations'" at bounding box center [733, 146] width 274 height 15
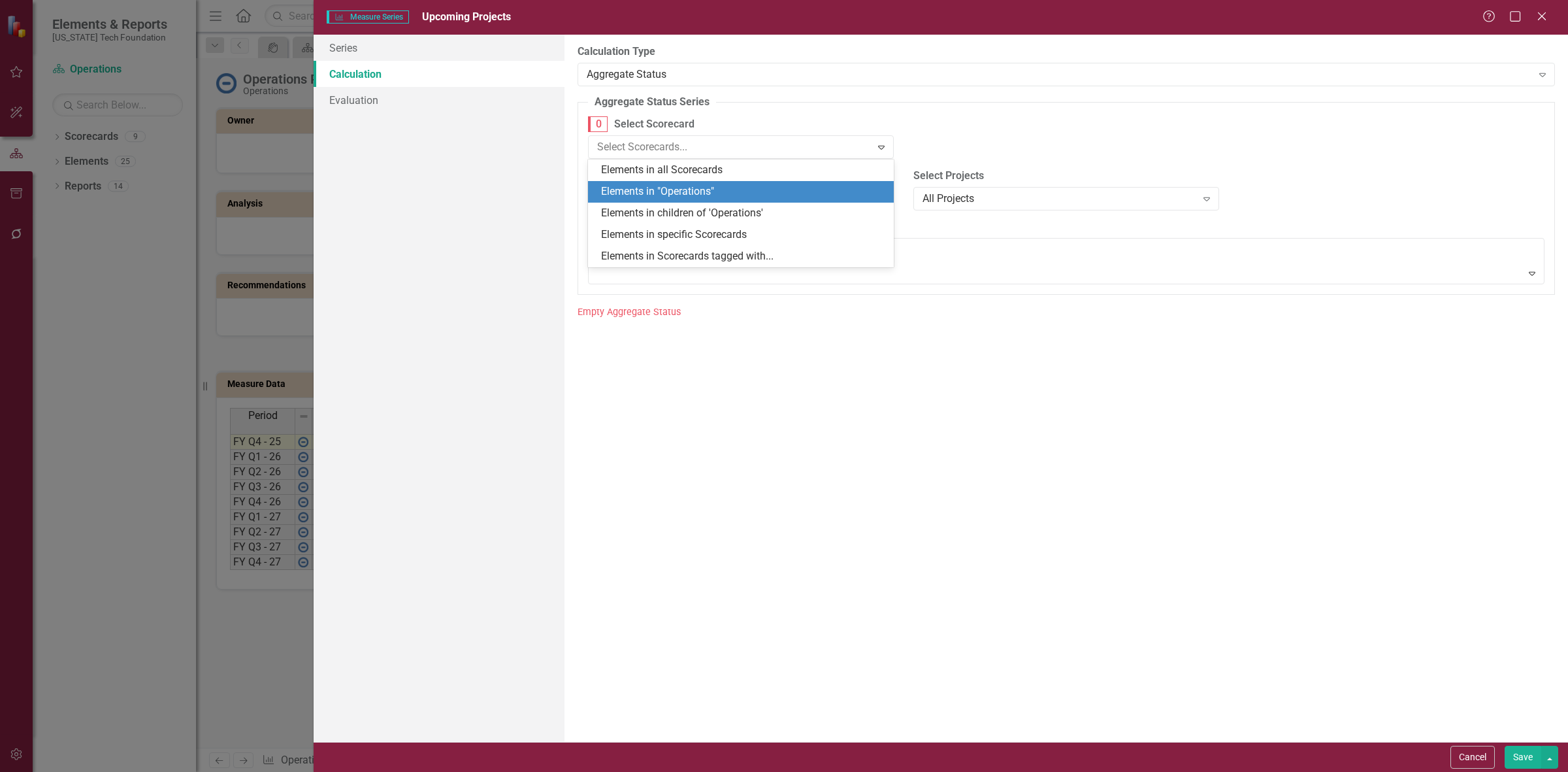
click at [714, 190] on div "Elements in "Operations"" at bounding box center [743, 191] width 285 height 15
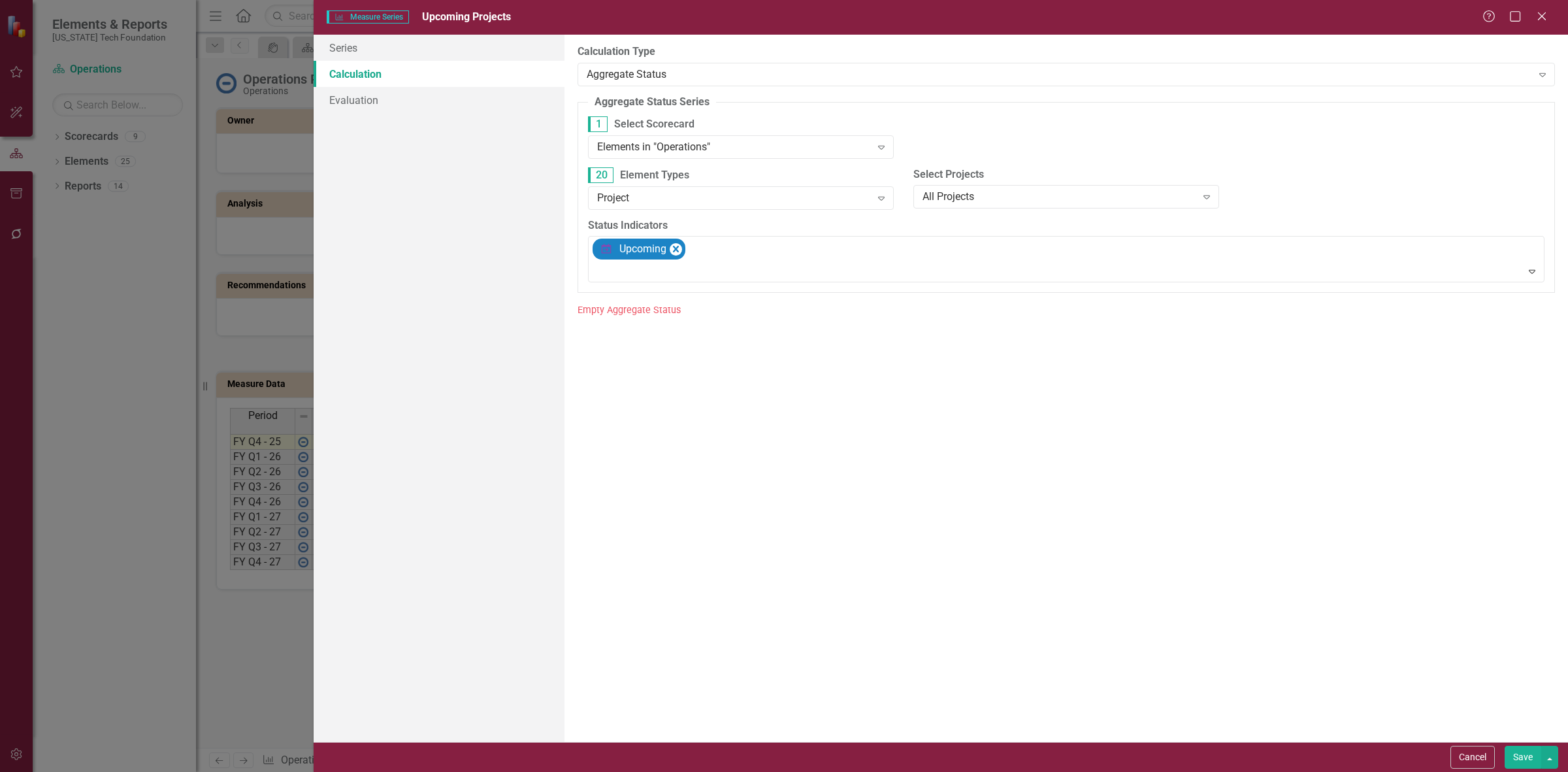
click at [1511, 753] on button "Save" at bounding box center [1522, 757] width 37 height 22
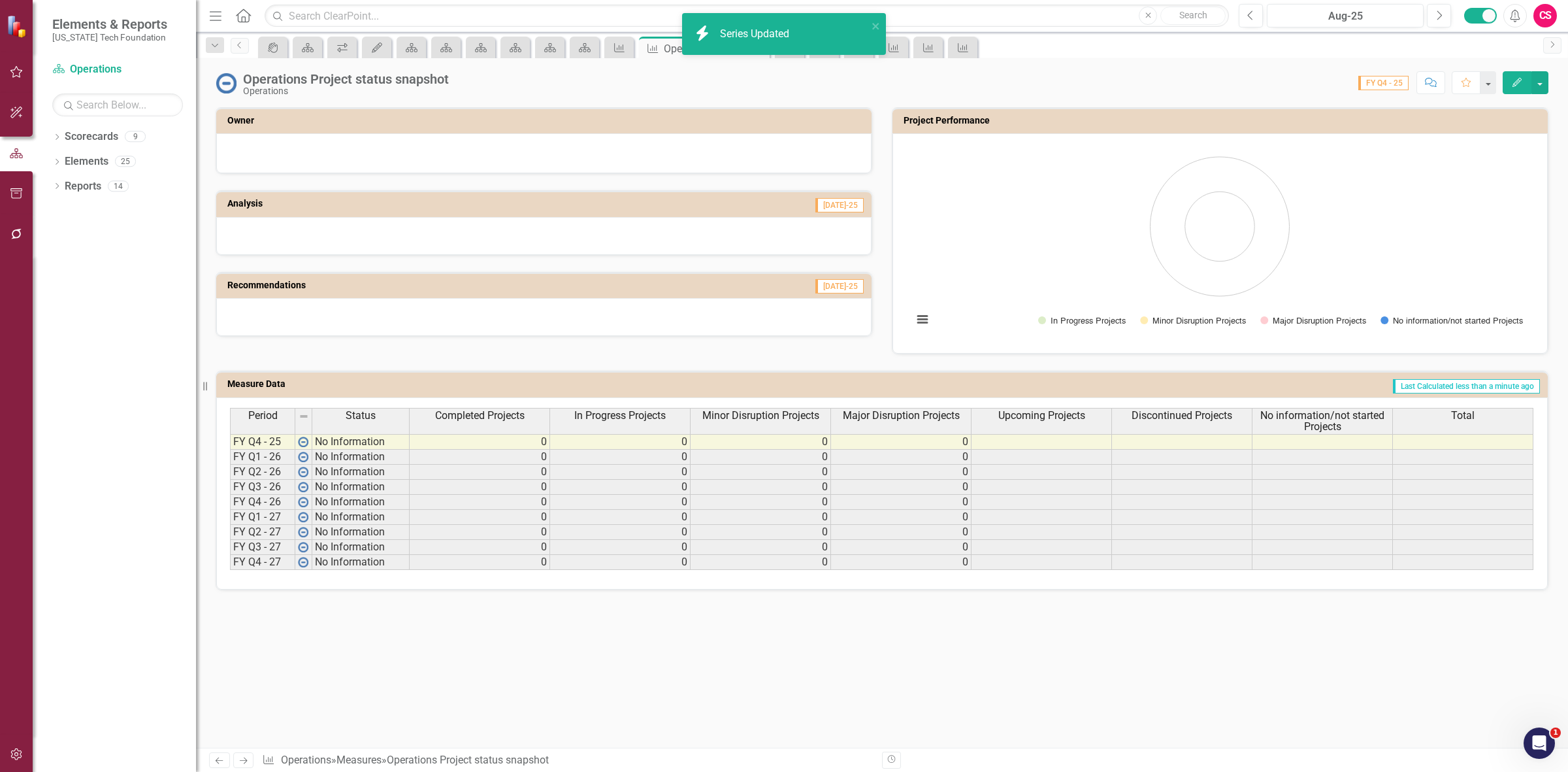
click at [1161, 416] on span "Discontinued Projects" at bounding box center [1182, 415] width 101 height 12
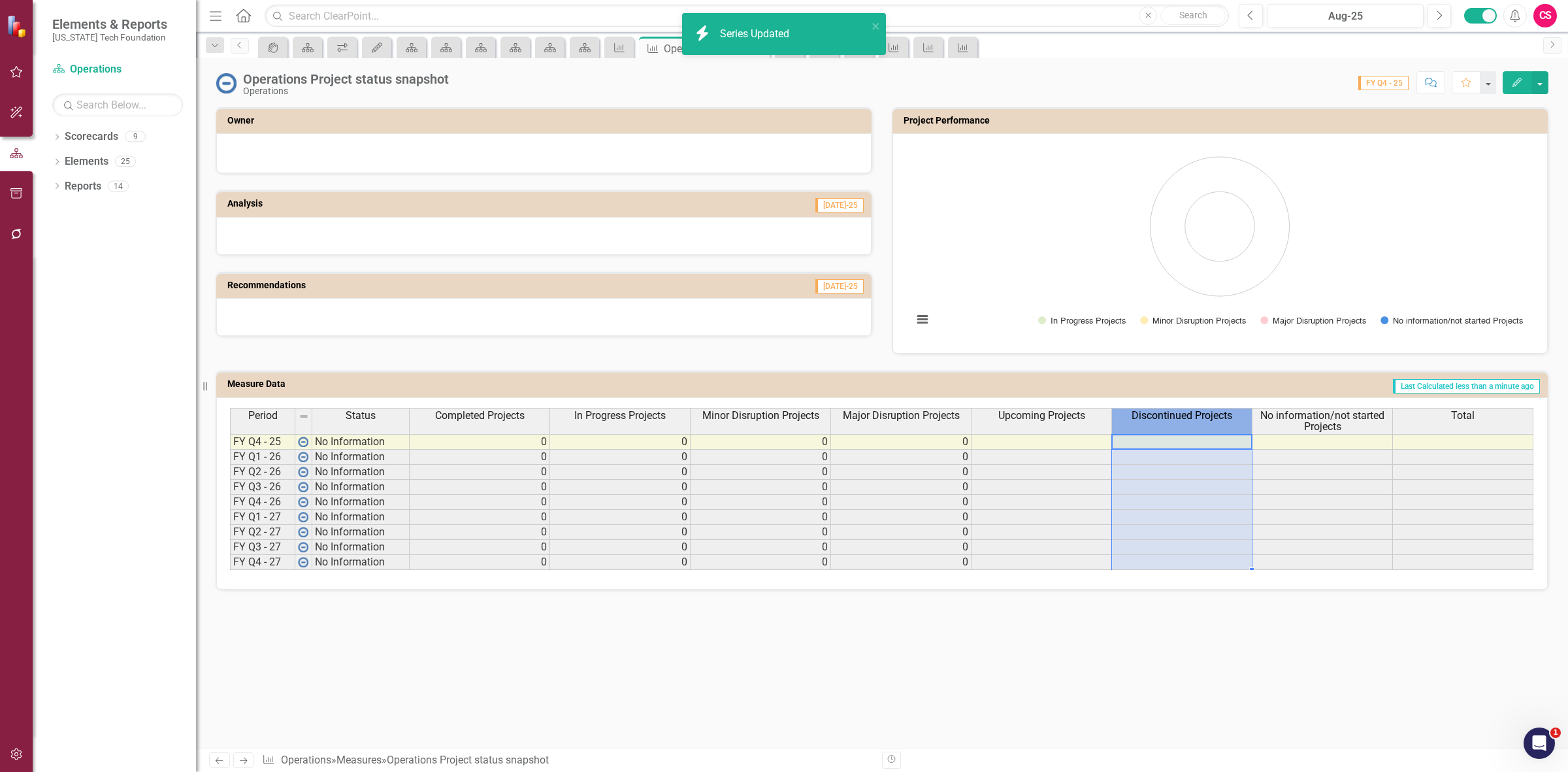
click at [1161, 416] on span "Discontinued Projects" at bounding box center [1182, 415] width 101 height 12
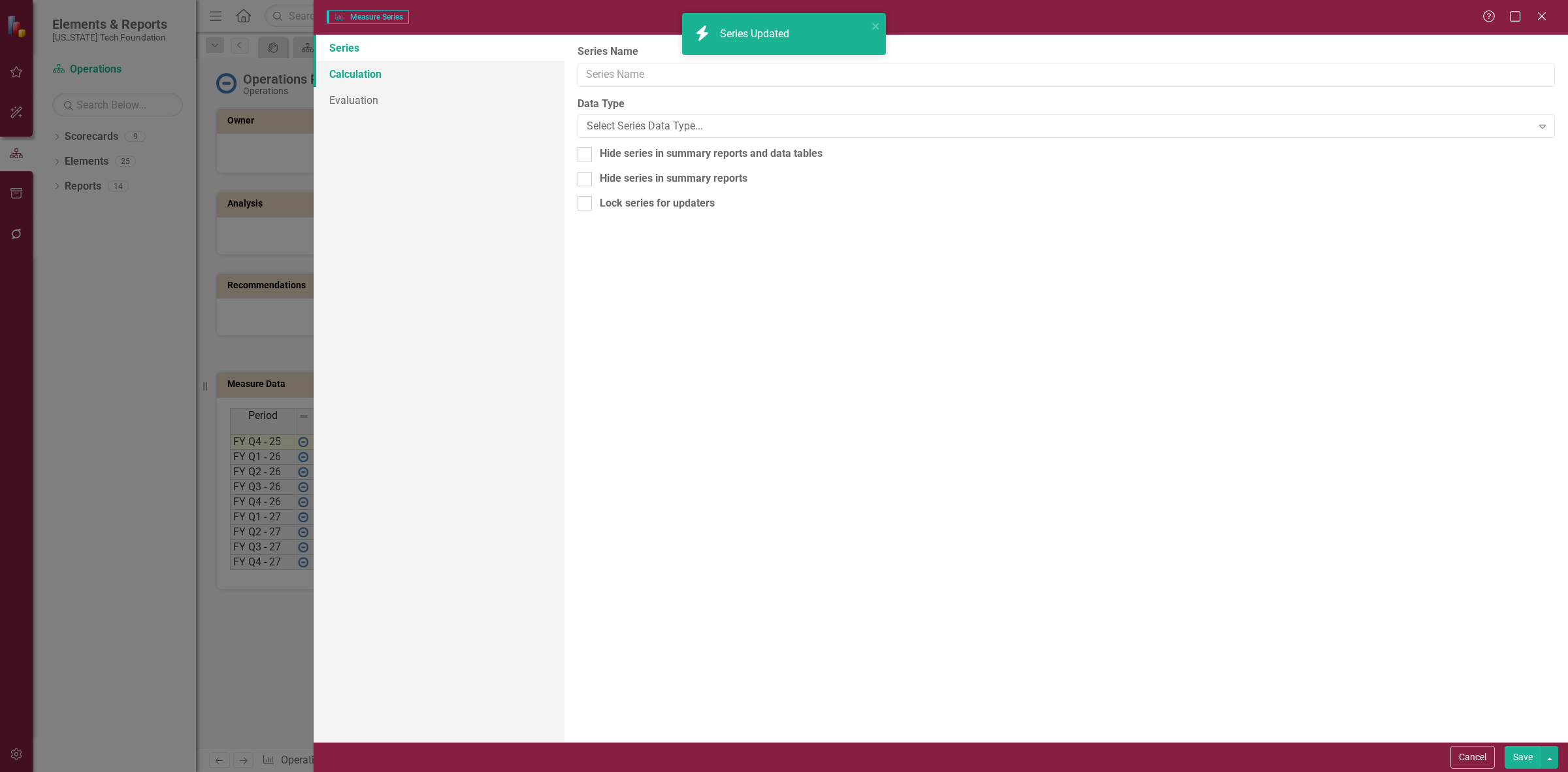
type input "Discontinued Projects"
click at [494, 75] on link "Calculation" at bounding box center [439, 74] width 251 height 26
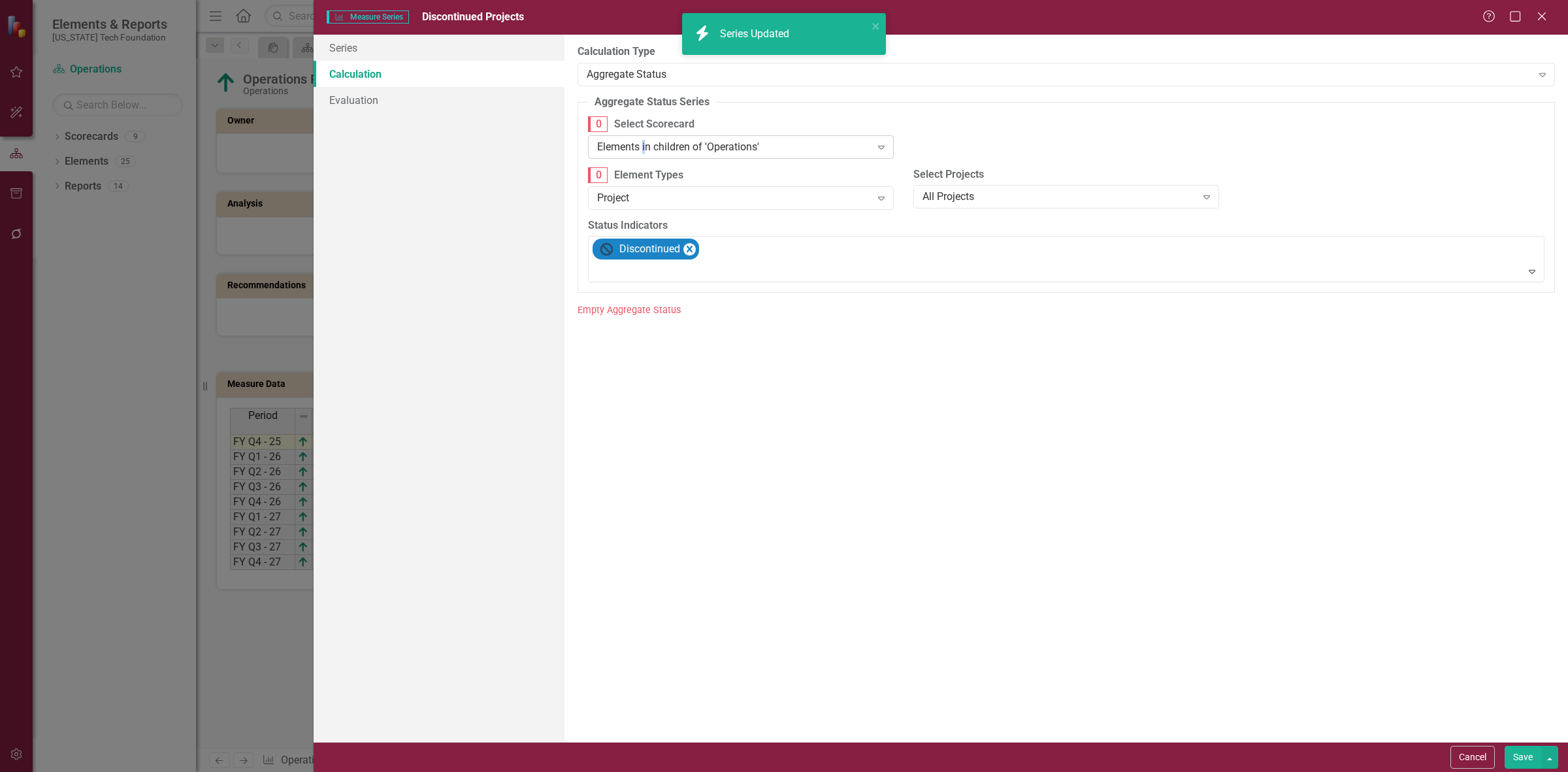
click at [644, 140] on div "Elements in children of 'Operations'" at bounding box center [733, 146] width 274 height 15
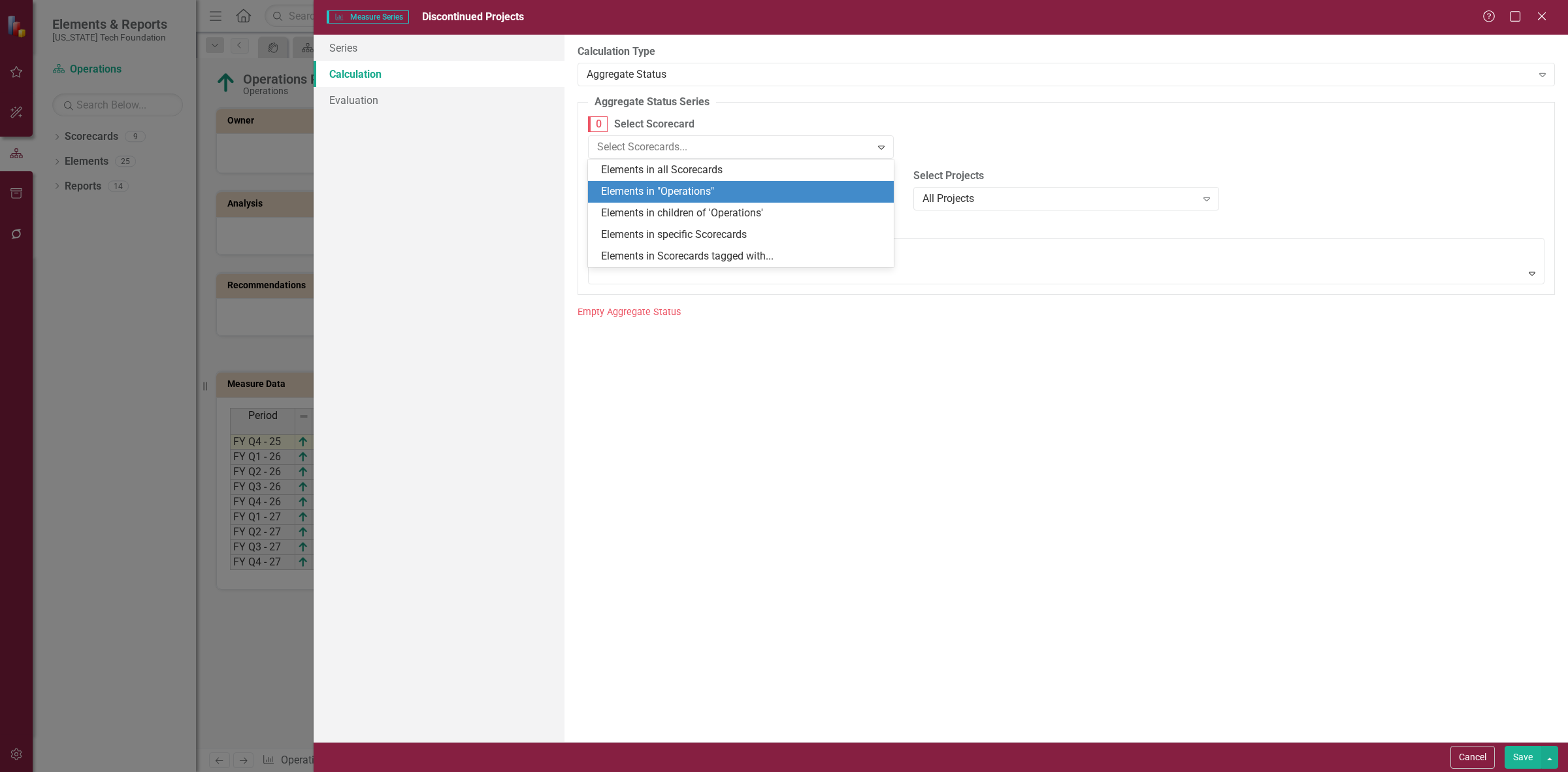
click at [671, 181] on div "Elements in "Operations"" at bounding box center [740, 192] width 306 height 22
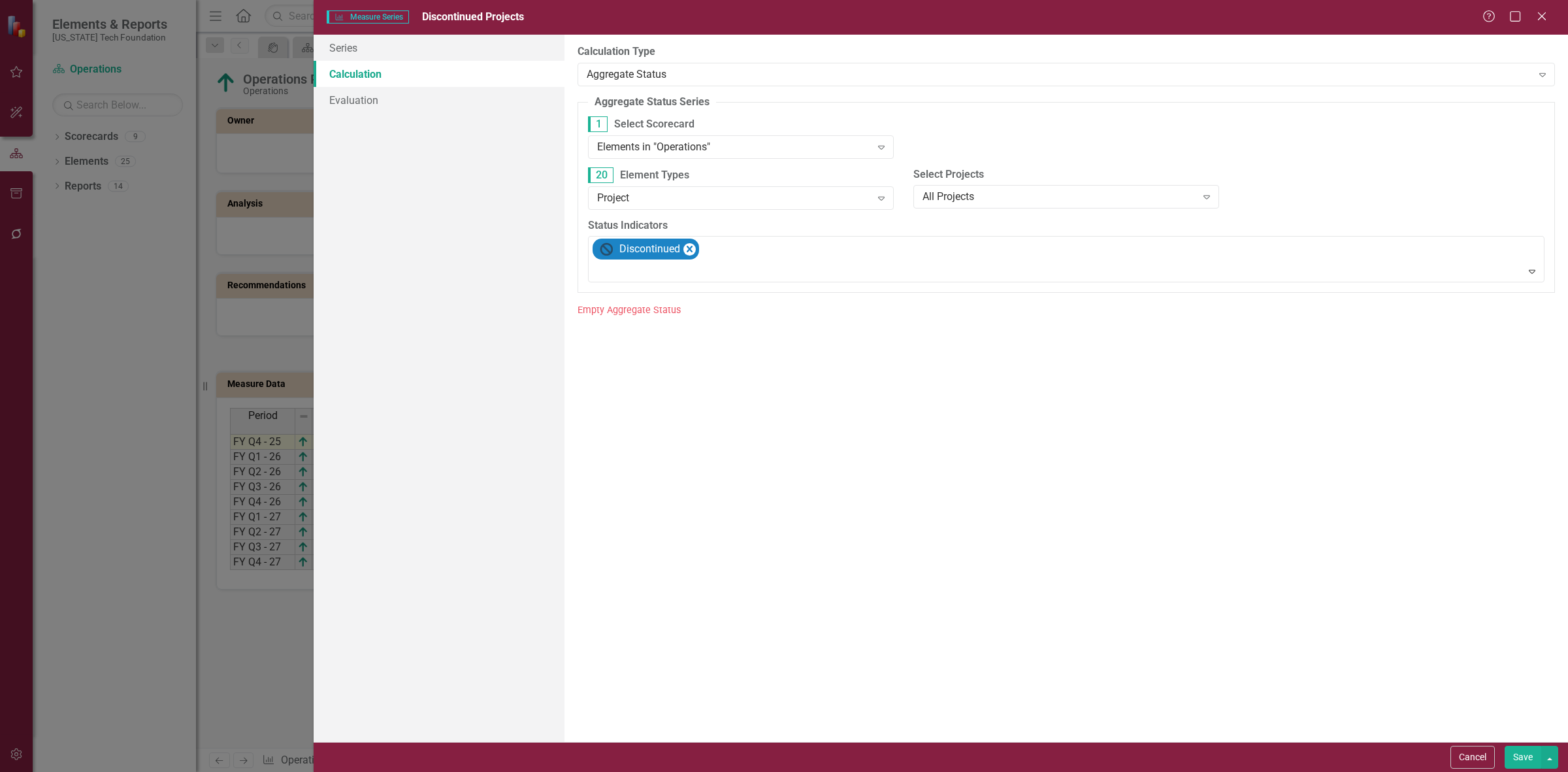
click at [1507, 757] on button "Save" at bounding box center [1522, 757] width 37 height 22
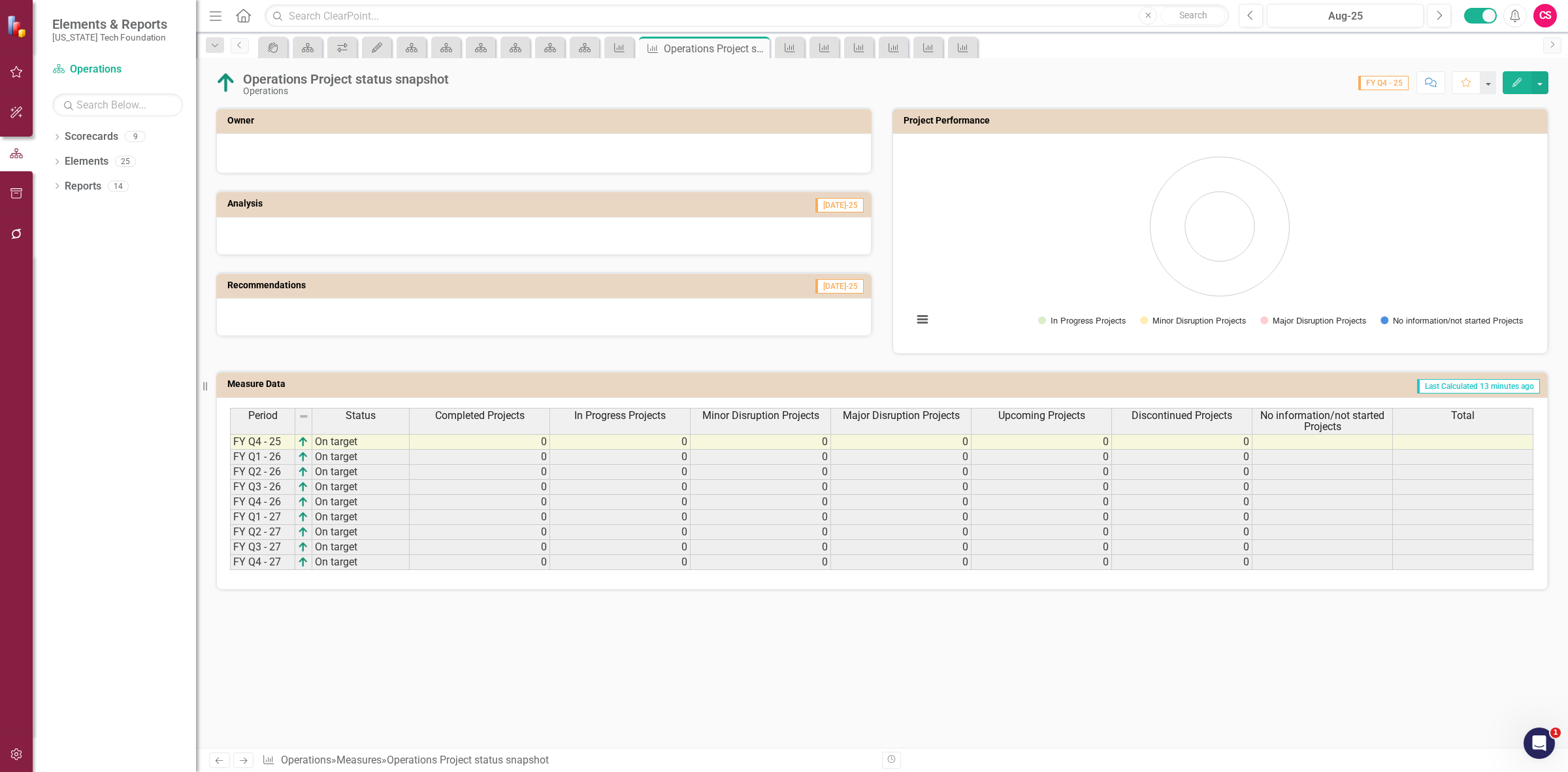
click at [1305, 419] on span "No information/not started Projects" at bounding box center [1322, 420] width 135 height 22
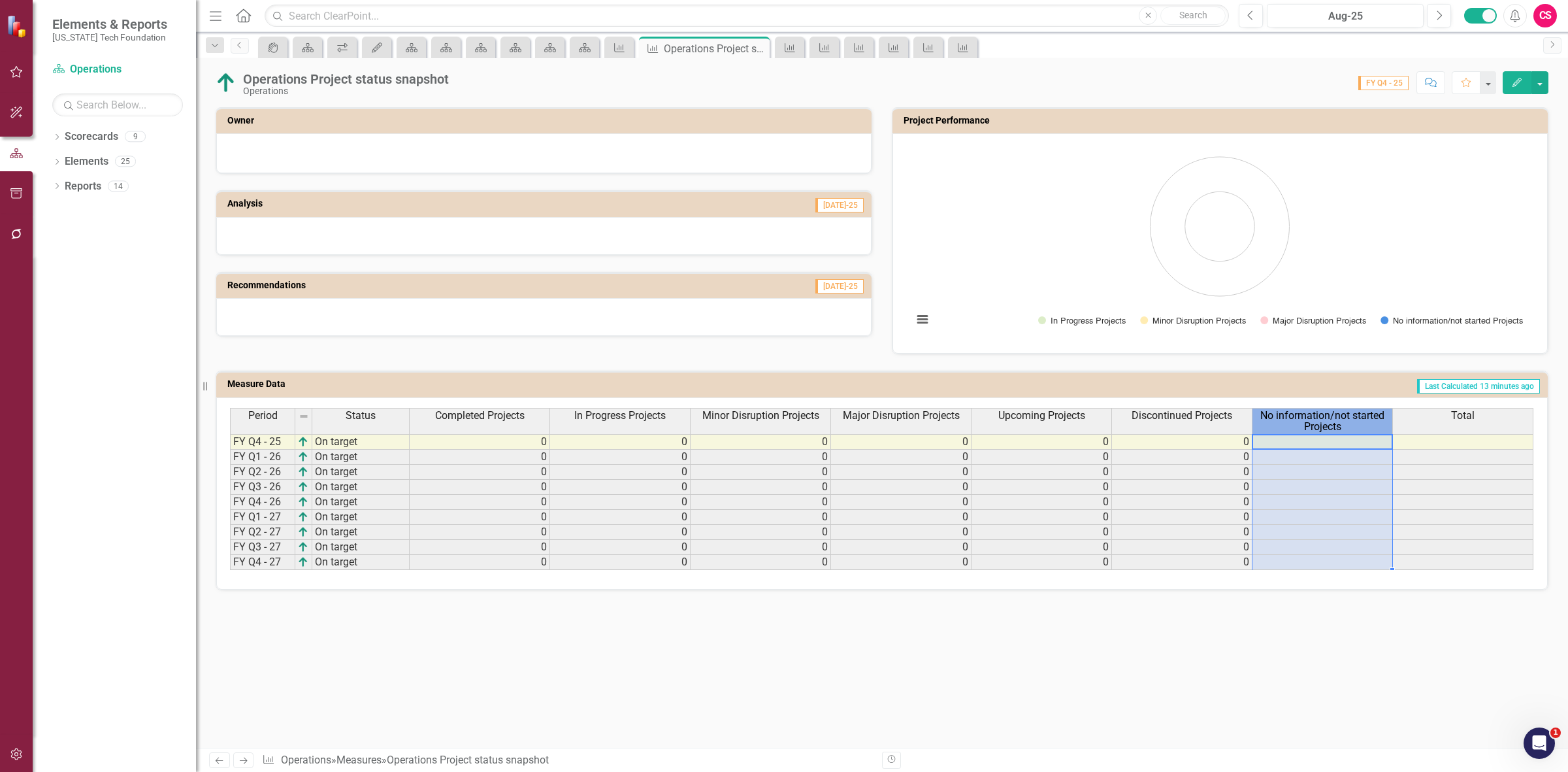
click at [1305, 419] on span "No information/not started Projects" at bounding box center [1322, 420] width 135 height 22
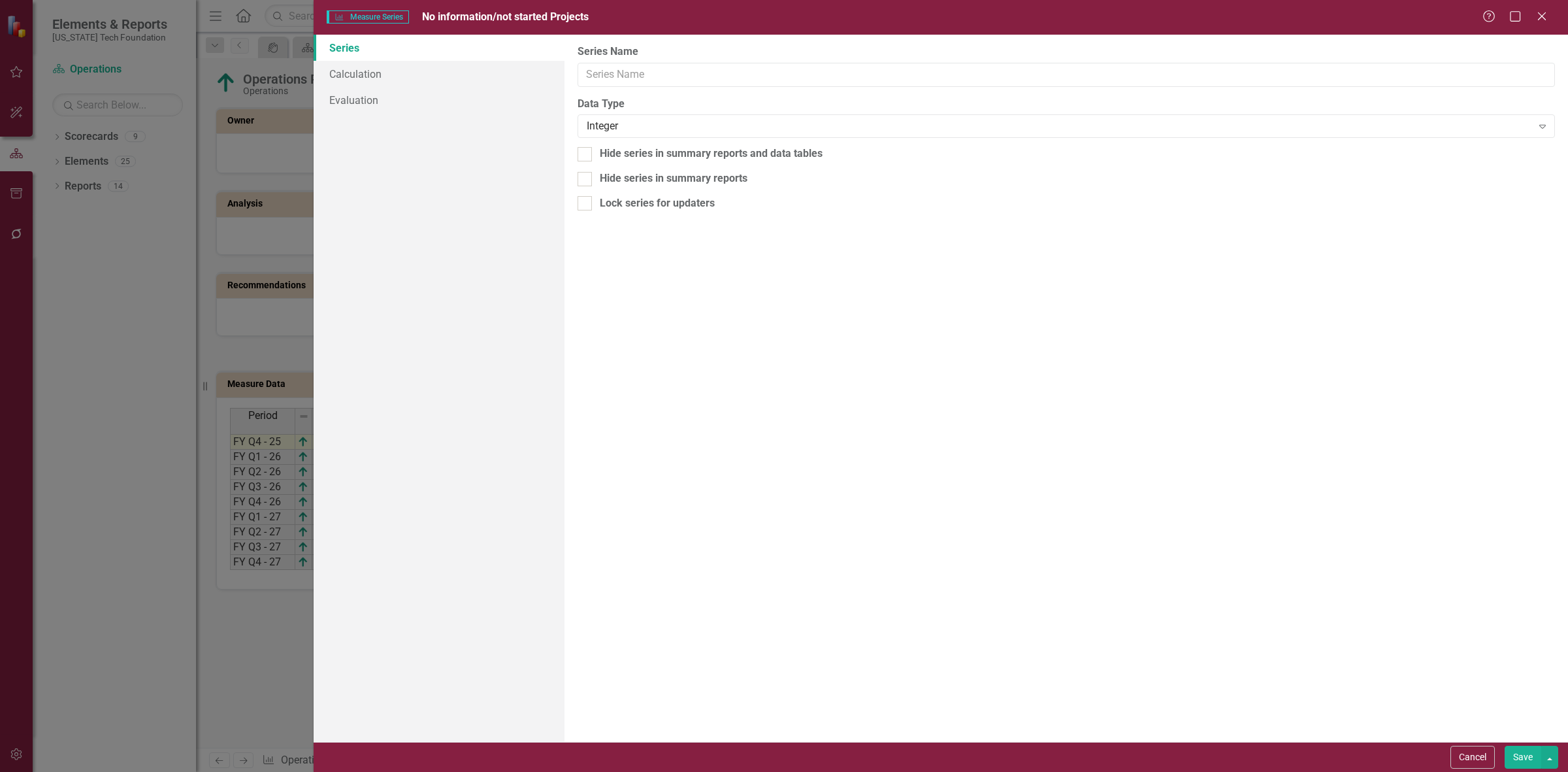
type input "No information/not started Projects"
click at [440, 77] on link "Calculation" at bounding box center [439, 74] width 251 height 26
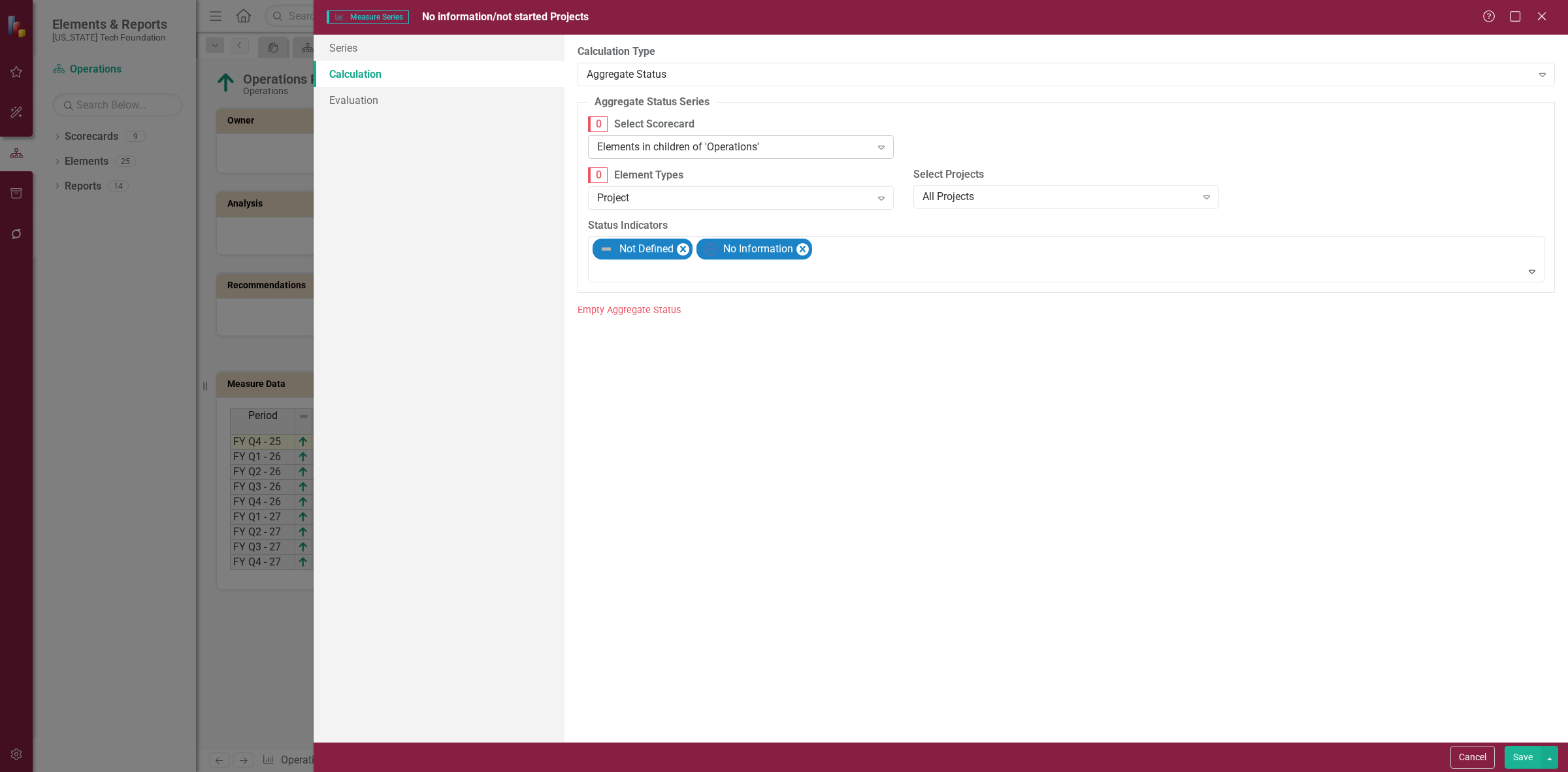
click at [635, 153] on div "Elements in children of 'Operations'" at bounding box center [733, 146] width 274 height 15
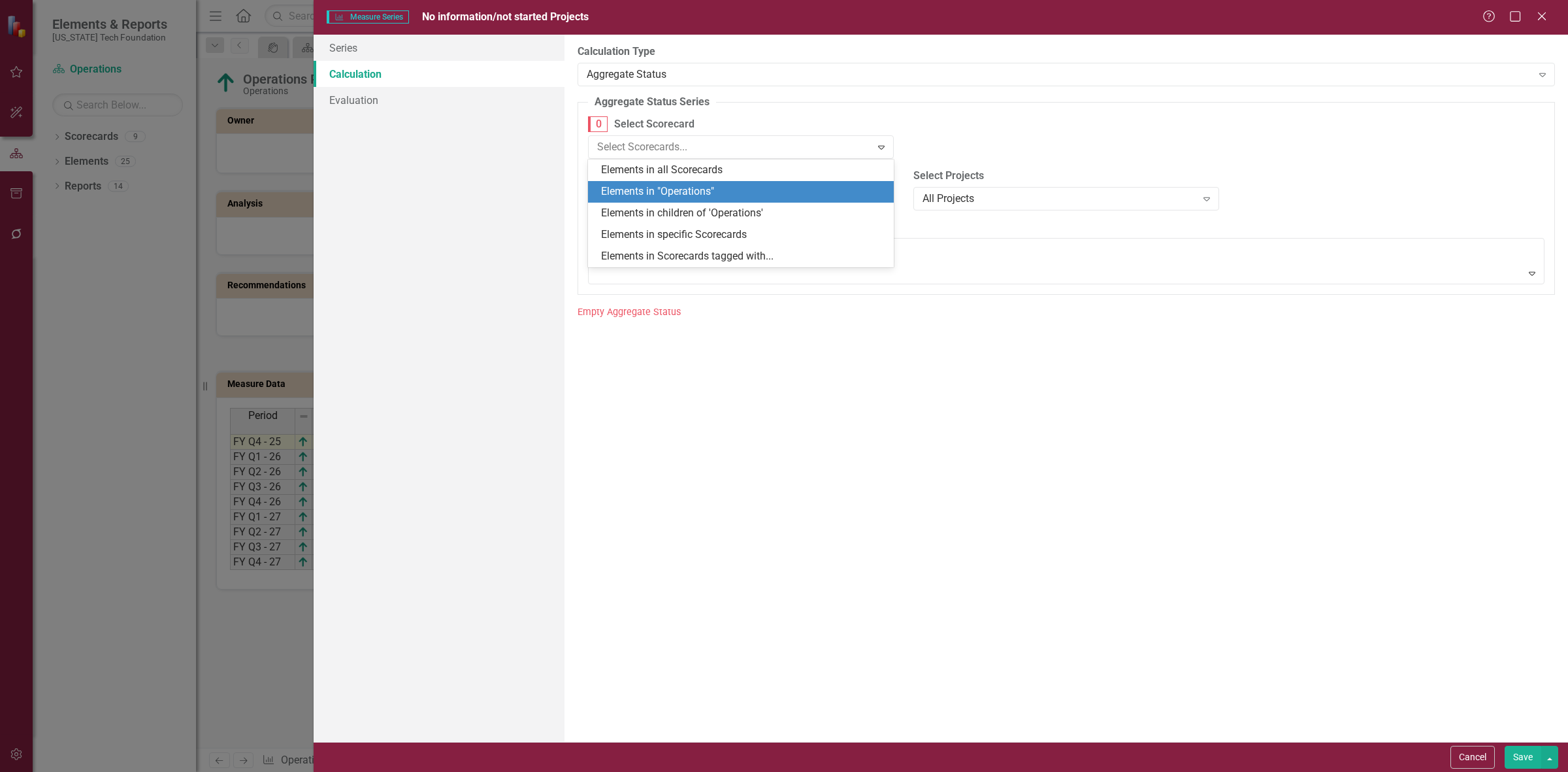
click at [635, 186] on div "Elements in "Operations"" at bounding box center [743, 191] width 285 height 15
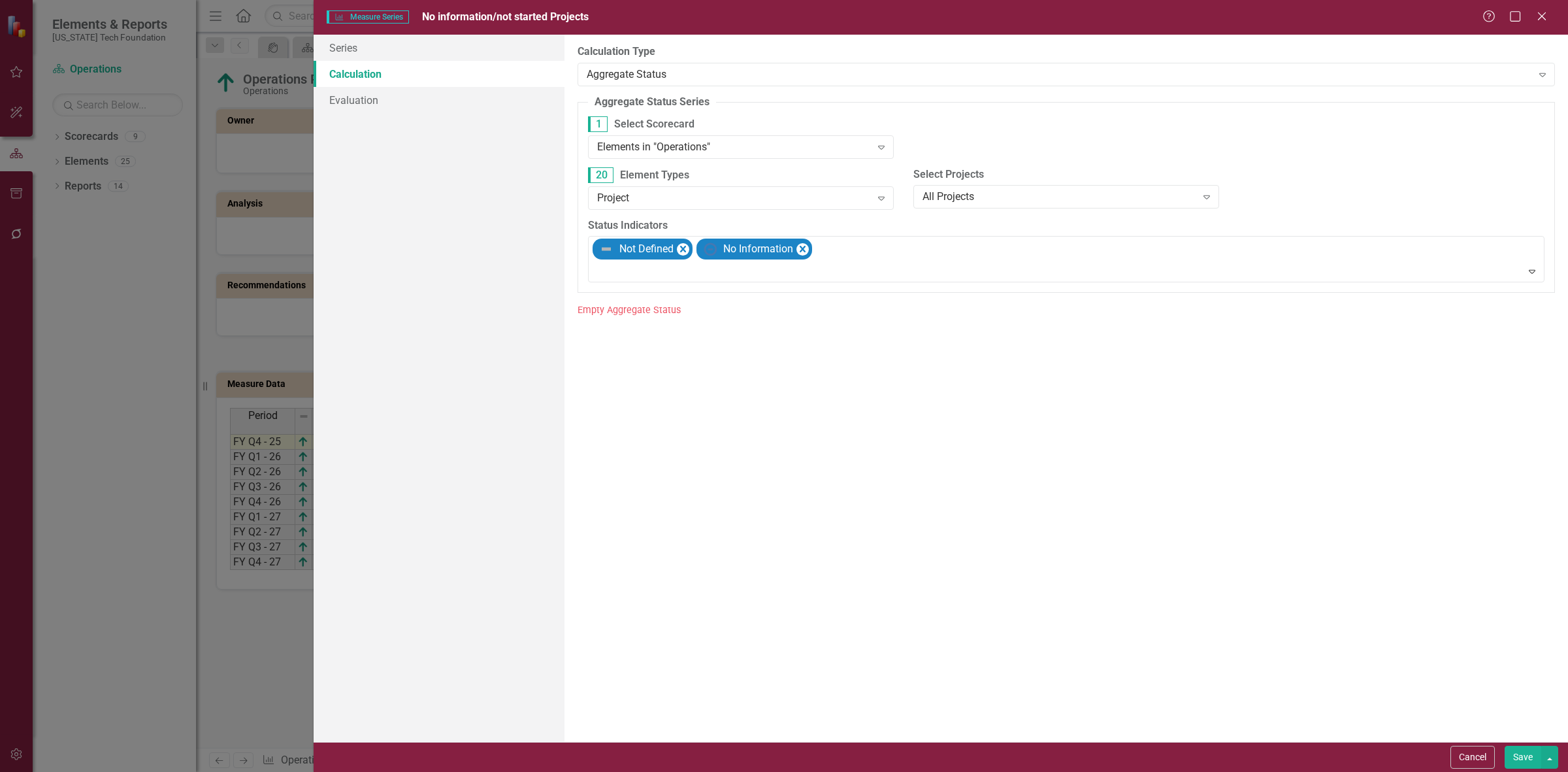
click at [1514, 753] on button "Save" at bounding box center [1522, 757] width 37 height 22
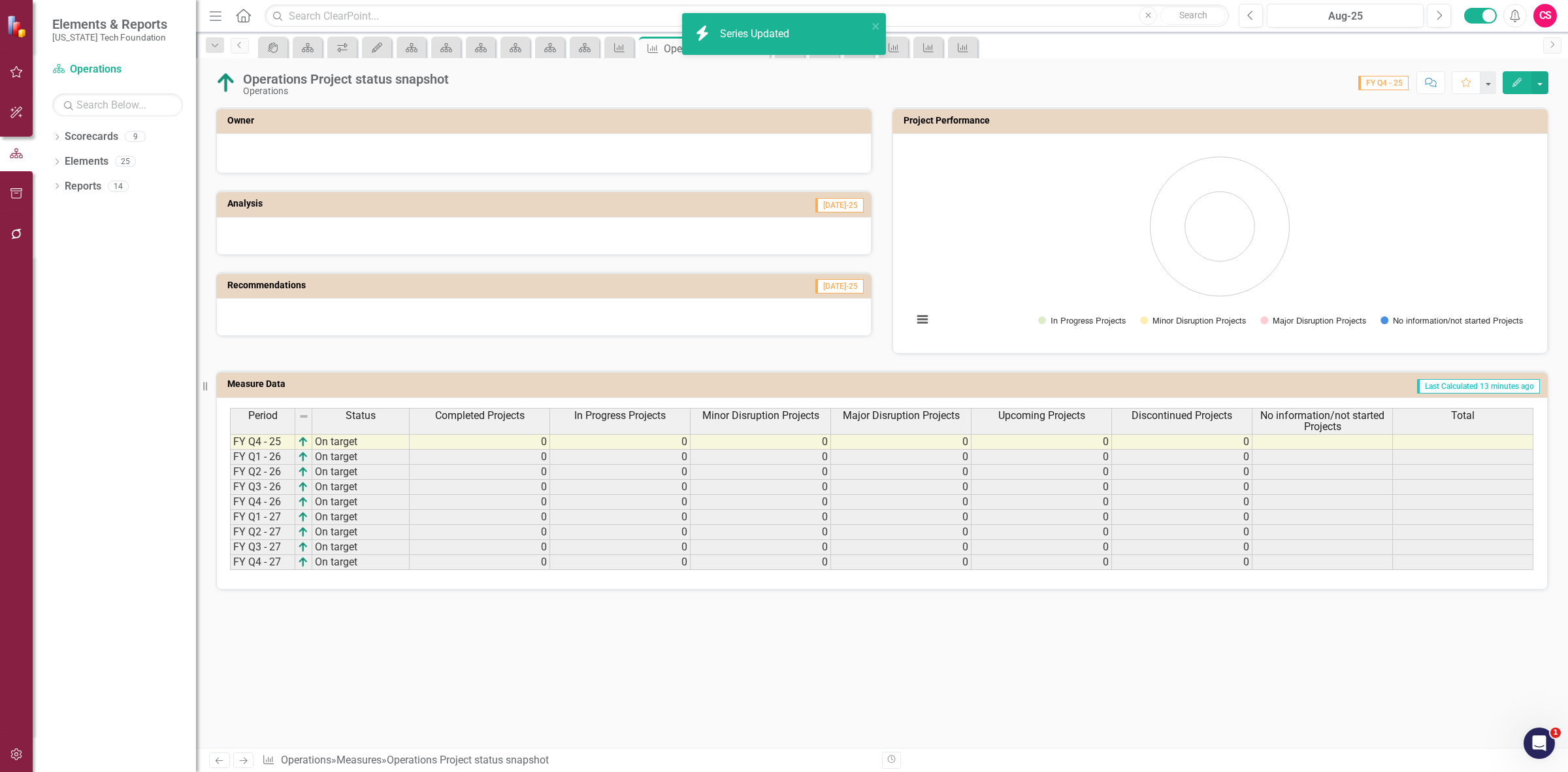
click at [1459, 419] on span "Total" at bounding box center [1463, 415] width 23 height 12
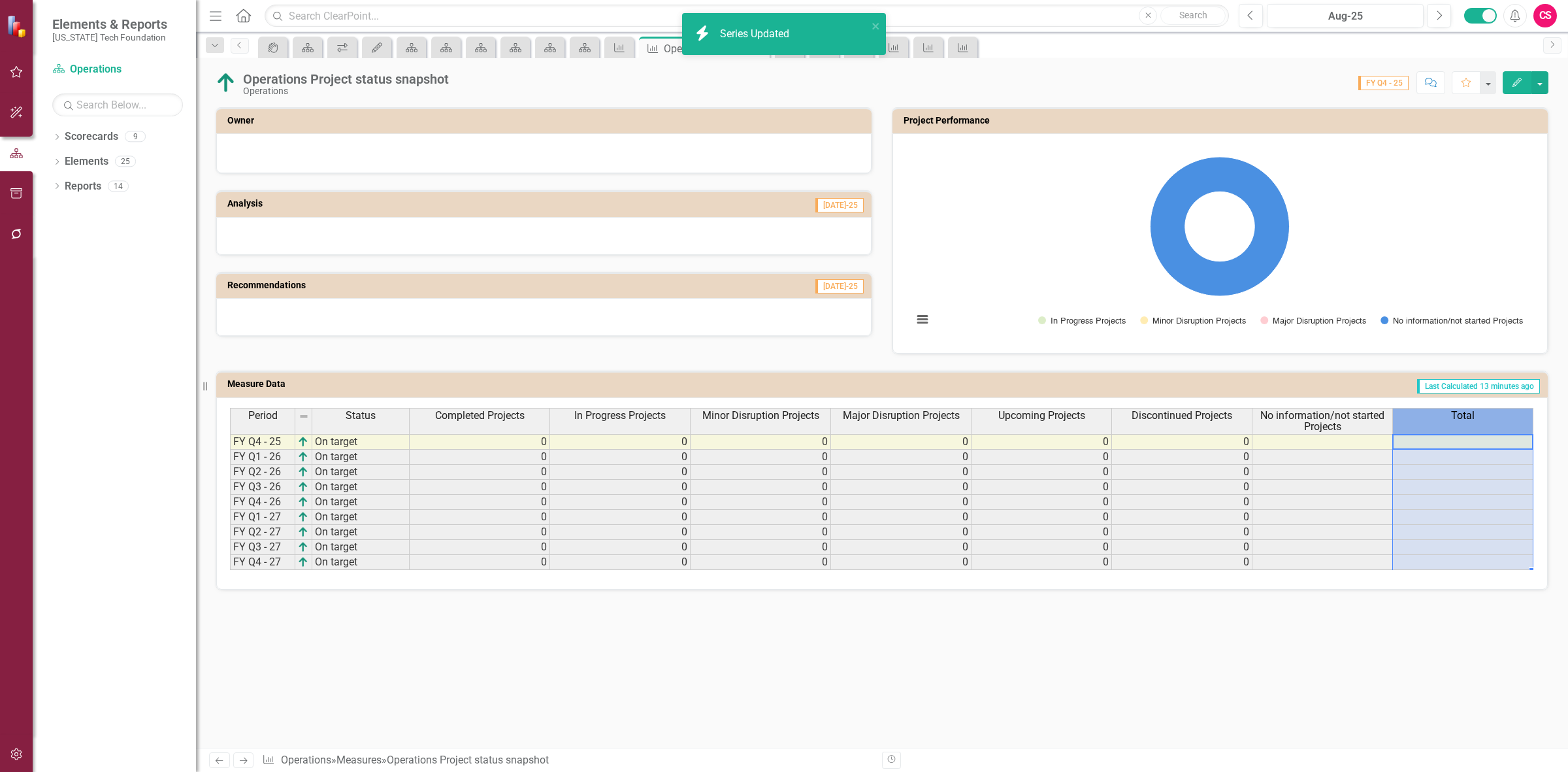
scroll to position [0, 10]
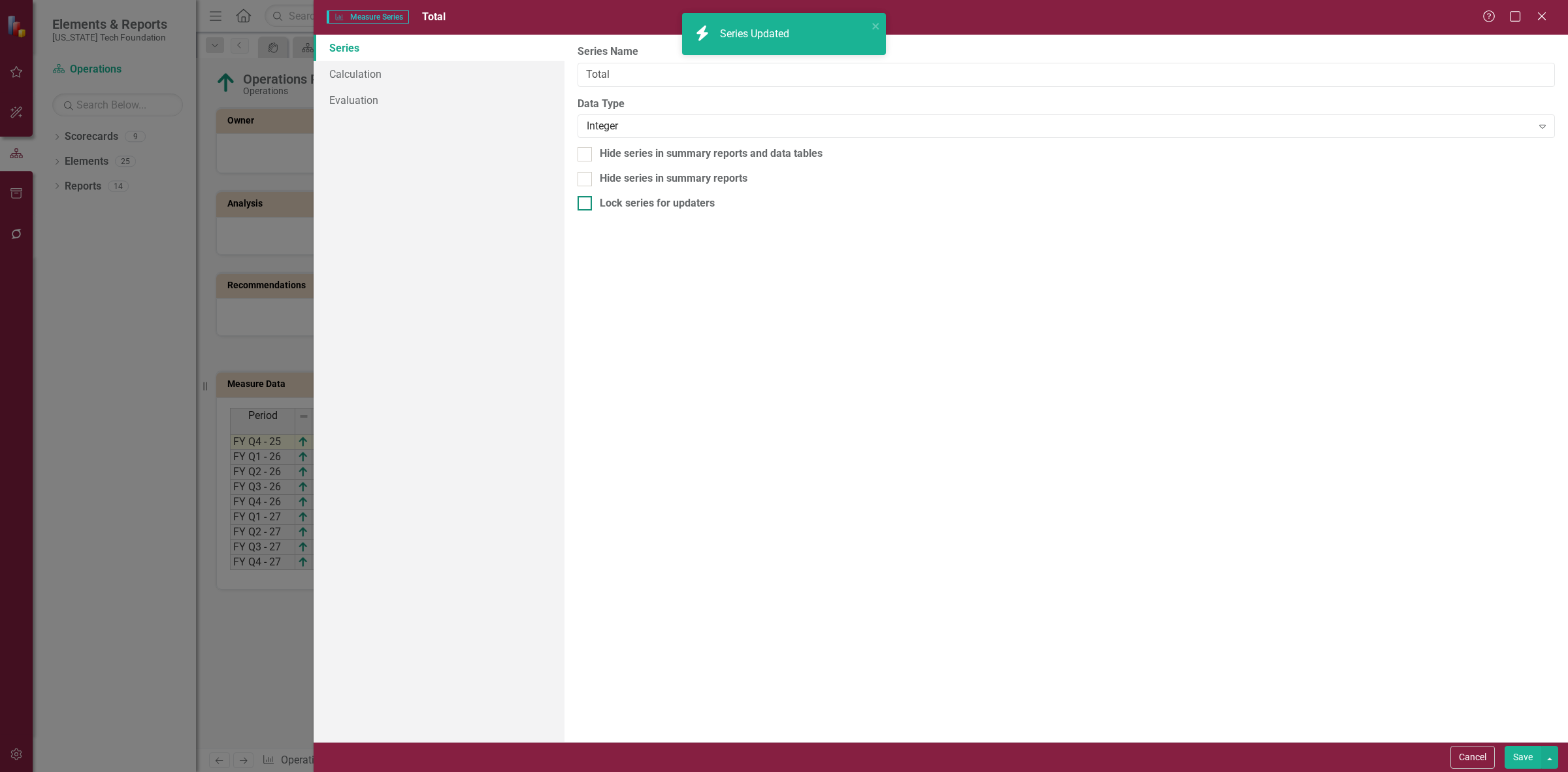
type input "Total"
click at [484, 78] on link "Calculation" at bounding box center [439, 74] width 251 height 26
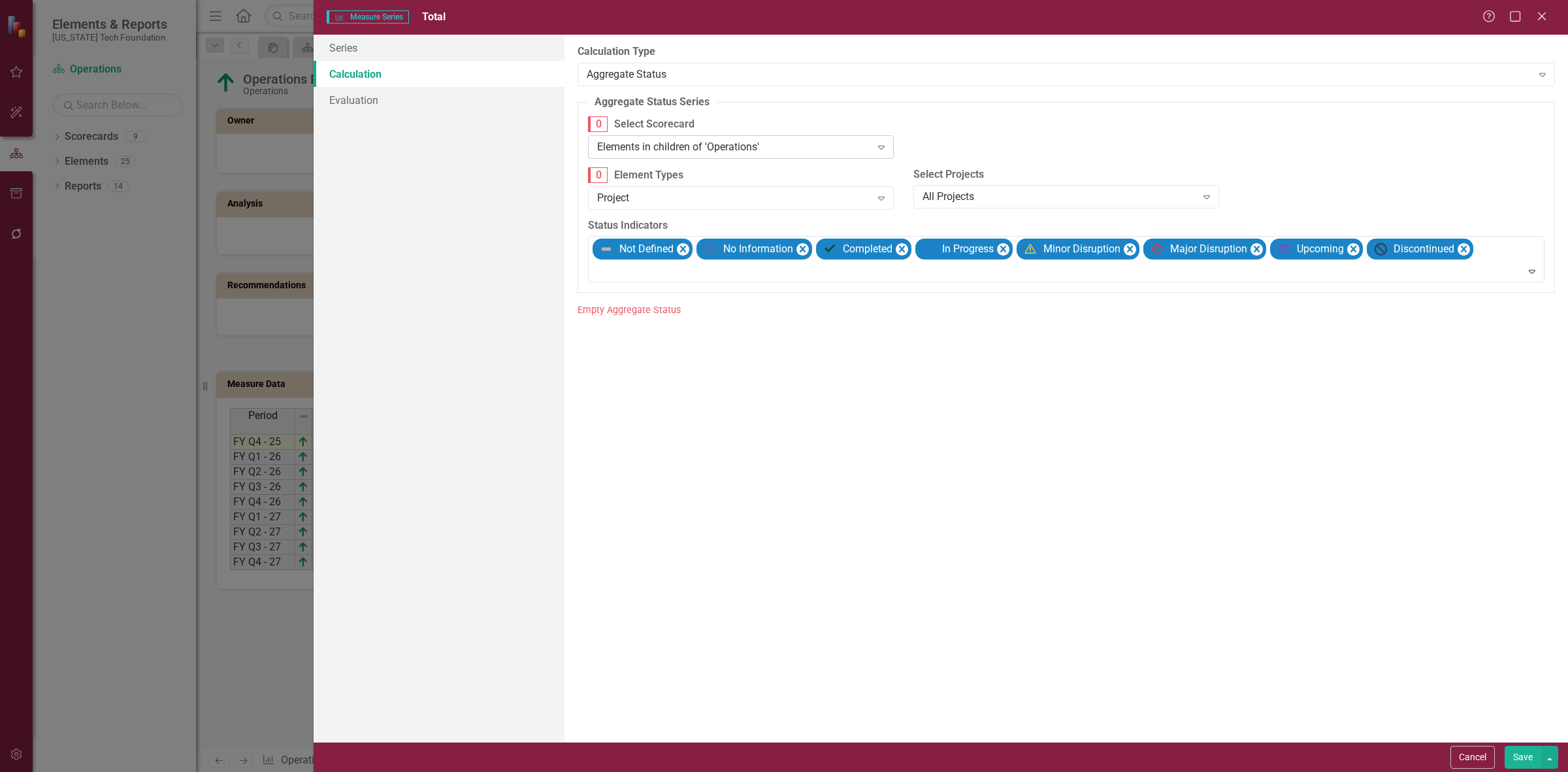
click at [700, 138] on div "Elements in children of 'Operations' Expand" at bounding box center [740, 147] width 306 height 23
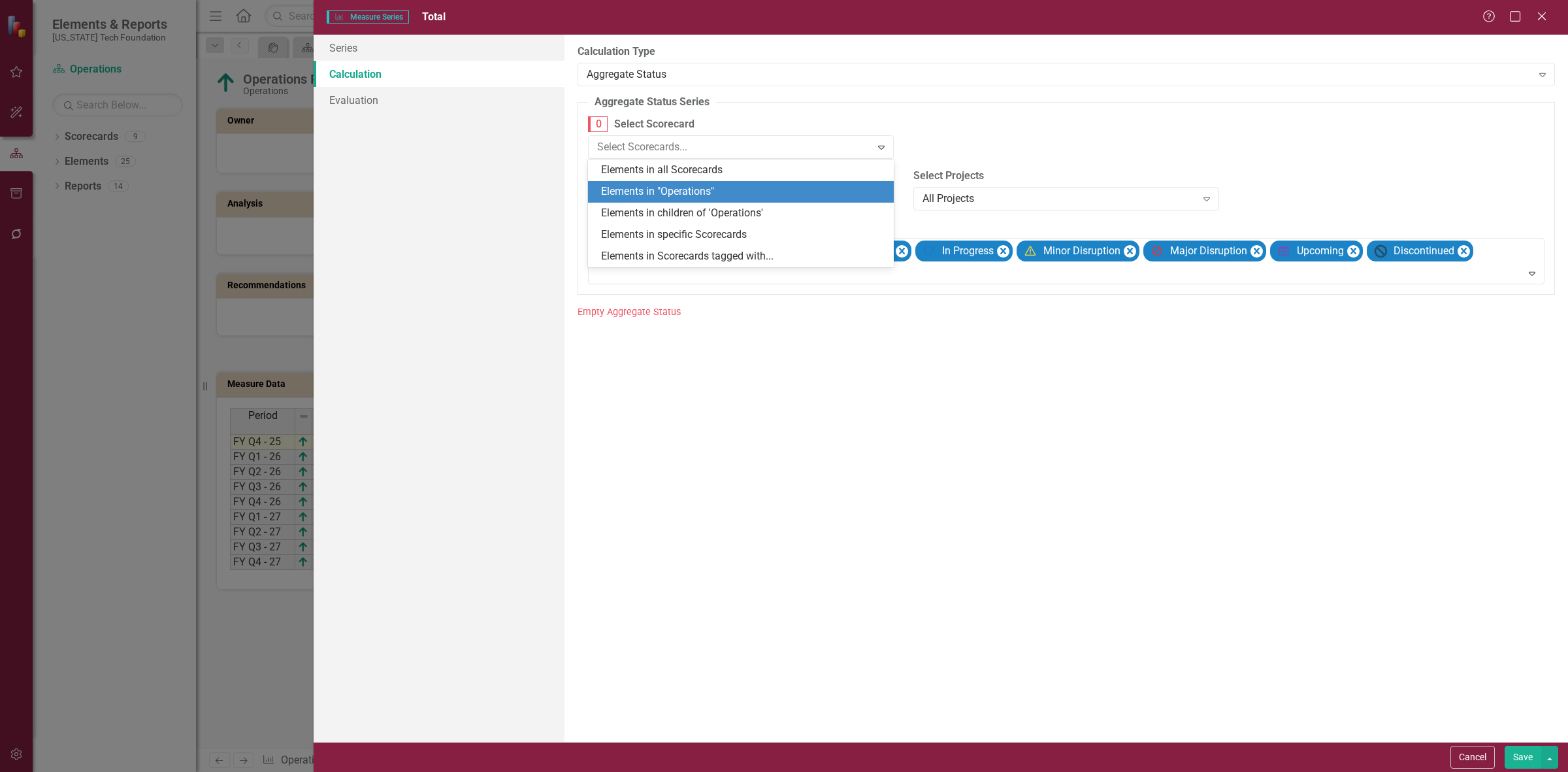
click at [697, 196] on div "Elements in "Operations"" at bounding box center [743, 191] width 285 height 15
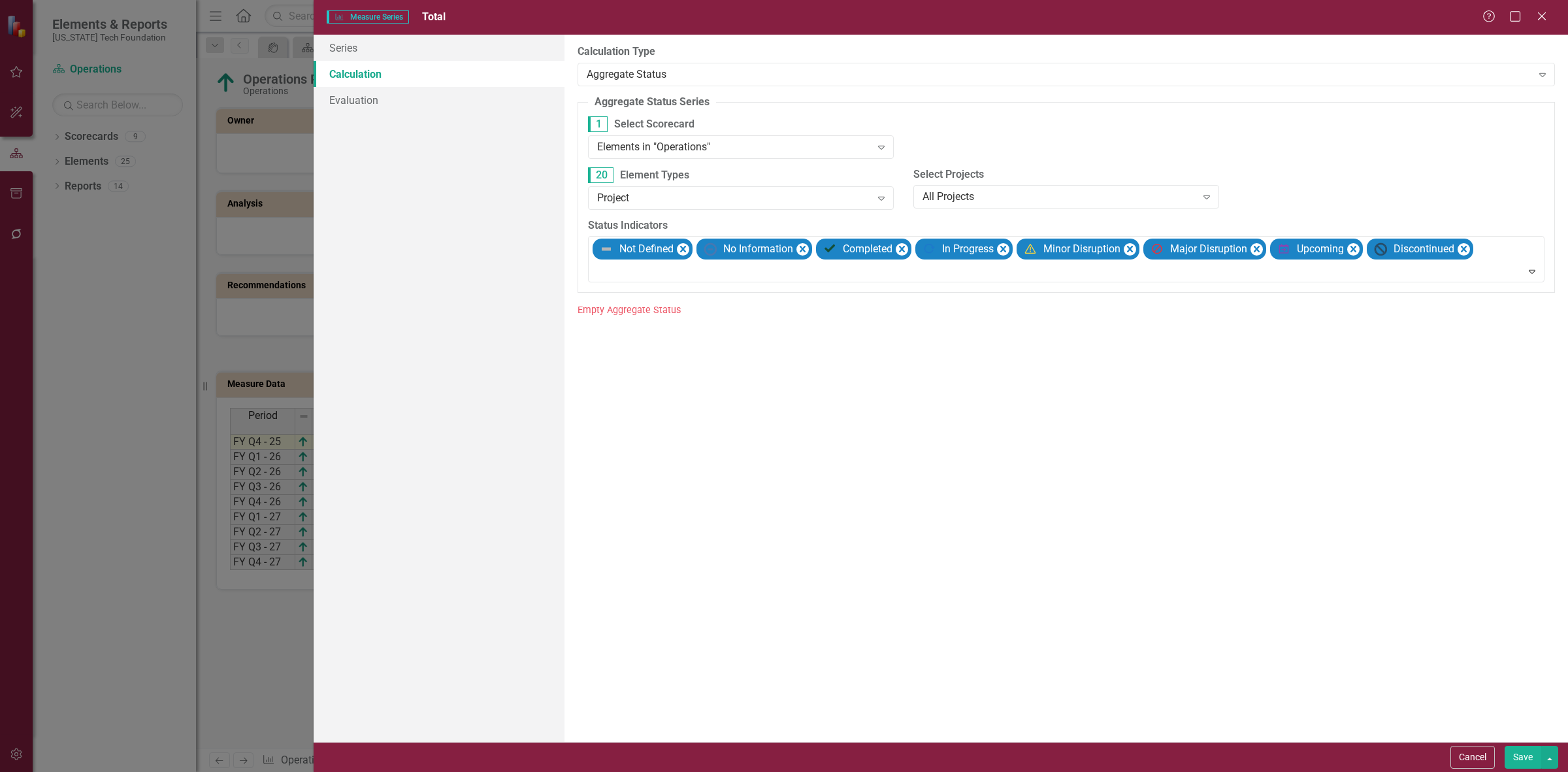
click at [1518, 753] on button "Save" at bounding box center [1522, 757] width 37 height 22
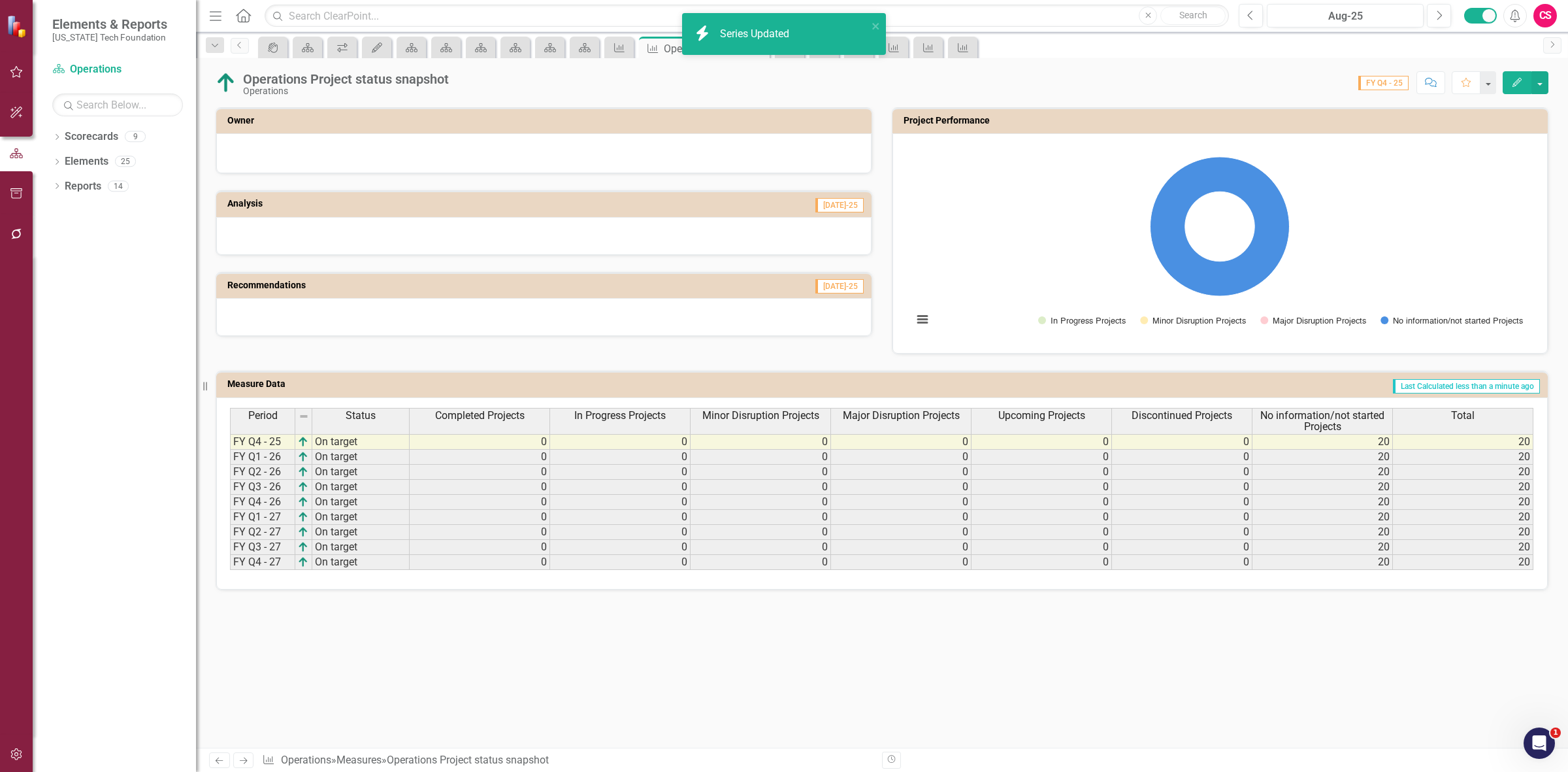
click at [907, 124] on h3 "Project Performance" at bounding box center [1222, 120] width 637 height 10
click at [914, 122] on h3 "Project Performance" at bounding box center [1222, 120] width 637 height 10
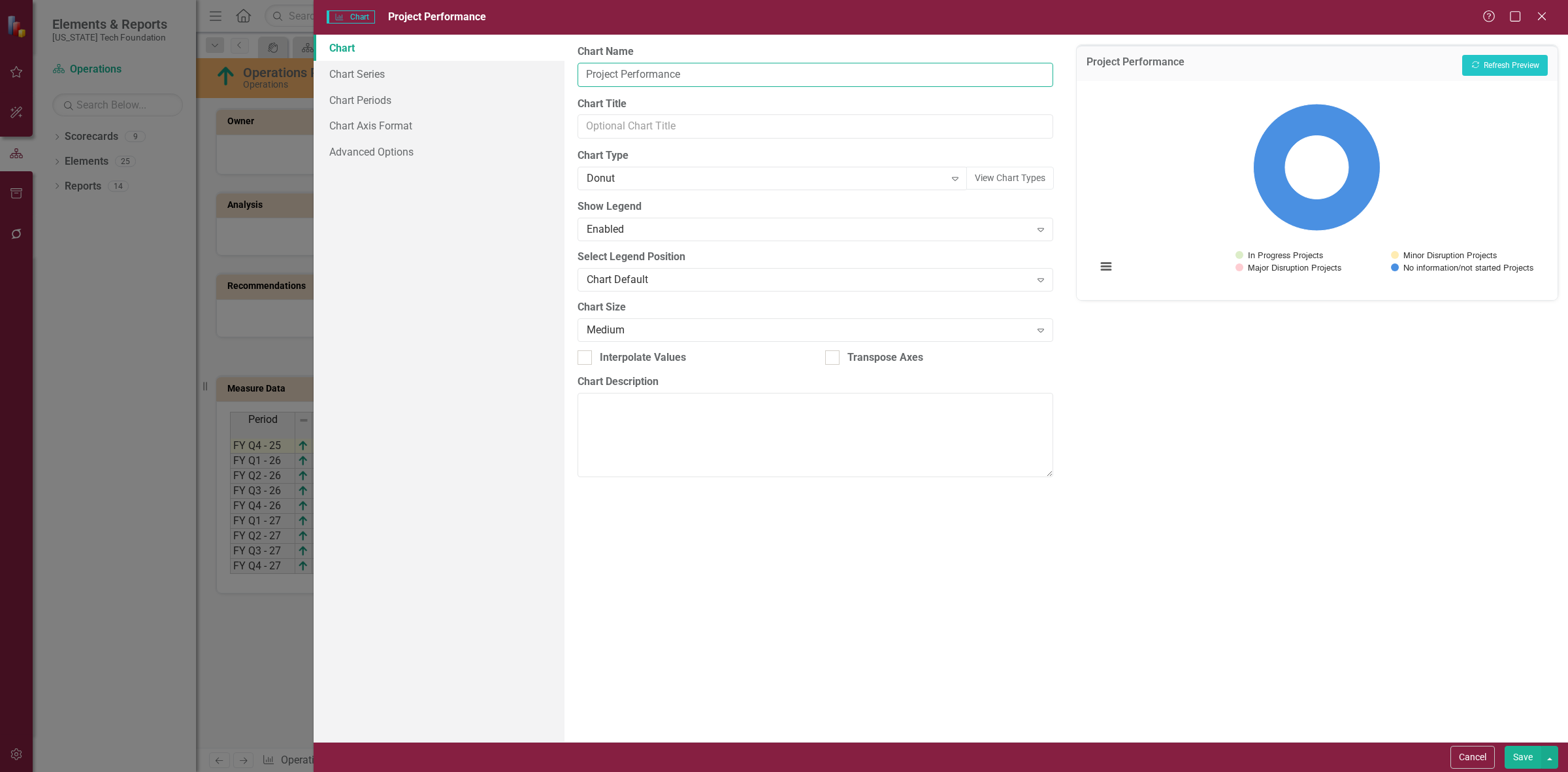
click at [579, 75] on input "Project Performance" at bounding box center [815, 75] width 476 height 24
type input "Operations Project Performance"
click at [1504, 762] on div "Save" at bounding box center [1529, 757] width 57 height 22
click at [1511, 756] on button "Save" at bounding box center [1522, 757] width 37 height 22
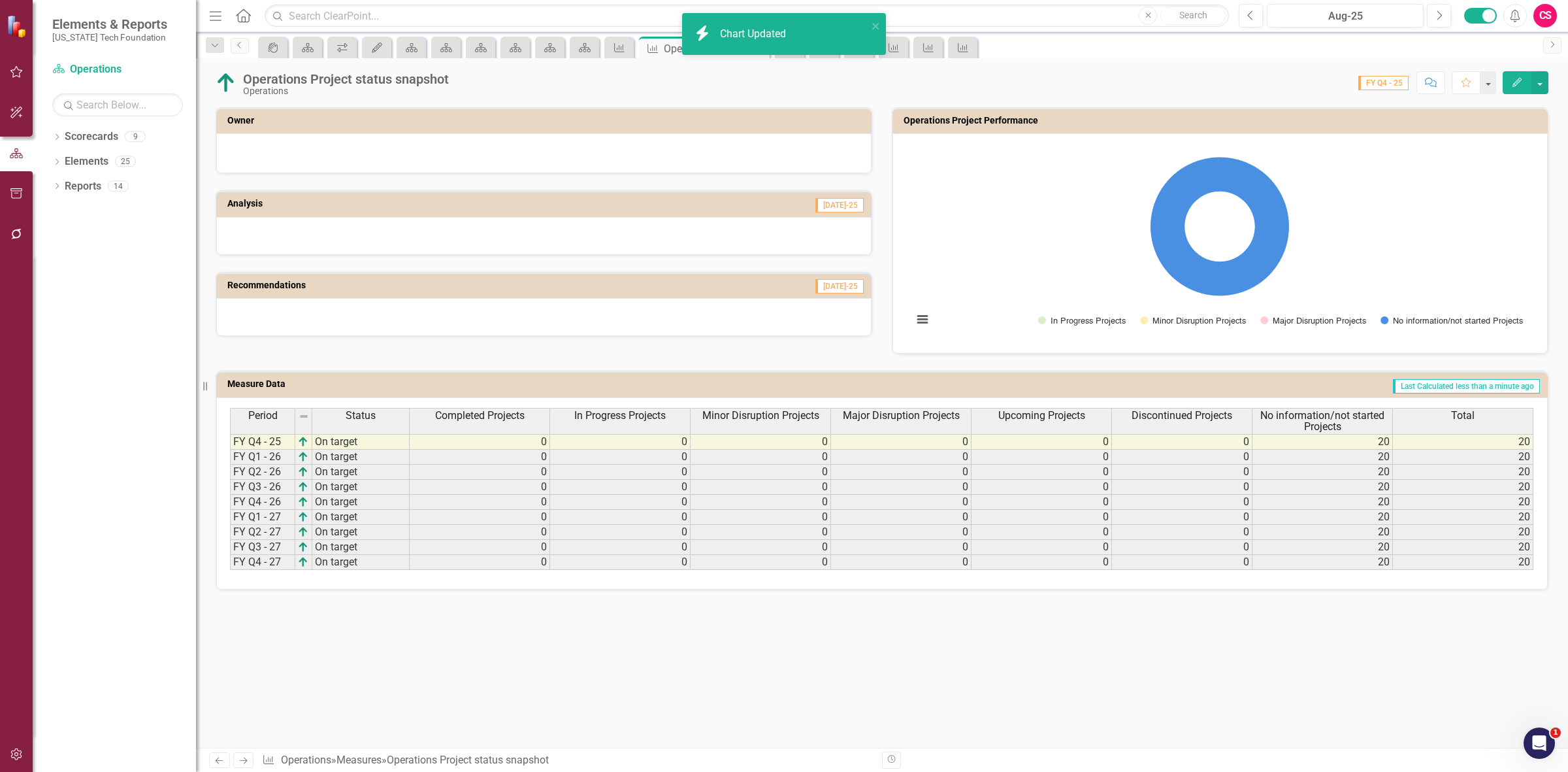
click at [748, 30] on div "Chart Updated" at bounding box center [754, 34] width 69 height 15
click at [88, 159] on link "Elements" at bounding box center [86, 162] width 44 height 15
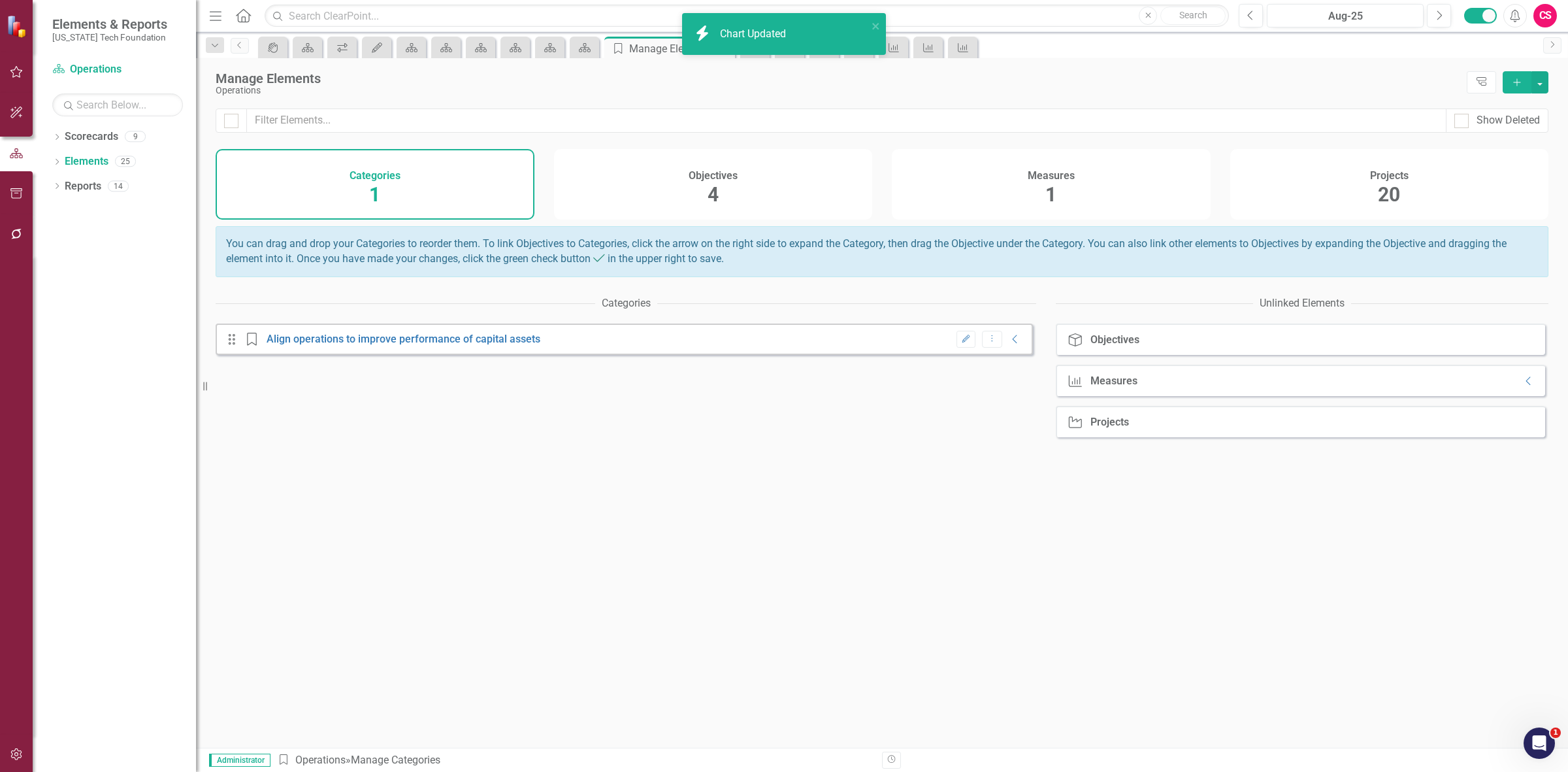
click at [1070, 173] on div "Measures" at bounding box center [1051, 174] width 47 height 15
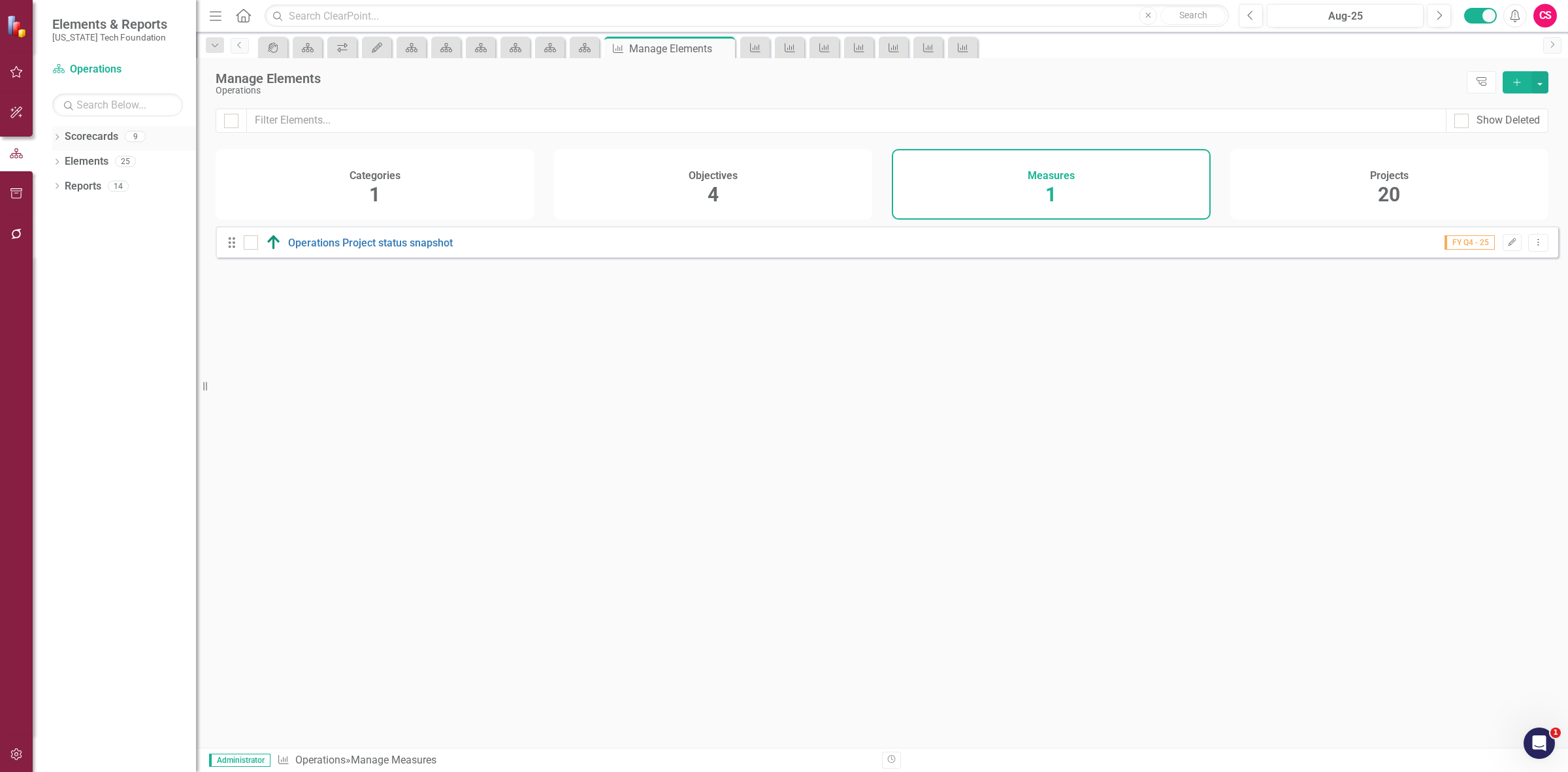
click at [100, 134] on link "Scorecards" at bounding box center [92, 136] width 54 height 15
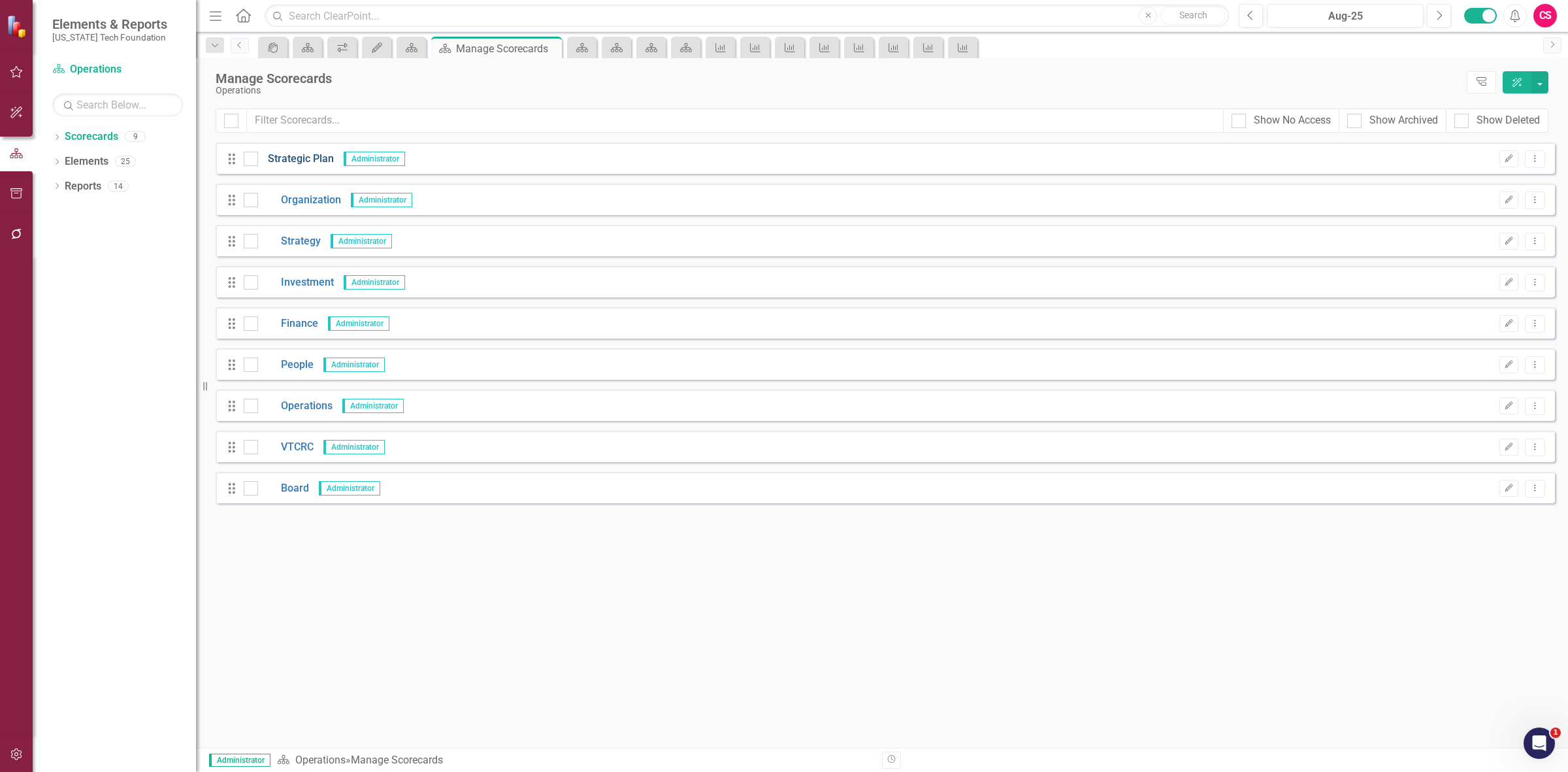
click at [298, 157] on link "Strategic Plan" at bounding box center [296, 159] width 75 height 15
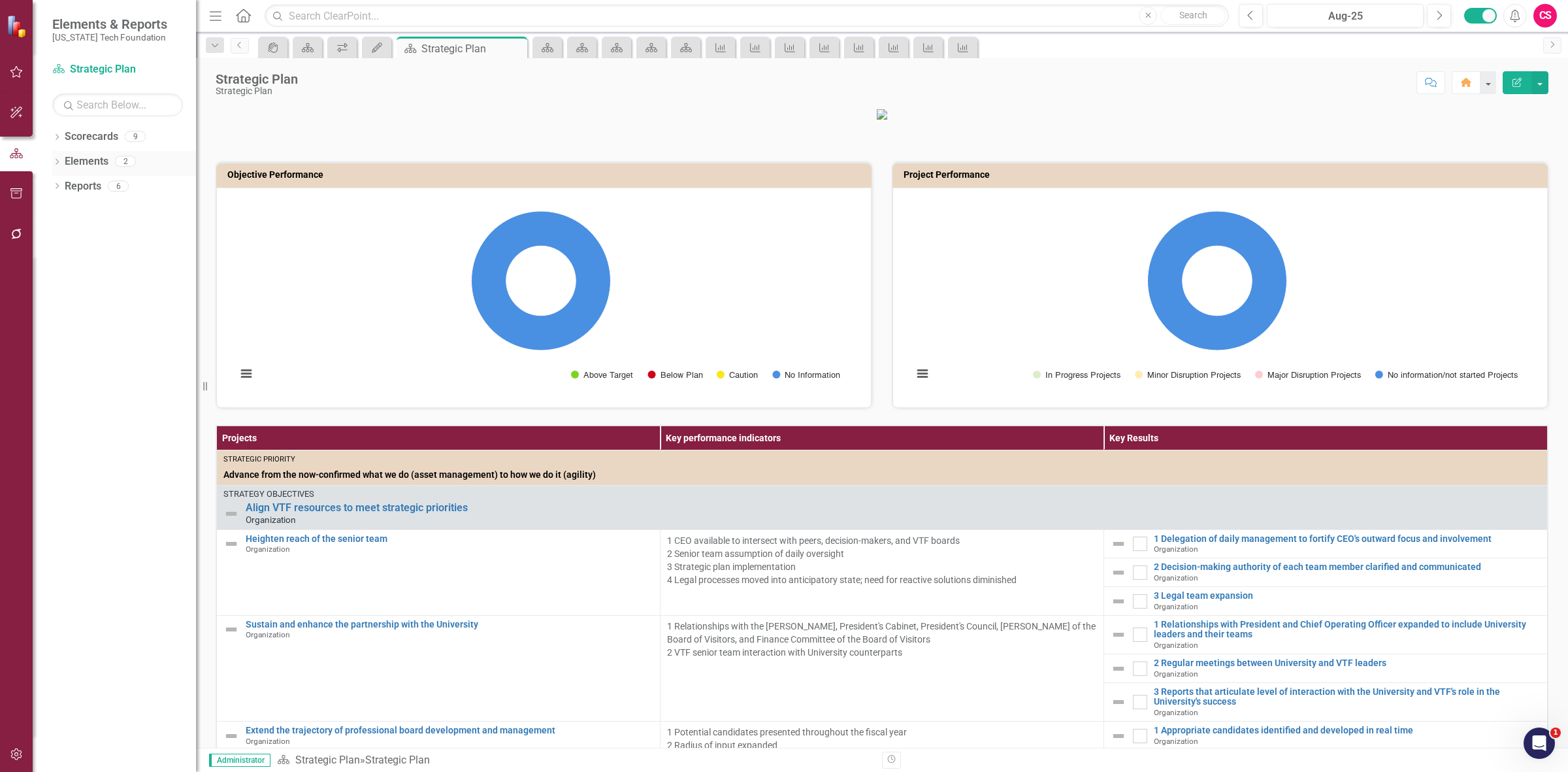
click at [93, 160] on link "Elements" at bounding box center [86, 162] width 44 height 15
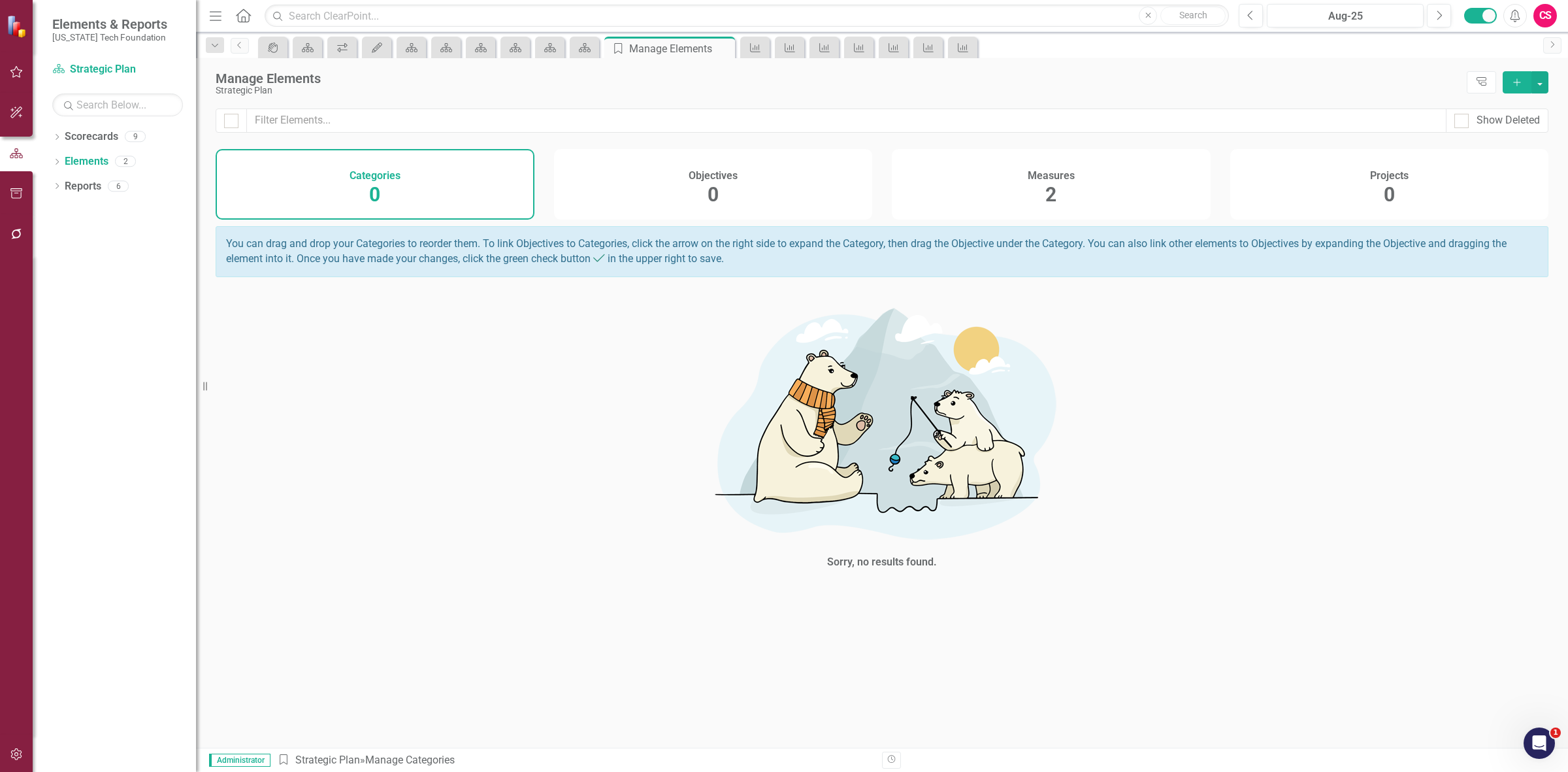
click at [1006, 186] on div "Measures 2" at bounding box center [1051, 184] width 319 height 71
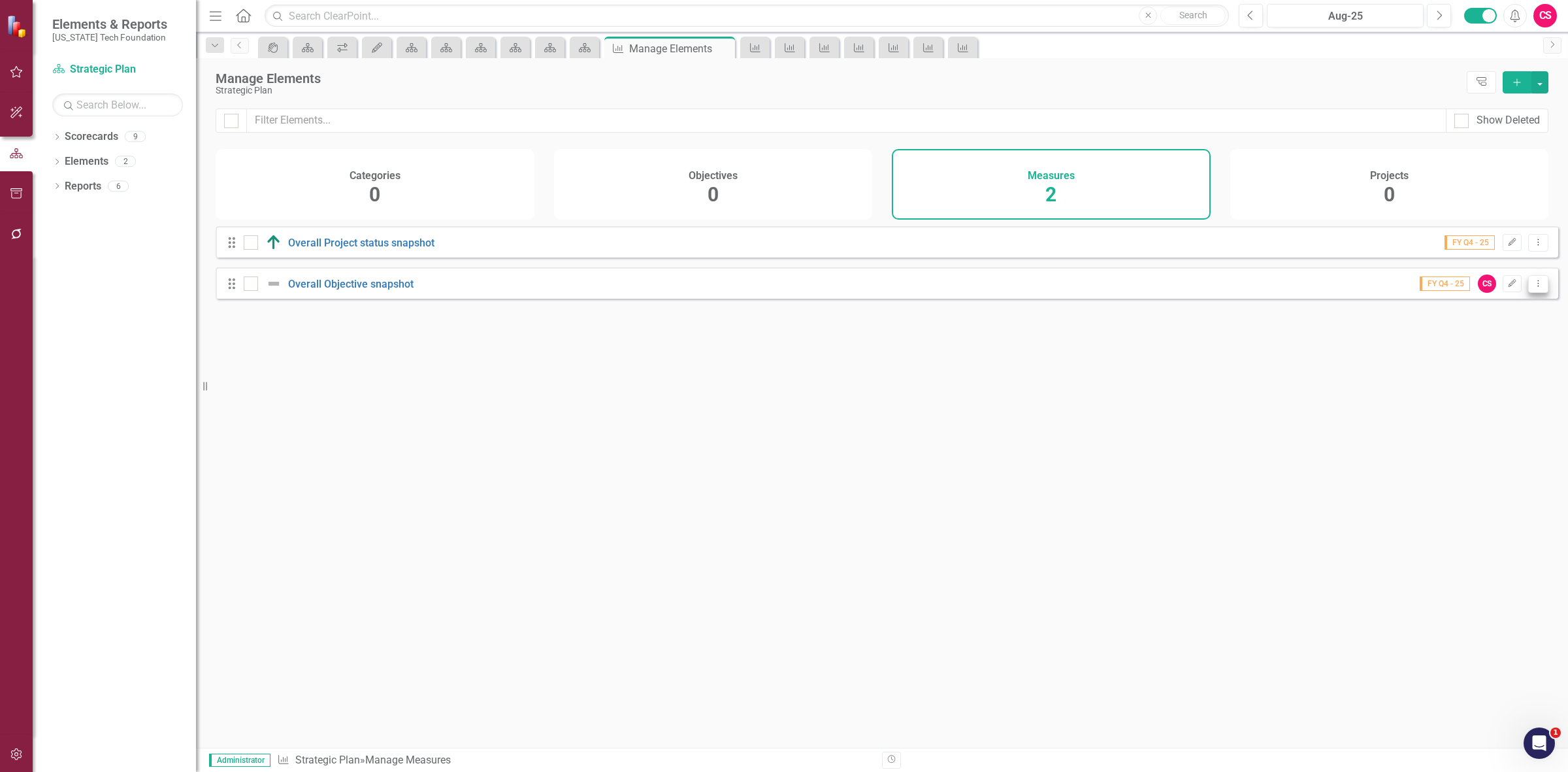
click at [1533, 287] on icon "Dropdown Menu" at bounding box center [1538, 283] width 11 height 8
click at [1468, 353] on link "Copy Duplicate Measure" at bounding box center [1478, 364] width 118 height 24
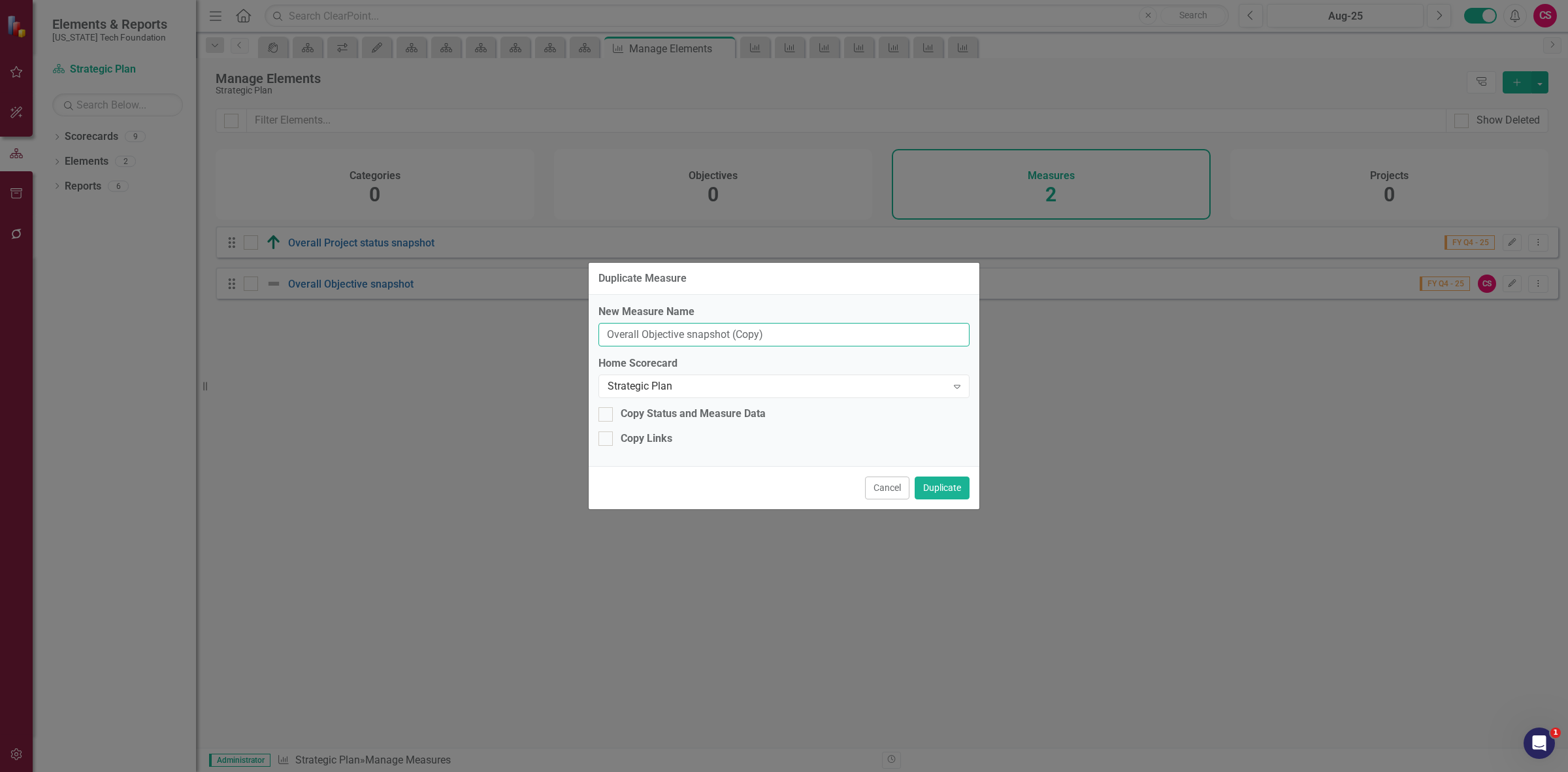
click at [623, 329] on input "Overall Objective snapshot (Copy)" at bounding box center [784, 335] width 371 height 24
click at [809, 325] on input "Operations Objective snapshot (Copy)" at bounding box center [784, 335] width 371 height 24
type input "Operations Objective snapshot"
click at [959, 481] on button "Duplicate" at bounding box center [942, 487] width 55 height 22
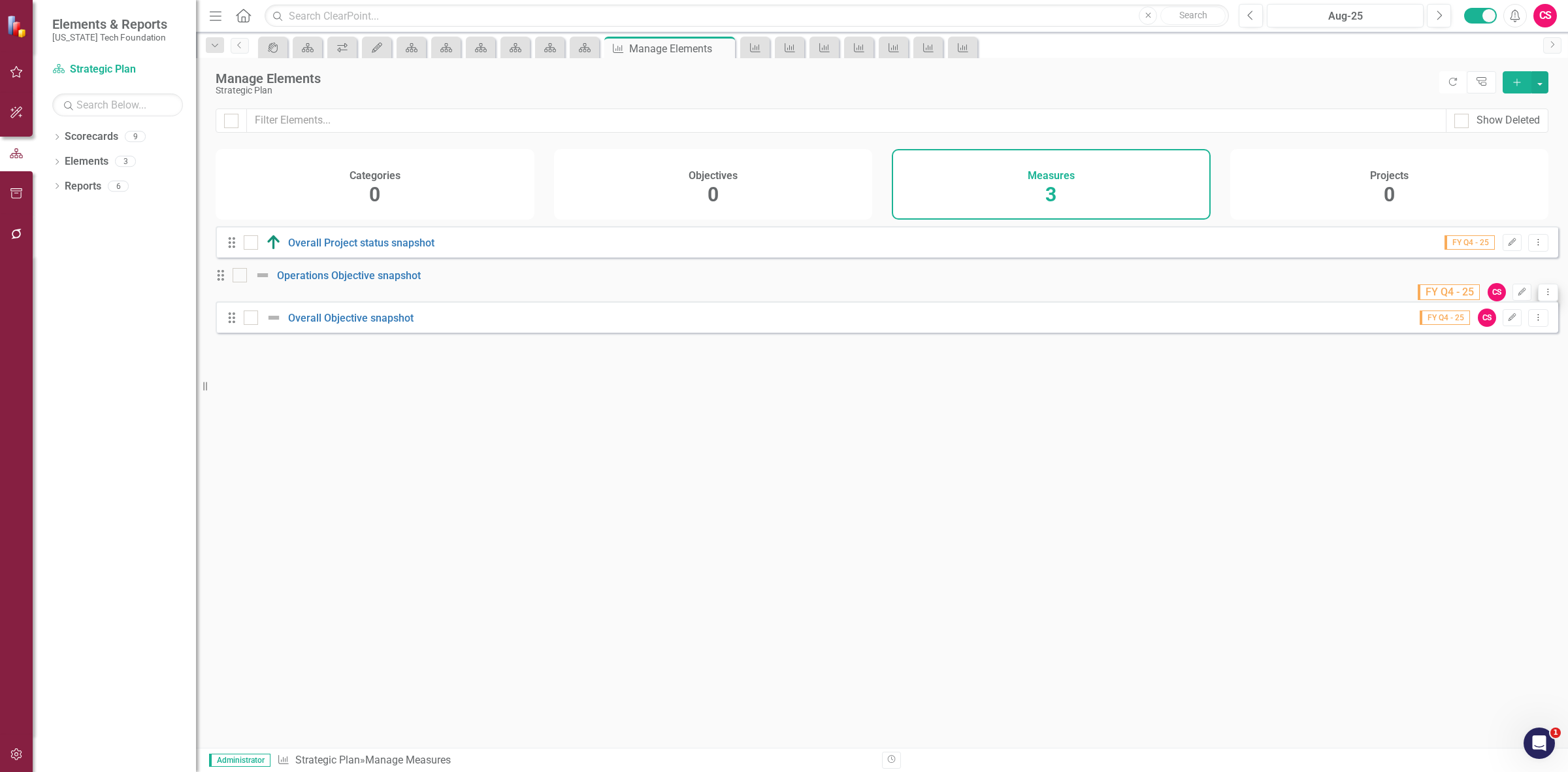
click at [1543, 288] on icon "Dropdown Menu" at bounding box center [1548, 291] width 11 height 8
click at [1491, 314] on link "Edit Edit Measure" at bounding box center [1478, 315] width 118 height 24
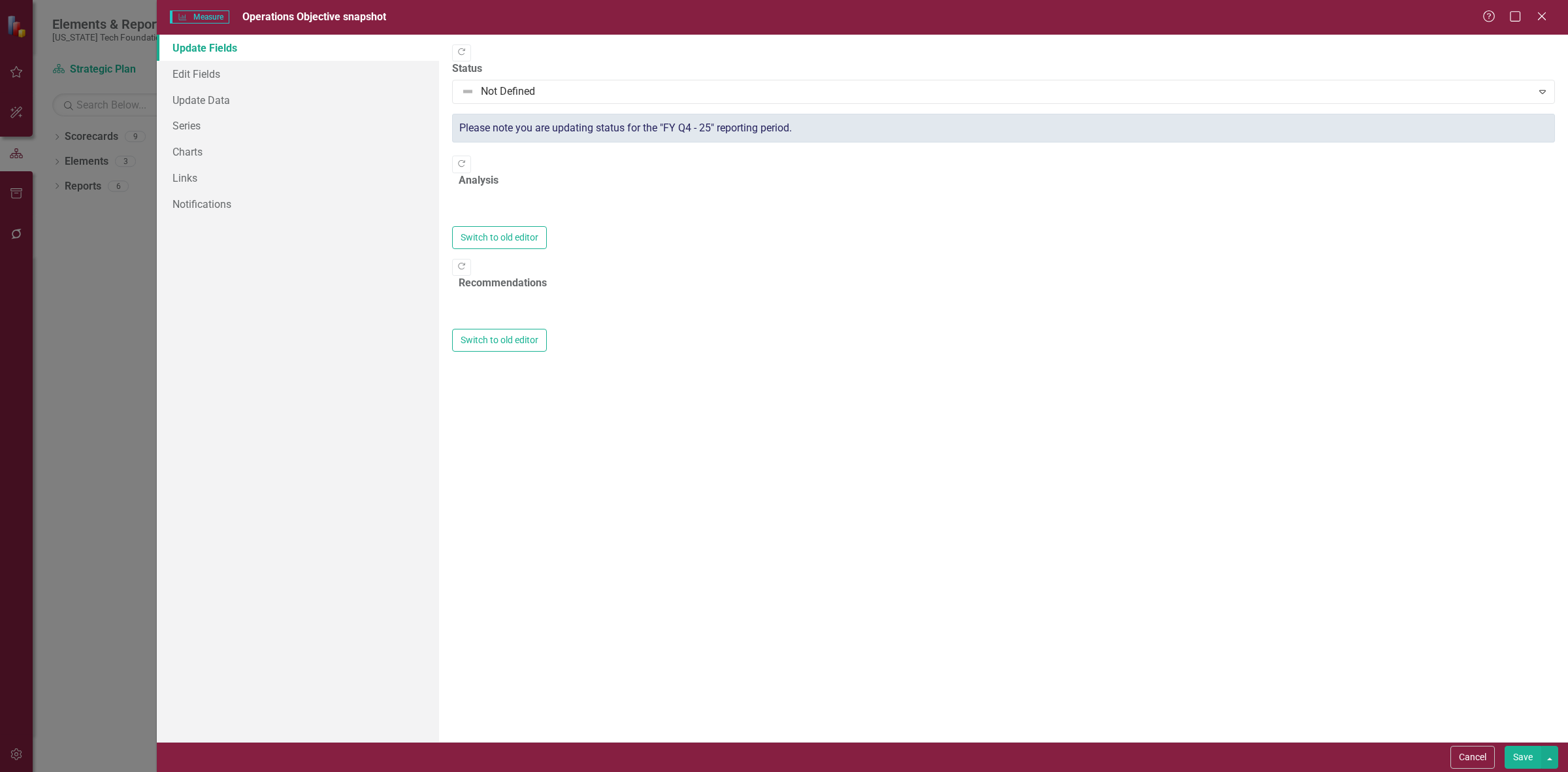
click at [243, 56] on link "Update Fields" at bounding box center [298, 48] width 282 height 26
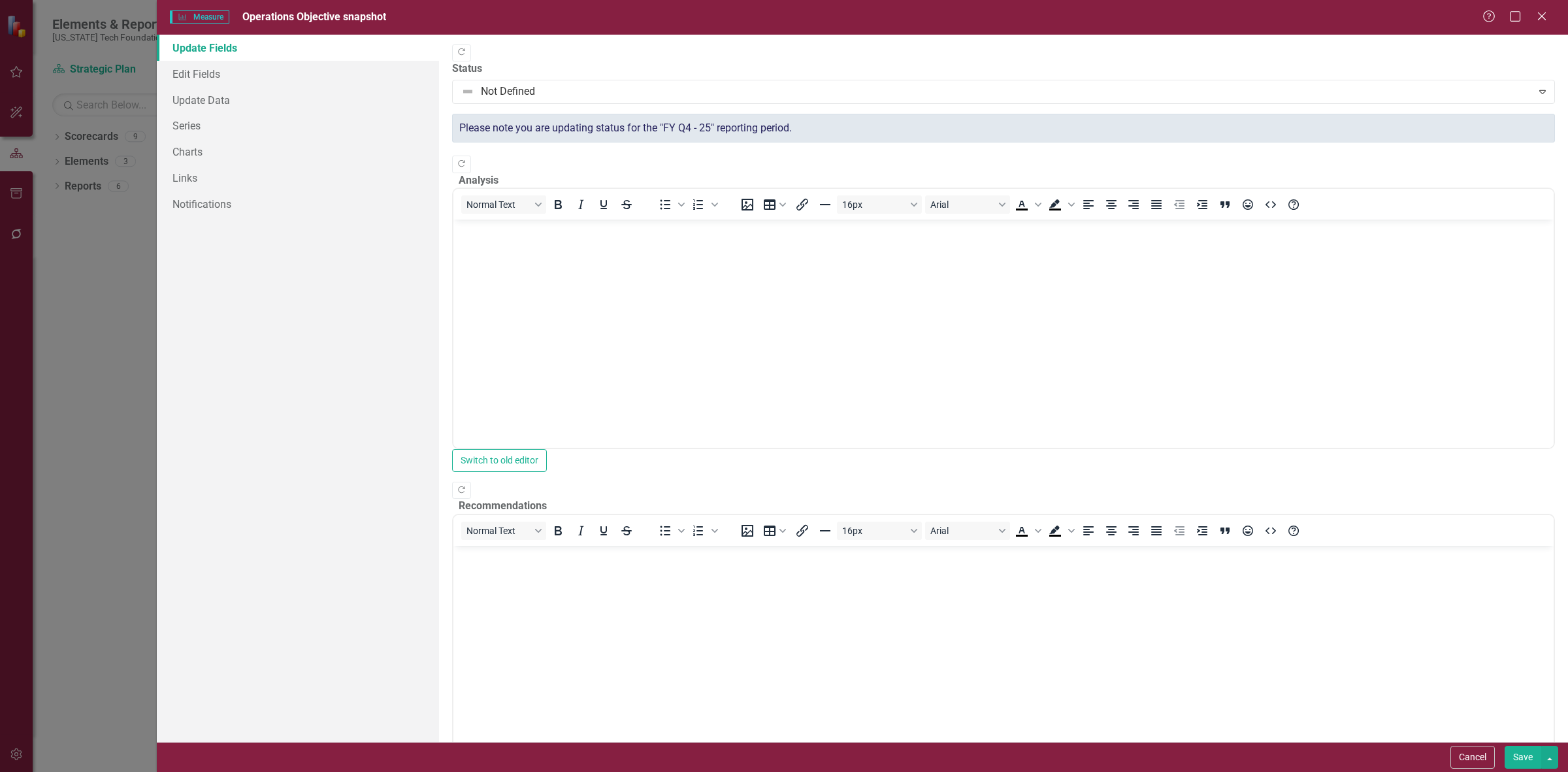
click at [243, 57] on link "Update Fields" at bounding box center [298, 48] width 282 height 26
click at [242, 74] on link "Edit Fields" at bounding box center [298, 74] width 282 height 26
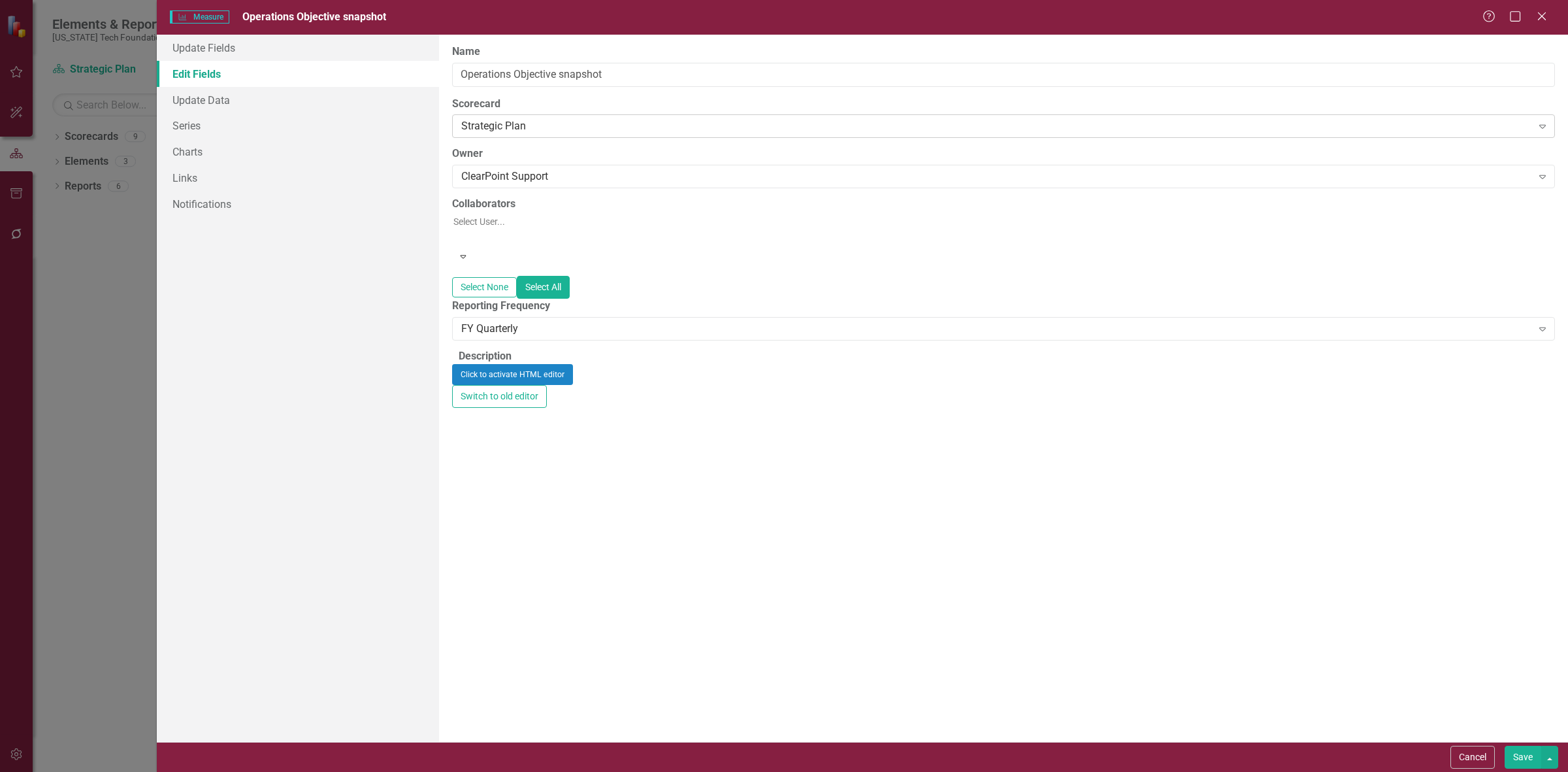
click at [490, 131] on div "Strategic Plan" at bounding box center [996, 126] width 1071 height 15
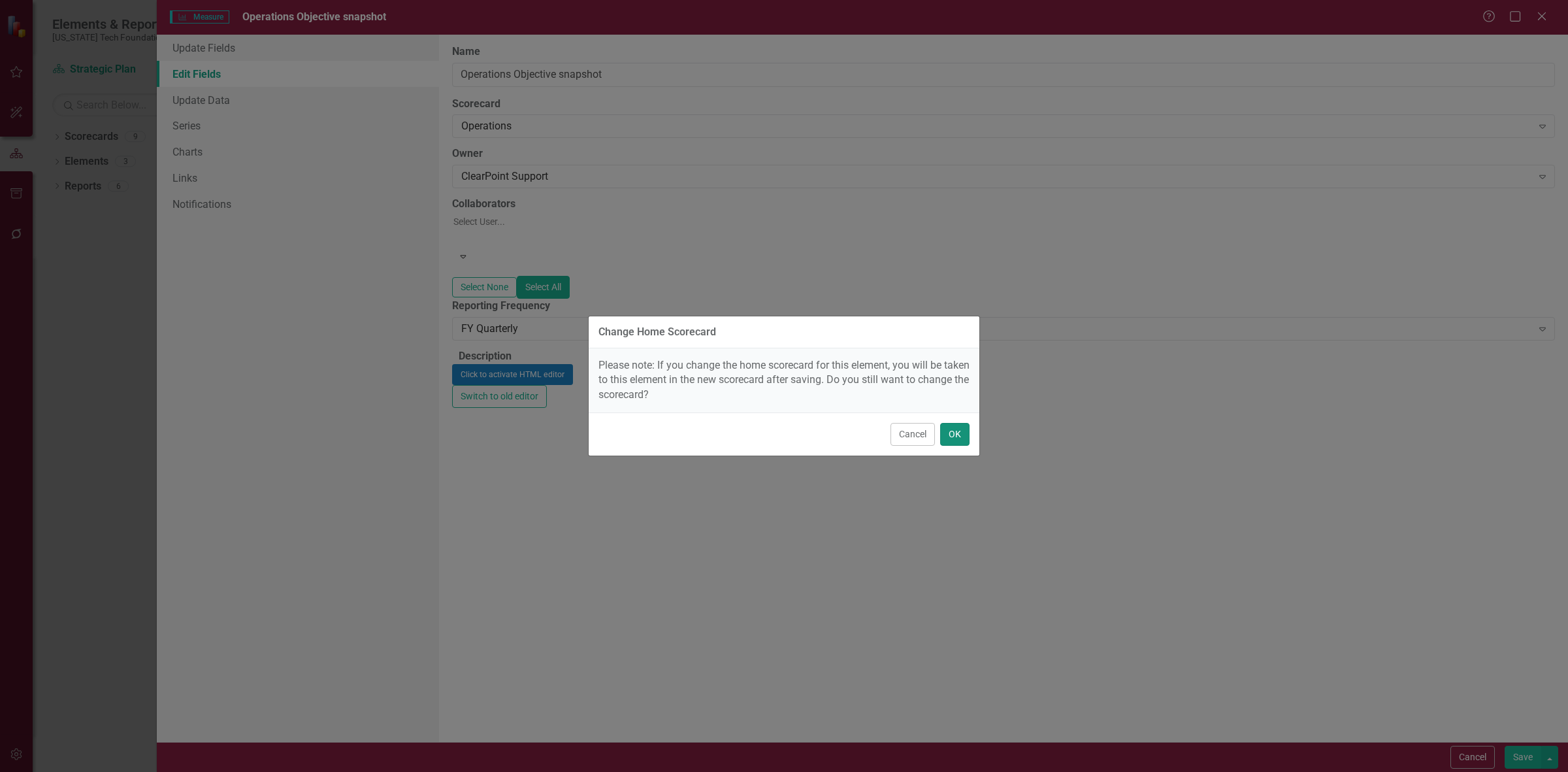
click at [960, 436] on button "OK" at bounding box center [954, 434] width 30 height 22
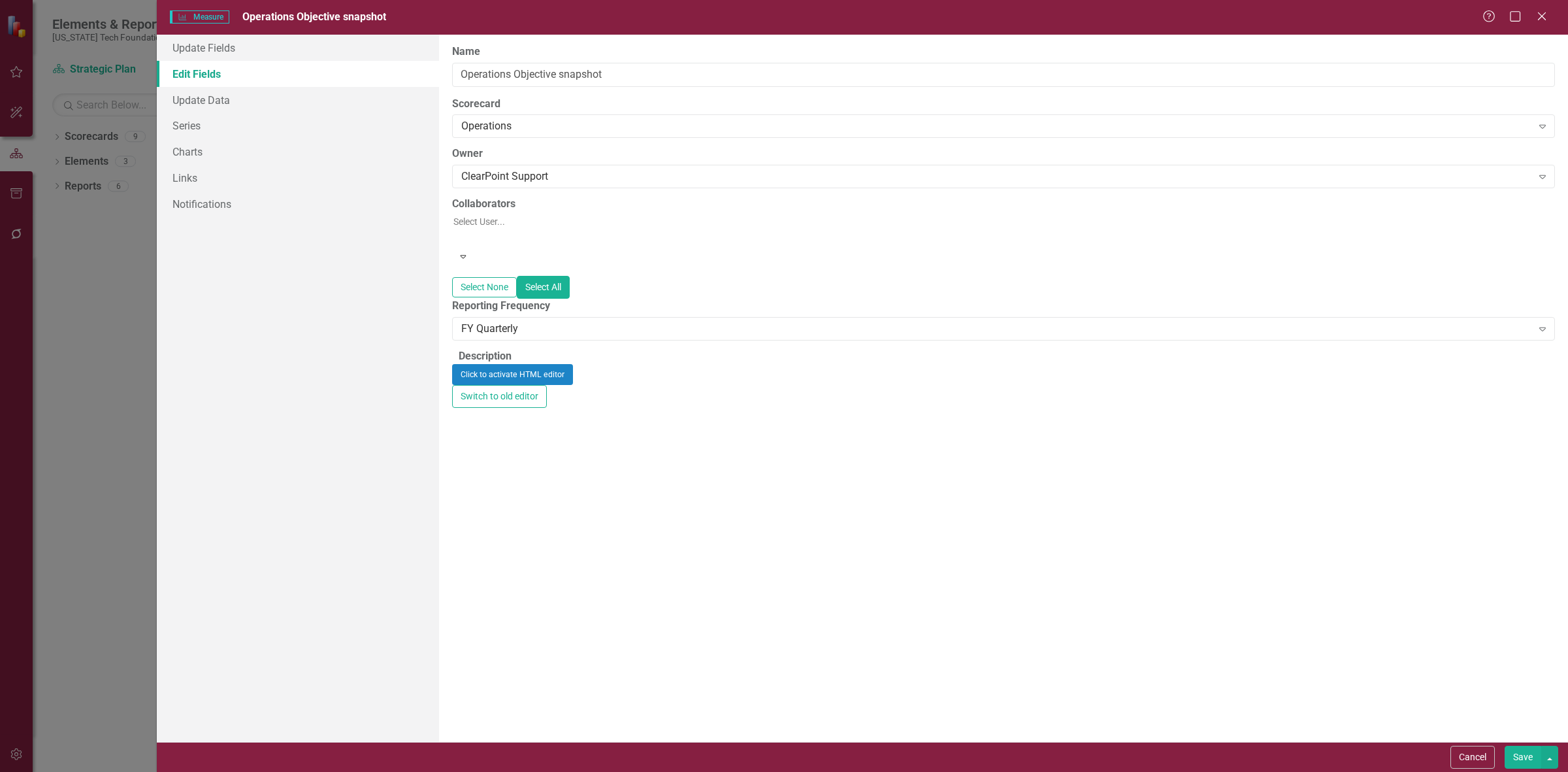
click at [1514, 752] on button "Save" at bounding box center [1522, 757] width 37 height 22
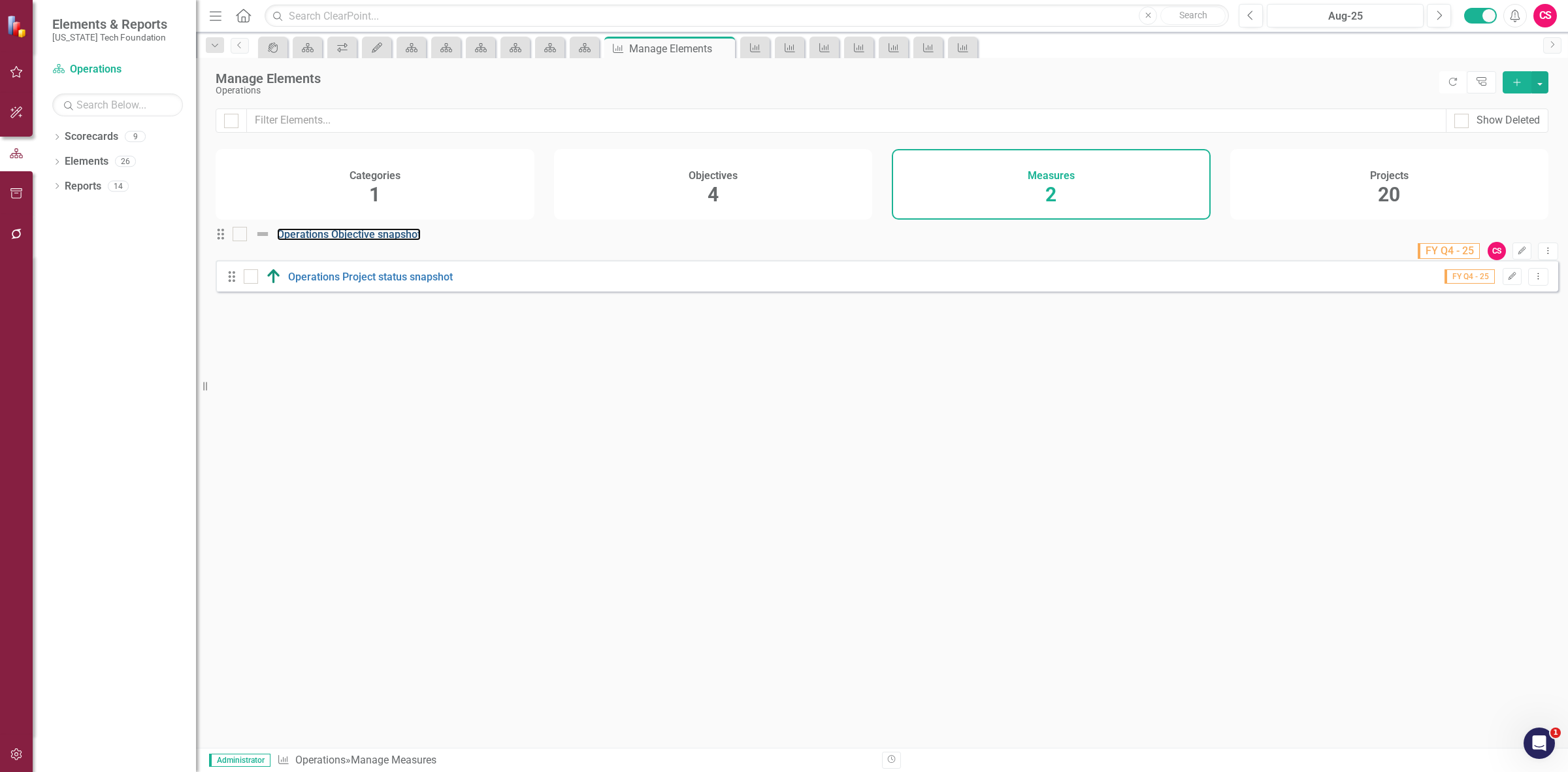
click at [343, 241] on div "Operations Objective snapshot" at bounding box center [328, 233] width 191 height 15
click at [335, 241] on link "Operations Objective snapshot" at bounding box center [349, 234] width 144 height 13
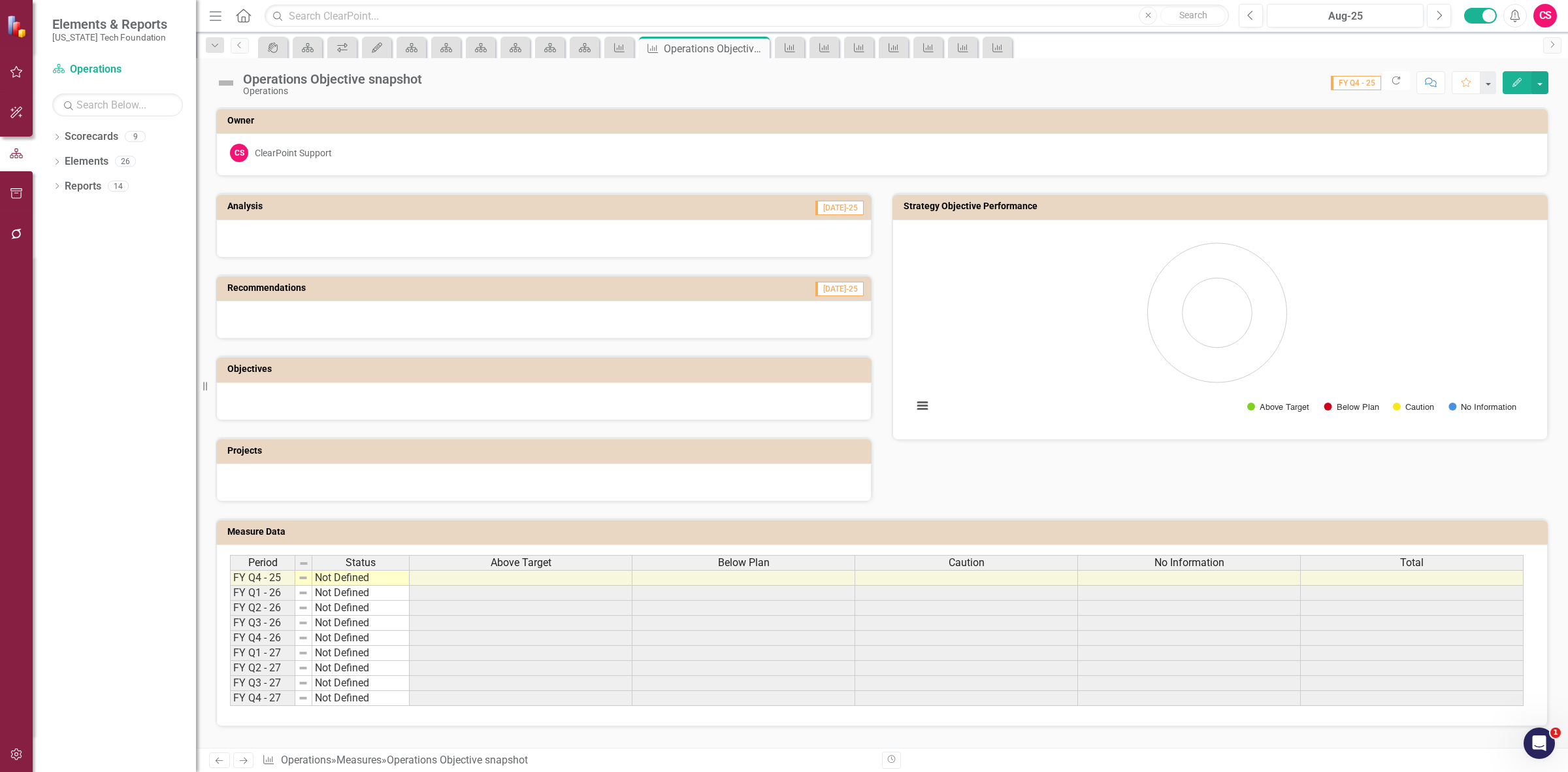
click at [498, 570] on th "Above Target" at bounding box center [521, 562] width 223 height 15
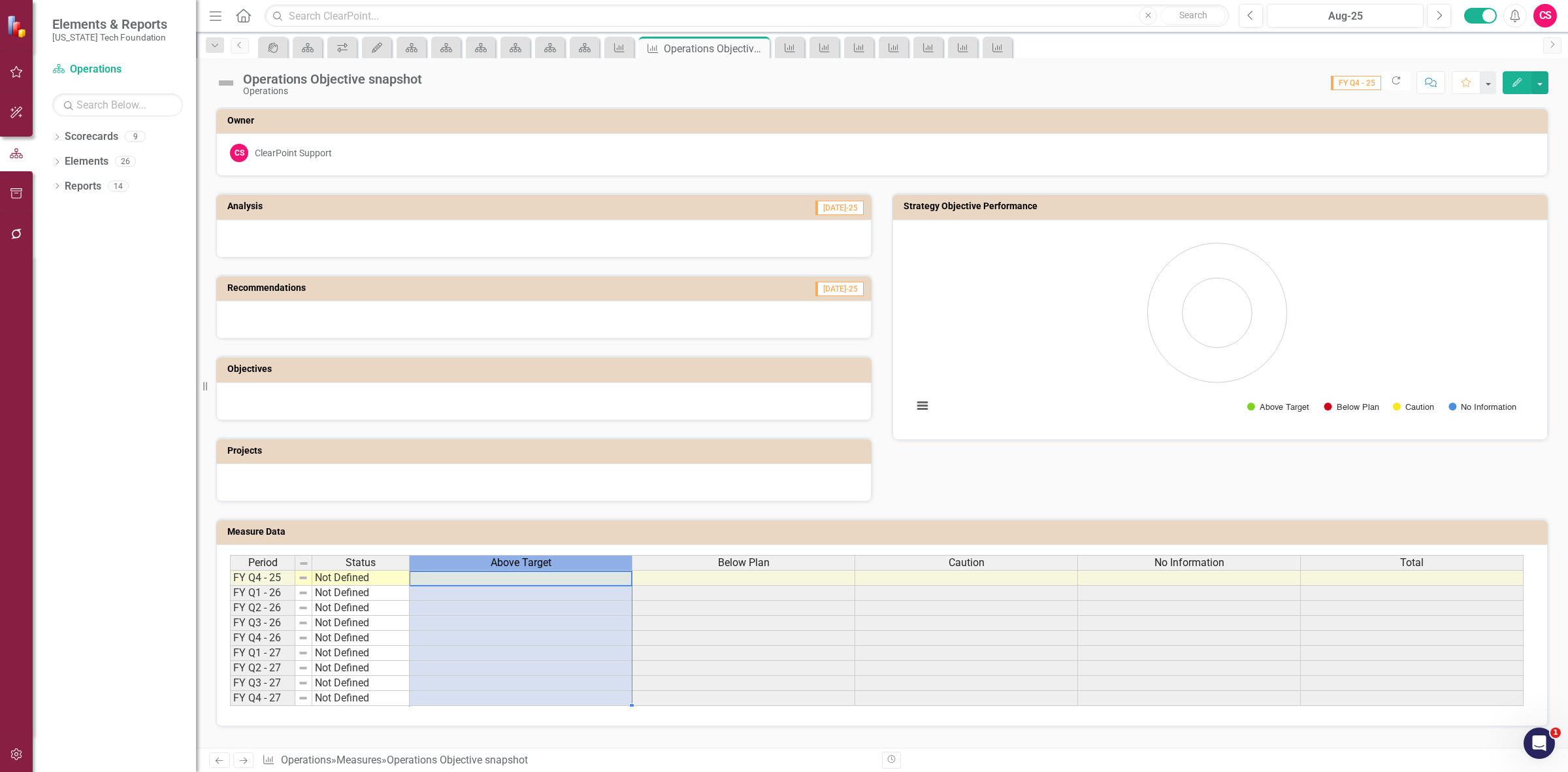
click at [498, 570] on th "Above Target" at bounding box center [521, 562] width 223 height 15
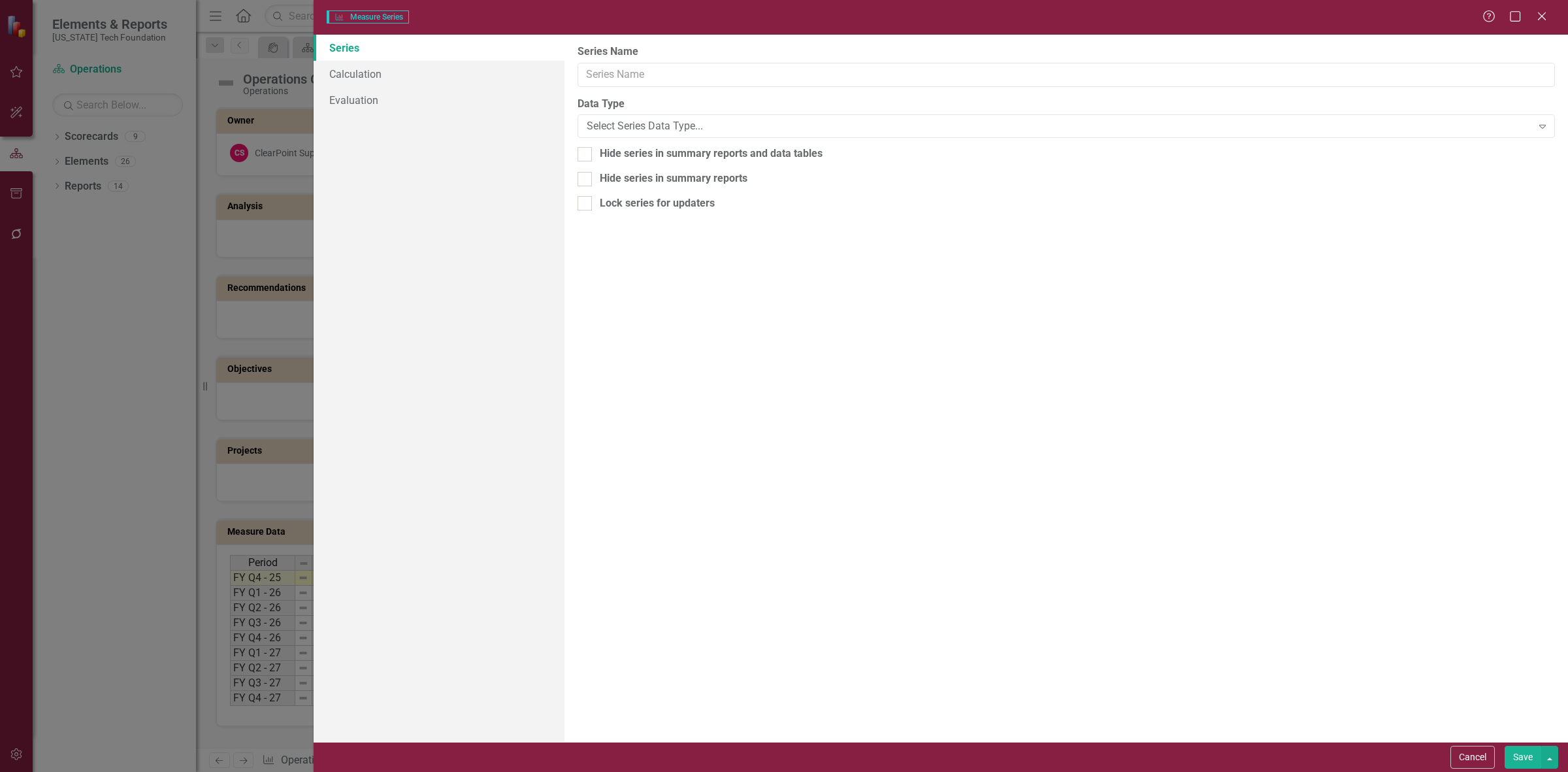
type input "Above Target"
click at [394, 70] on link "Calculation" at bounding box center [439, 74] width 251 height 26
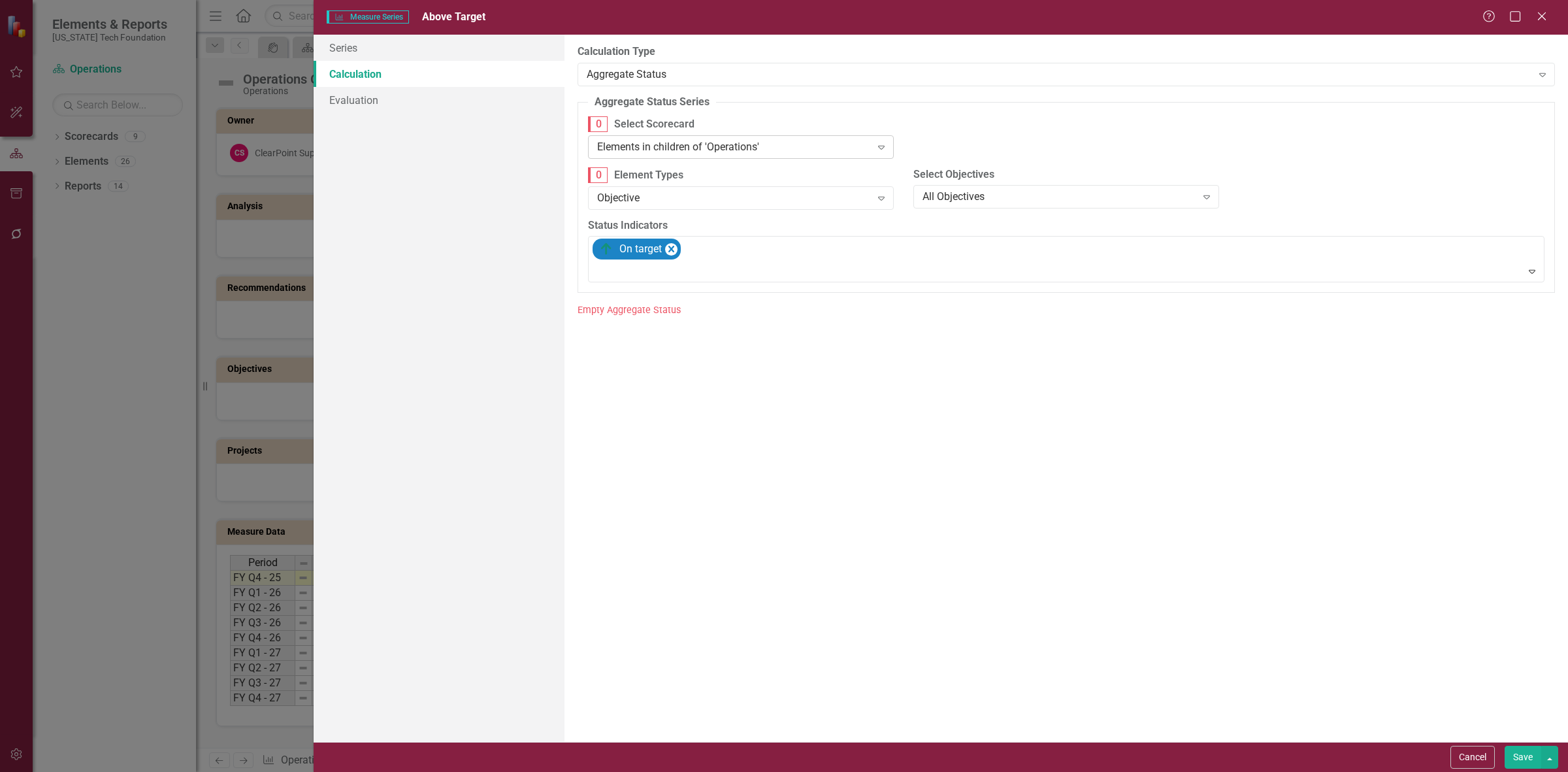
click at [687, 145] on div "Elements in children of 'Operations'" at bounding box center [733, 146] width 274 height 15
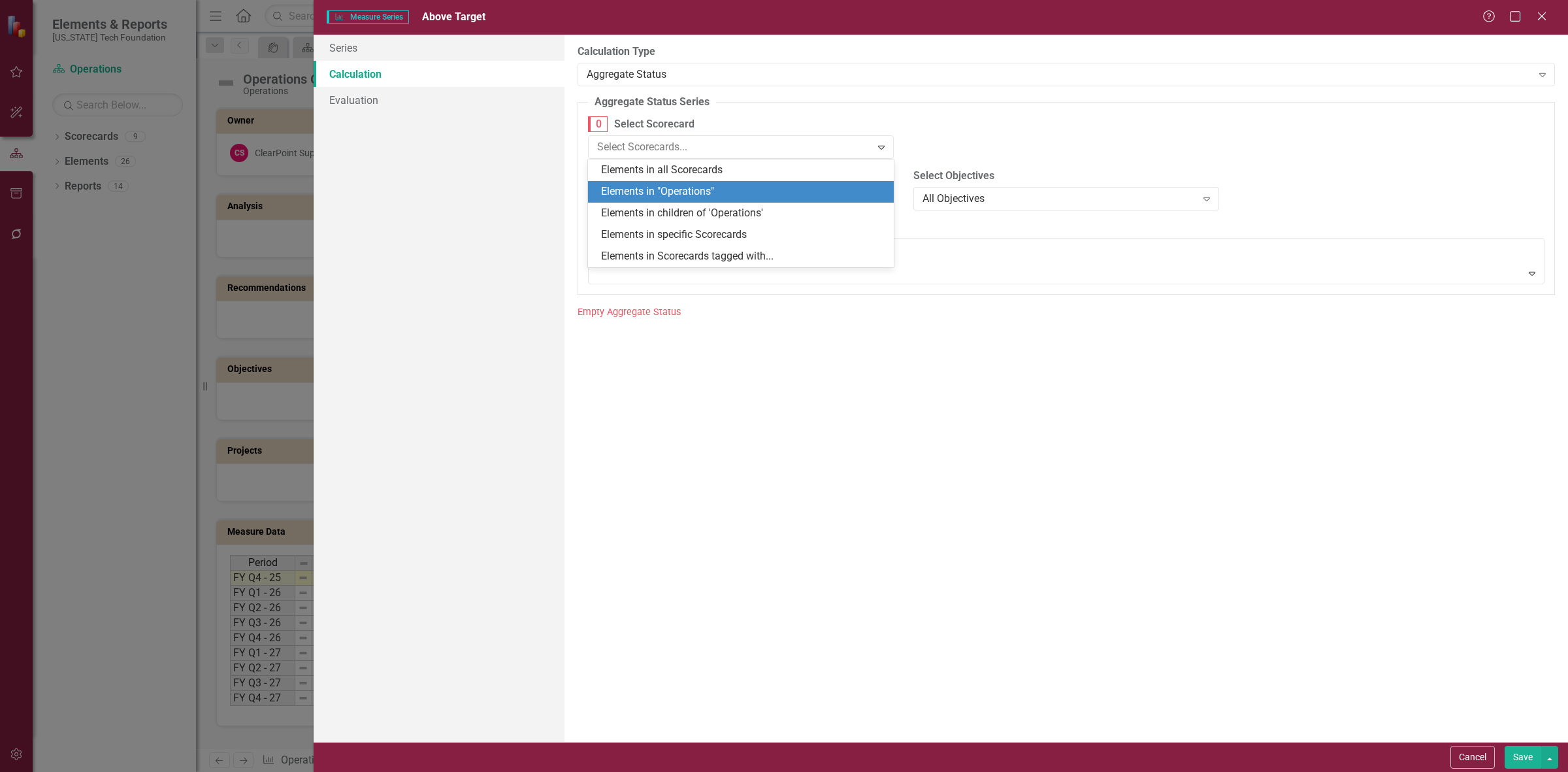
click at [700, 191] on div "Elements in "Operations"" at bounding box center [743, 191] width 285 height 15
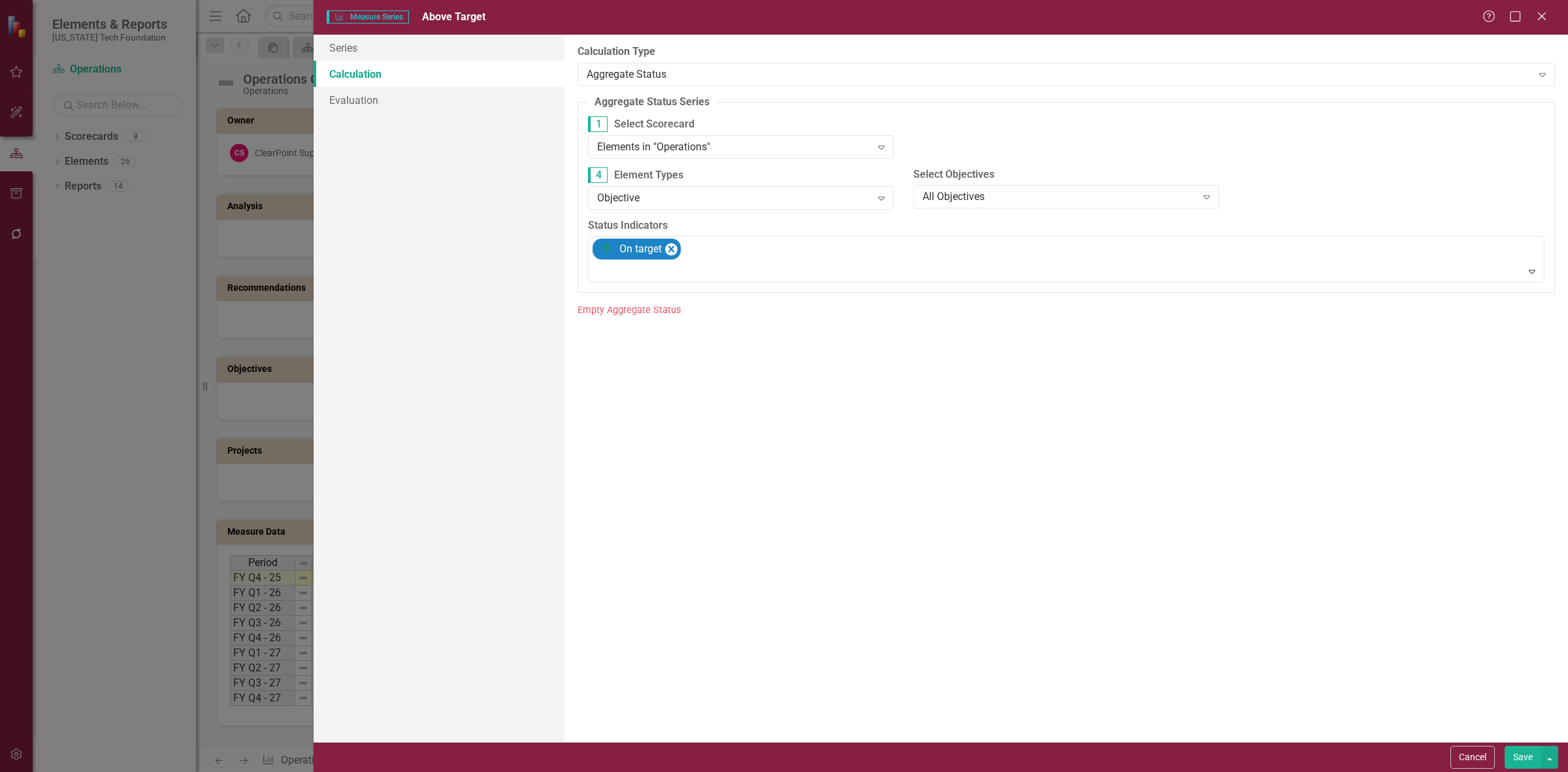
click at [1511, 755] on button "Save" at bounding box center [1522, 757] width 37 height 22
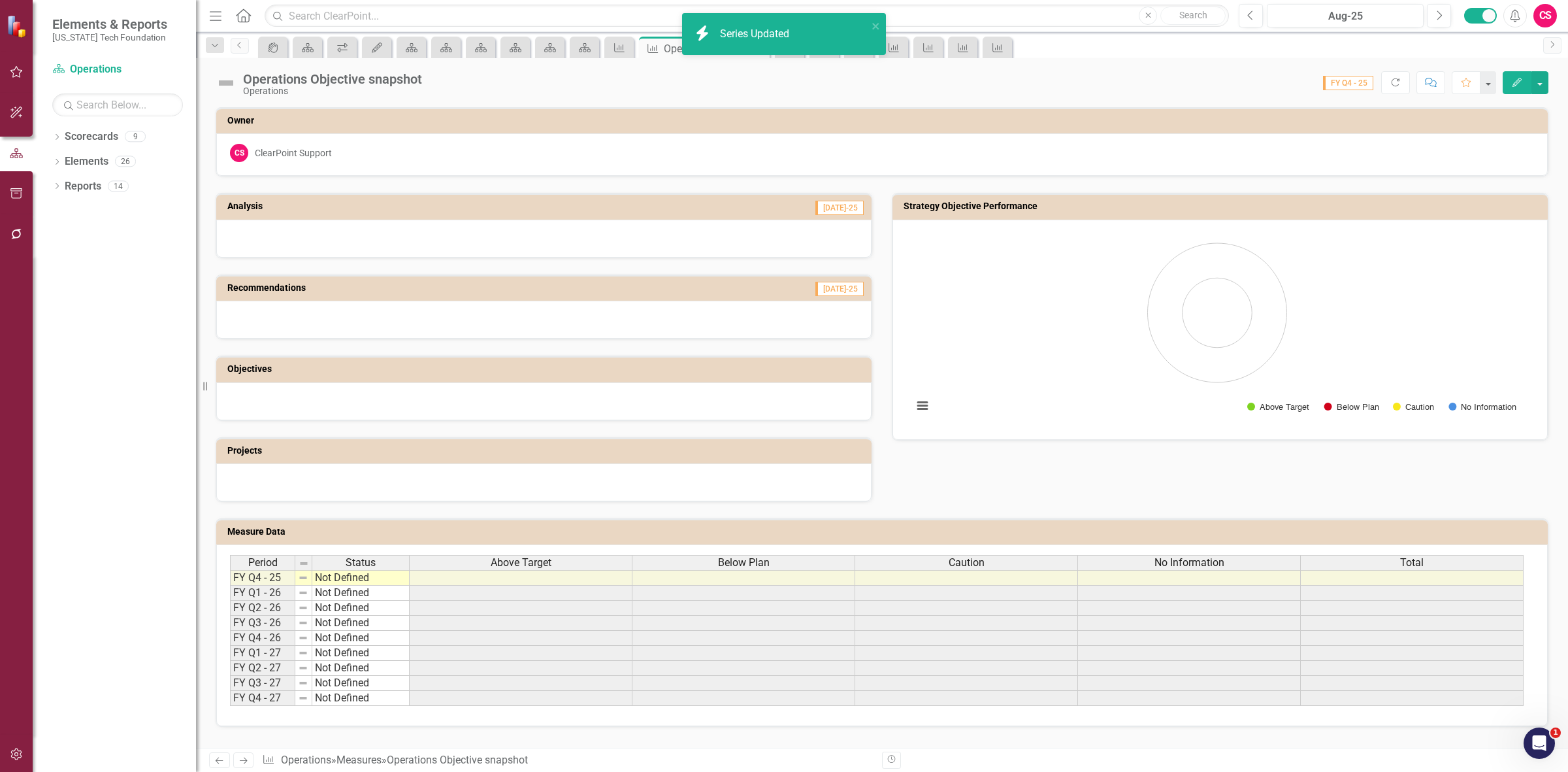
click at [683, 559] on div "Below Plan" at bounding box center [743, 563] width 222 height 14
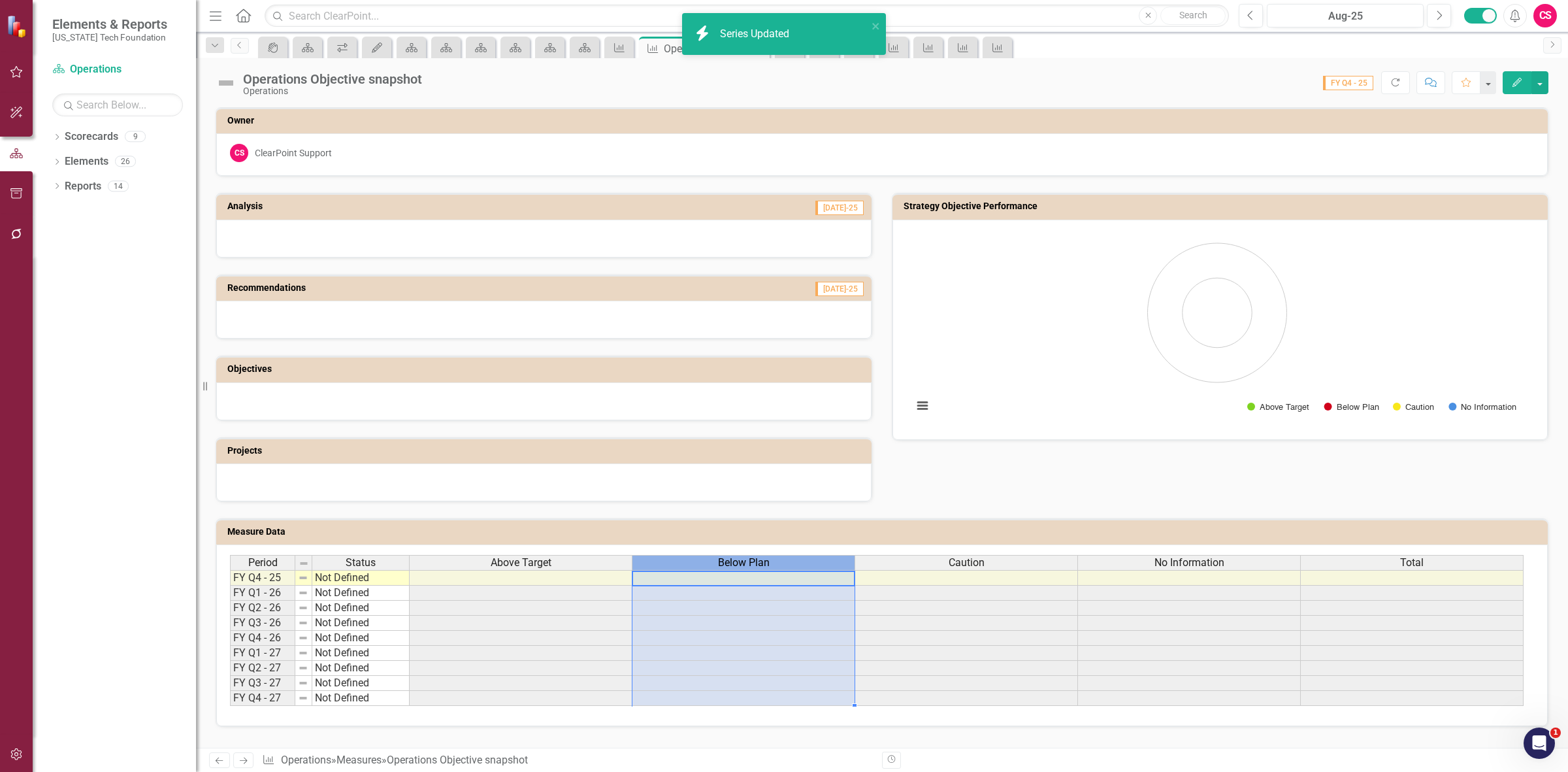
click at [678, 558] on div "Below Plan" at bounding box center [743, 563] width 222 height 14
click at [676, 558] on div "Below Plan" at bounding box center [743, 563] width 222 height 14
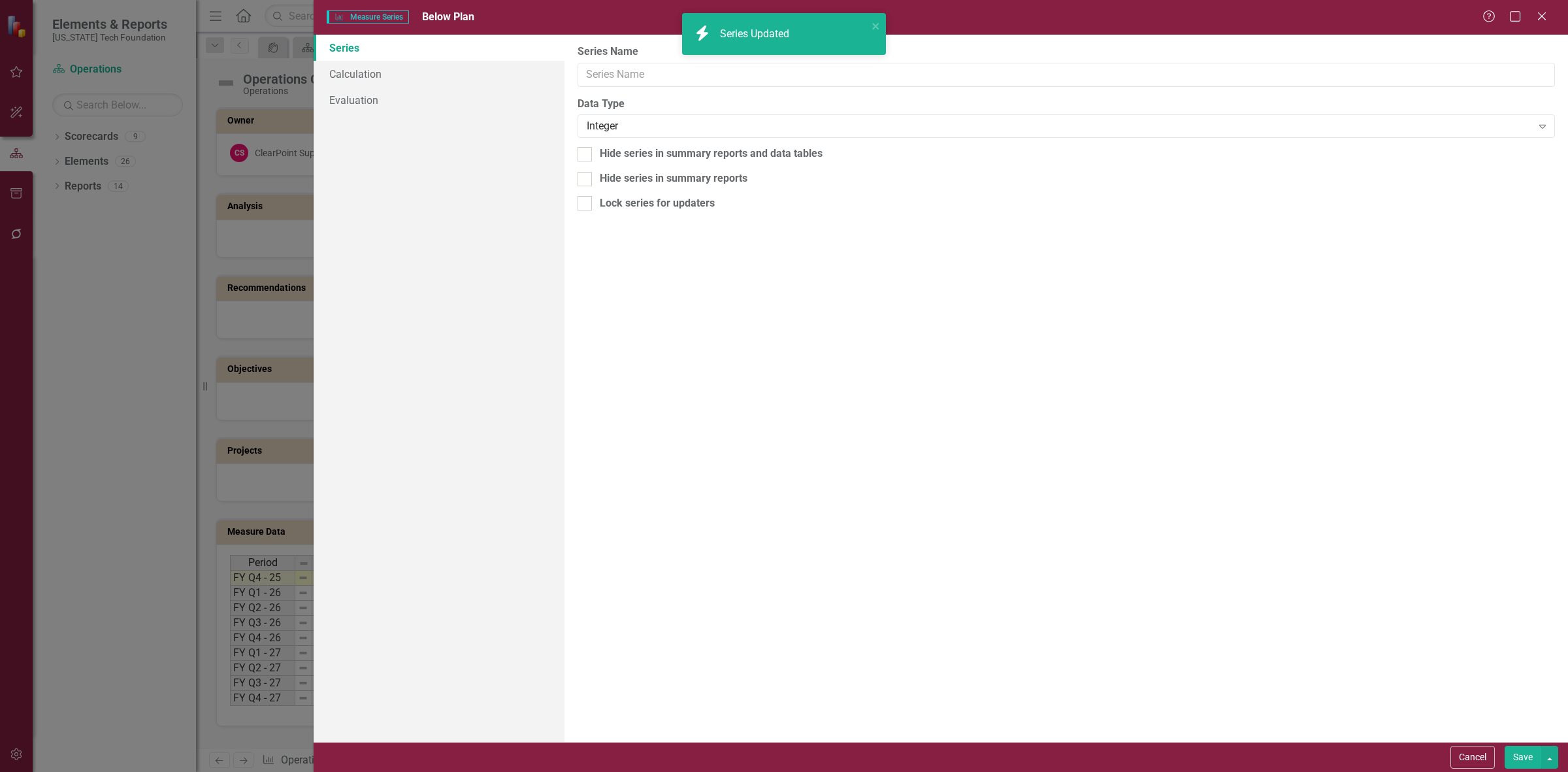
type input "Below Plan"
click at [393, 74] on link "Calculation" at bounding box center [439, 74] width 251 height 26
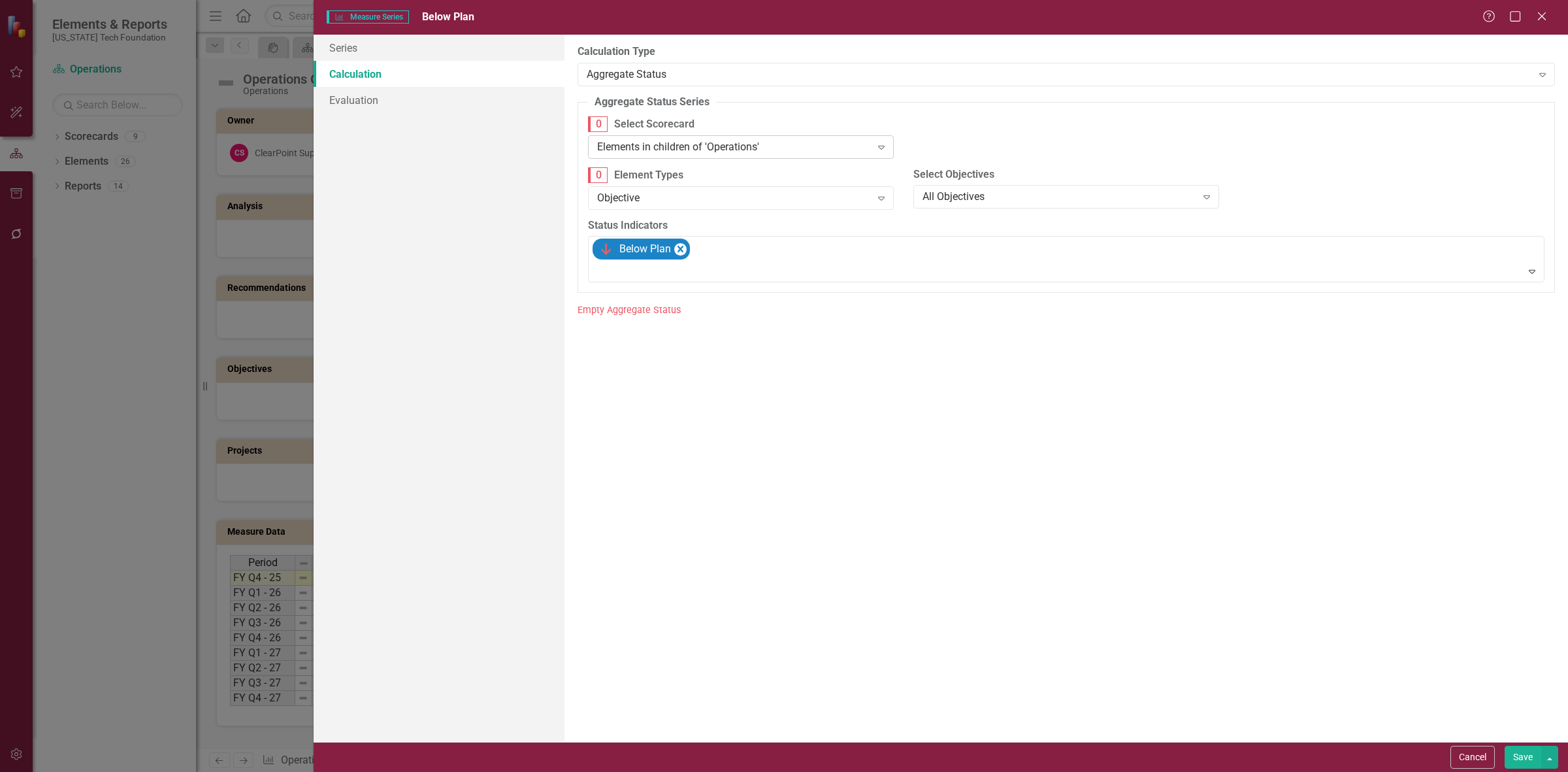
click at [661, 147] on div "Elements in children of 'Operations'" at bounding box center [733, 146] width 274 height 15
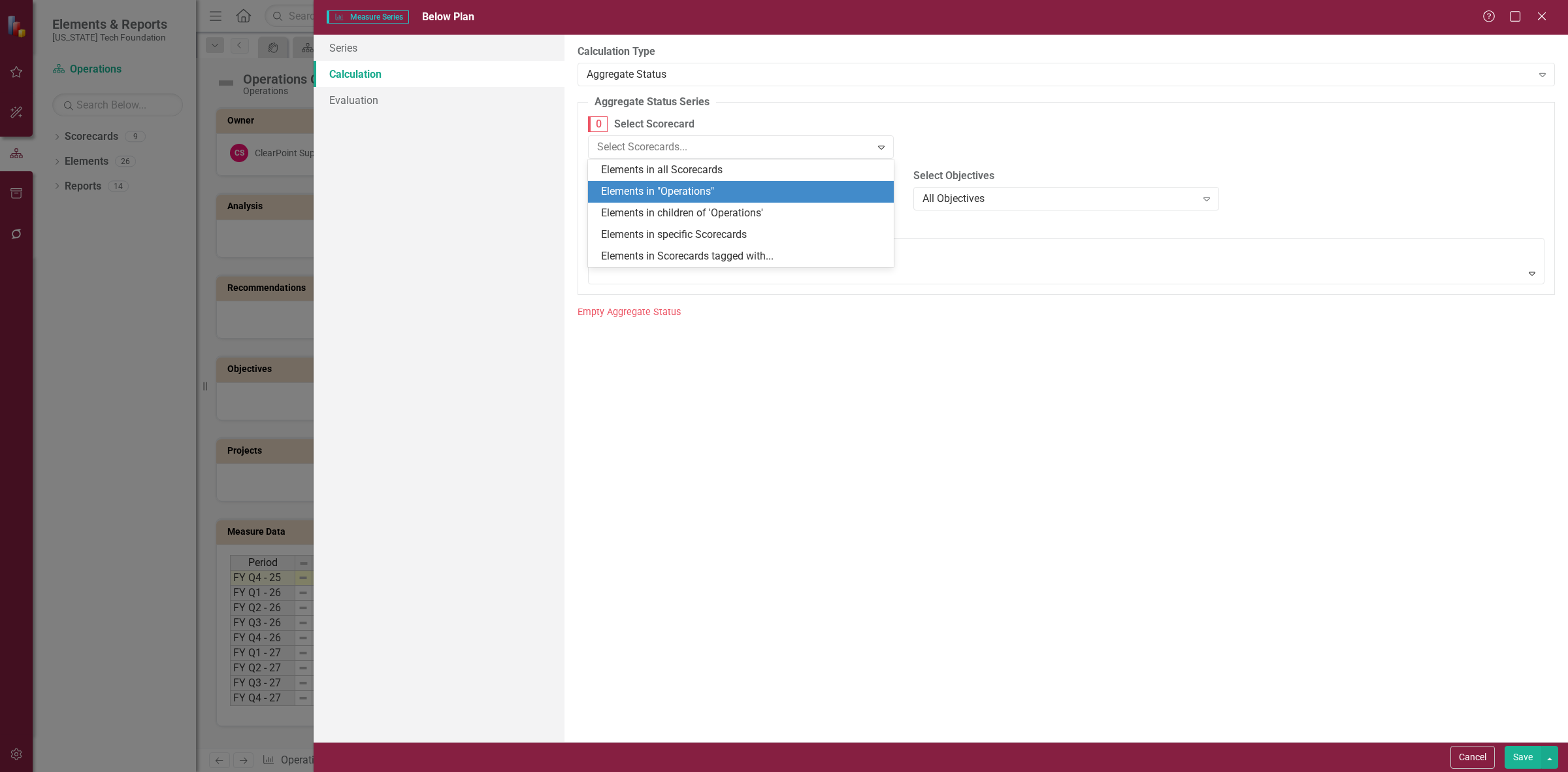
click at [669, 189] on div "Elements in "Operations"" at bounding box center [743, 191] width 285 height 15
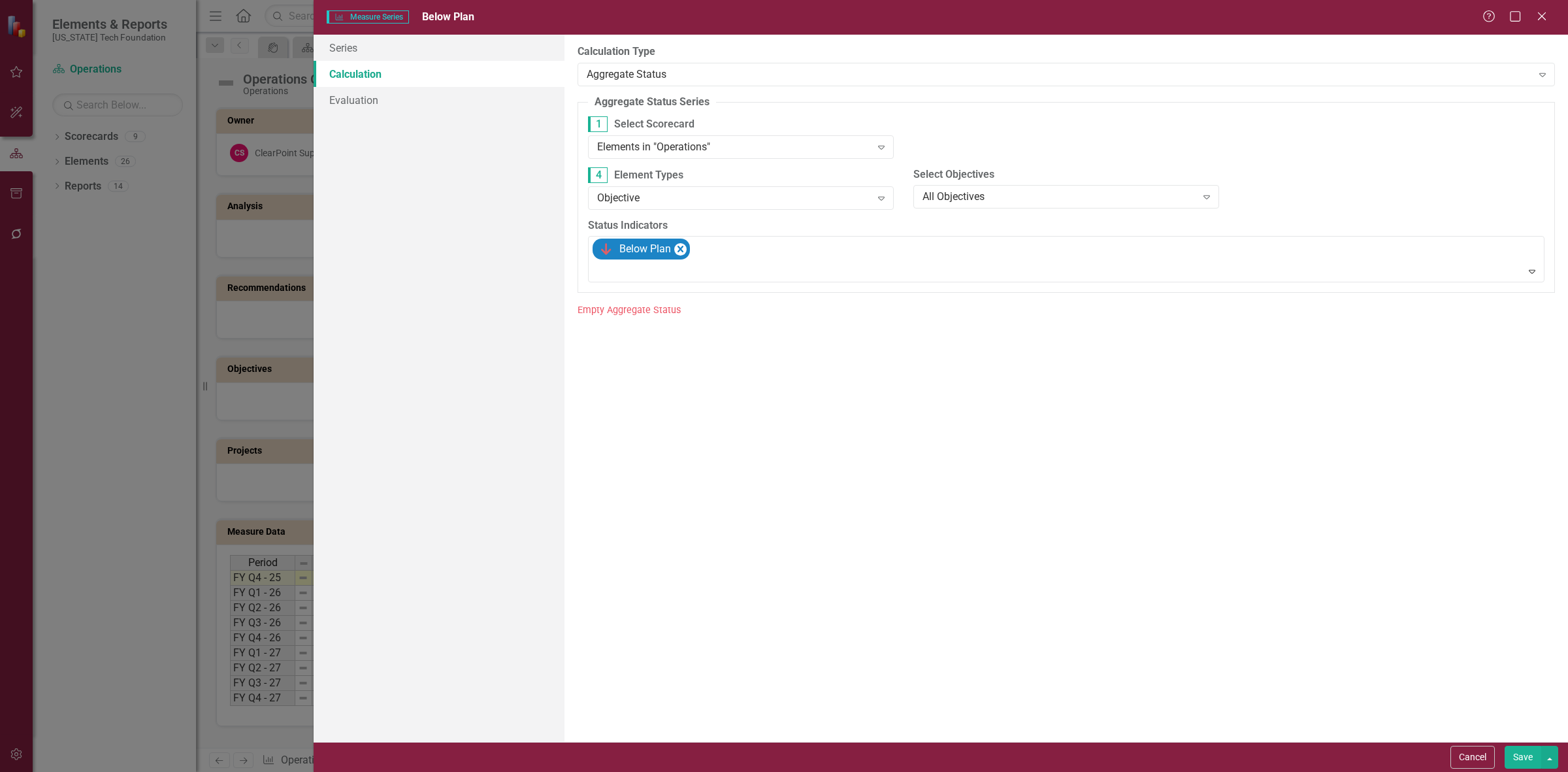
click at [1514, 758] on button "Save" at bounding box center [1522, 757] width 37 height 22
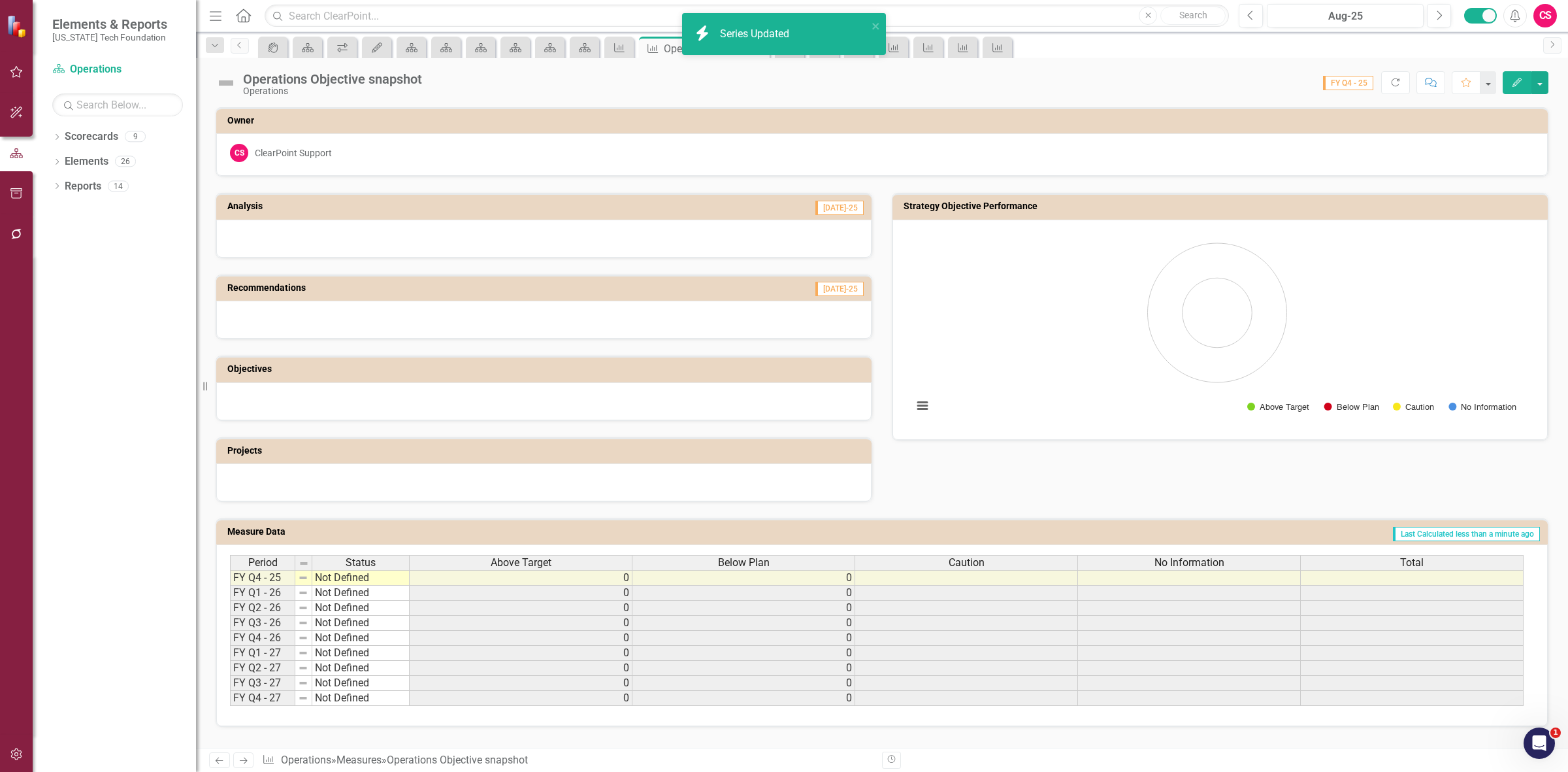
click at [903, 562] on div "Caution" at bounding box center [966, 563] width 222 height 14
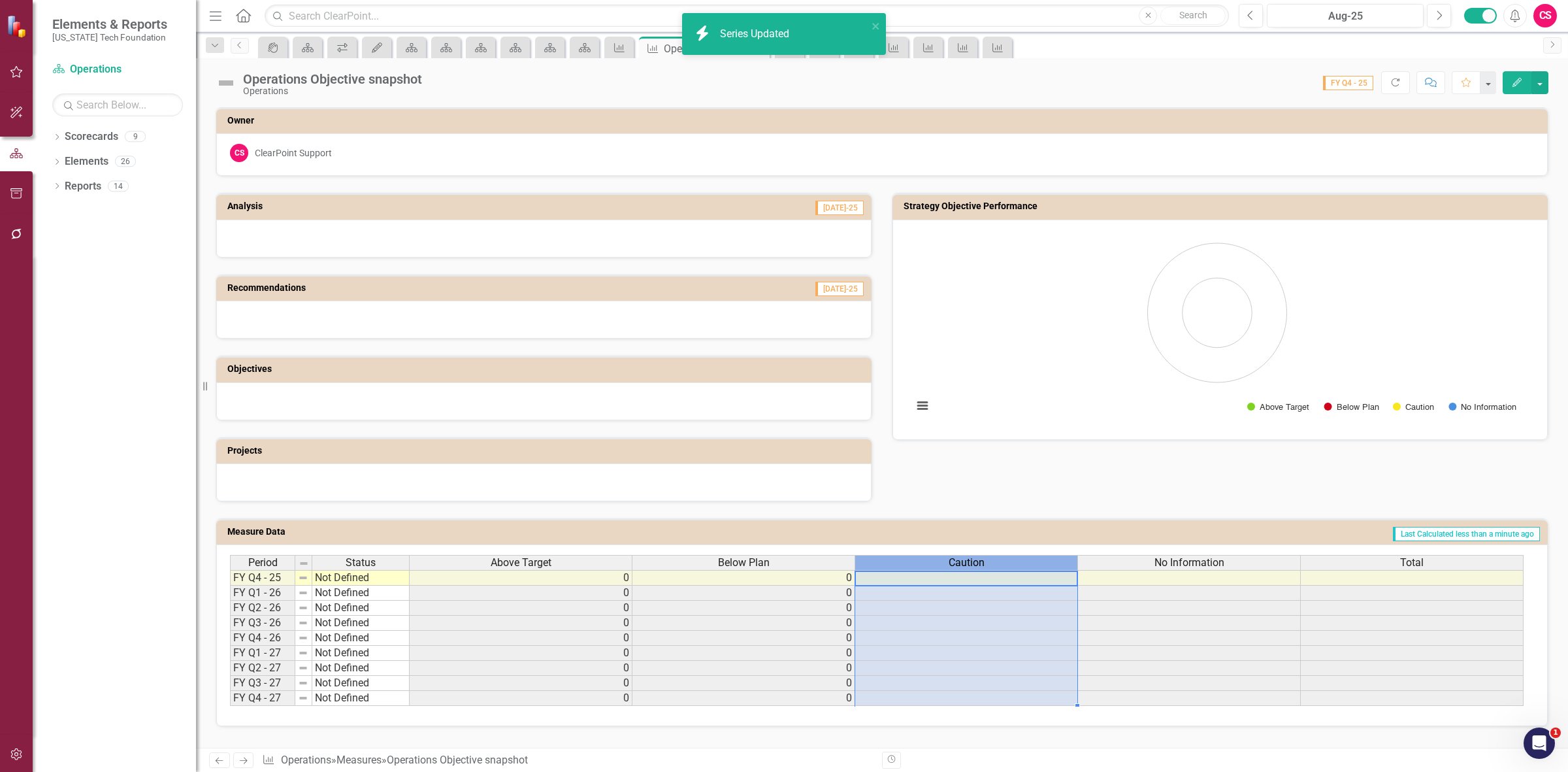
click at [903, 562] on div "Caution" at bounding box center [966, 563] width 222 height 14
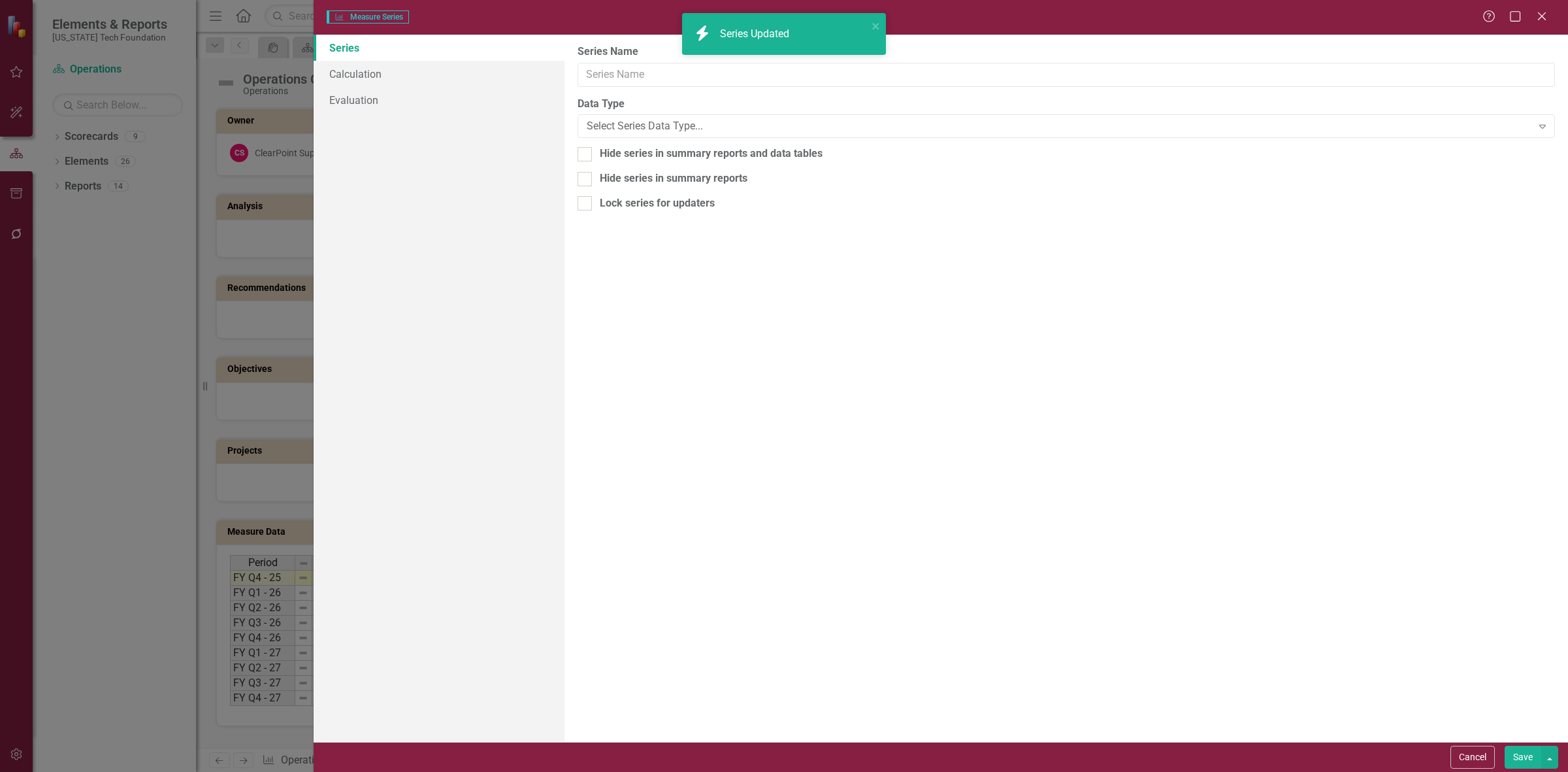
type input "Caution"
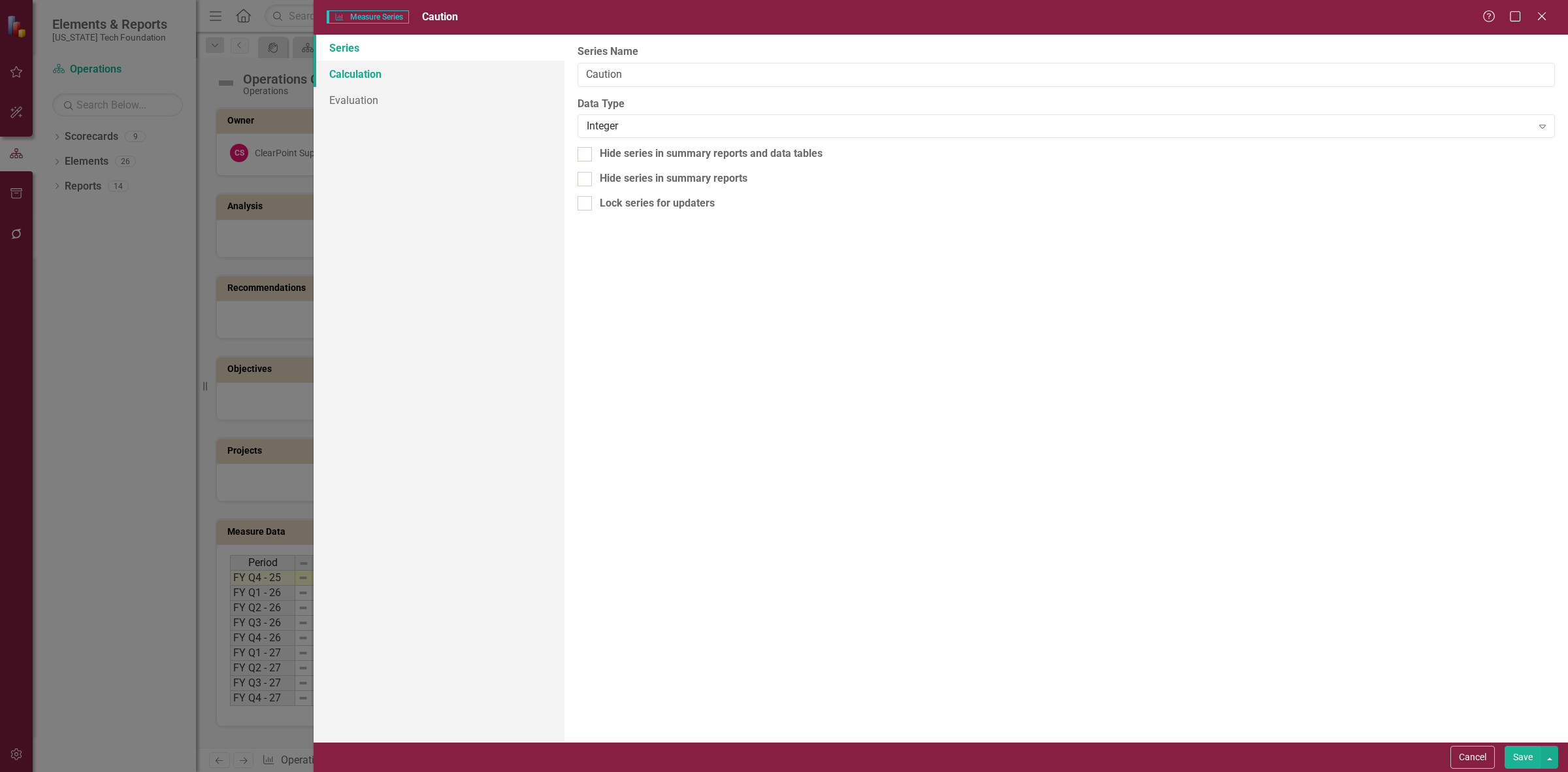
click at [474, 67] on link "Calculation" at bounding box center [439, 74] width 251 height 26
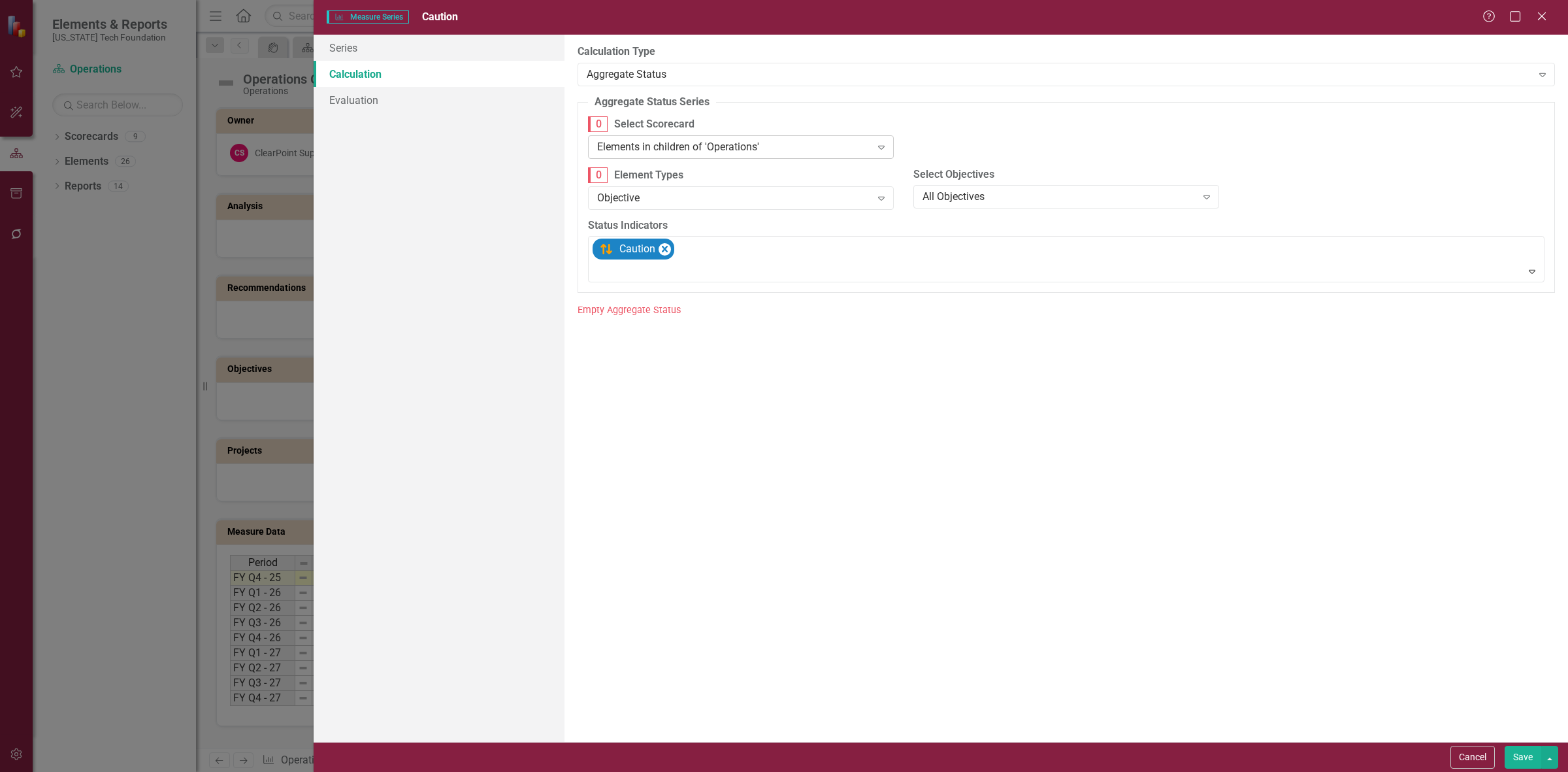
click at [671, 142] on div "Elements in children of 'Operations'" at bounding box center [733, 146] width 274 height 15
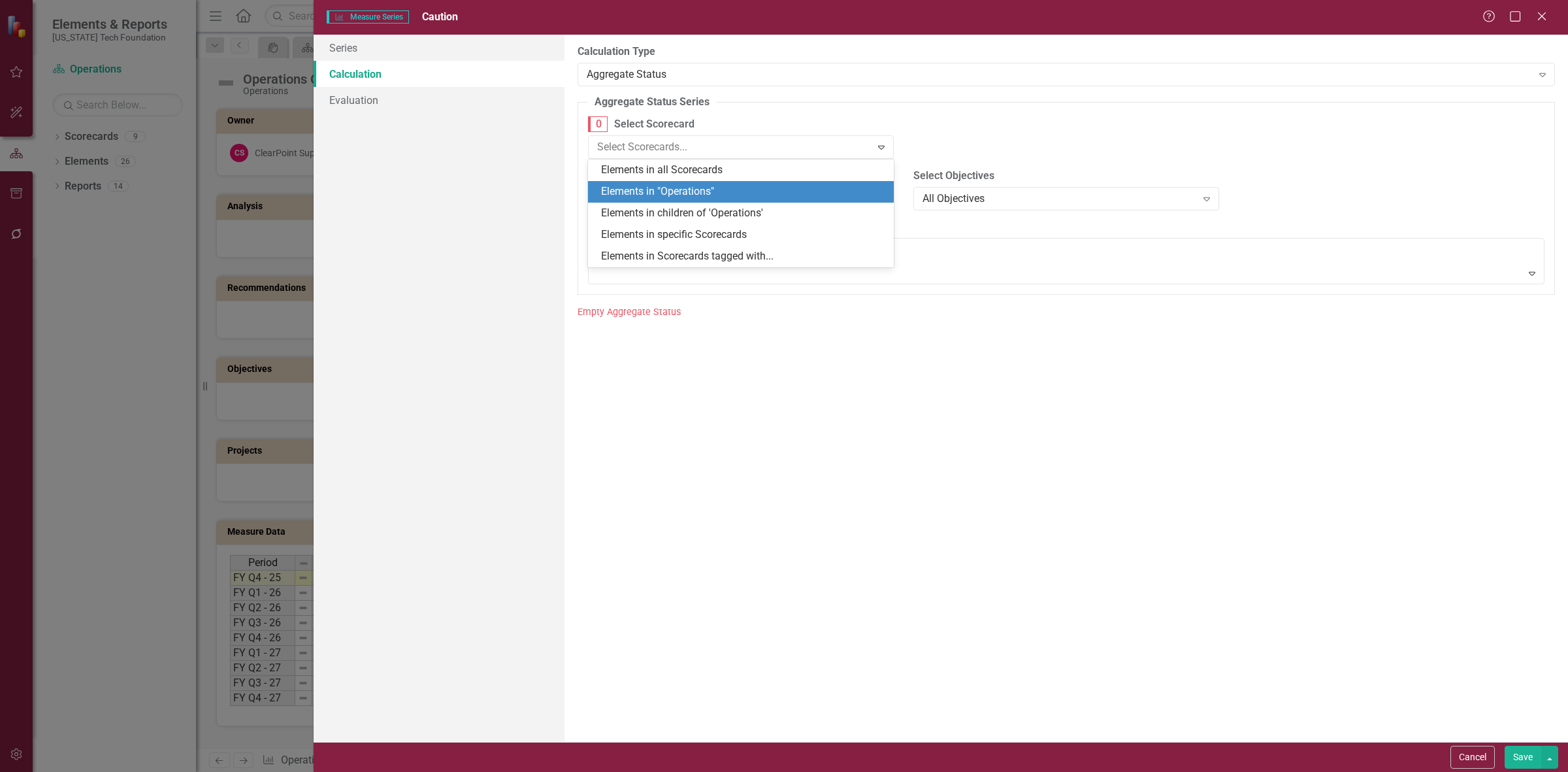
click at [671, 188] on div "Elements in "Operations"" at bounding box center [743, 191] width 285 height 15
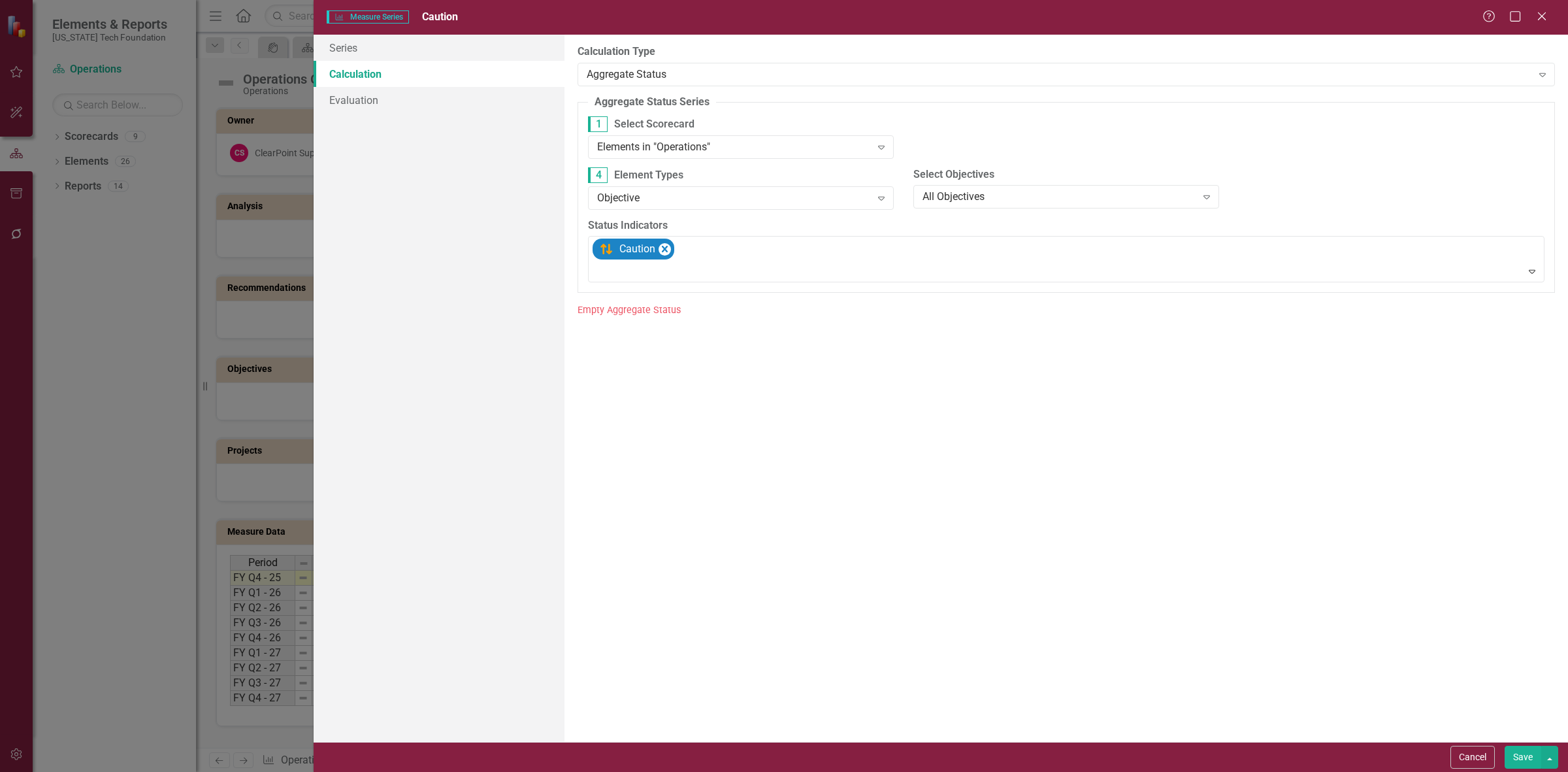
click at [1520, 753] on button "Save" at bounding box center [1522, 757] width 37 height 22
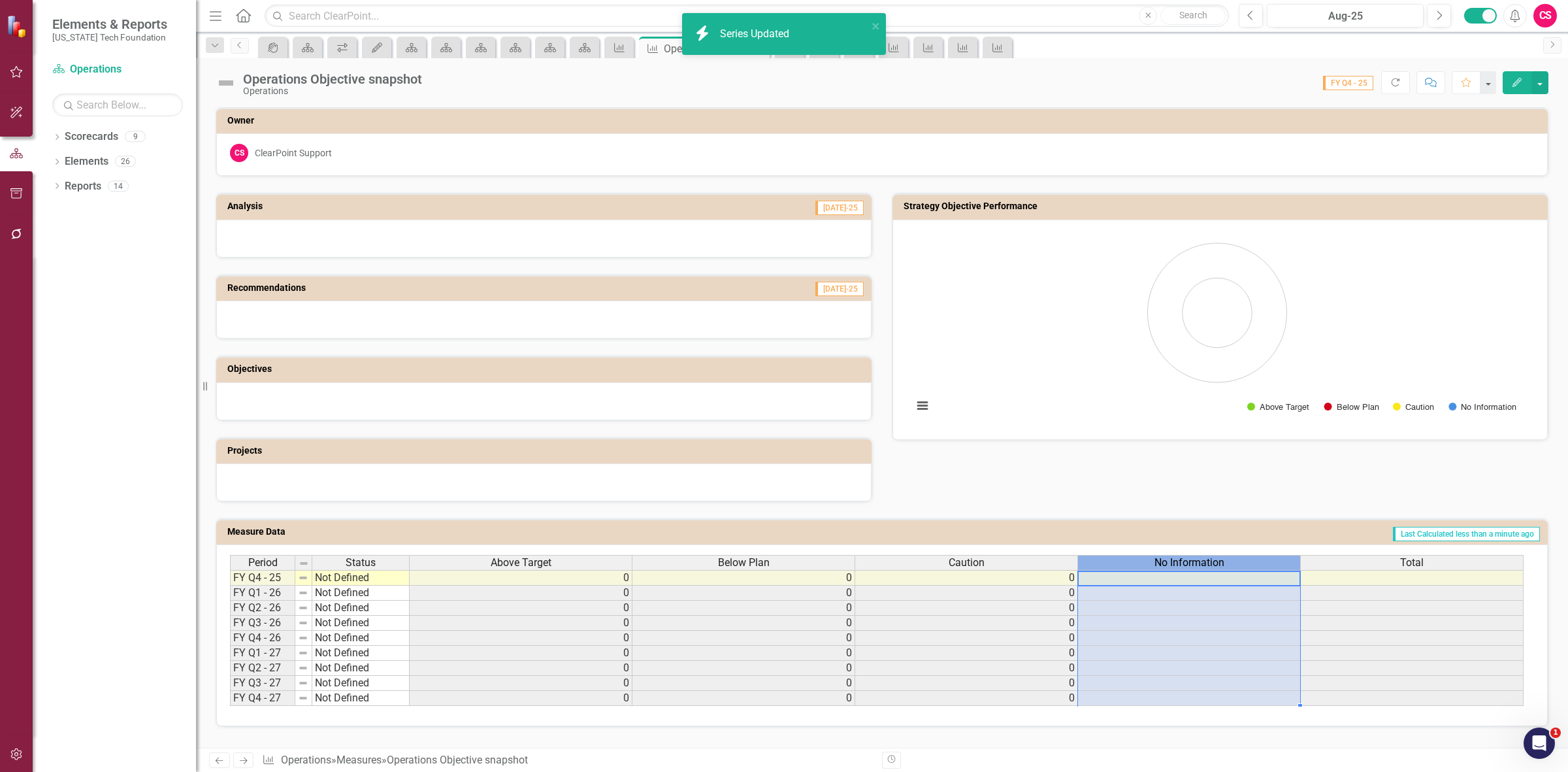
click at [1134, 559] on div "No Information" at bounding box center [1188, 563] width 222 height 14
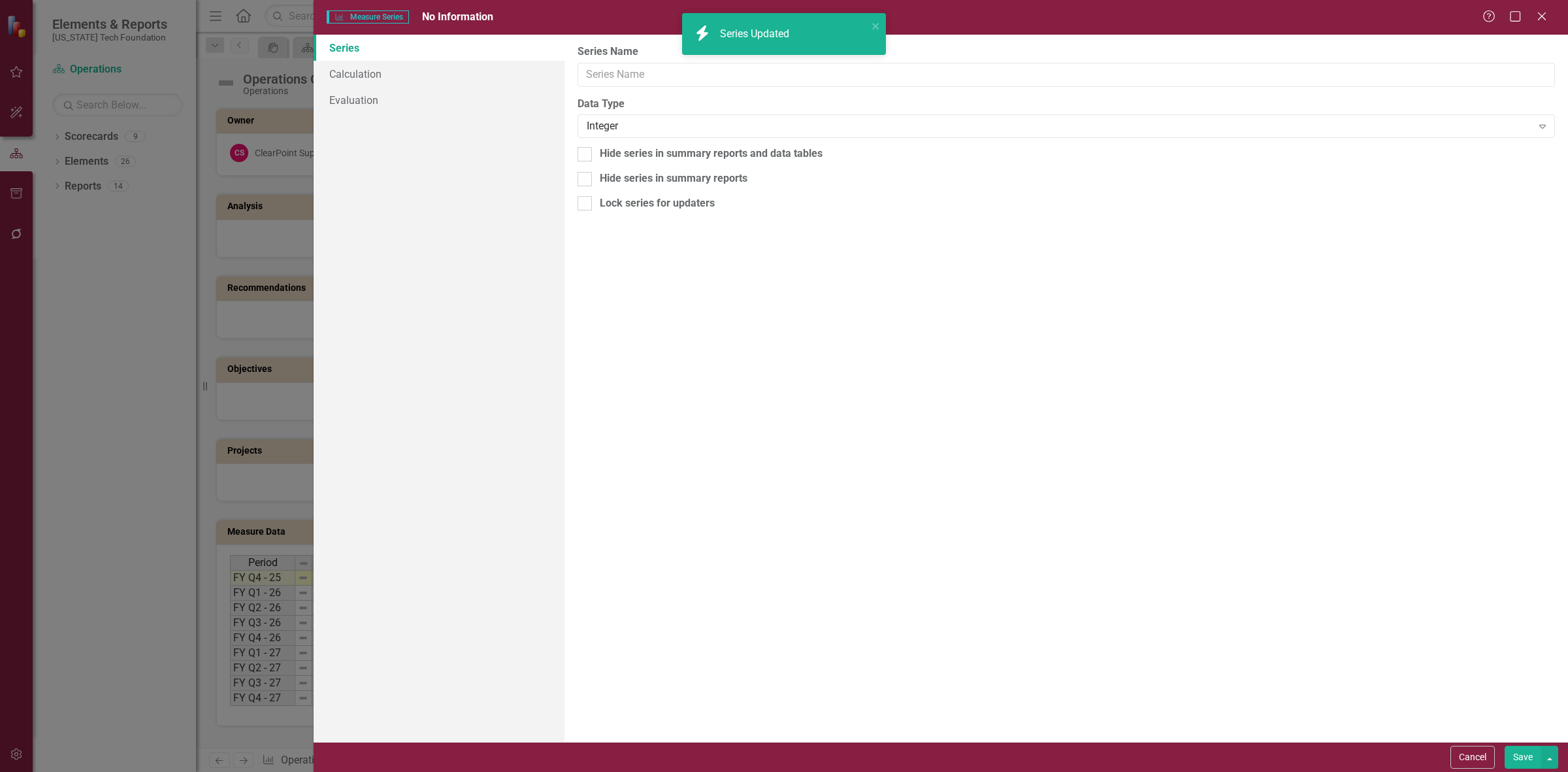
type input "No Information"
click at [363, 76] on link "Calculation" at bounding box center [439, 74] width 251 height 26
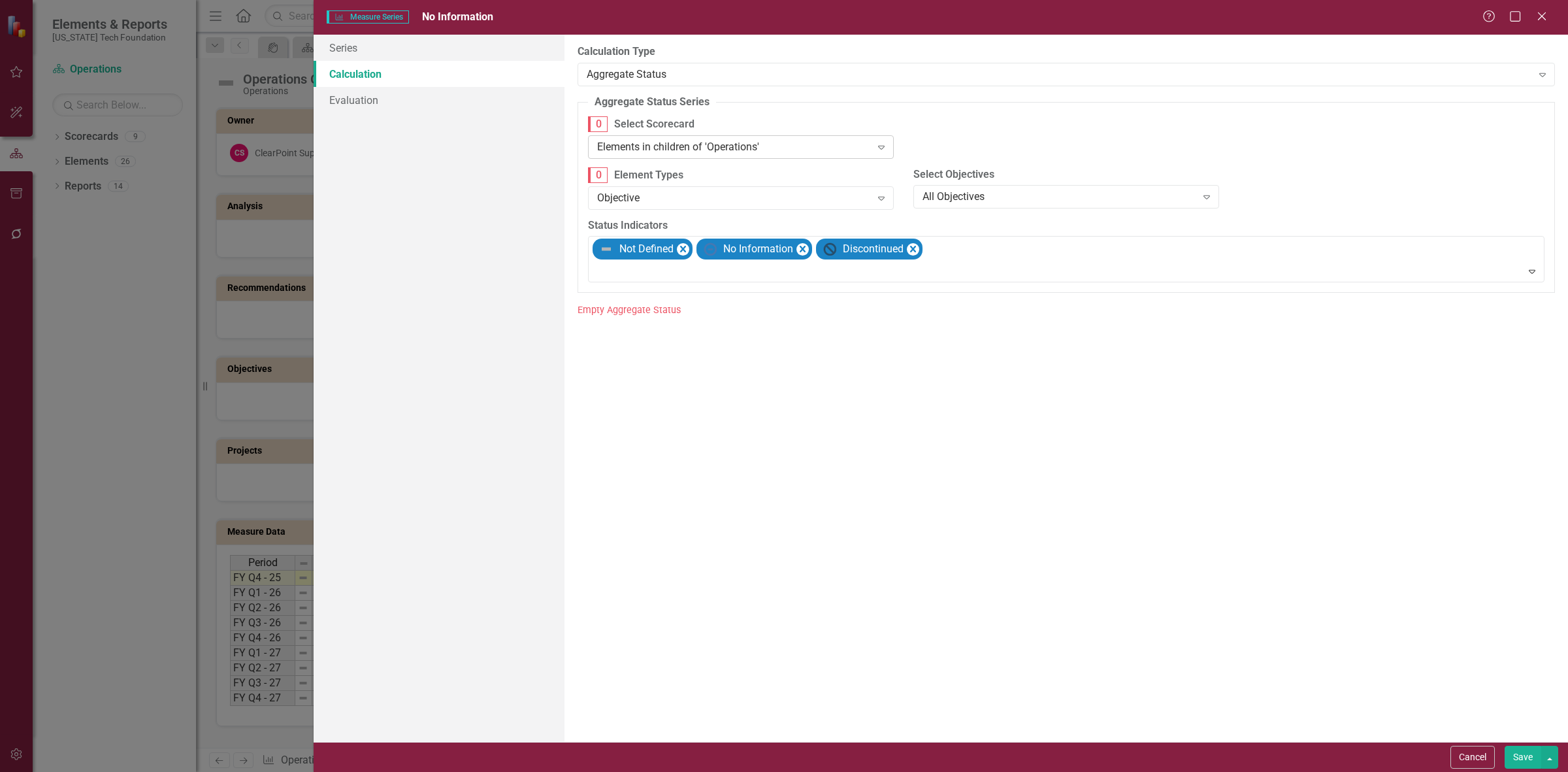
click at [760, 141] on div "Elements in children of 'Operations'" at bounding box center [733, 146] width 274 height 15
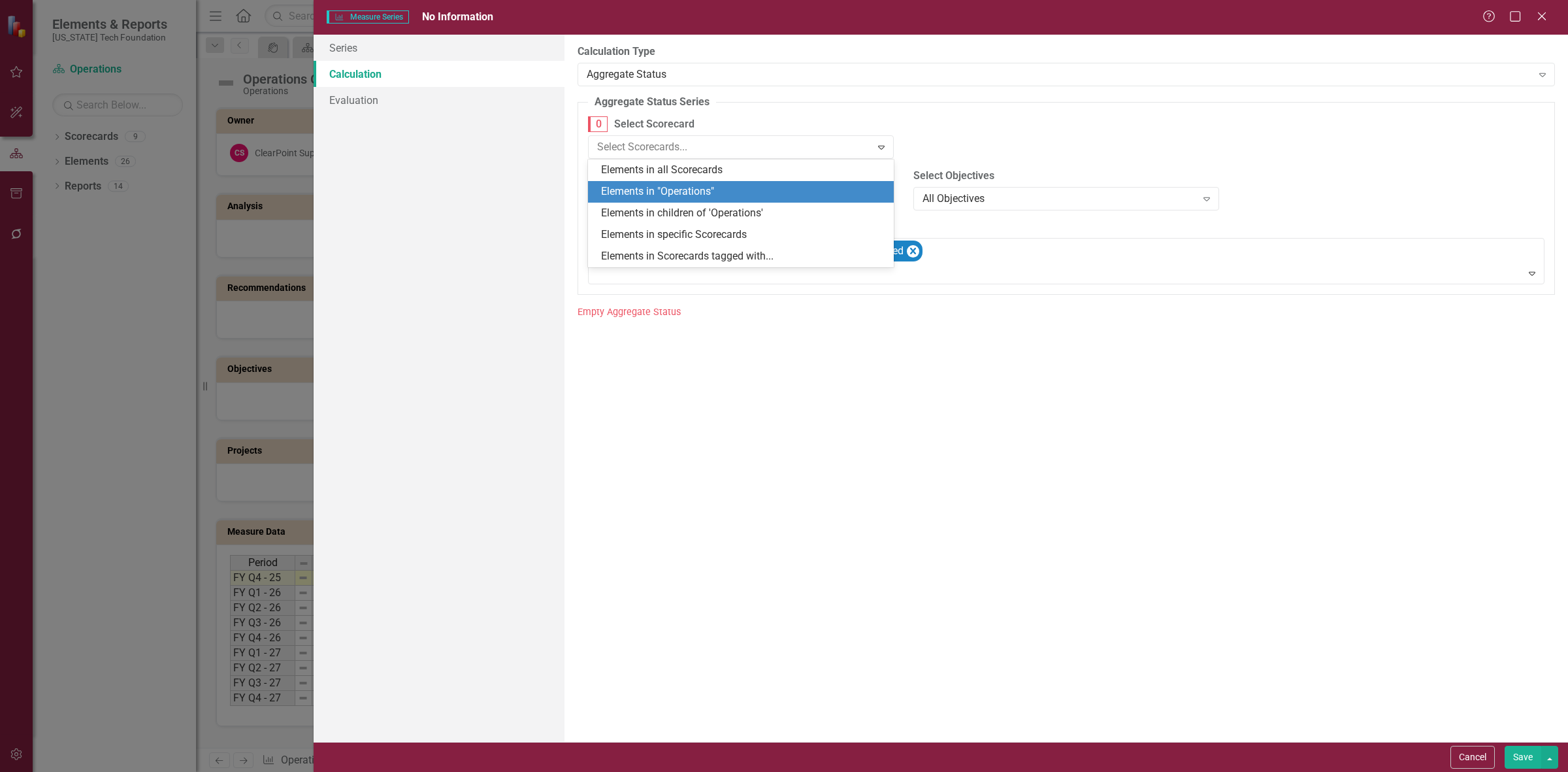
click at [757, 184] on div "Elements in "Operations"" at bounding box center [743, 191] width 285 height 15
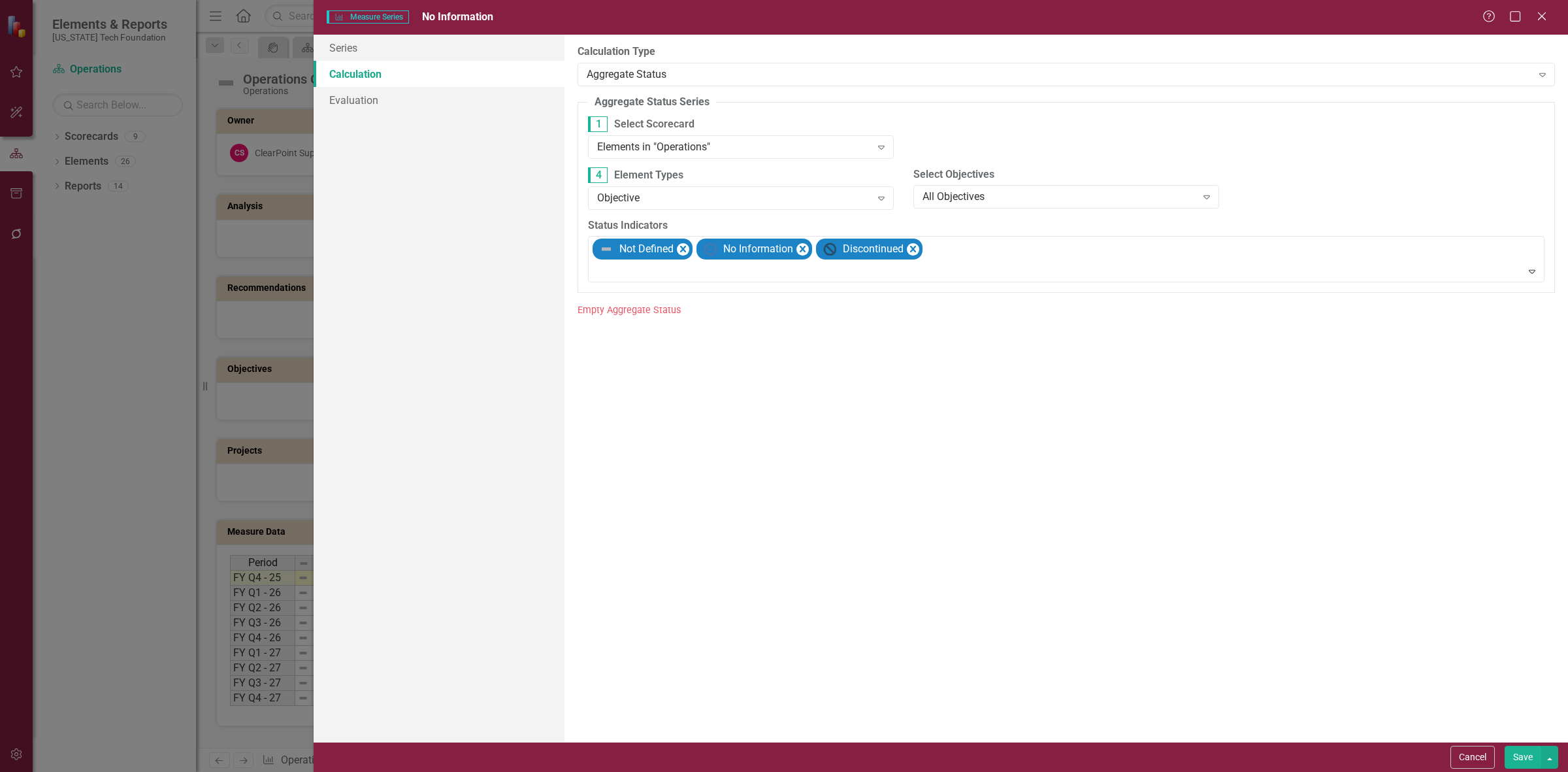
click at [1517, 759] on button "Save" at bounding box center [1522, 757] width 37 height 22
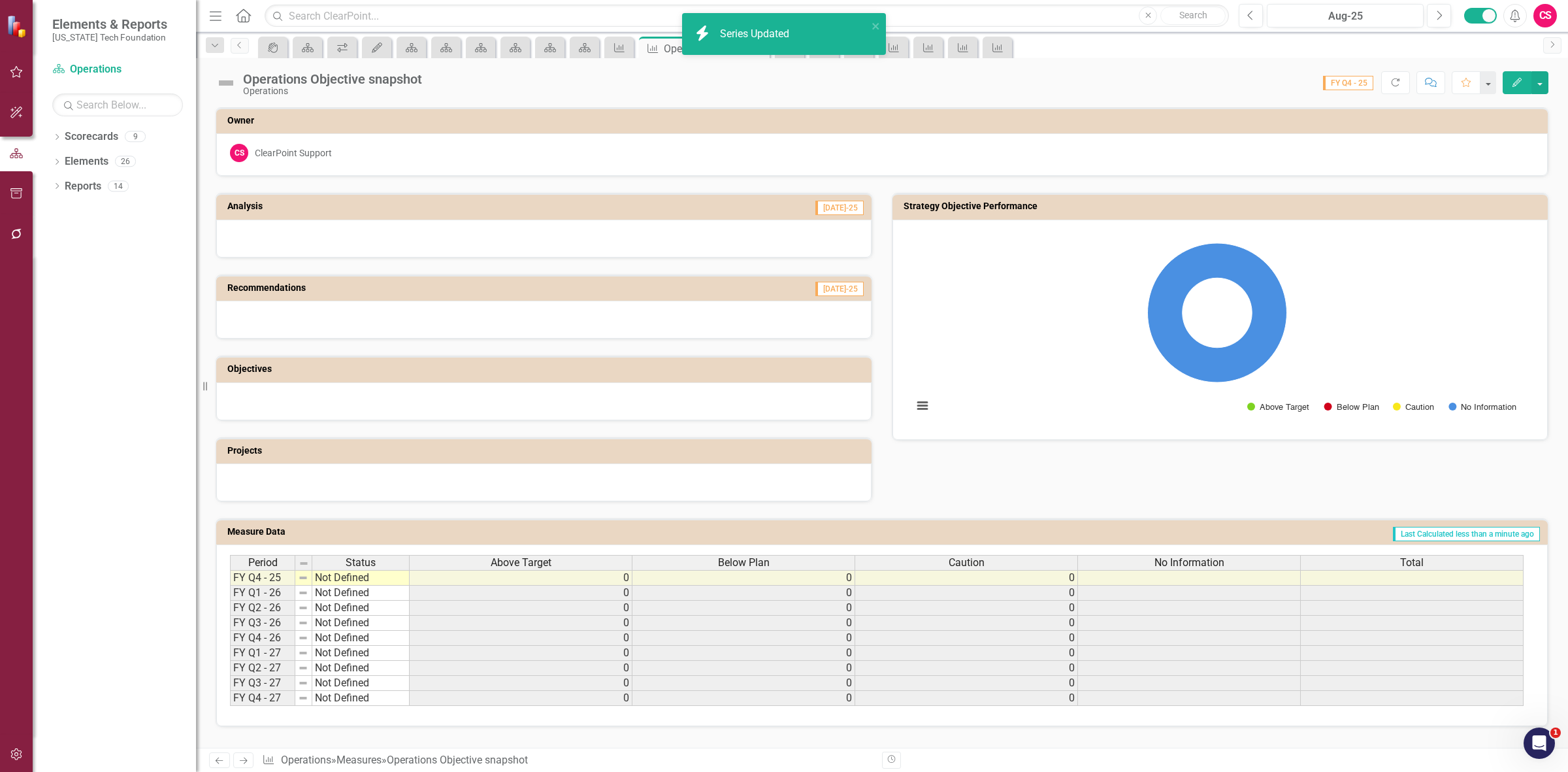
click at [1348, 558] on div "Total" at bounding box center [1411, 563] width 222 height 14
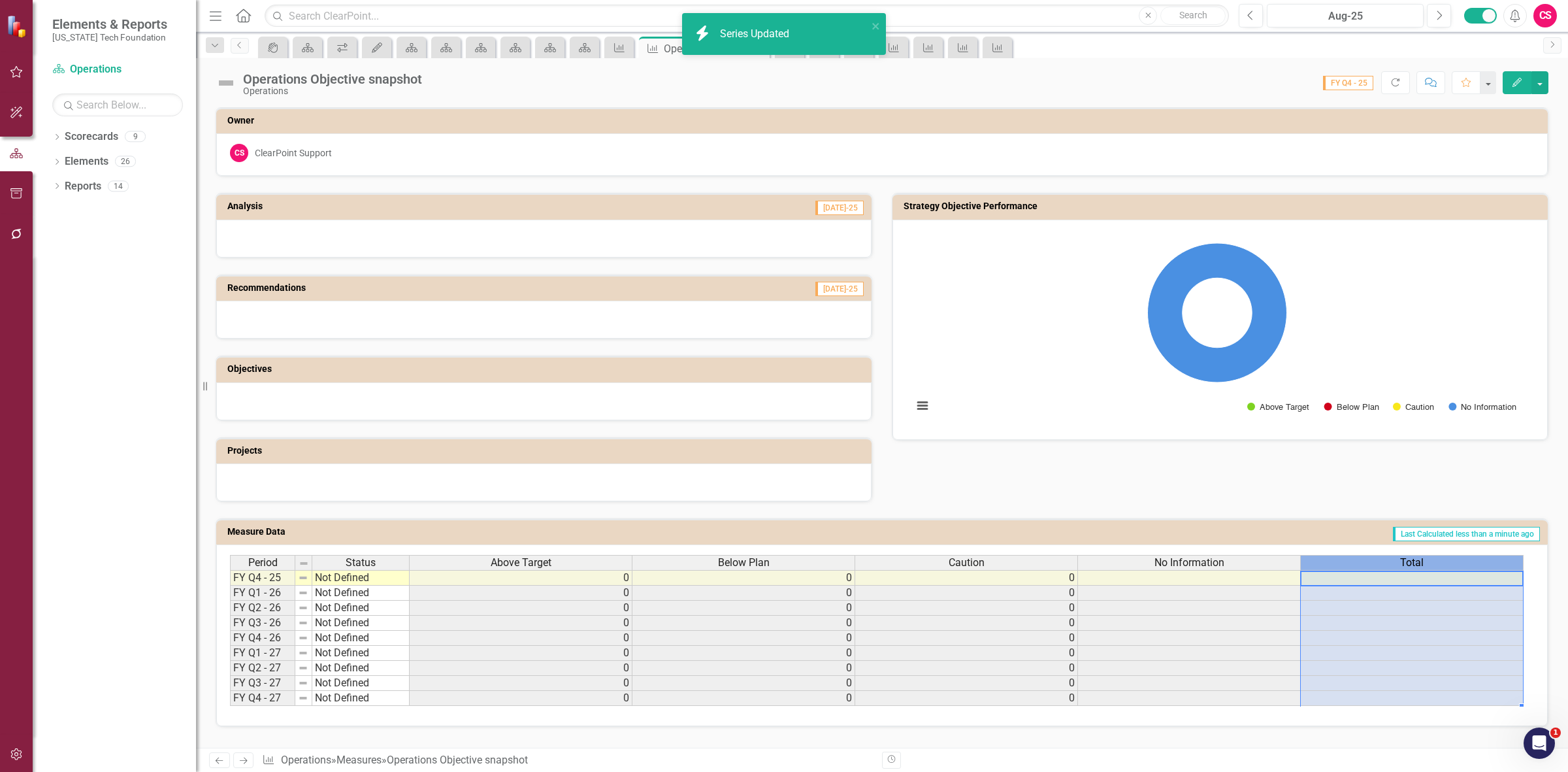
click at [1348, 558] on div "Total" at bounding box center [1411, 563] width 222 height 14
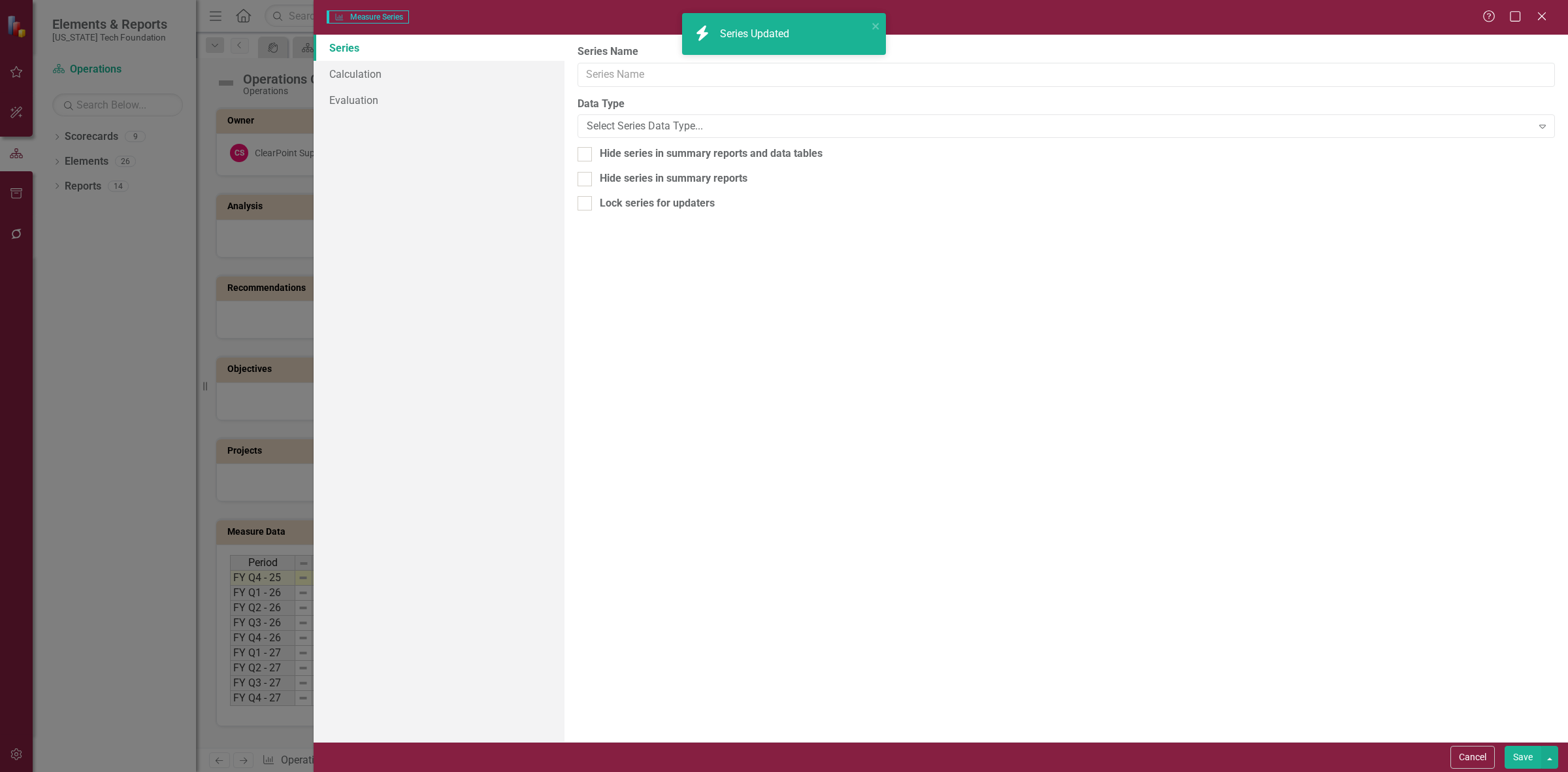
scroll to position [0, 10]
type input "Total"
click at [387, 74] on link "Calculation" at bounding box center [439, 74] width 251 height 26
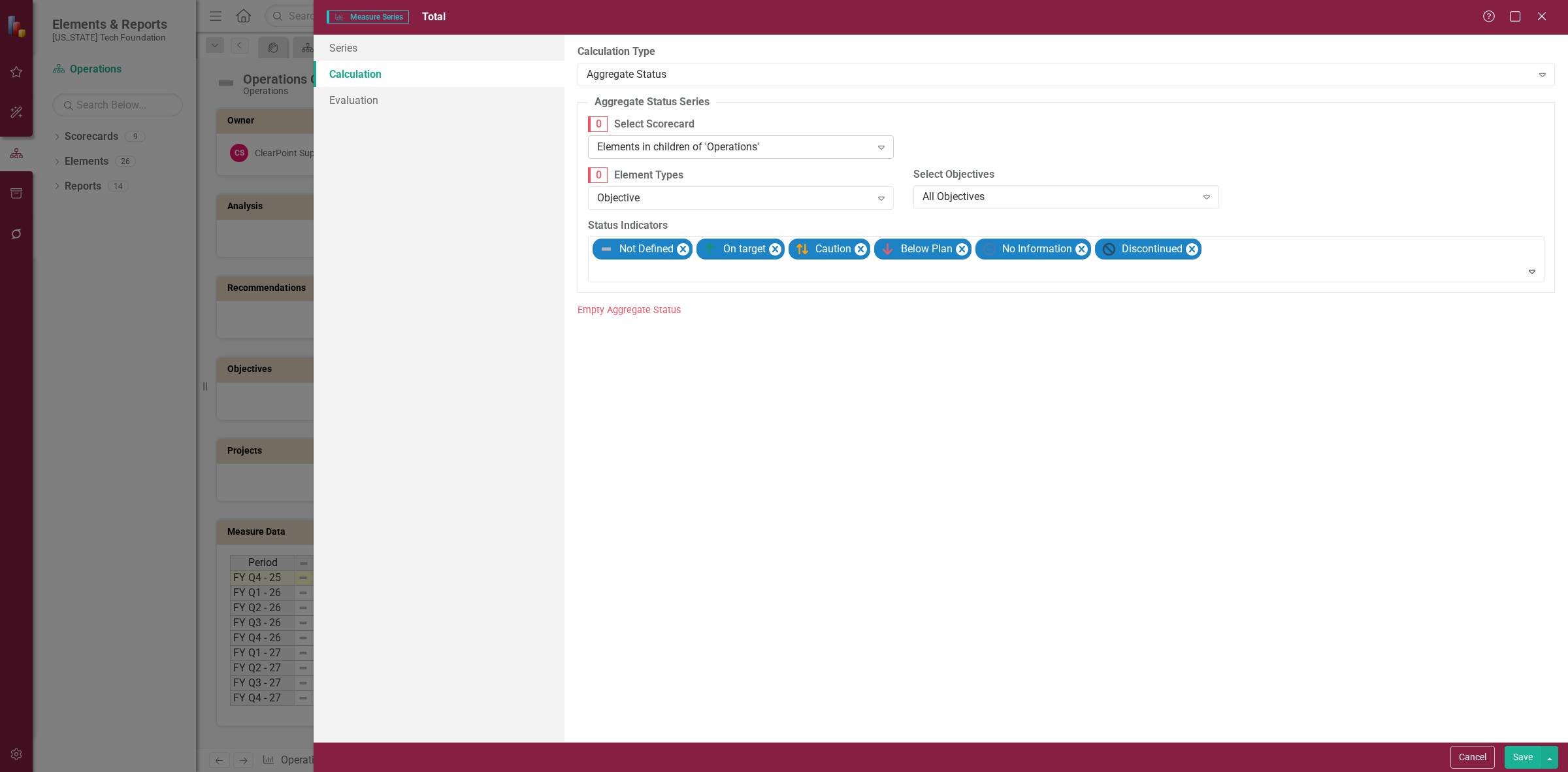
click at [681, 153] on div "Elements in children of 'Operations'" at bounding box center [733, 146] width 274 height 15
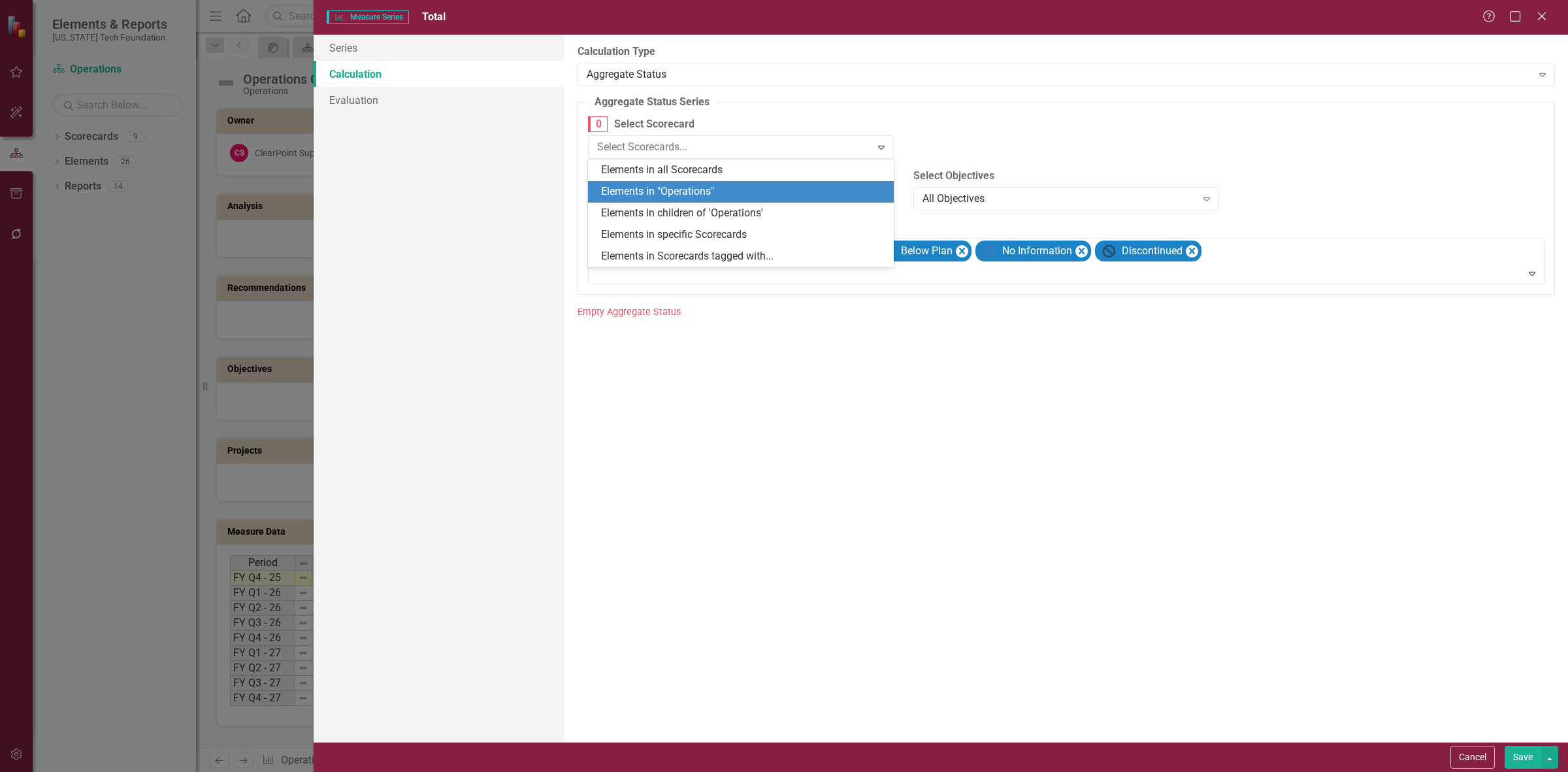
click at [696, 193] on div "Elements in "Operations"" at bounding box center [743, 191] width 285 height 15
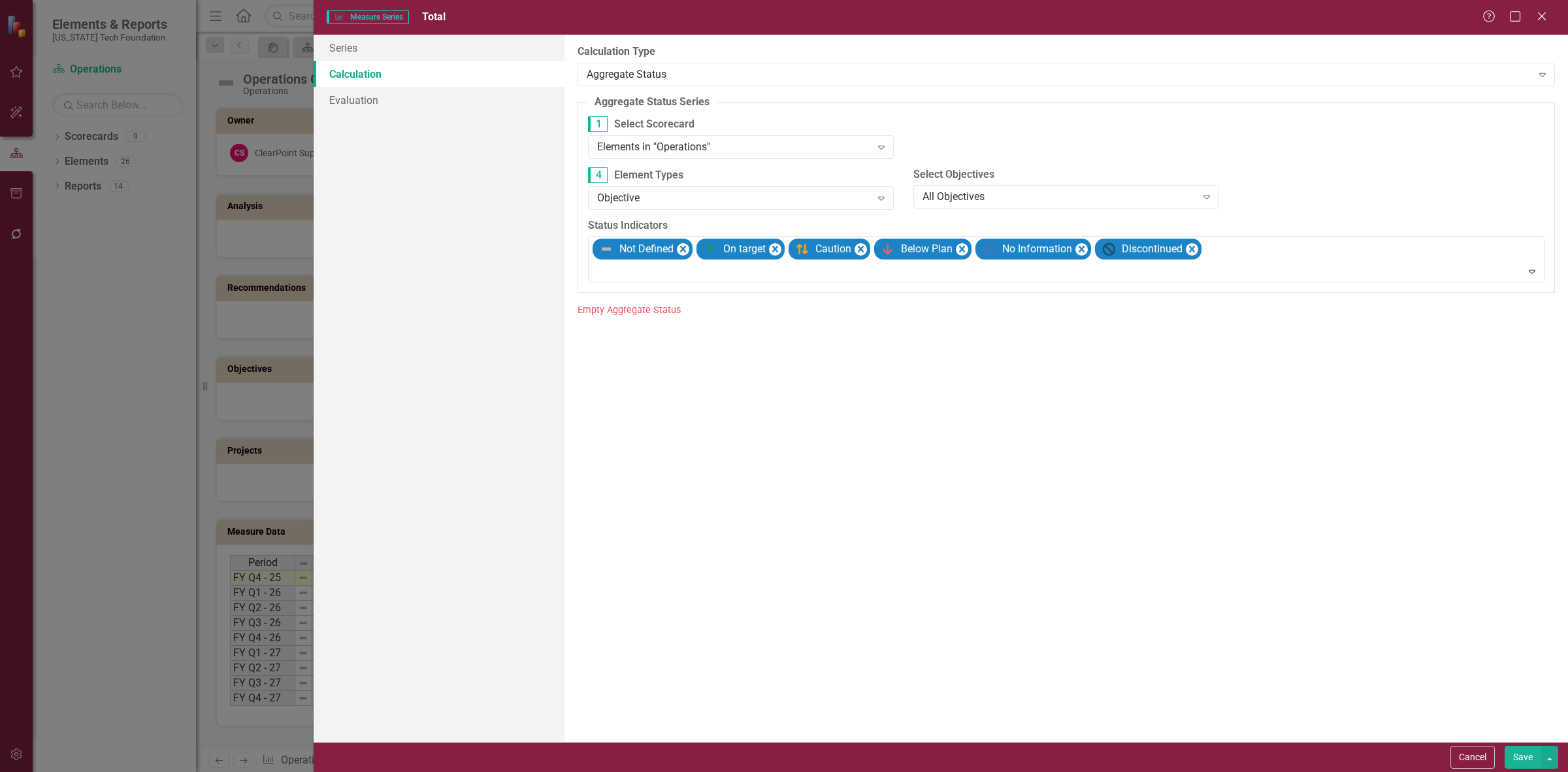
click at [1508, 761] on button "Save" at bounding box center [1522, 757] width 37 height 22
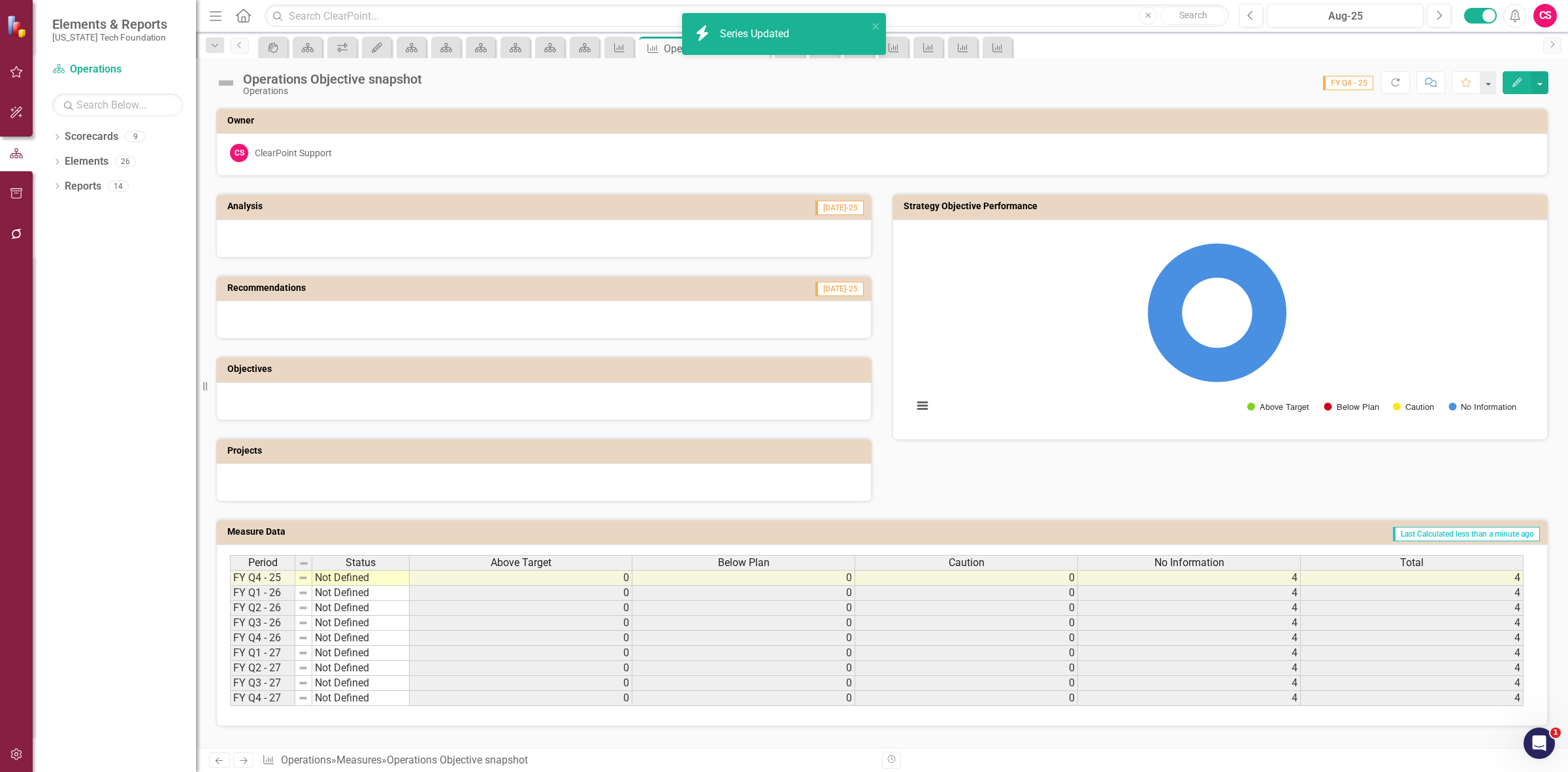
click at [938, 210] on h3 "Strategy Objective Performance" at bounding box center [1222, 206] width 637 height 10
click at [933, 207] on h3 "Strategy Objective Performance" at bounding box center [1222, 206] width 637 height 10
click at [924, 203] on h3 "Strategy Objective Performance" at bounding box center [1222, 206] width 637 height 10
click at [923, 203] on h3 "Strategy Objective Performance" at bounding box center [1222, 206] width 637 height 10
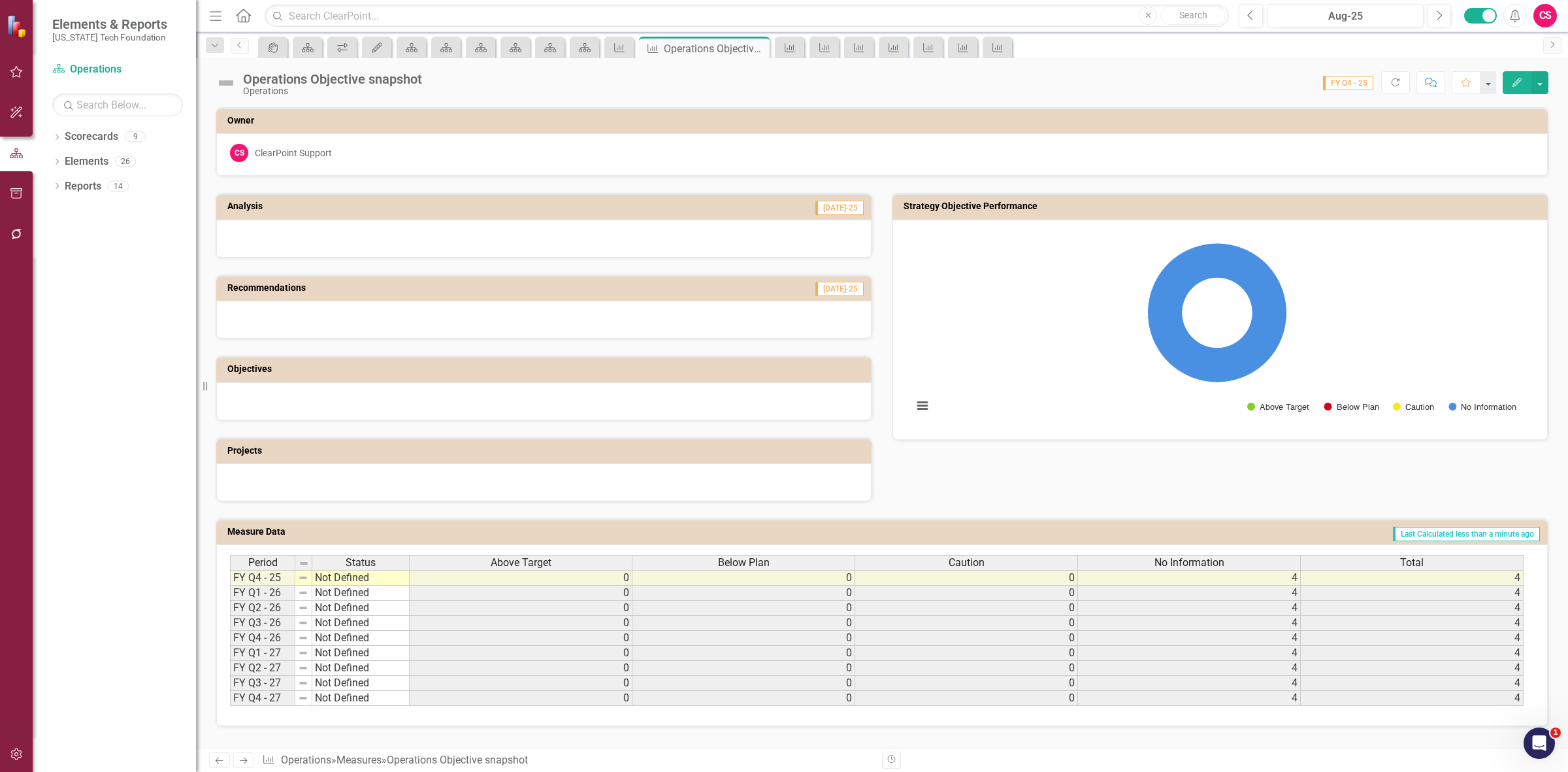
click at [923, 203] on h3 "Strategy Objective Performance" at bounding box center [1222, 206] width 637 height 10
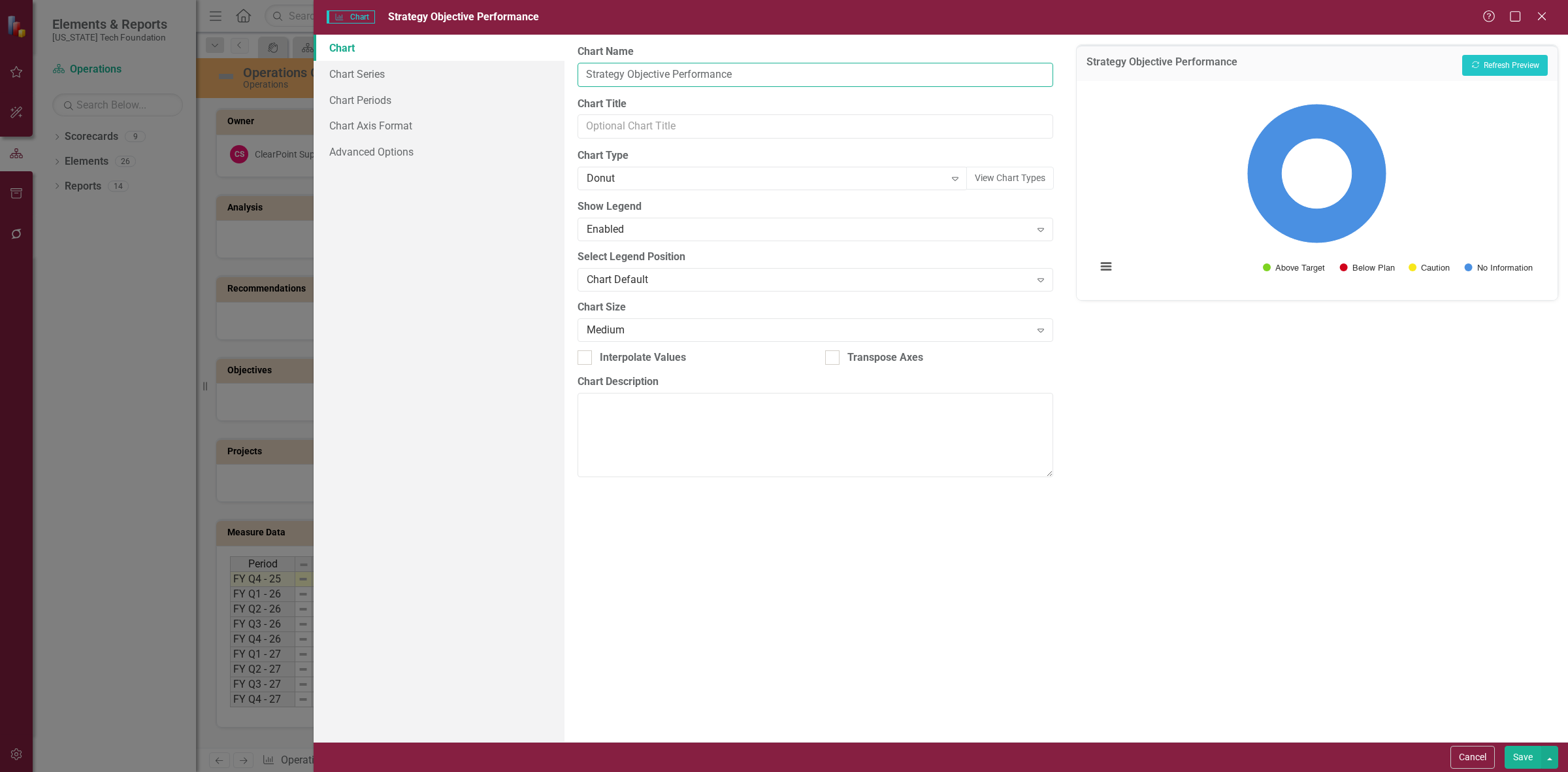
click at [608, 70] on input "Strategy Objective Performance" at bounding box center [815, 75] width 476 height 24
type input "Operations Objective Performance"
click at [1516, 763] on button "Save" at bounding box center [1522, 757] width 37 height 22
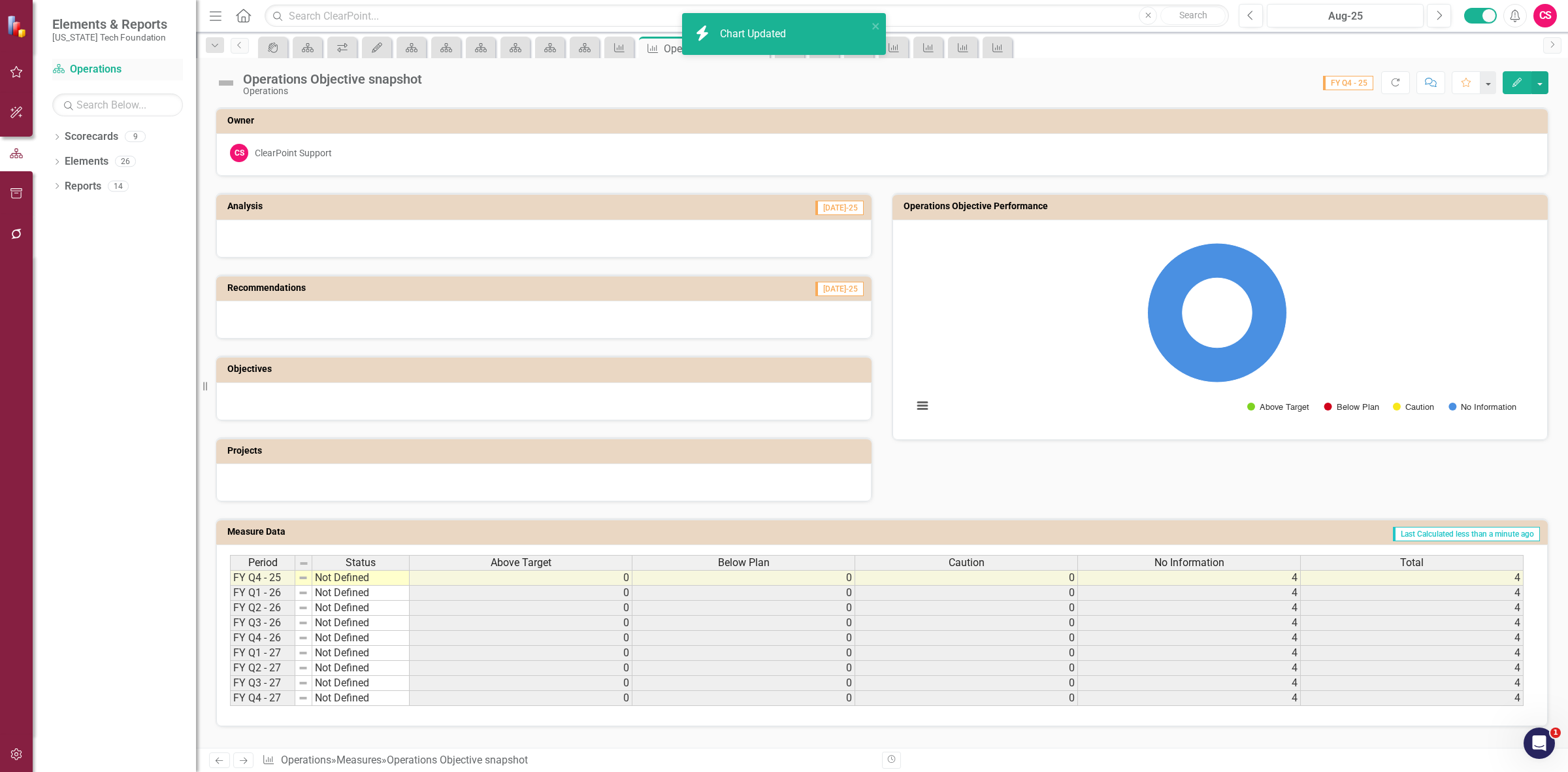
click at [97, 73] on link "Scorecard Operations" at bounding box center [118, 69] width 131 height 15
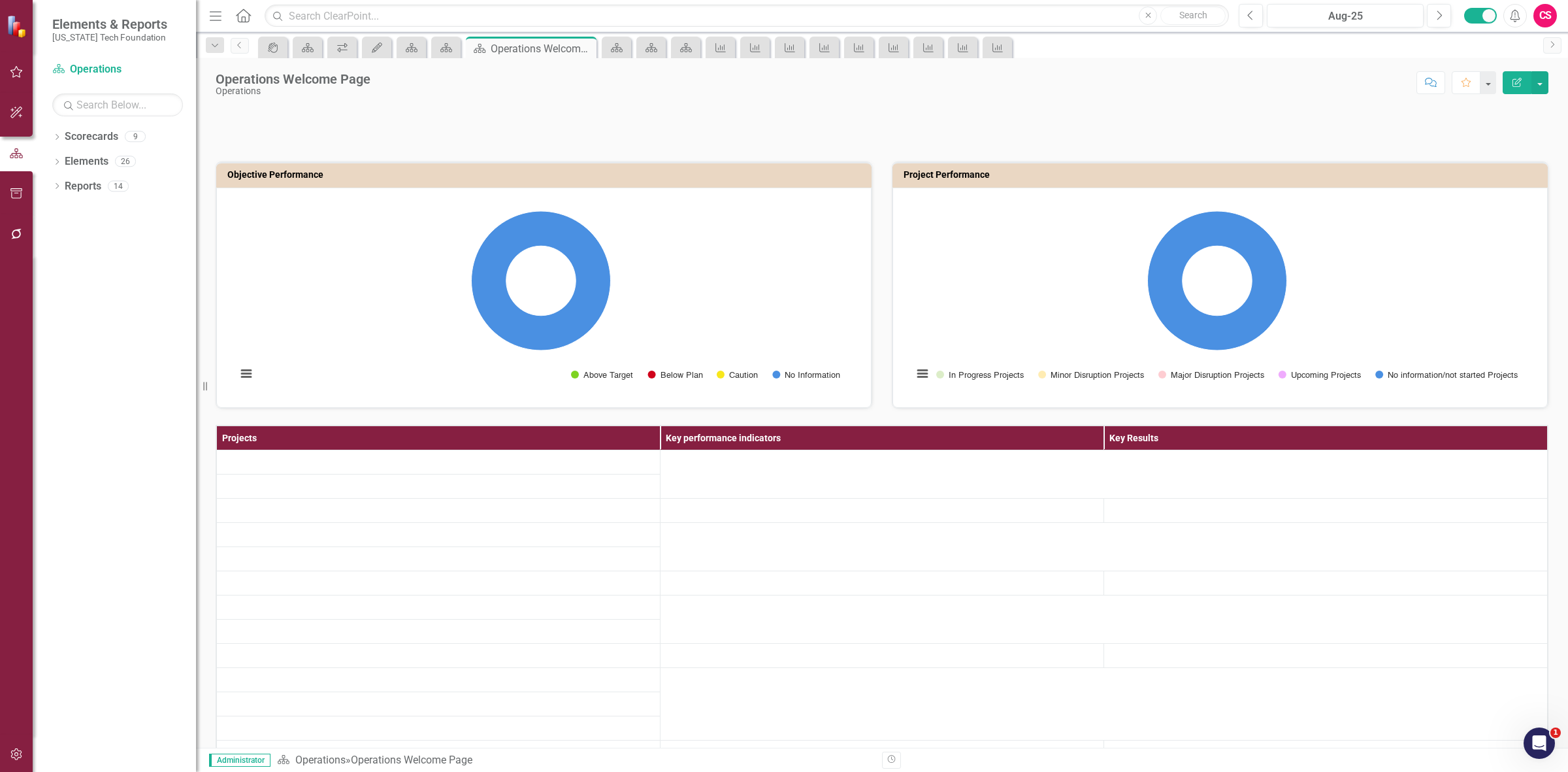
click at [1523, 83] on button "Edit Report" at bounding box center [1517, 82] width 29 height 22
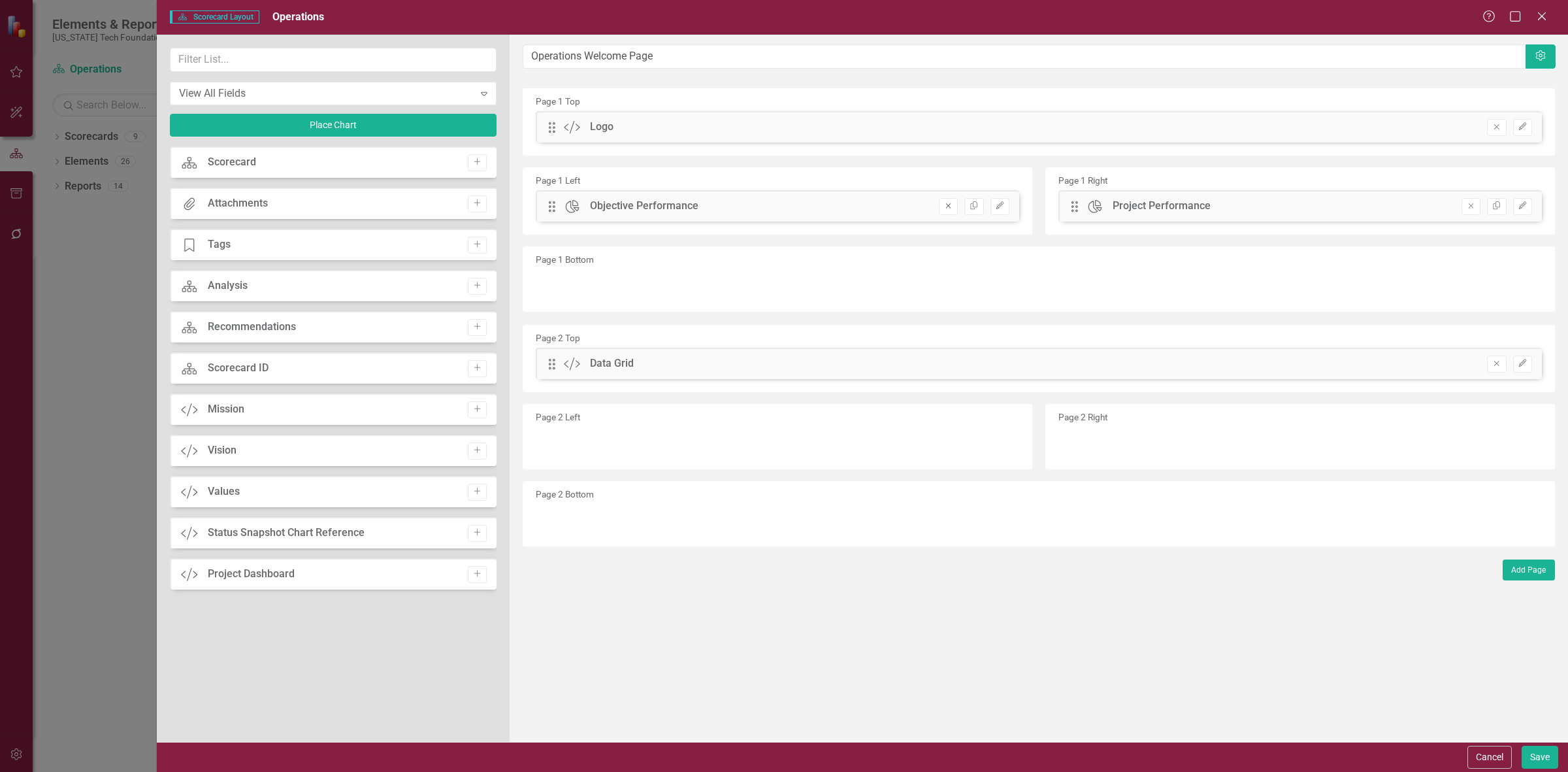
click at [947, 204] on icon "Remove" at bounding box center [948, 206] width 10 height 8
click at [1467, 203] on icon "Remove" at bounding box center [1470, 206] width 10 height 8
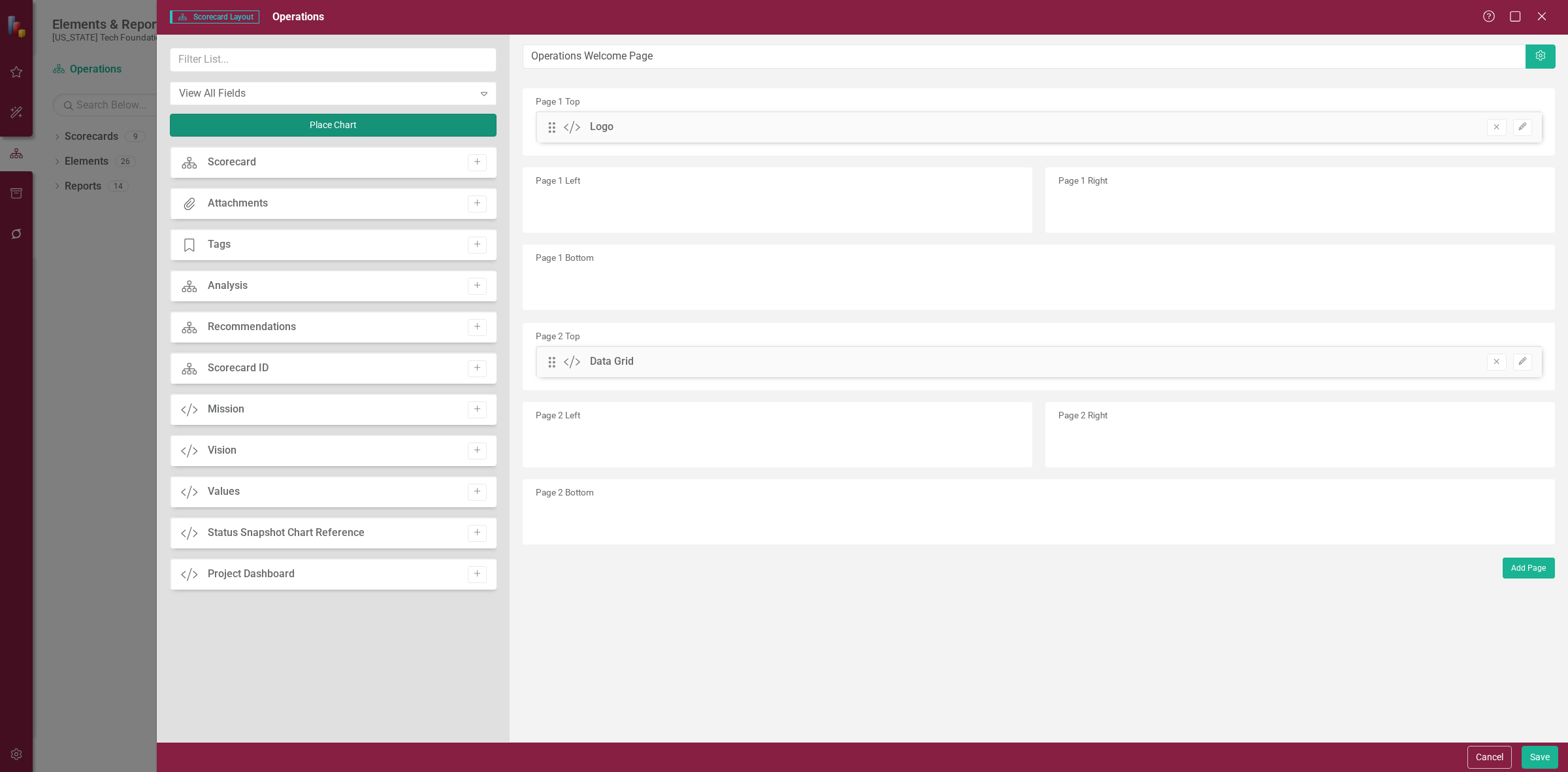
click at [273, 118] on button "Place Chart" at bounding box center [333, 125] width 327 height 22
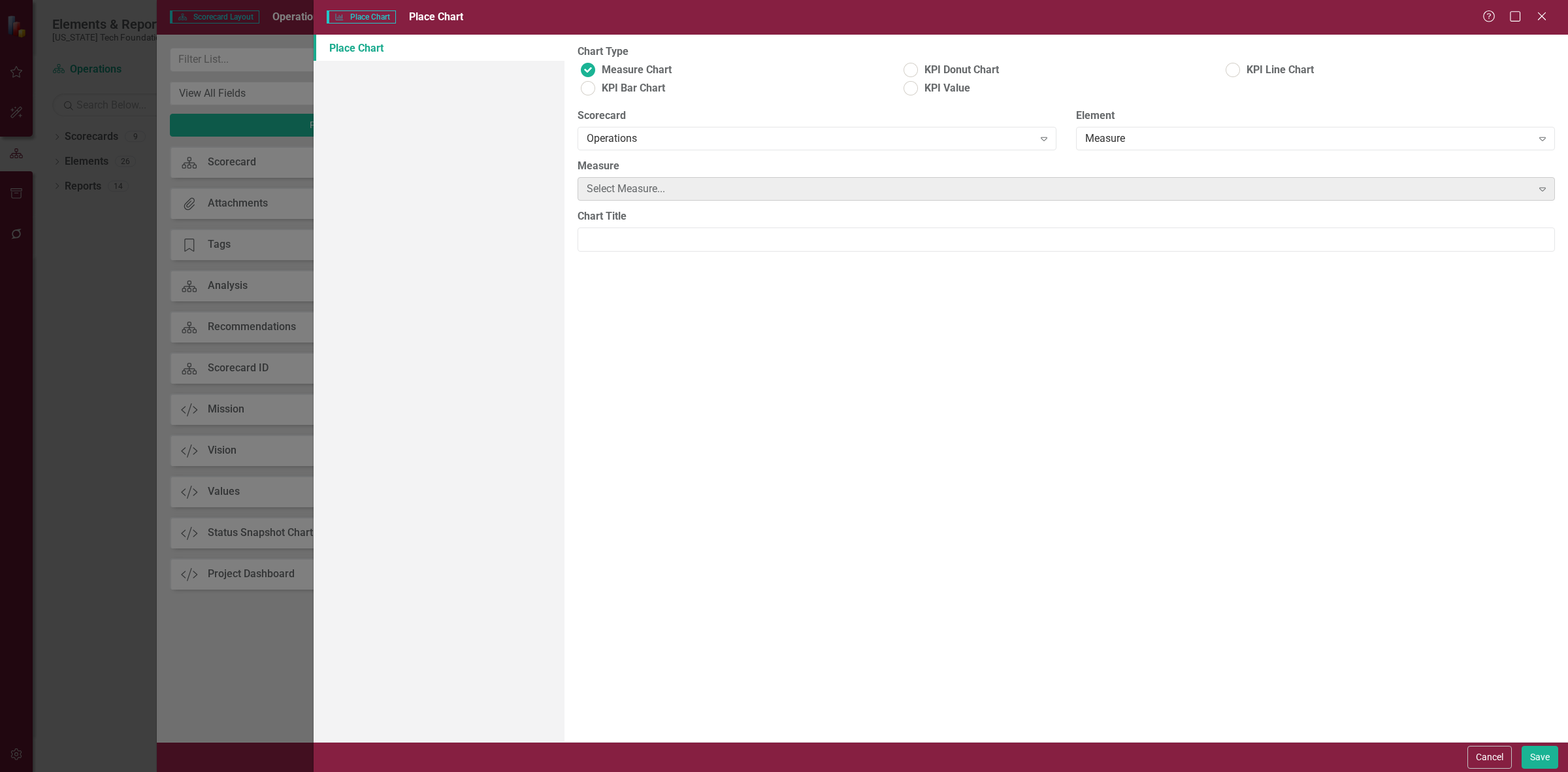
click at [654, 193] on div "Select Measure..." at bounding box center [1059, 189] width 945 height 15
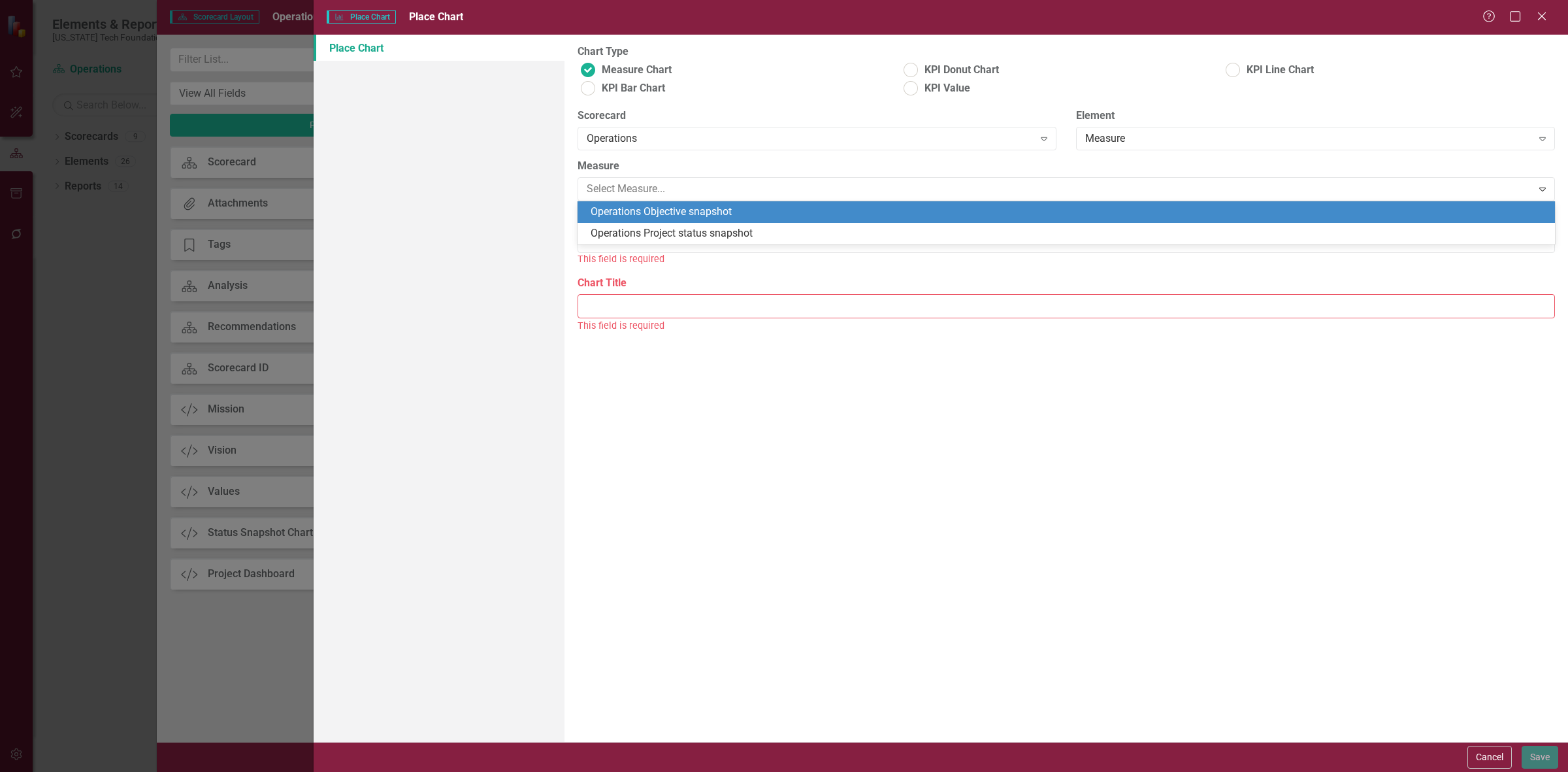
click at [645, 214] on div "Operations Objective snapshot" at bounding box center [1069, 212] width 957 height 15
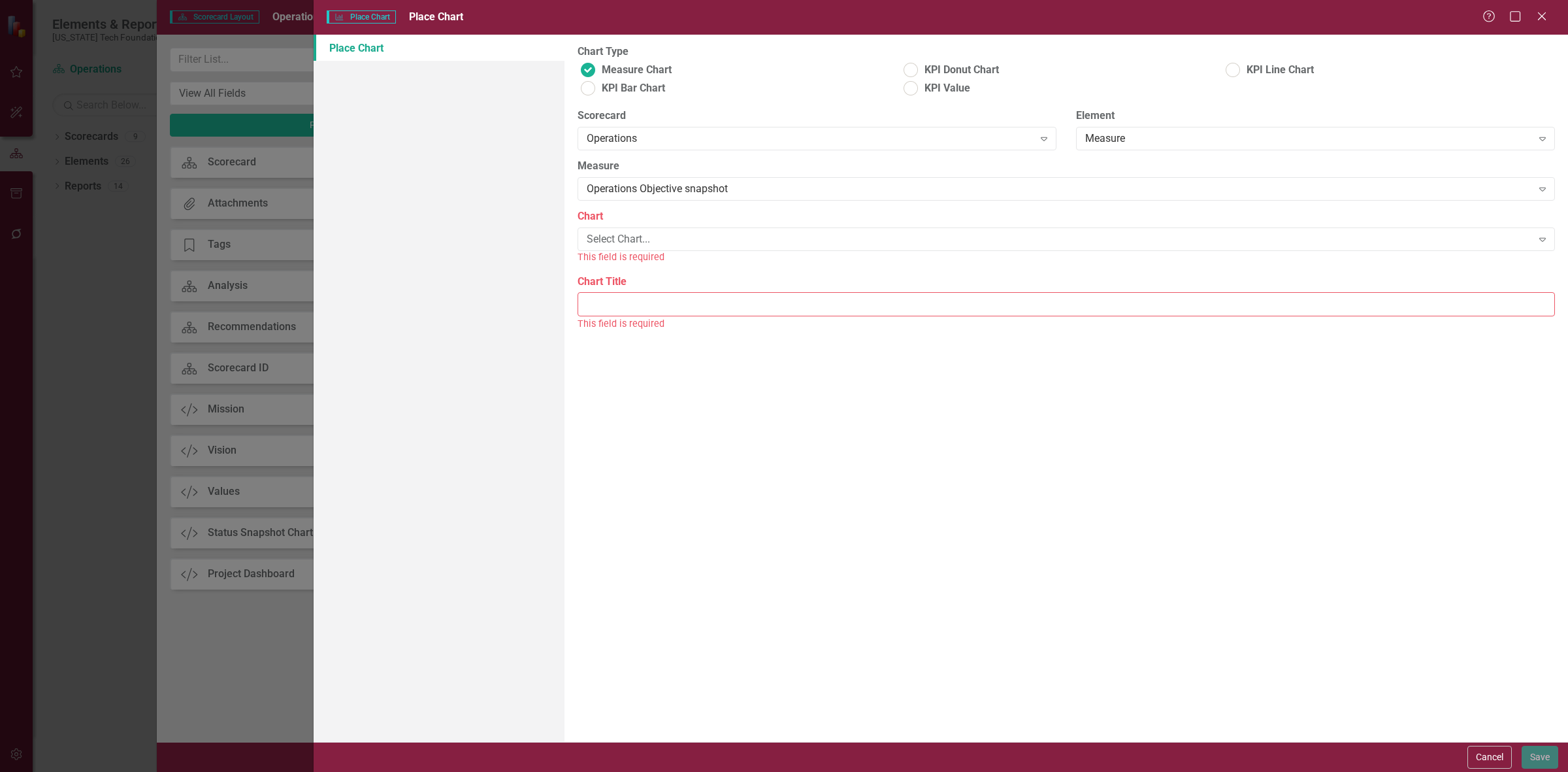
click at [644, 219] on label "Chart" at bounding box center [1065, 216] width 977 height 15
click at [647, 224] on label "Chart" at bounding box center [1065, 216] width 977 height 15
click at [650, 239] on div "Select Chart..." at bounding box center [1059, 239] width 945 height 15
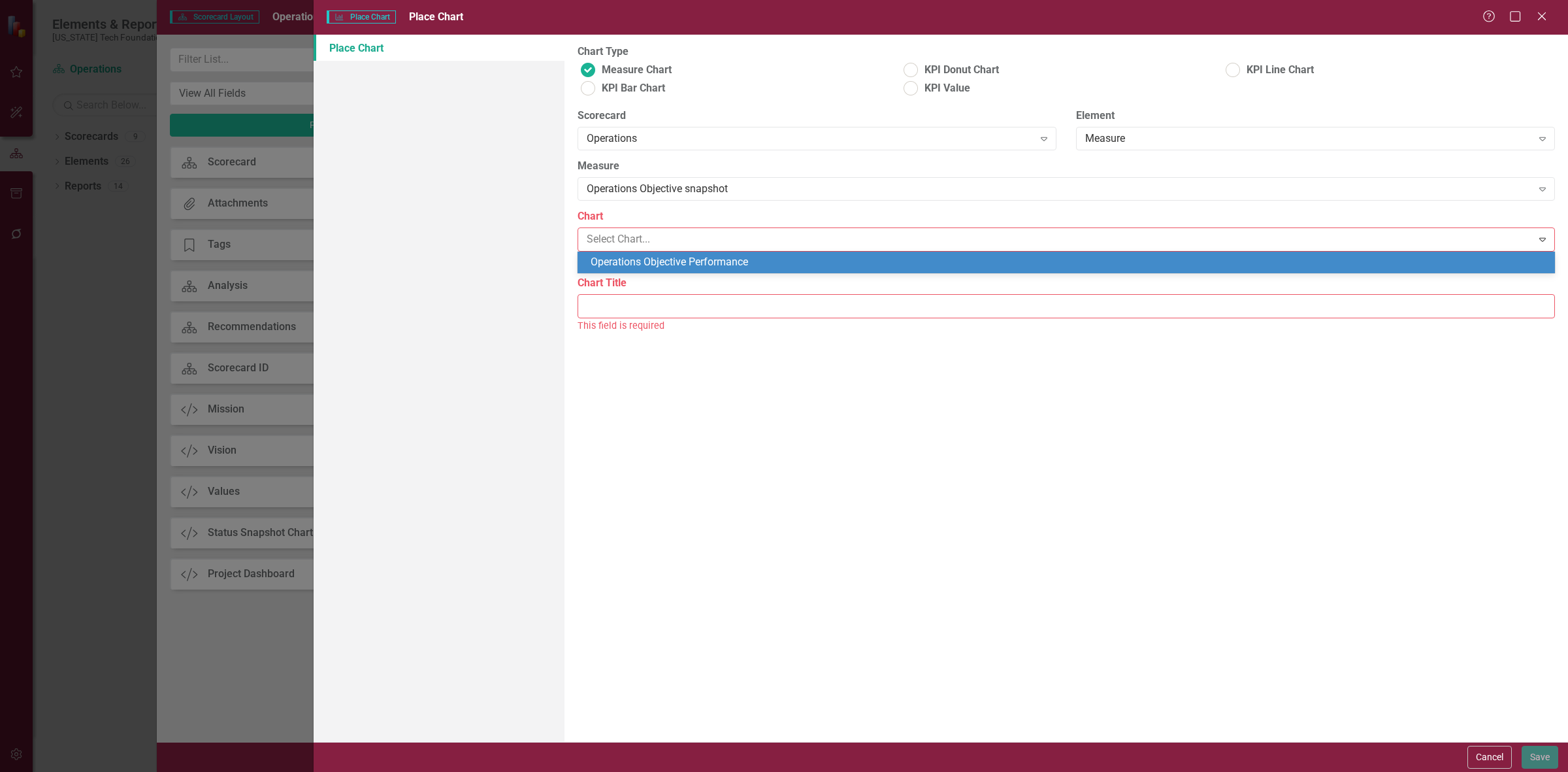
click at [651, 260] on div "Operations Objective Performance" at bounding box center [1069, 262] width 957 height 15
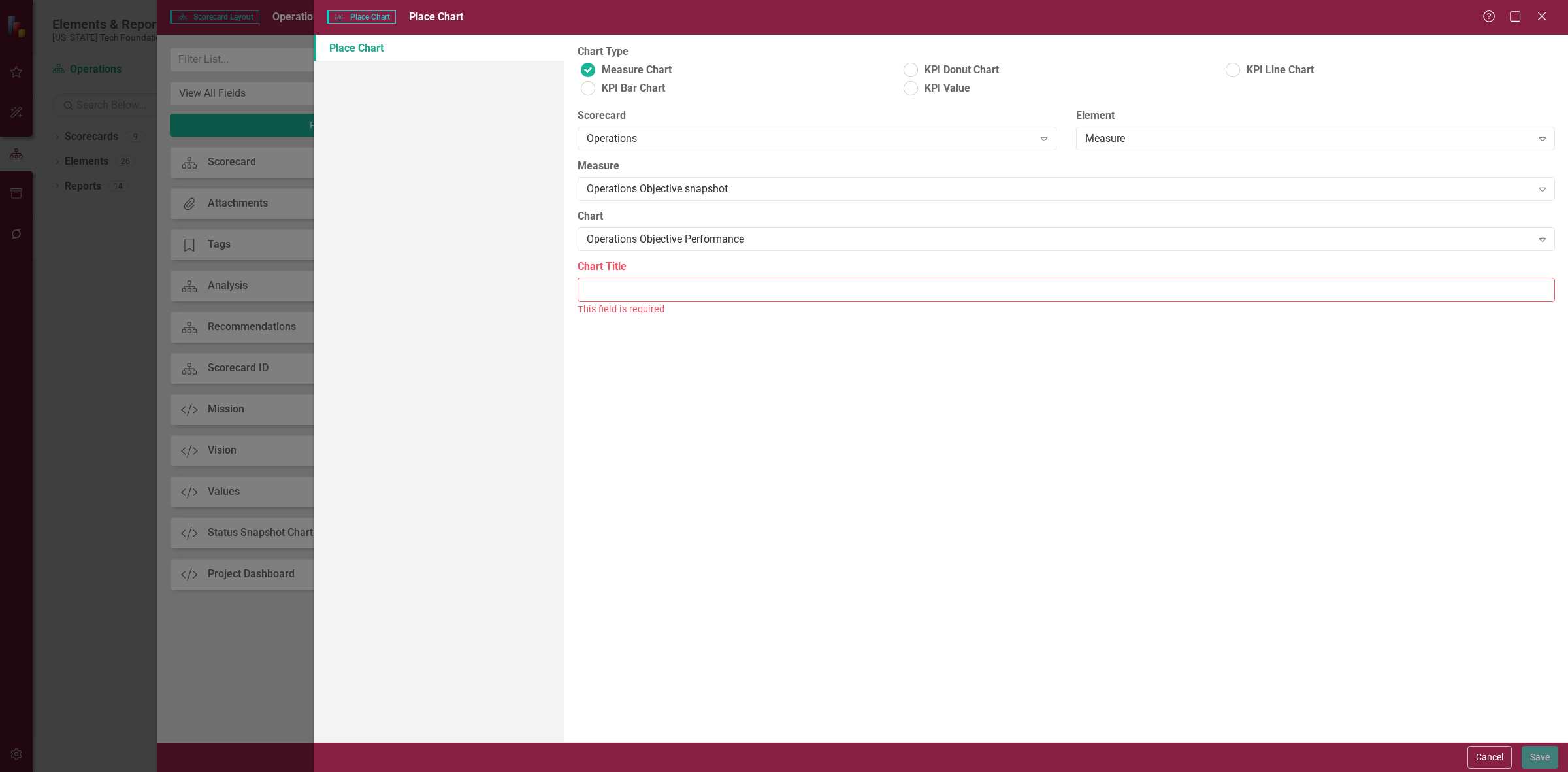
click at [638, 291] on input "Chart Title" at bounding box center [1065, 289] width 977 height 24
type input "Operations Objective Snapshot"
click at [1532, 755] on button "Save" at bounding box center [1539, 757] width 37 height 22
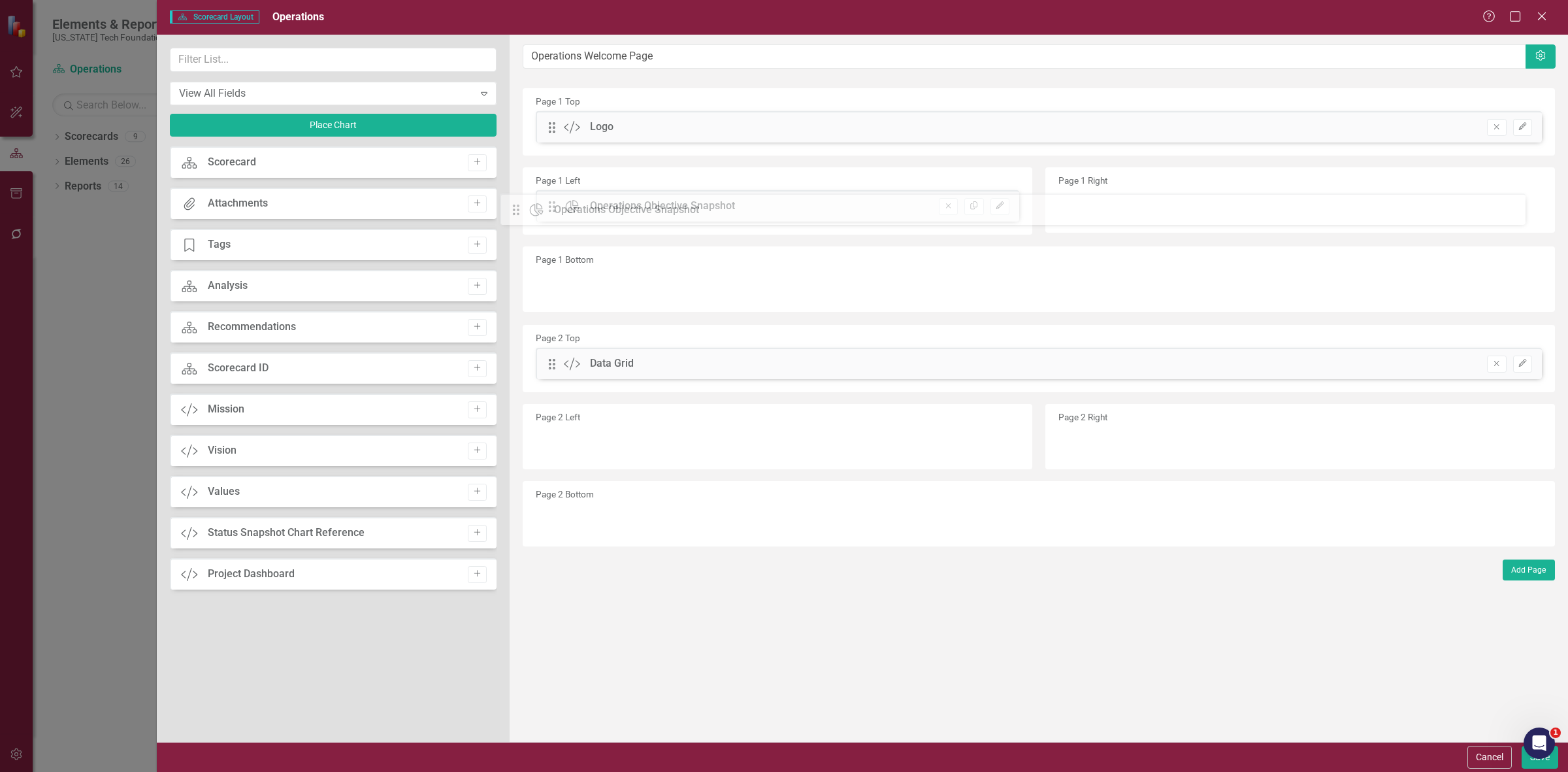
drag, startPoint x: 556, startPoint y: 126, endPoint x: 544, endPoint y: 224, distance: 98.7
click at [390, 118] on button "Place Chart" at bounding box center [333, 125] width 327 height 22
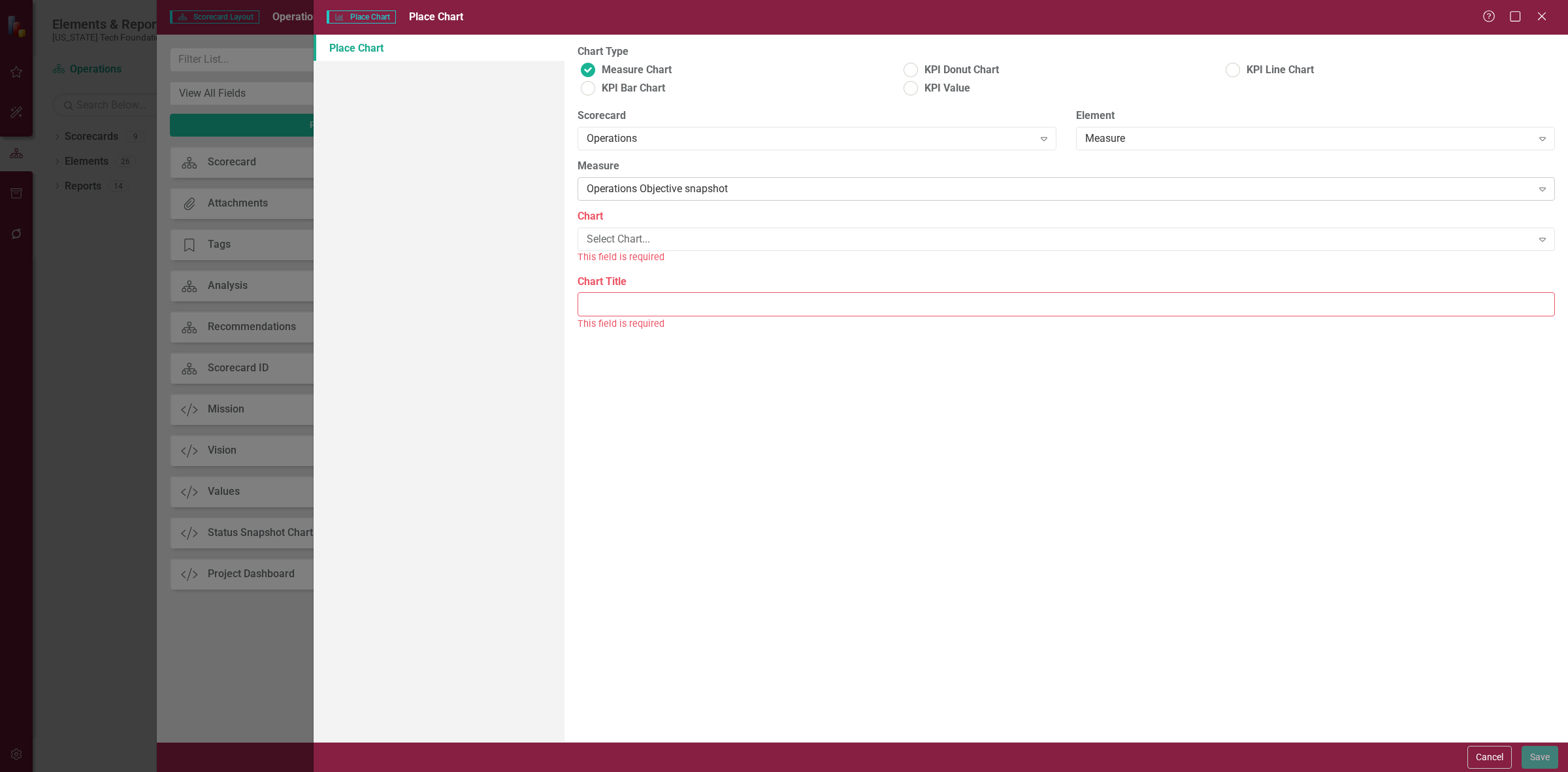
click at [634, 191] on div "Operations Objective snapshot" at bounding box center [1059, 189] width 945 height 15
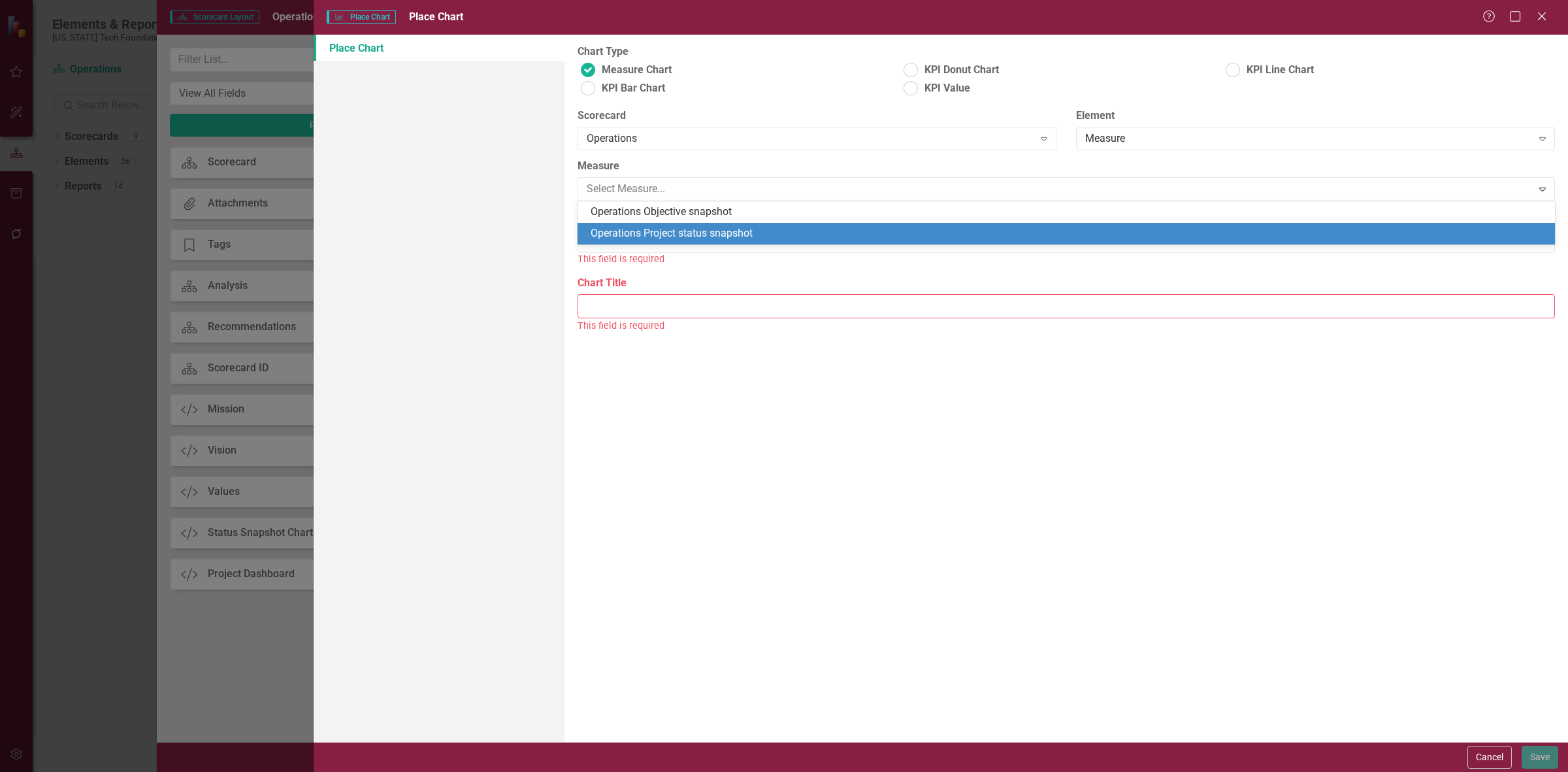
click at [643, 229] on div "Operations Project status snapshot" at bounding box center [1069, 233] width 957 height 15
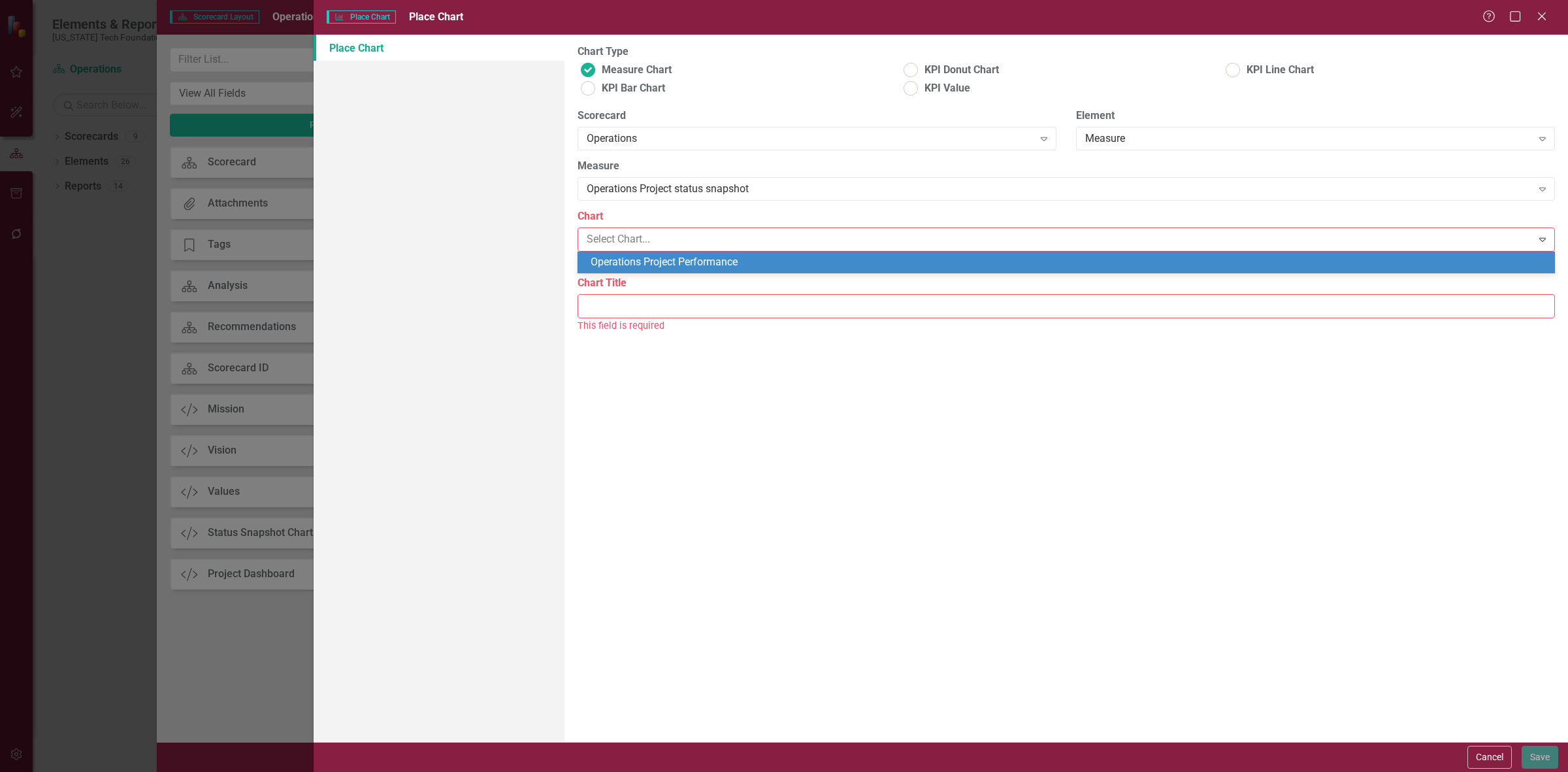
click at [624, 256] on div "Operations Project Performance" at bounding box center [1069, 262] width 957 height 15
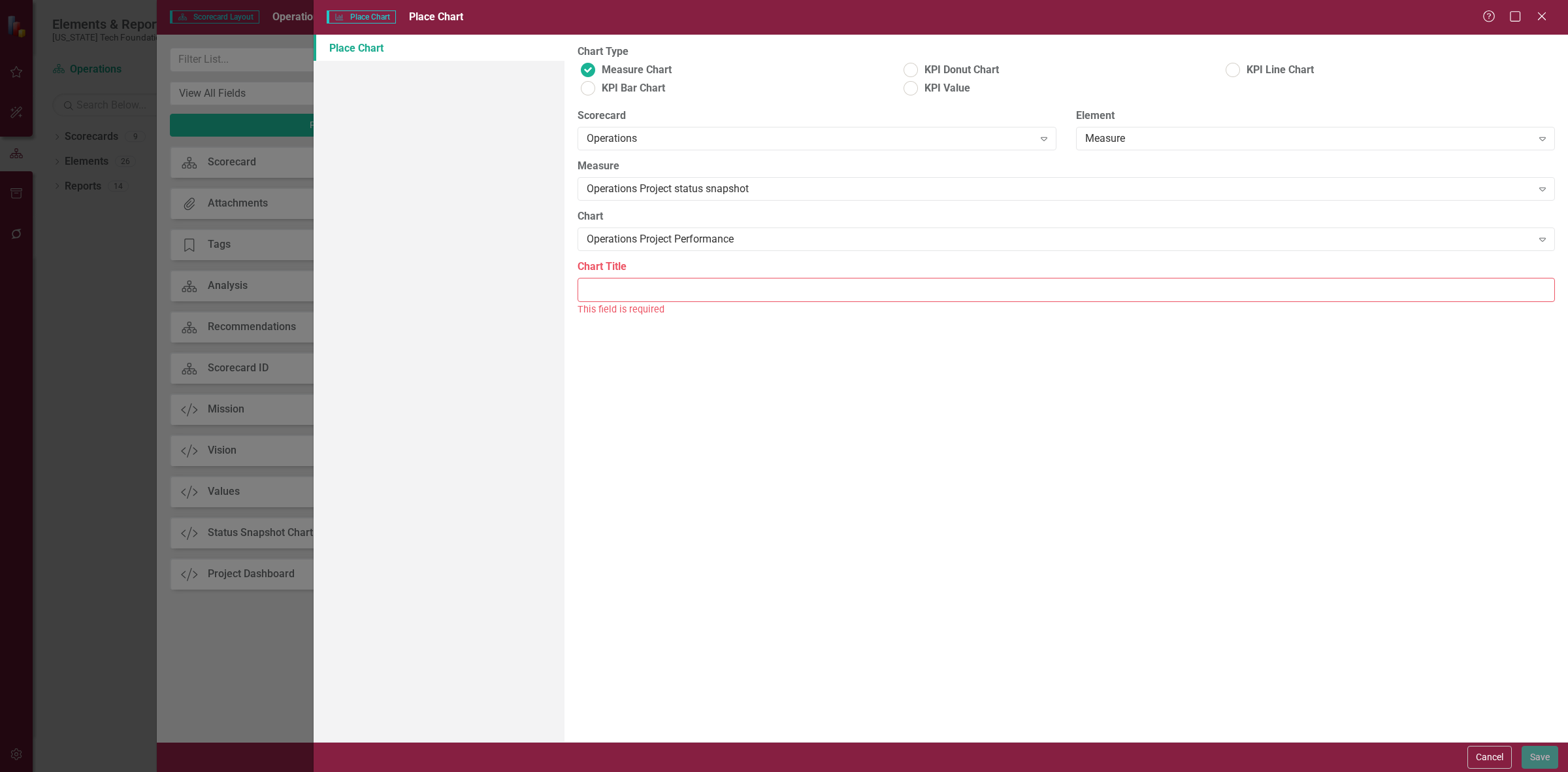
click at [628, 294] on input "Chart Title" at bounding box center [1065, 289] width 977 height 24
type input "Operations Project Performance"
click at [1533, 755] on button "Save" at bounding box center [1539, 757] width 37 height 22
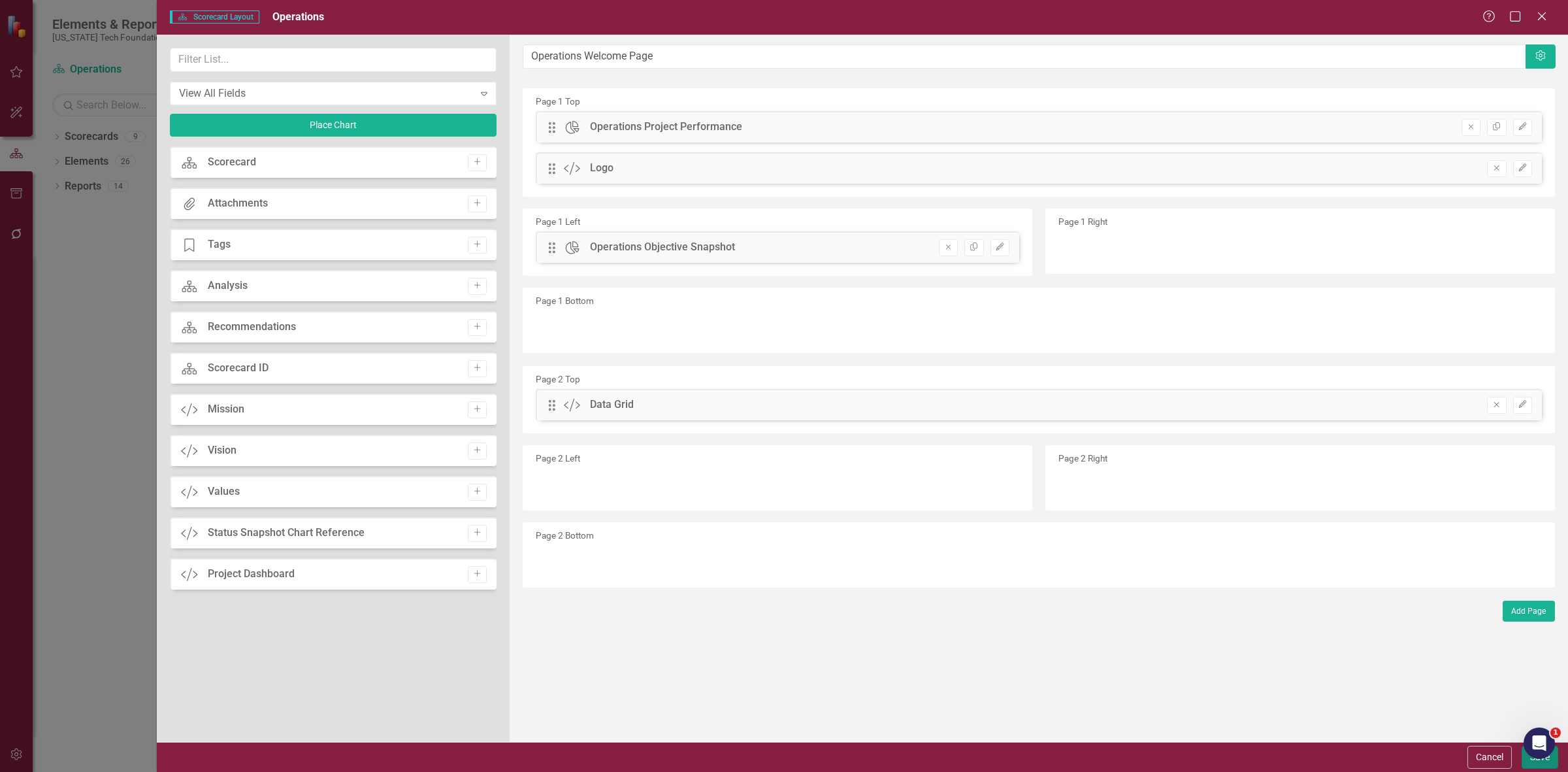
click at [1529, 763] on button "Save" at bounding box center [1539, 757] width 37 height 22
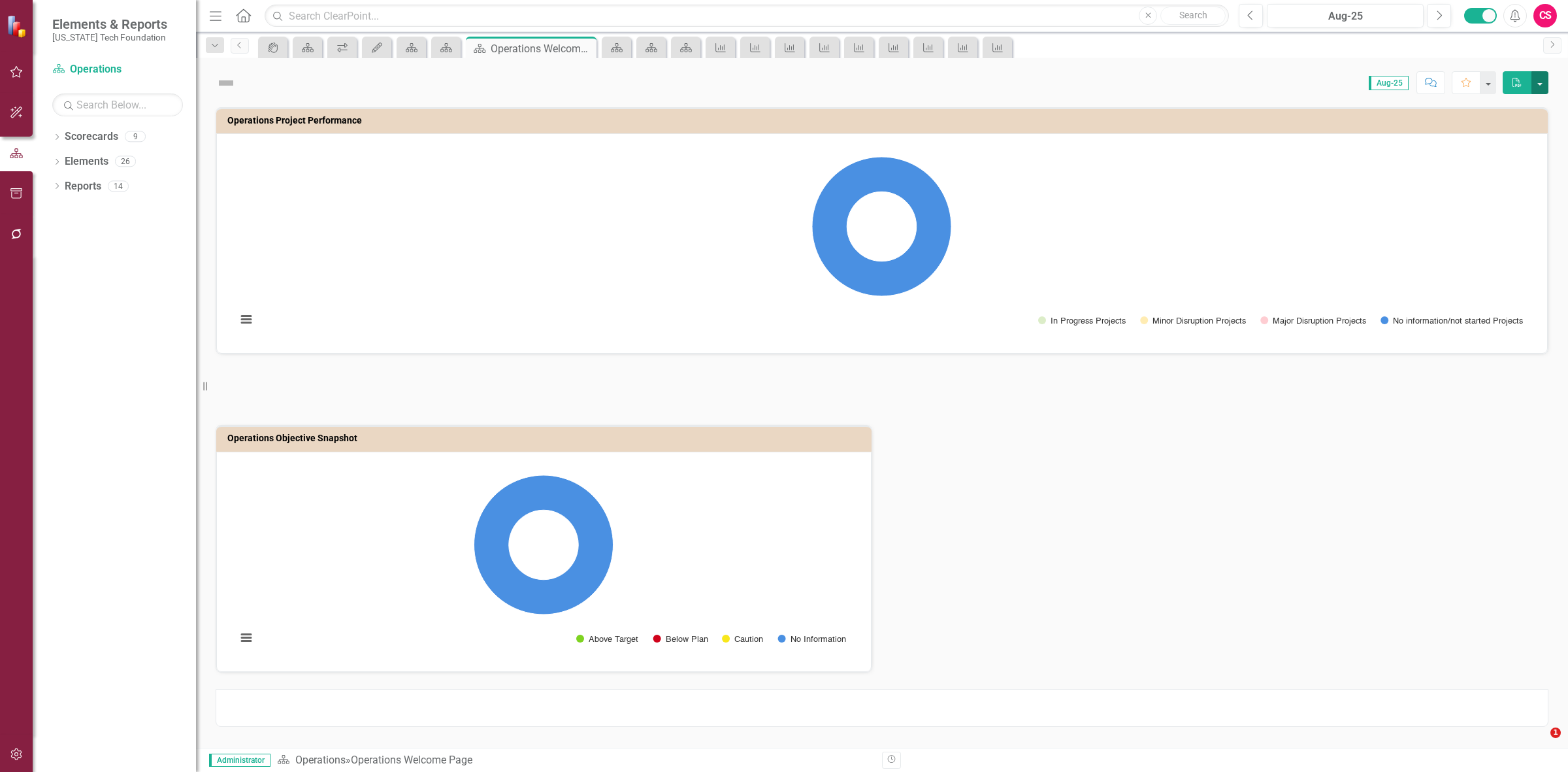
click at [1540, 88] on button "button" at bounding box center [1539, 82] width 17 height 22
click at [1522, 81] on icon "Edit Report" at bounding box center [1517, 83] width 12 height 9
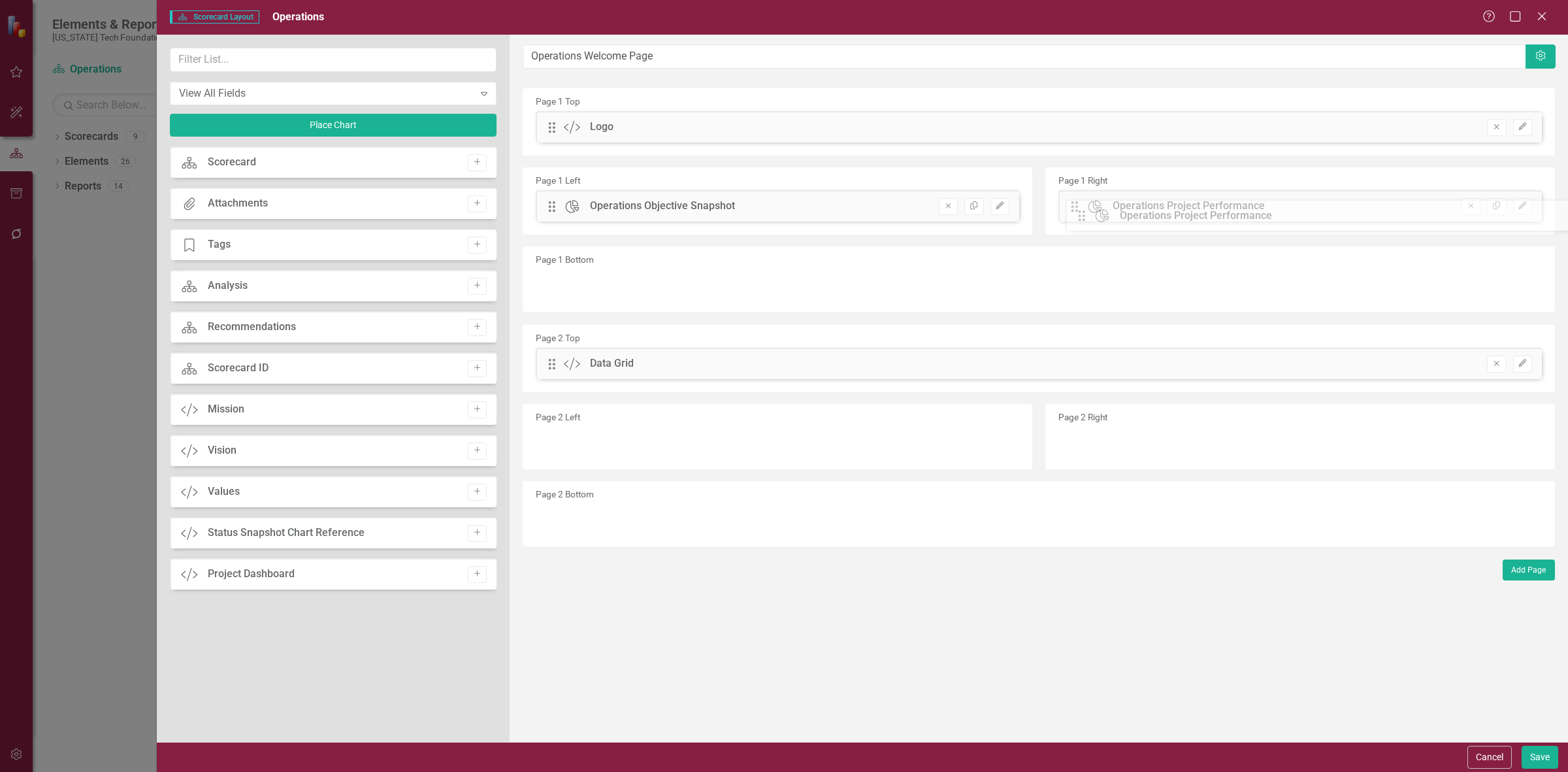
drag, startPoint x: 547, startPoint y: 123, endPoint x: 1089, endPoint y: 197, distance: 547.0
click at [1529, 756] on button "Save" at bounding box center [1539, 757] width 37 height 22
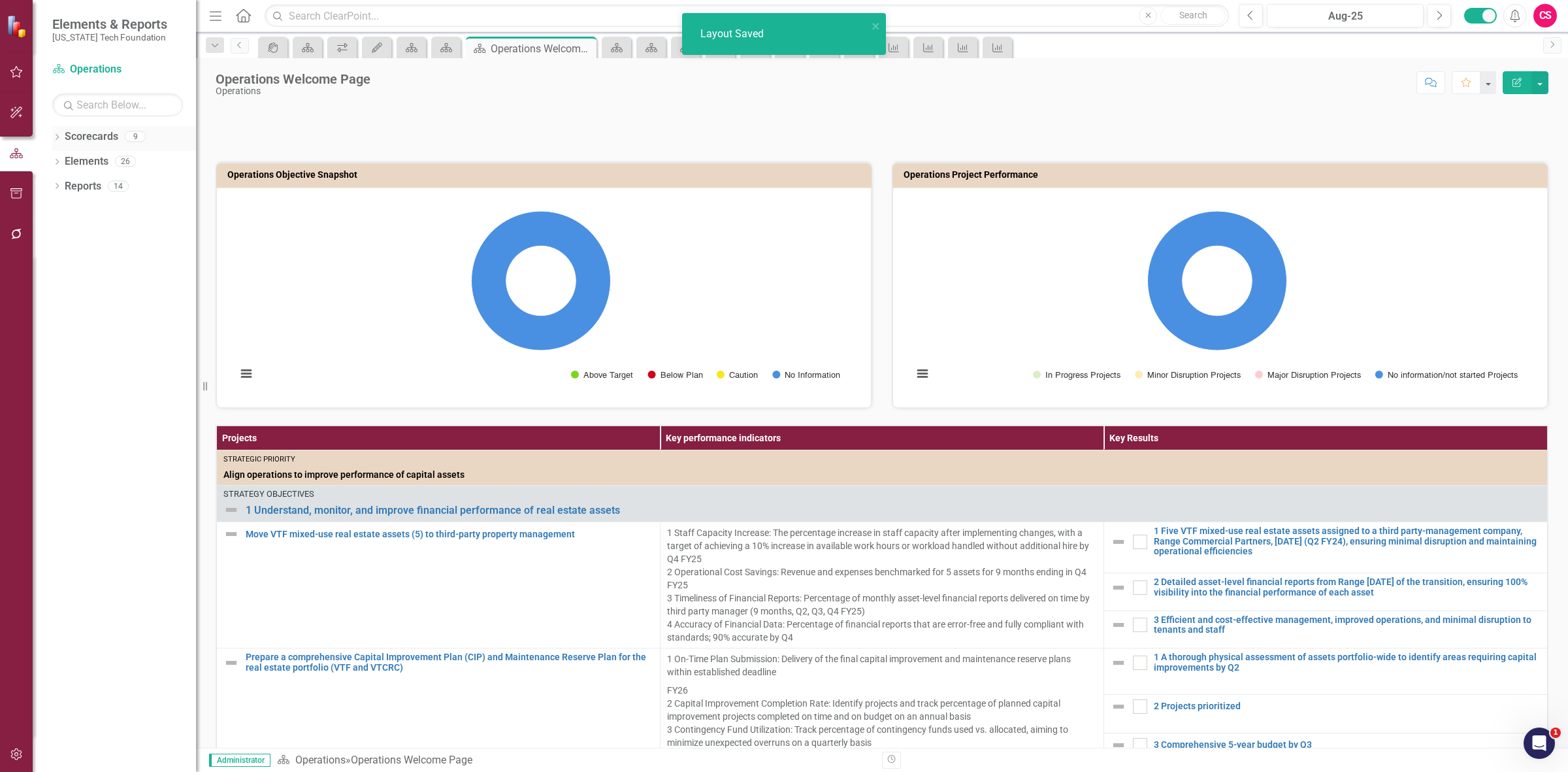
click at [98, 137] on link "Scorecards" at bounding box center [92, 136] width 54 height 15
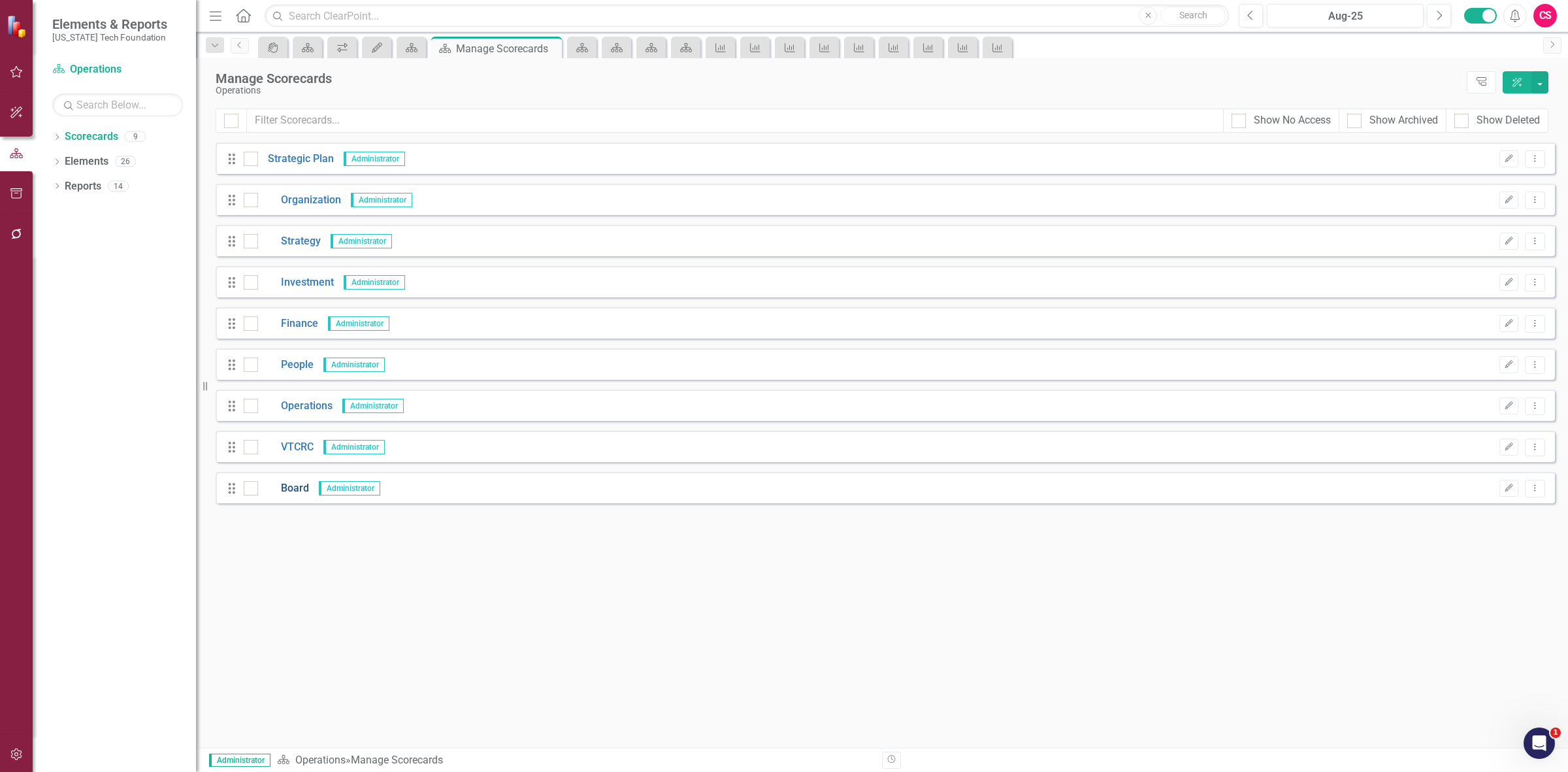
click at [297, 486] on link "Board" at bounding box center [284, 488] width 51 height 15
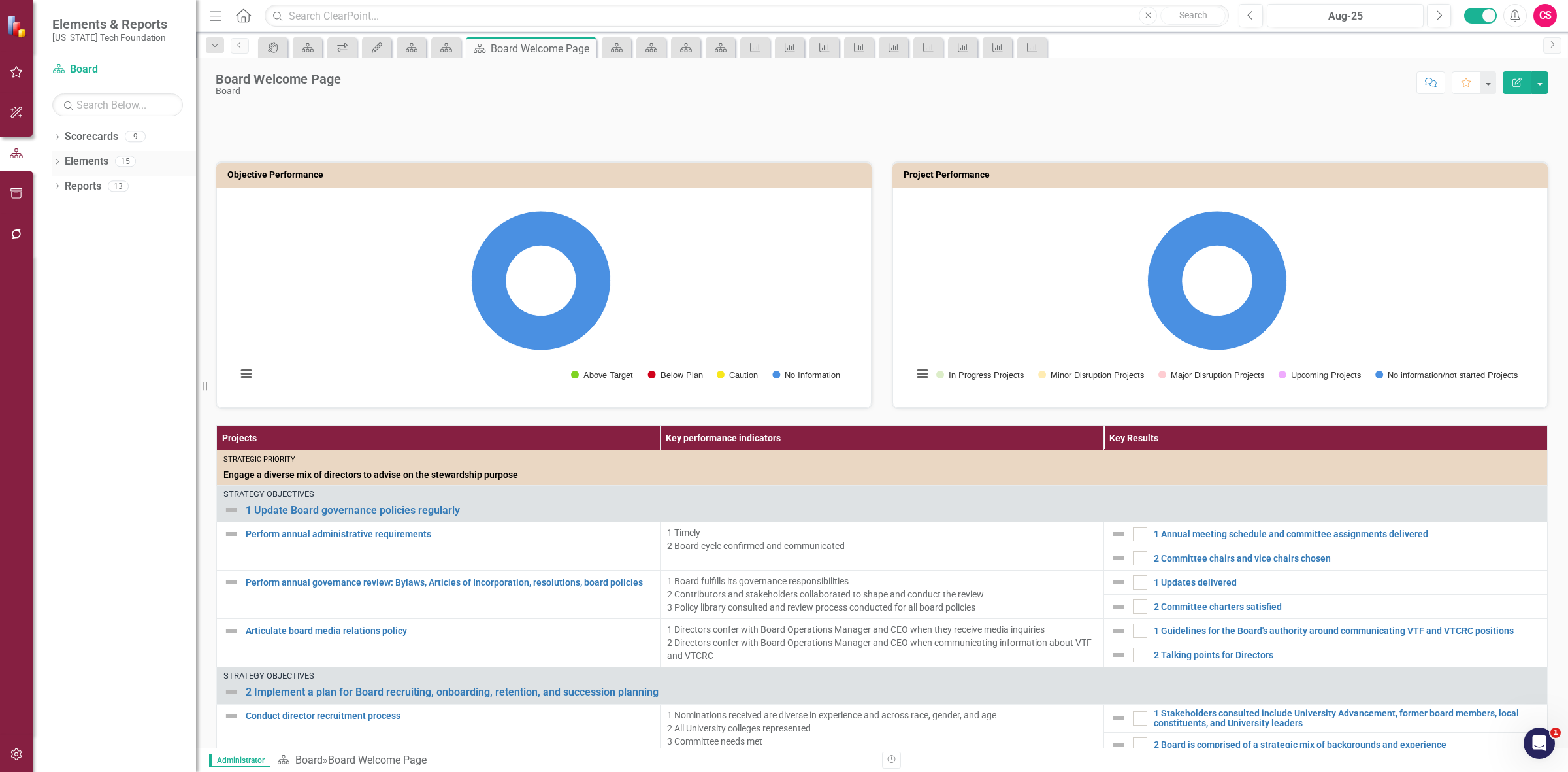
click at [88, 161] on link "Elements" at bounding box center [86, 162] width 44 height 15
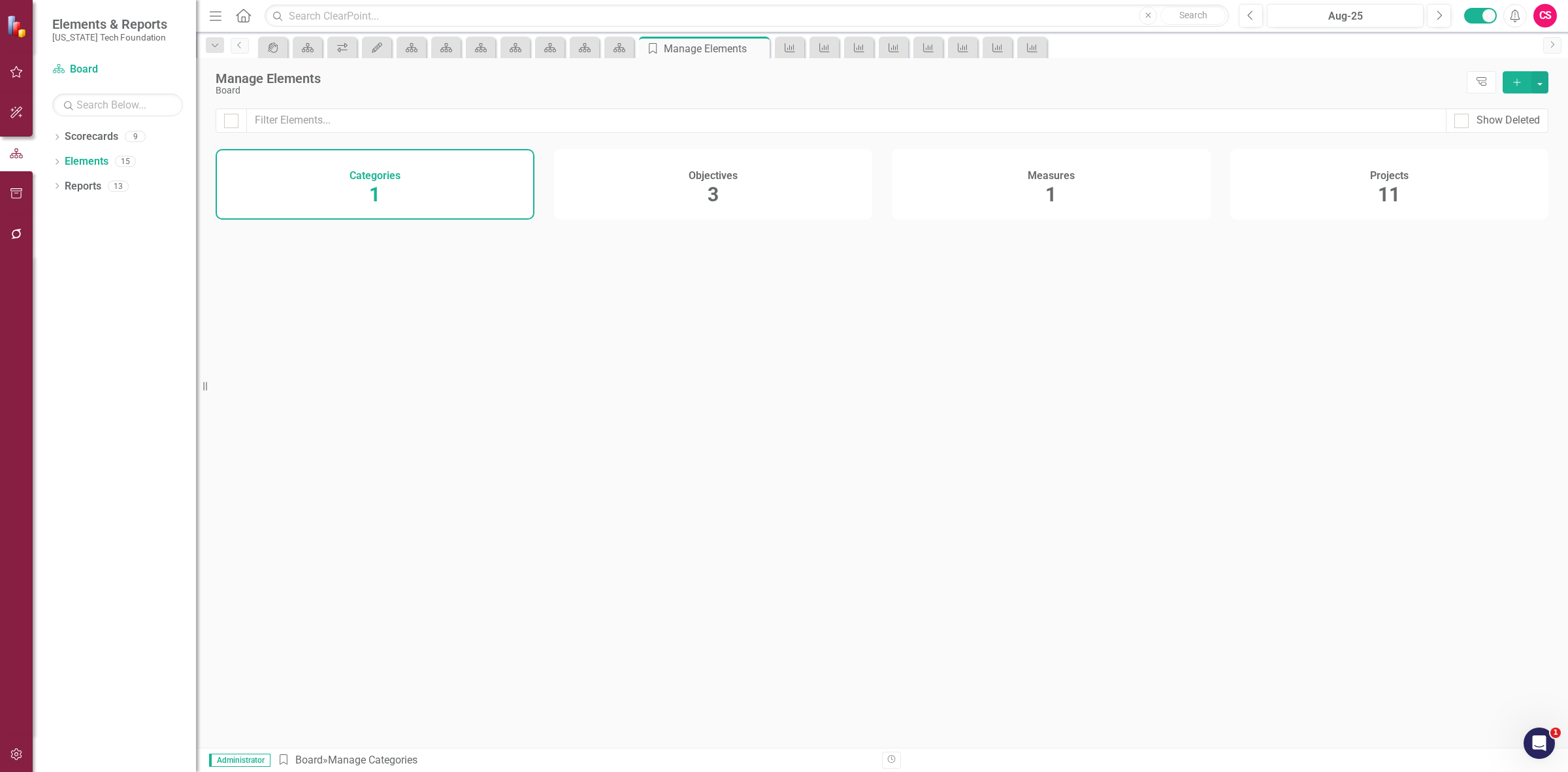
click at [978, 181] on div "Measures 1" at bounding box center [1051, 184] width 319 height 71
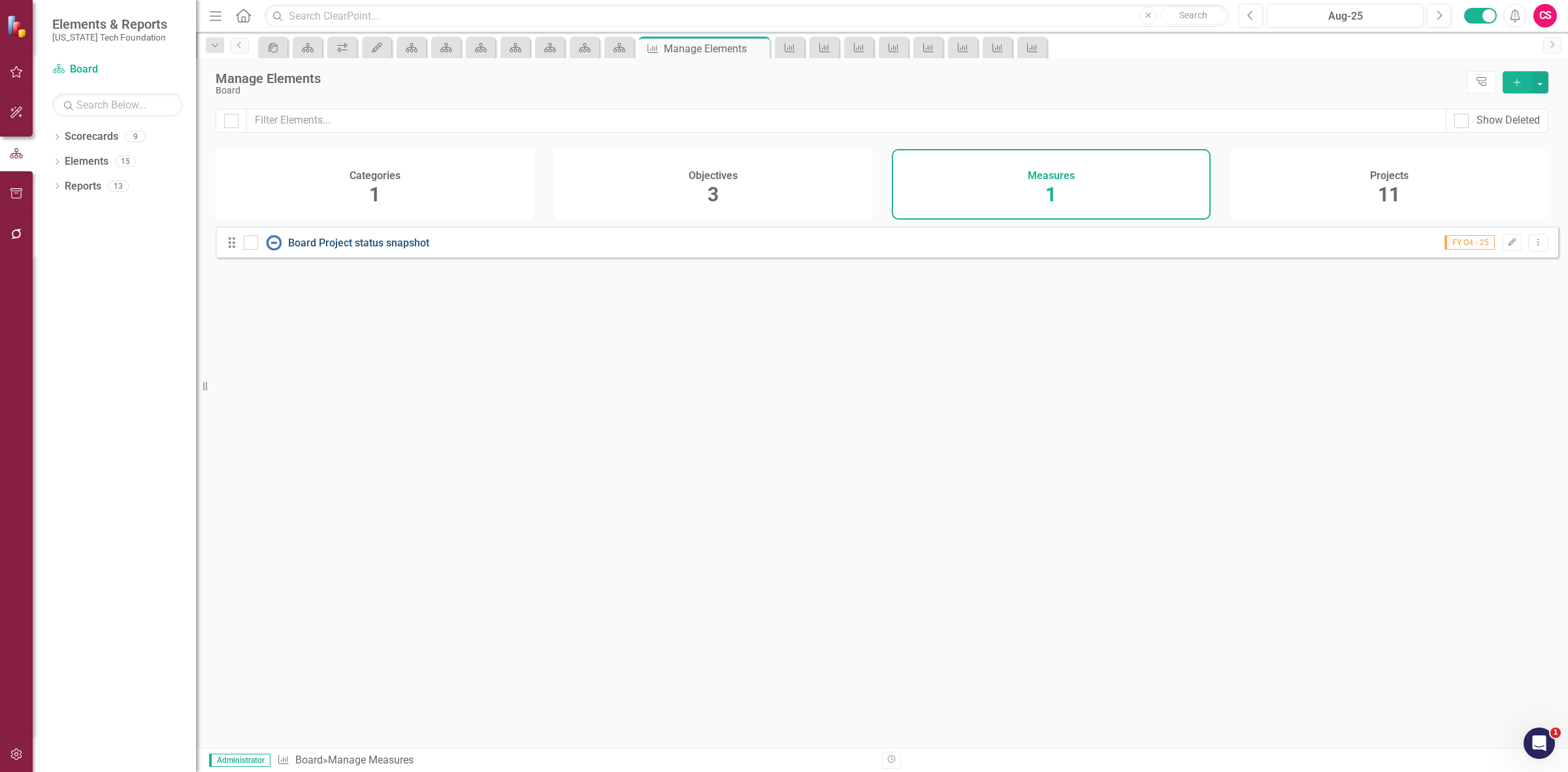
click at [330, 249] on link "Board Project status snapshot" at bounding box center [358, 242] width 141 height 13
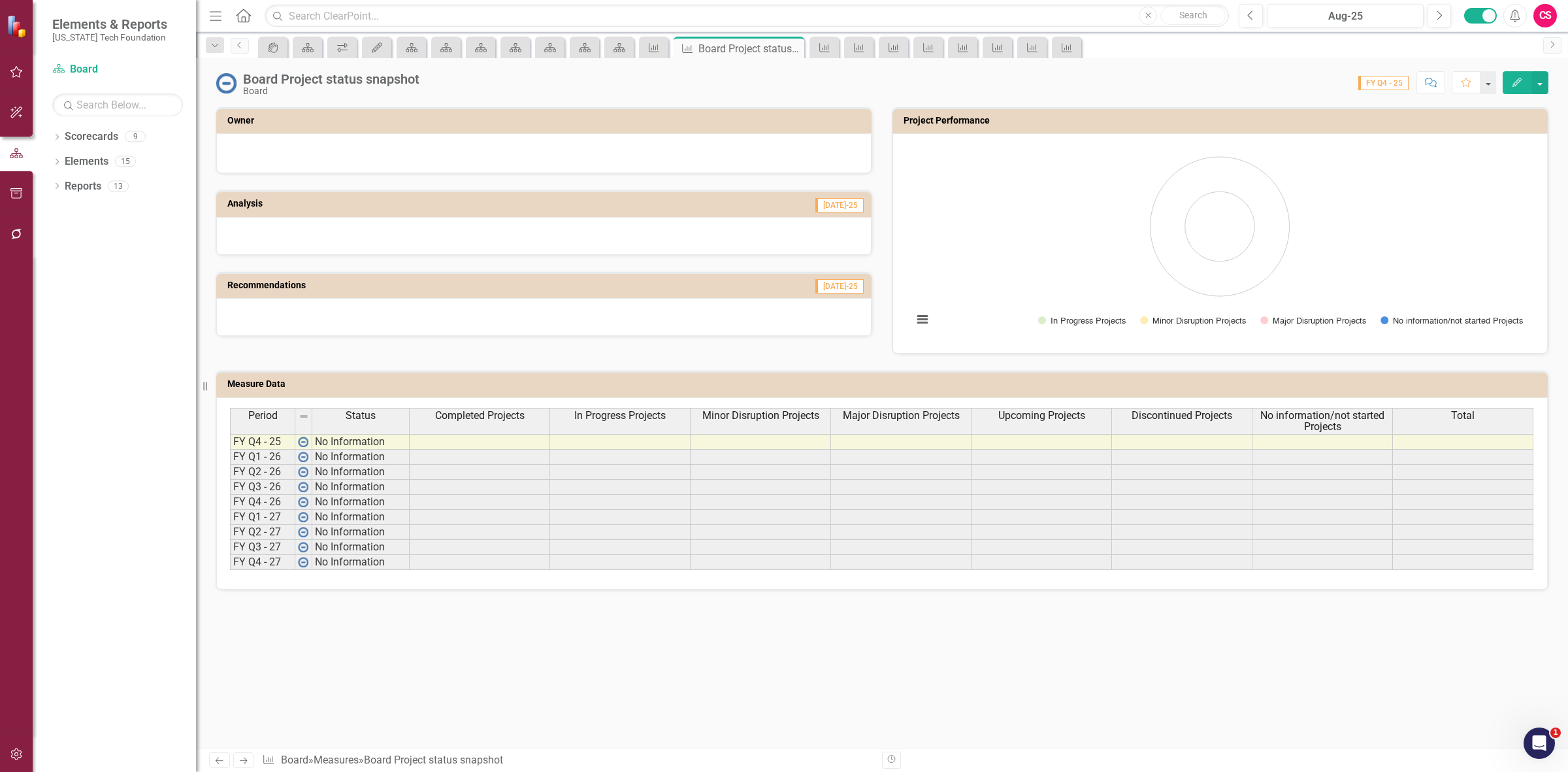
click at [504, 419] on span "Completed Projects" at bounding box center [480, 415] width 90 height 12
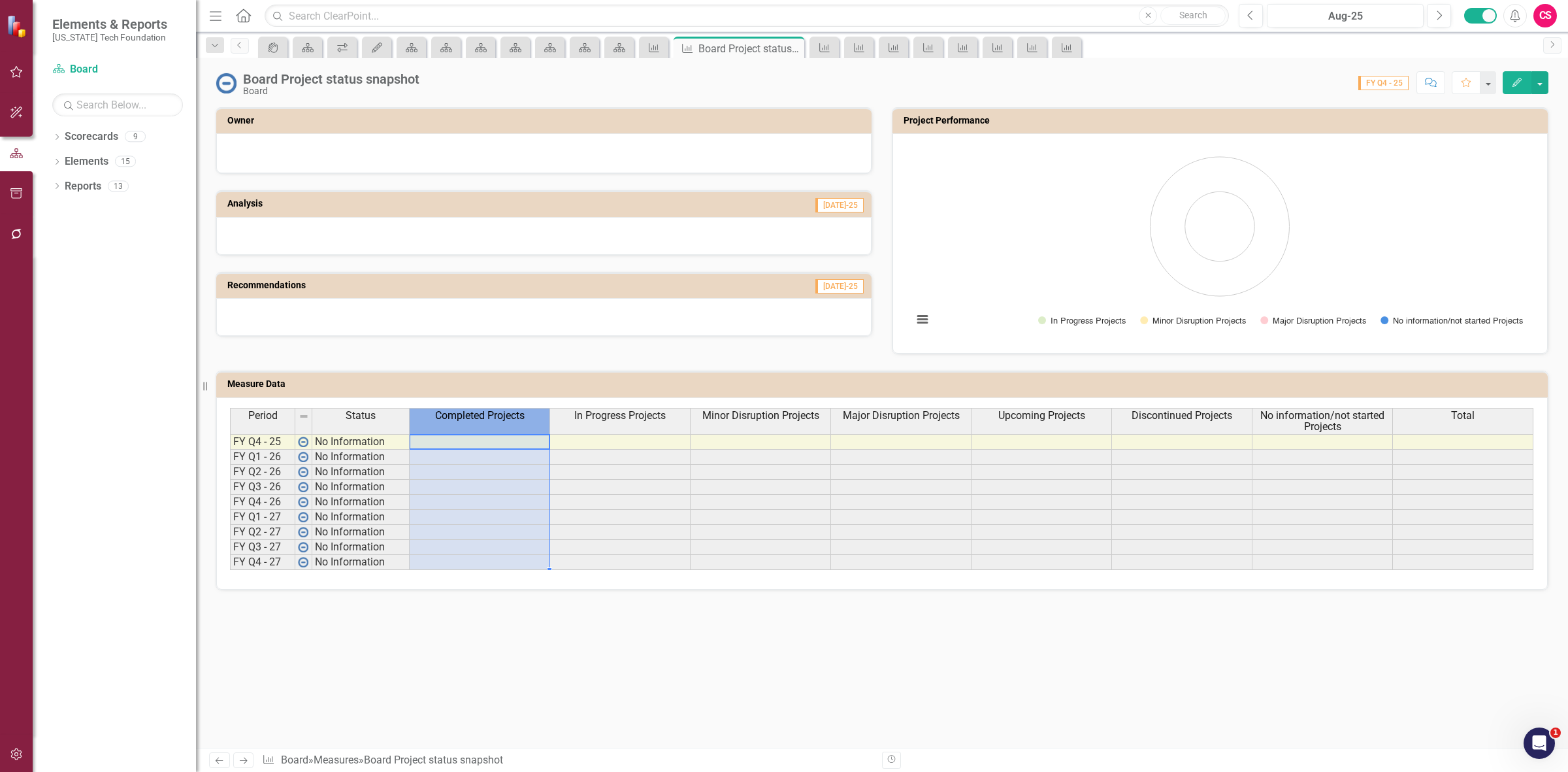
click at [501, 419] on span "Completed Projects" at bounding box center [480, 415] width 90 height 12
click at [504, 421] on span "Completed Projects" at bounding box center [480, 415] width 90 height 12
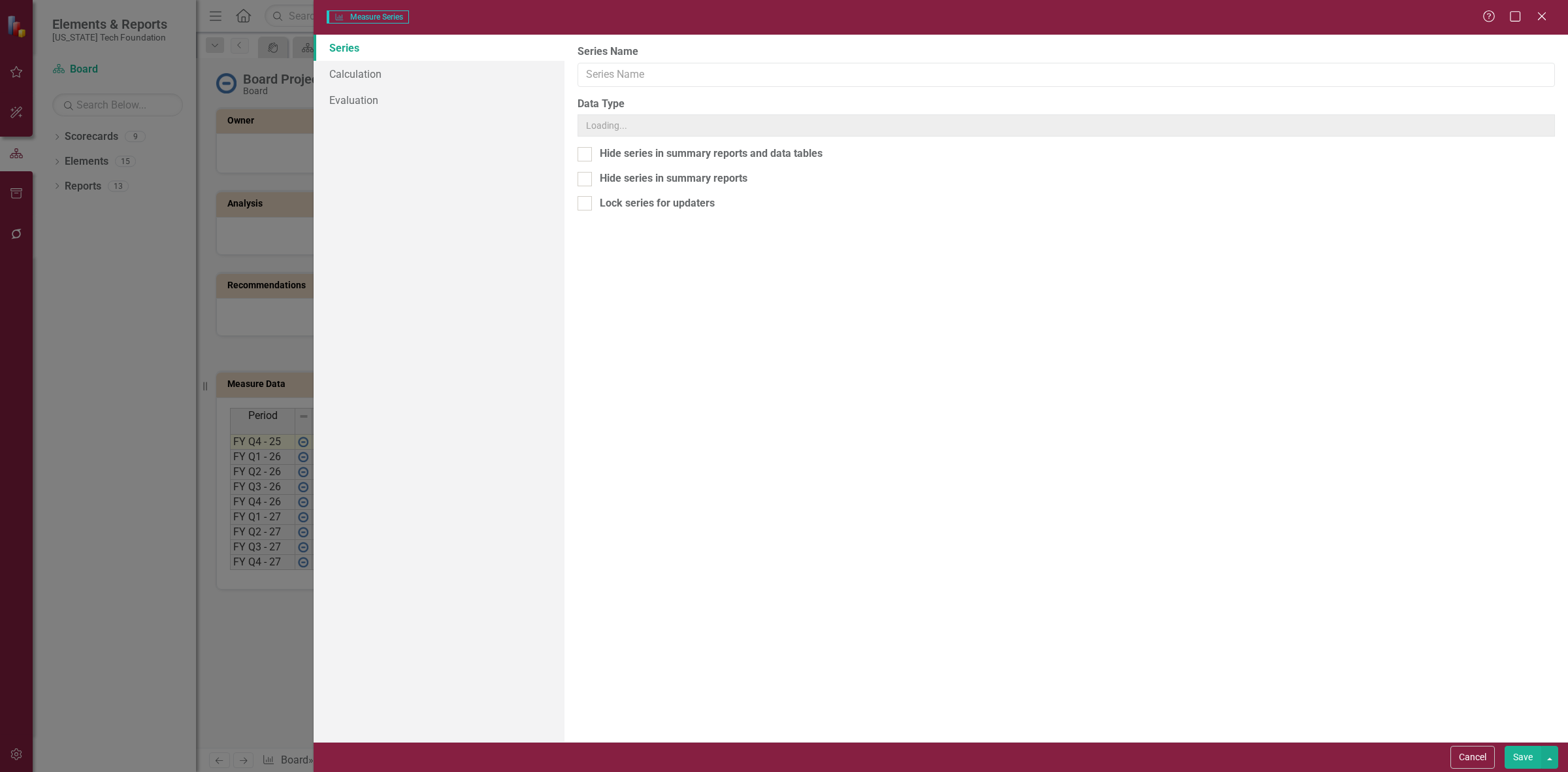
type input "Completed Projects"
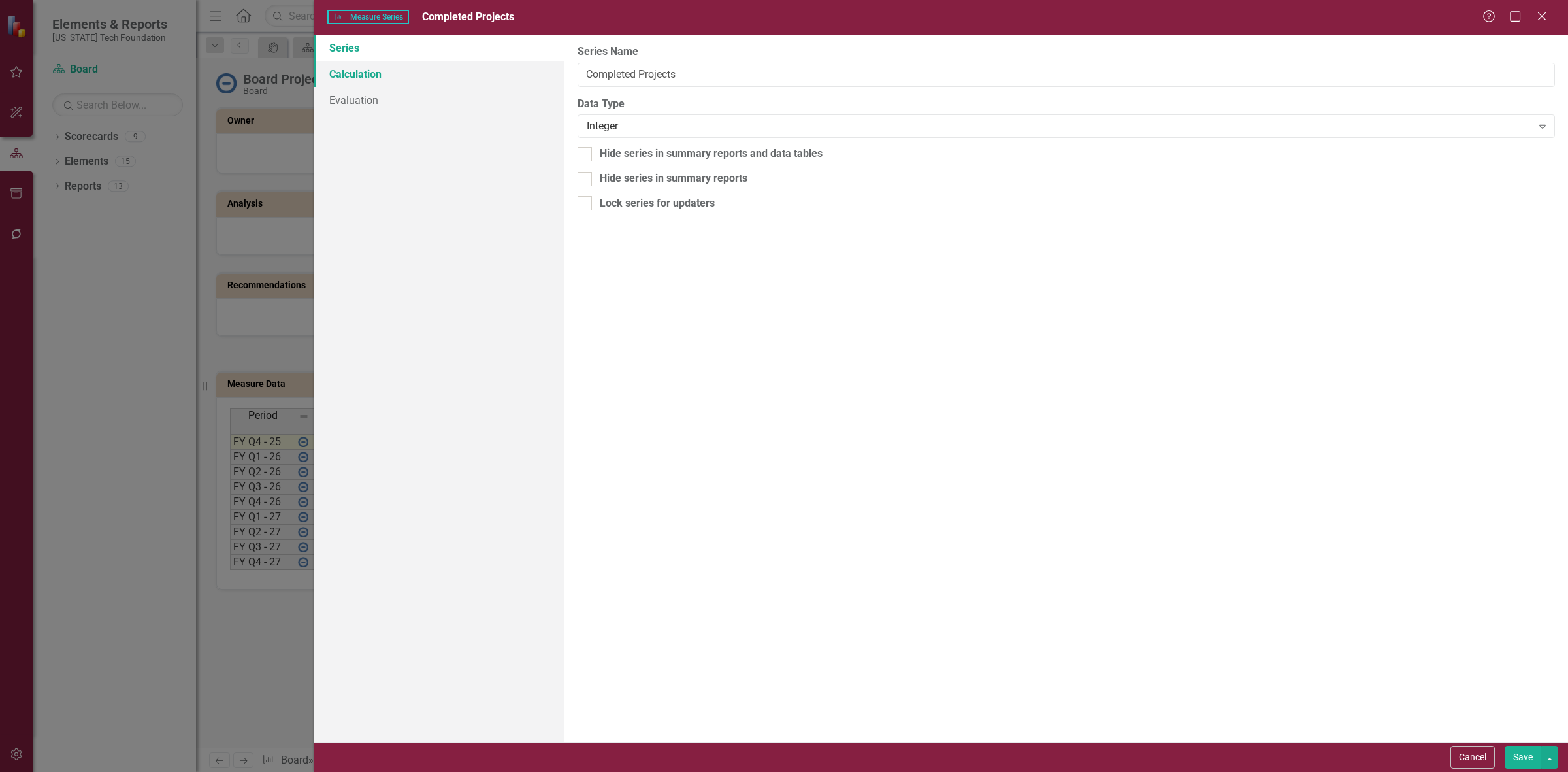
click at [471, 68] on link "Calculation" at bounding box center [439, 74] width 251 height 26
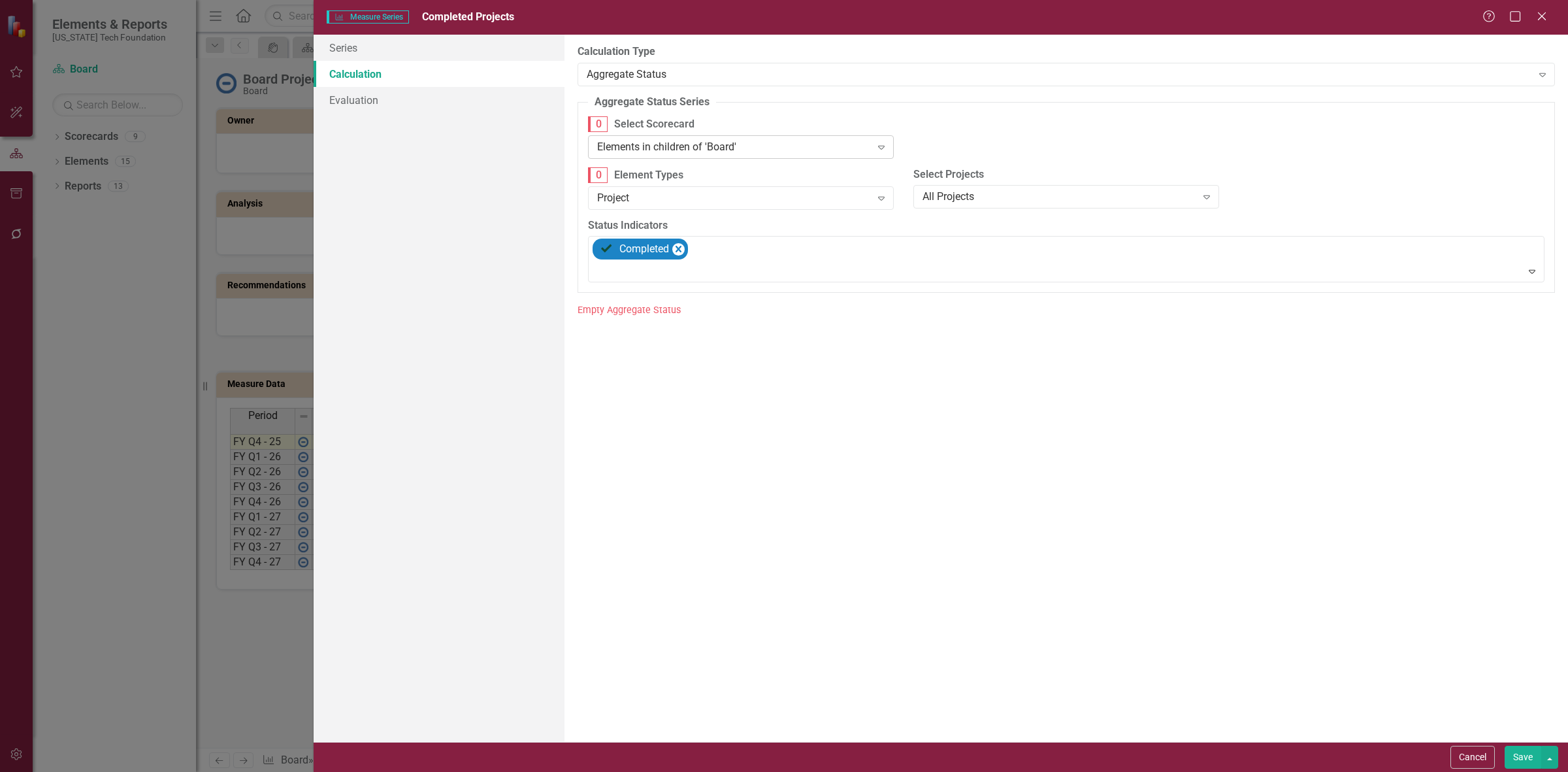
click at [643, 143] on div "Elements in children of 'Board'" at bounding box center [733, 146] width 274 height 15
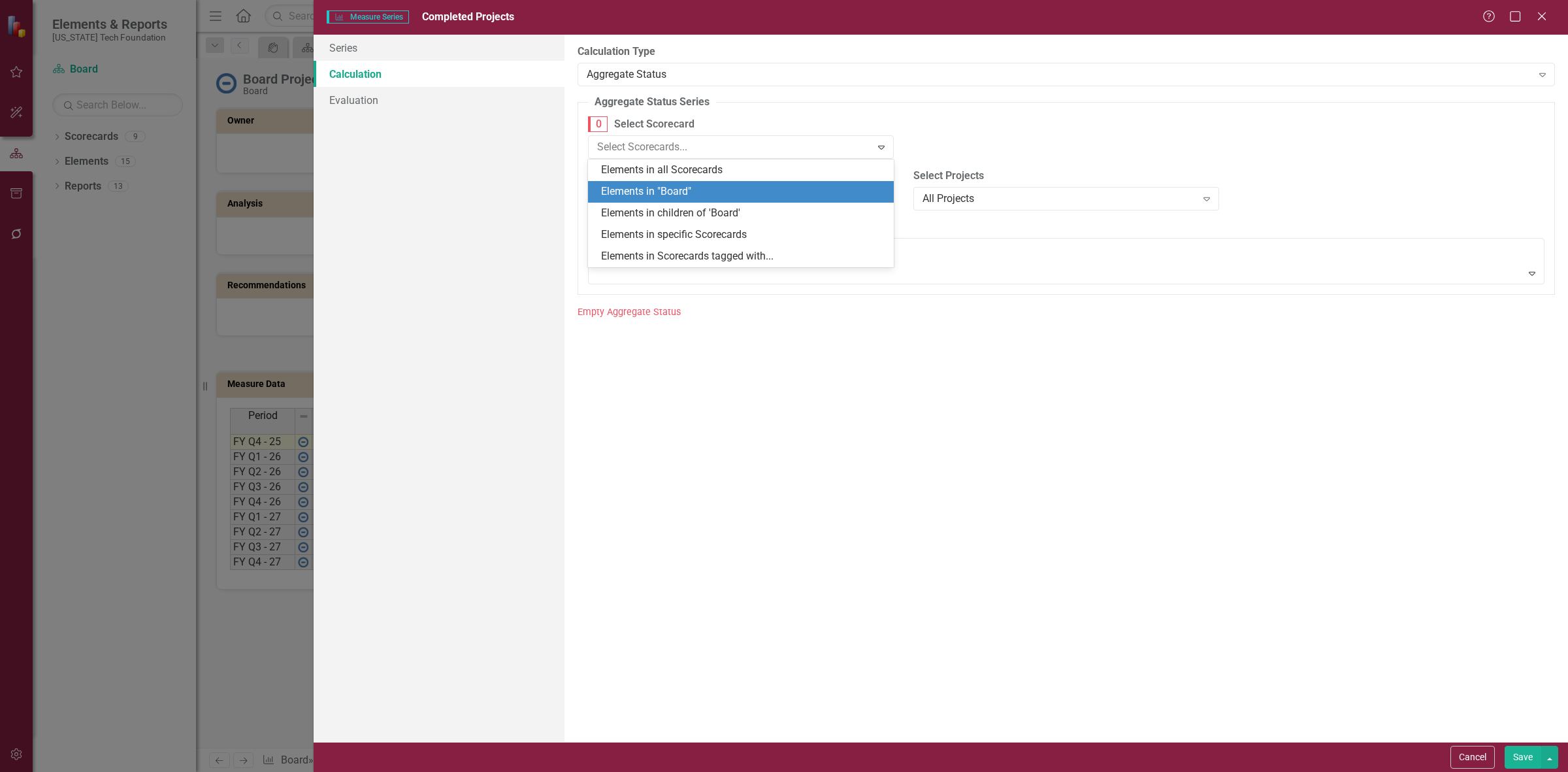
click at [640, 189] on div "Elements in "Board"" at bounding box center [743, 191] width 285 height 15
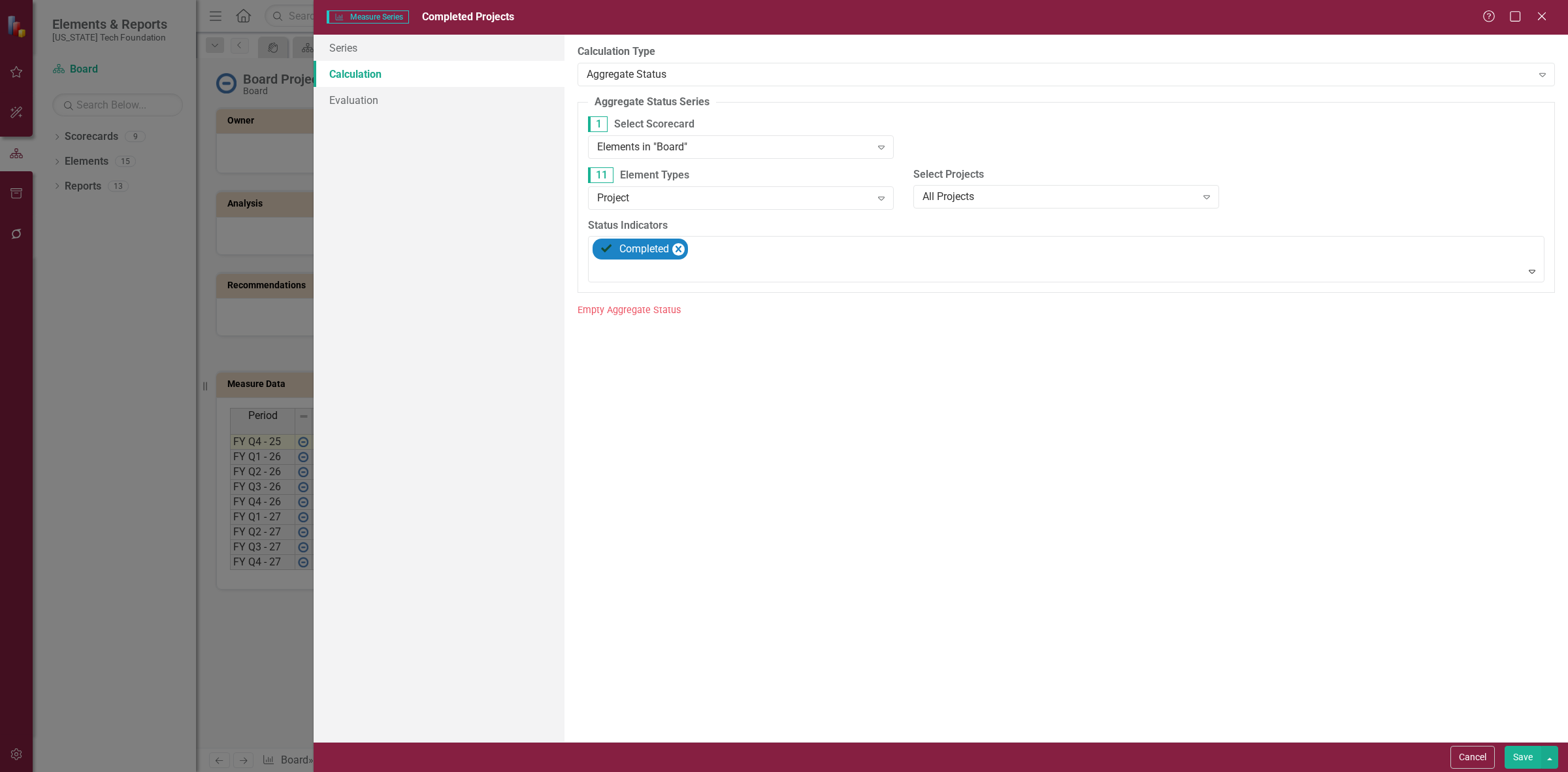
click at [1521, 751] on button "Save" at bounding box center [1522, 757] width 37 height 22
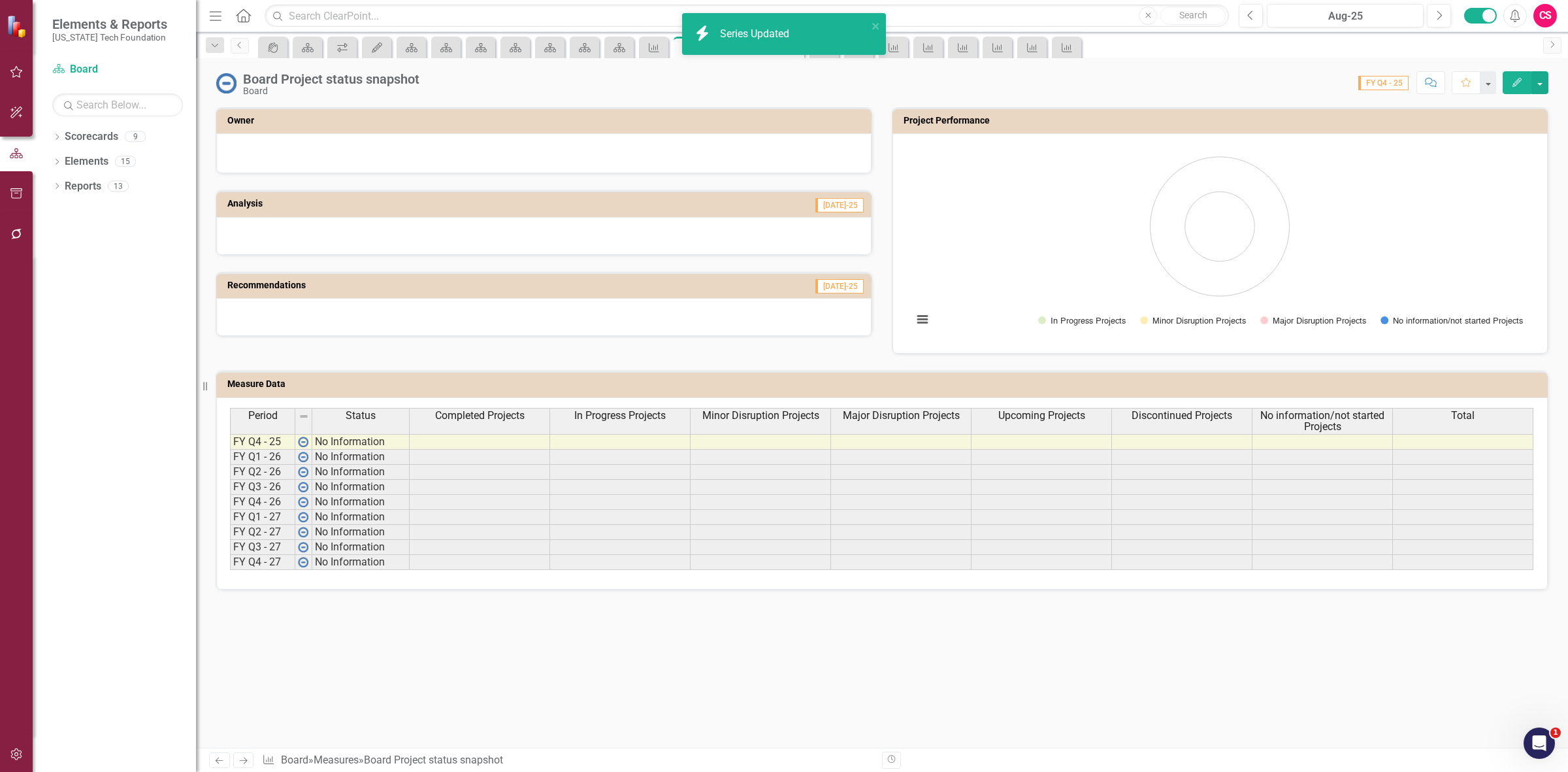
click at [626, 423] on th "In Progress Projects" at bounding box center [620, 420] width 140 height 26
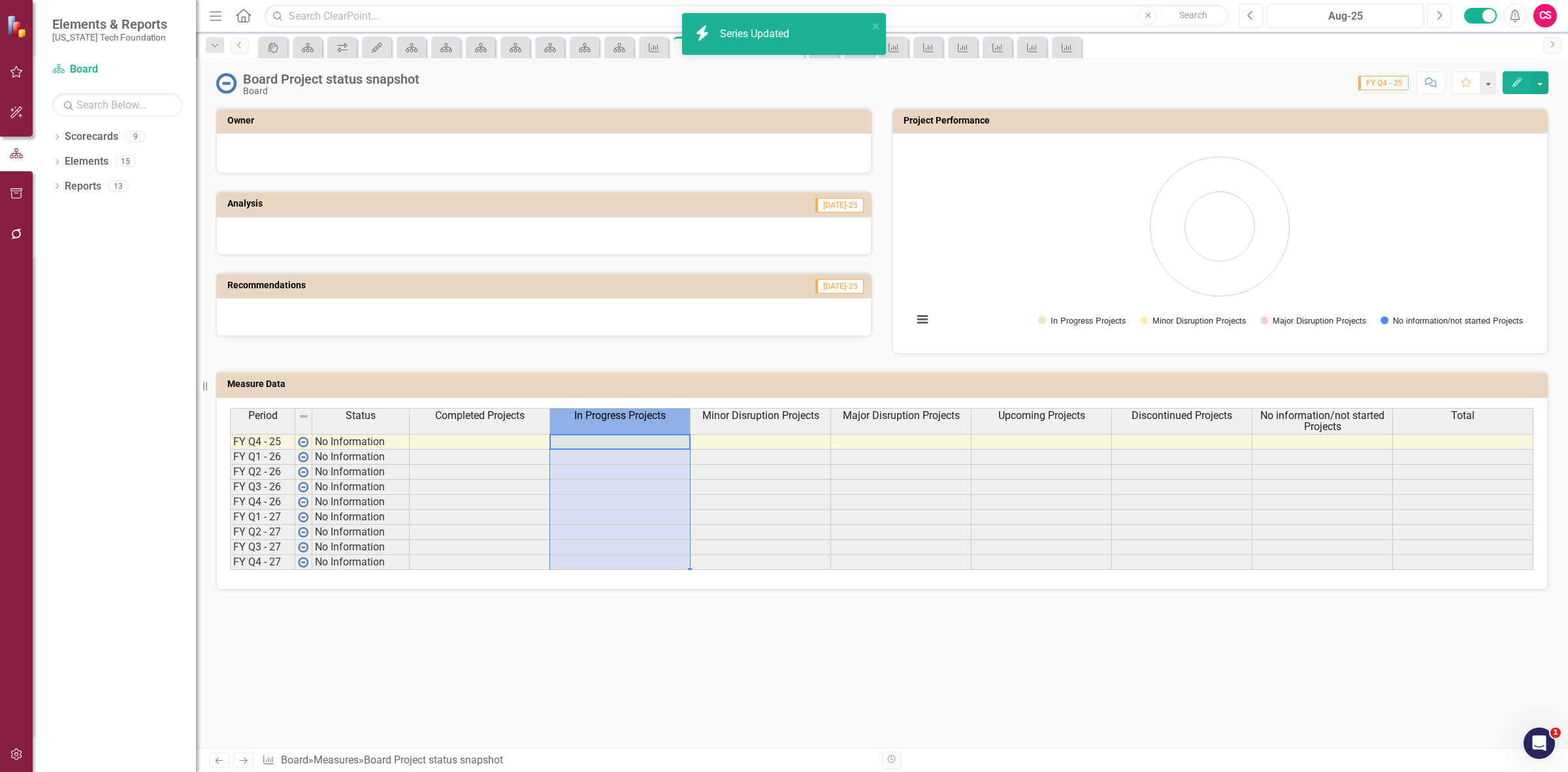
click at [626, 423] on th "In Progress Projects" at bounding box center [620, 420] width 140 height 26
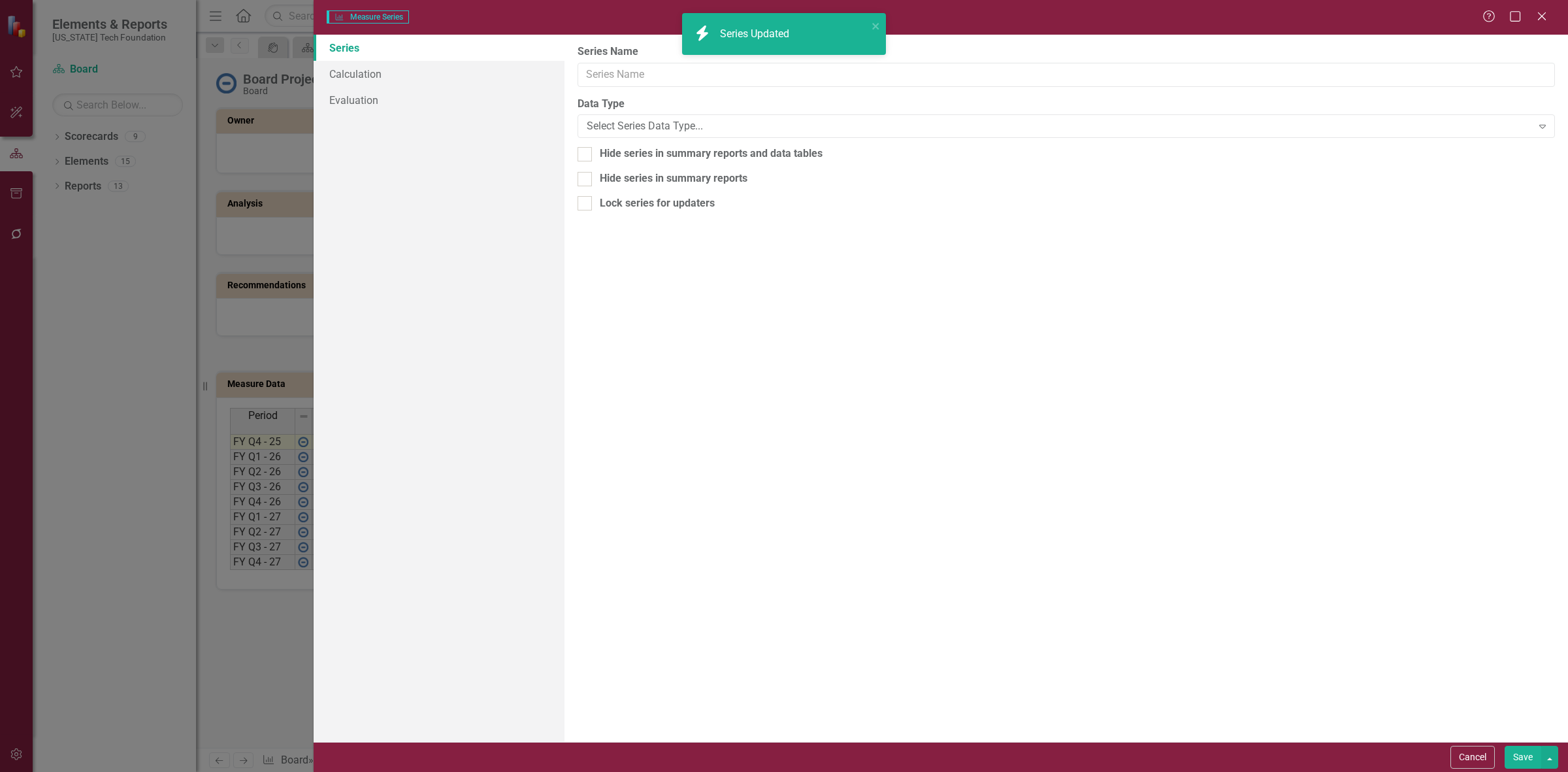
type input "In Progress Projects"
click at [439, 66] on link "Calculation" at bounding box center [439, 74] width 251 height 26
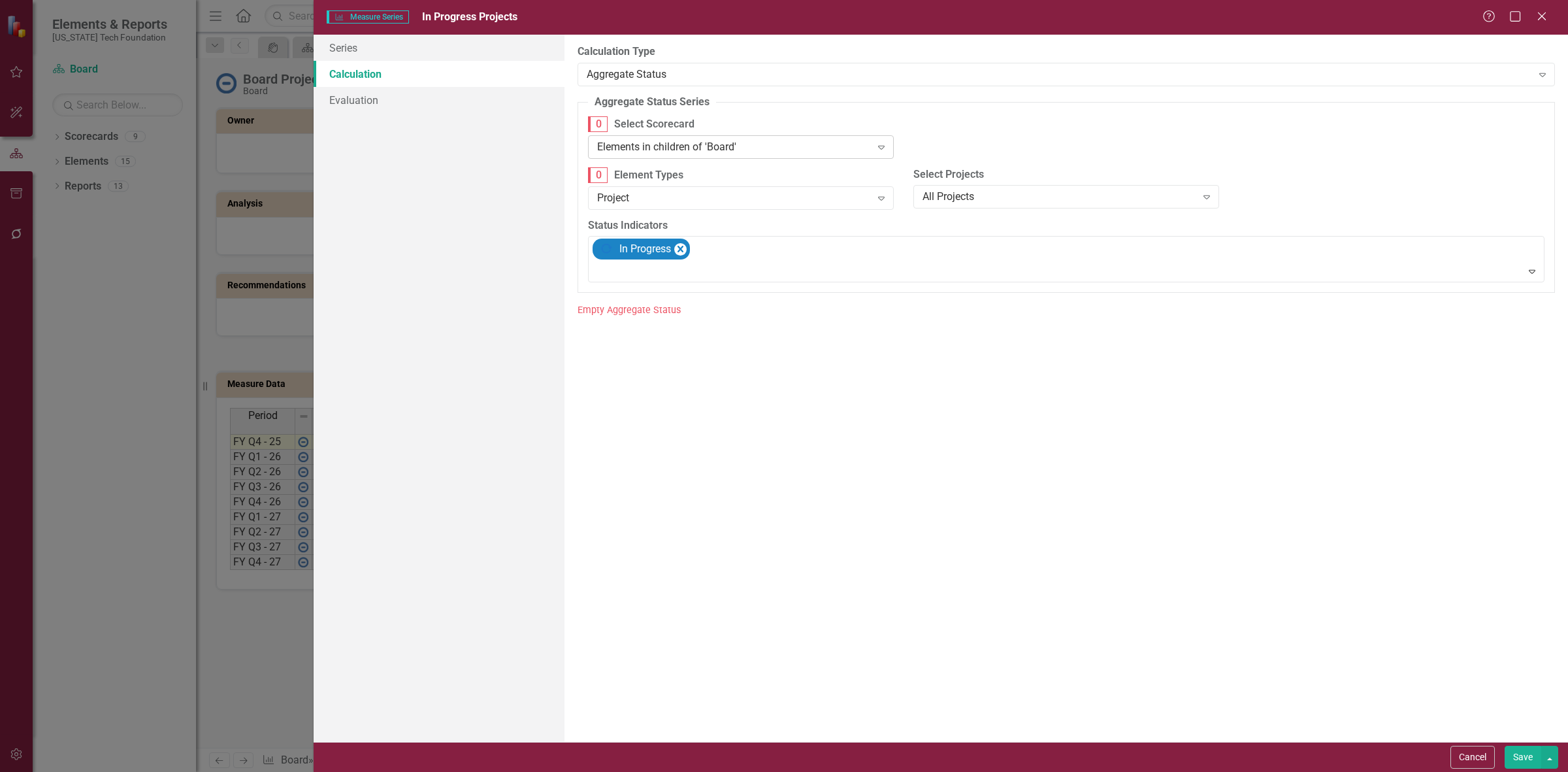
click at [750, 154] on div "Elements in children of 'Board'" at bounding box center [733, 146] width 274 height 15
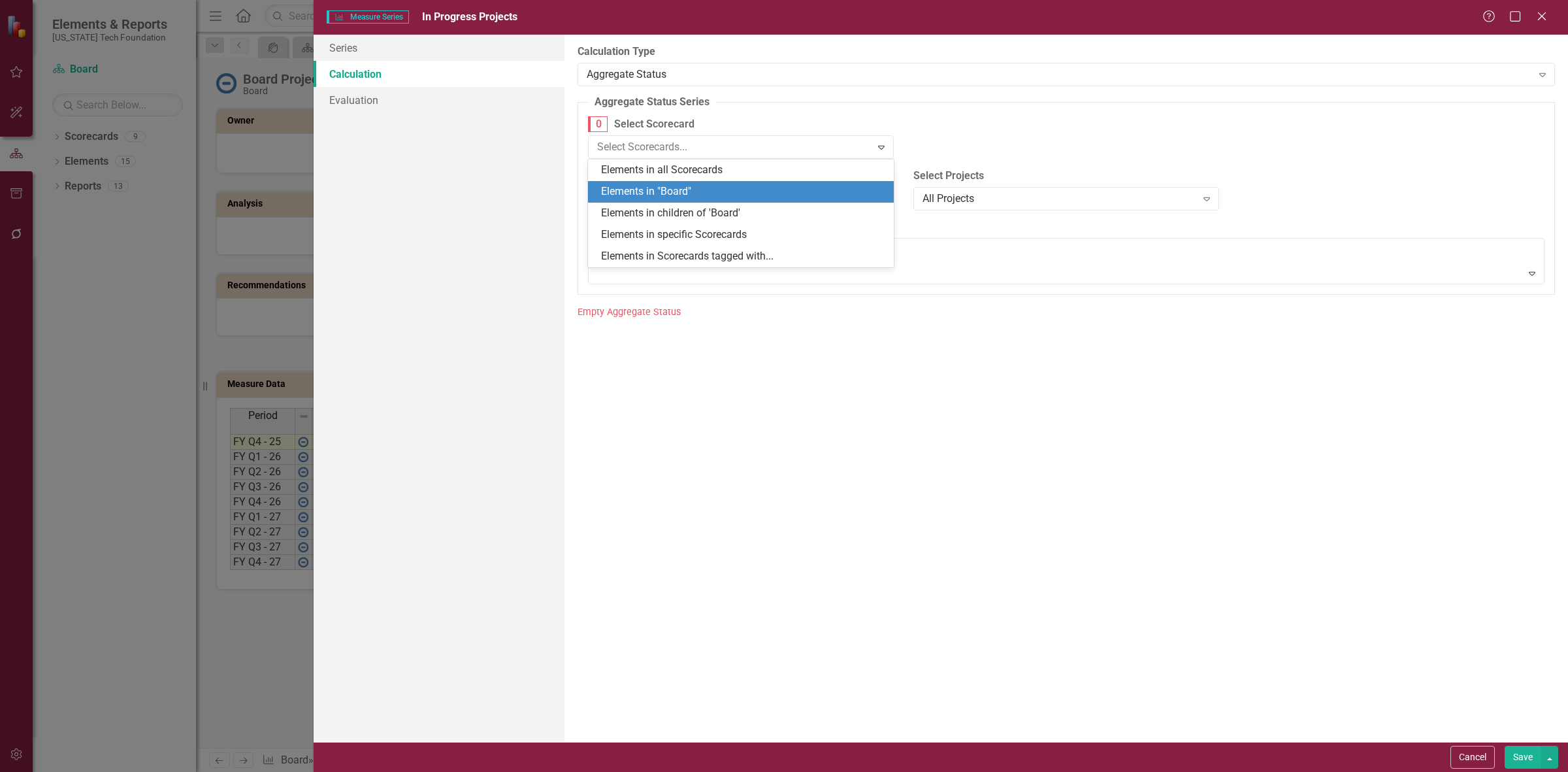
click at [704, 194] on div "Elements in "Board"" at bounding box center [743, 191] width 285 height 15
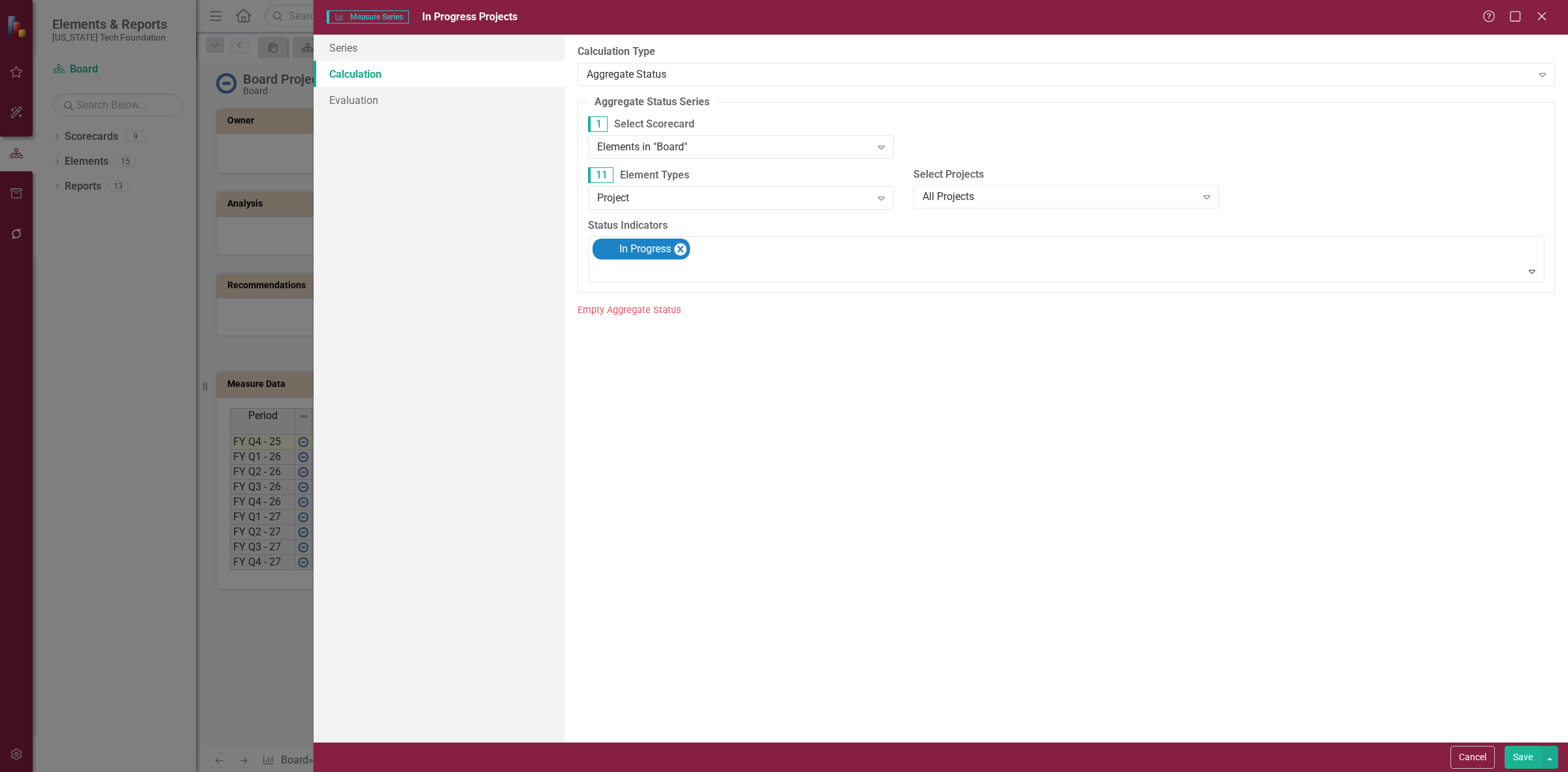
click at [1508, 757] on button "Save" at bounding box center [1522, 757] width 37 height 22
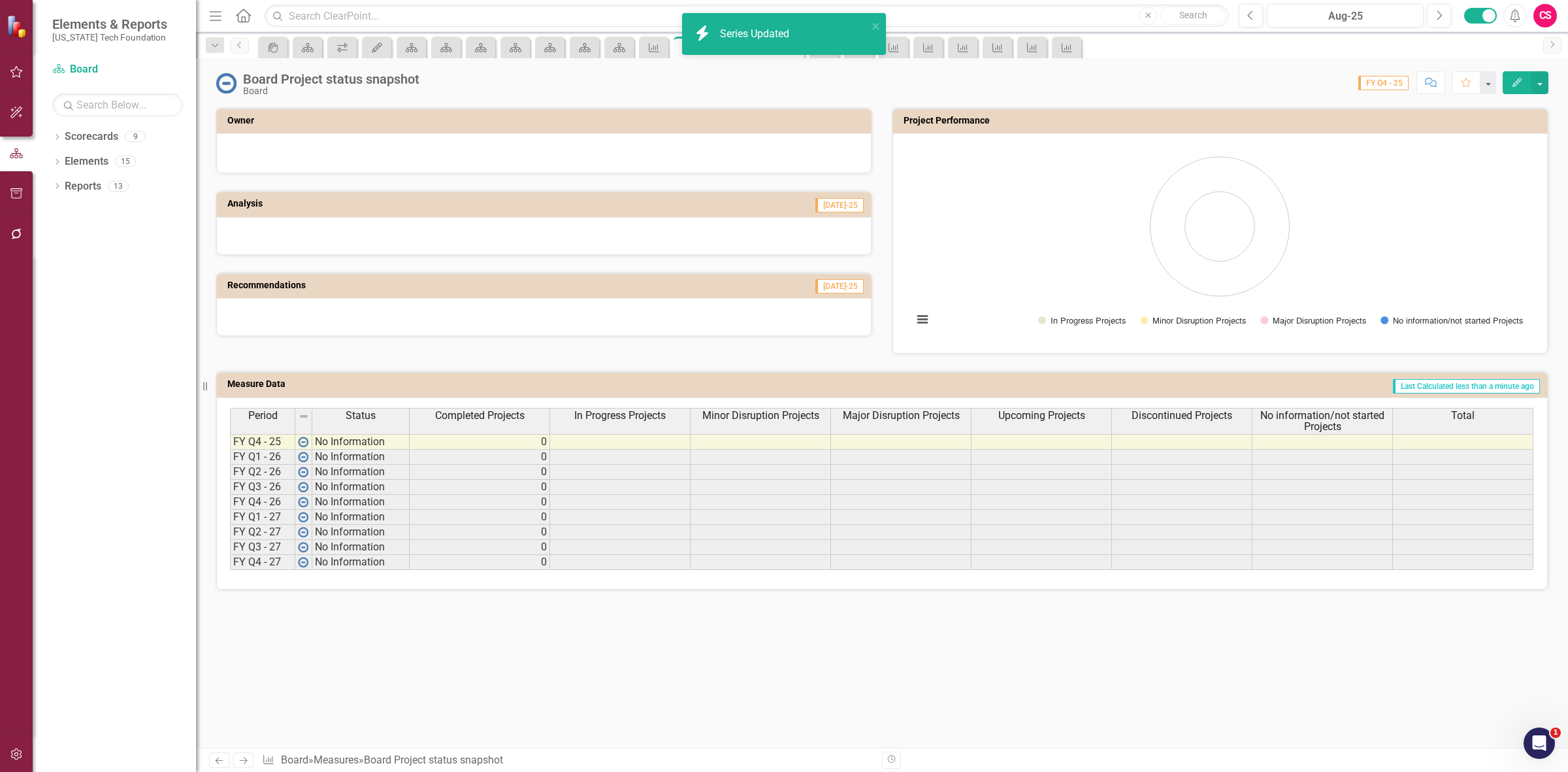
click at [762, 419] on span "Minor Disruption Projects" at bounding box center [760, 415] width 117 height 12
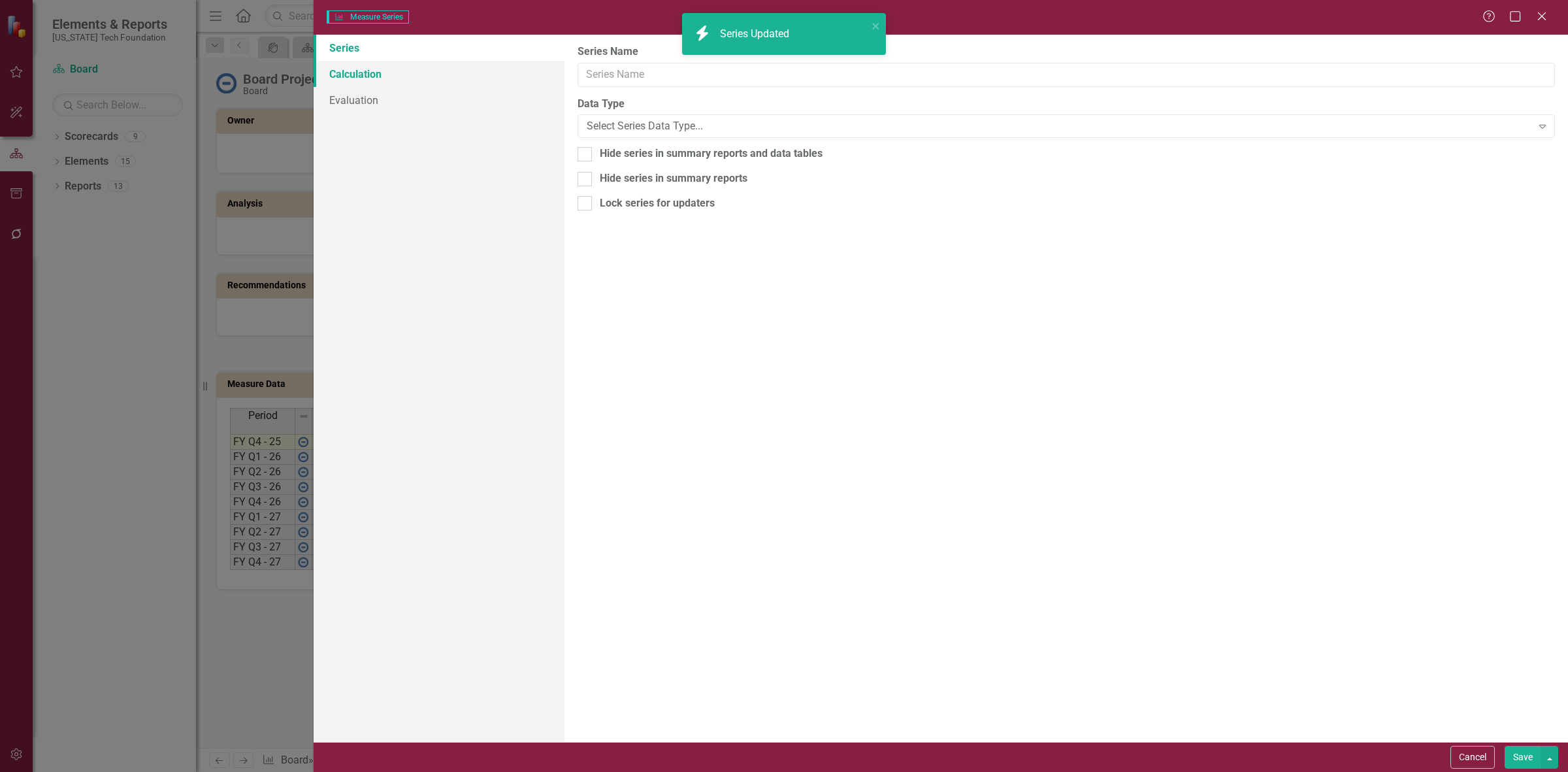
type input "Minor Disruption Projects"
click at [431, 69] on link "Calculation" at bounding box center [439, 74] width 251 height 26
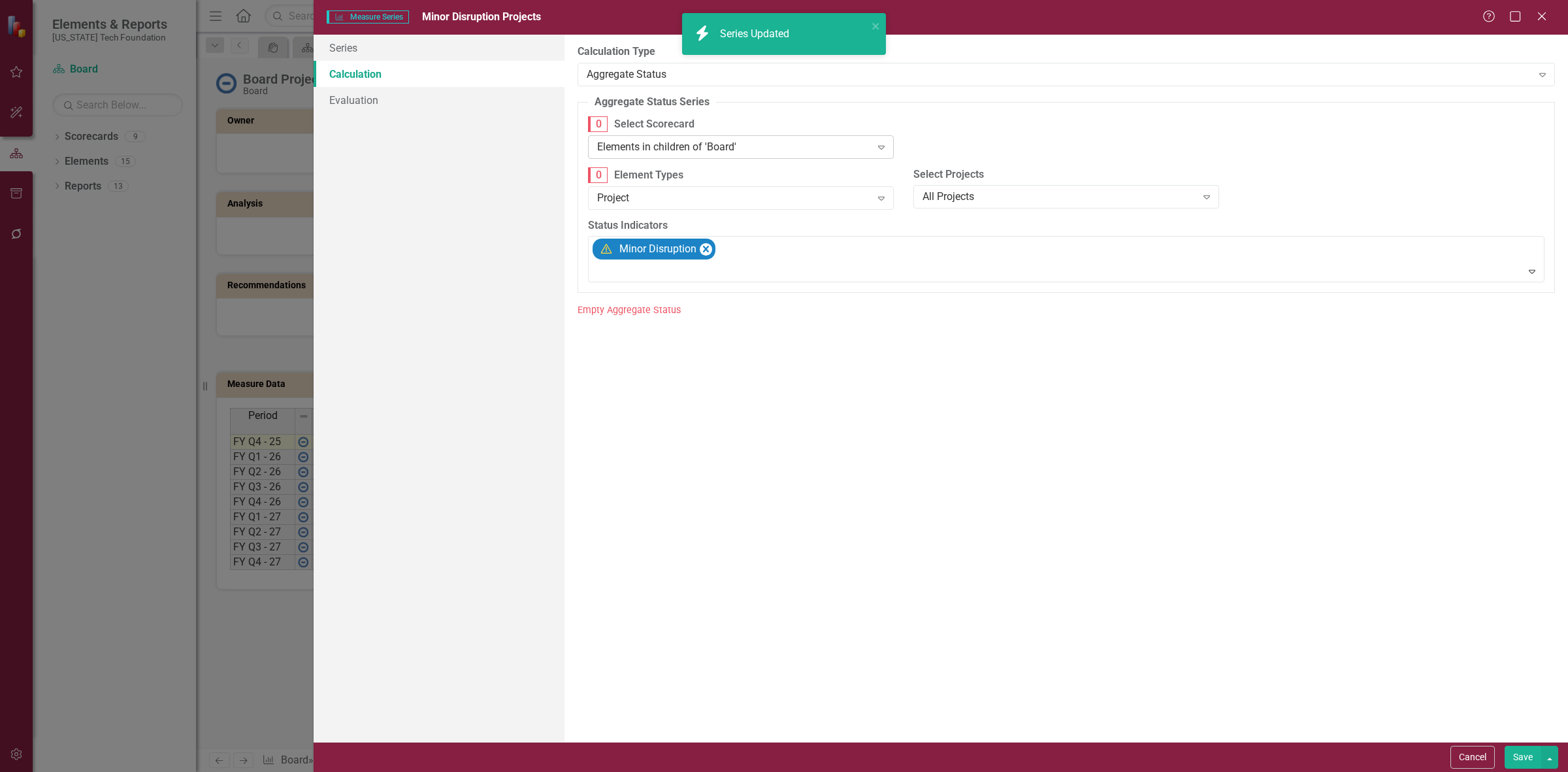
click at [740, 135] on div "0 Select Scorecard Elements in children of 'Board' Expand" at bounding box center [740, 137] width 306 height 41
click at [724, 145] on div "Elements in children of 'Board'" at bounding box center [733, 146] width 274 height 15
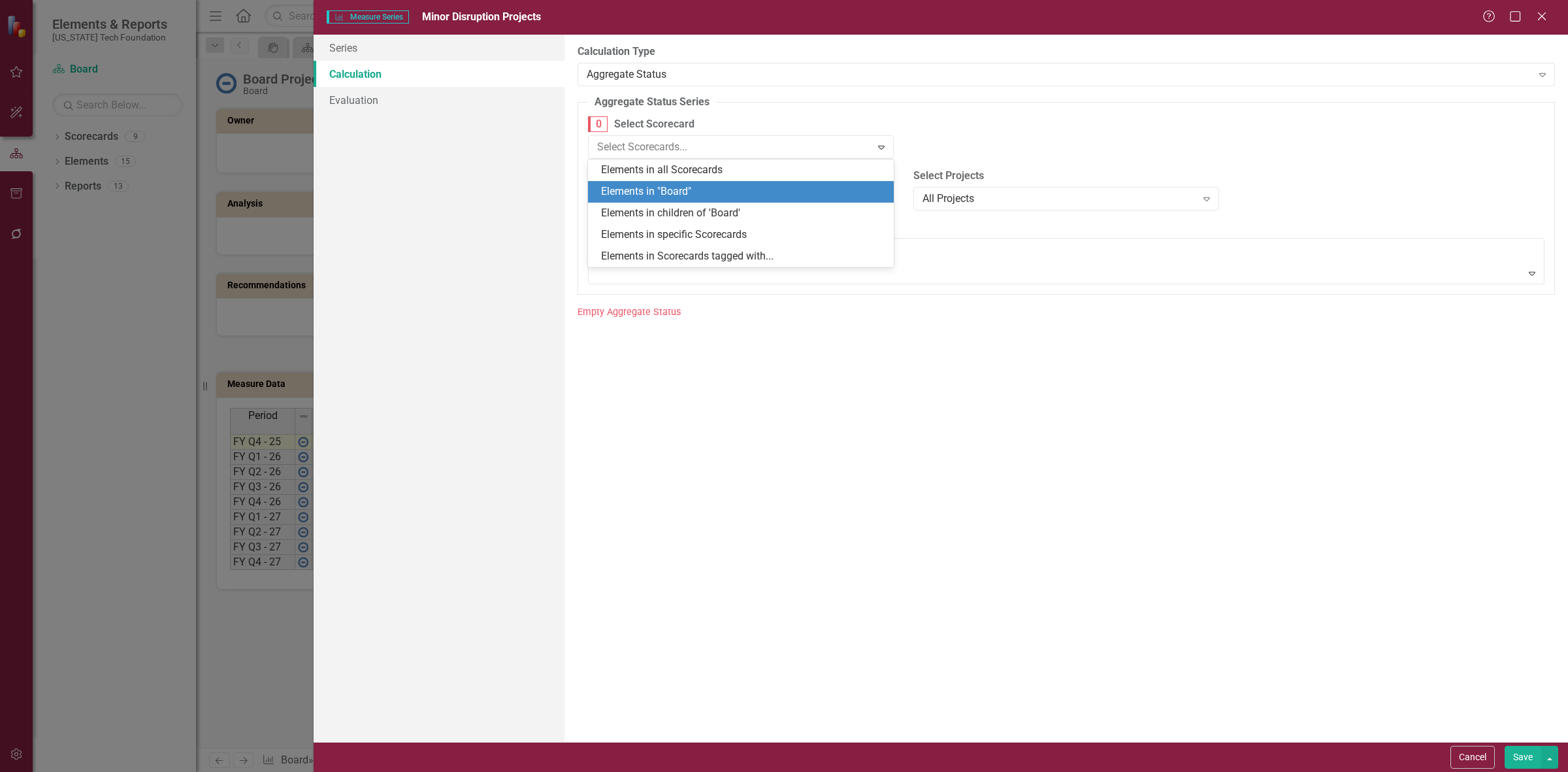
click at [707, 186] on div "Elements in "Board"" at bounding box center [743, 191] width 285 height 15
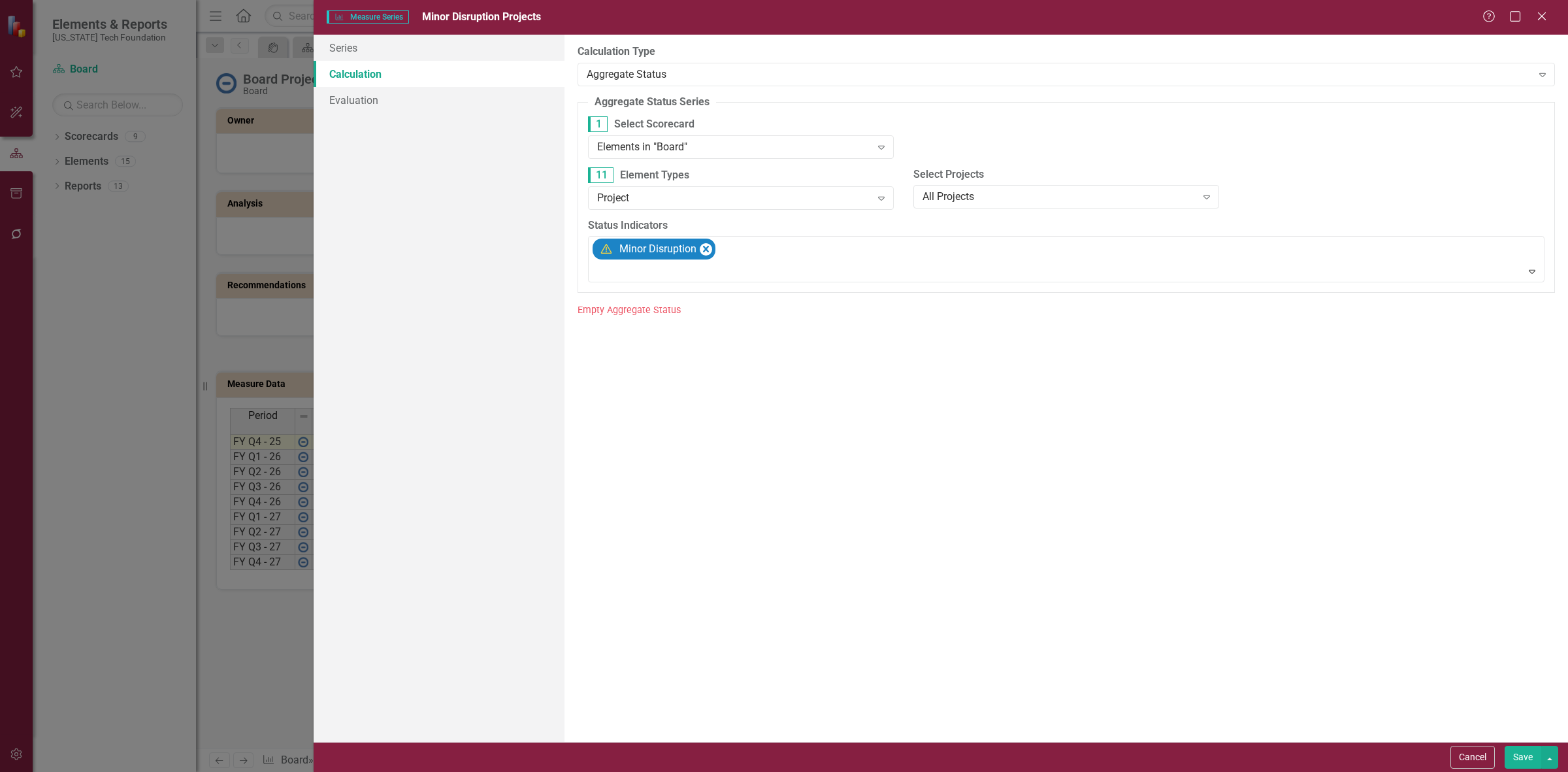
click at [1523, 766] on button "Save" at bounding box center [1522, 757] width 37 height 22
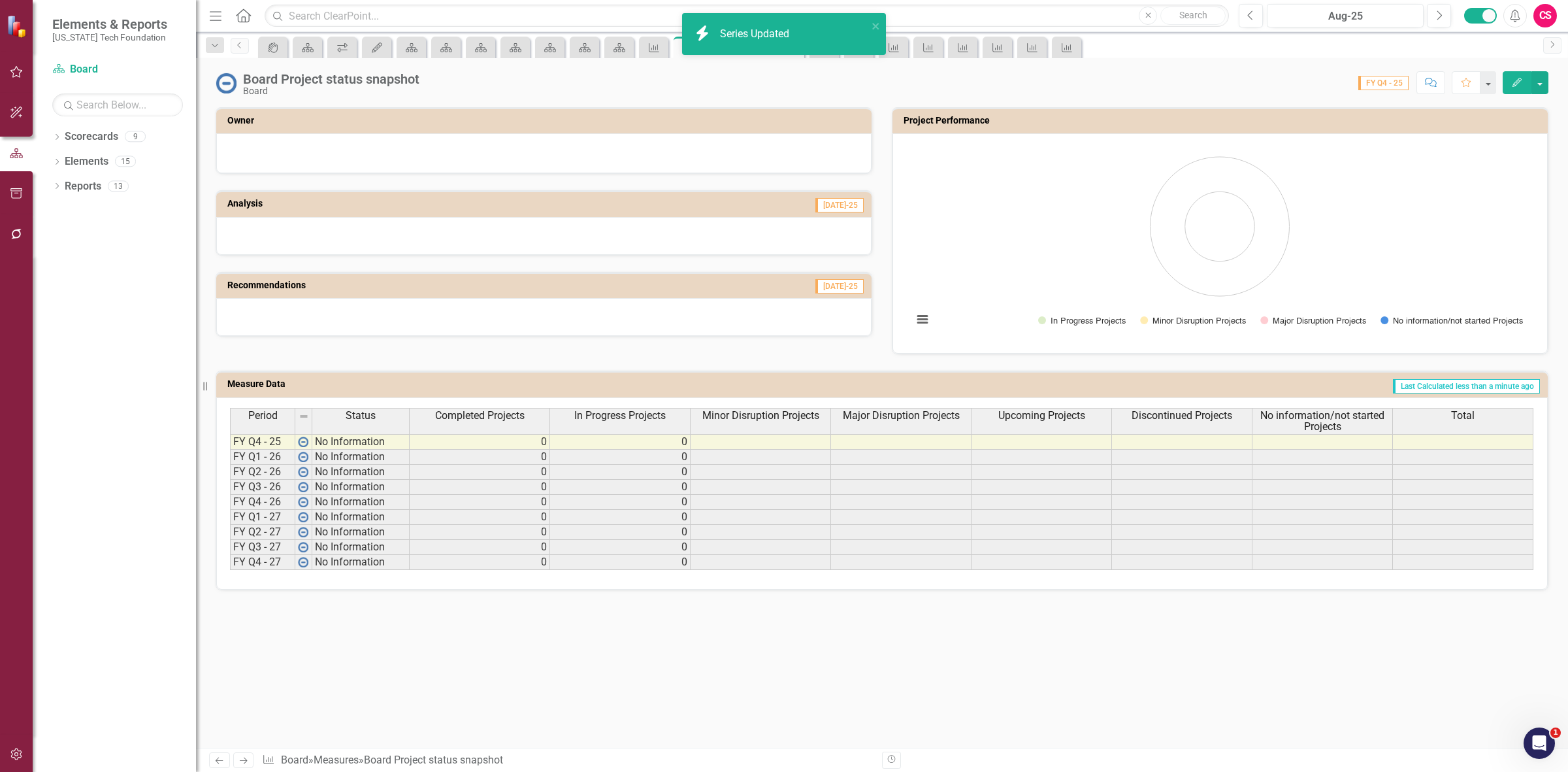
click at [932, 412] on span "Major Disruption Projects" at bounding box center [901, 415] width 117 height 12
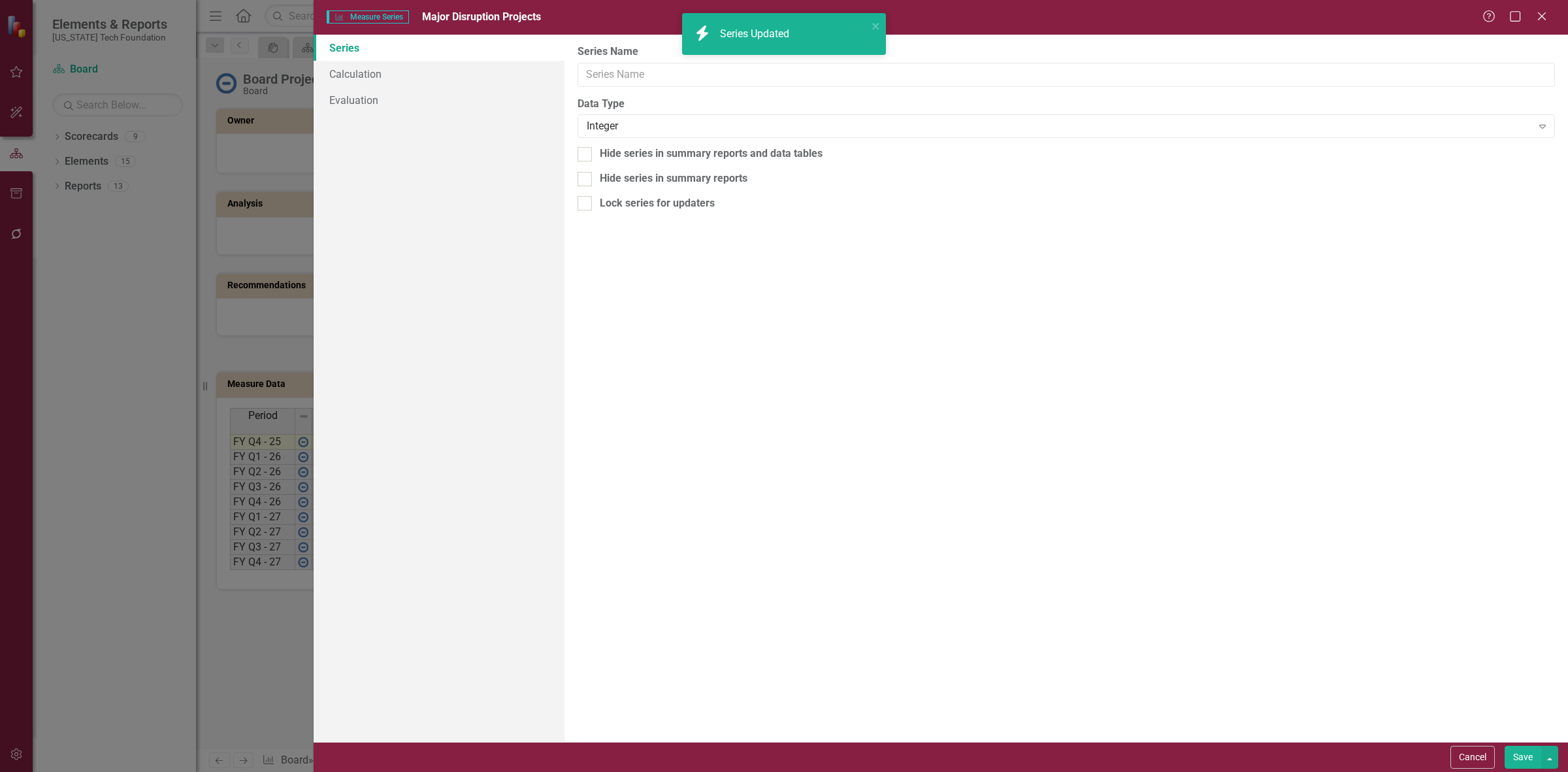
type input "Major Disruption Projects"
click at [353, 67] on link "Calculation" at bounding box center [439, 74] width 251 height 26
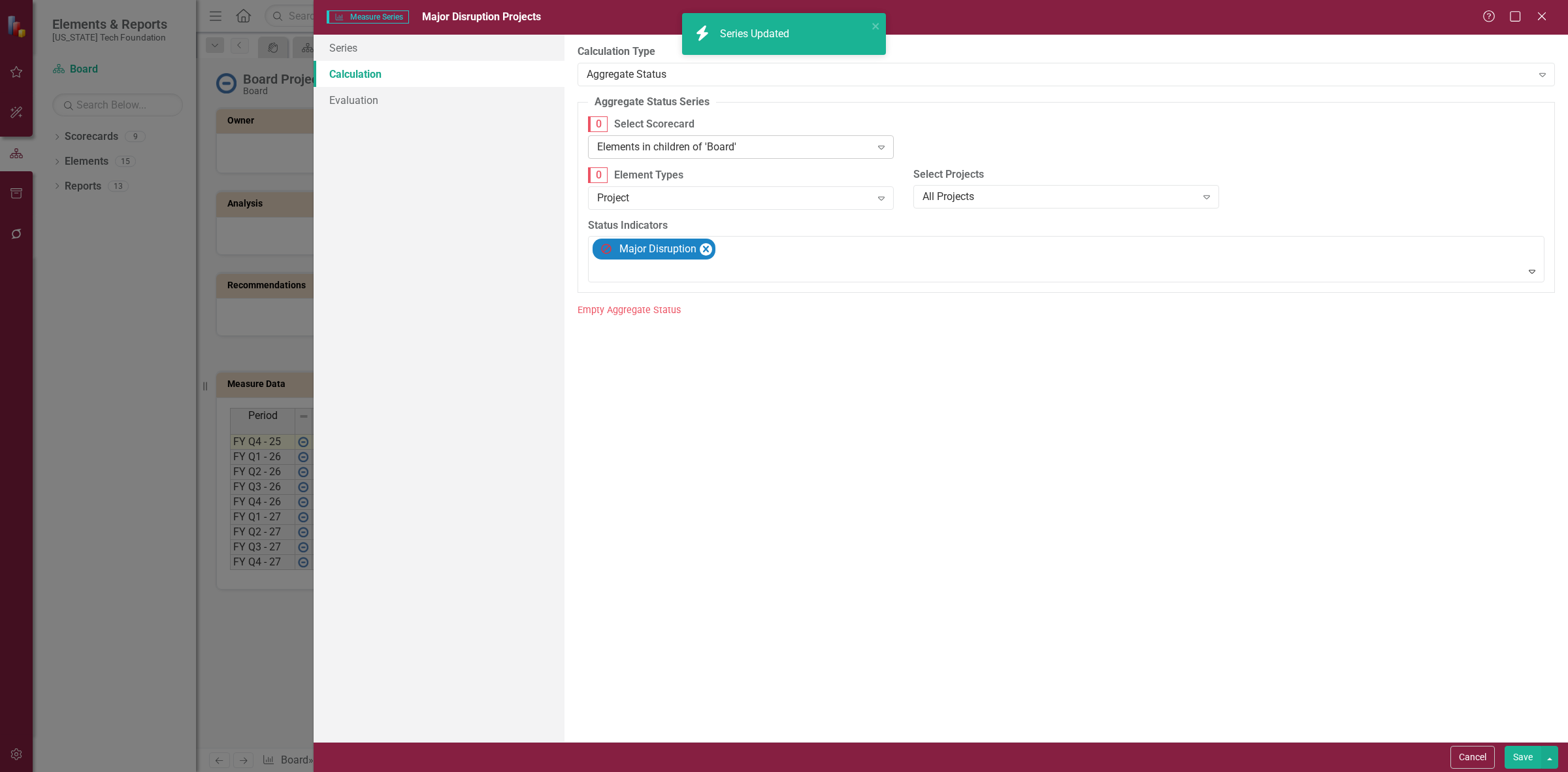
click at [729, 145] on div "Elements in children of 'Board'" at bounding box center [733, 146] width 274 height 15
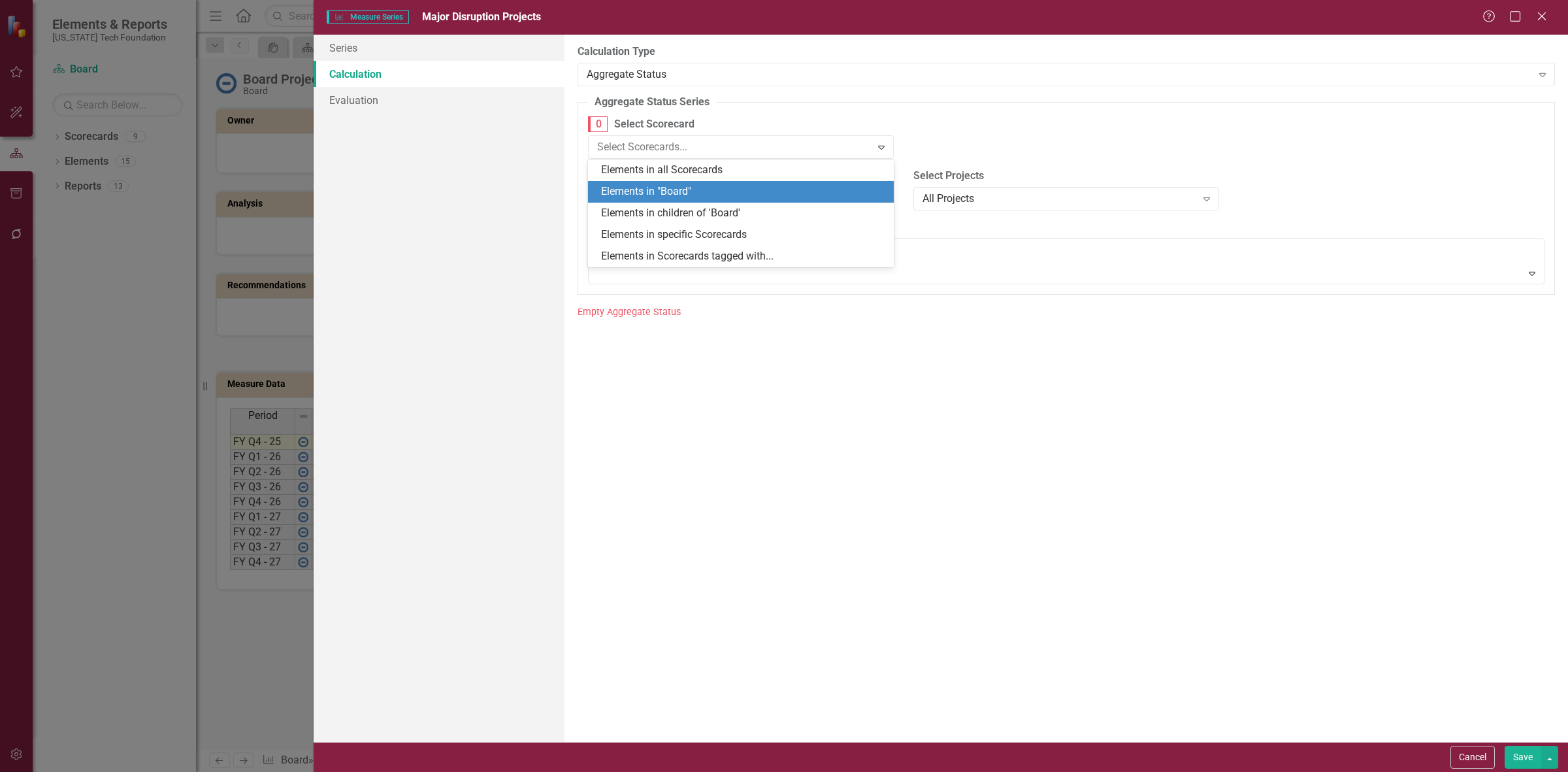
click at [706, 191] on div "Elements in "Board"" at bounding box center [743, 191] width 285 height 15
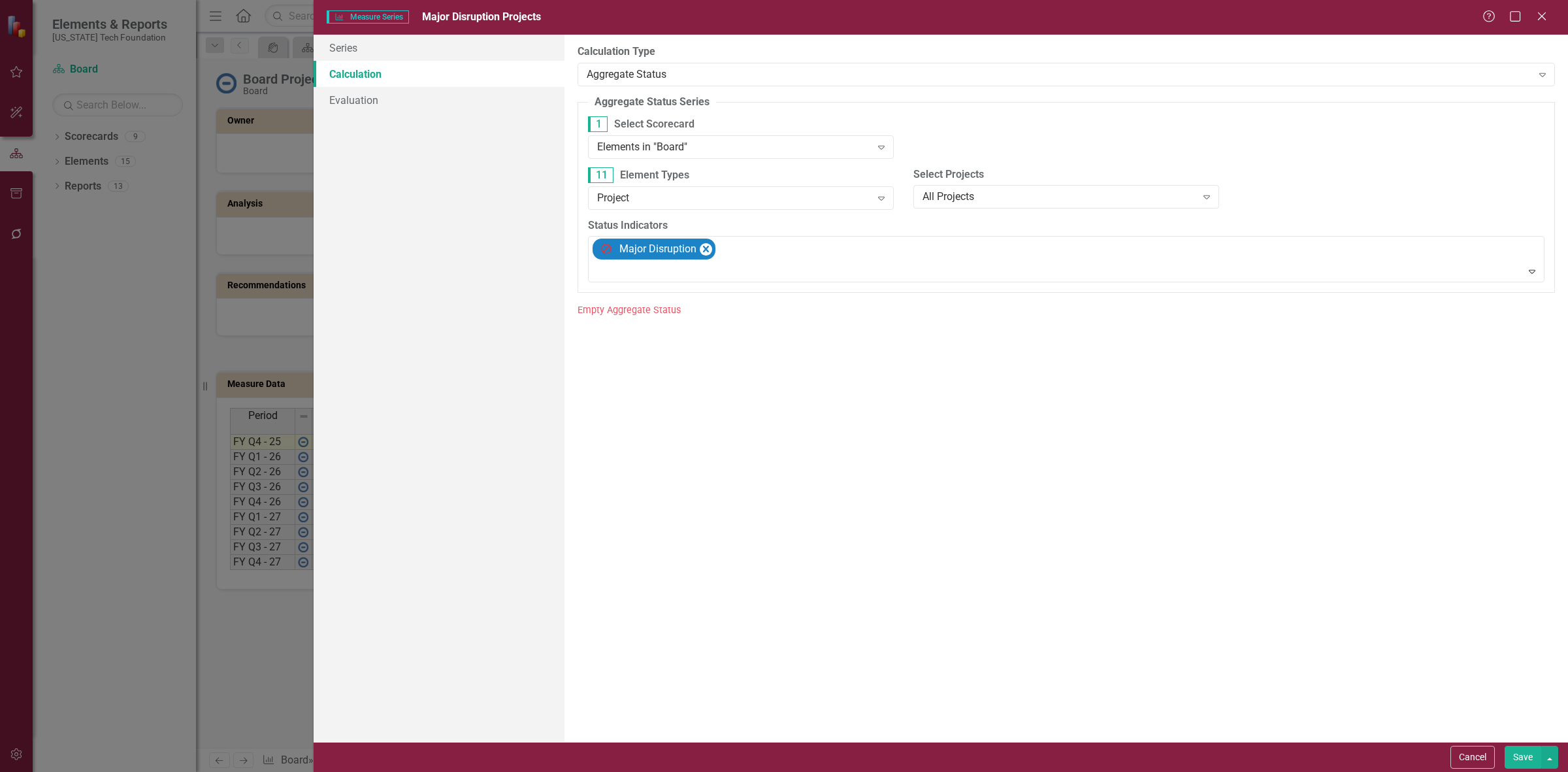
click at [1510, 758] on button "Save" at bounding box center [1522, 757] width 37 height 22
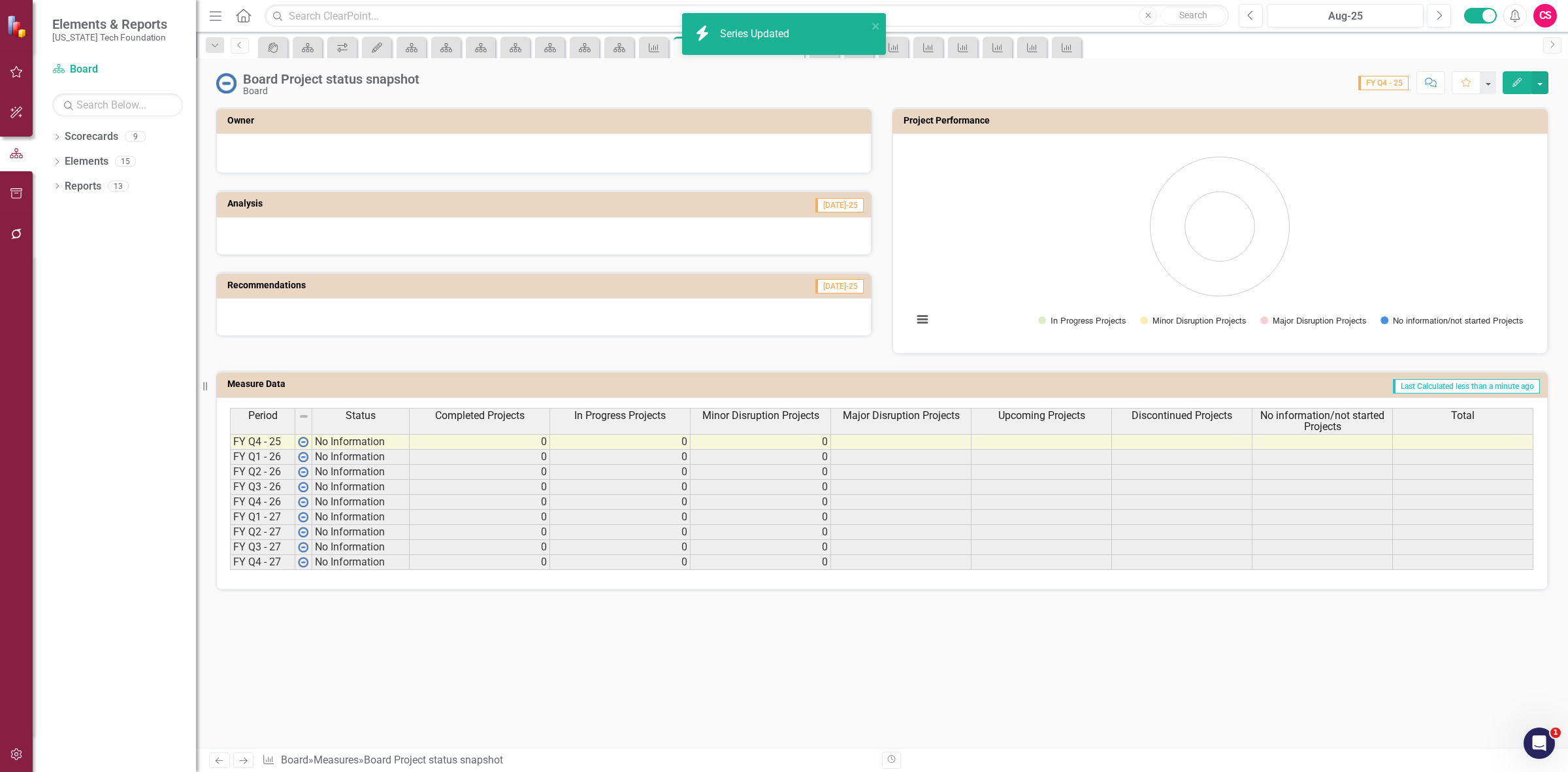
click at [1059, 419] on span "Upcoming Projects" at bounding box center [1041, 415] width 87 height 12
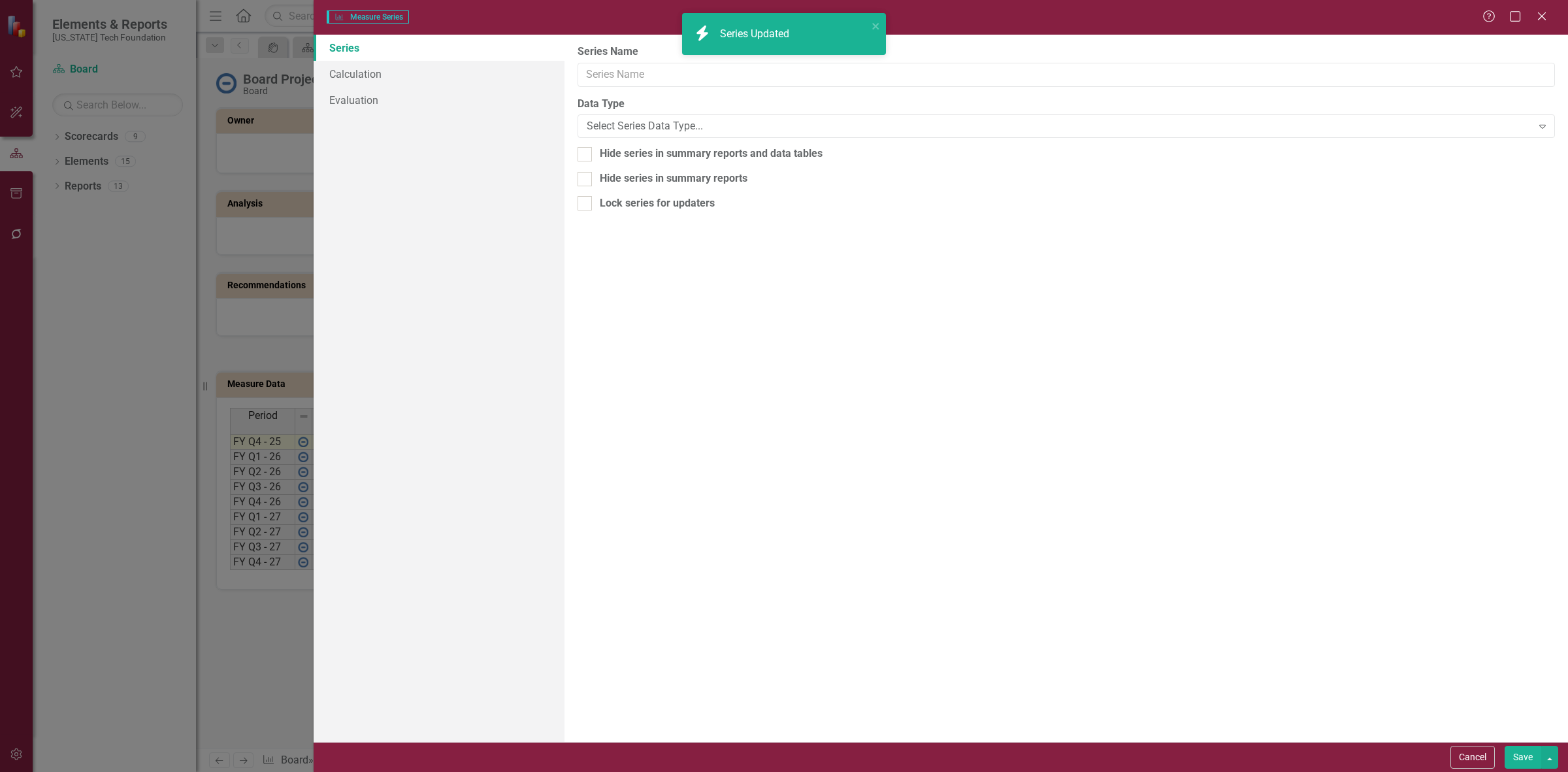
type input "Upcoming Projects"
click at [459, 67] on link "Calculation" at bounding box center [439, 74] width 251 height 26
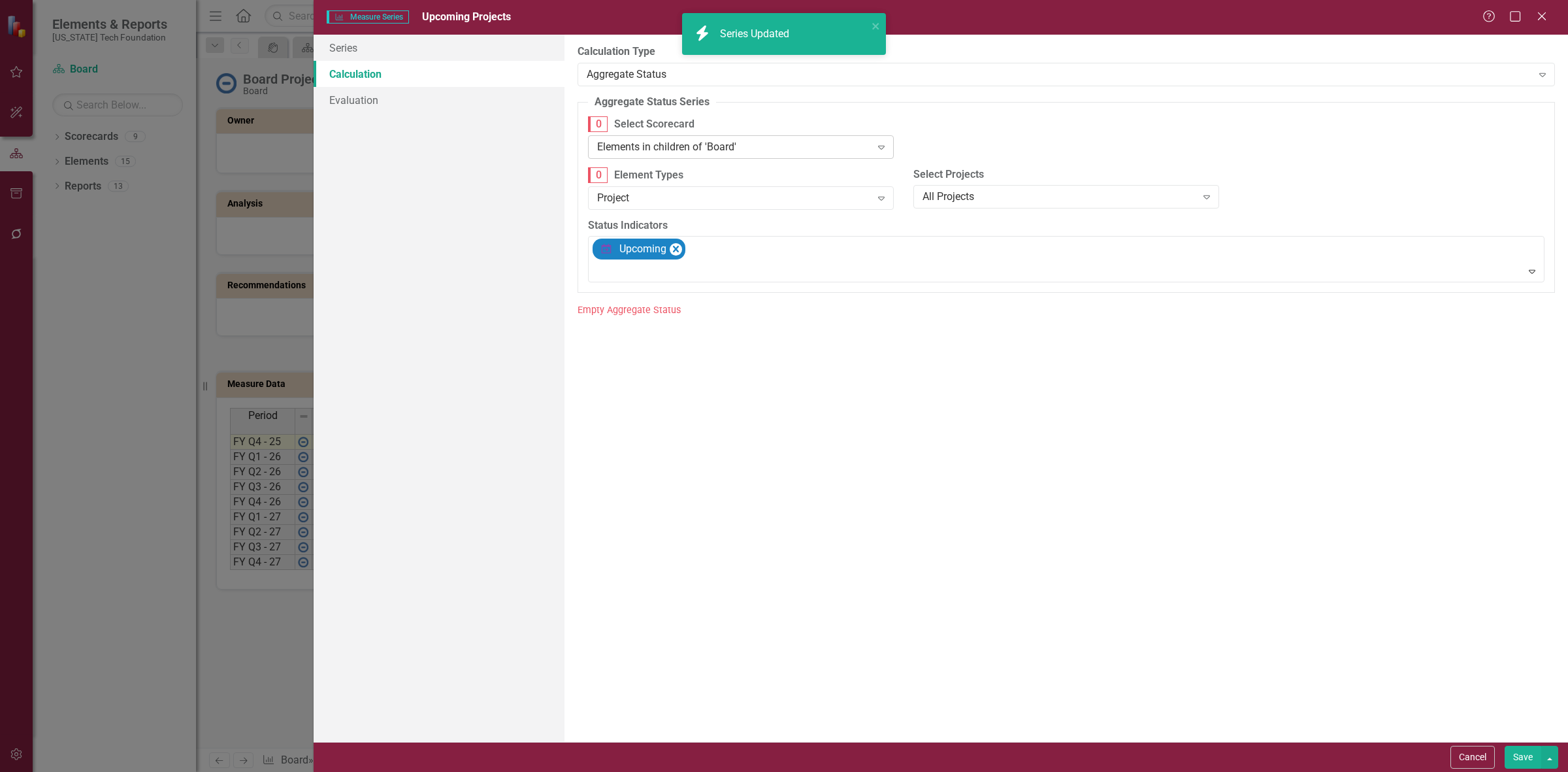
click at [674, 157] on div "Elements in children of 'Board' Expand" at bounding box center [740, 147] width 306 height 23
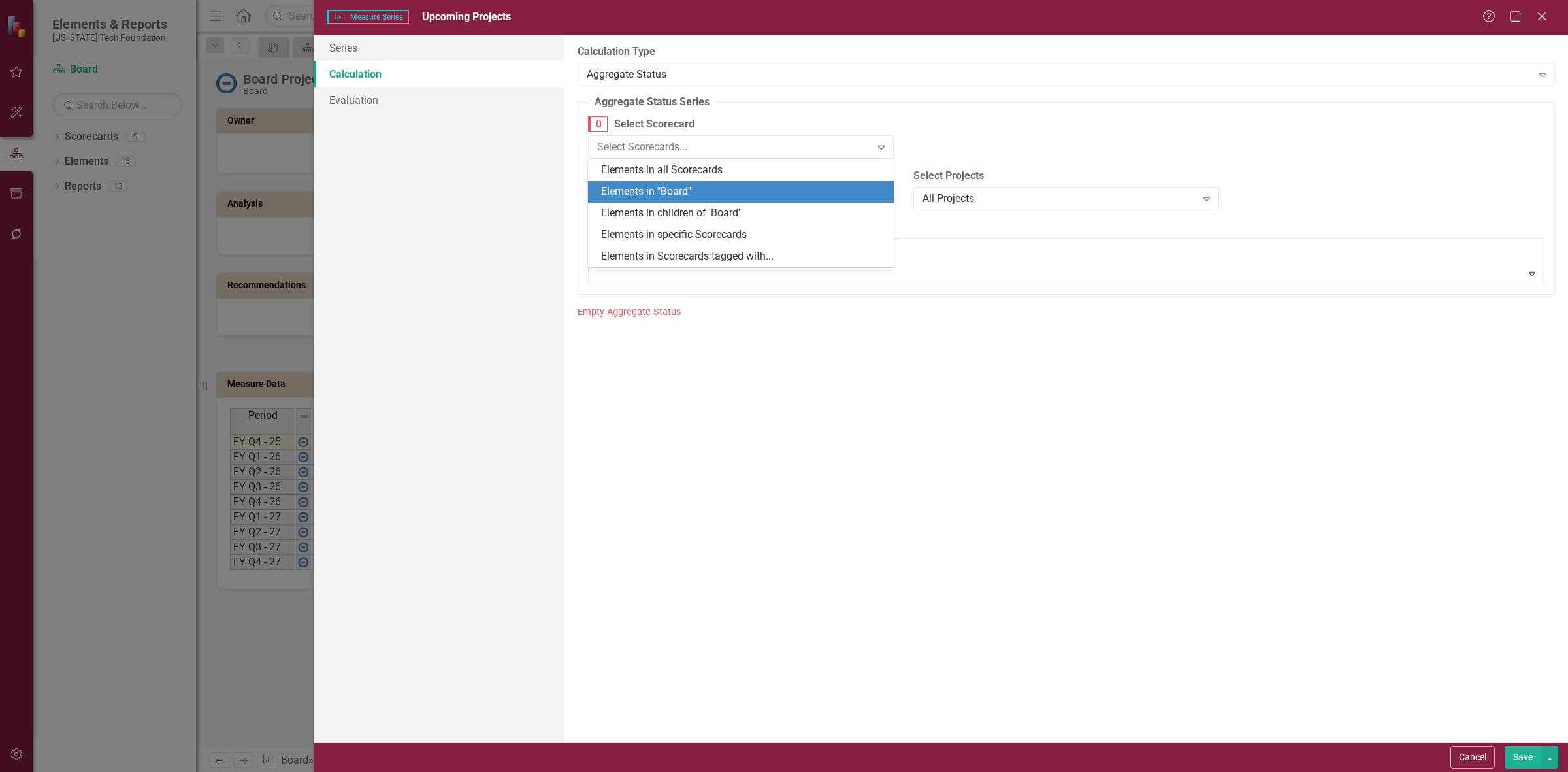
click at [688, 193] on div "Elements in "Board"" at bounding box center [743, 191] width 285 height 15
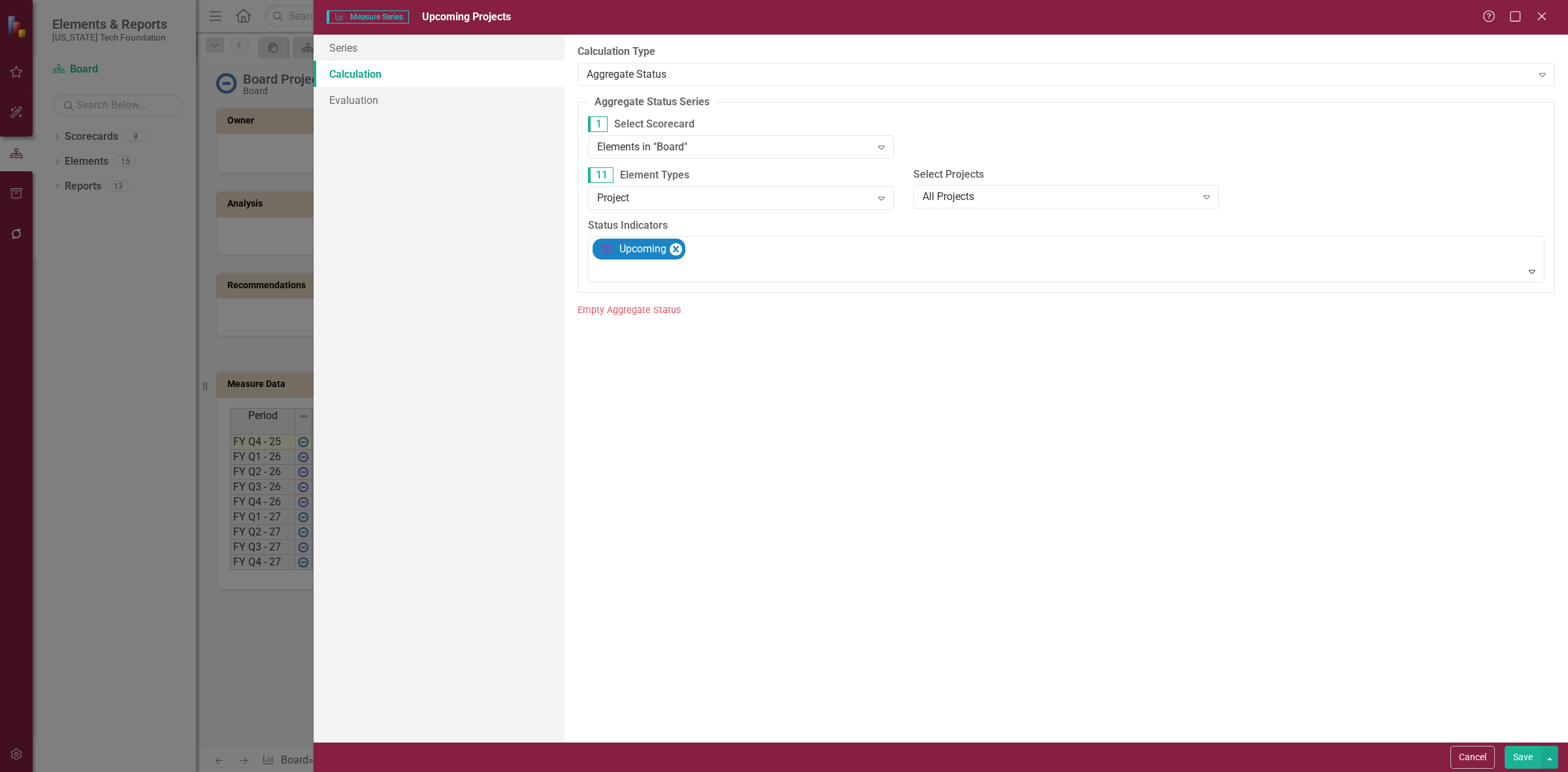
click at [1516, 746] on button "Save" at bounding box center [1522, 757] width 37 height 22
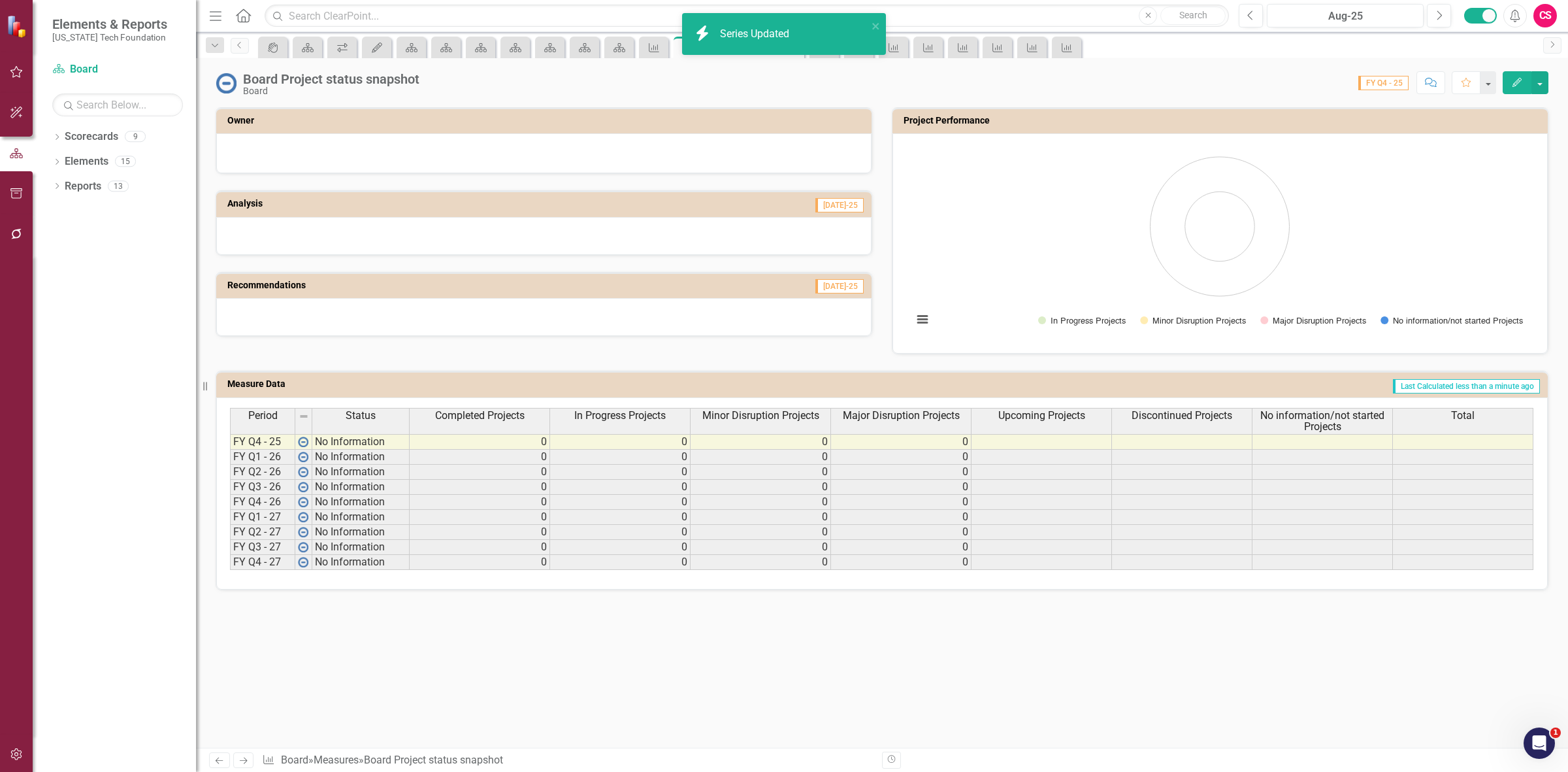
click at [1144, 419] on span "Discontinued Projects" at bounding box center [1182, 415] width 101 height 12
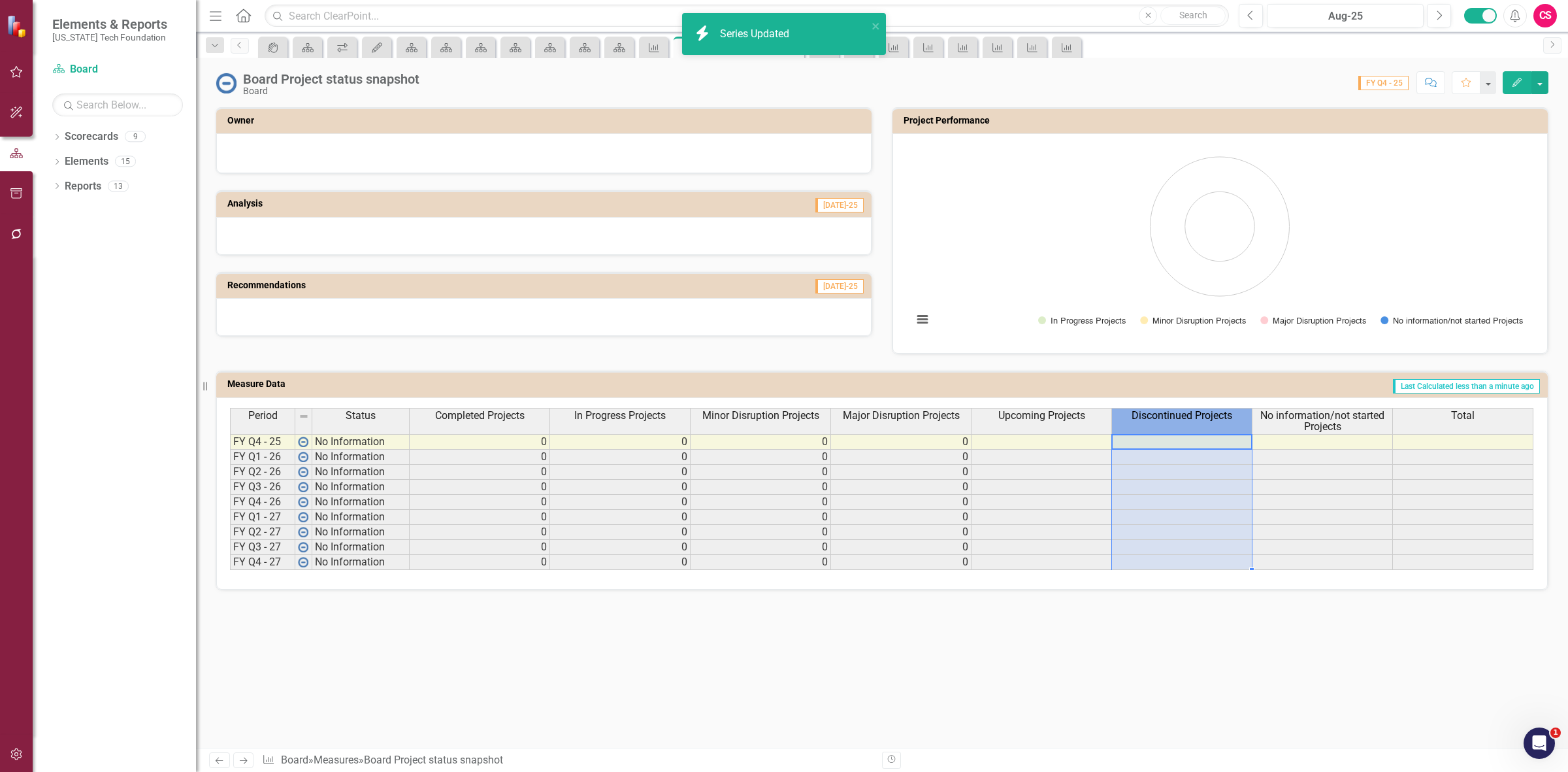
click at [1144, 419] on span "Discontinued Projects" at bounding box center [1182, 415] width 101 height 12
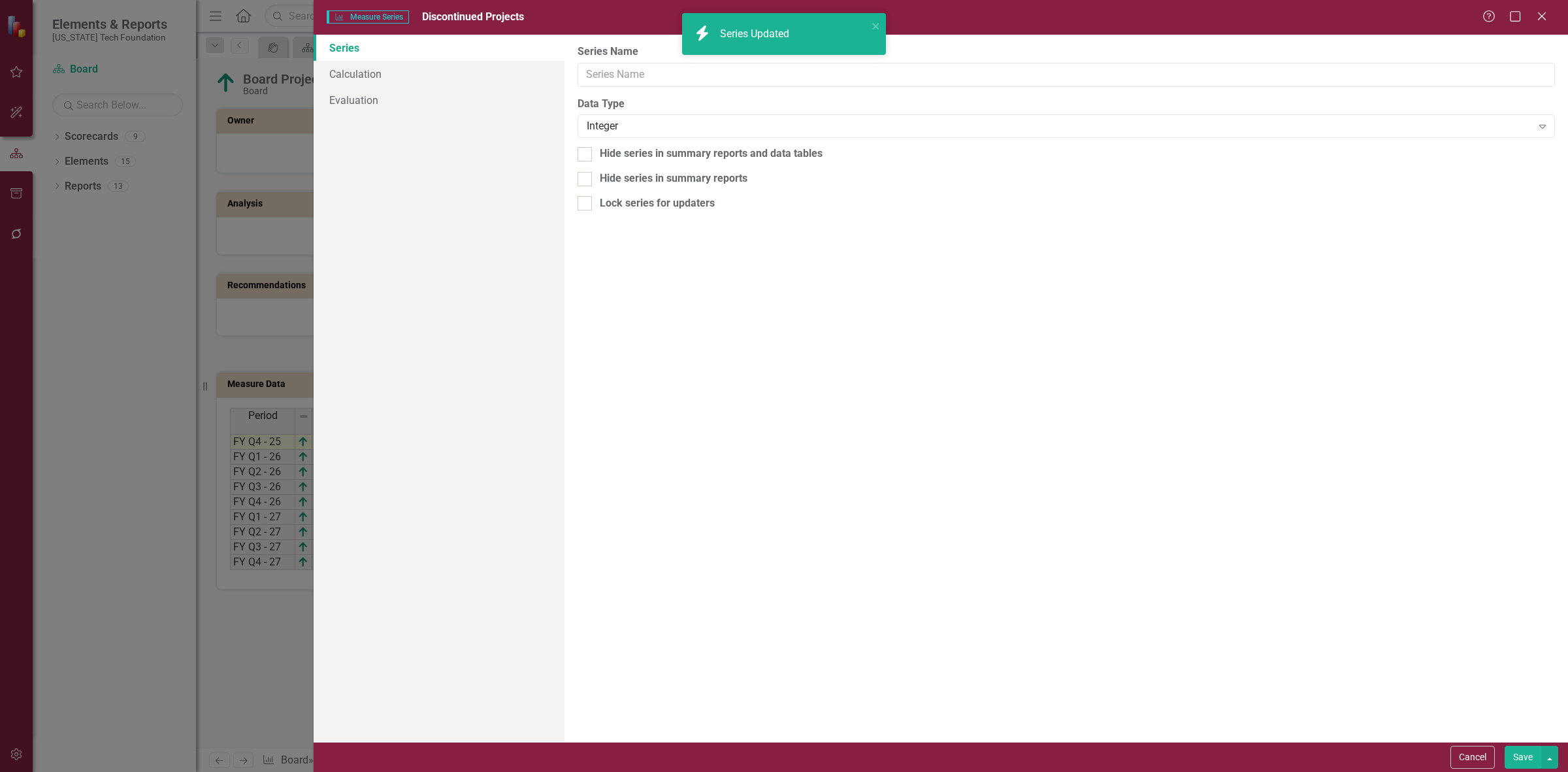
type input "Discontinued Projects"
click at [400, 78] on link "Calculation" at bounding box center [439, 74] width 251 height 26
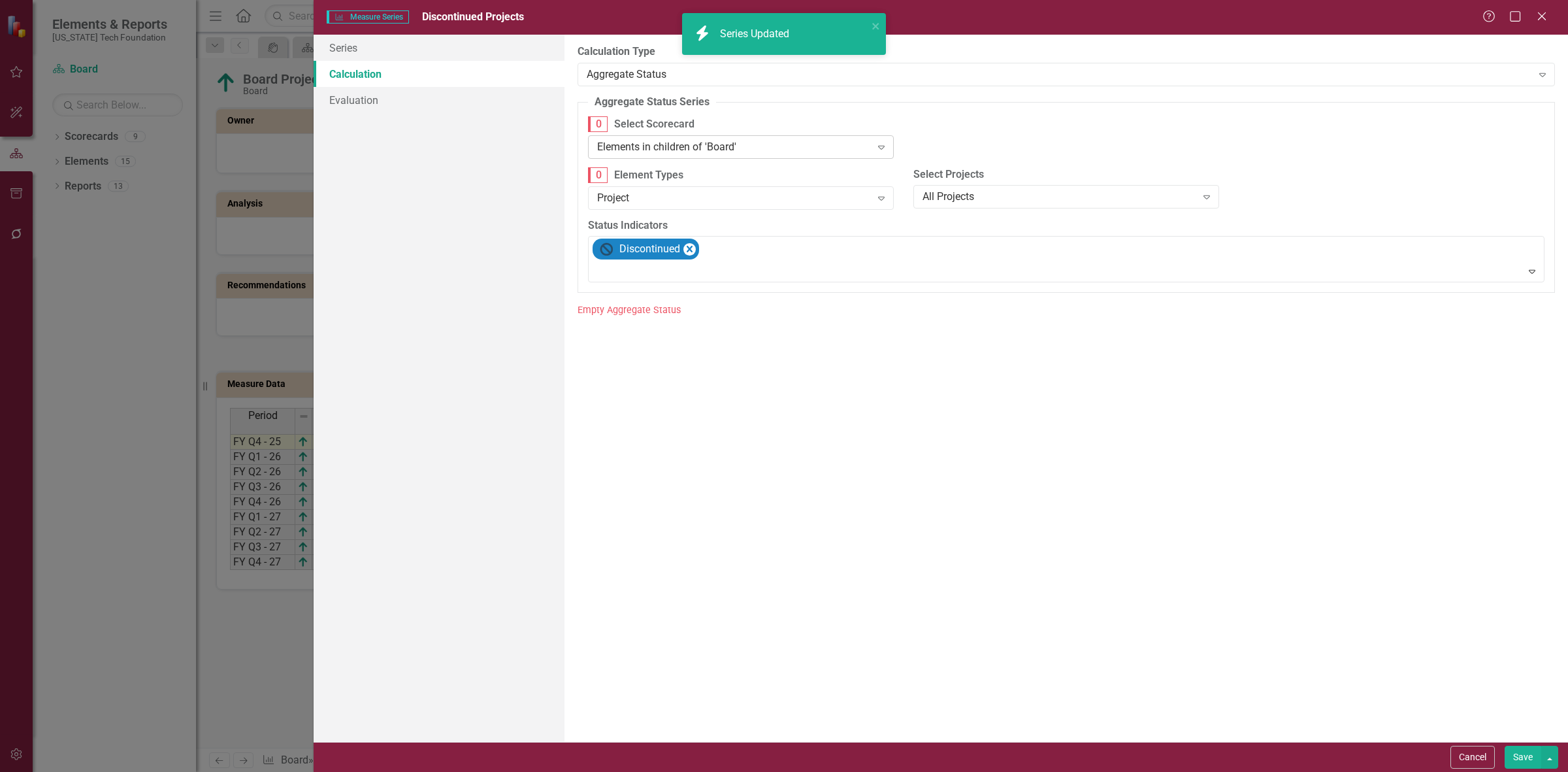
click at [635, 149] on div "Elements in children of 'Board'" at bounding box center [733, 146] width 274 height 15
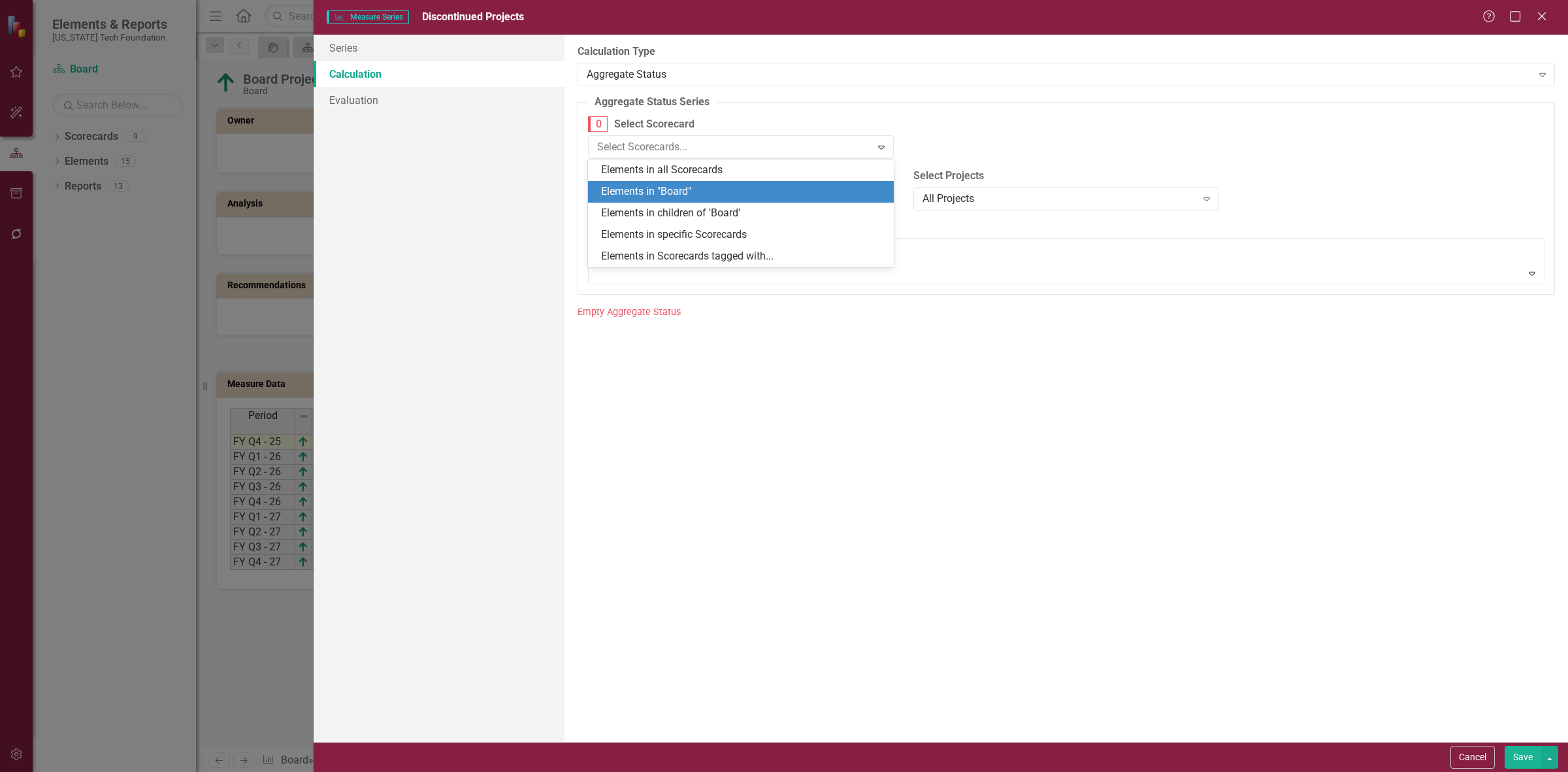
click at [668, 196] on div "Elements in "Board"" at bounding box center [743, 191] width 285 height 15
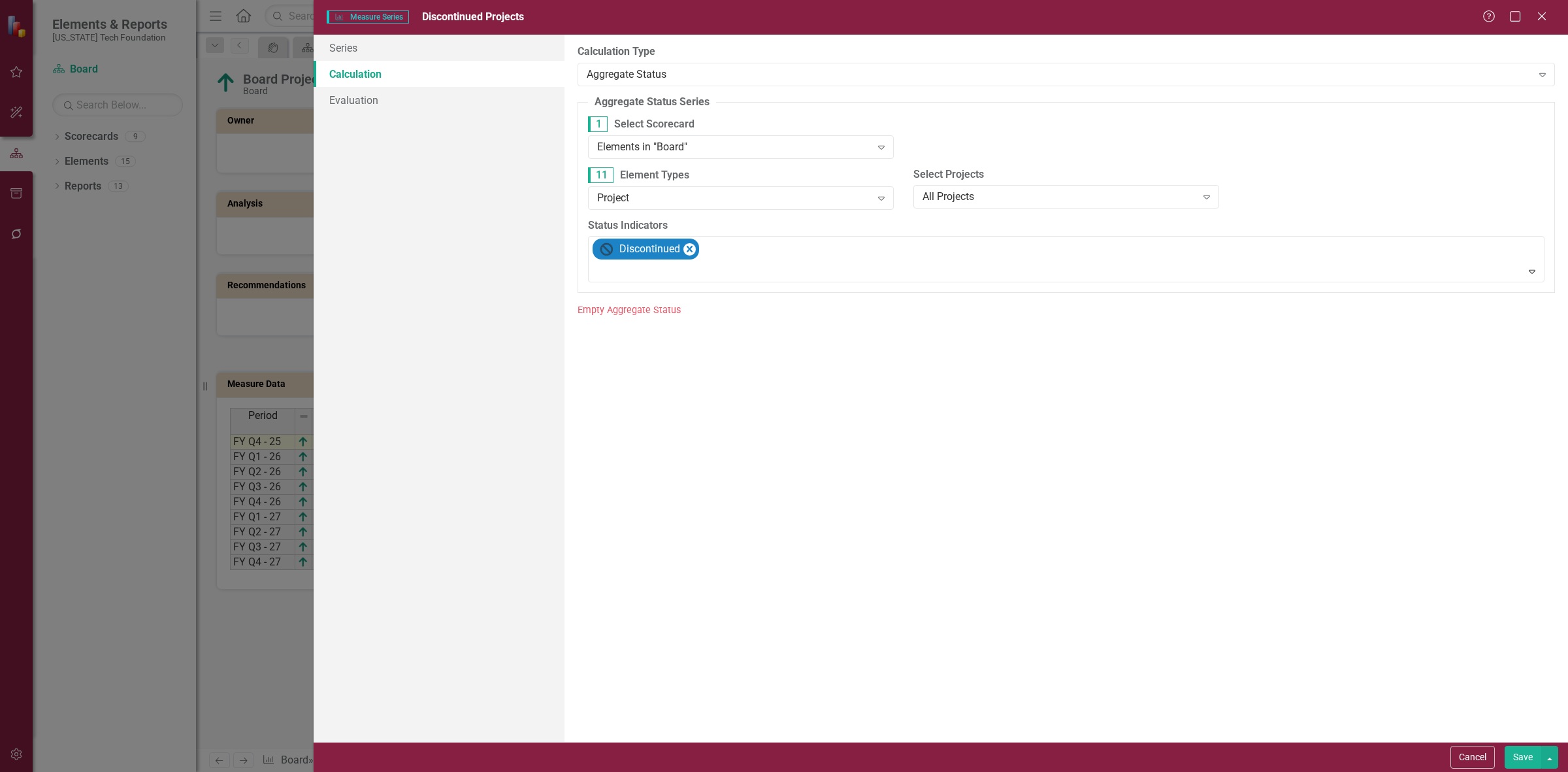
click at [1527, 748] on button "Save" at bounding box center [1522, 757] width 37 height 22
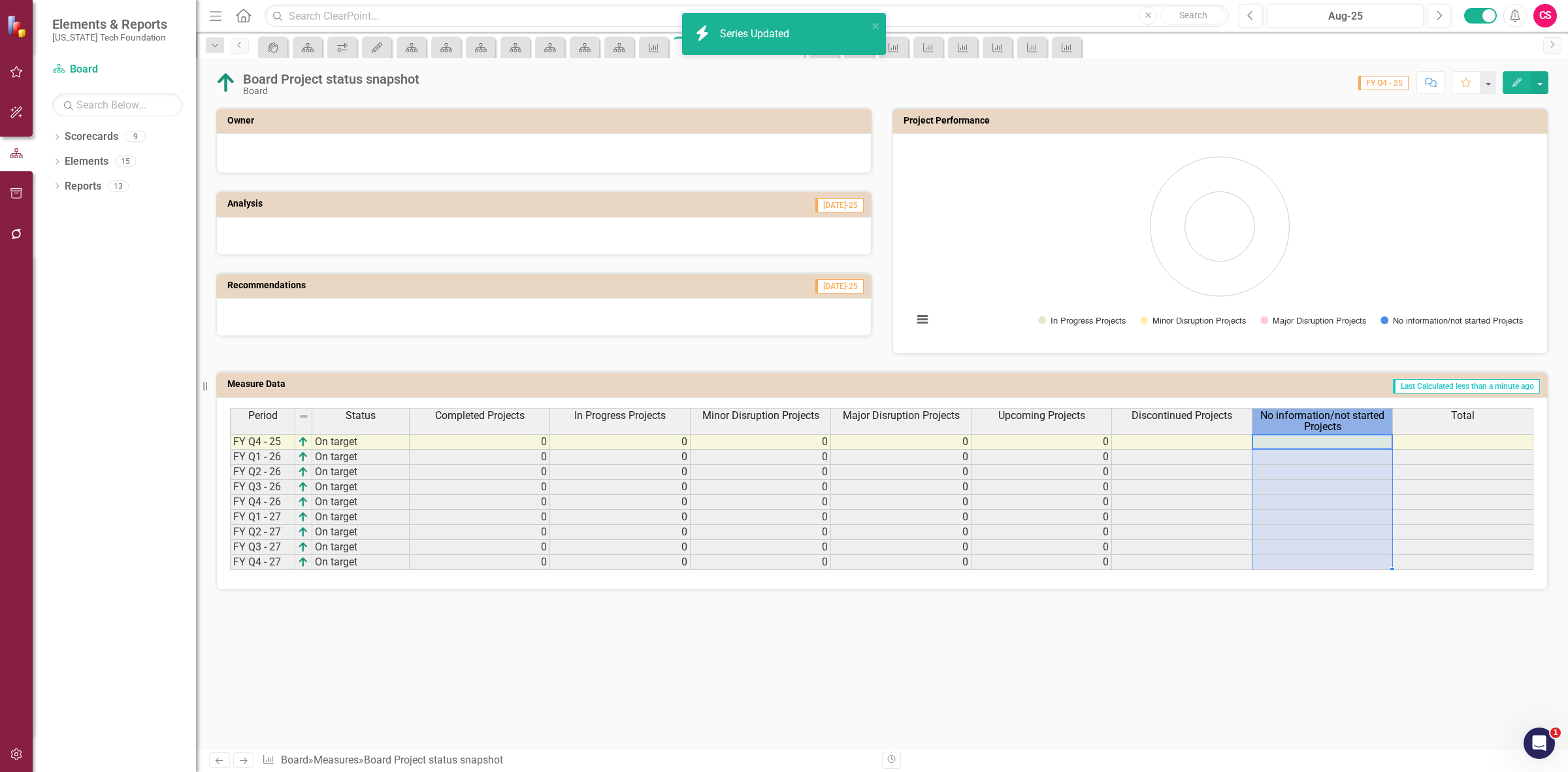
click at [1311, 422] on span "No information/not started Projects" at bounding box center [1322, 420] width 135 height 22
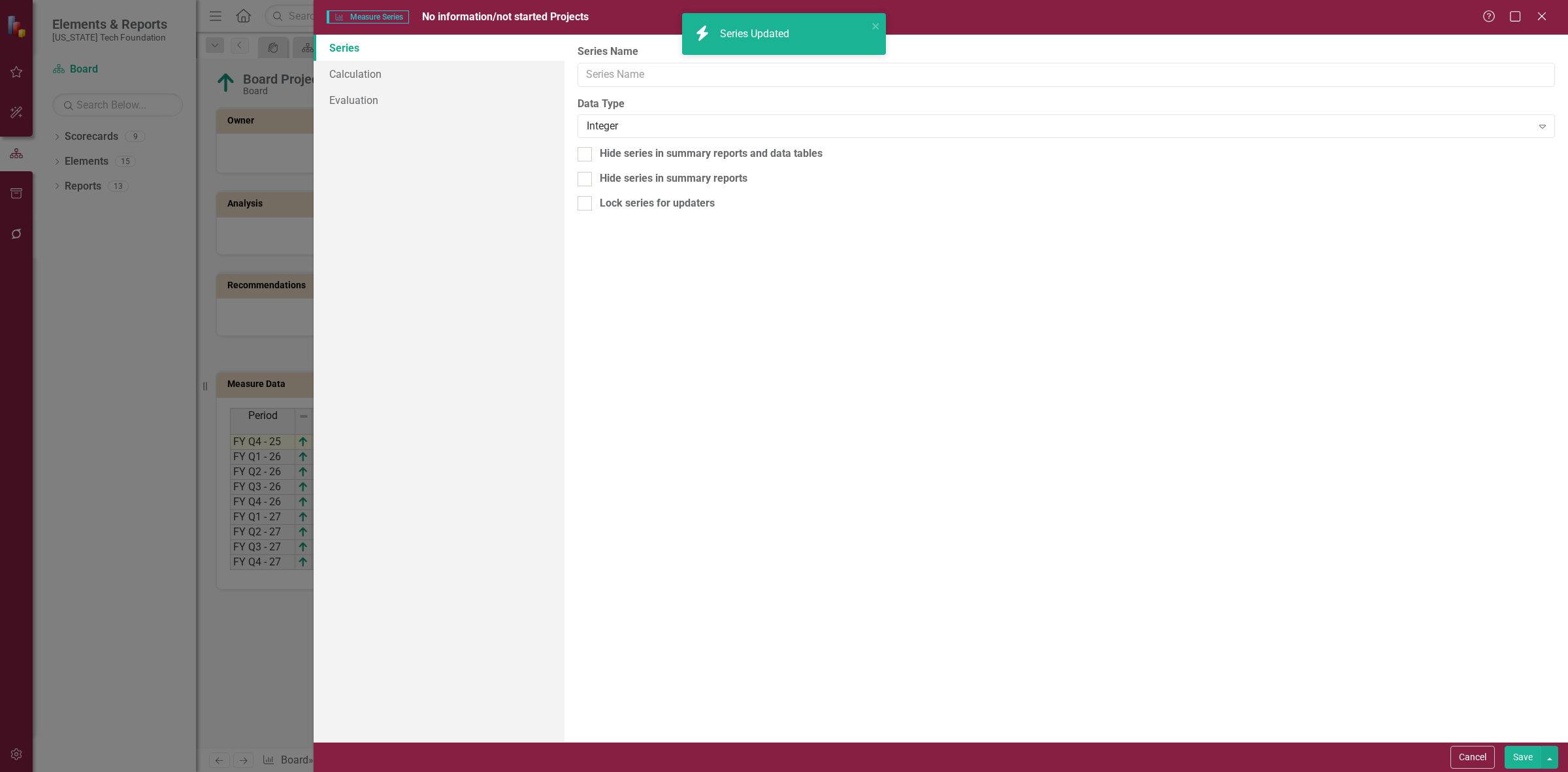
type input "No information/not started Projects"
click at [413, 75] on link "Calculation" at bounding box center [439, 74] width 251 height 26
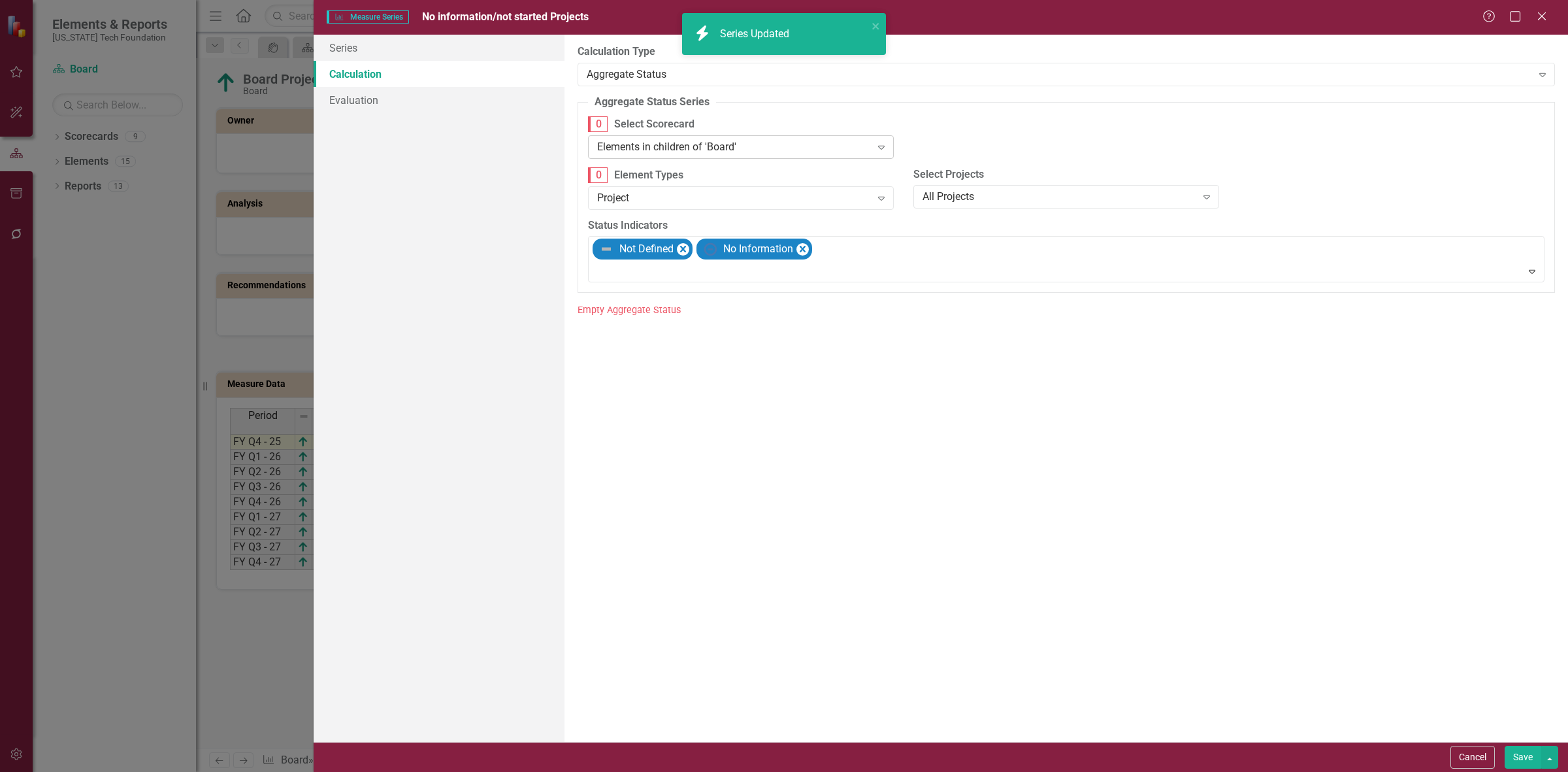
click at [697, 148] on div "Elements in children of 'Board'" at bounding box center [733, 146] width 274 height 15
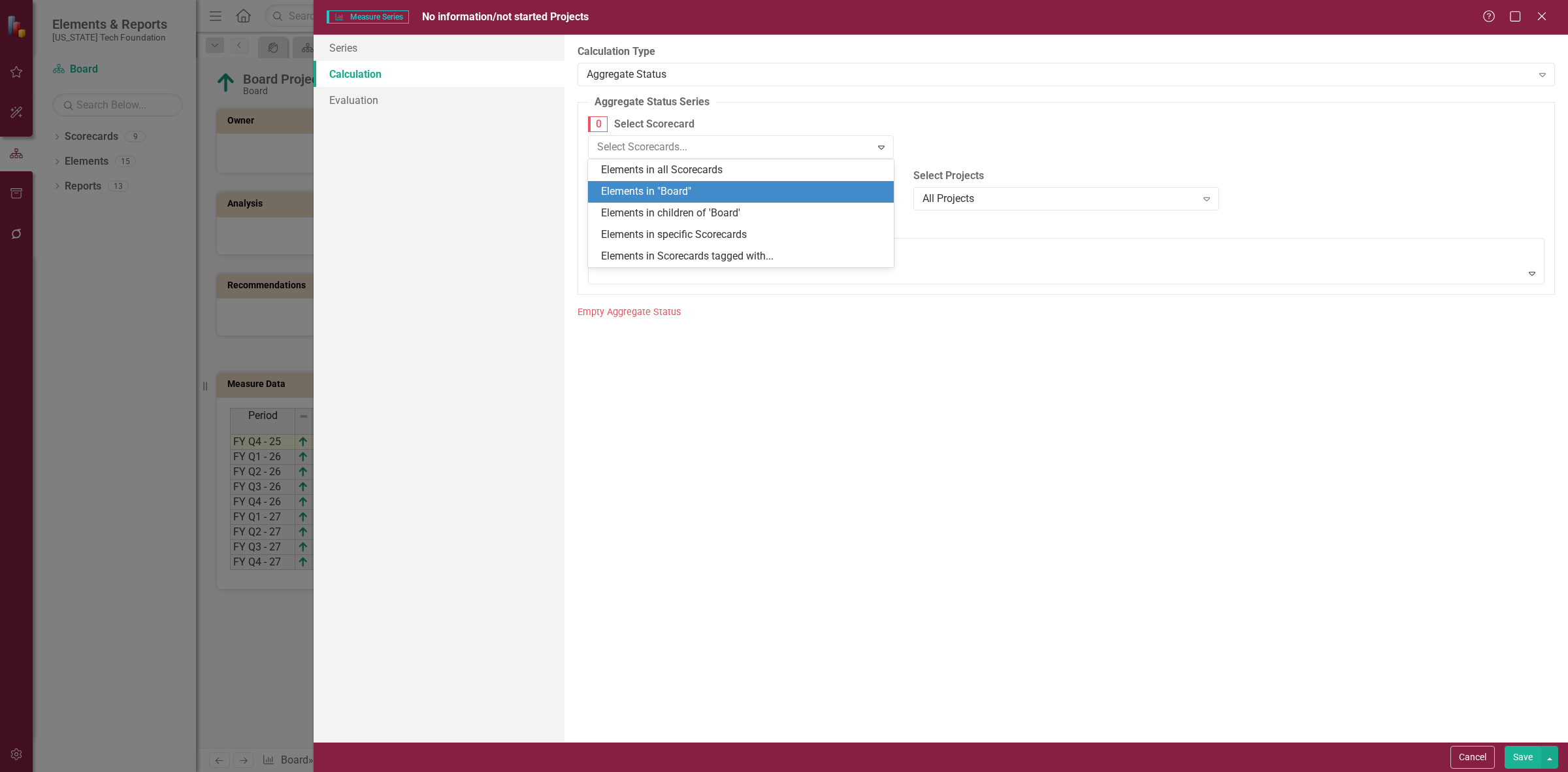
click at [689, 191] on div "Elements in "Board"" at bounding box center [743, 191] width 285 height 15
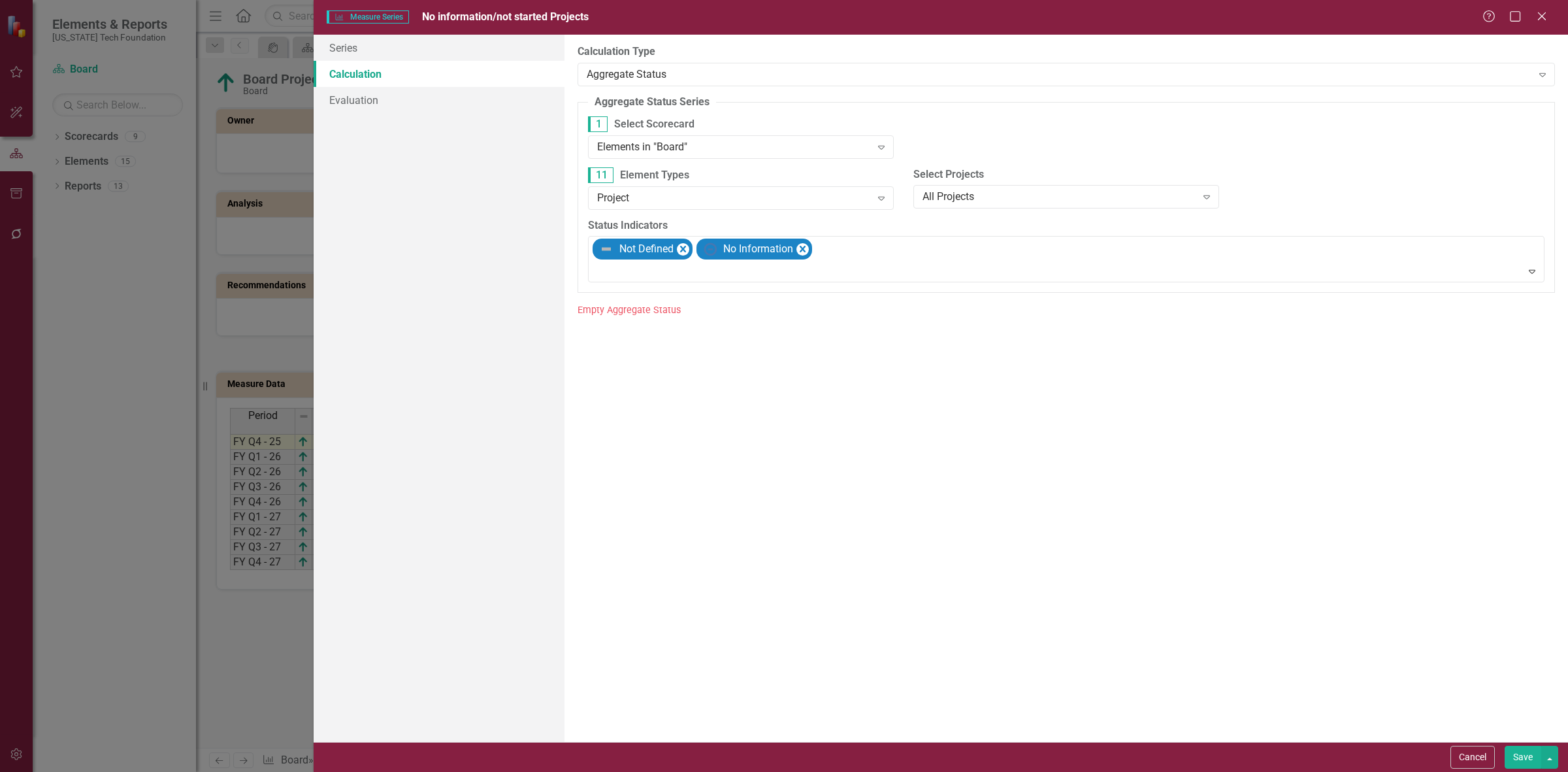
click at [1517, 756] on button "Save" at bounding box center [1522, 757] width 37 height 22
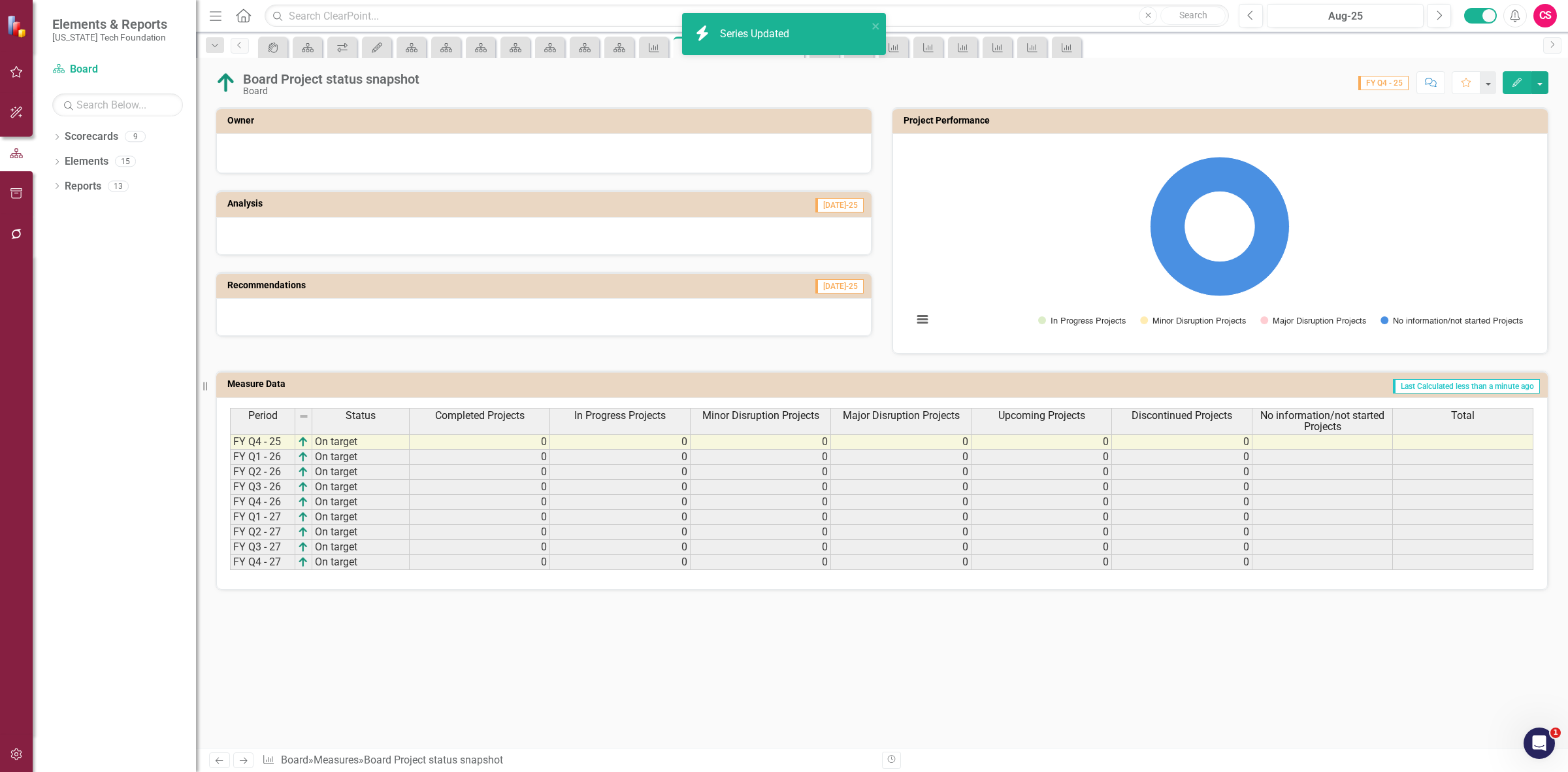
click at [1425, 412] on div "Total" at bounding box center [1463, 416] width 140 height 14
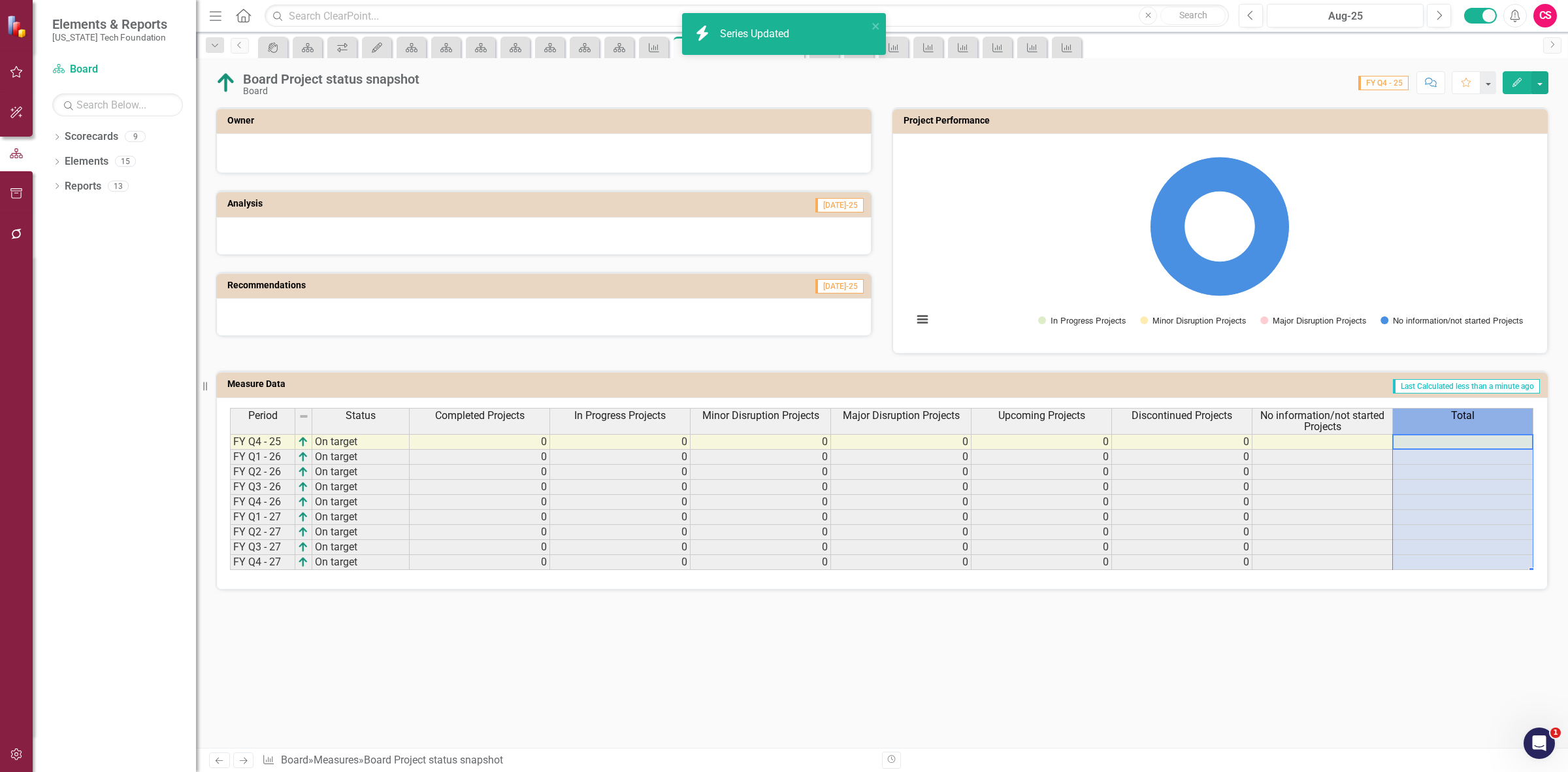
click at [1425, 412] on div "Total" at bounding box center [1463, 416] width 140 height 14
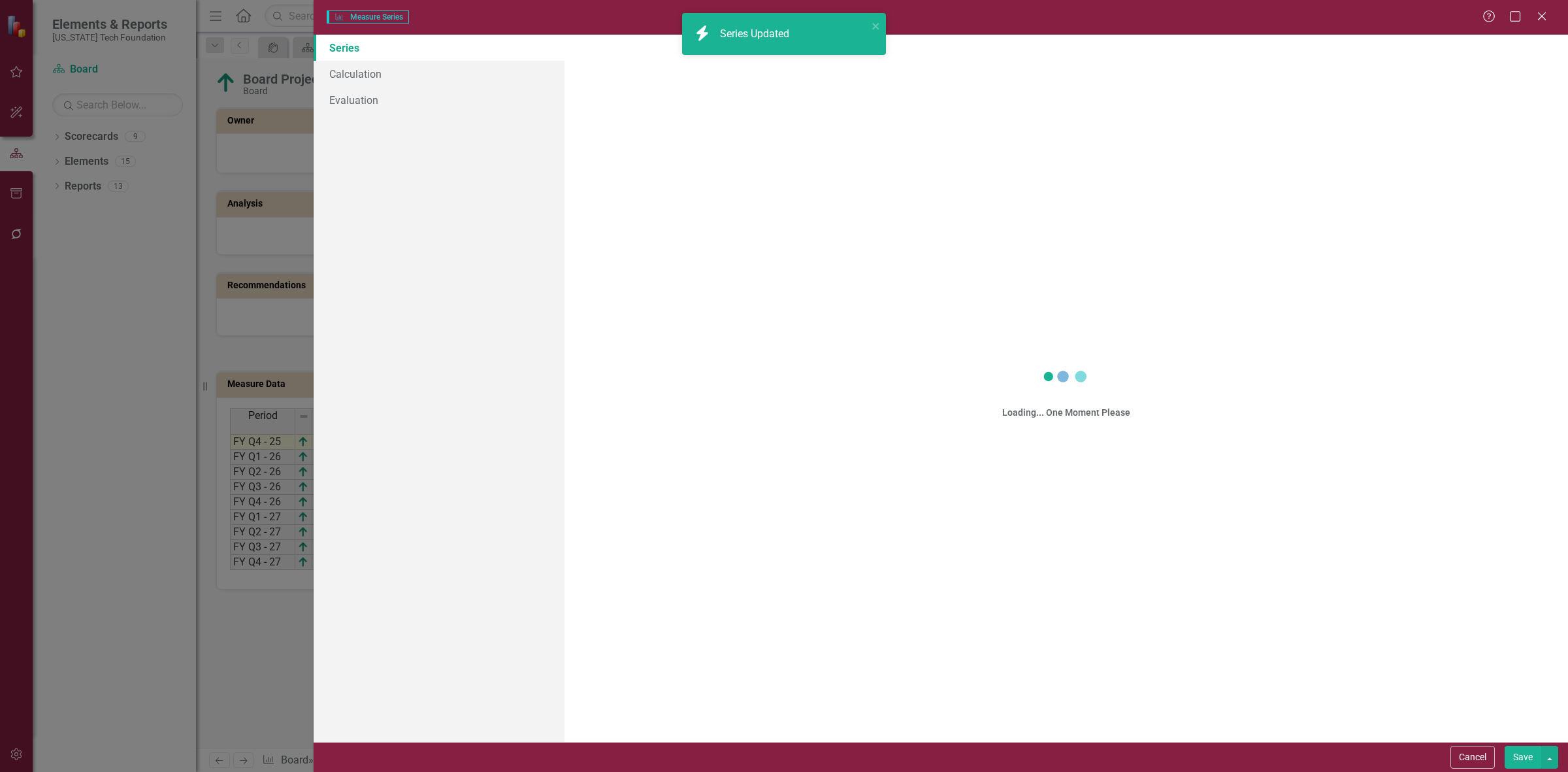
scroll to position [0, 10]
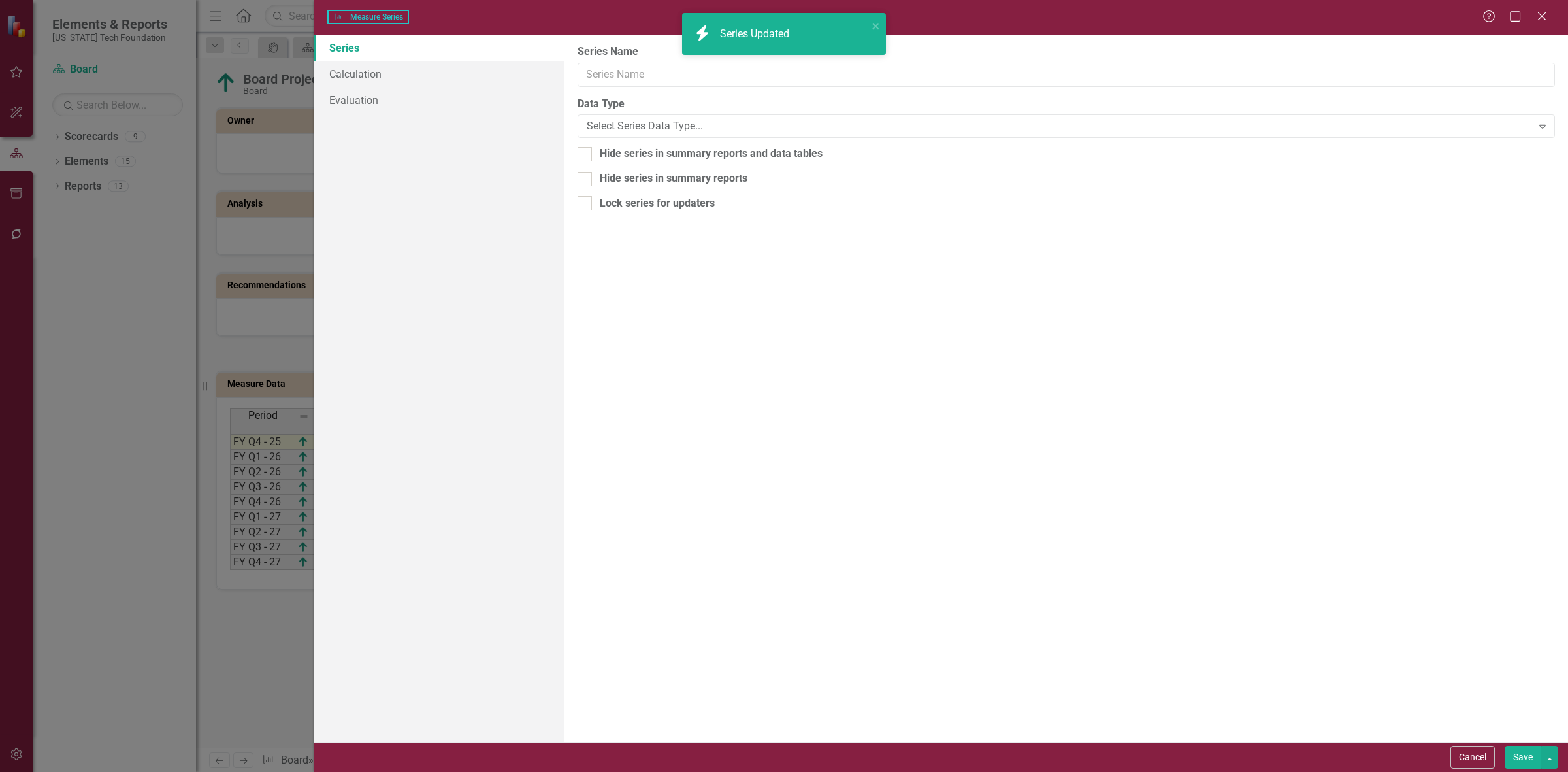
type input "Total"
click at [359, 76] on link "Calculation" at bounding box center [439, 74] width 251 height 26
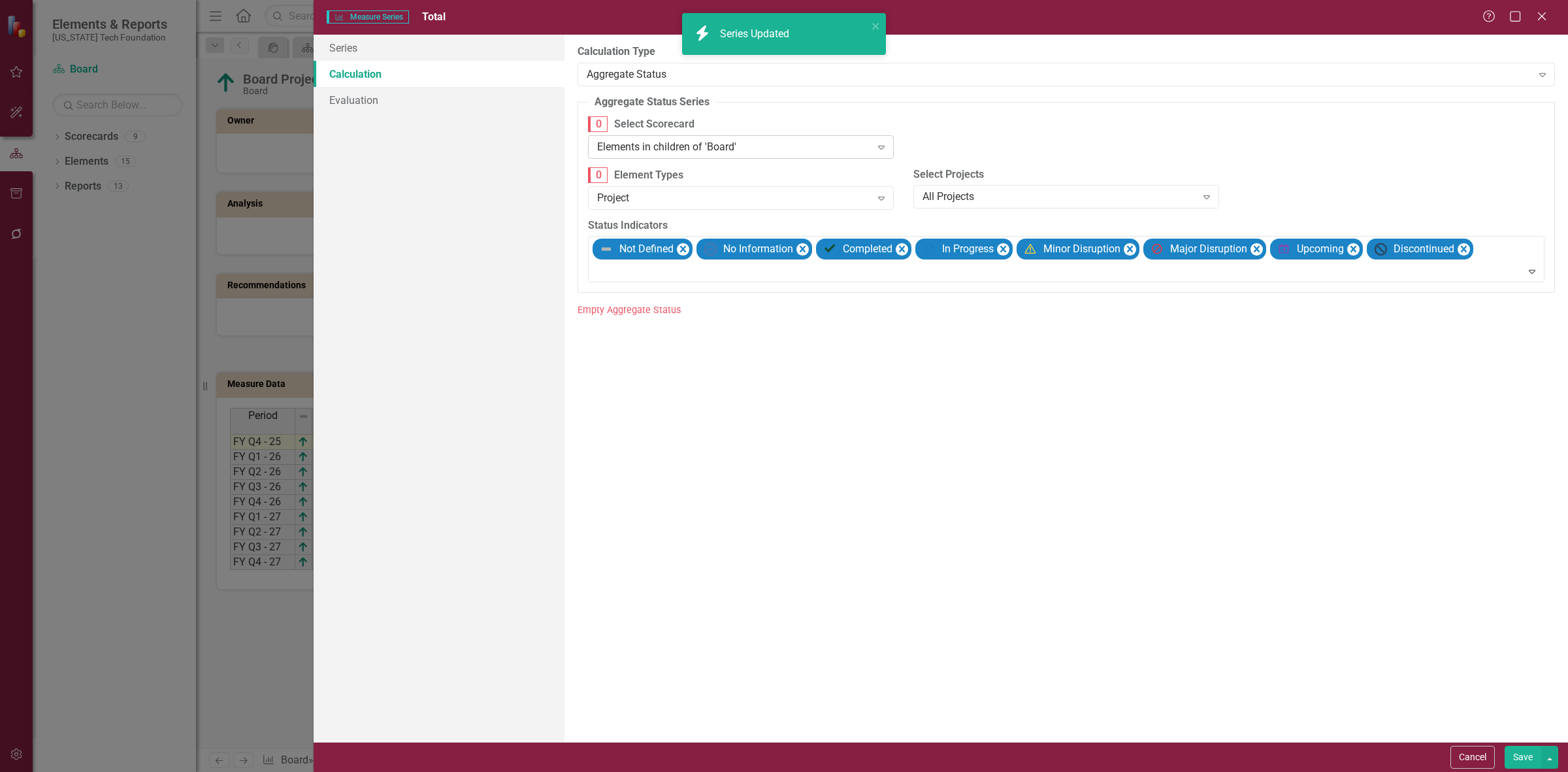
click at [665, 153] on div "Elements in children of 'Board'" at bounding box center [733, 146] width 274 height 15
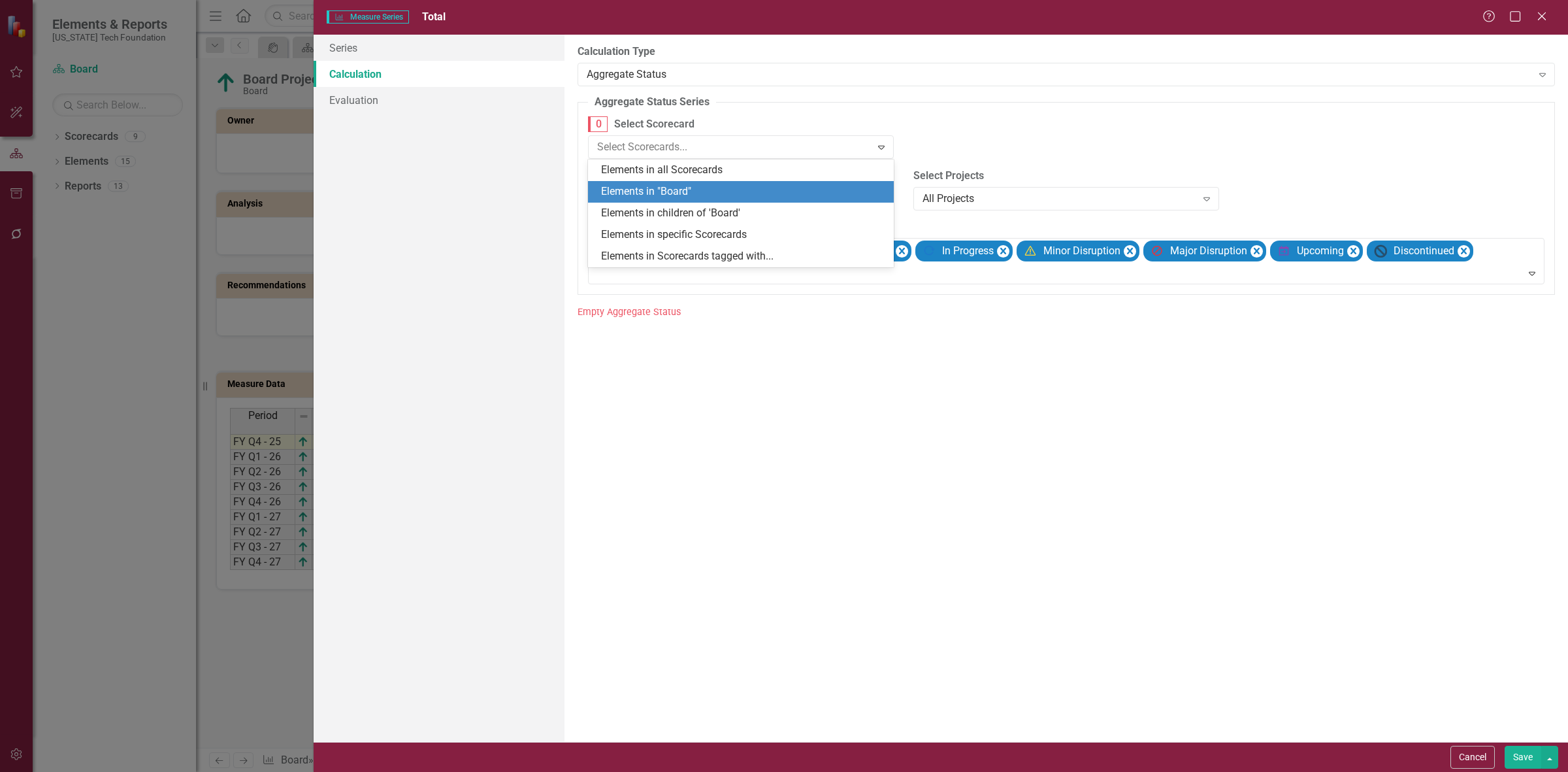
click at [669, 191] on div "Elements in "Board"" at bounding box center [743, 191] width 285 height 15
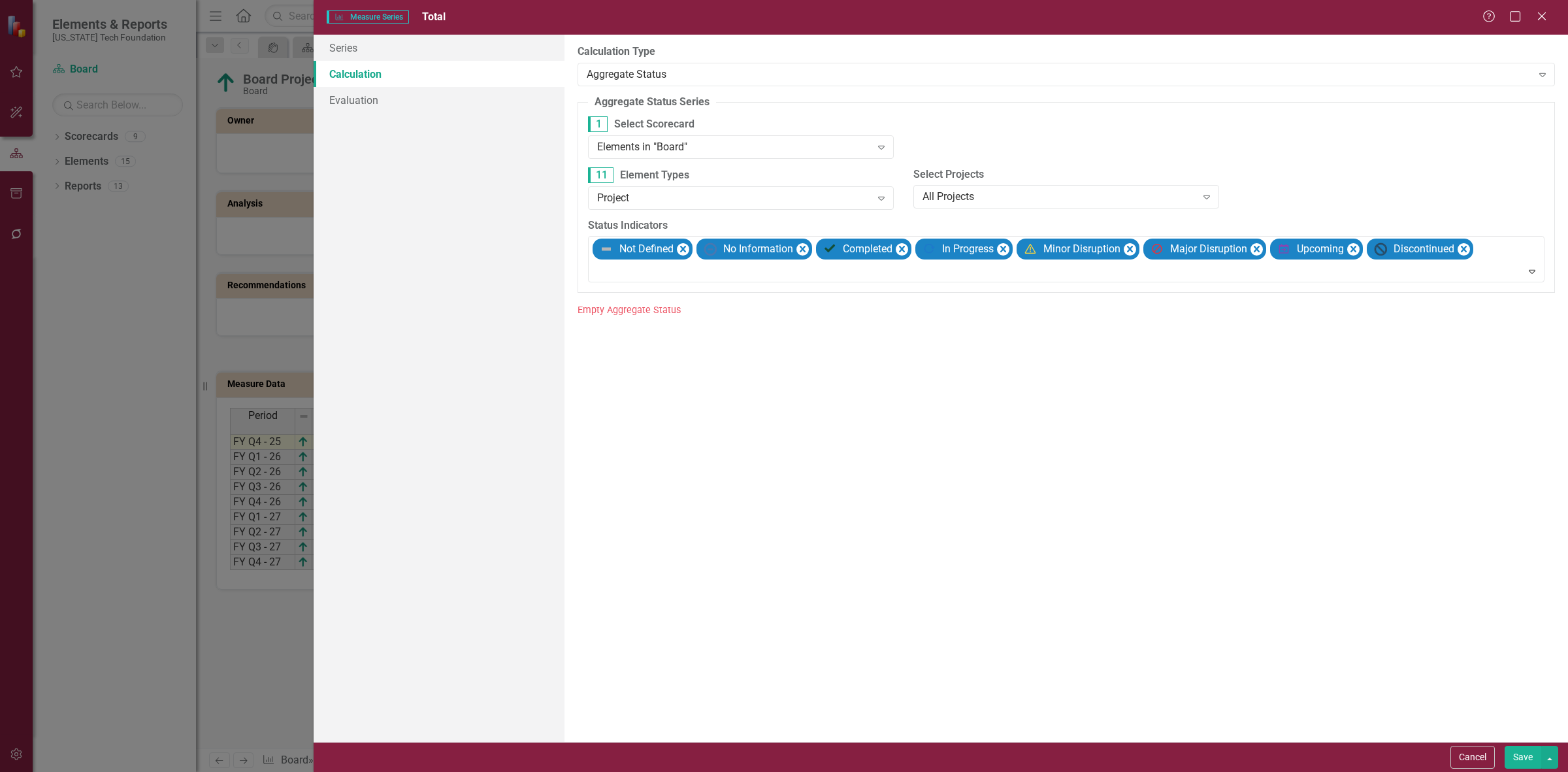
click at [1520, 748] on button "Save" at bounding box center [1522, 757] width 37 height 22
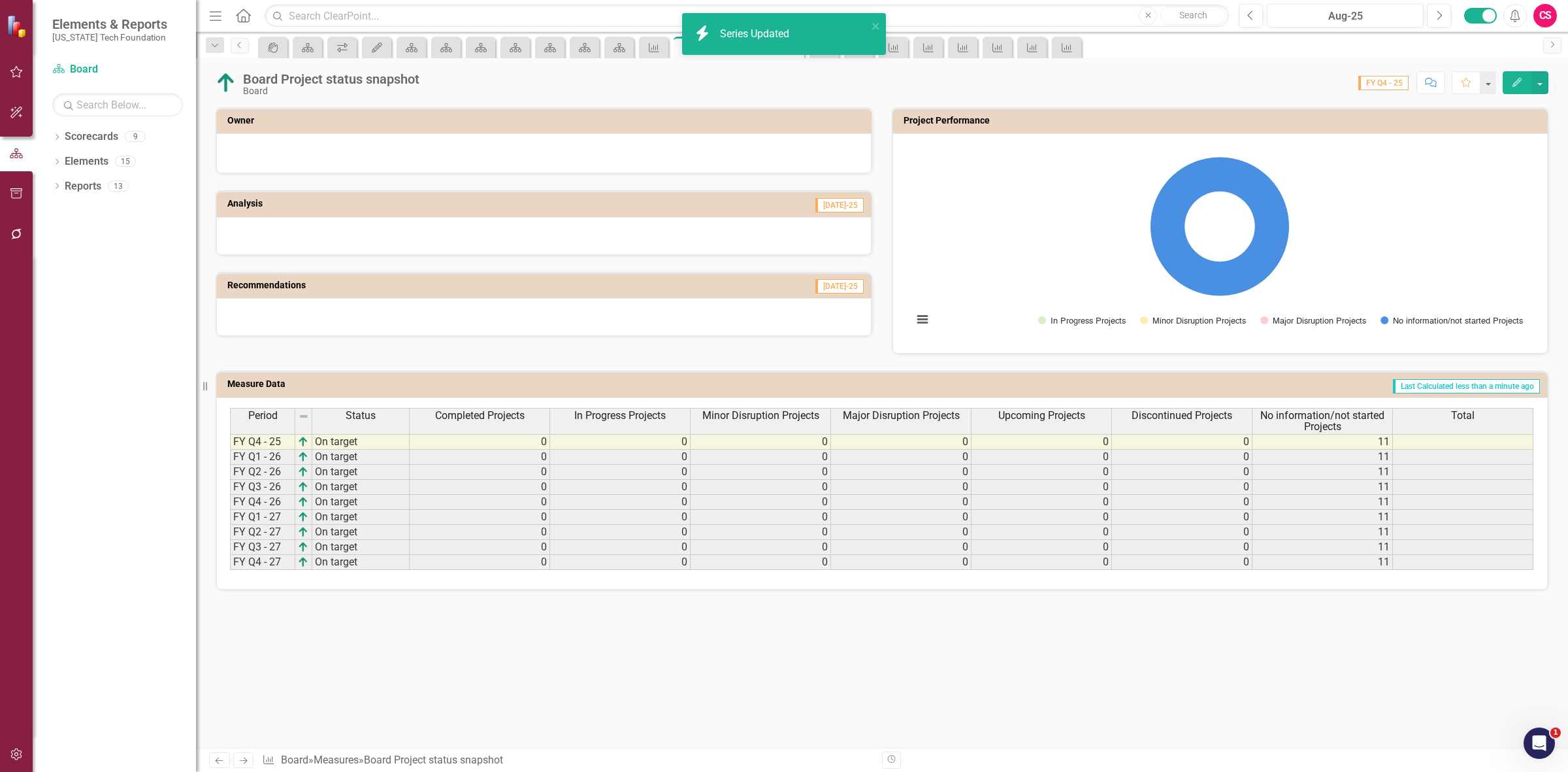
click at [926, 119] on h3 "Project Performance" at bounding box center [1222, 120] width 637 height 10
drag, startPoint x: 923, startPoint y: 117, endPoint x: 919, endPoint y: 110, distance: 8.1
click at [920, 110] on div "Project Performance" at bounding box center [1220, 120] width 655 height 25
click at [938, 122] on h3 "Project Performance" at bounding box center [1222, 120] width 637 height 10
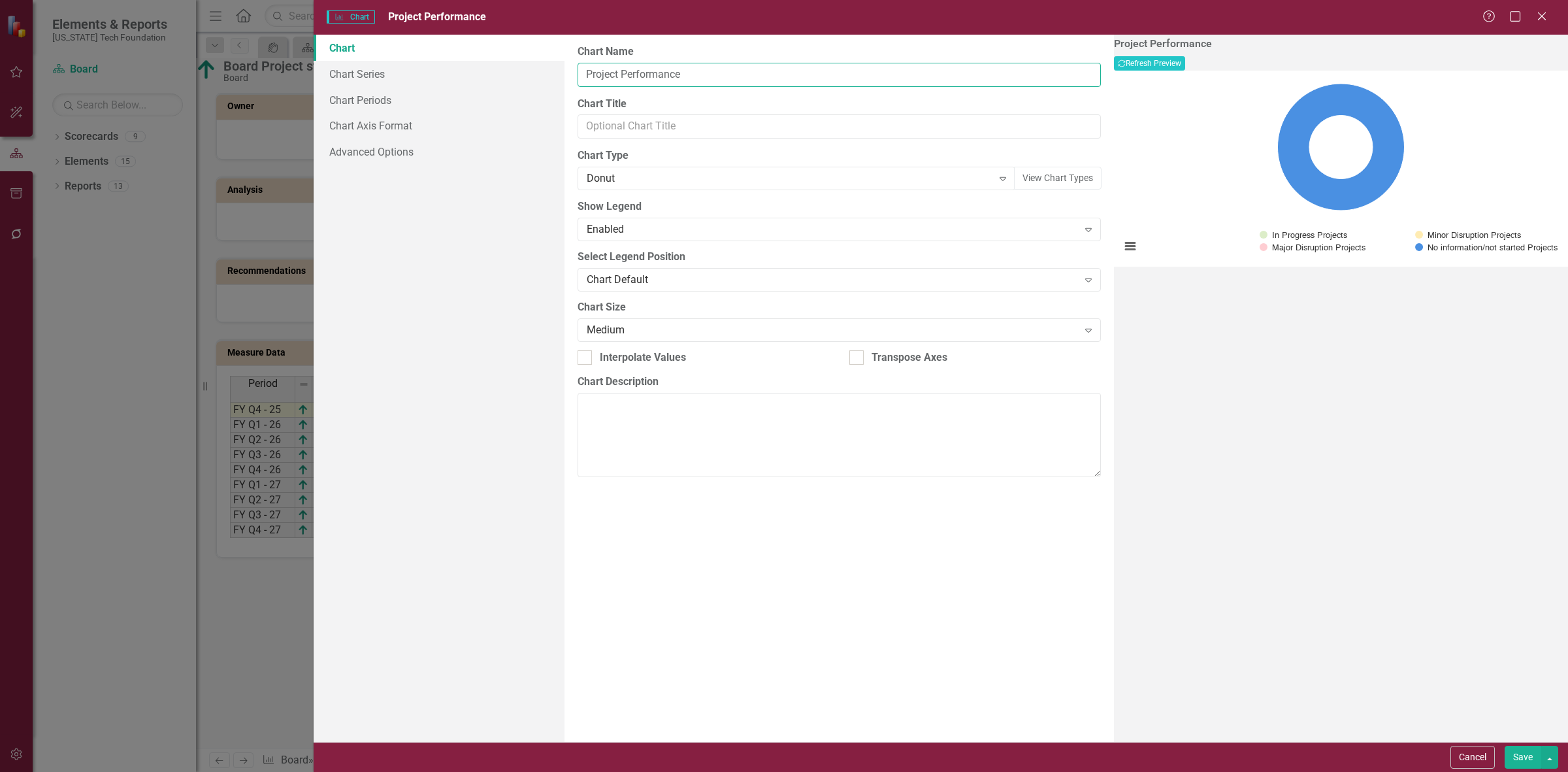
click at [580, 75] on input "Project Performance" at bounding box center [838, 75] width 523 height 24
type input "Board Project Performance"
click at [1518, 769] on div "Cancel Save" at bounding box center [941, 756] width 1255 height 30
click at [1512, 760] on button "Save" at bounding box center [1522, 757] width 37 height 22
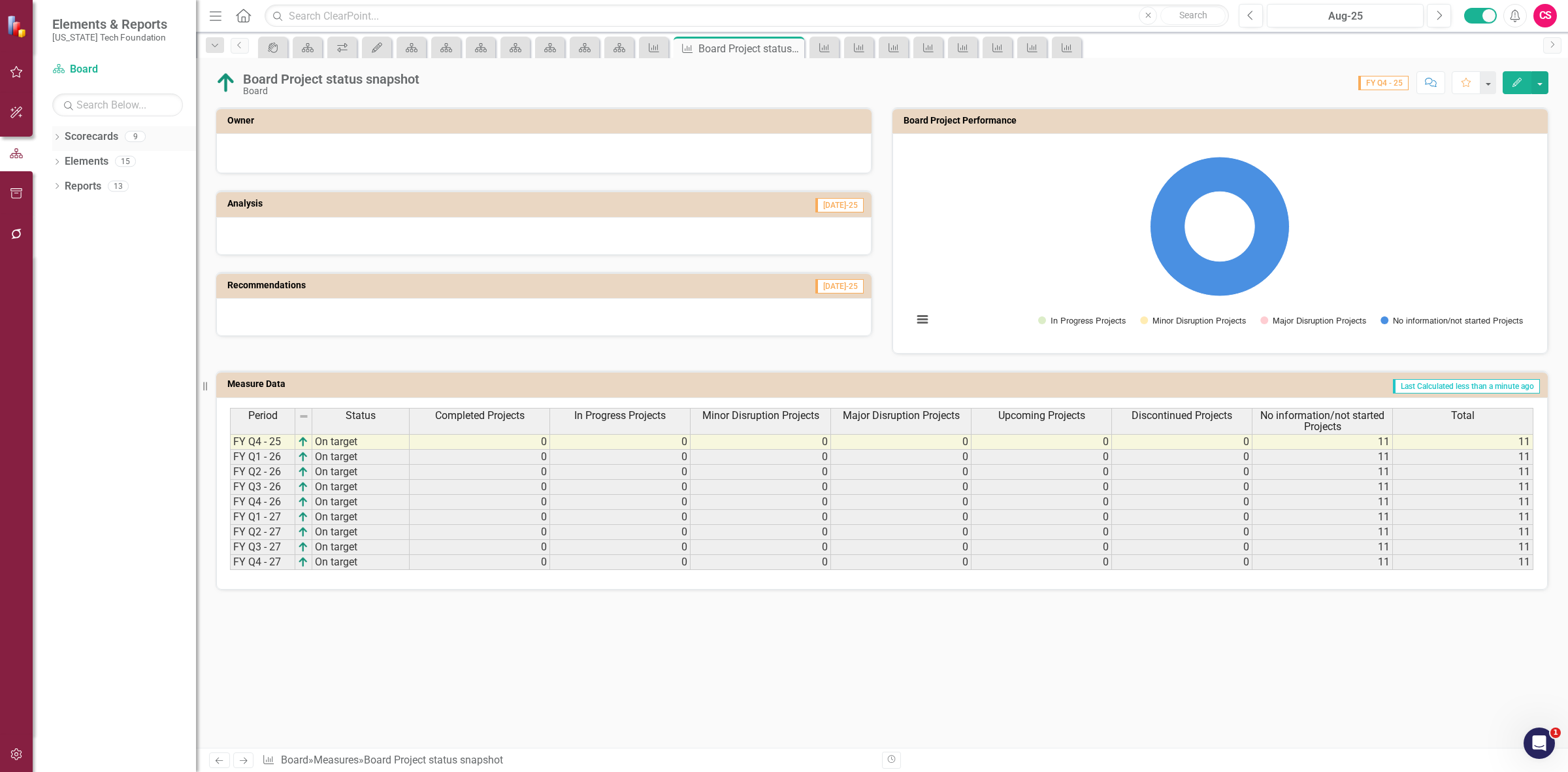
click at [85, 136] on link "Scorecards" at bounding box center [92, 136] width 54 height 15
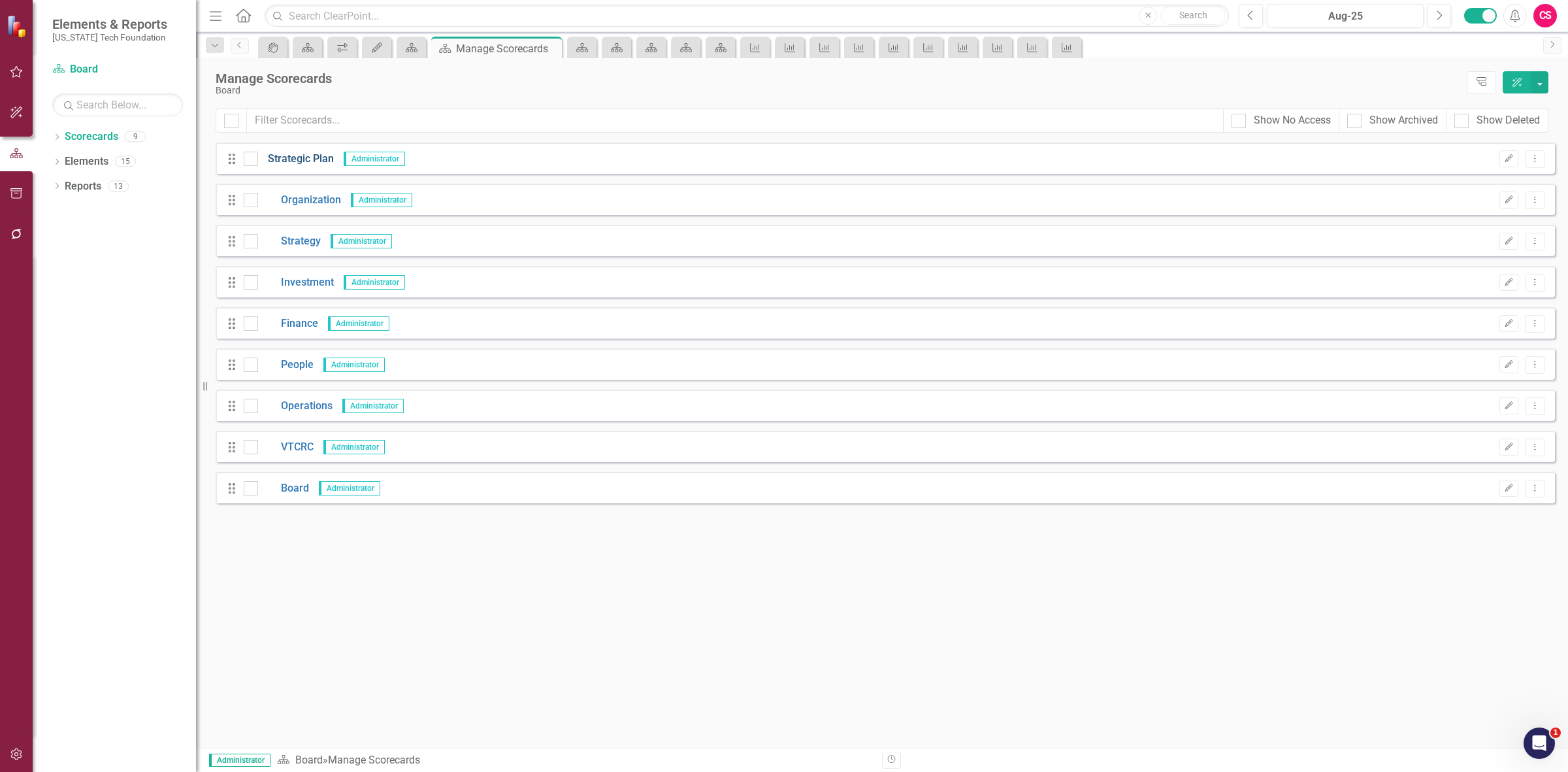
click at [301, 152] on link "Strategic Plan" at bounding box center [296, 159] width 75 height 15
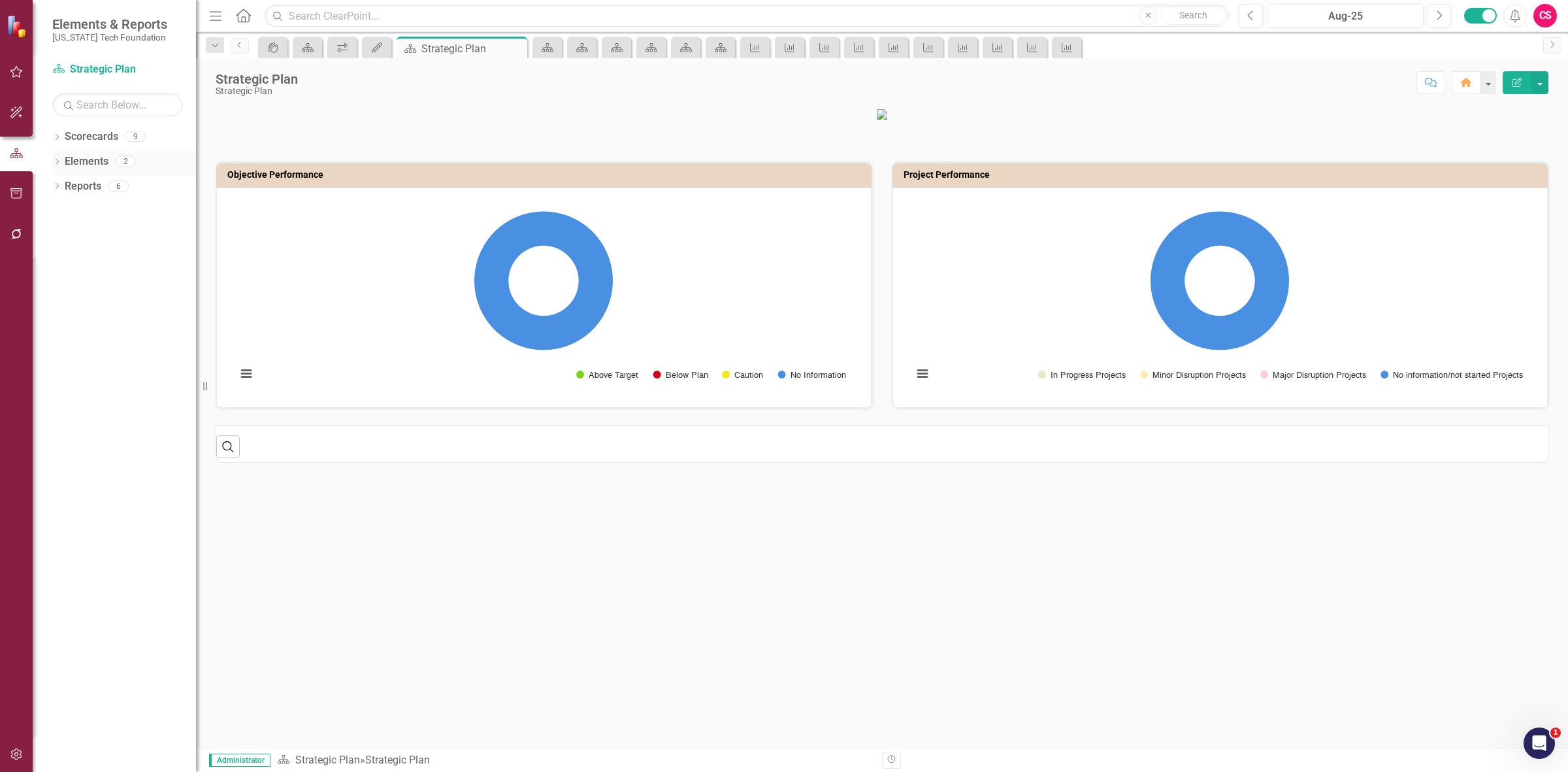
click at [79, 167] on link "Elements" at bounding box center [86, 162] width 44 height 15
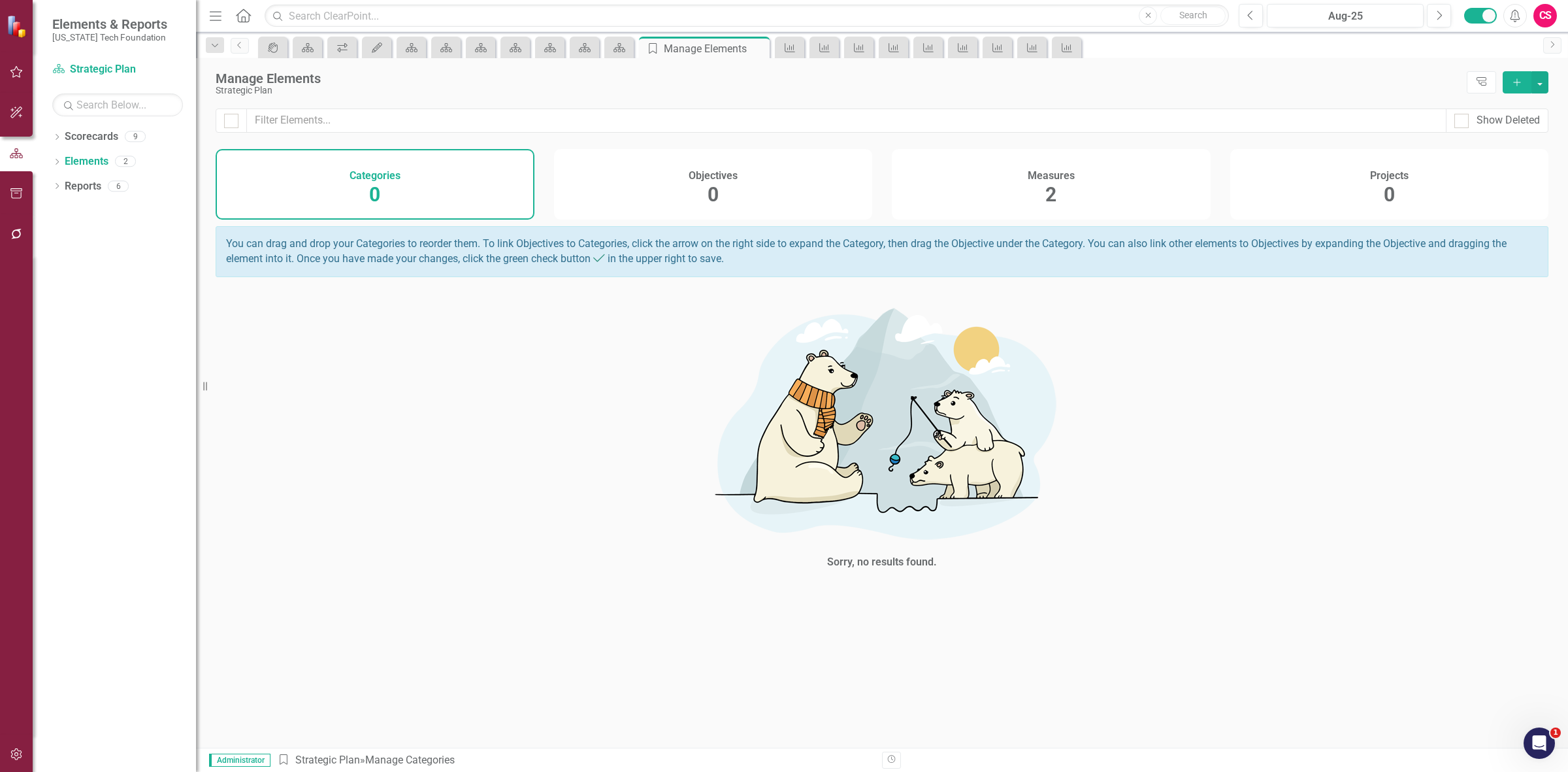
click at [1043, 188] on div "Measures 2" at bounding box center [1051, 184] width 319 height 71
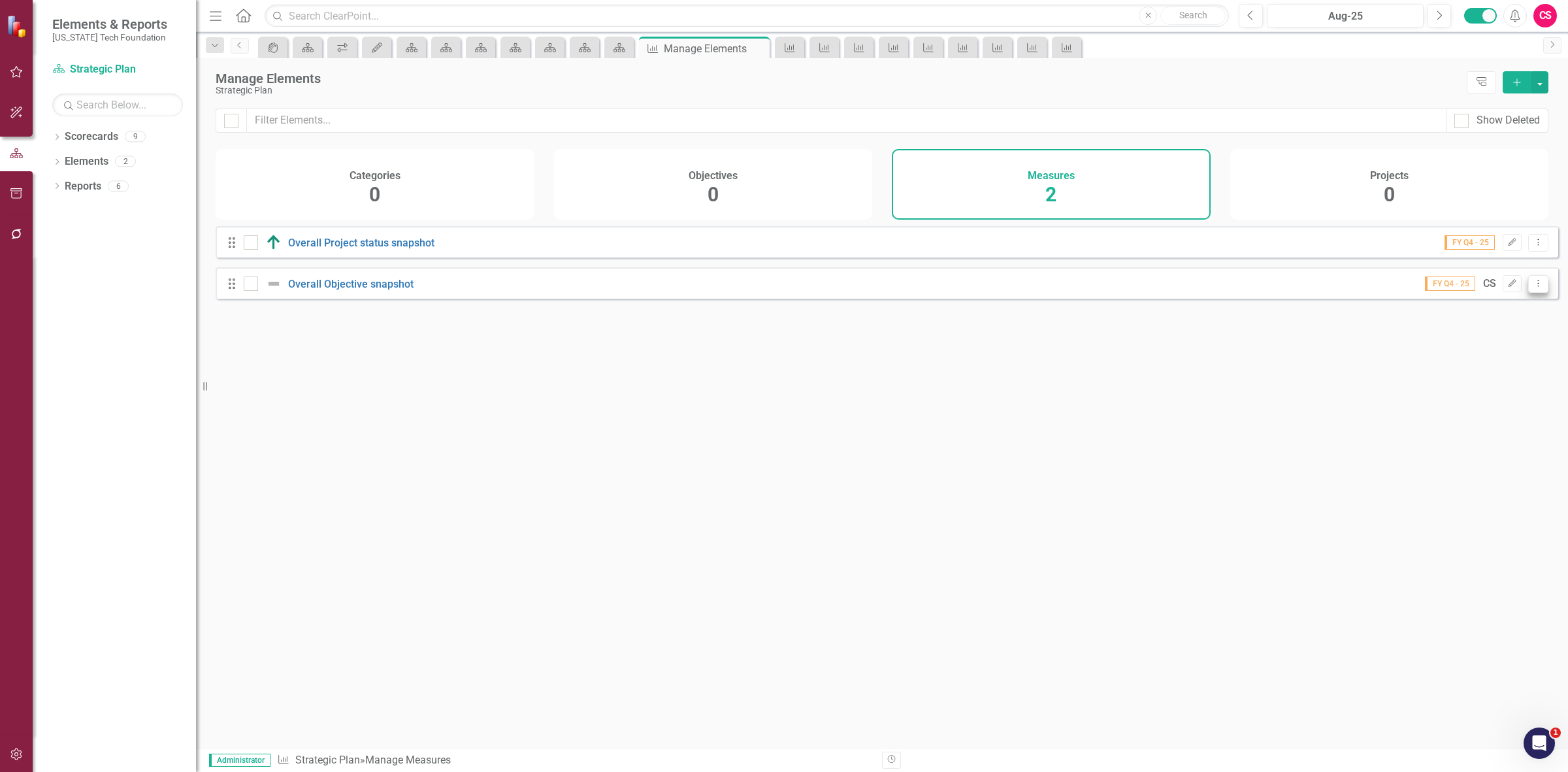
click at [1533, 287] on icon "Dropdown Menu" at bounding box center [1538, 283] width 11 height 8
click at [1518, 355] on link "Copy Duplicate Measure" at bounding box center [1478, 364] width 118 height 24
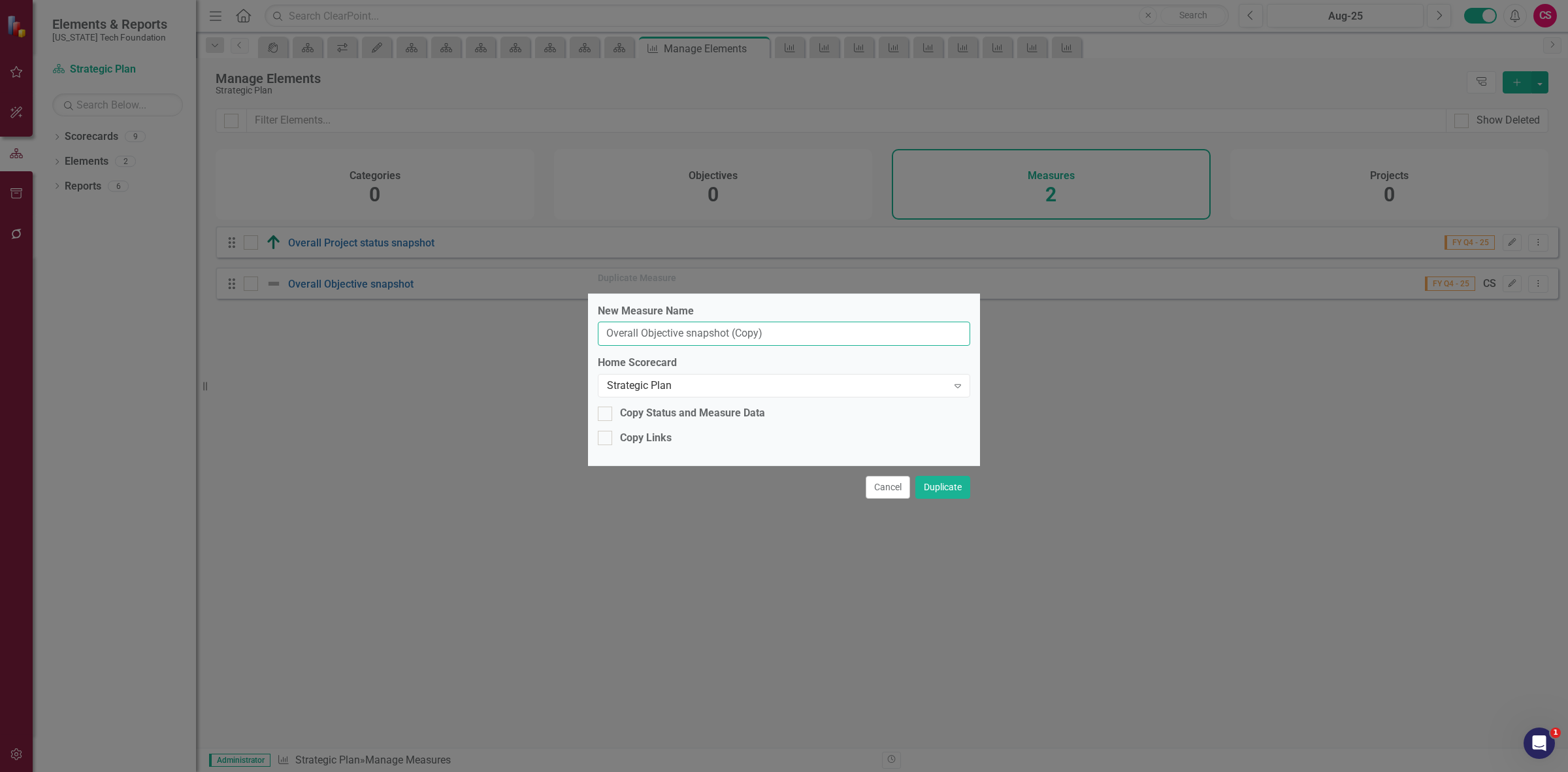
click at [624, 322] on input "Overall Objective snapshot (Copy)" at bounding box center [784, 333] width 372 height 24
click at [789, 328] on input "Board Objective snapshot (Copy)" at bounding box center [784, 333] width 372 height 24
type input "Board Objective snapshot"
click at [758, 378] on div "Strategic Plan Expand" at bounding box center [784, 385] width 372 height 23
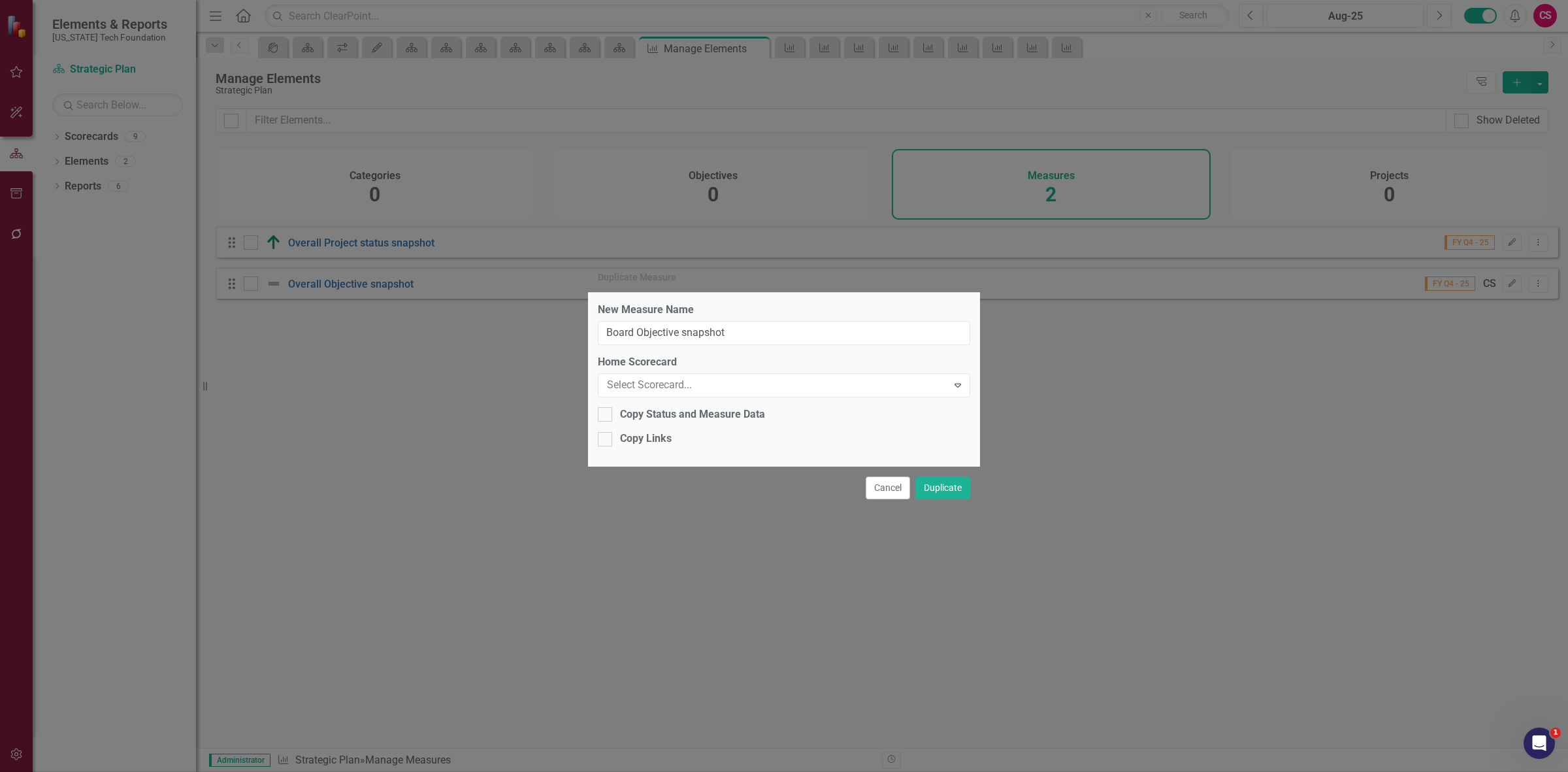
click at [948, 484] on button "Duplicate" at bounding box center [942, 487] width 55 height 22
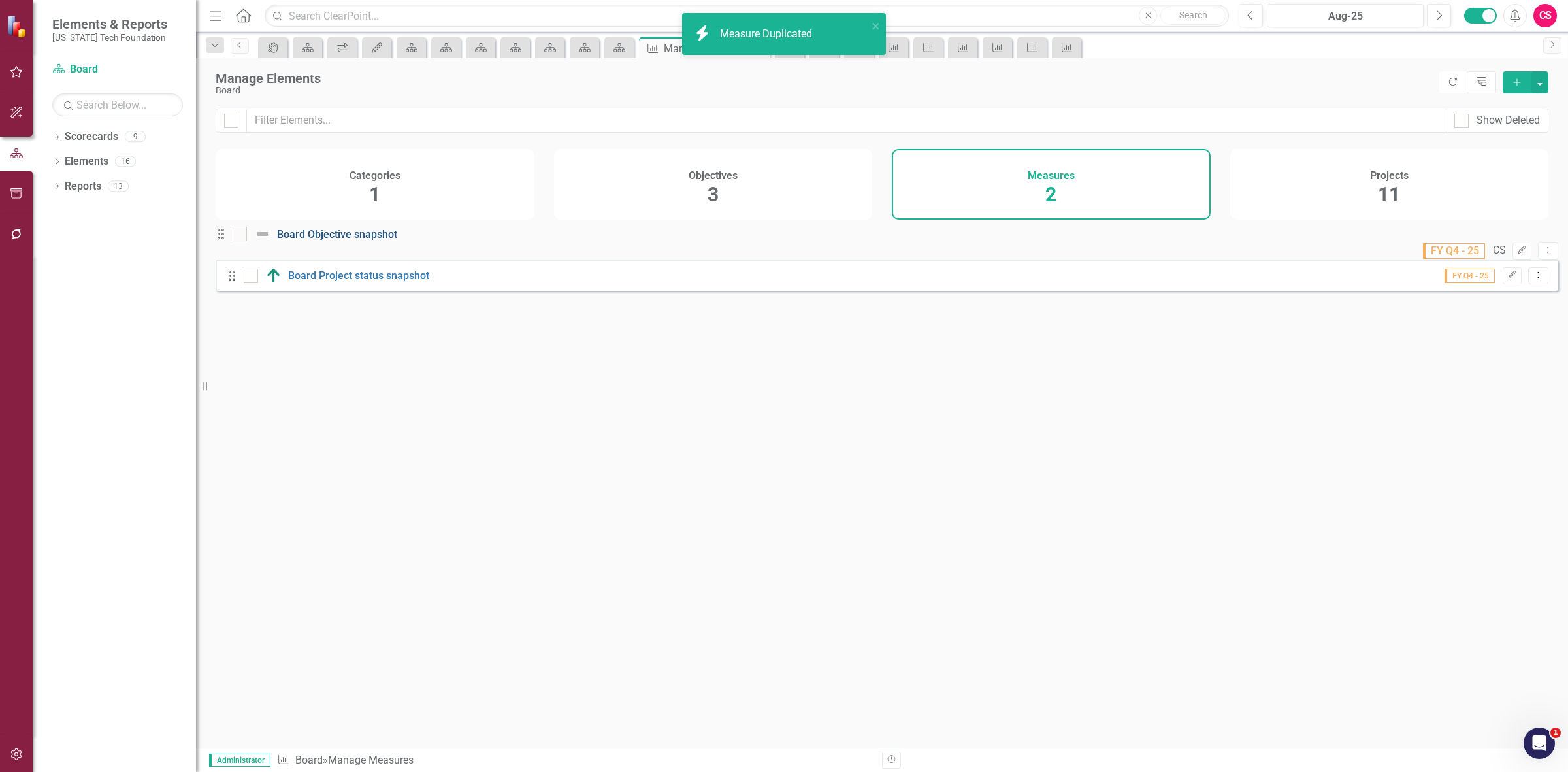
click at [360, 241] on link "Board Objective snapshot" at bounding box center [337, 234] width 120 height 13
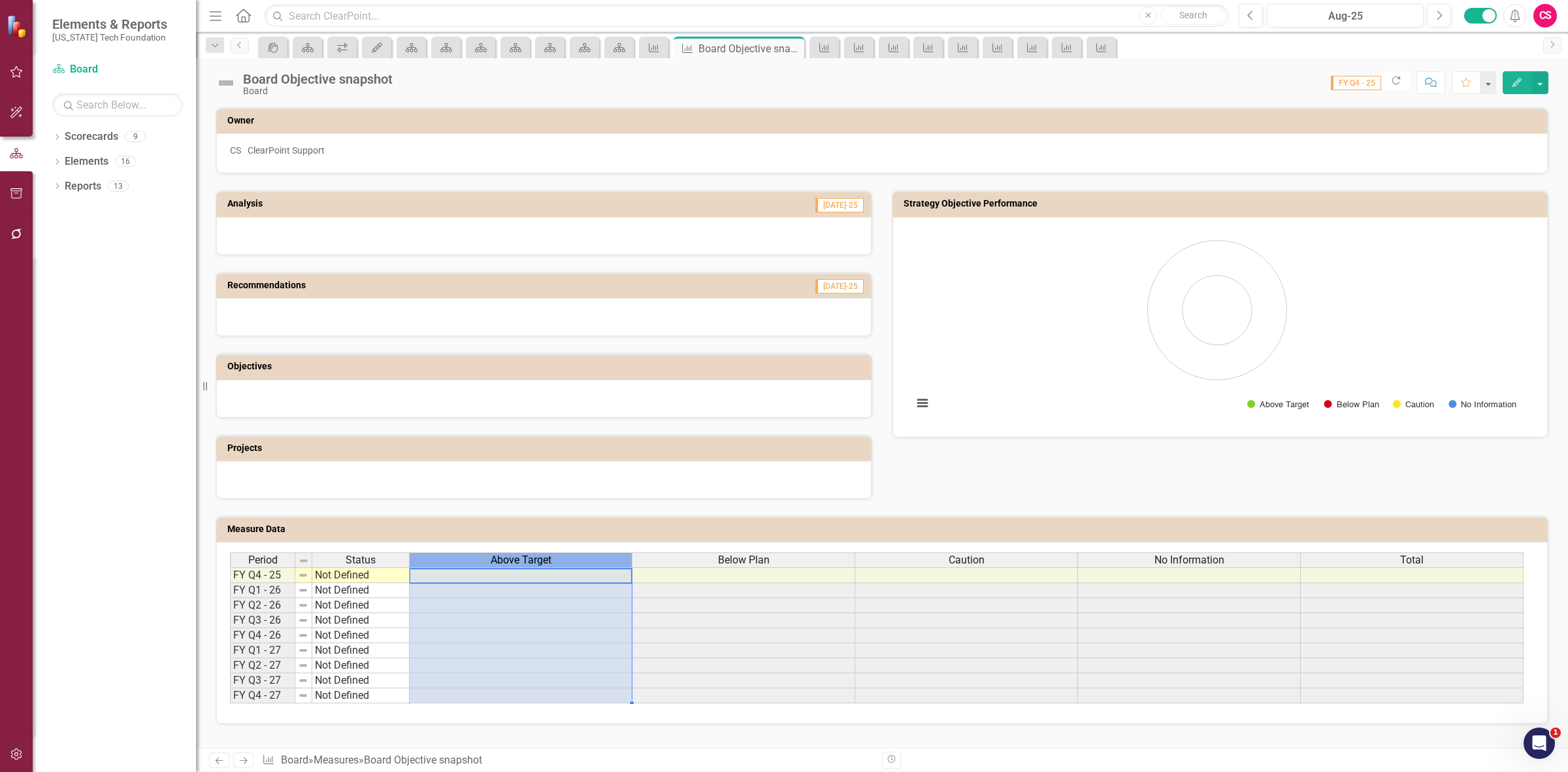
click at [517, 556] on span "Above Target" at bounding box center [521, 559] width 61 height 12
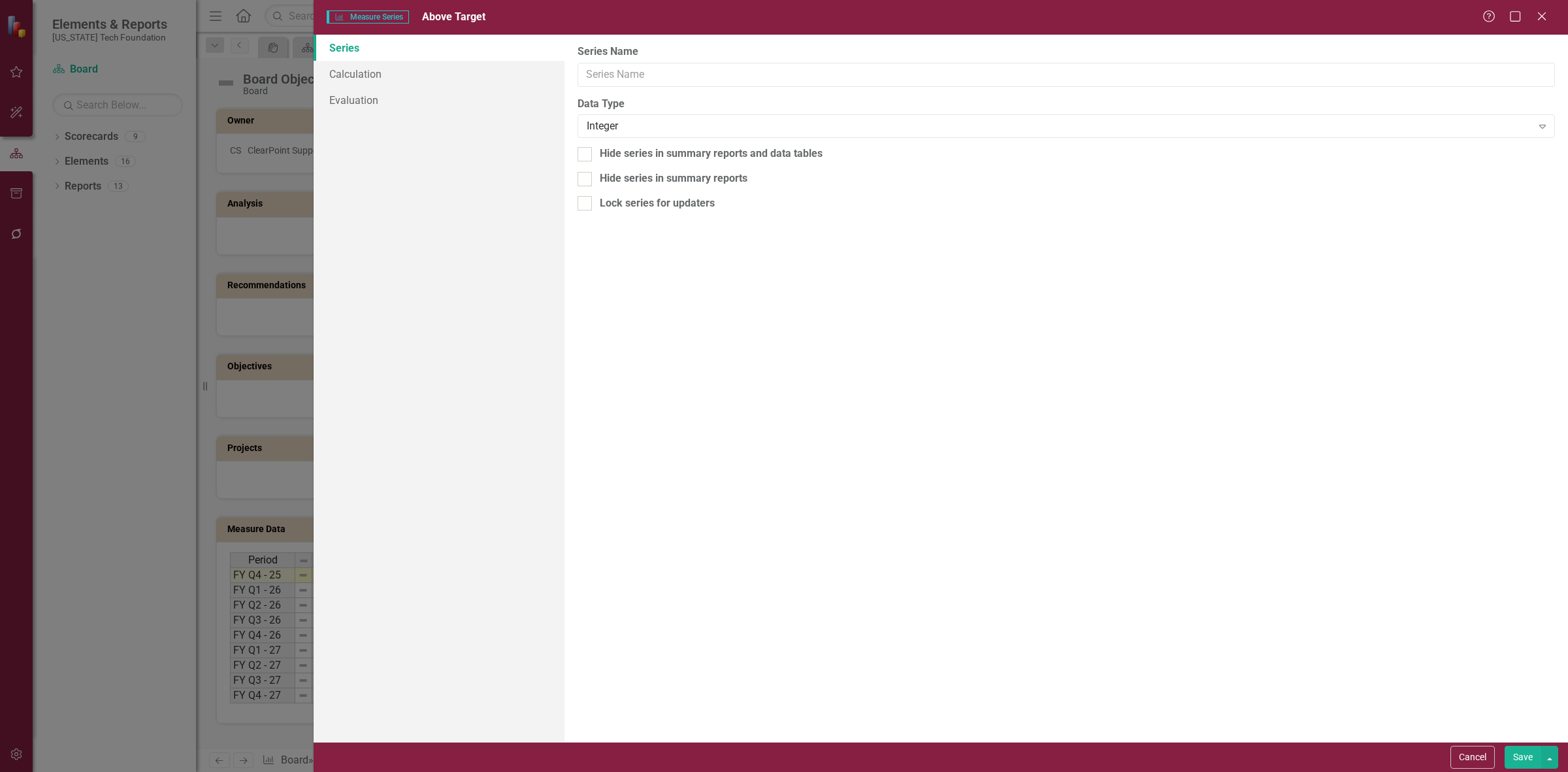
type input "Above Target"
click at [444, 80] on link "Calculation" at bounding box center [439, 74] width 251 height 26
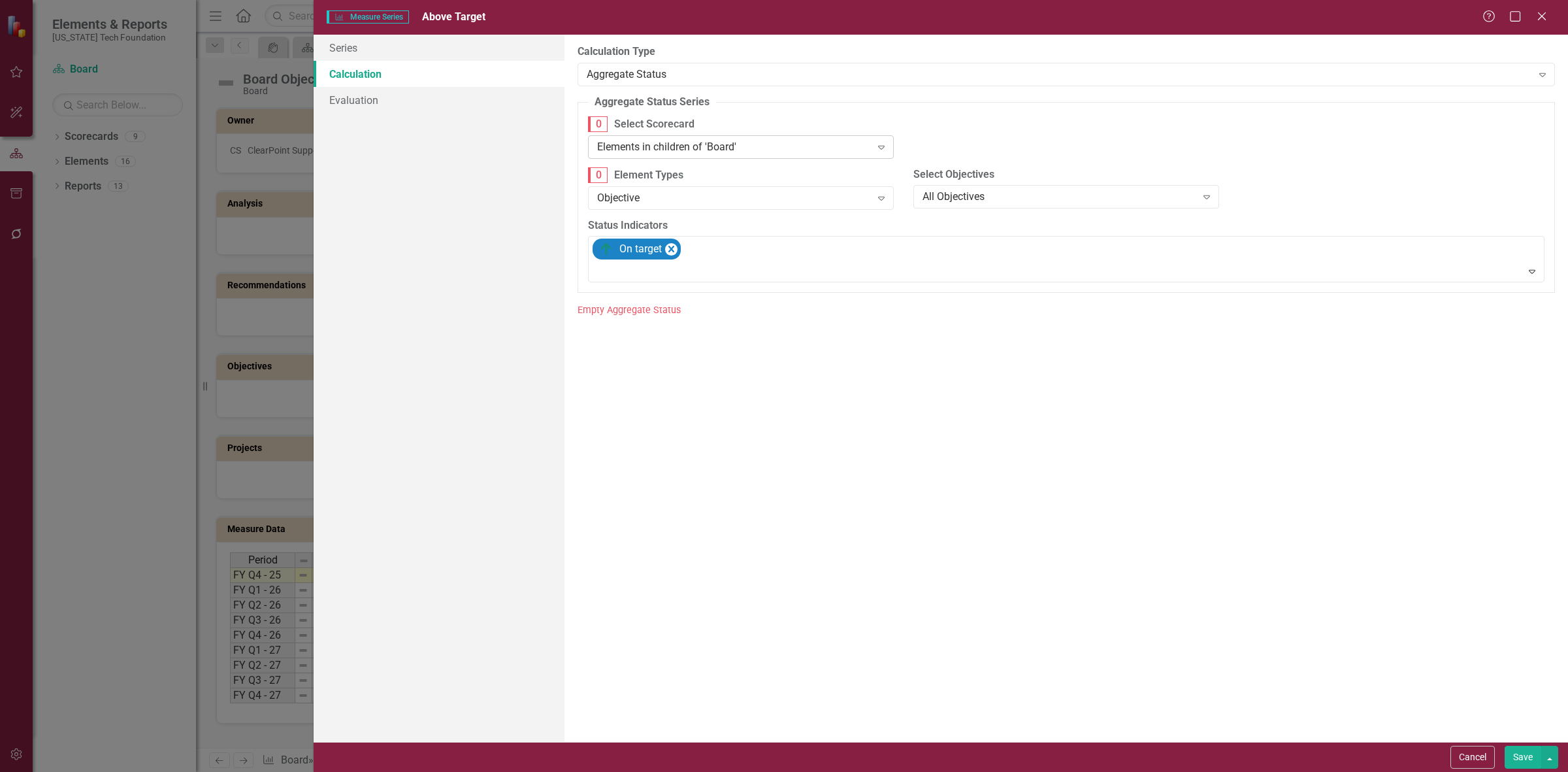
click at [650, 148] on div "Elements in children of 'Board'" at bounding box center [733, 146] width 274 height 15
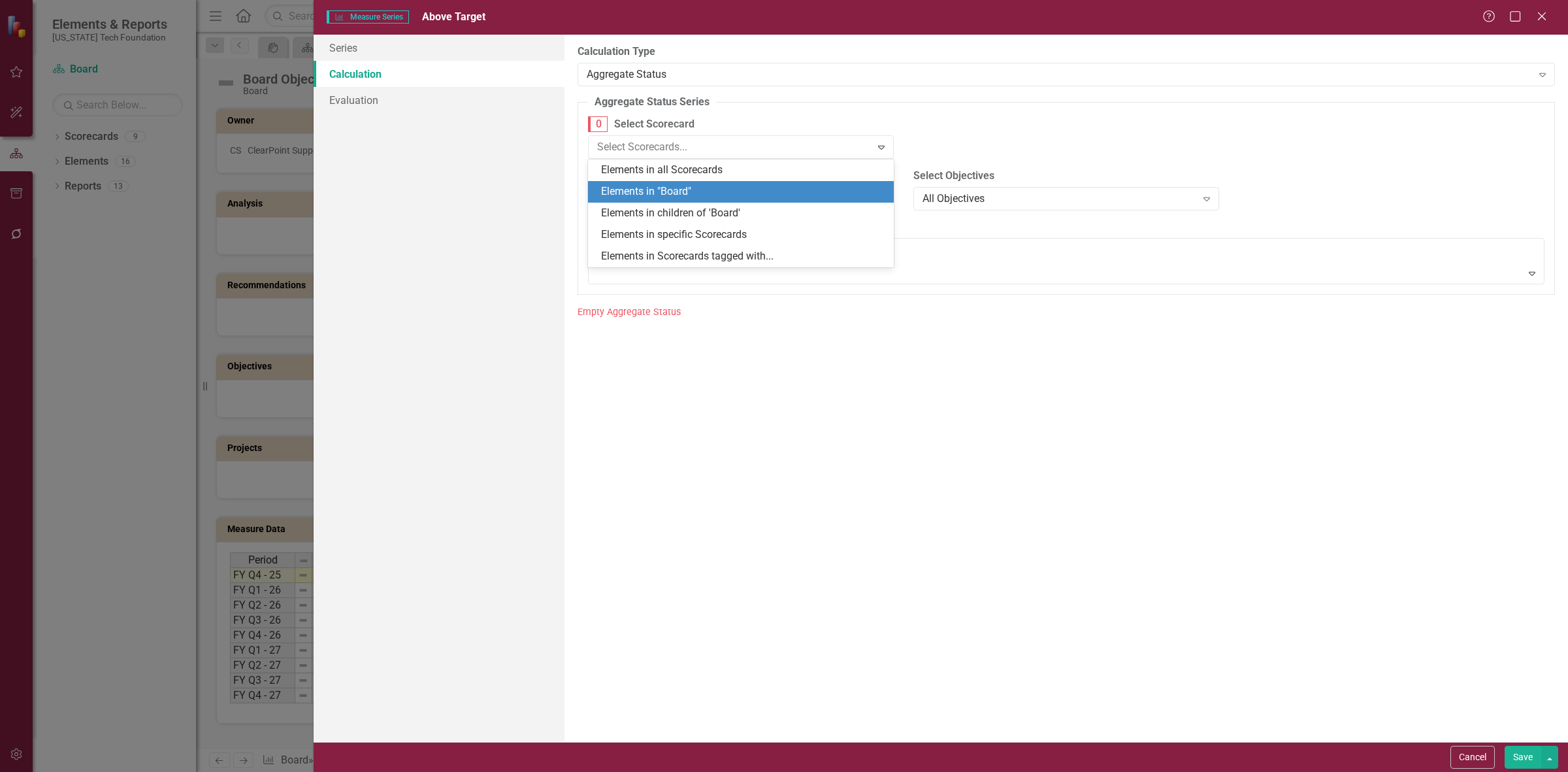
click at [663, 194] on div "Elements in "Board"" at bounding box center [743, 191] width 285 height 15
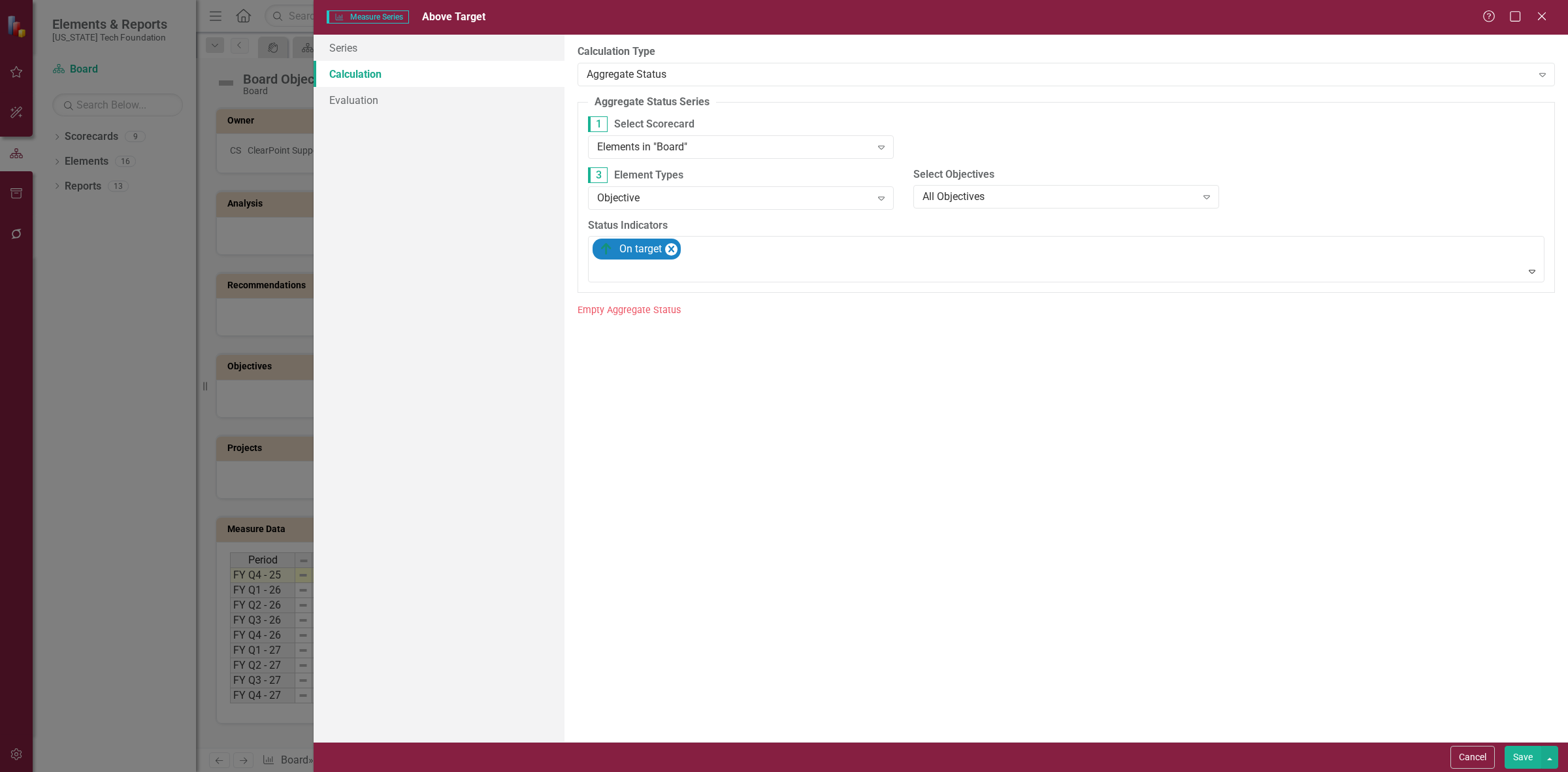
click at [1520, 755] on button "Save" at bounding box center [1522, 757] width 37 height 22
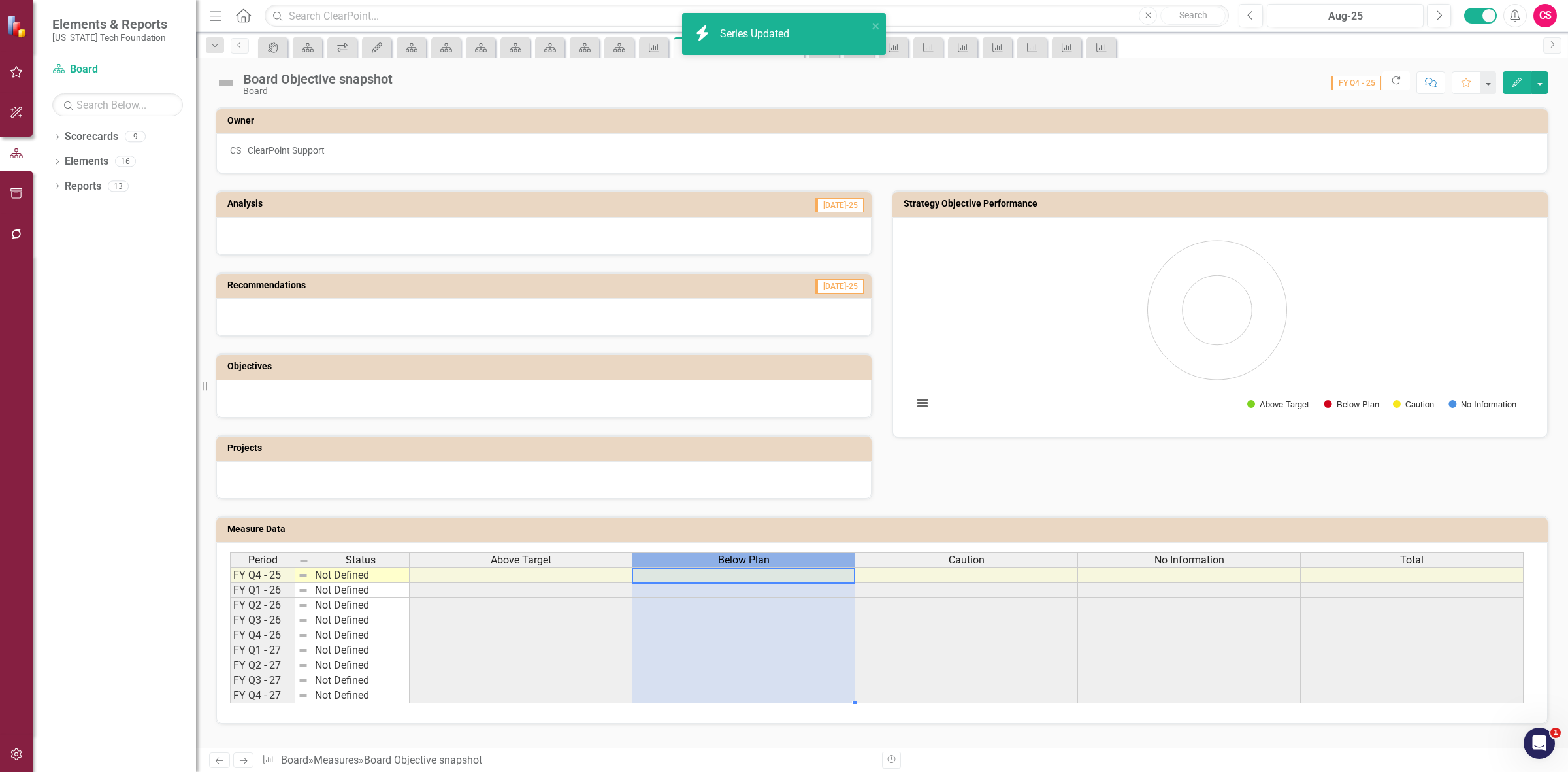
click at [704, 559] on div "Below Plan" at bounding box center [743, 560] width 222 height 14
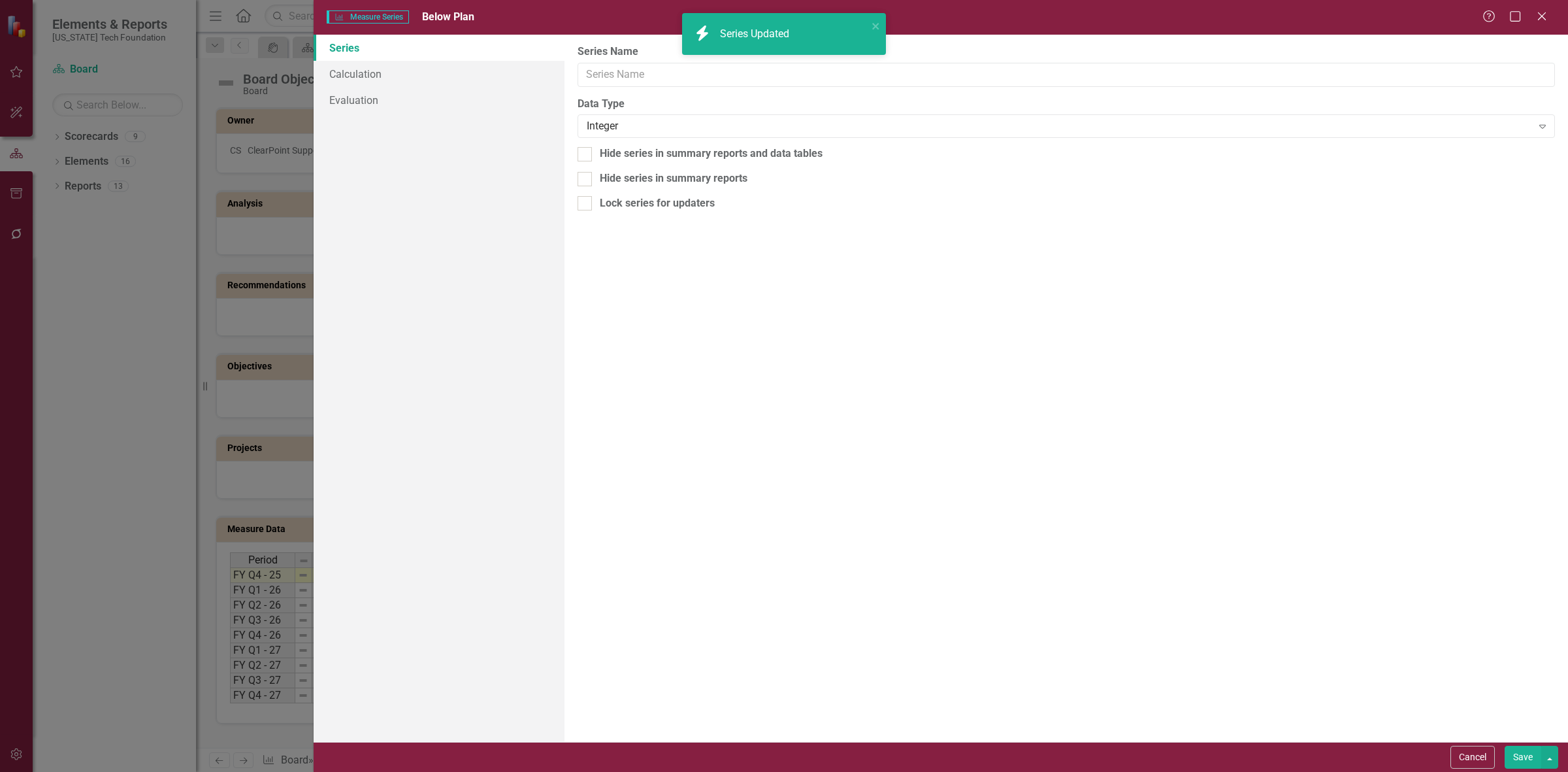
type input "Below Plan"
click at [340, 68] on link "Calculation" at bounding box center [439, 74] width 251 height 26
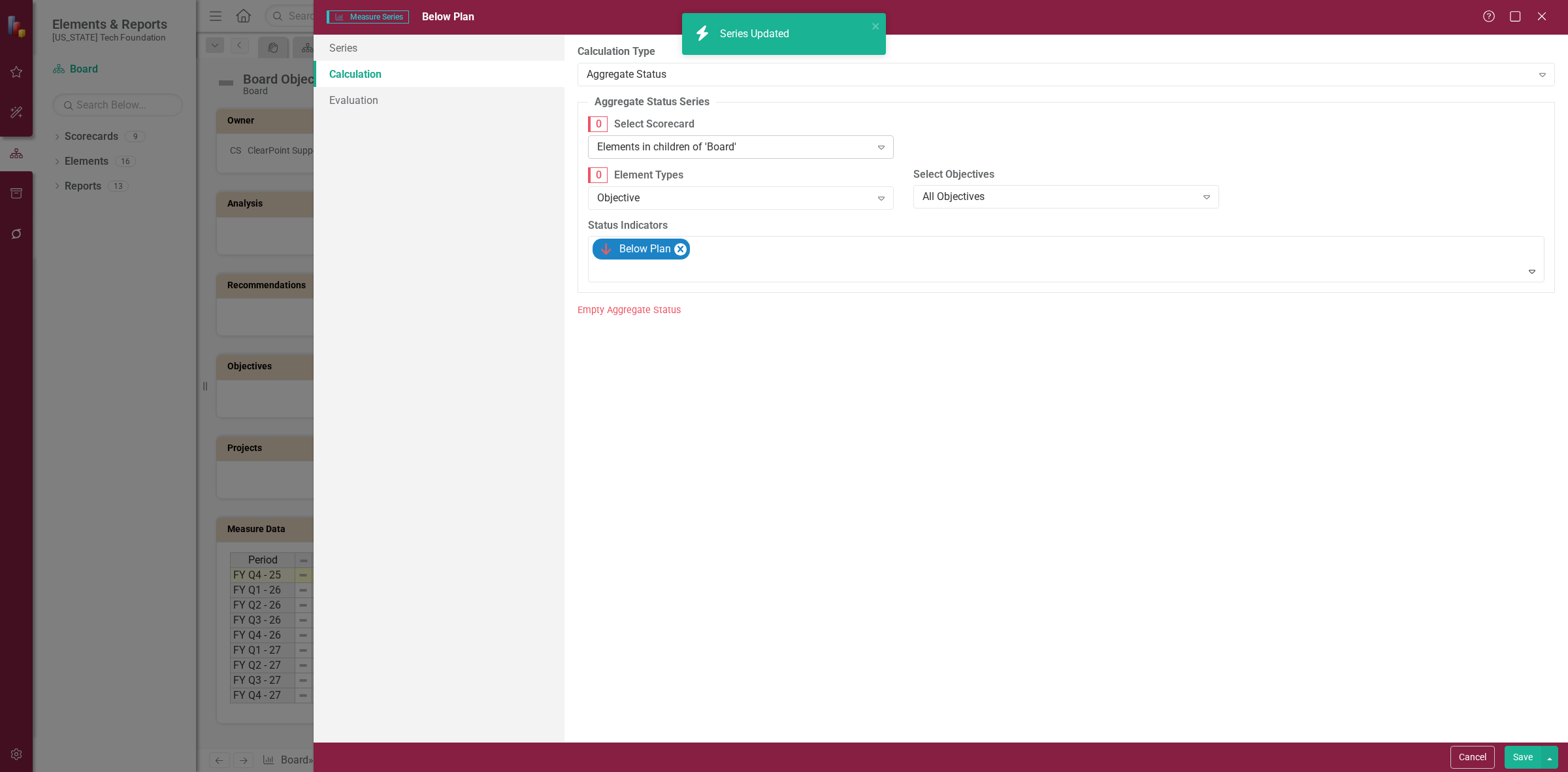
click at [681, 151] on div "Elements in children of 'Board'" at bounding box center [733, 146] width 274 height 15
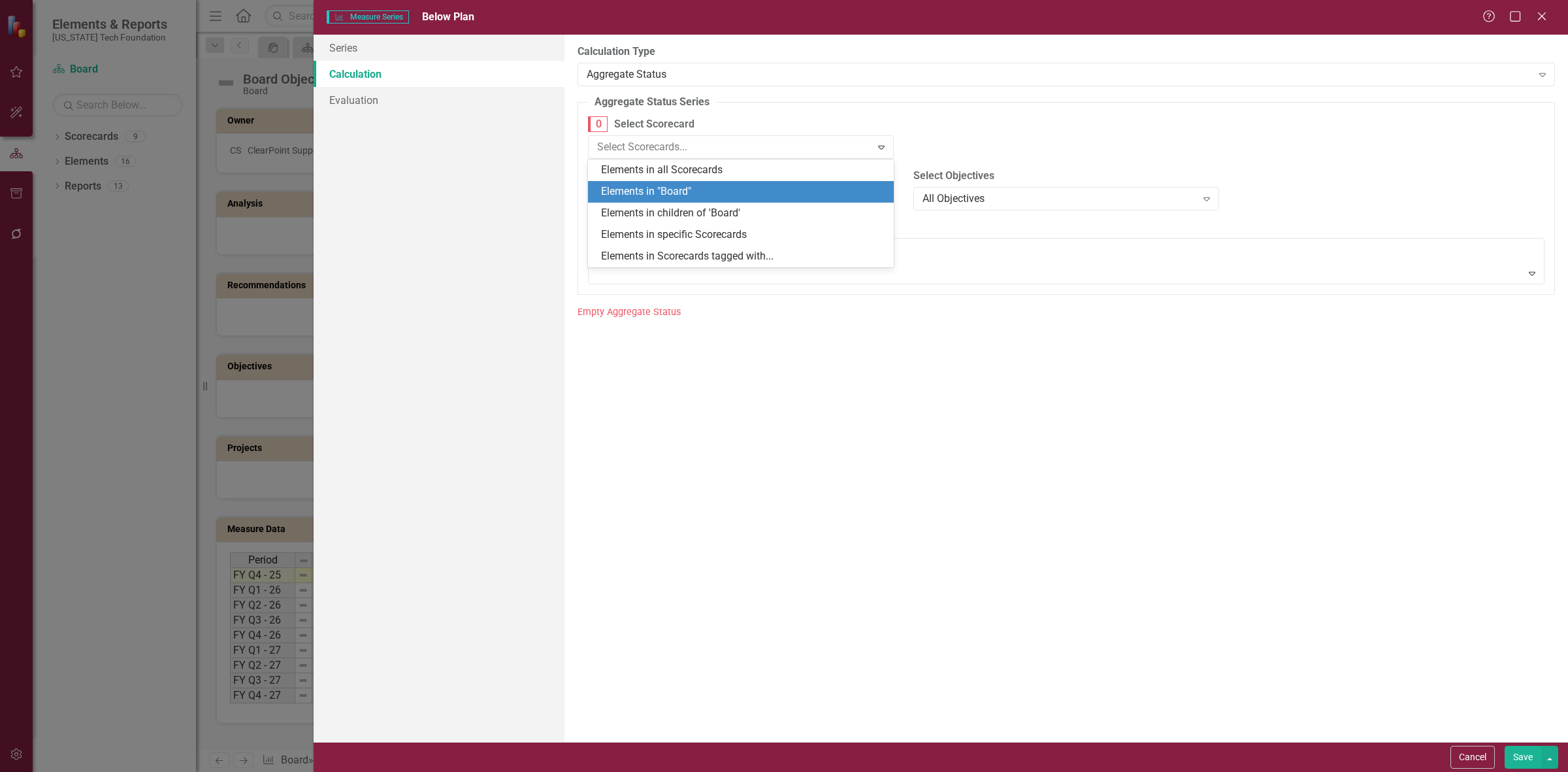
click at [681, 199] on div "Elements in "Board"" at bounding box center [743, 191] width 285 height 15
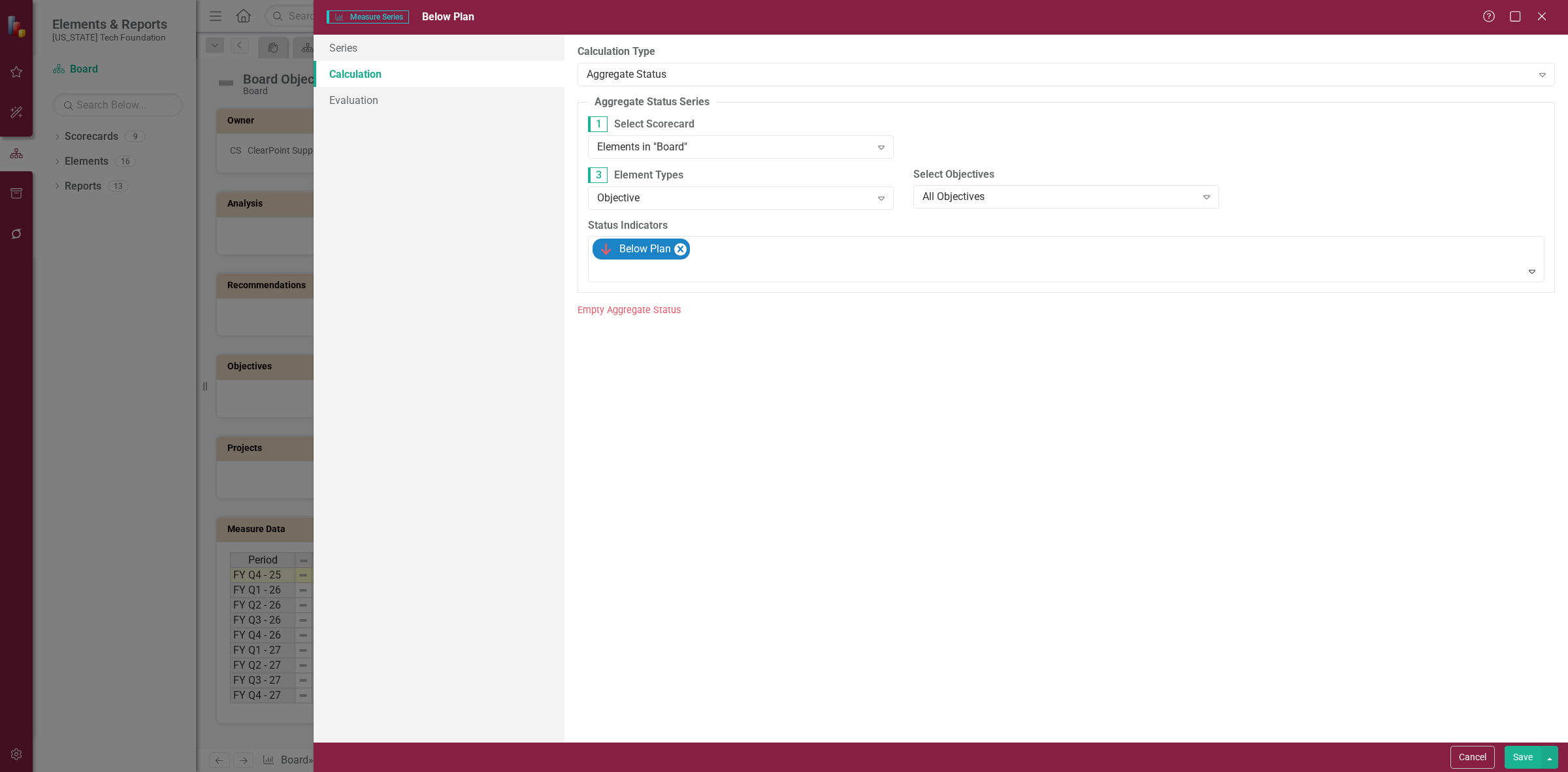
click at [1523, 755] on button "Save" at bounding box center [1522, 757] width 37 height 22
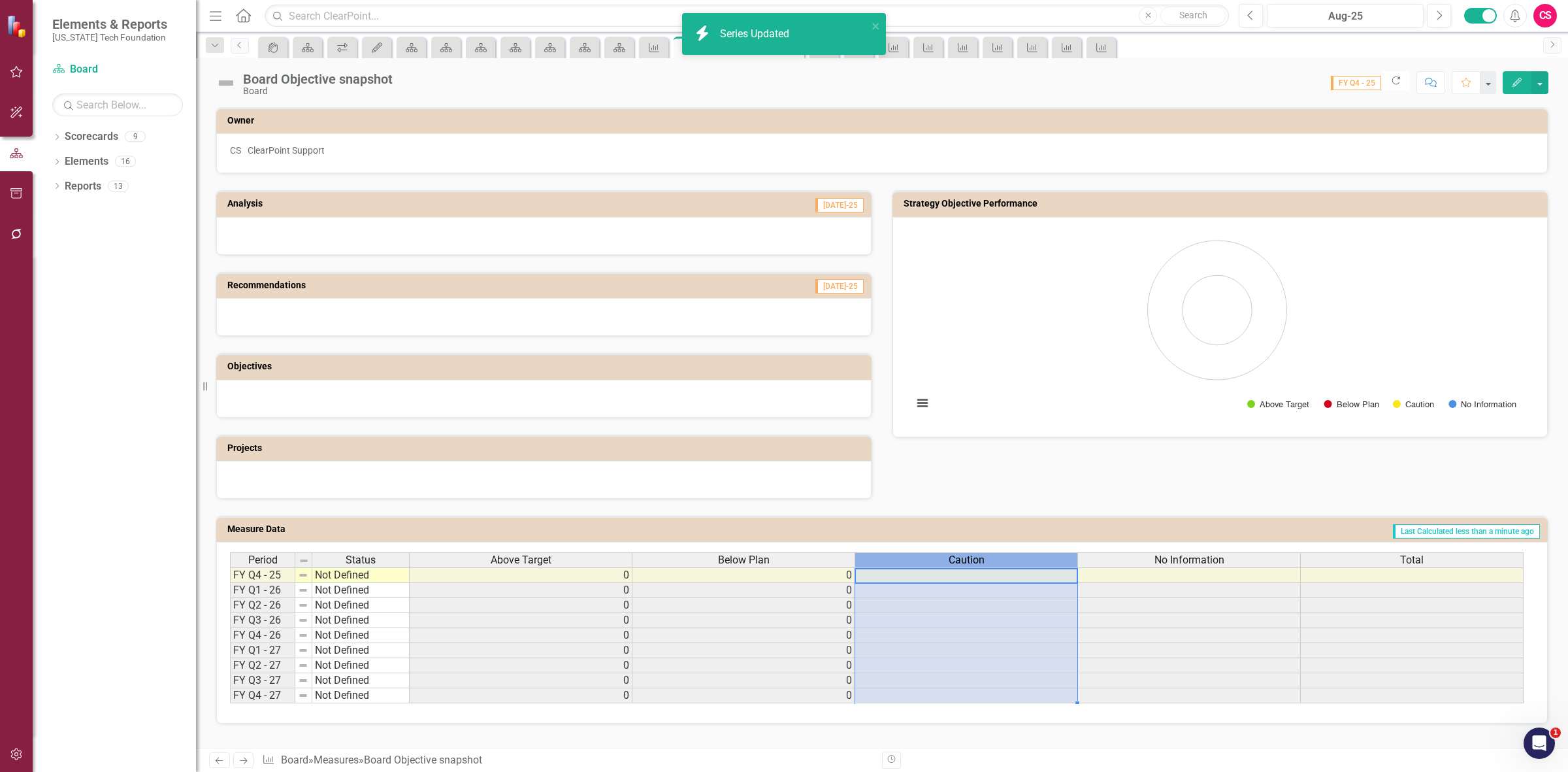
click at [880, 563] on div "Caution" at bounding box center [966, 560] width 222 height 14
click at [880, 562] on div "Caution" at bounding box center [966, 560] width 222 height 14
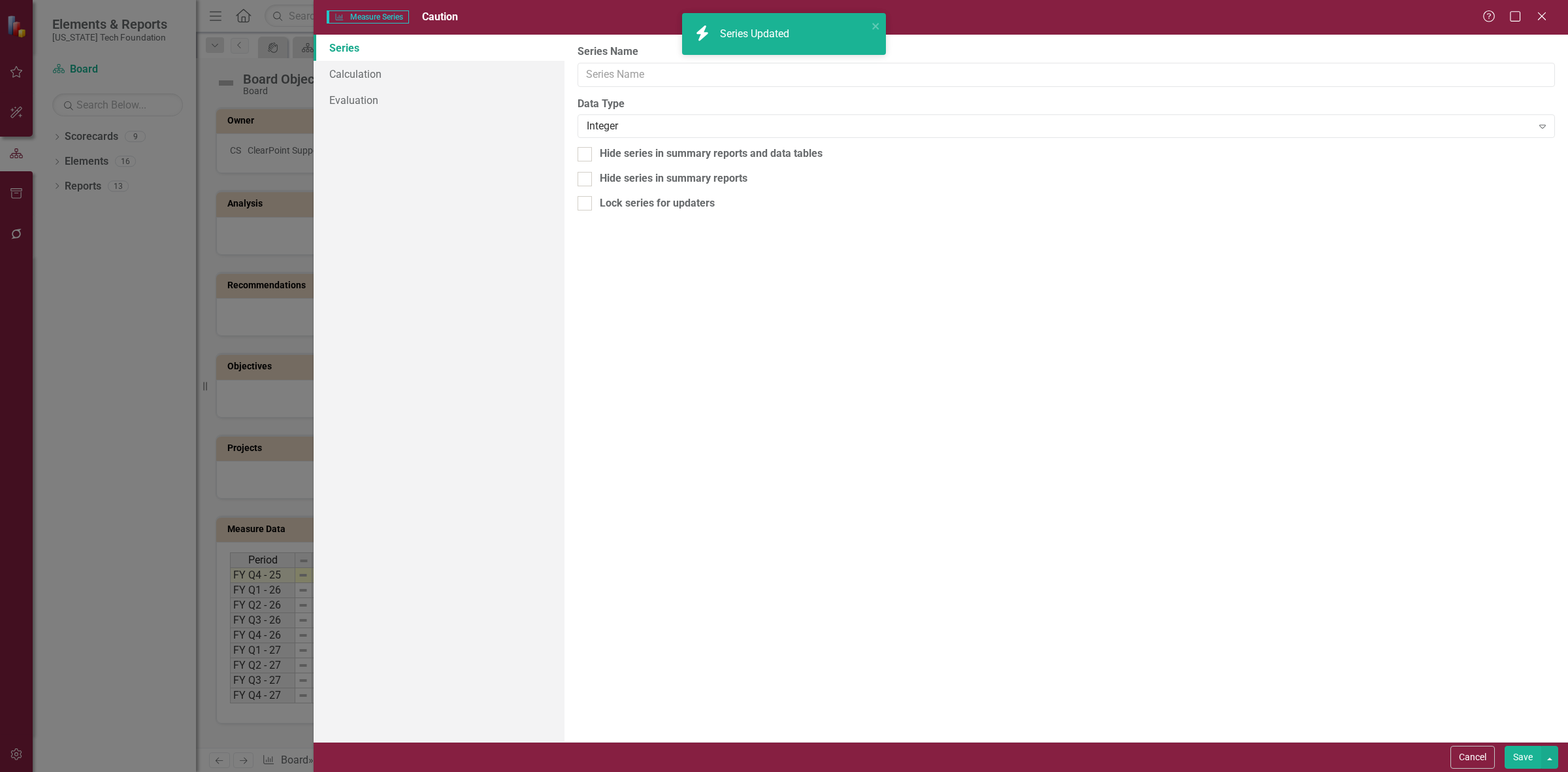
type input "Caution"
click at [388, 72] on link "Calculation" at bounding box center [439, 74] width 251 height 26
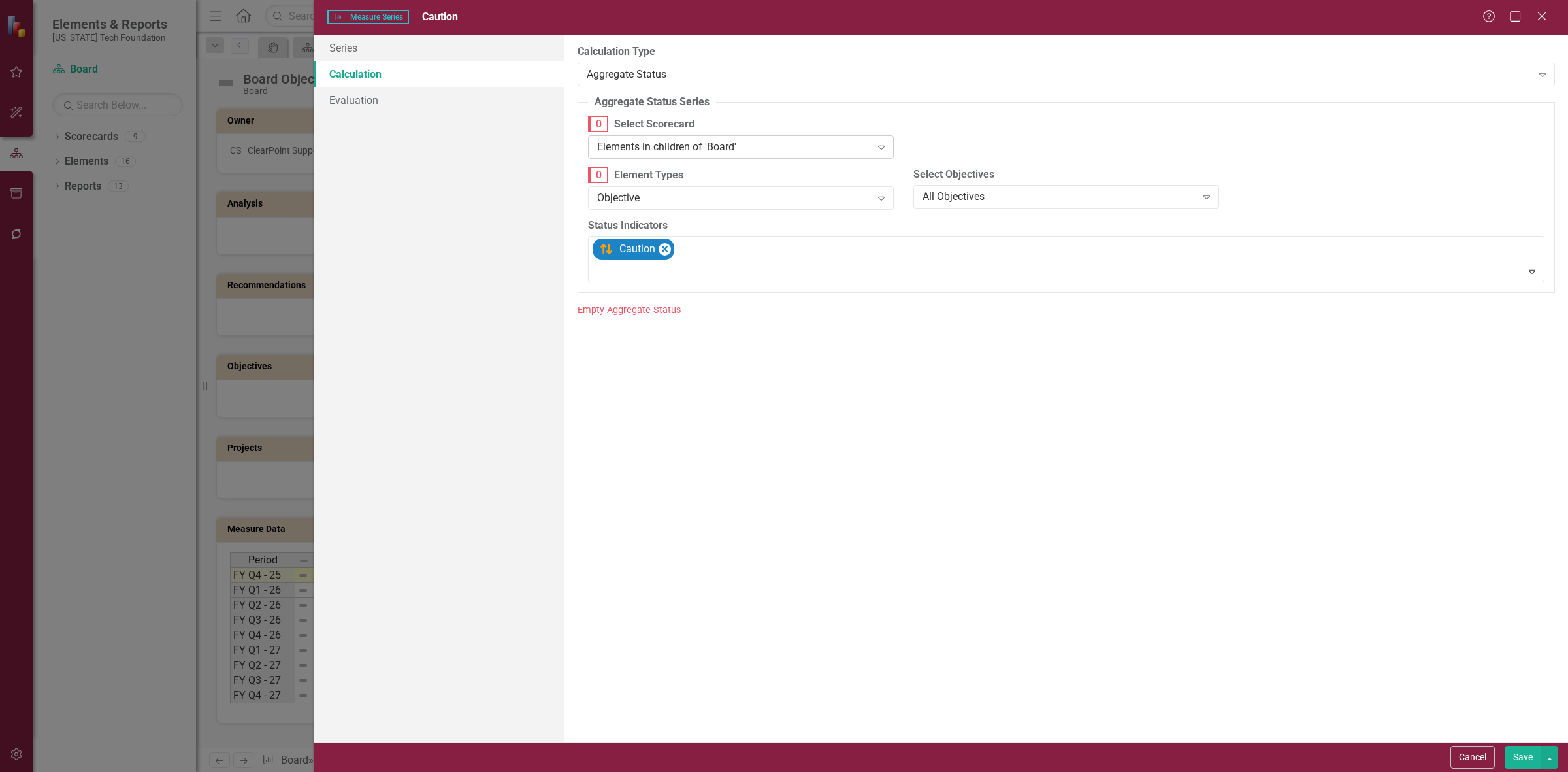
click at [766, 145] on div "Elements in children of 'Board'" at bounding box center [733, 146] width 274 height 15
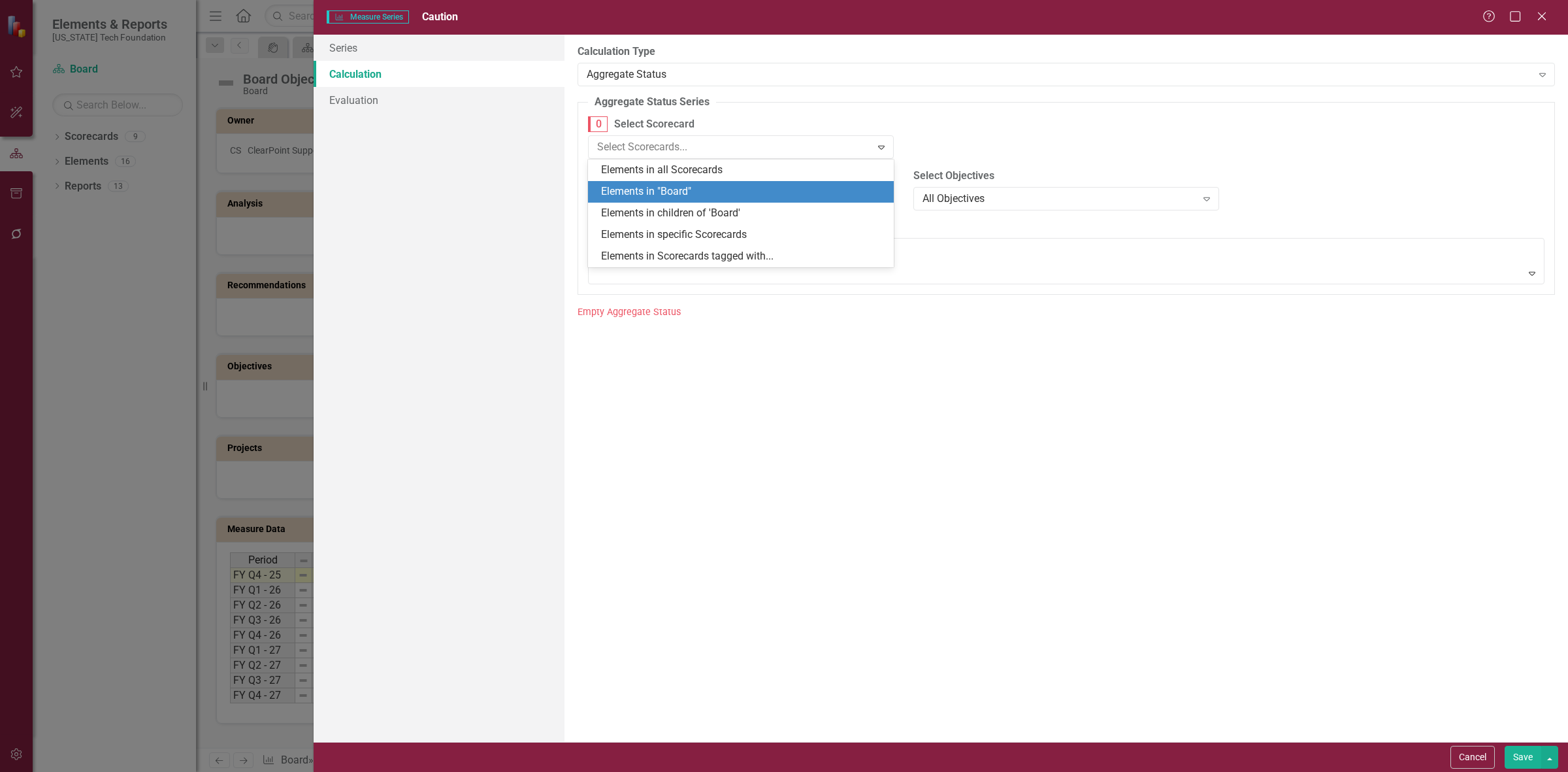
click at [750, 200] on div "Elements in "Board"" at bounding box center [740, 192] width 306 height 22
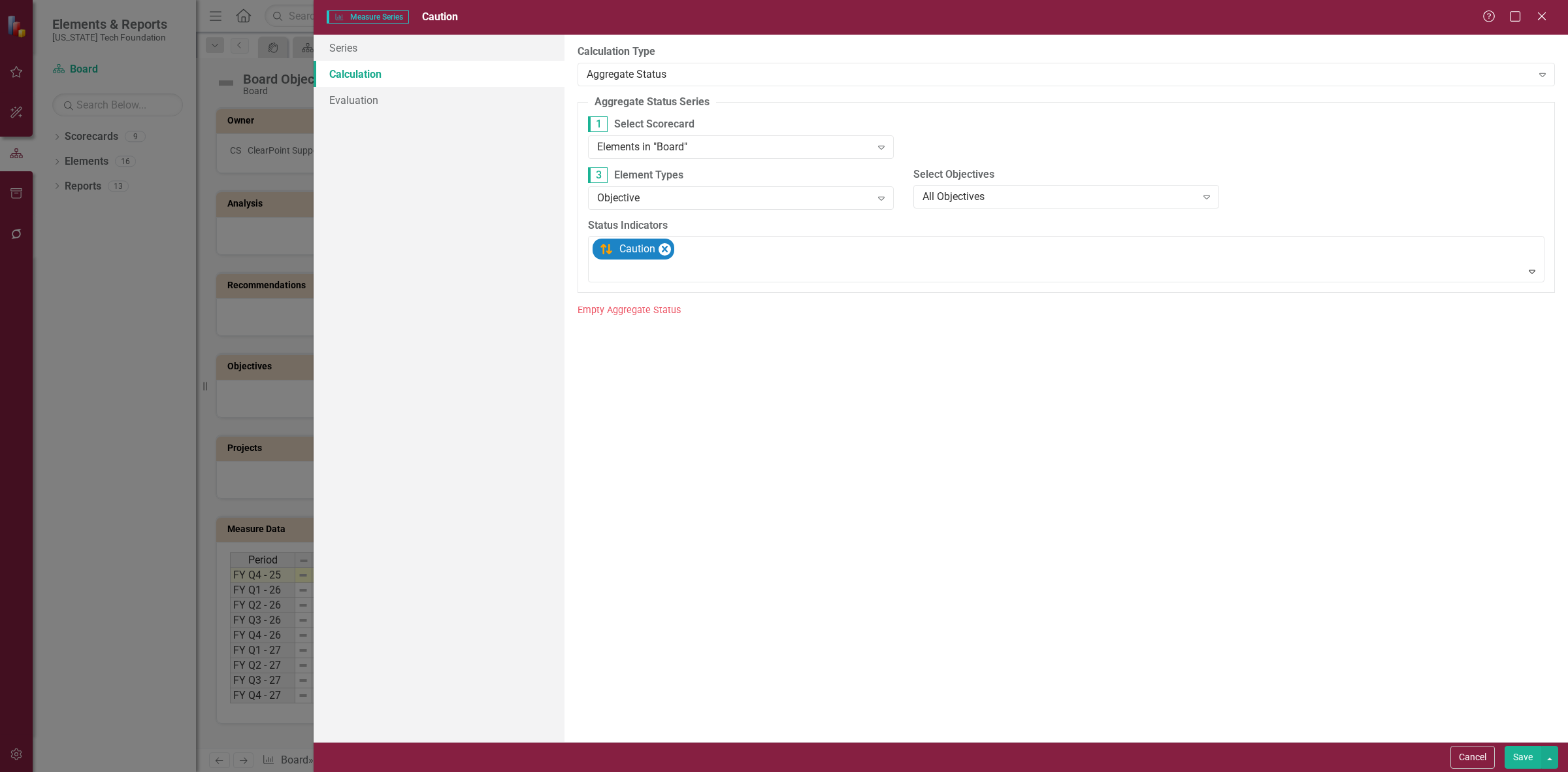
click at [1511, 761] on button "Save" at bounding box center [1522, 757] width 37 height 22
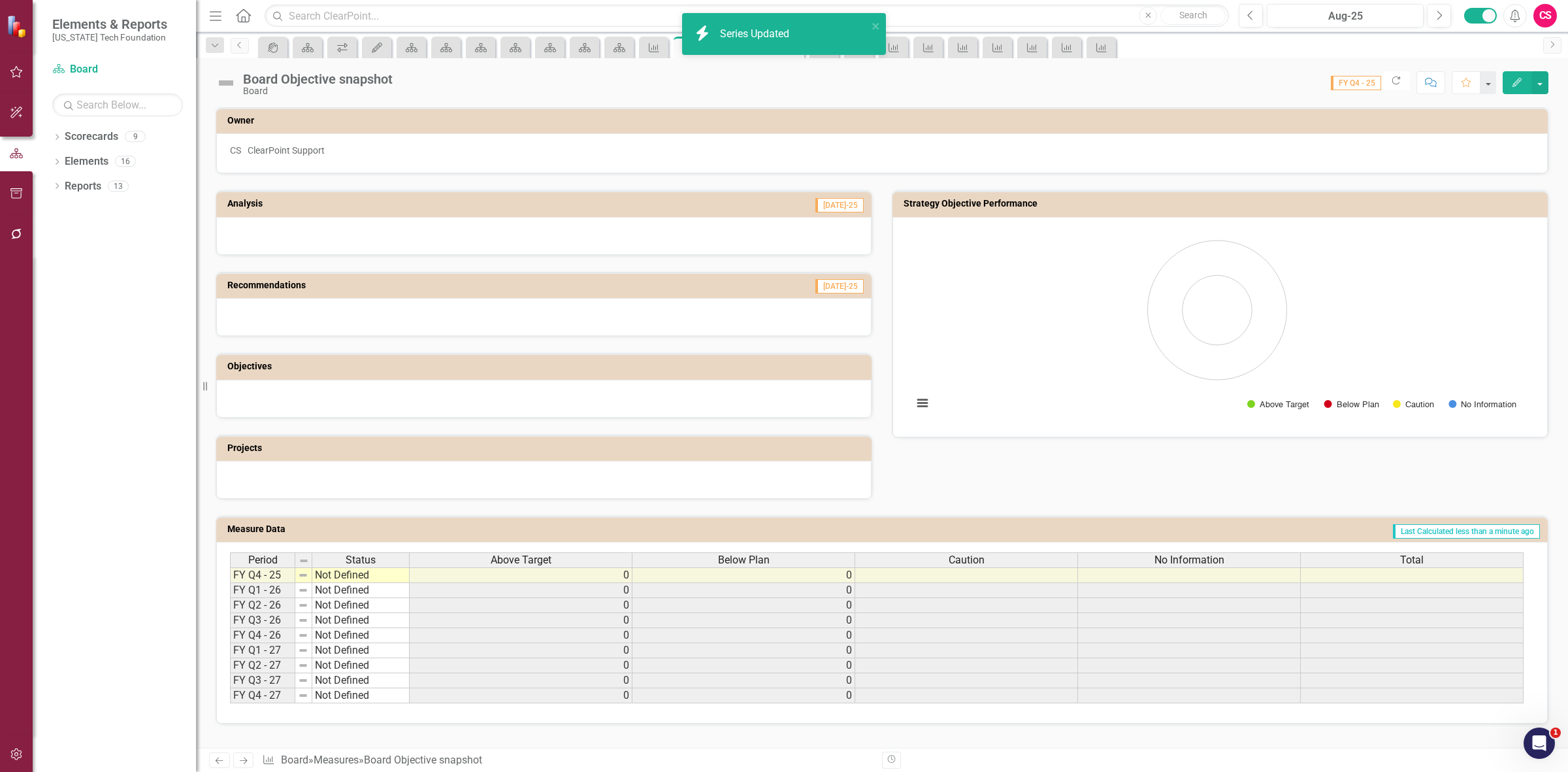
click at [1114, 566] on div "No Information" at bounding box center [1188, 560] width 222 height 14
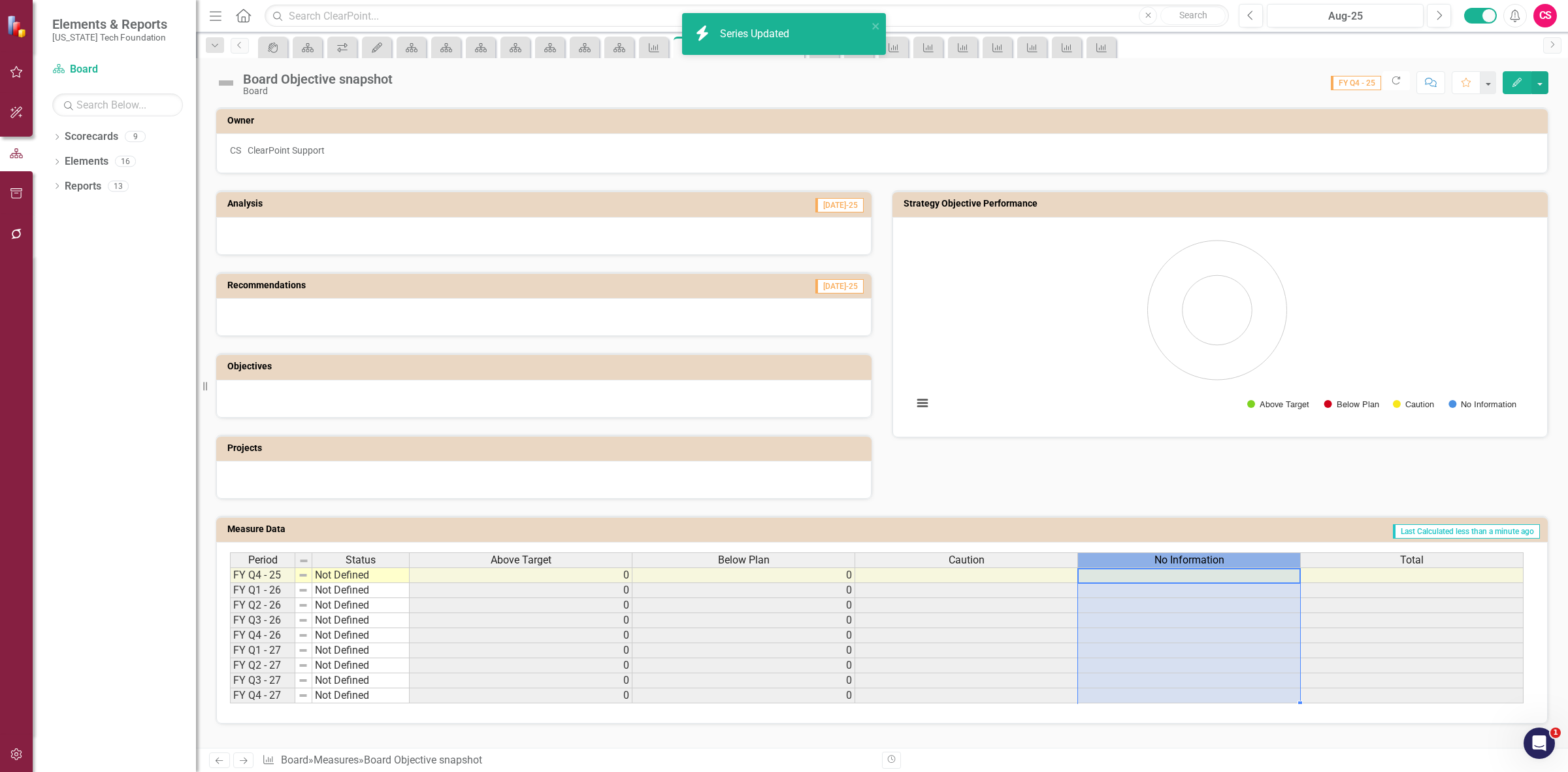
click at [1113, 566] on div "No Information" at bounding box center [1188, 560] width 222 height 14
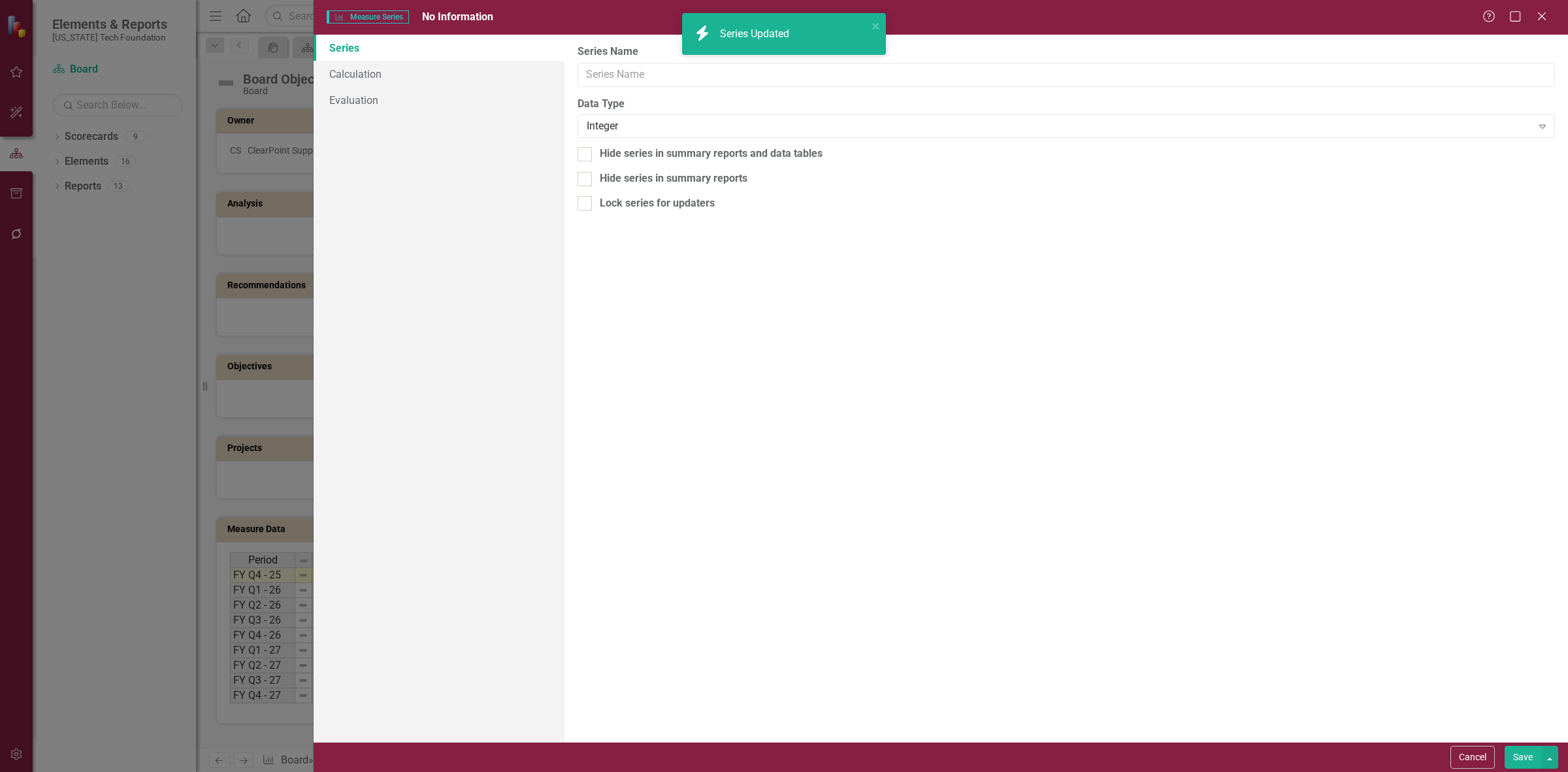
type input "No Information"
click at [345, 70] on link "Calculation" at bounding box center [439, 74] width 251 height 26
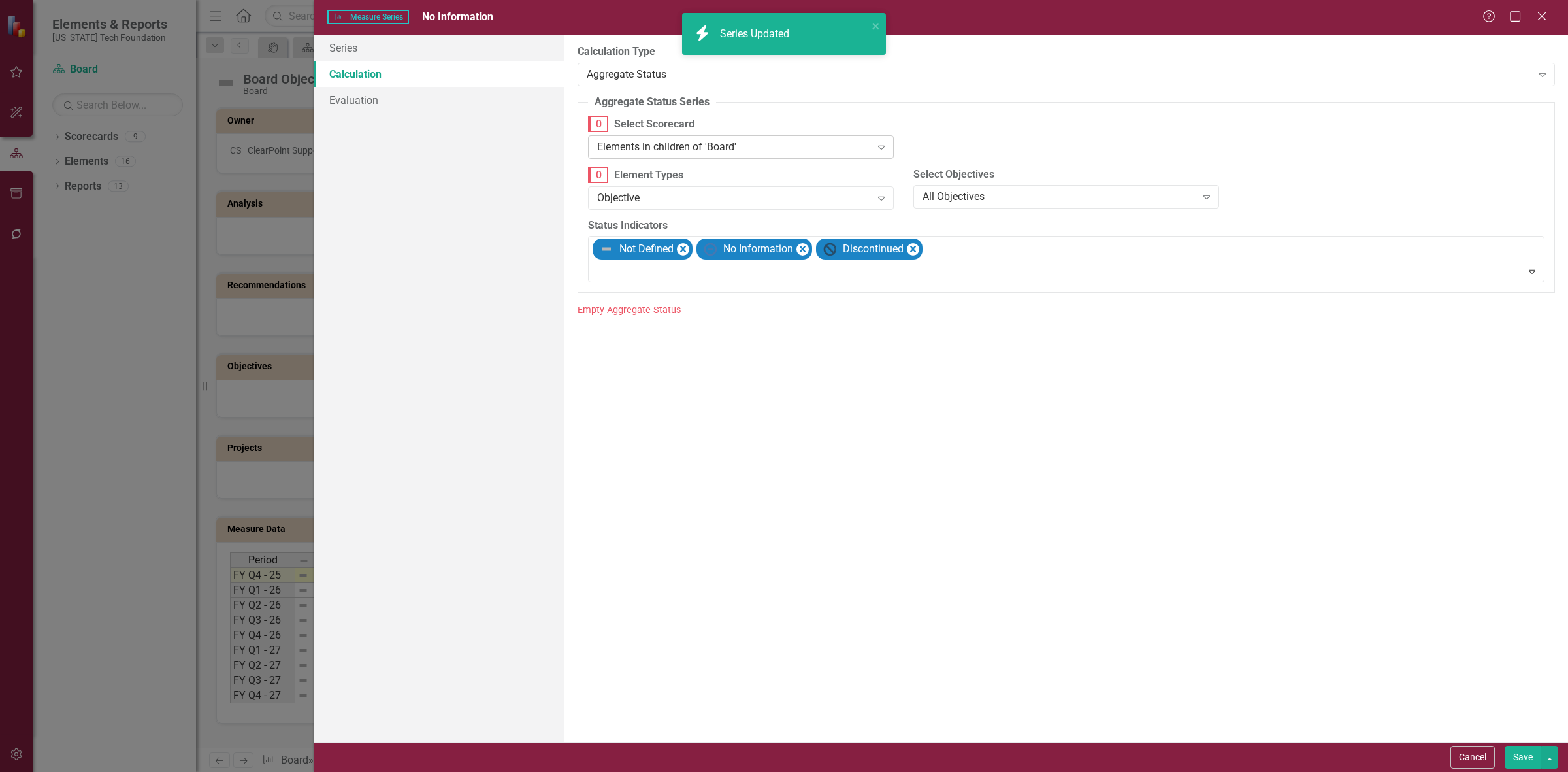
click at [693, 148] on div "Elements in children of 'Board'" at bounding box center [733, 146] width 274 height 15
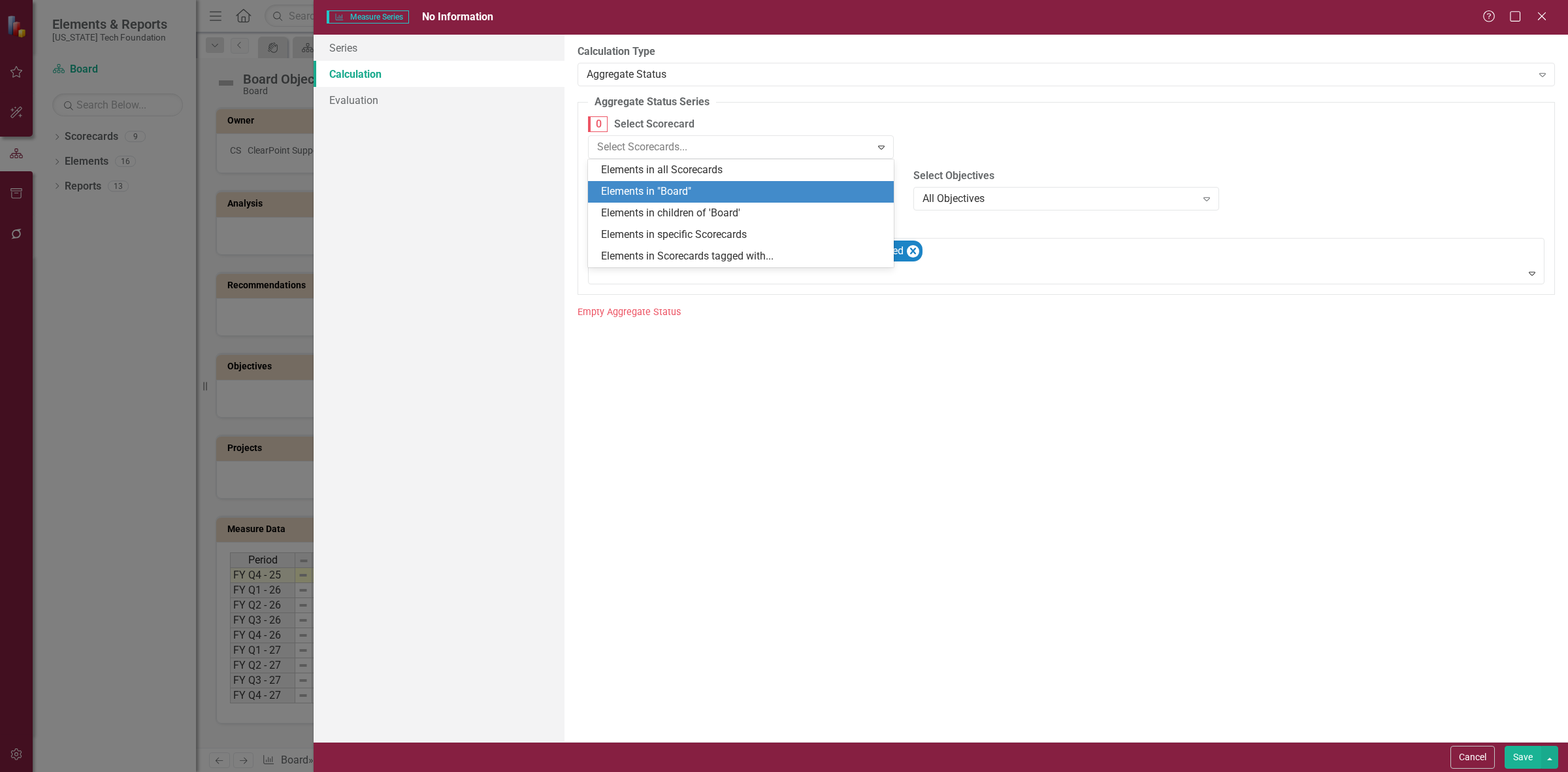
click at [696, 197] on div "Elements in "Board"" at bounding box center [743, 191] width 285 height 15
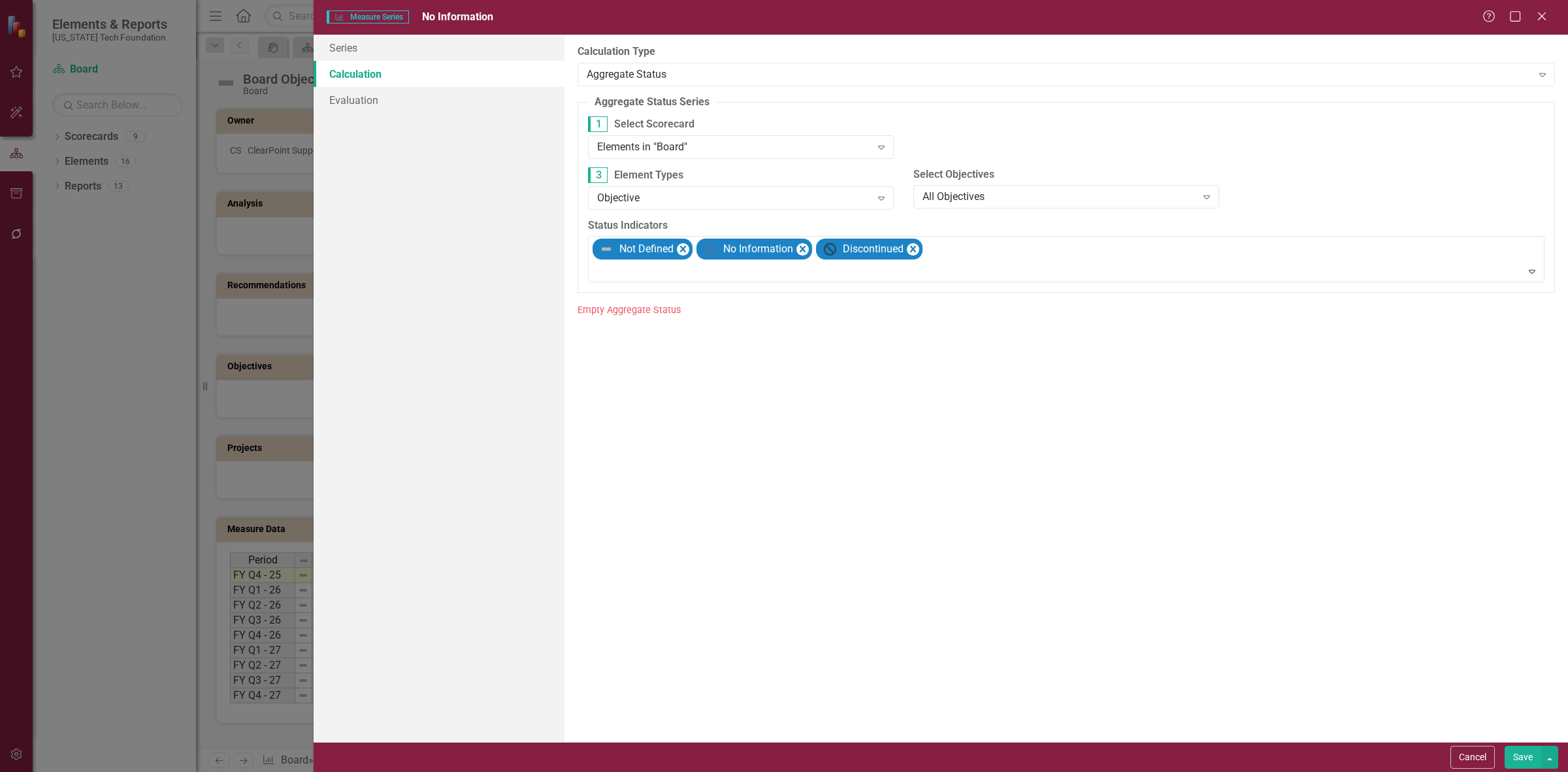
click at [1518, 749] on button "Save" at bounding box center [1522, 757] width 37 height 22
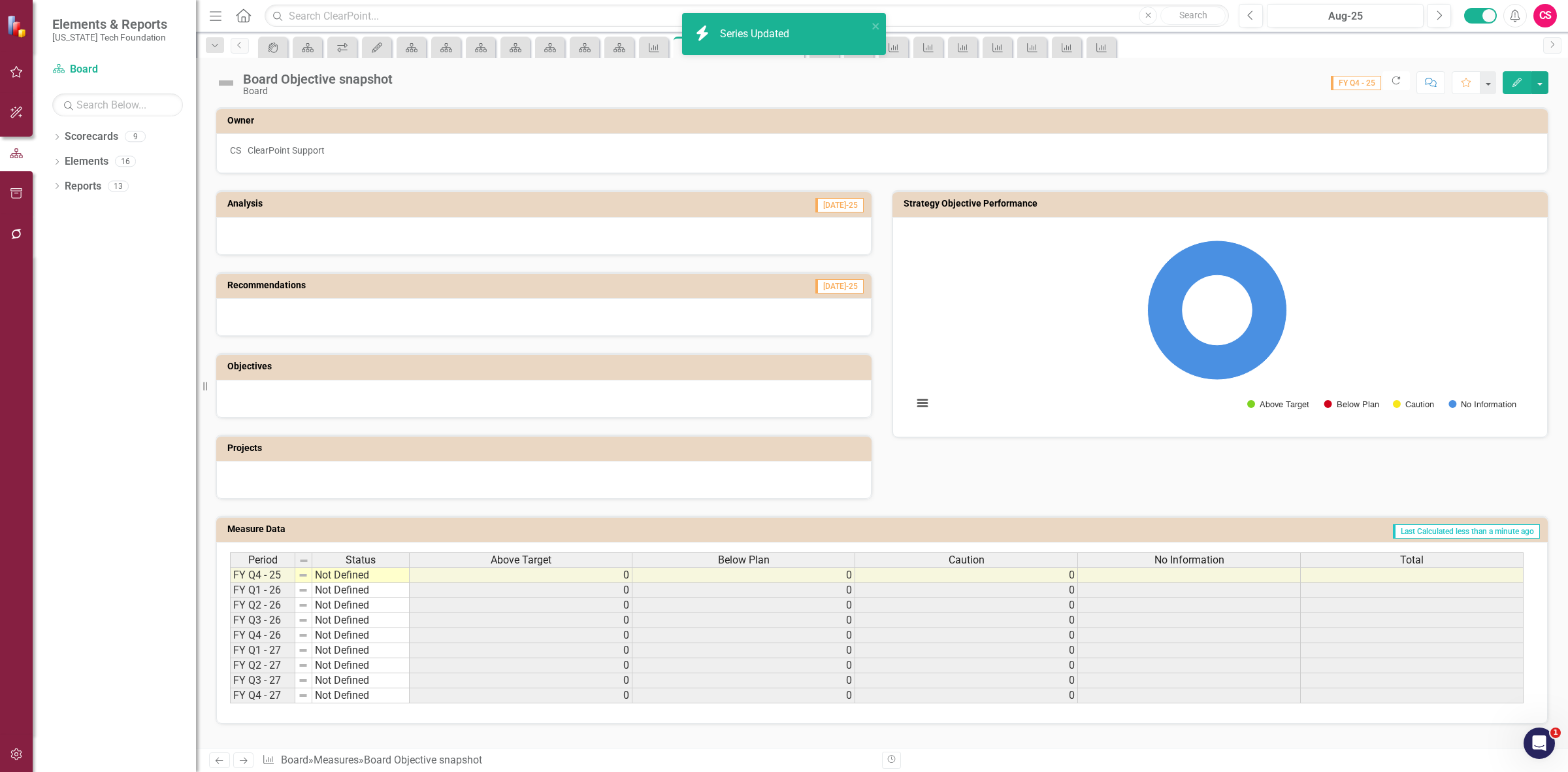
click at [1360, 566] on div "Total" at bounding box center [1411, 560] width 222 height 14
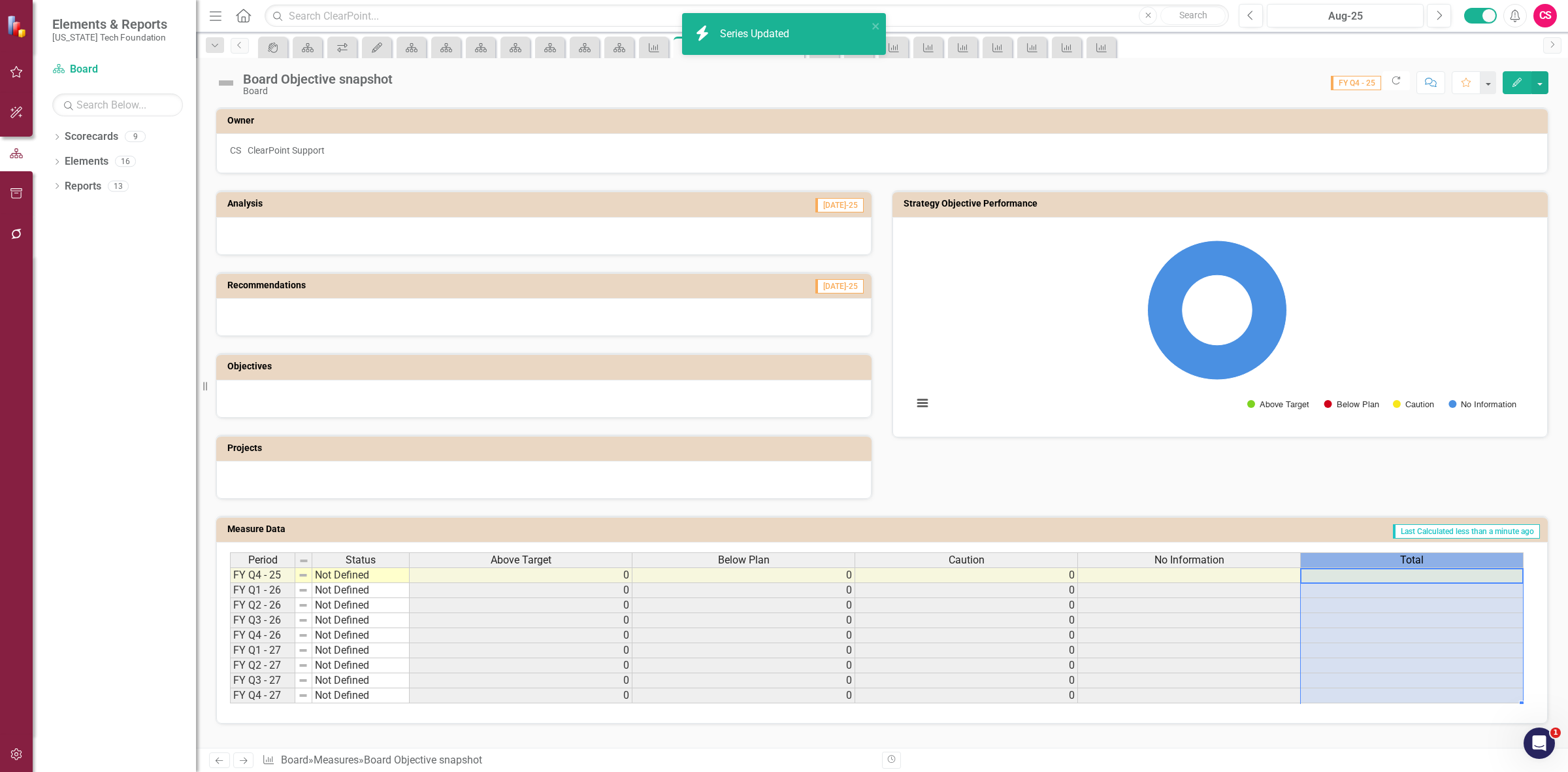
click at [1360, 563] on div "Total" at bounding box center [1411, 560] width 222 height 14
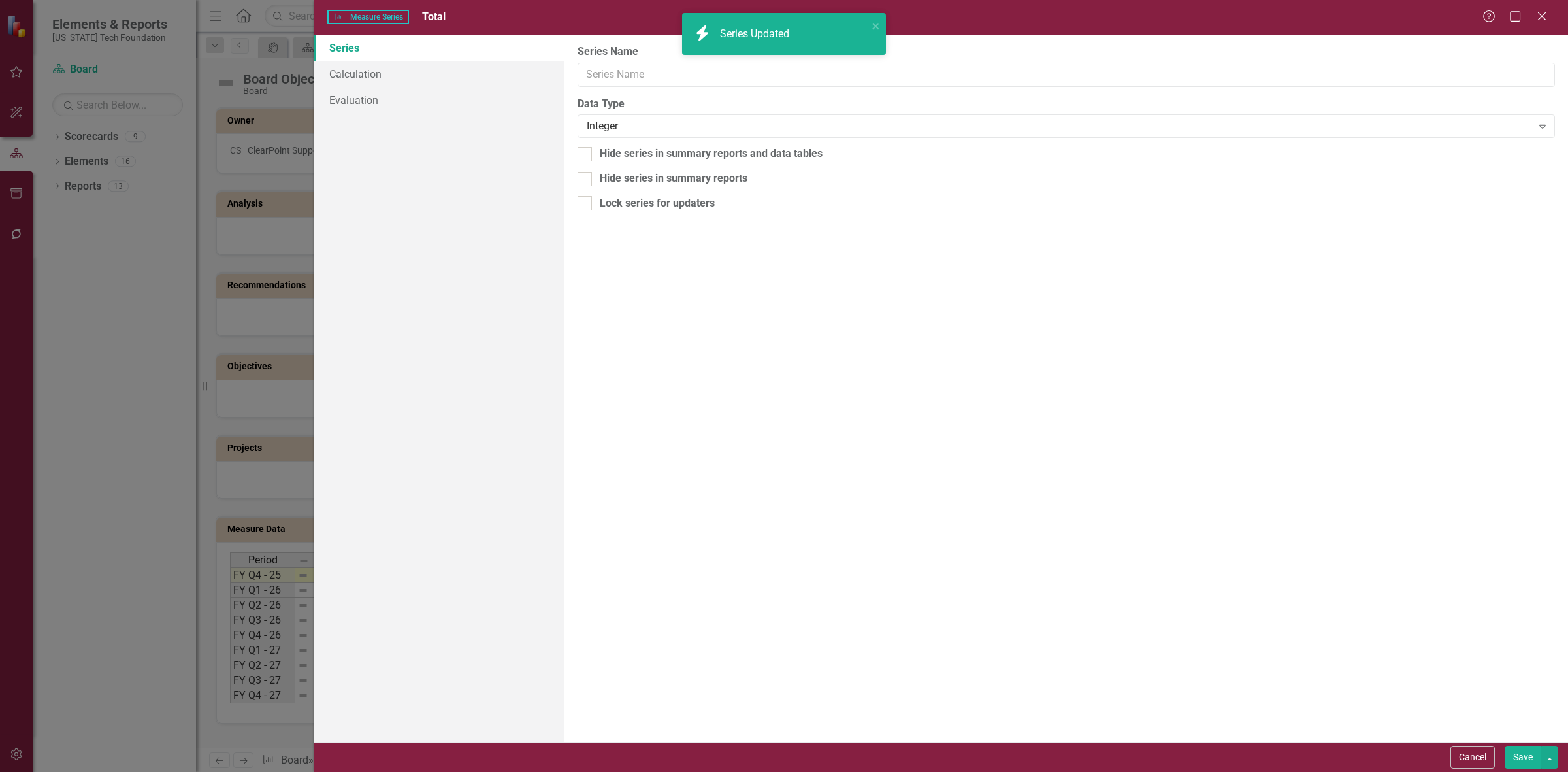
type input "Total"
click at [486, 72] on link "Calculation" at bounding box center [439, 74] width 251 height 26
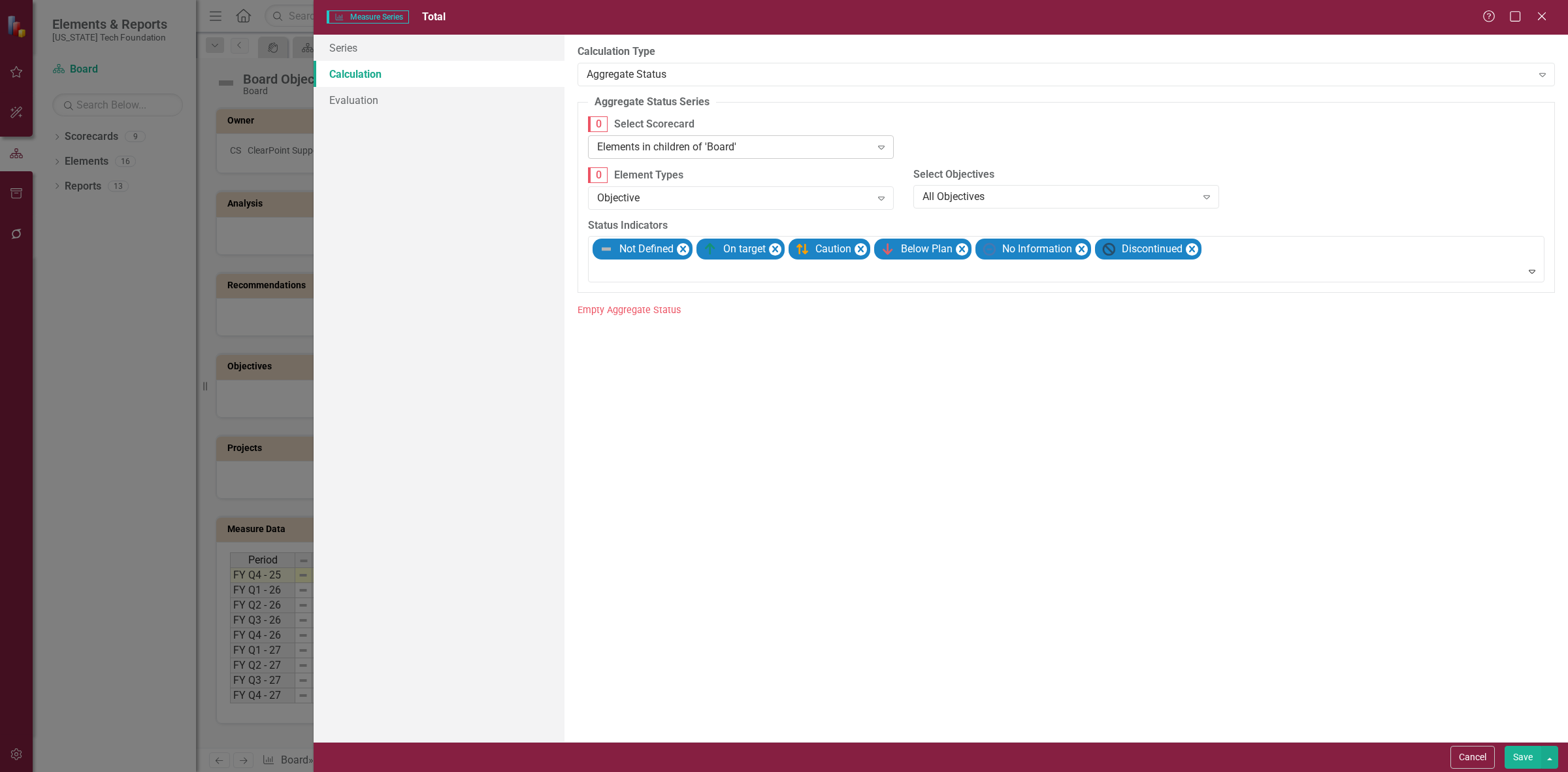
click at [688, 141] on div "Elements in children of 'Board'" at bounding box center [733, 146] width 274 height 15
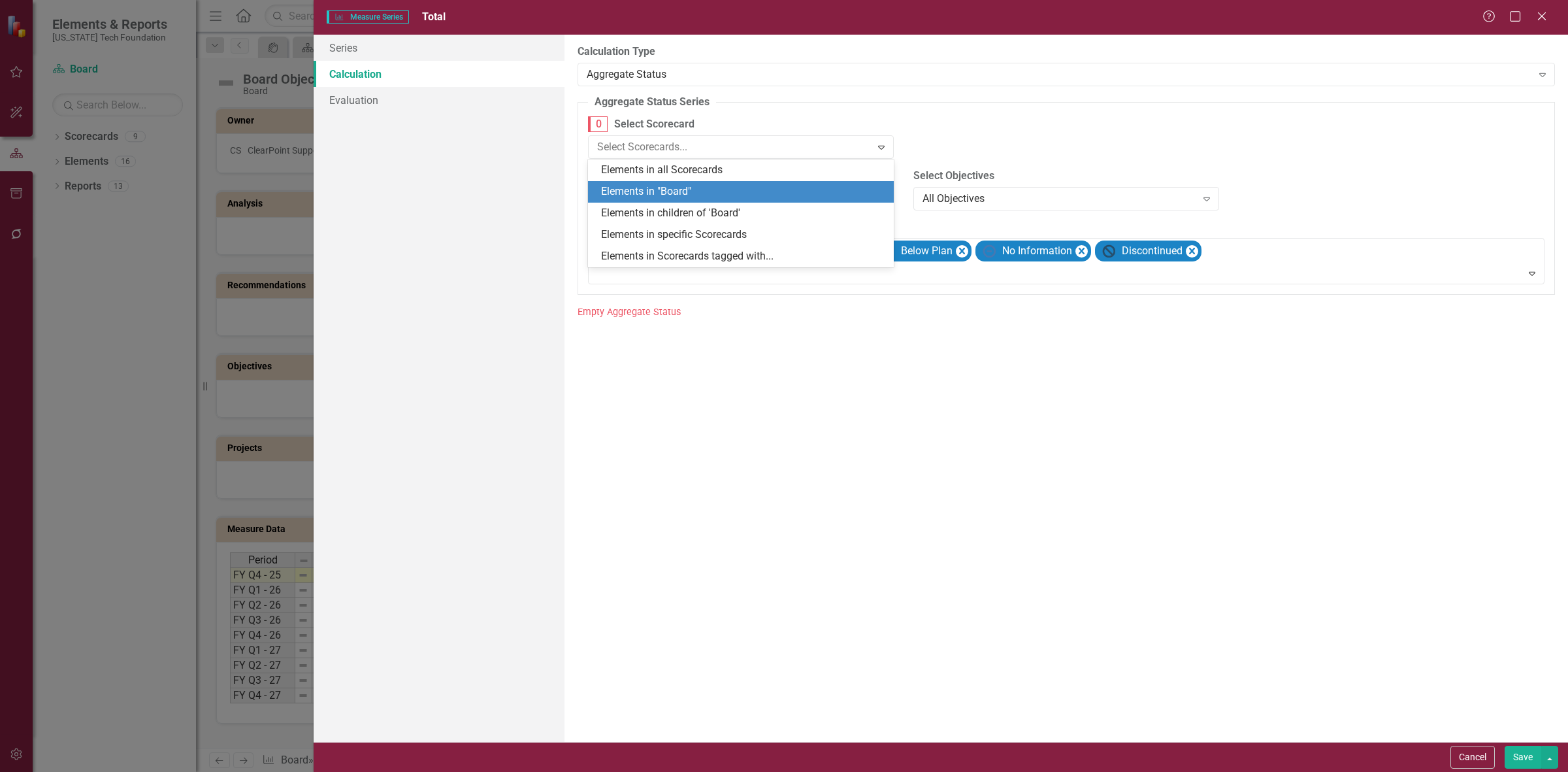
click at [700, 187] on div "Elements in "Board"" at bounding box center [743, 191] width 285 height 15
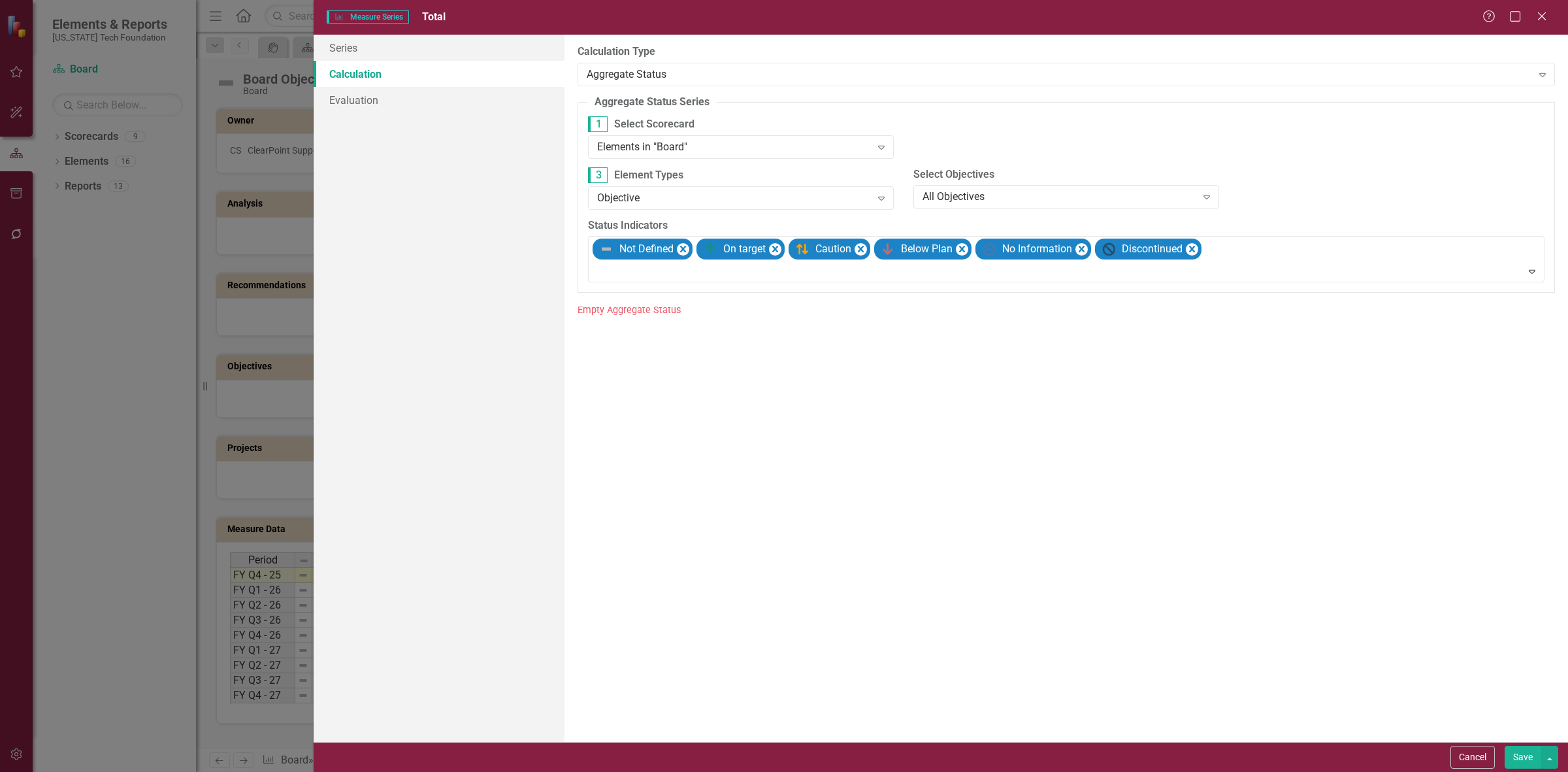
click at [1508, 759] on button "Save" at bounding box center [1522, 757] width 37 height 22
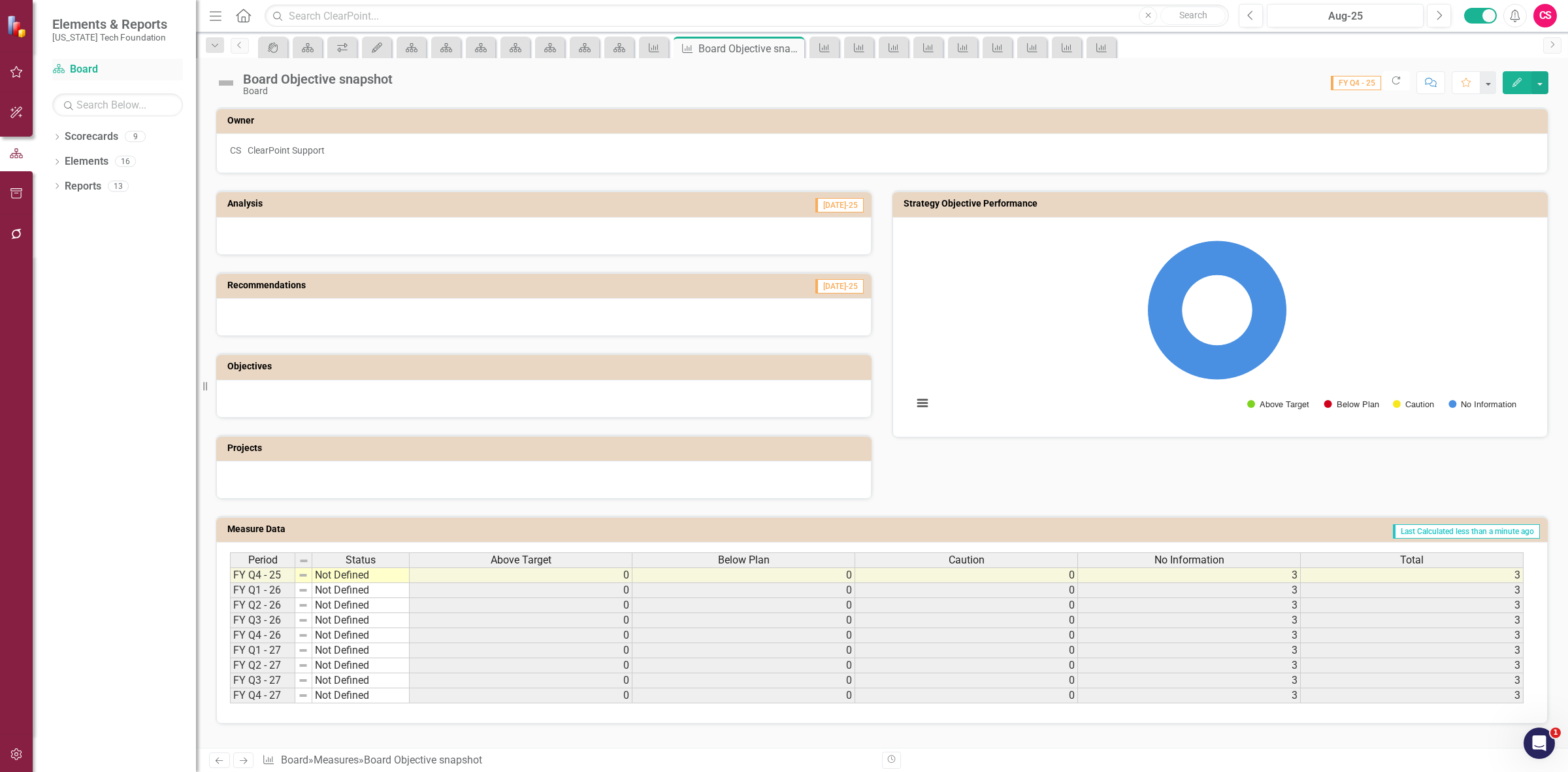
click at [76, 67] on link "Scorecard Board" at bounding box center [118, 69] width 131 height 15
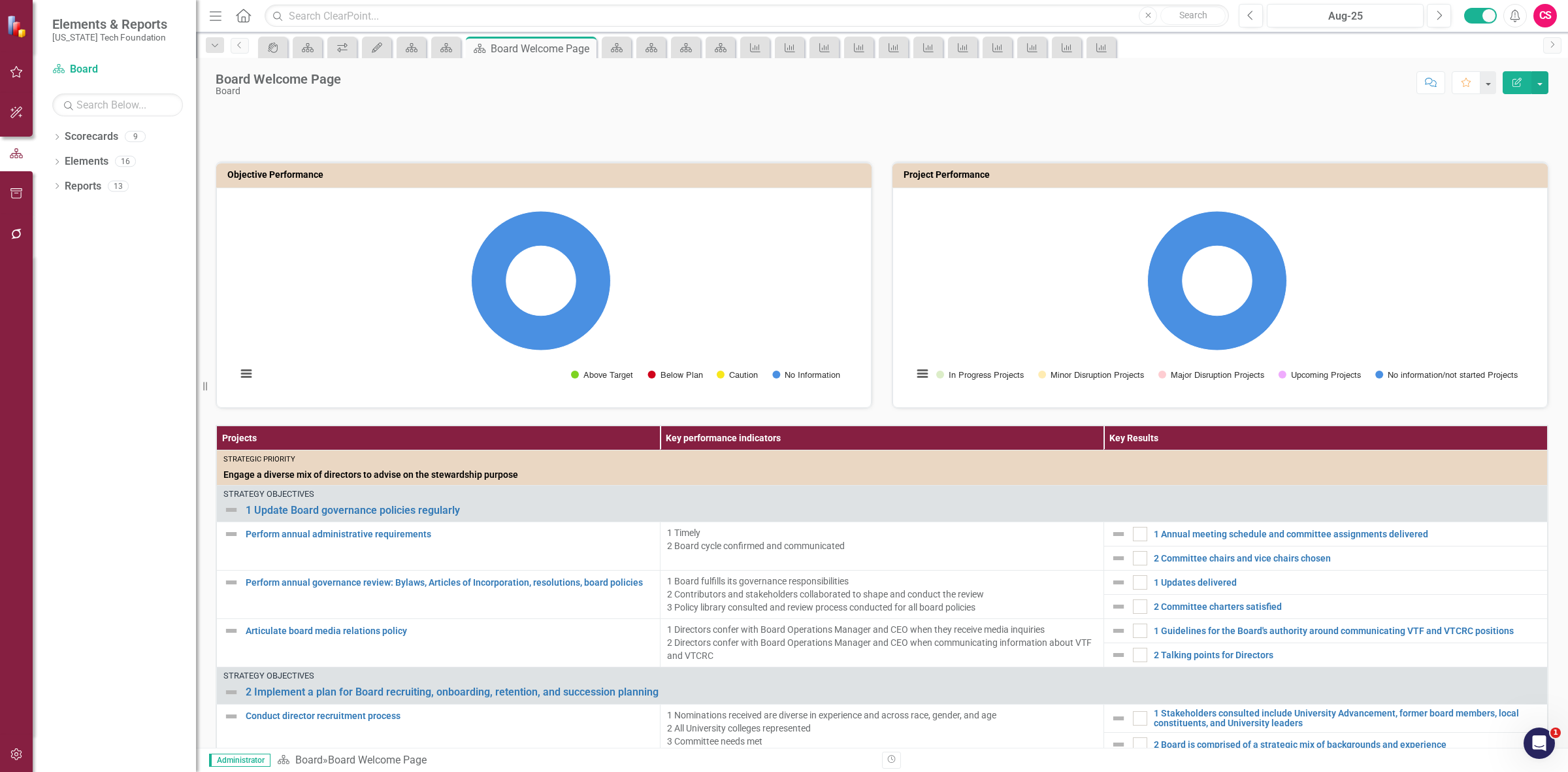
click at [1502, 90] on button "Edit Report" at bounding box center [1517, 82] width 29 height 22
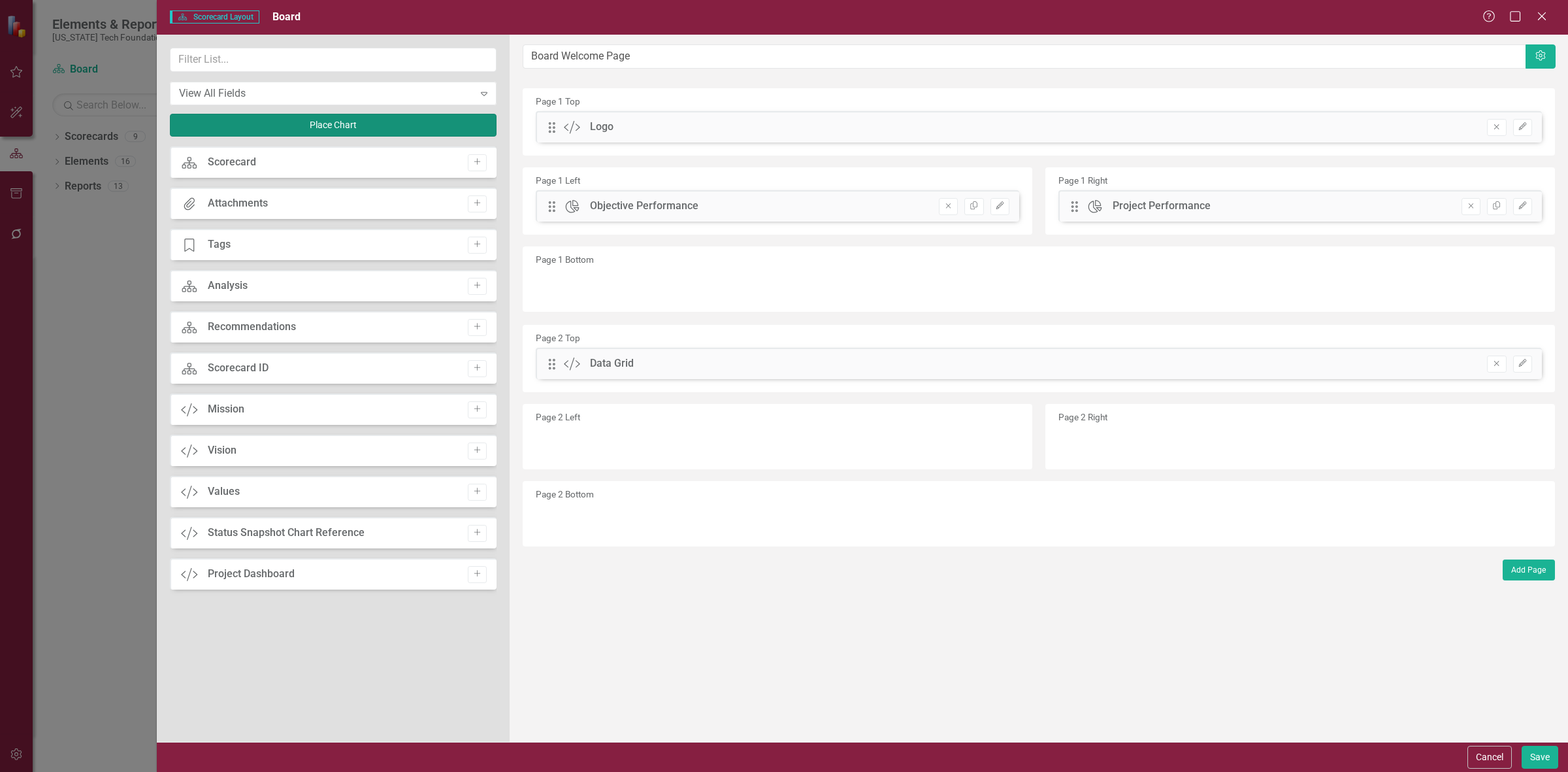
click at [321, 124] on button "Place Chart" at bounding box center [333, 125] width 327 height 22
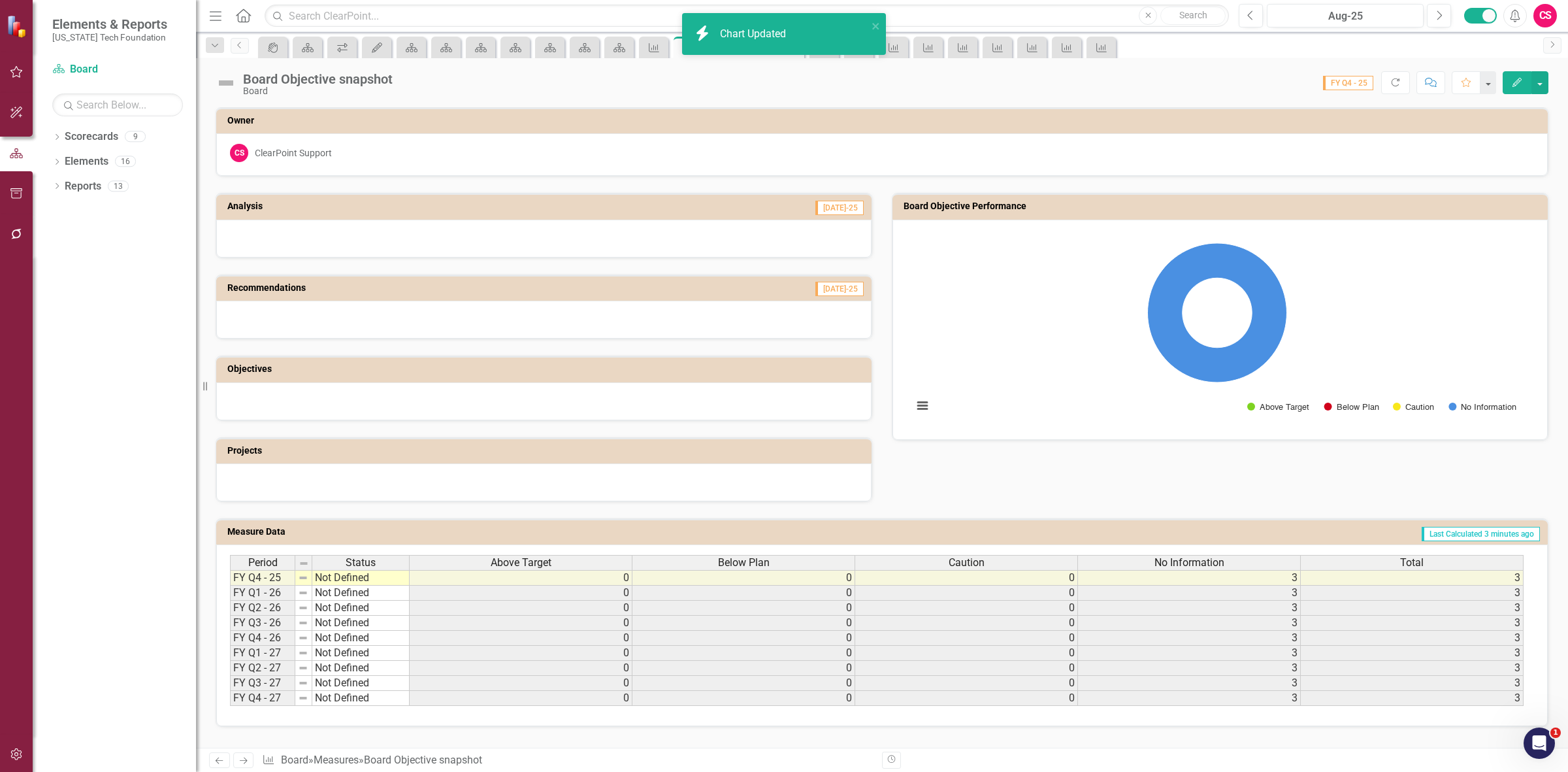
click at [18, 233] on icon "button" at bounding box center [16, 234] width 13 height 11
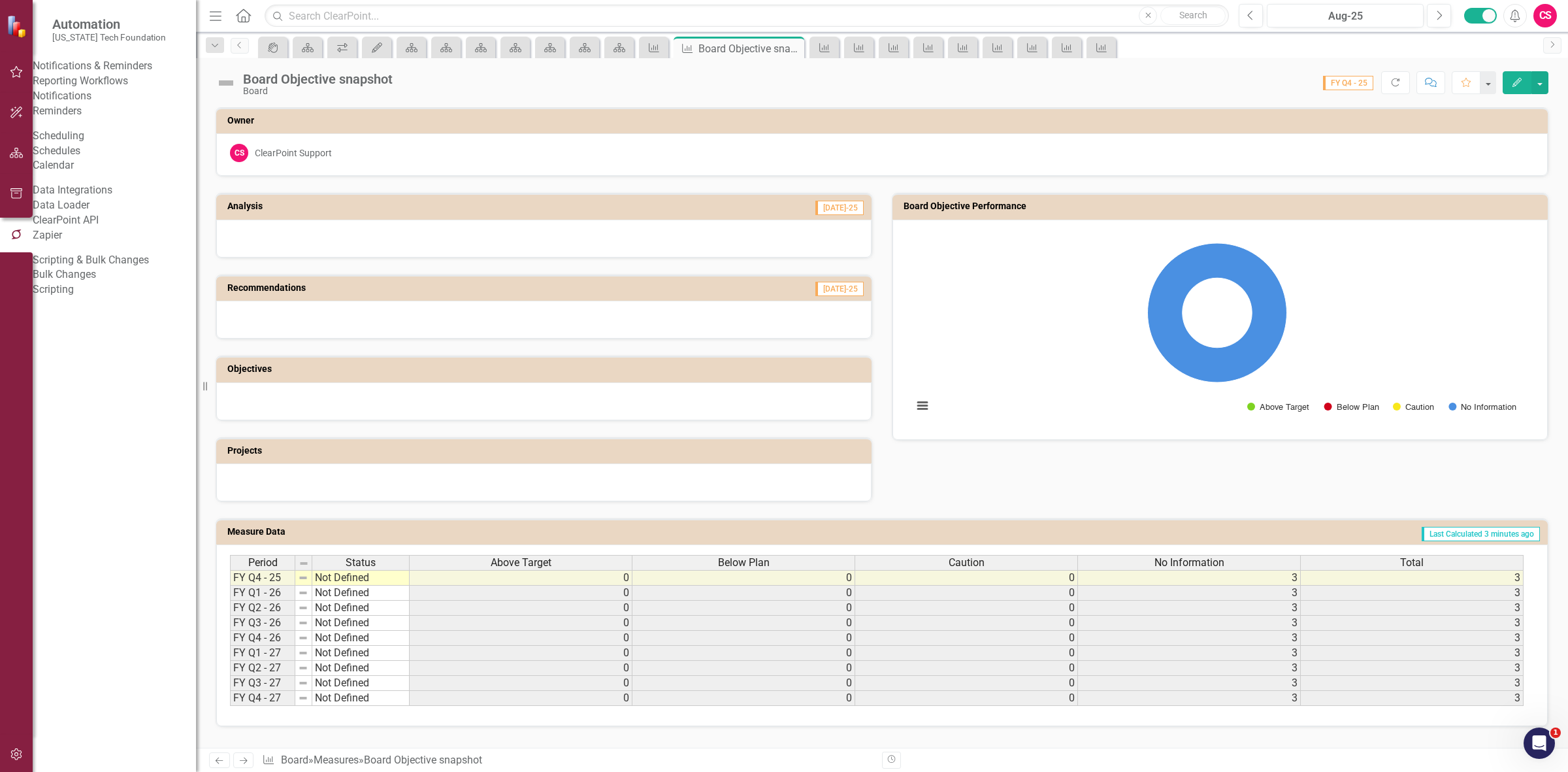
click at [99, 89] on link "Reporting Workflows" at bounding box center [114, 81] width 163 height 15
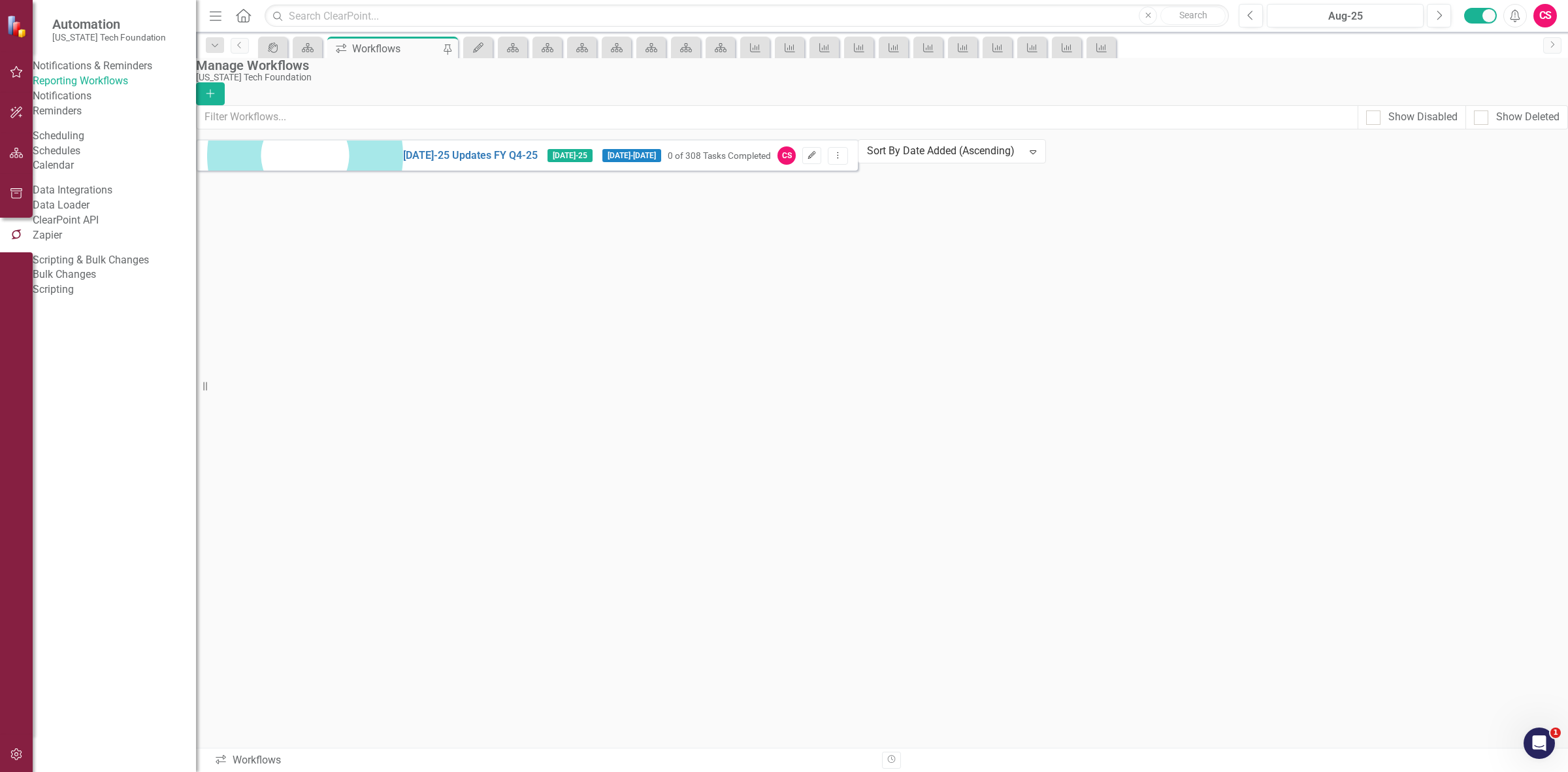
click at [821, 158] on button "Edit" at bounding box center [811, 155] width 19 height 17
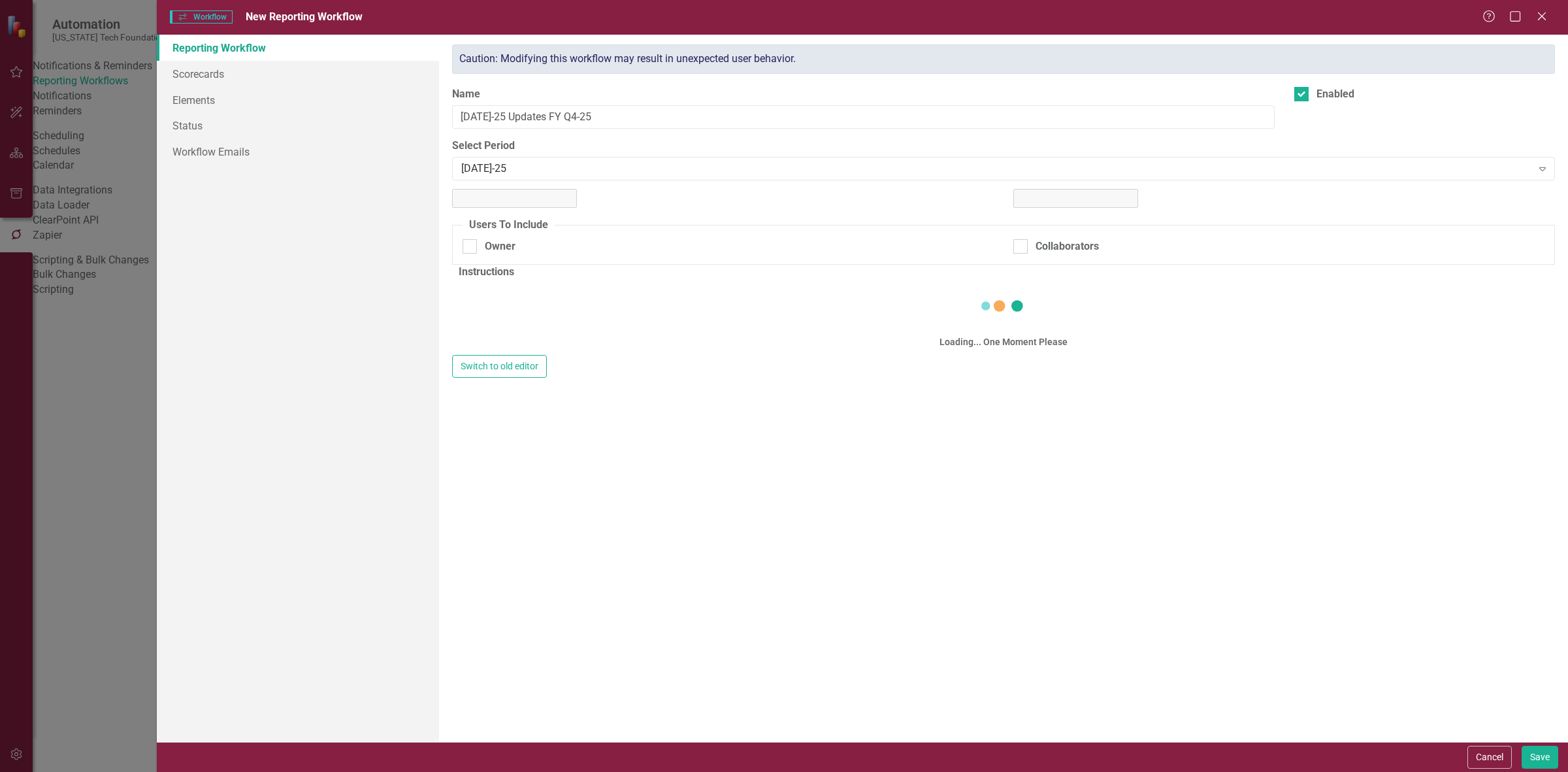
checkbox input "true"
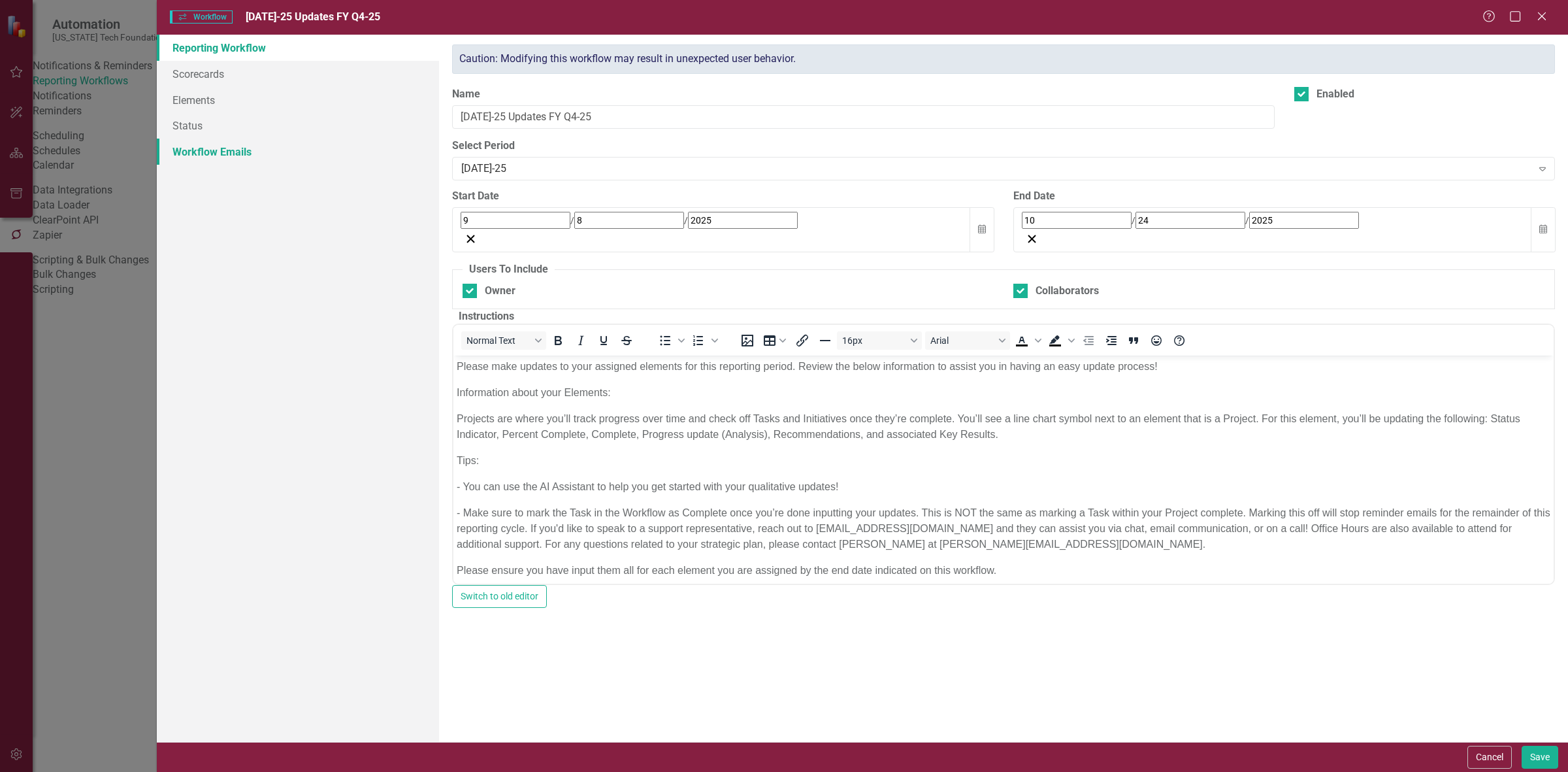
click at [223, 159] on link "Workflow Emails" at bounding box center [298, 151] width 282 height 26
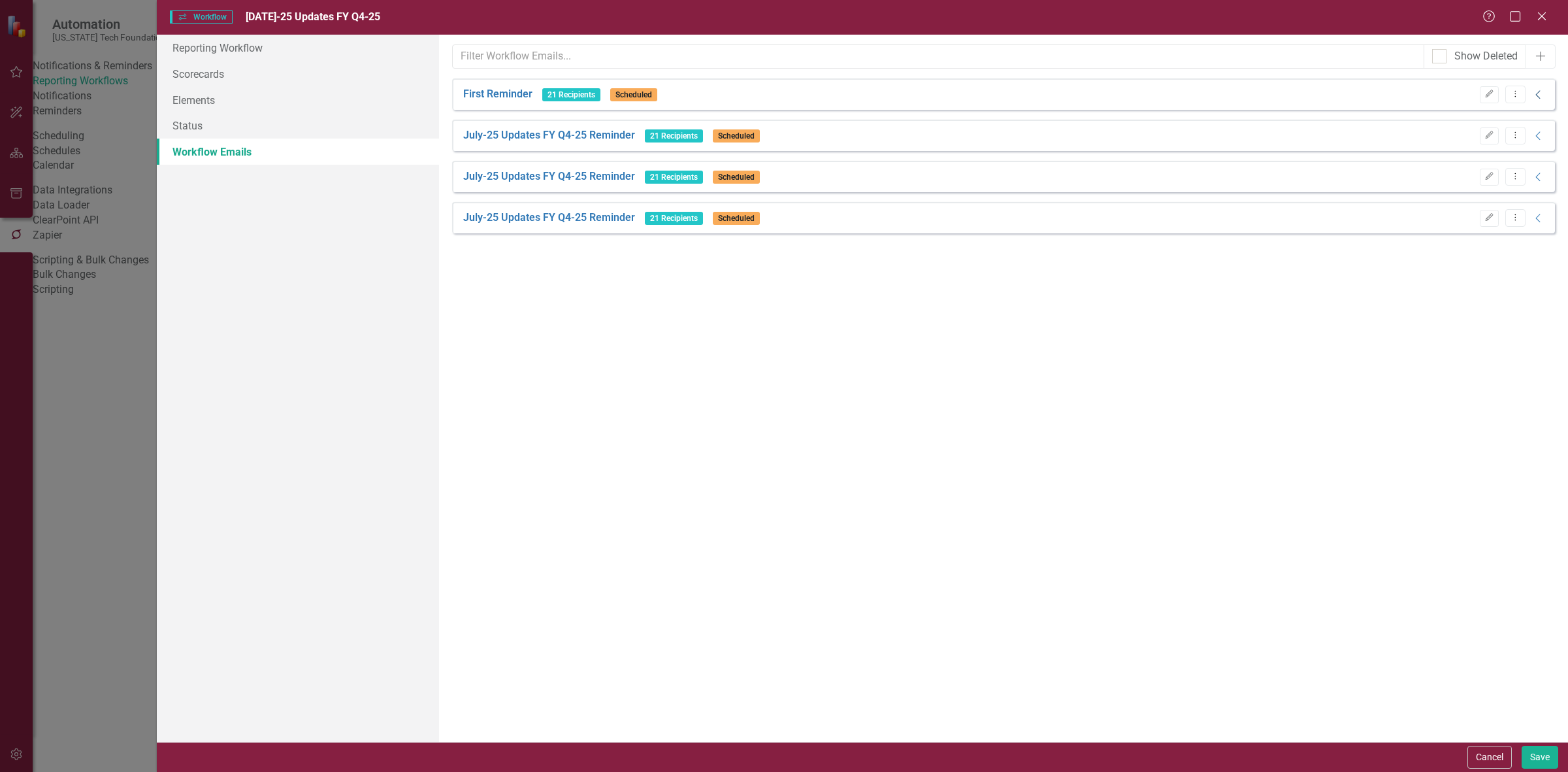
click at [1534, 100] on icon "Collapse" at bounding box center [1538, 95] width 13 height 11
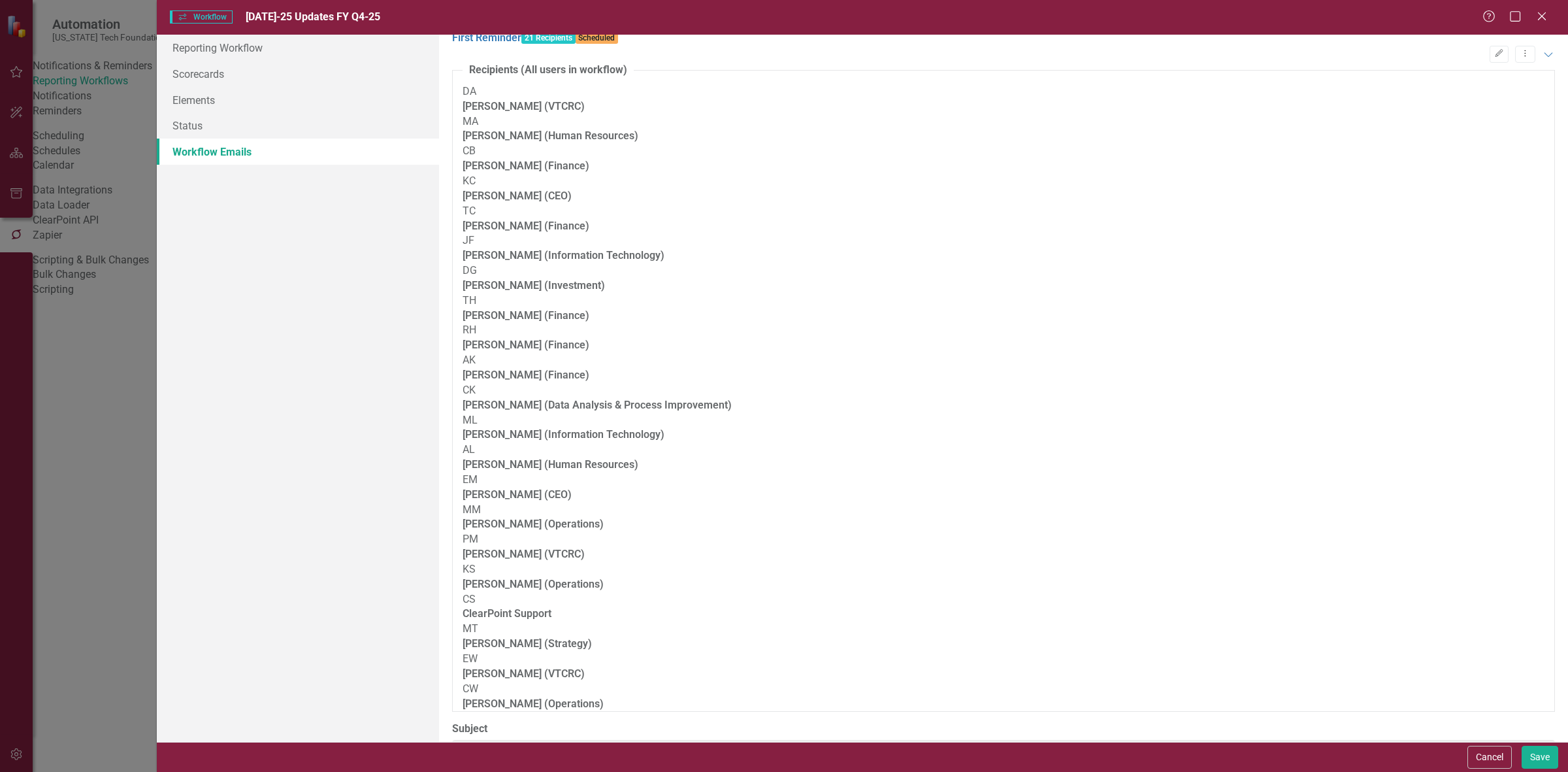
scroll to position [74, 0]
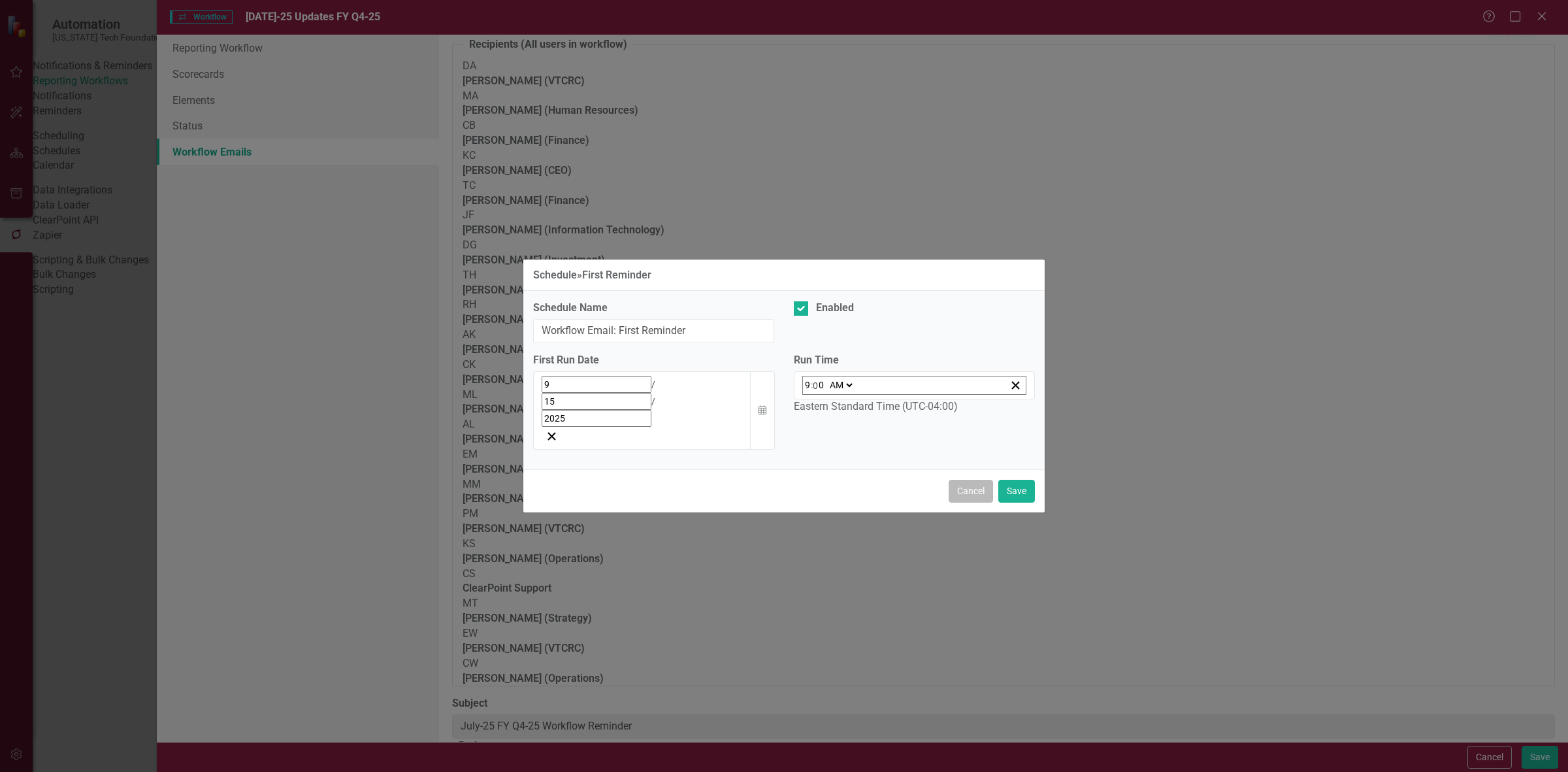
click at [950, 479] on button "Cancel" at bounding box center [970, 490] width 44 height 22
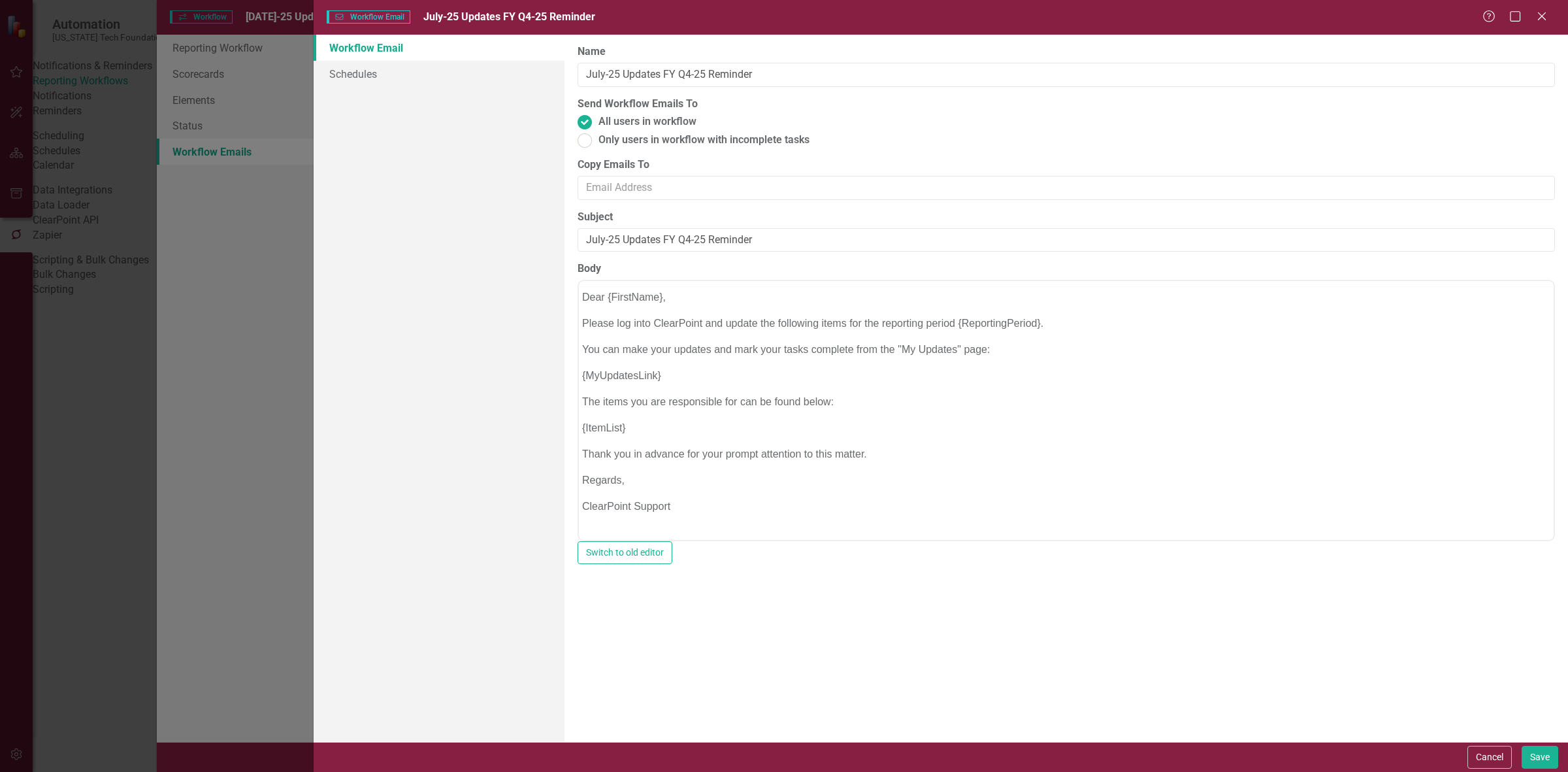
scroll to position [0, 0]
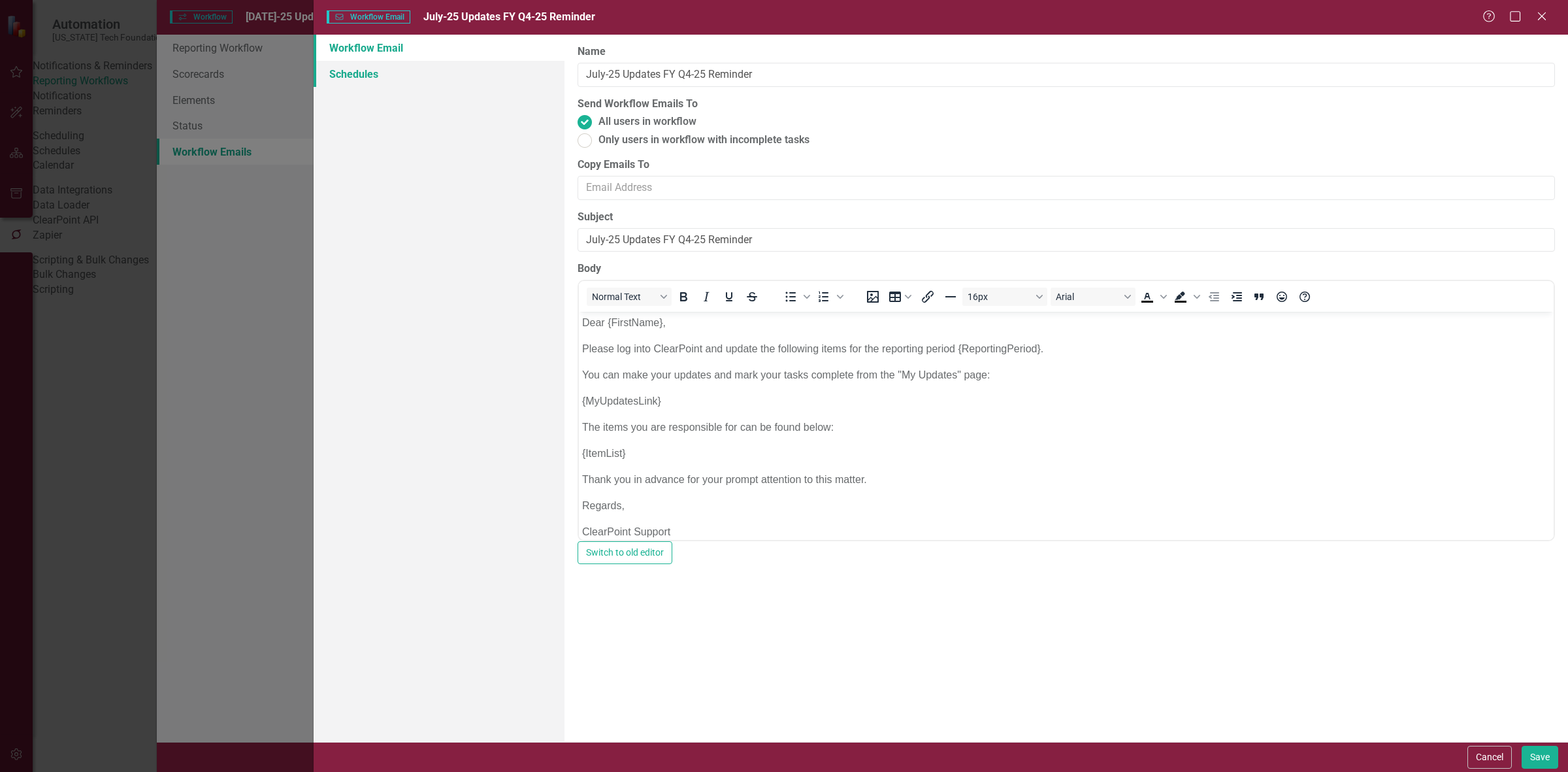
click at [449, 61] on link "Schedules" at bounding box center [439, 74] width 251 height 26
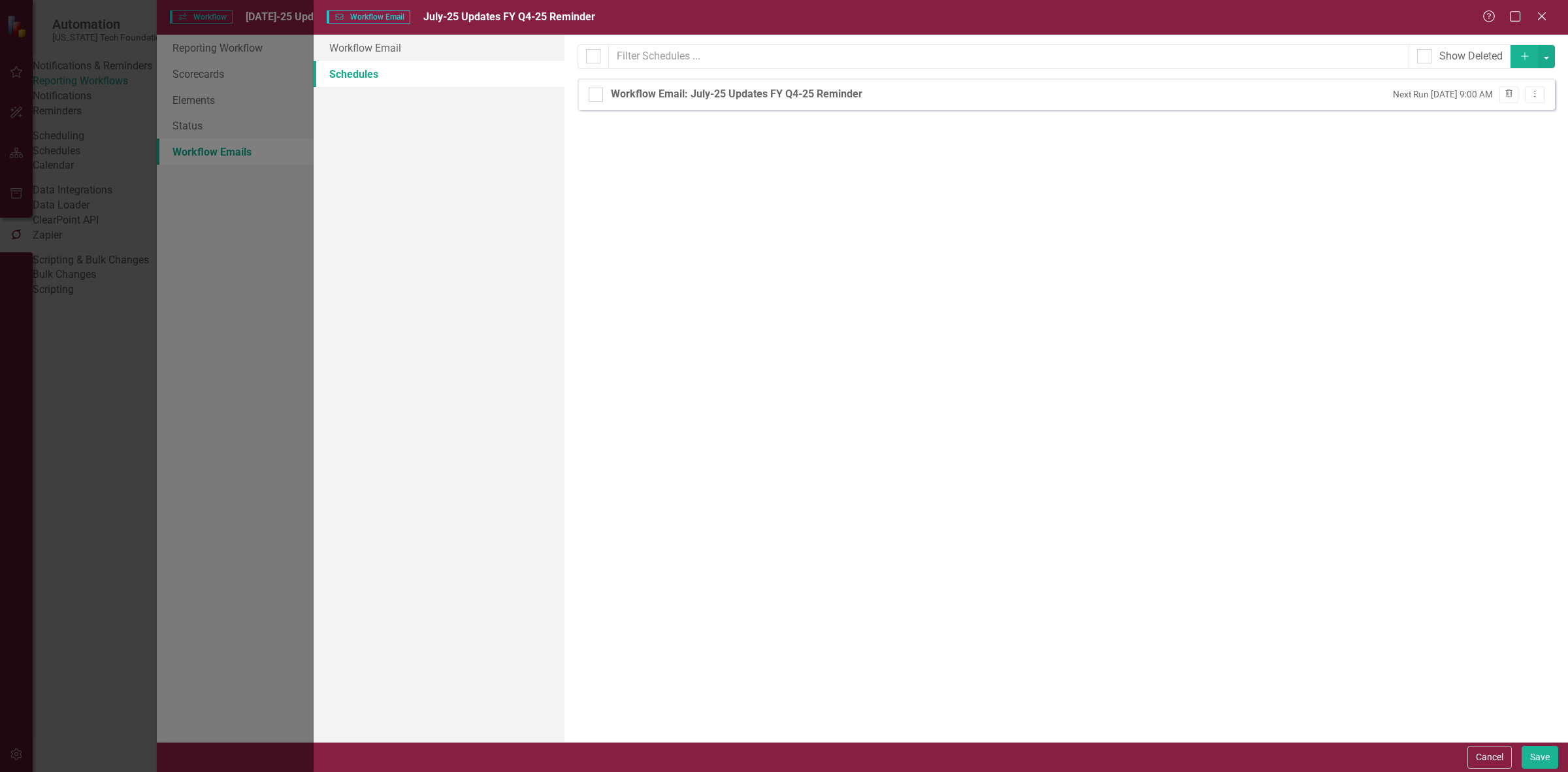
click at [1490, 759] on button "Cancel" at bounding box center [1489, 757] width 44 height 22
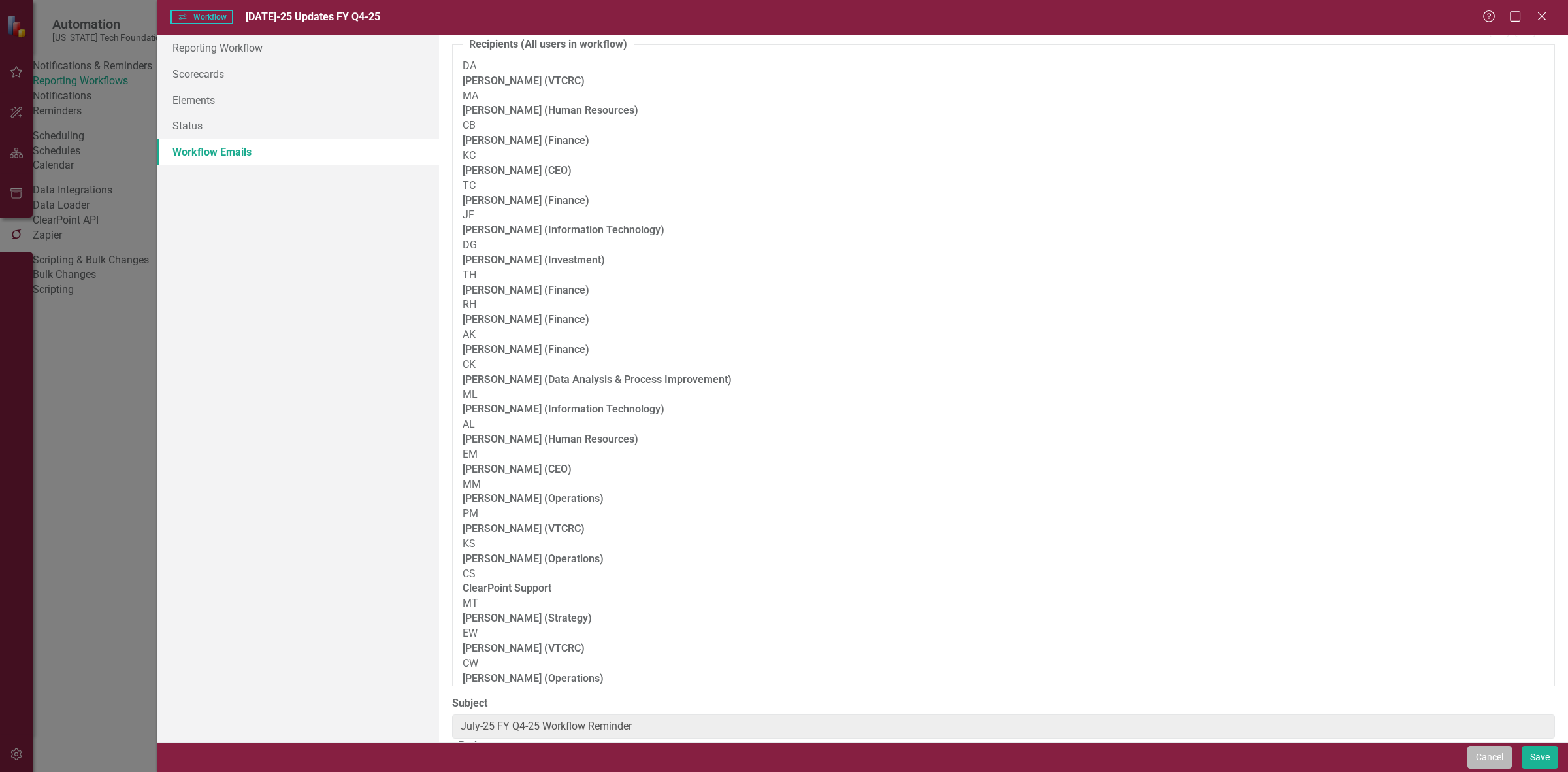
click at [1490, 753] on button "Cancel" at bounding box center [1489, 757] width 44 height 22
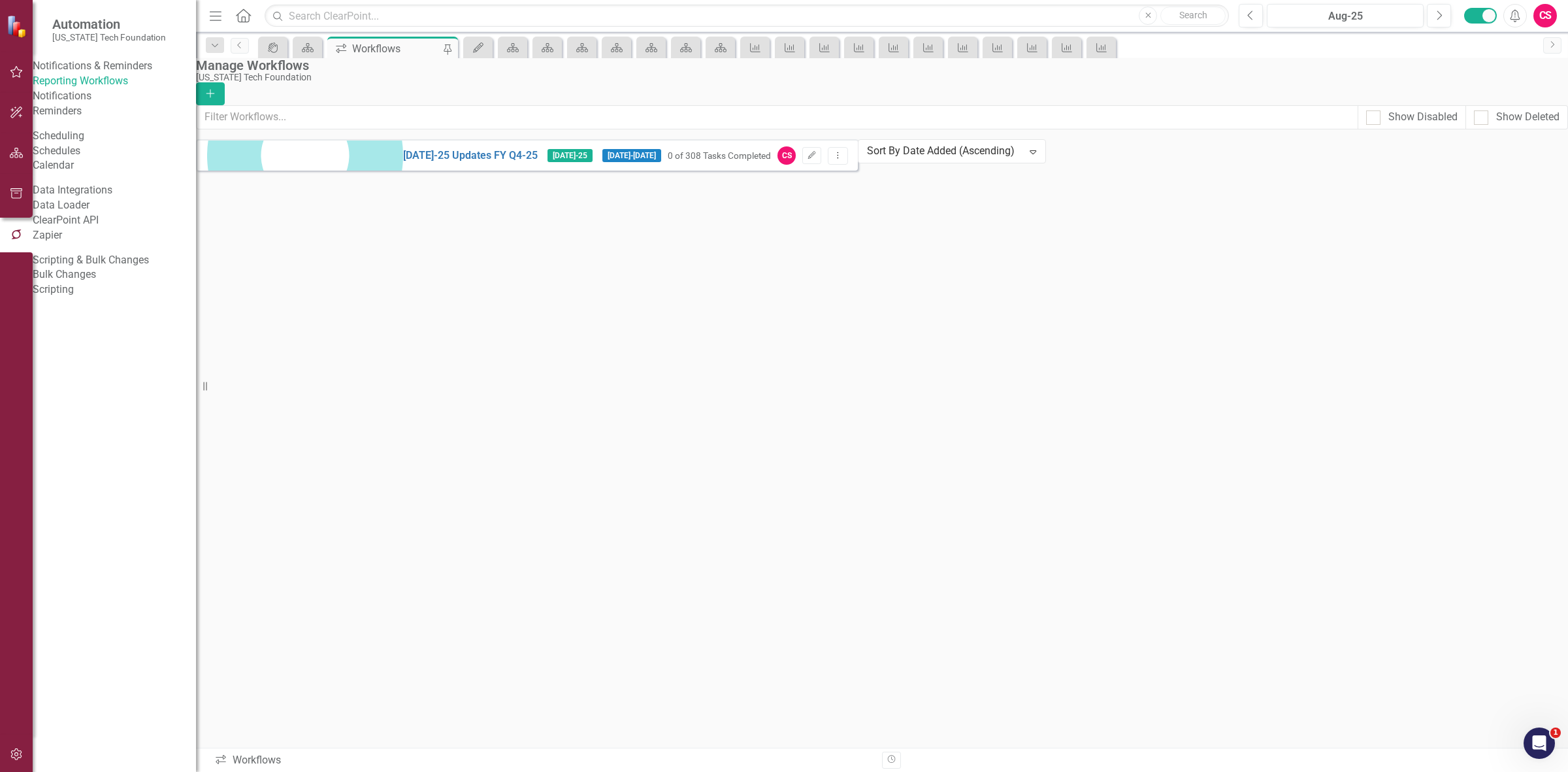
click at [22, 150] on icon "button" at bounding box center [16, 154] width 13 height 11
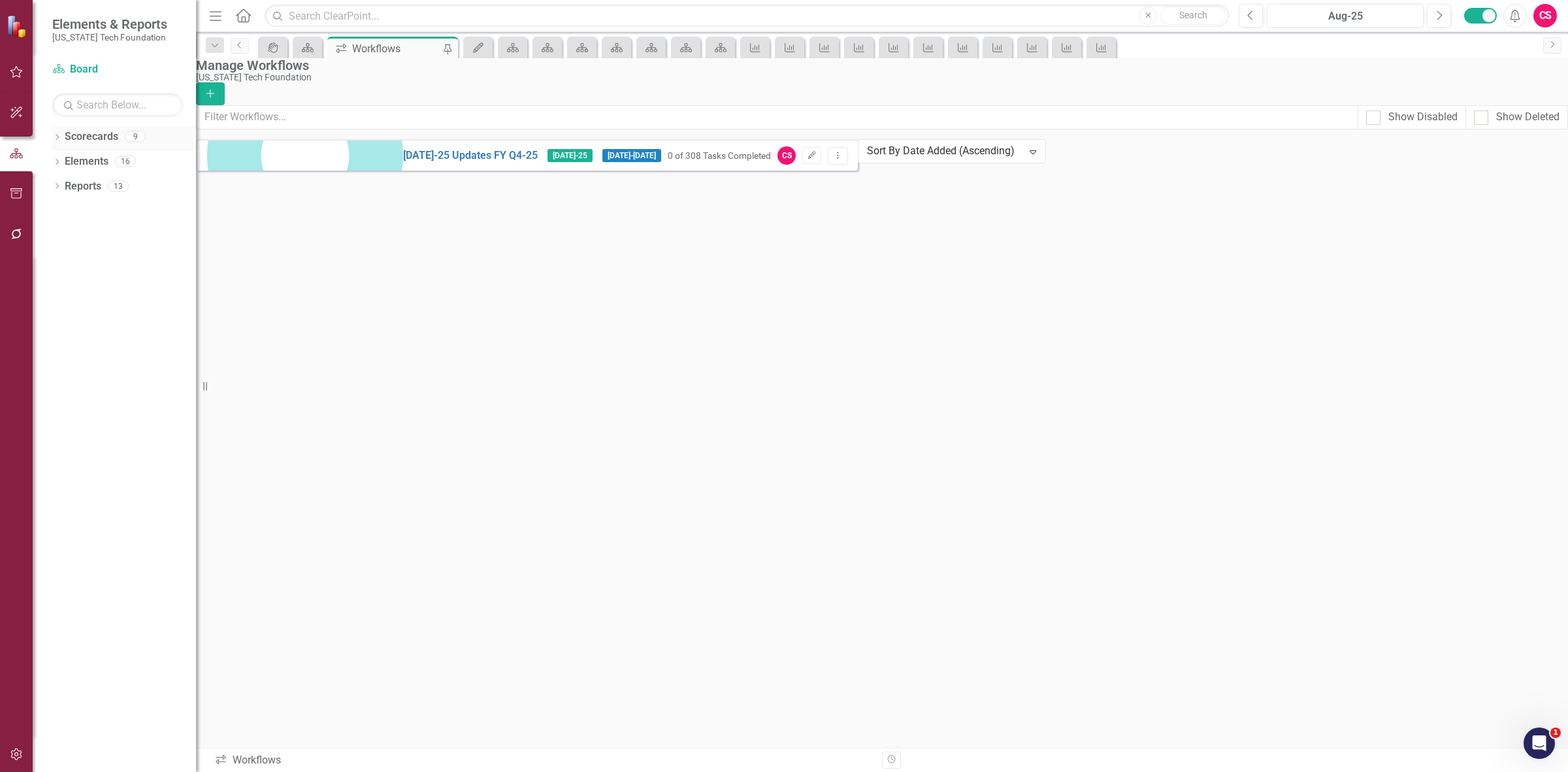
click at [98, 137] on link "Scorecards" at bounding box center [92, 136] width 54 height 15
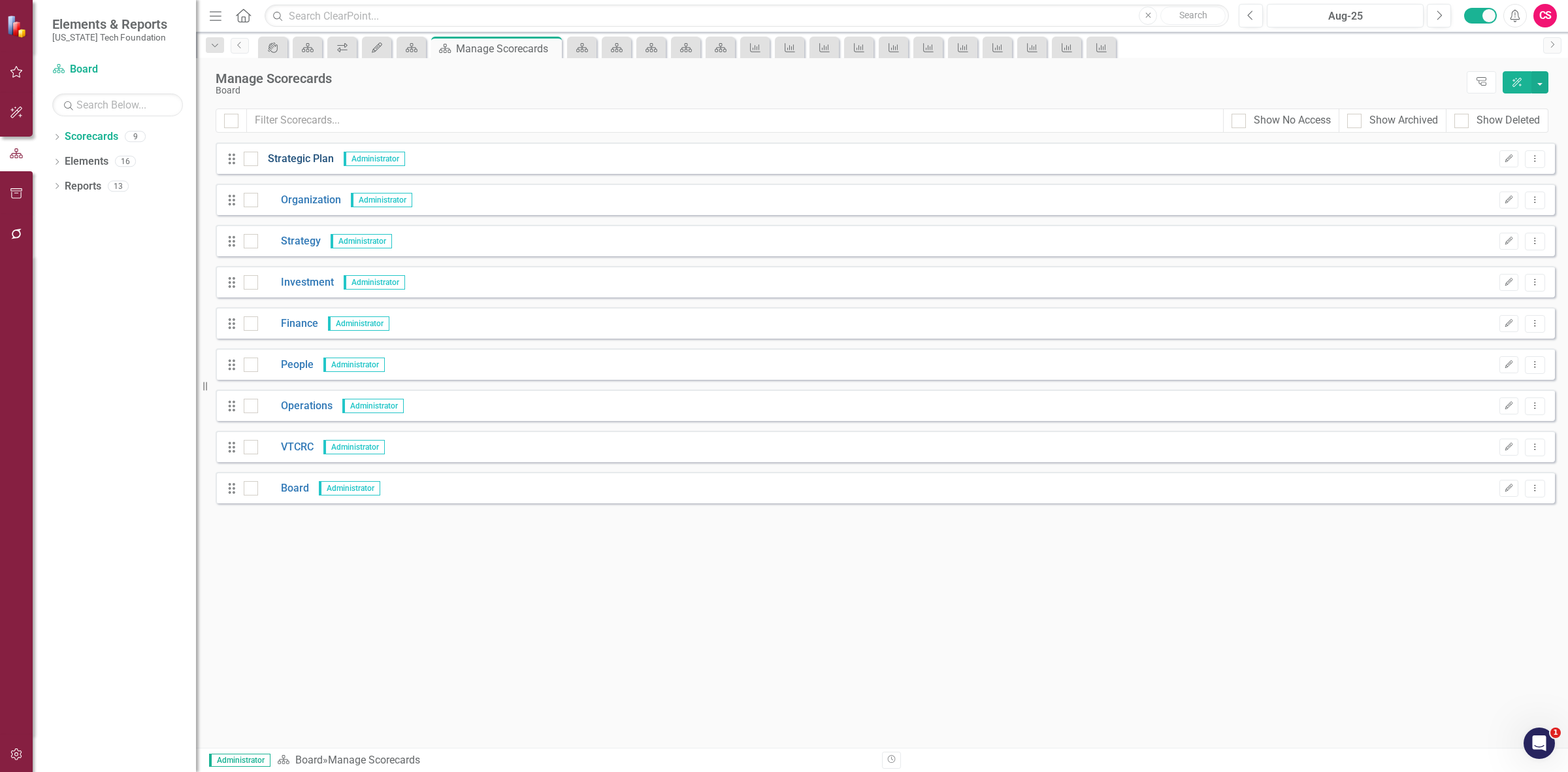
click at [296, 157] on link "Strategic Plan" at bounding box center [296, 159] width 75 height 15
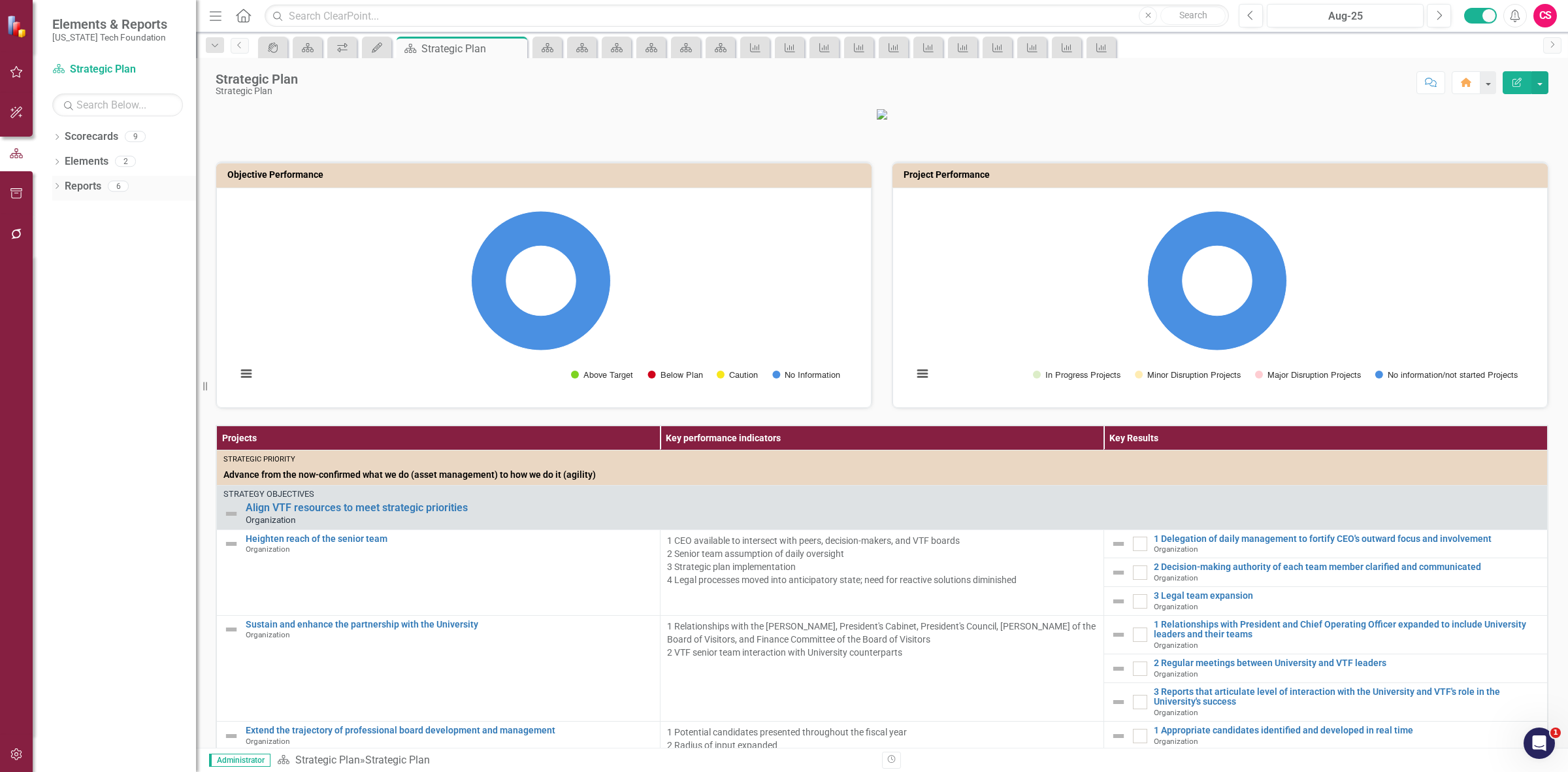
drag, startPoint x: 83, startPoint y: 184, endPoint x: 109, endPoint y: 181, distance: 26.2
click at [85, 183] on link "Reports" at bounding box center [83, 186] width 37 height 15
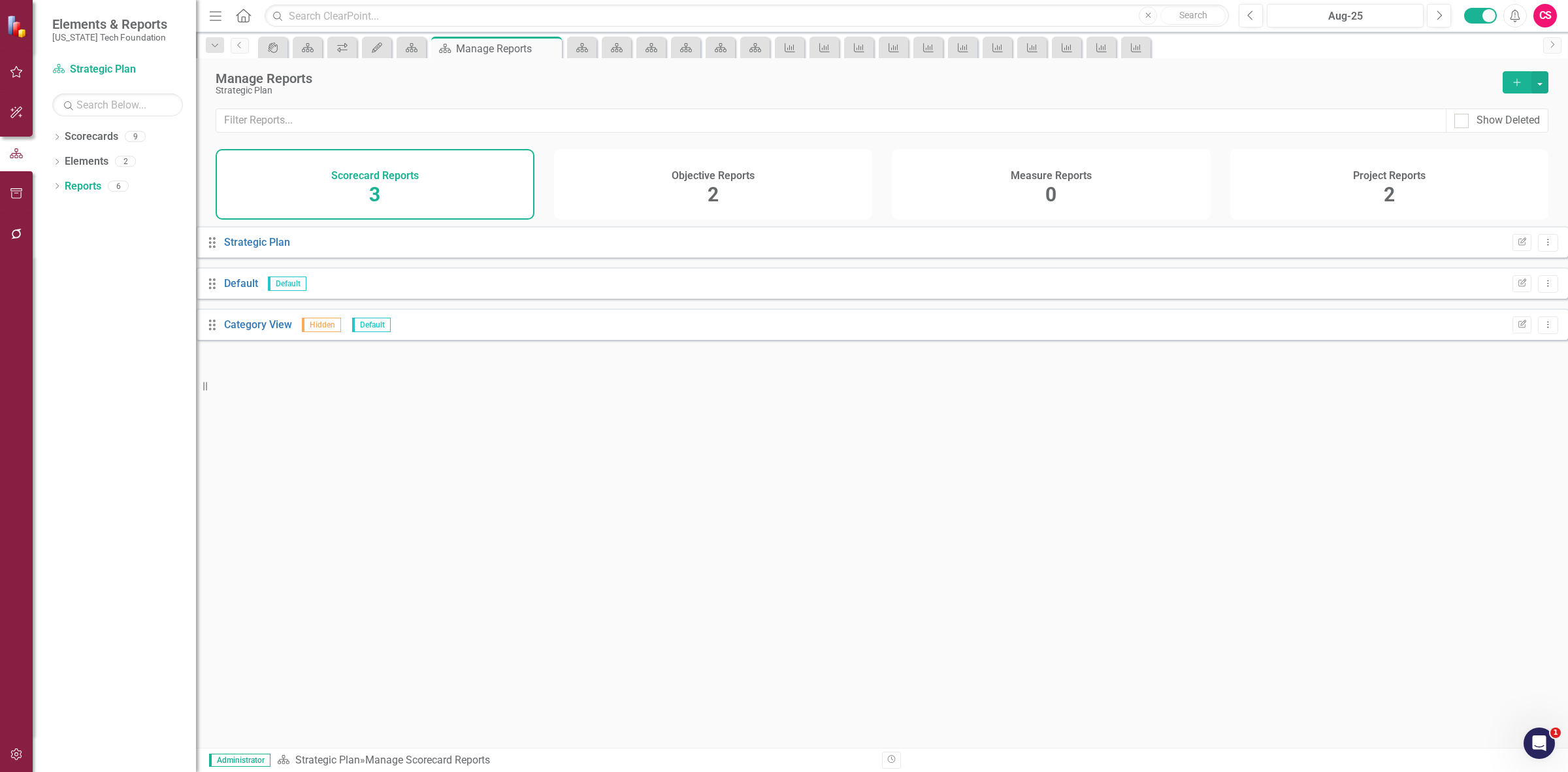
drag, startPoint x: 1449, startPoint y: 190, endPoint x: 1439, endPoint y: 191, distance: 10.0
click at [1451, 190] on div "Project Reports 2" at bounding box center [1389, 184] width 319 height 71
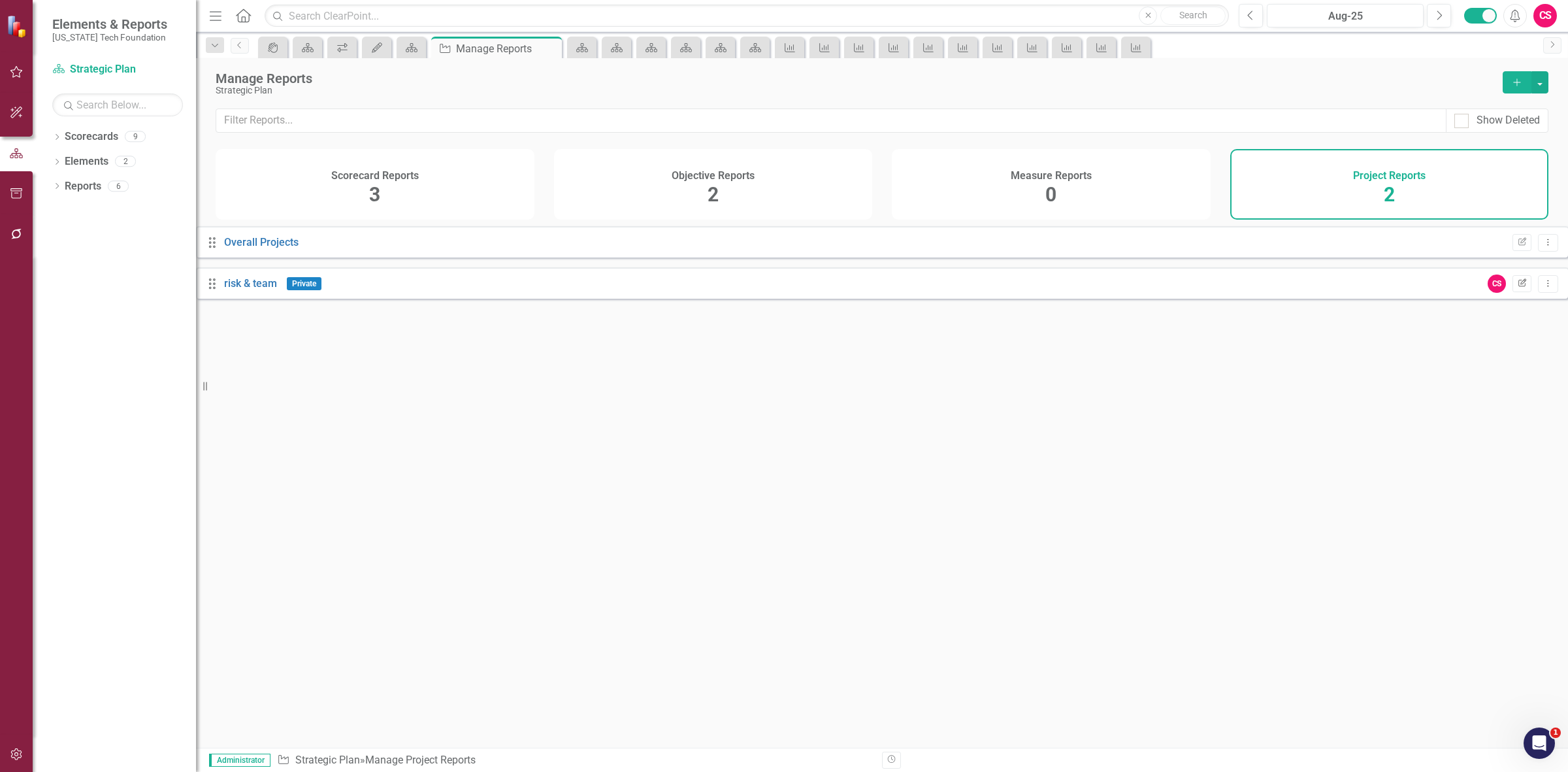
click at [1512, 292] on button "Edit Report" at bounding box center [1521, 283] width 19 height 17
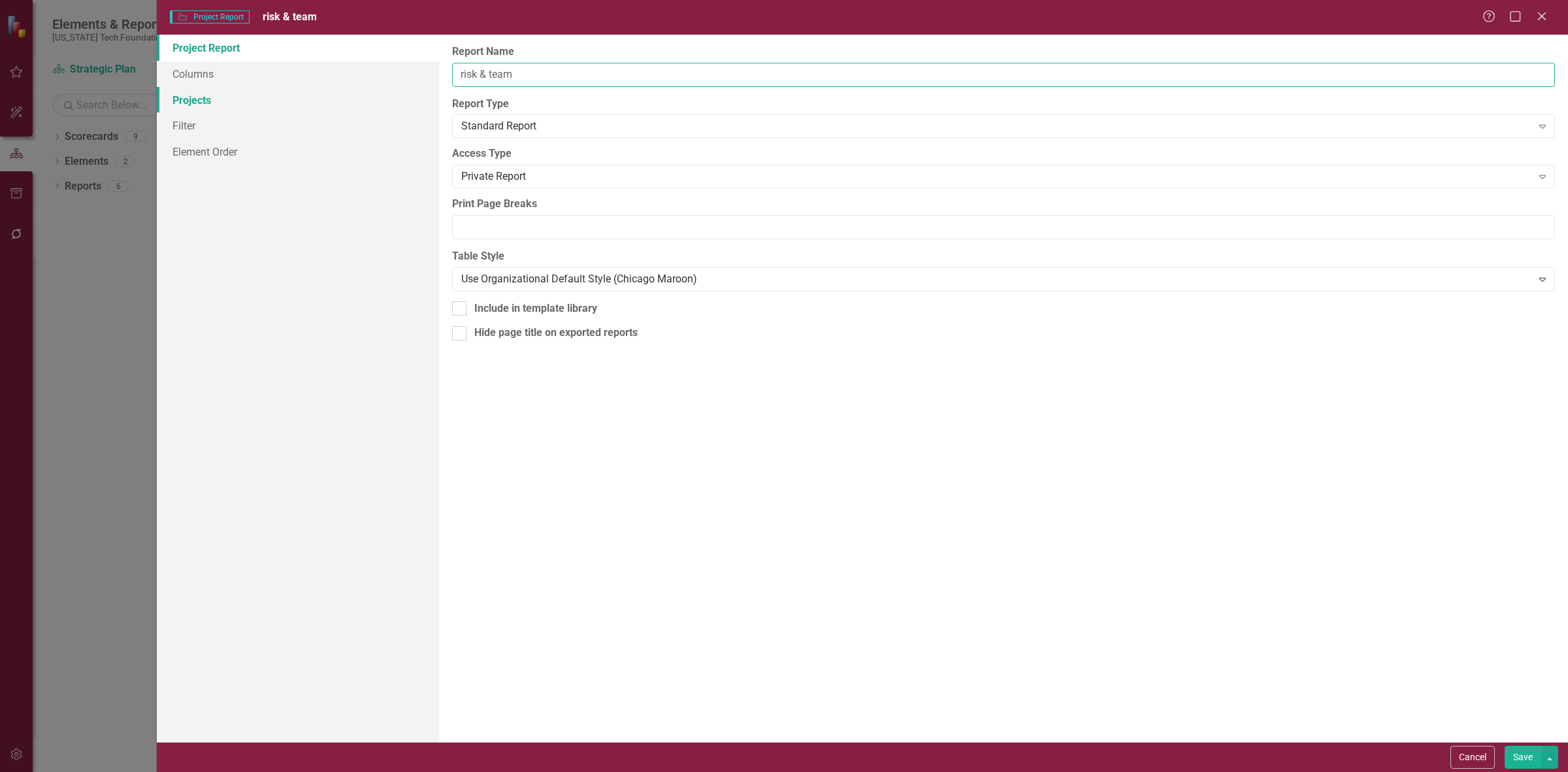
drag, startPoint x: 640, startPoint y: 75, endPoint x: 236, endPoint y: 101, distance: 404.8
click at [236, 101] on div "Project Report Columns Projects Filter Element Order Report Name risk & team Re…" at bounding box center [863, 389] width 1411 height 707
type input "project start"
click at [1458, 767] on button "Cancel" at bounding box center [1472, 757] width 44 height 22
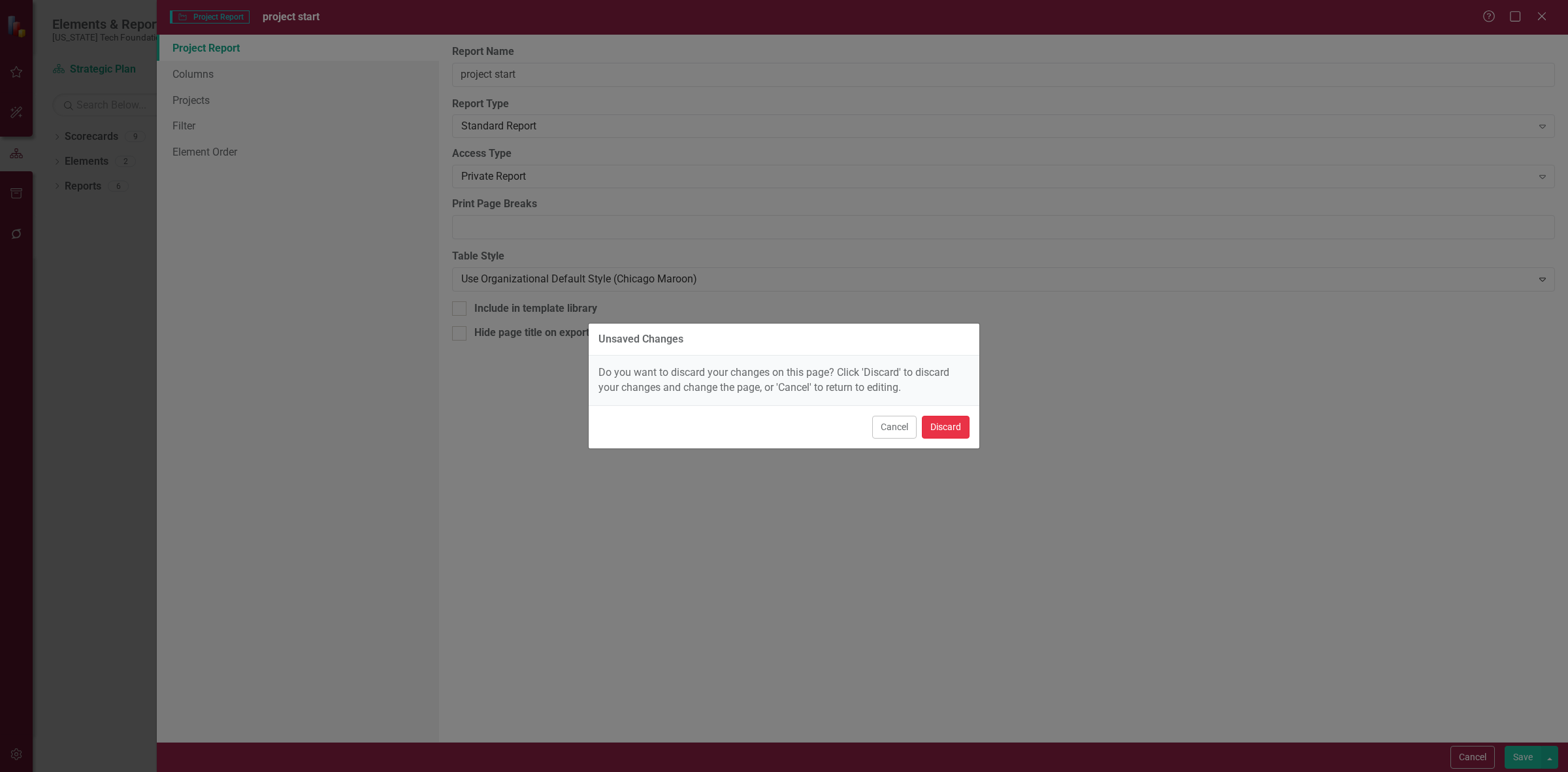
click at [942, 423] on button "Discard" at bounding box center [945, 426] width 48 height 22
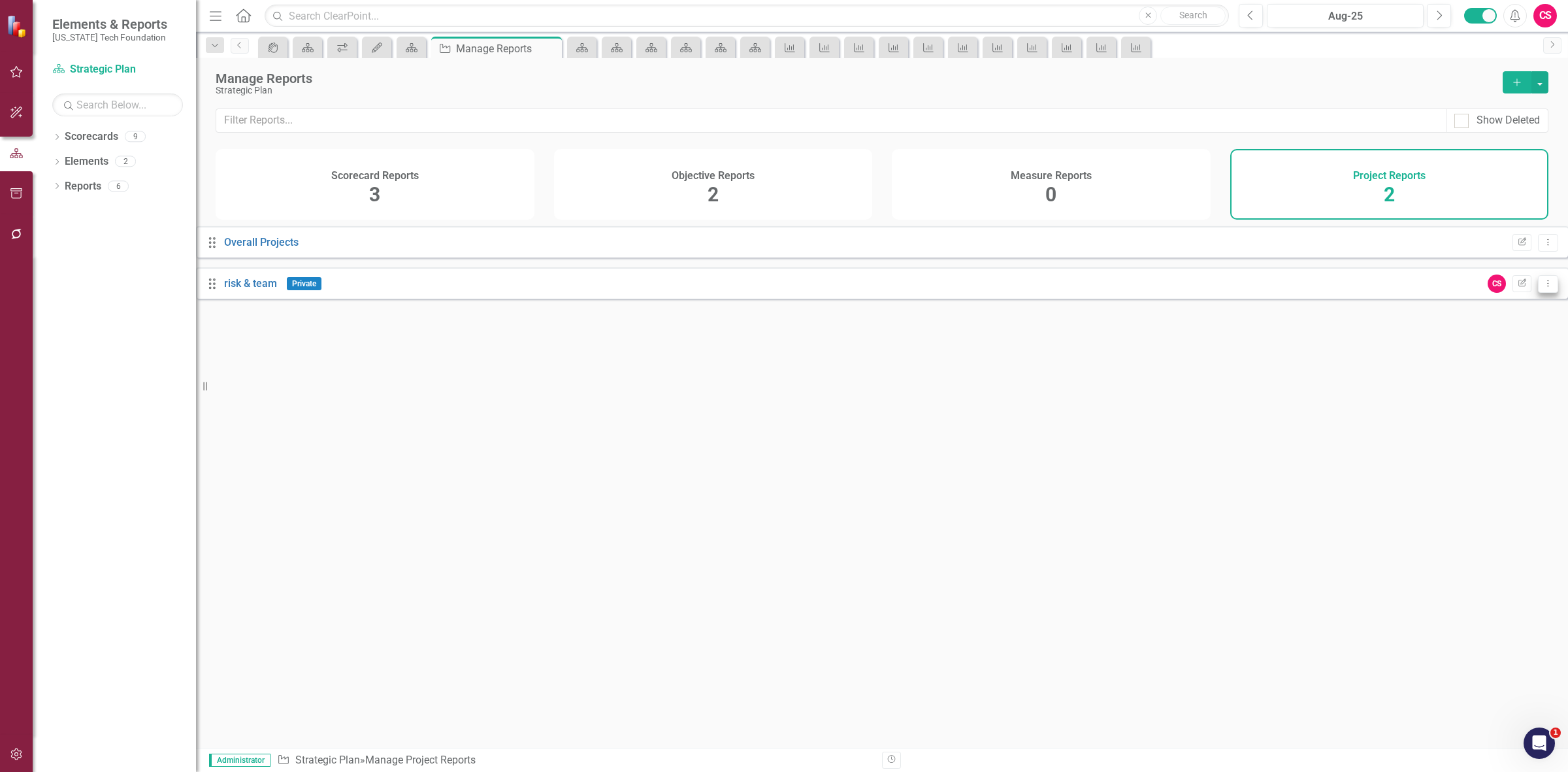
click at [1537, 293] on button "Dropdown Menu" at bounding box center [1547, 284] width 21 height 18
click at [1460, 386] on link "Trash Delete Report" at bounding box center [1484, 388] width 108 height 24
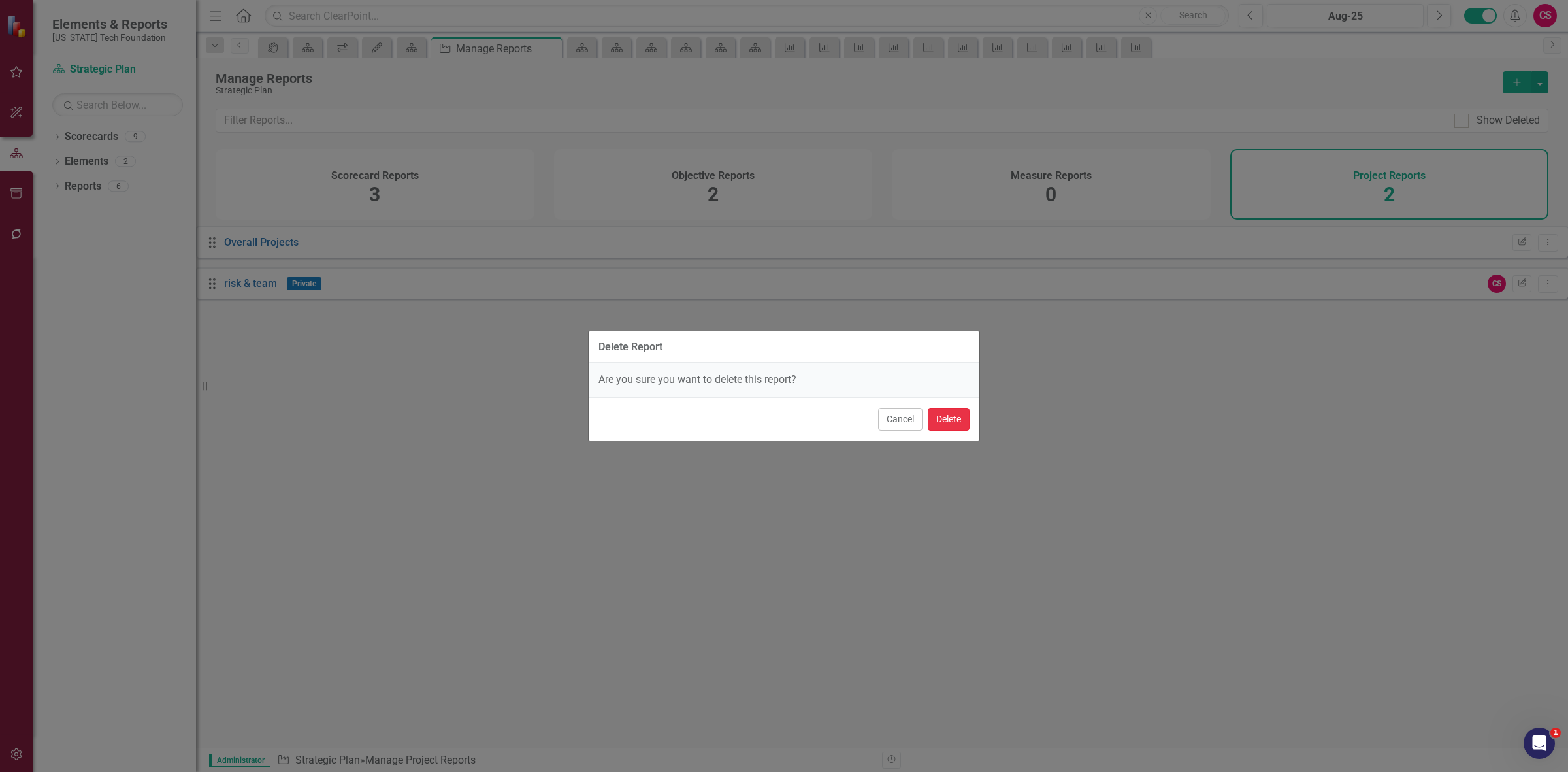
click at [942, 417] on button "Delete" at bounding box center [949, 418] width 42 height 22
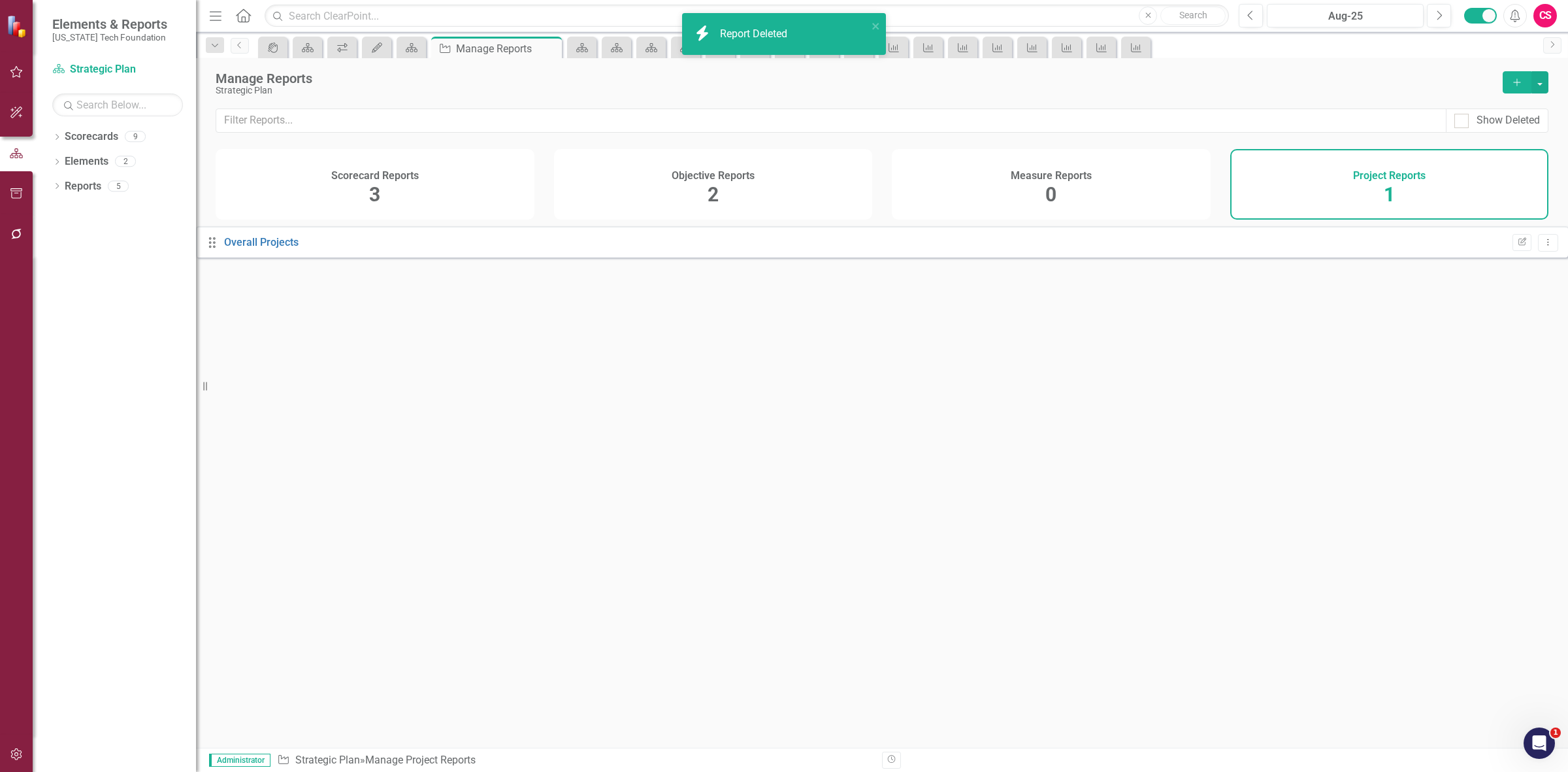
click at [1507, 87] on button "Add" at bounding box center [1517, 82] width 29 height 22
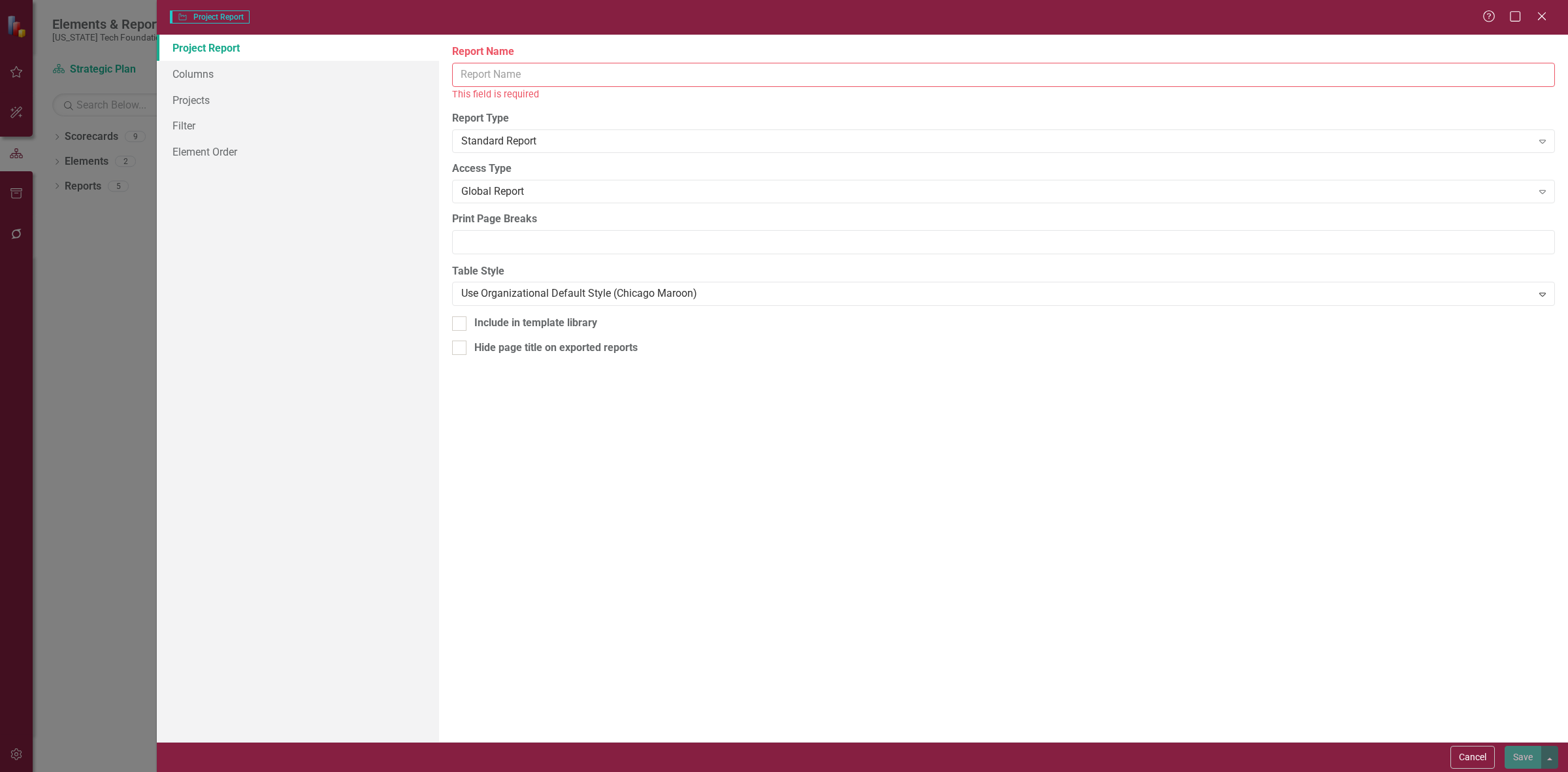
click at [512, 81] on input "Report Name" at bounding box center [1003, 75] width 1103 height 24
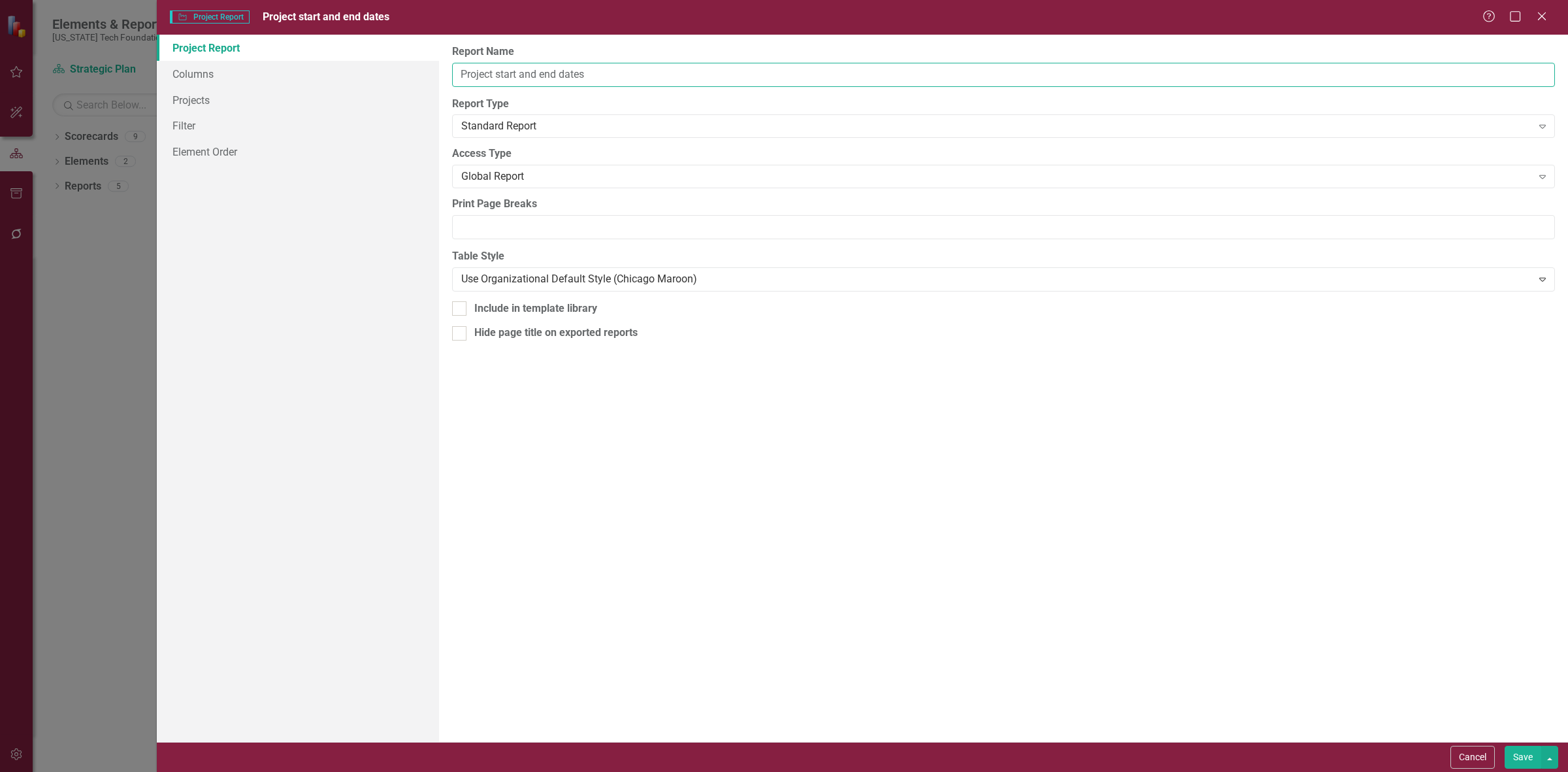
type input "Project start and end dates"
click at [302, 57] on link "Project Report" at bounding box center [298, 48] width 282 height 26
click at [287, 78] on link "Columns" at bounding box center [298, 74] width 282 height 26
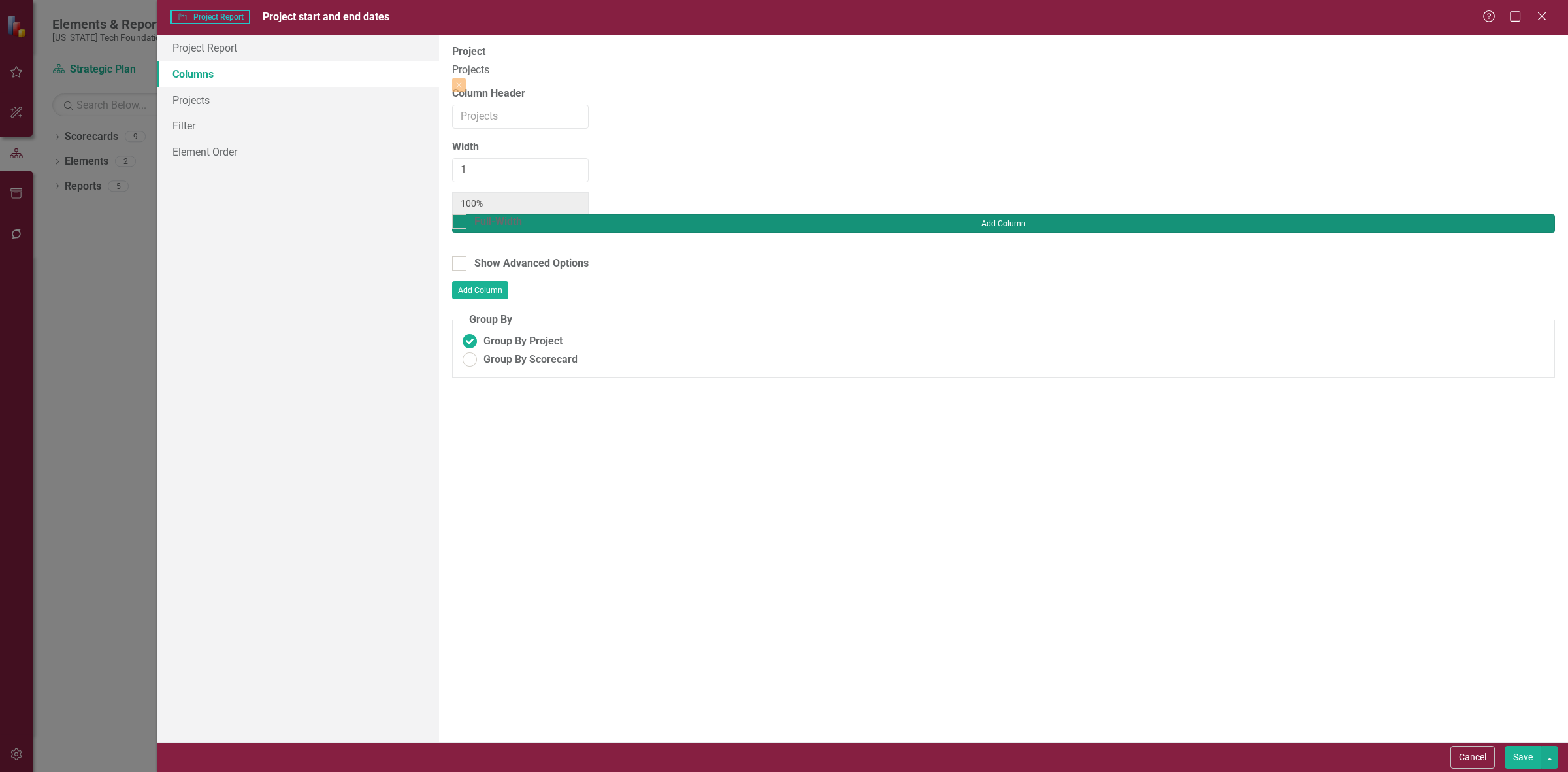
click at [1520, 215] on button "Add Column" at bounding box center [1003, 224] width 1103 height 18
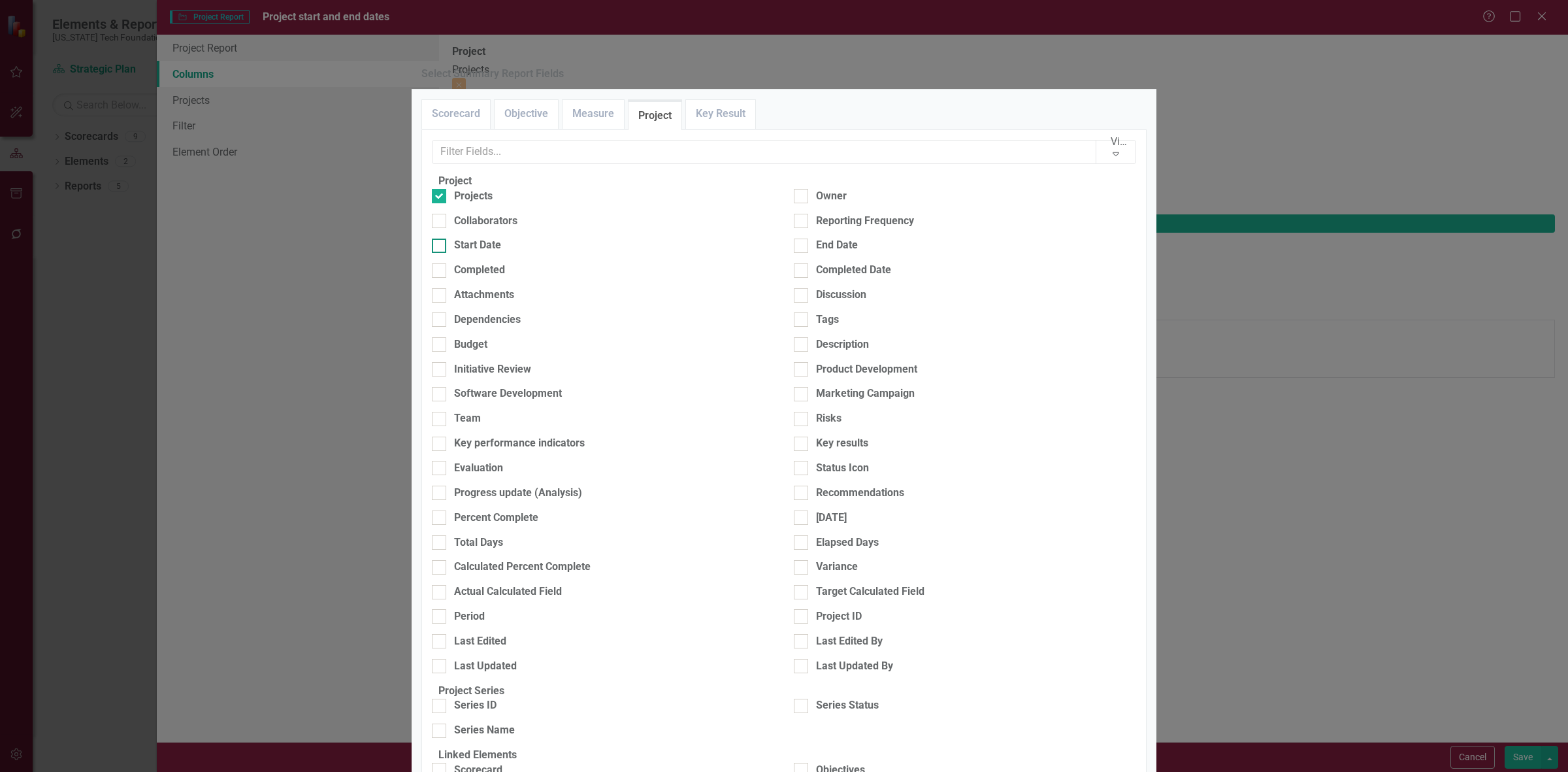
click at [514, 253] on div "Start Date" at bounding box center [602, 245] width 342 height 15
click at [441, 247] on input "Start Date" at bounding box center [435, 242] width 8 height 8
checkbox input "true"
click at [816, 253] on div "End Date" at bounding box center [837, 245] width 42 height 15
click at [802, 247] on input "End Date" at bounding box center [797, 242] width 8 height 8
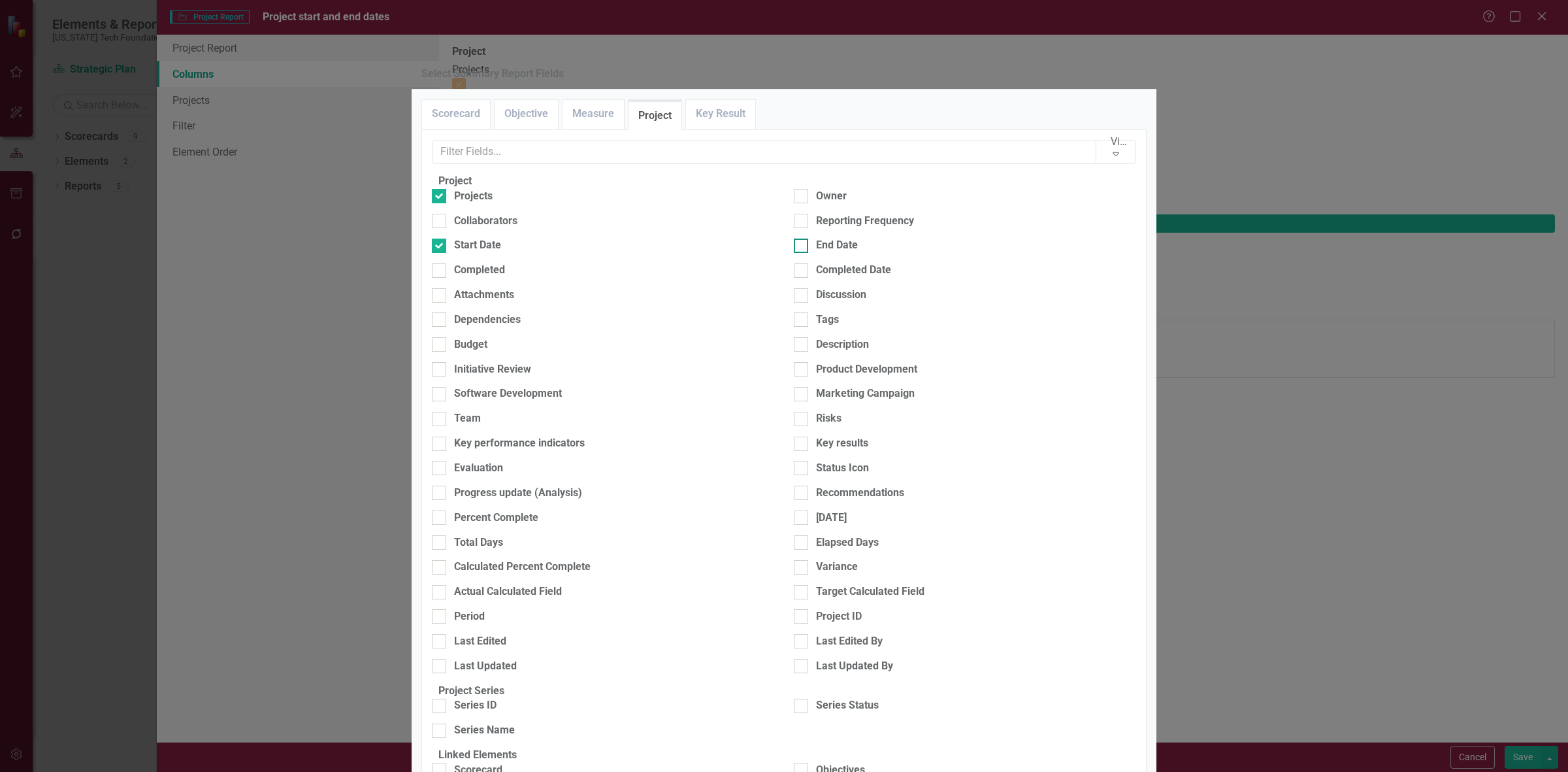
checkbox input "true"
click at [750, 128] on link "Key Result" at bounding box center [720, 113] width 69 height 28
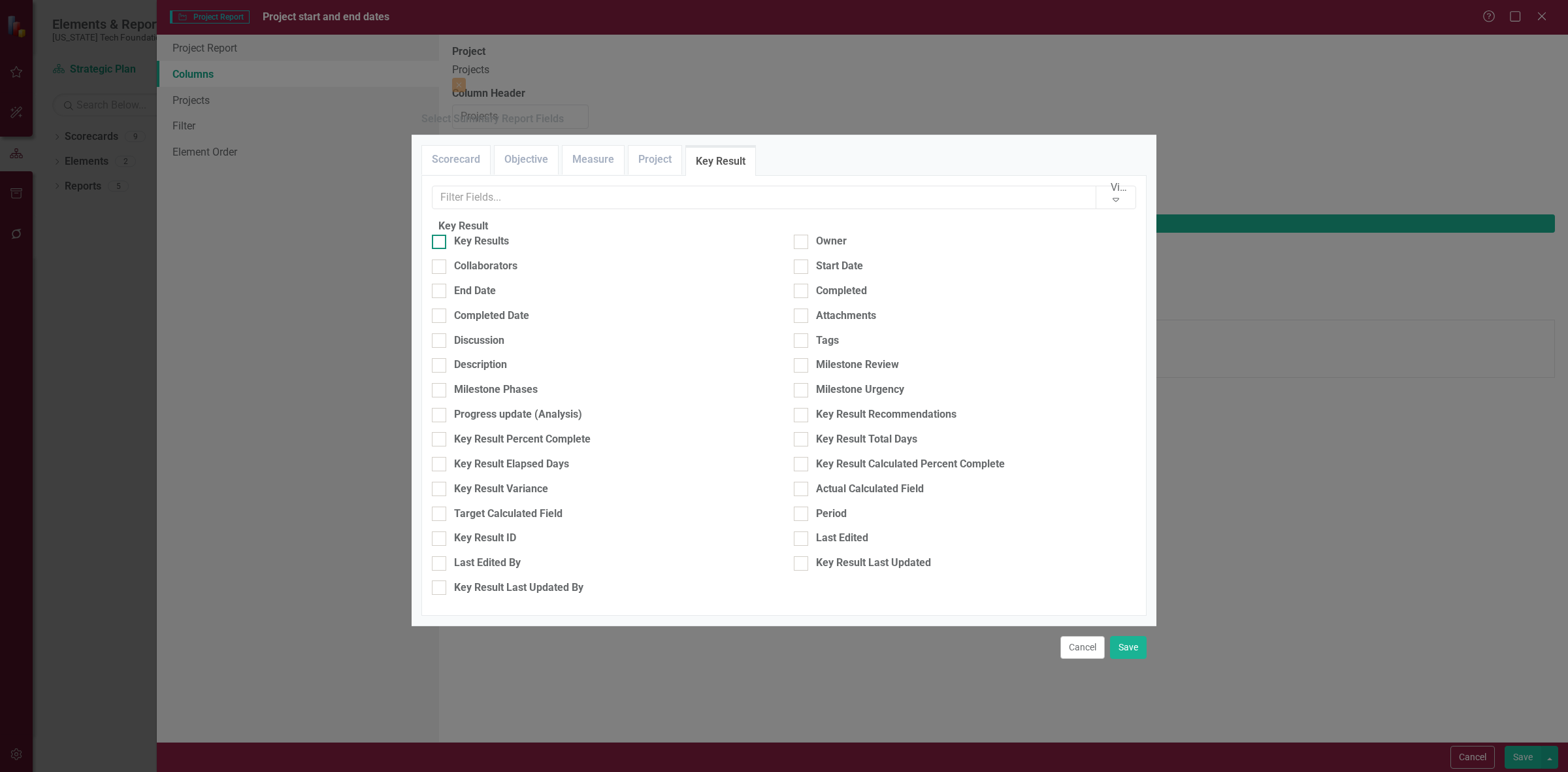
click at [530, 247] on div "Key Results" at bounding box center [602, 241] width 342 height 15
click at [441, 243] on input "Key Results" at bounding box center [435, 238] width 8 height 8
checkbox input "true"
click at [518, 288] on div "End Date" at bounding box center [602, 291] width 342 height 15
click at [441, 288] on input "End Date" at bounding box center [435, 287] width 8 height 8
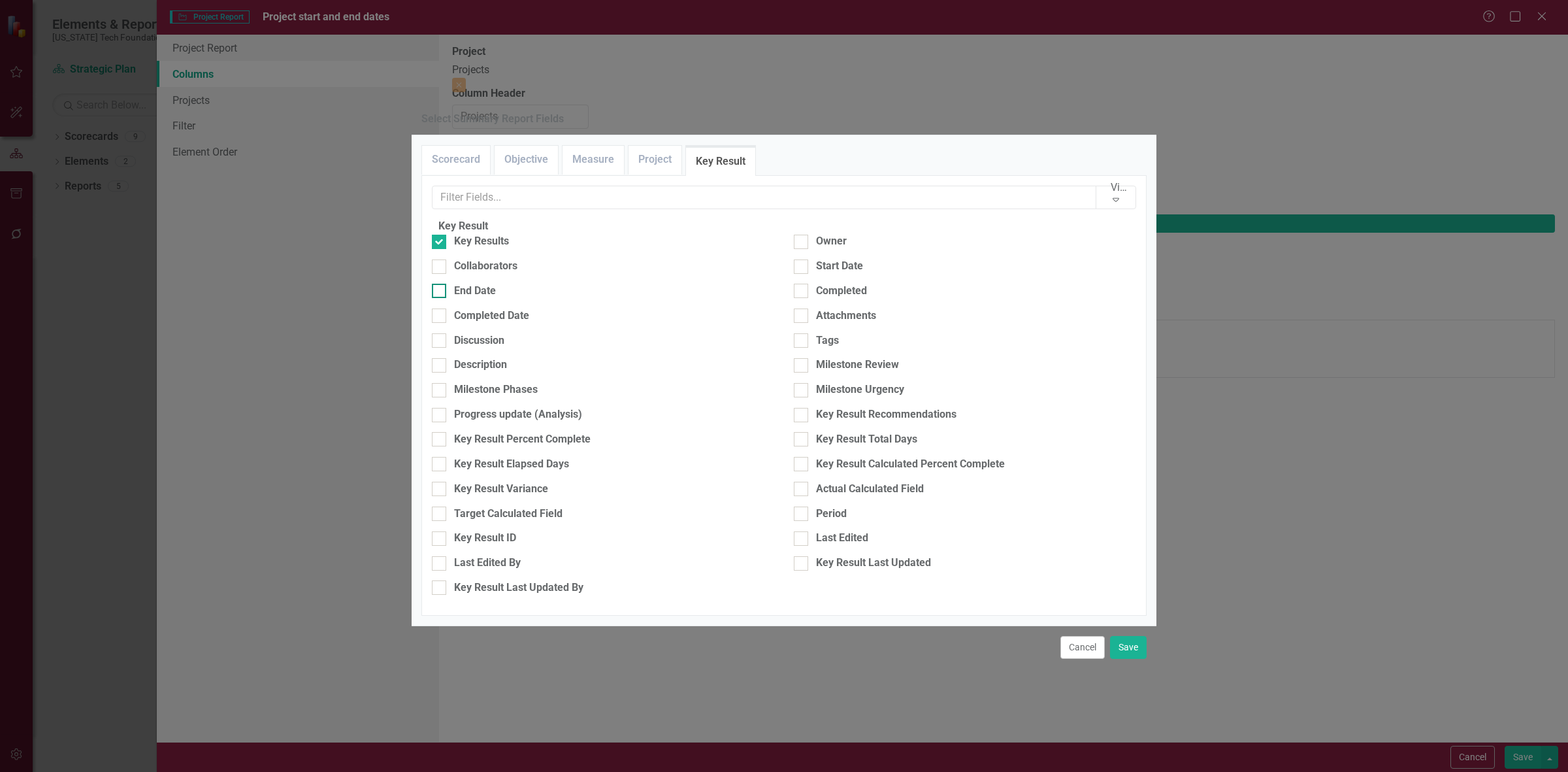
checkbox input "true"
click at [823, 268] on div "Start Date" at bounding box center [839, 266] width 47 height 15
click at [802, 268] on input "Start Date" at bounding box center [797, 263] width 8 height 8
checkbox input "true"
drag, startPoint x: 1129, startPoint y: 657, endPoint x: 1126, endPoint y: 651, distance: 6.7
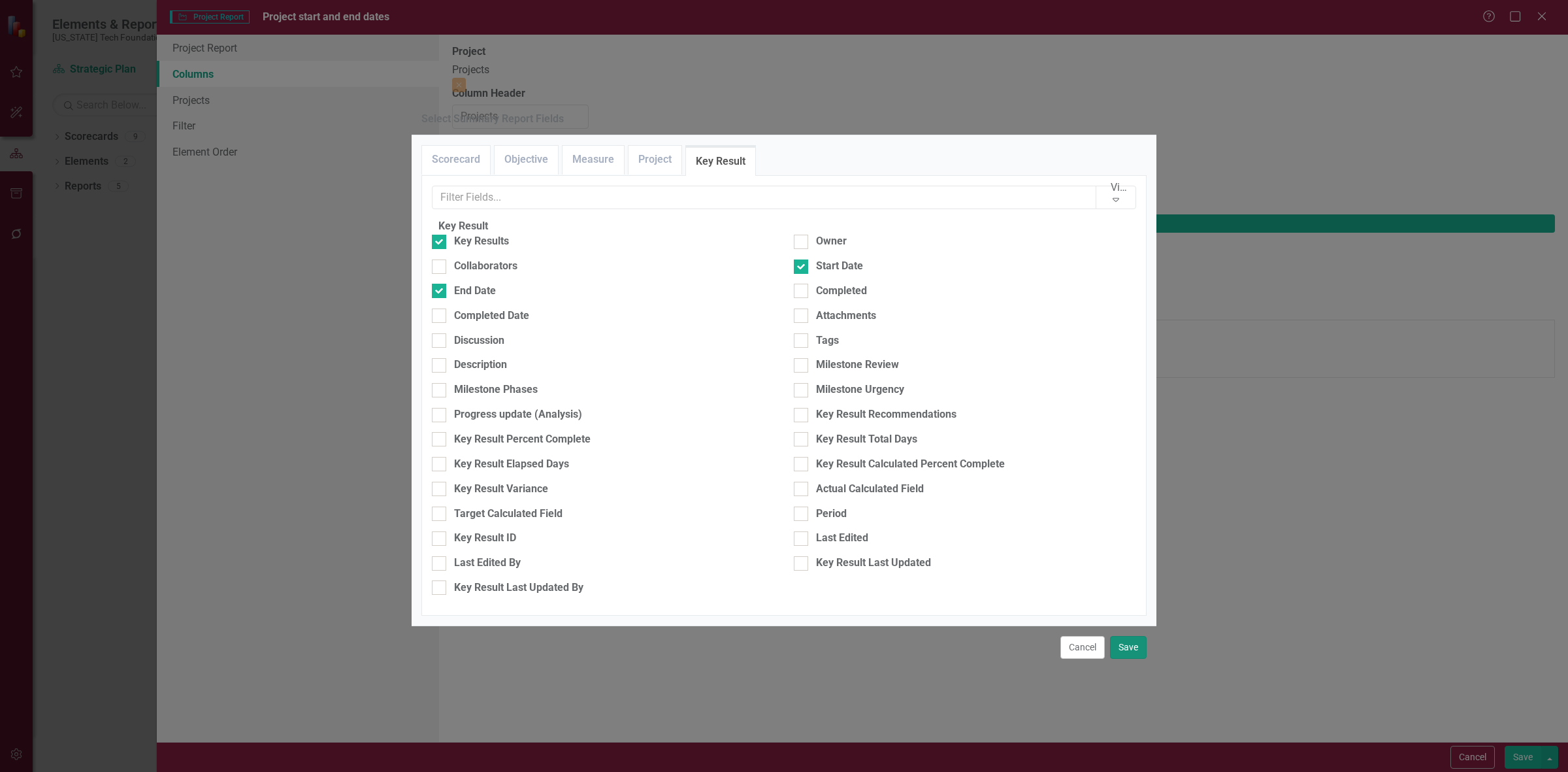
click at [1129, 655] on button "Save" at bounding box center [1128, 646] width 37 height 22
type input "17%"
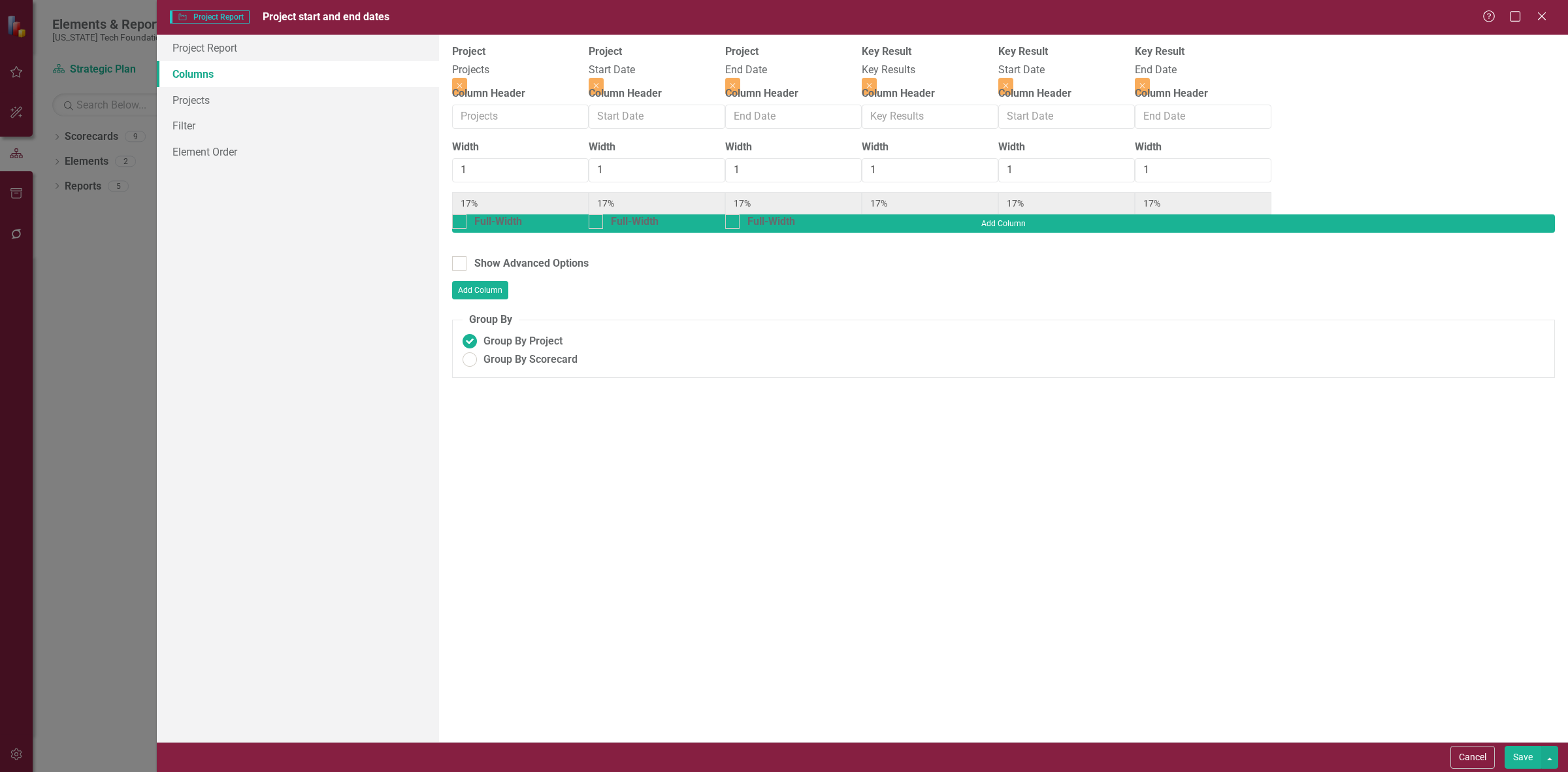
click at [181, 83] on link "Columns" at bounding box center [298, 74] width 282 height 26
click at [200, 100] on link "Projects" at bounding box center [298, 100] width 282 height 26
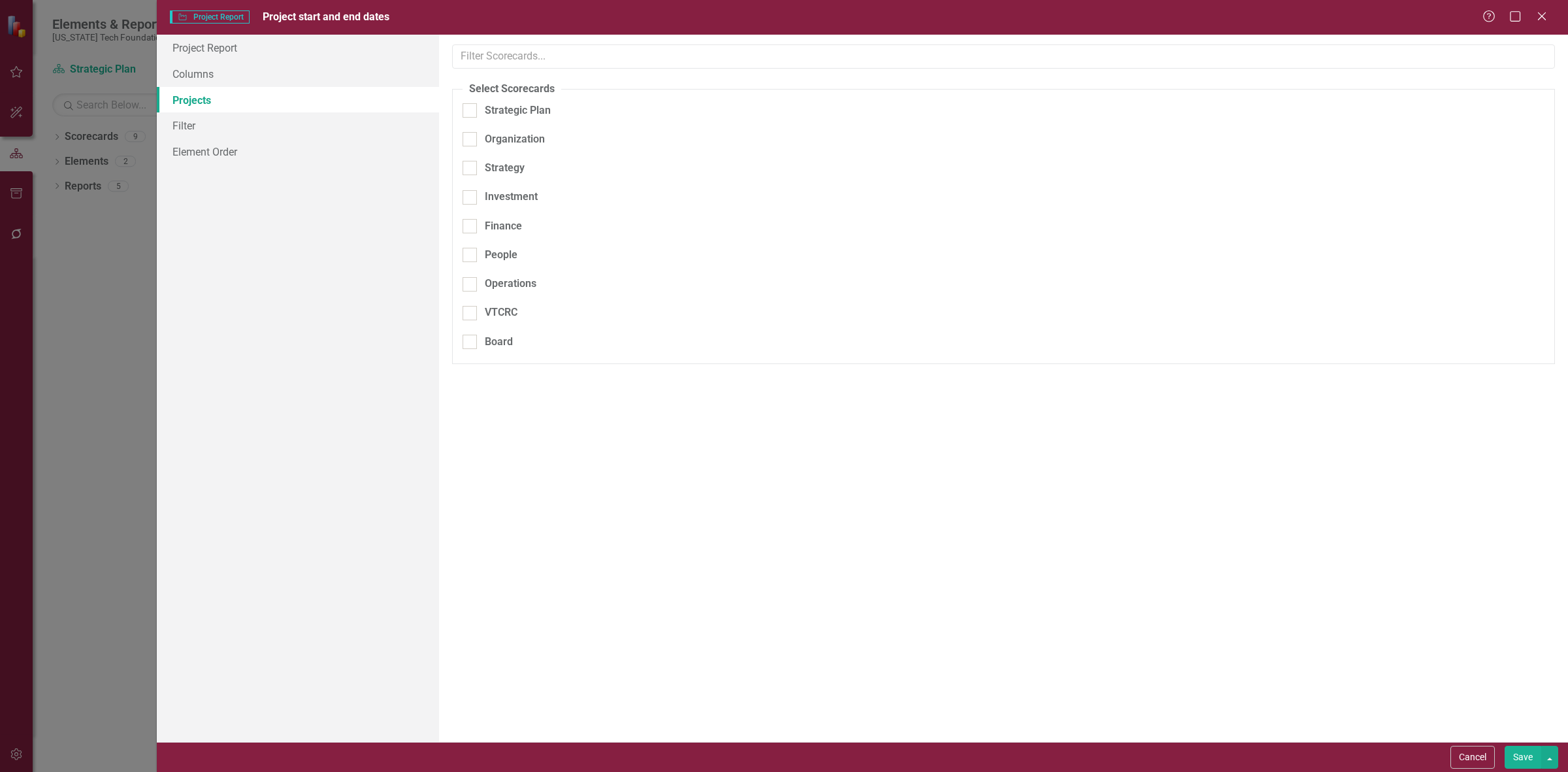
checkbox input "true"
click at [512, 144] on div "Organization" at bounding box center [514, 139] width 60 height 15
click at [471, 140] on input "Organization" at bounding box center [466, 136] width 8 height 8
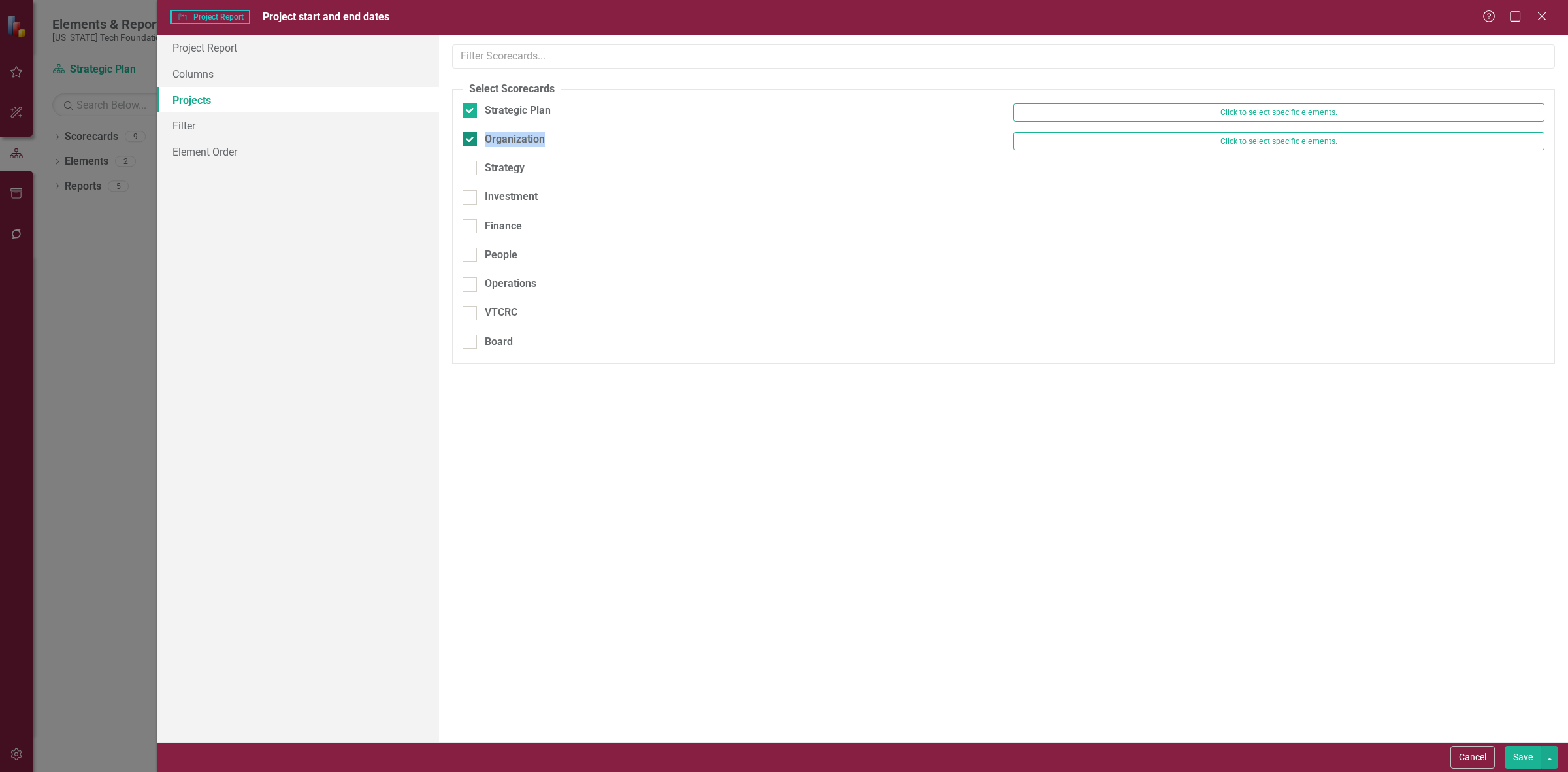
click at [512, 144] on div "Organization" at bounding box center [514, 139] width 60 height 15
click at [471, 140] on input "Organization" at bounding box center [466, 136] width 8 height 8
checkbox input "false"
click at [520, 114] on div "Strategic Plan" at bounding box center [518, 110] width 66 height 15
click at [471, 111] on input "Strategic Plan" at bounding box center [466, 107] width 8 height 8
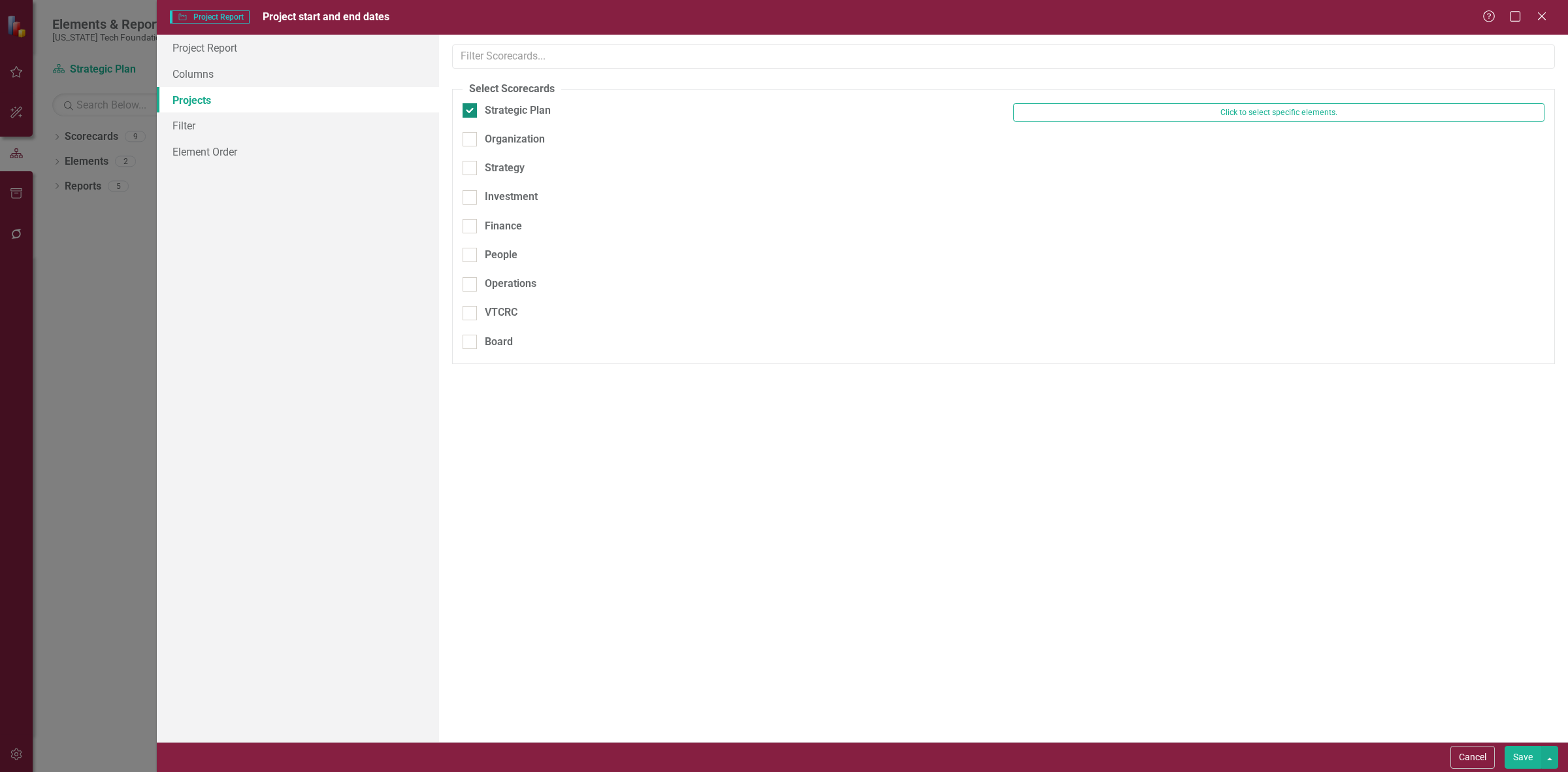
checkbox input "false"
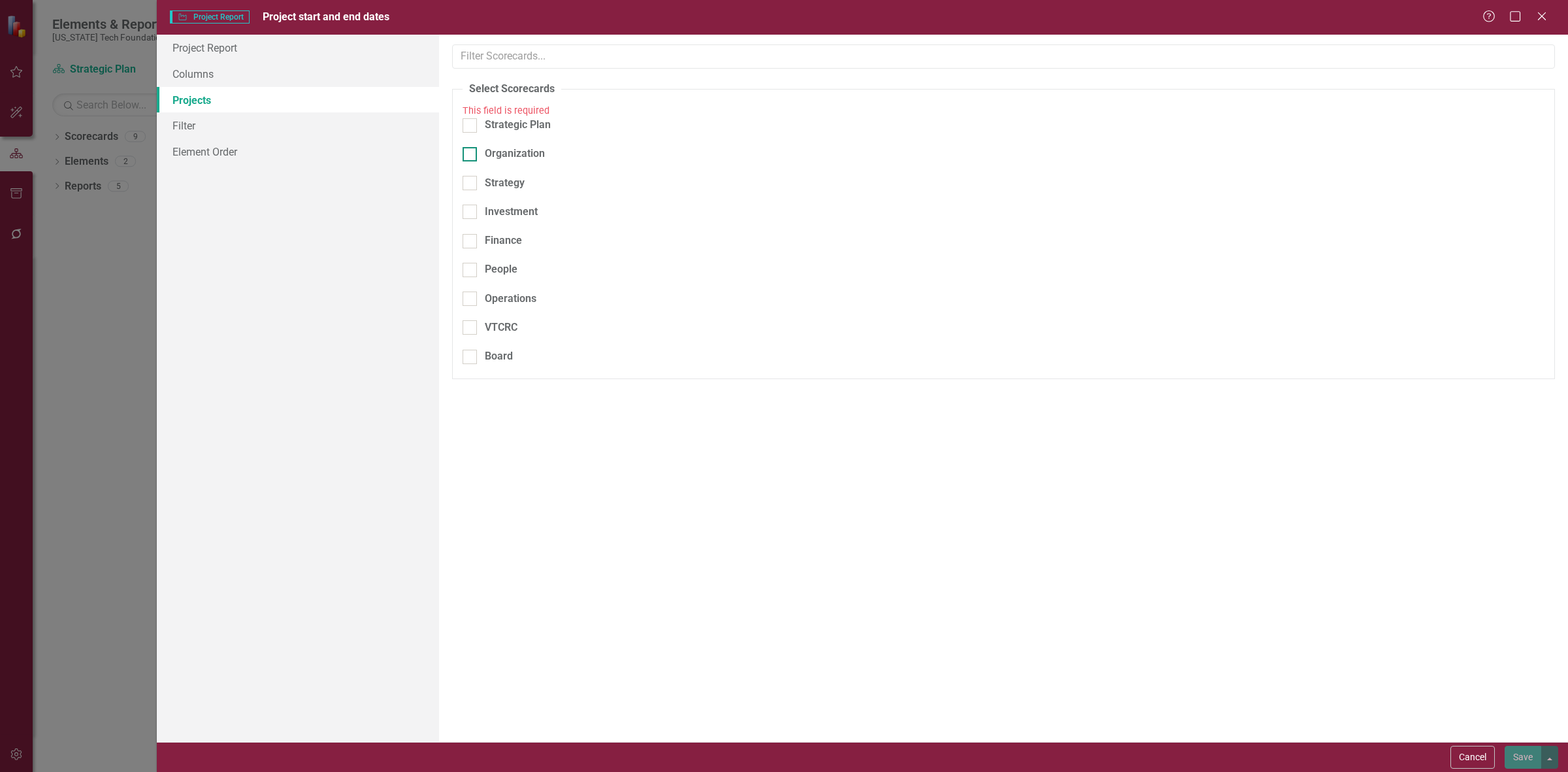
click at [517, 151] on div "Organization" at bounding box center [514, 154] width 60 height 15
click at [471, 151] on input "Organization" at bounding box center [466, 151] width 8 height 8
checkbox input "true"
click at [1523, 762] on button "Save" at bounding box center [1522, 757] width 37 height 22
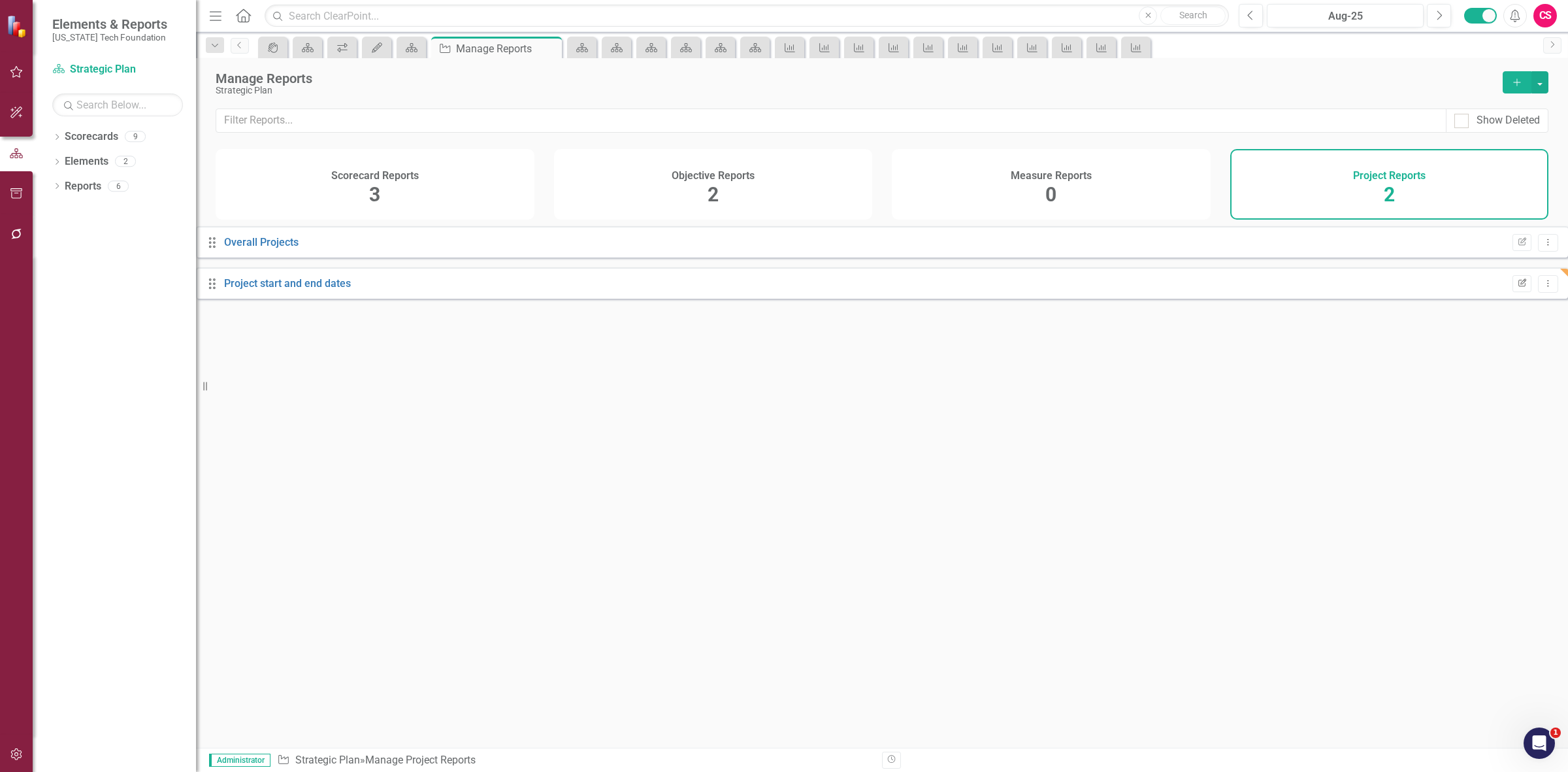
click at [1517, 287] on icon "Edit Report" at bounding box center [1521, 284] width 10 height 8
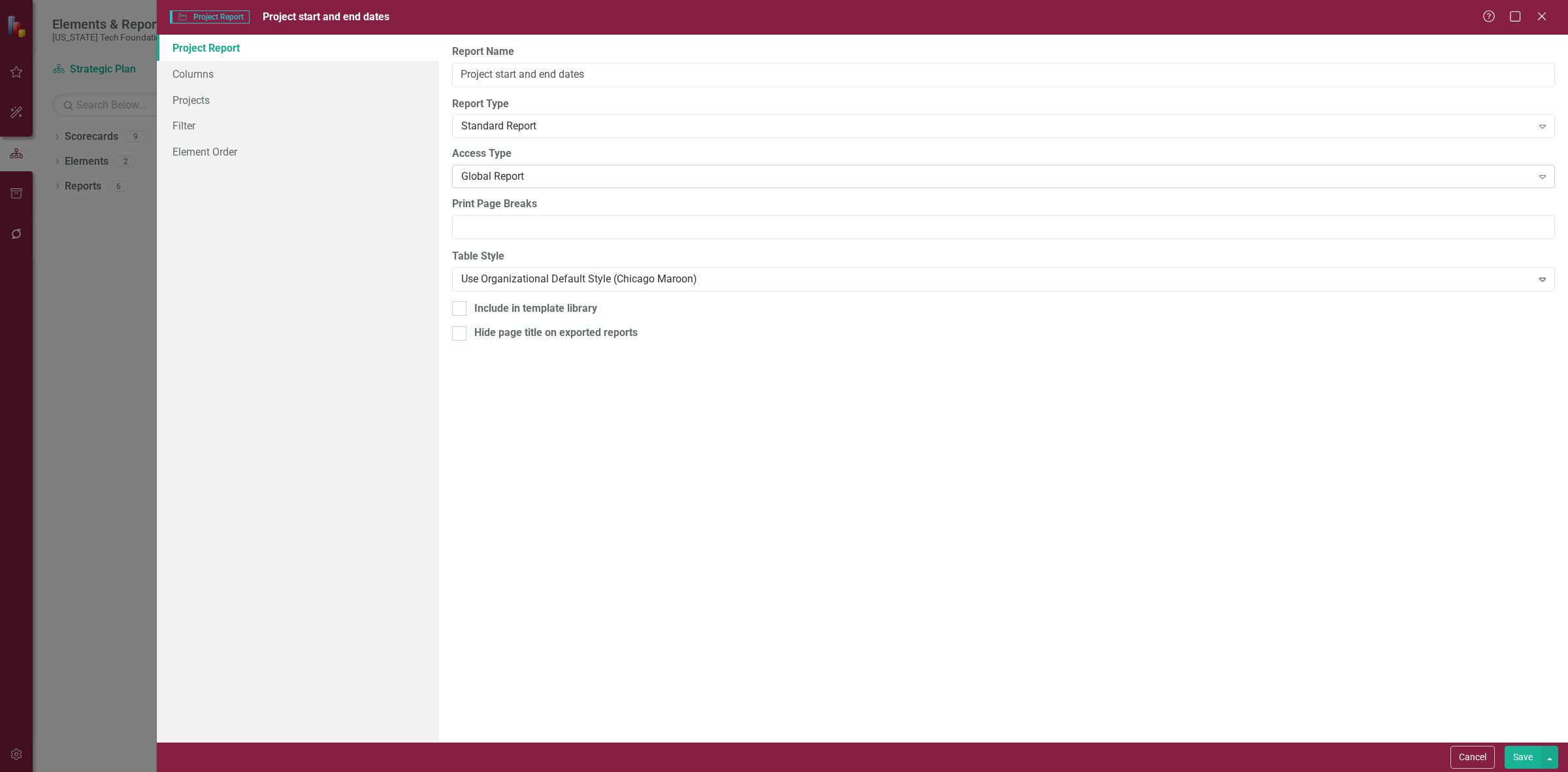
click at [524, 185] on div "Global Report Expand" at bounding box center [1003, 176] width 1103 height 23
click at [1516, 760] on button "Save" at bounding box center [1522, 757] width 37 height 22
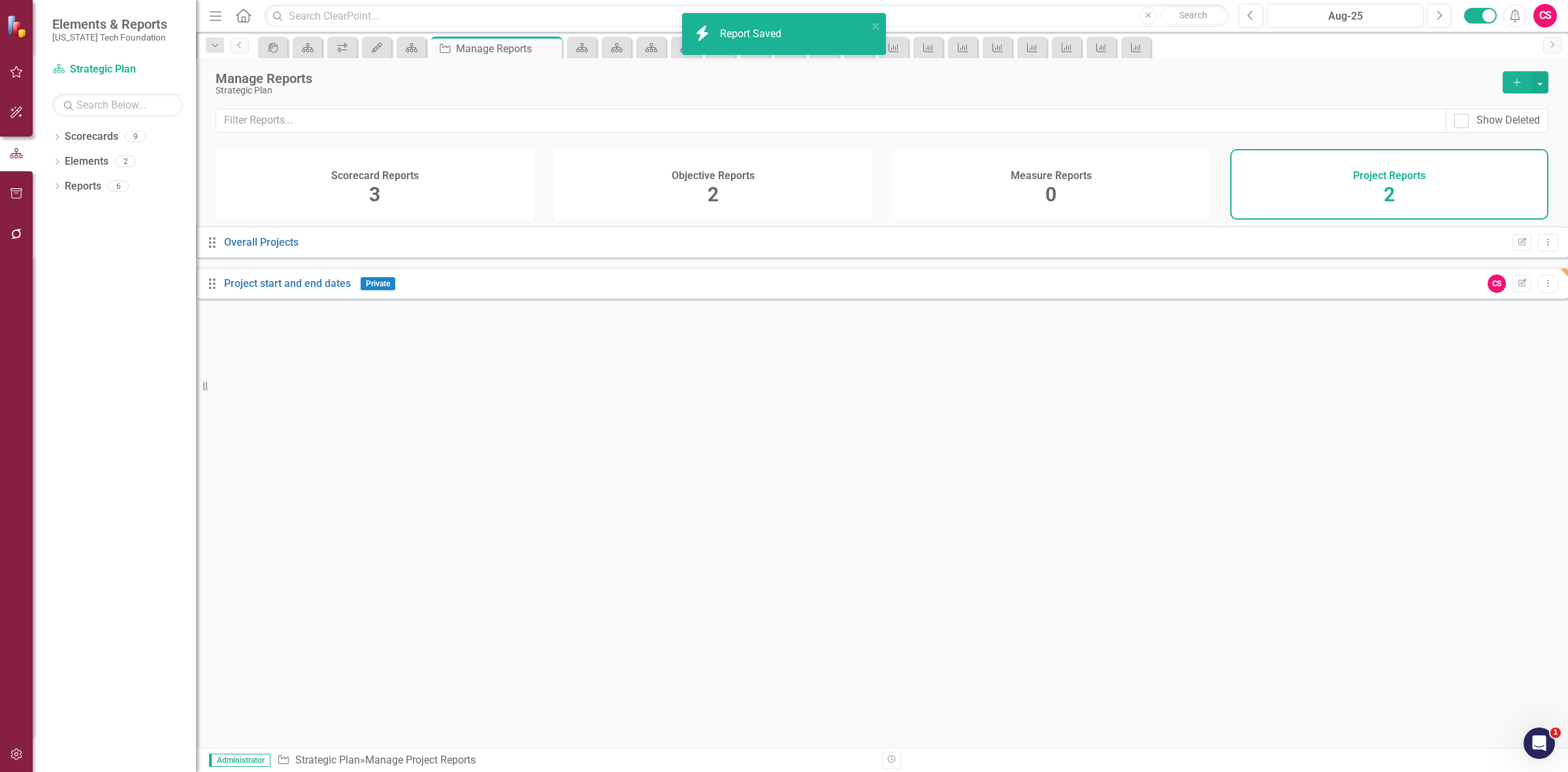
click at [288, 292] on div "Project start and end dates" at bounding box center [287, 284] width 127 height 15
click at [281, 289] on link "Project start and end dates" at bounding box center [287, 284] width 127 height 13
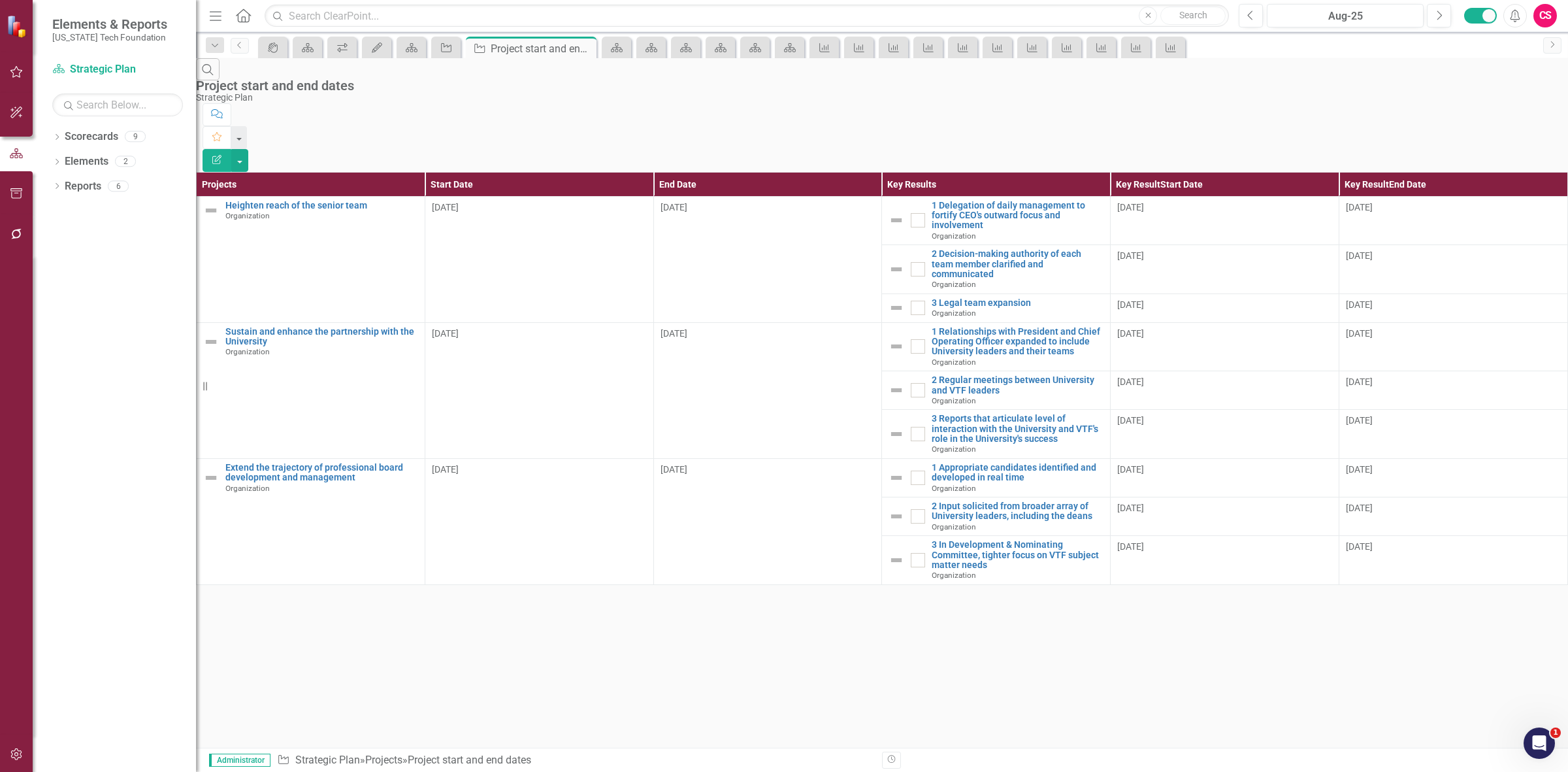
click at [222, 155] on icon "button" at bounding box center [217, 160] width 9 height 9
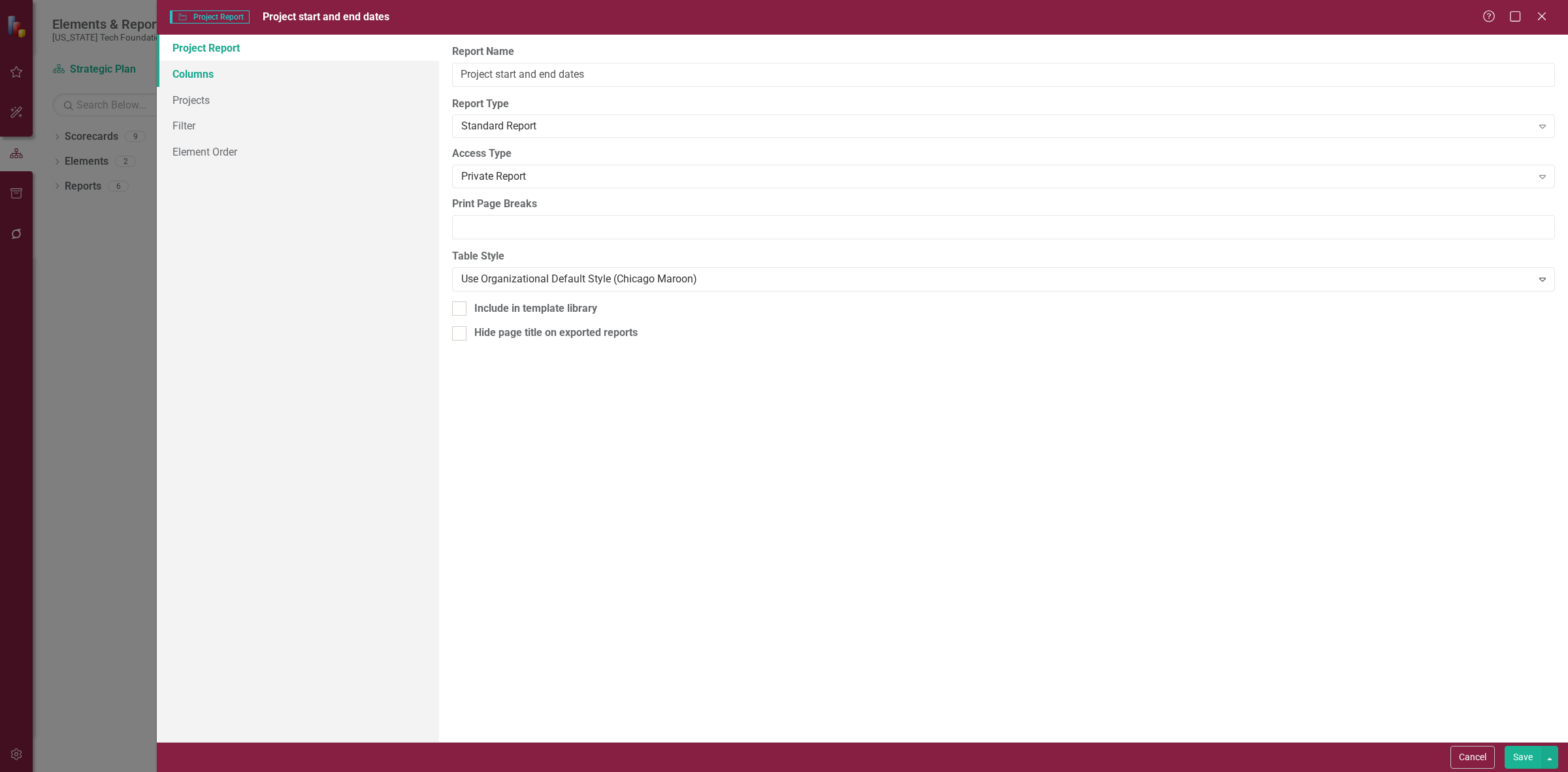
click at [257, 69] on link "Columns" at bounding box center [298, 74] width 282 height 26
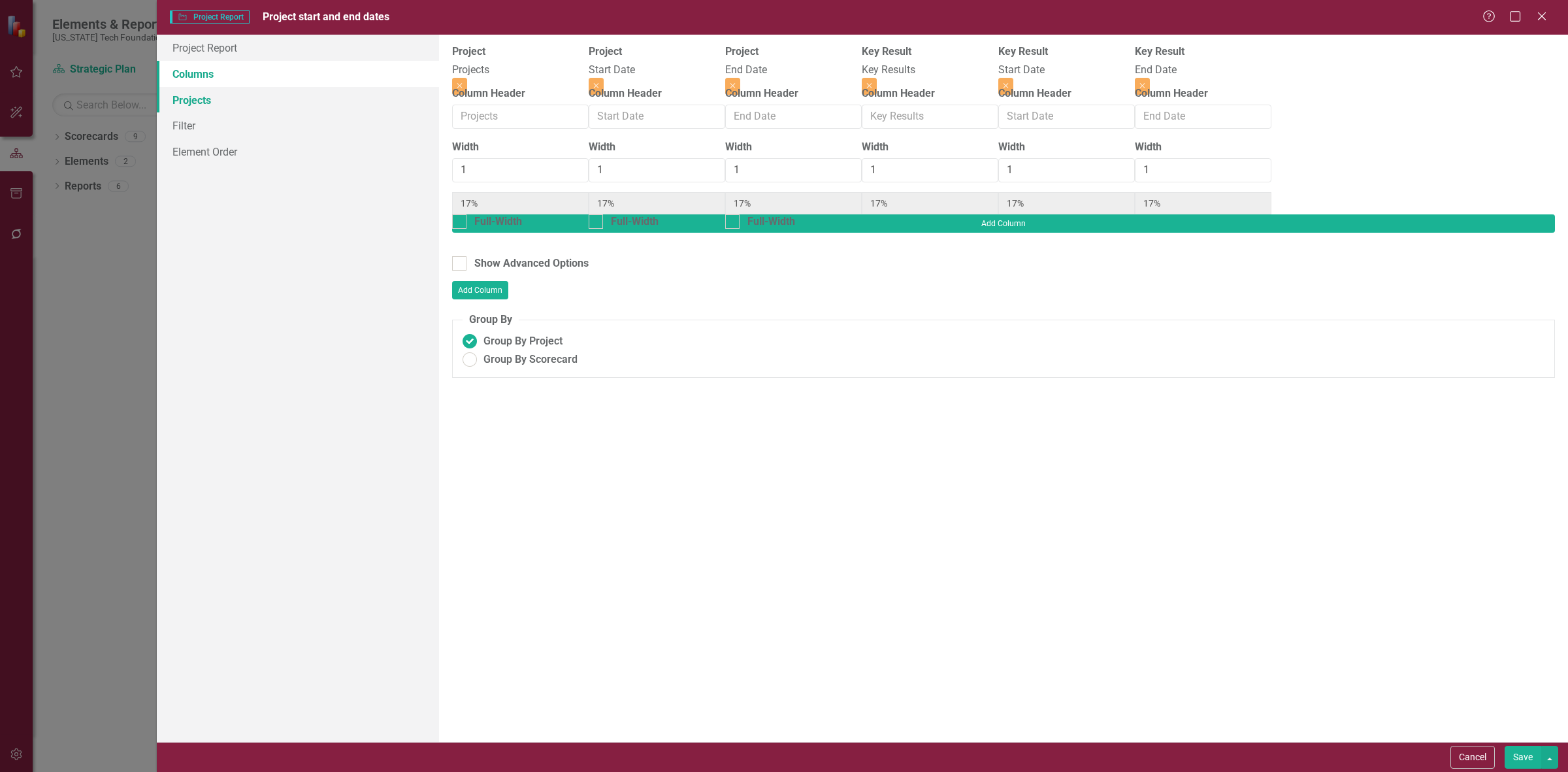
click at [266, 92] on link "Projects" at bounding box center [298, 100] width 282 height 26
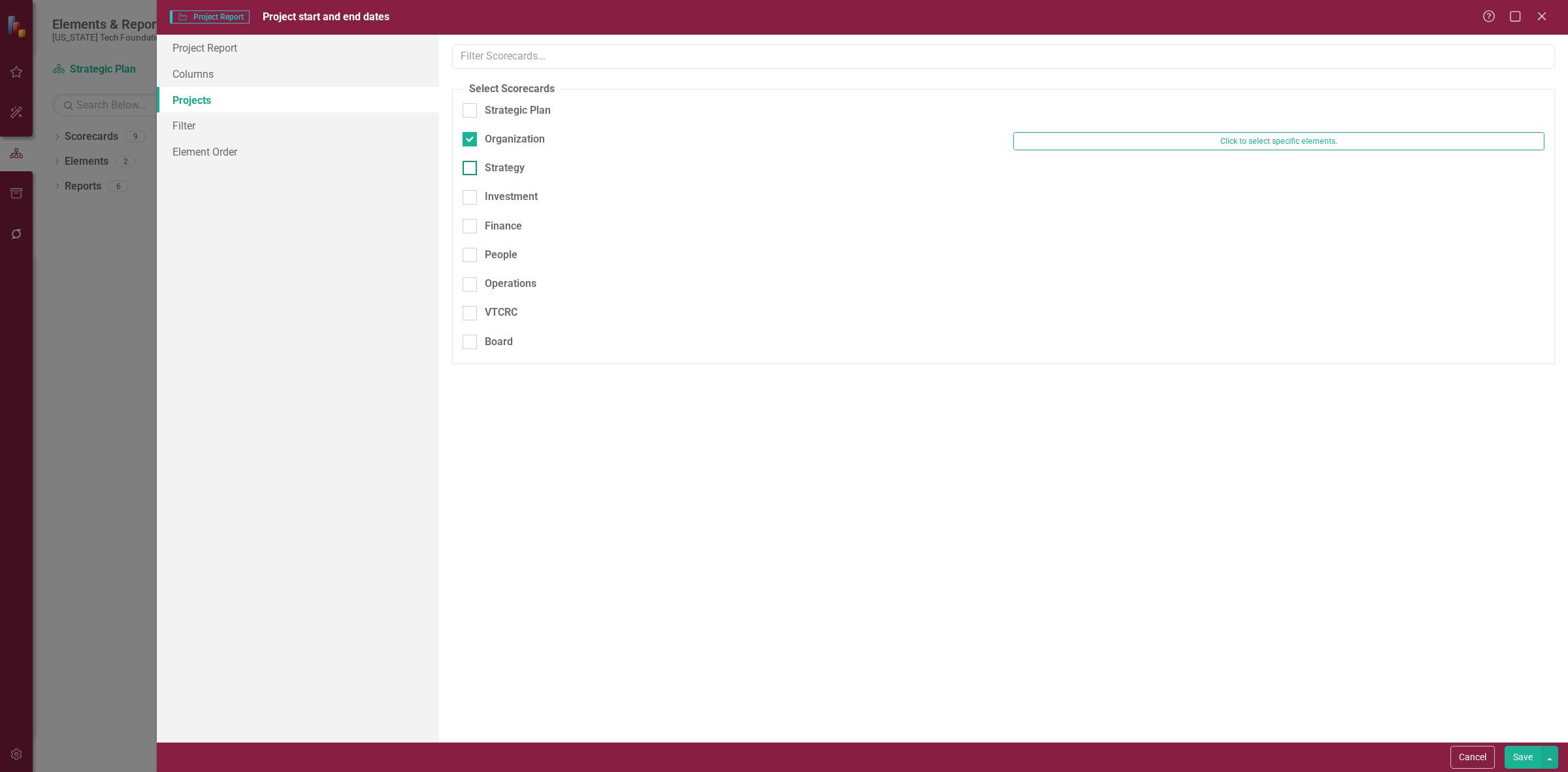
click at [504, 169] on div "Strategy" at bounding box center [504, 168] width 39 height 15
click at [471, 169] on input "Strategy" at bounding box center [466, 164] width 8 height 8
checkbox input "true"
click at [502, 145] on div "Organization" at bounding box center [514, 139] width 60 height 15
click at [471, 140] on input "Organization" at bounding box center [466, 136] width 8 height 8
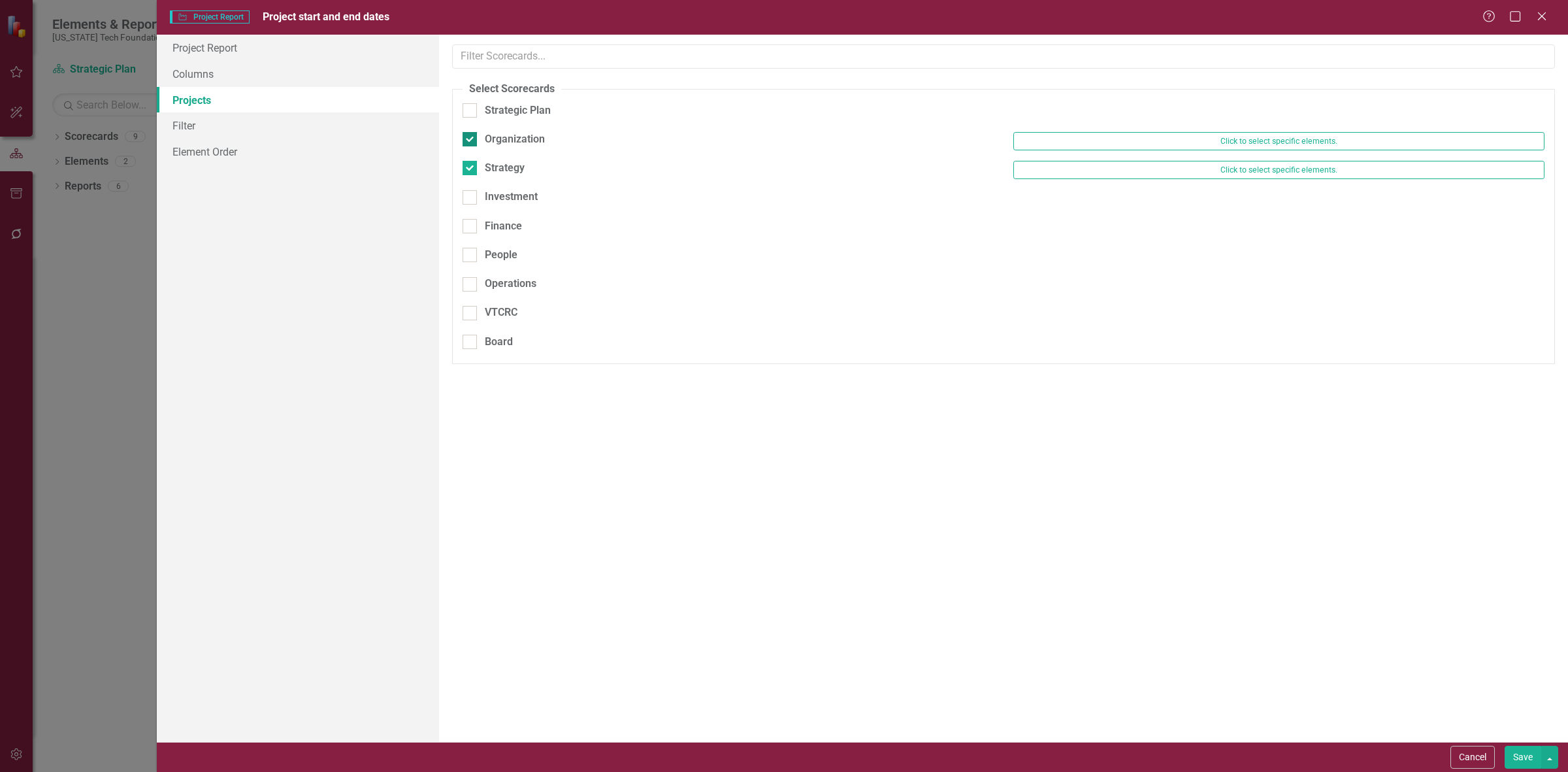
checkbox input "false"
click at [1516, 755] on button "Save" at bounding box center [1522, 757] width 37 height 22
